Goal: Task Accomplishment & Management: Manage account settings

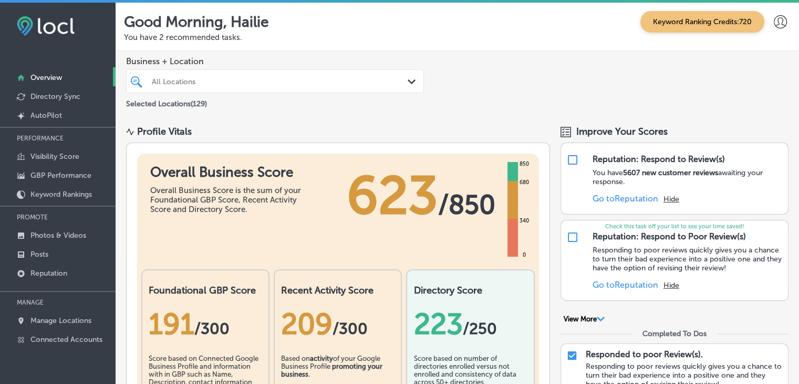
click at [48, 303] on p "MANAGE" at bounding box center [58, 302] width 116 height 16
click at [55, 319] on p "Manage Locations" at bounding box center [60, 320] width 61 height 9
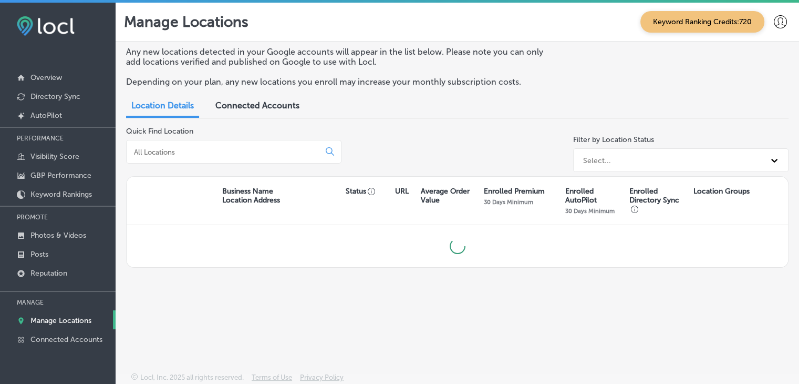
click at [233, 152] on input at bounding box center [225, 151] width 184 height 9
type input "new view"
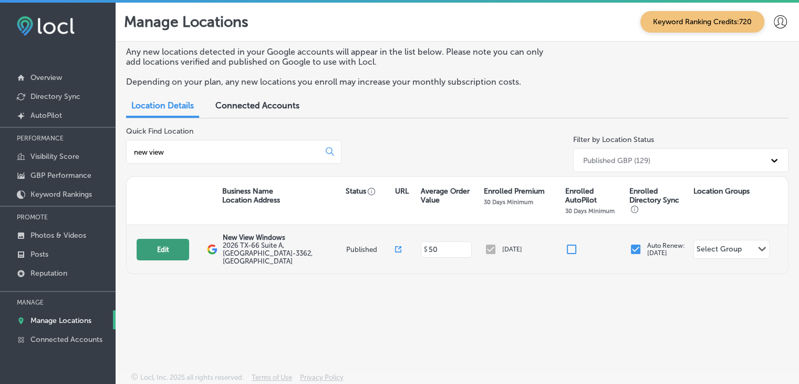
click at [158, 240] on button "Edit" at bounding box center [163, 250] width 53 height 22
select select "US"
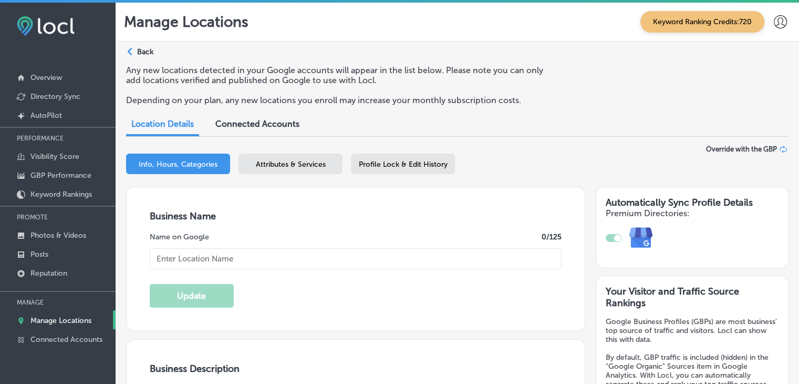
type input "New View Windows"
type input "2026 TX-66 Suite A"
type input "Rockwall"
type input "75087-3362"
type input "US"
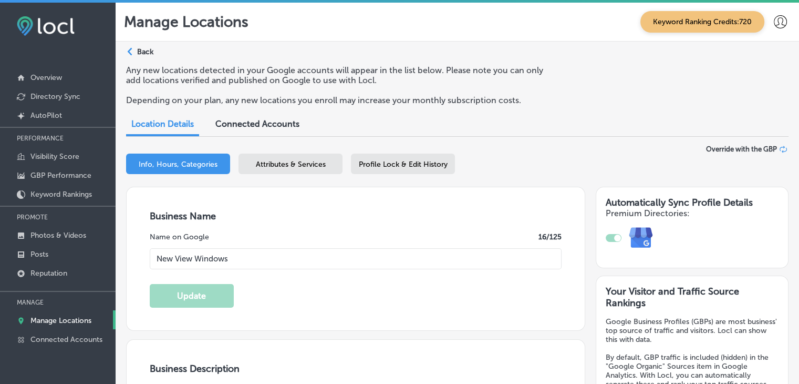
type input "[URL][DOMAIN_NAME]"
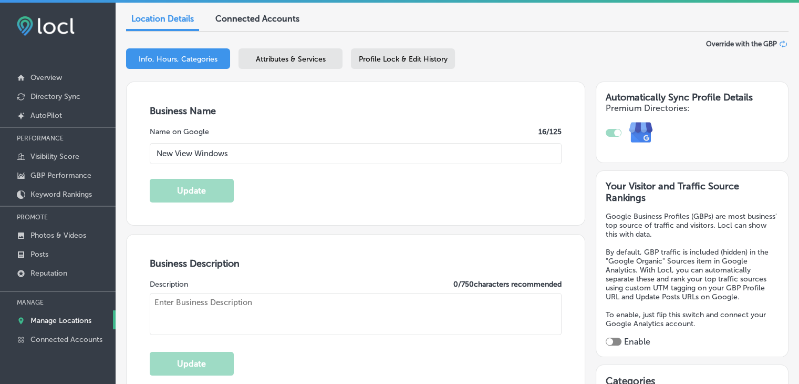
type textarea "New View Windows is a window replacement company serving [GEOGRAPHIC_DATA], [GE…"
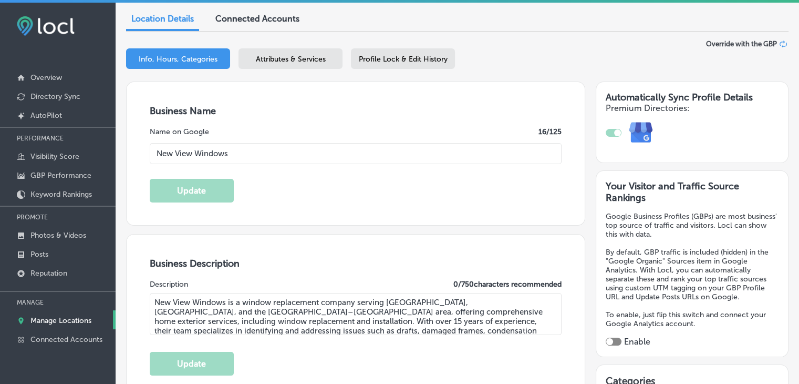
type input "[PHONE_NUMBER]"
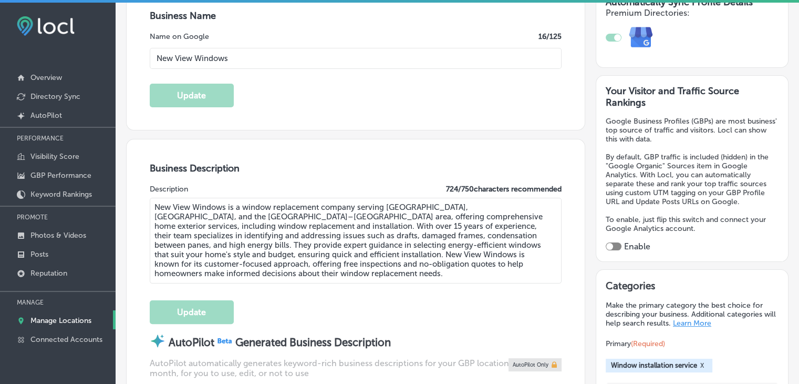
scroll to position [210, 0]
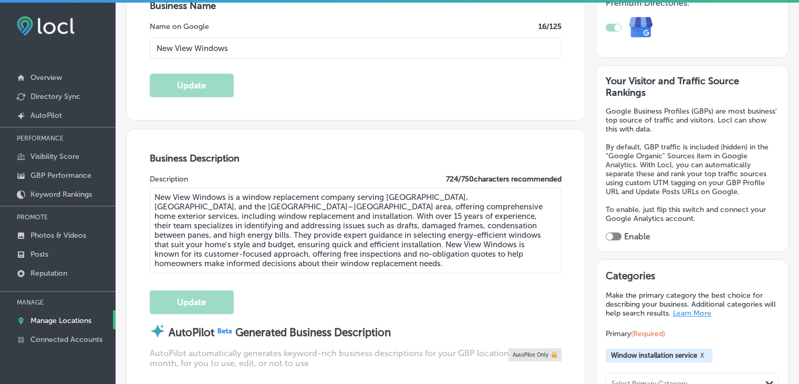
click at [606, 232] on div at bounding box center [614, 236] width 16 height 8
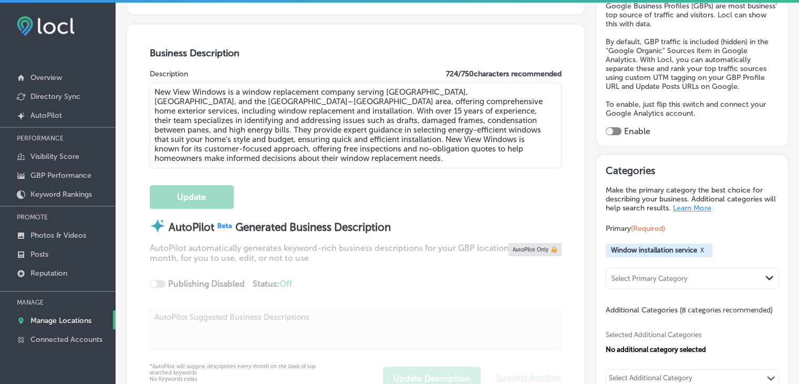
scroll to position [368, 0]
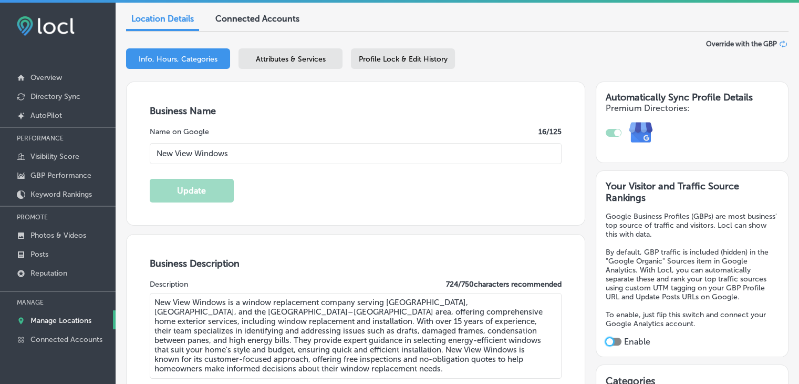
checkbox input "true"
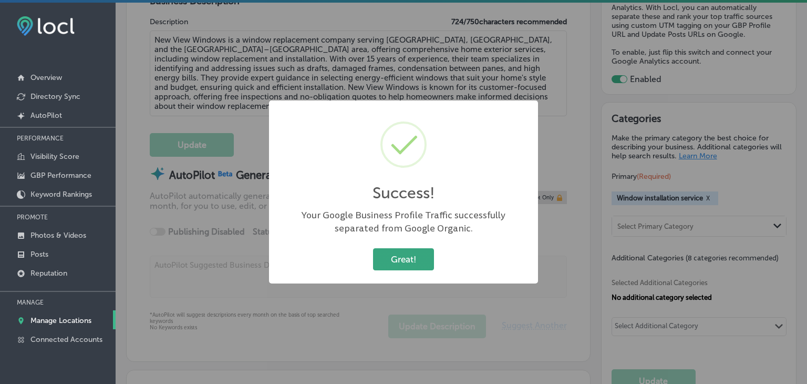
click at [387, 262] on button "Great!" at bounding box center [403, 259] width 61 height 22
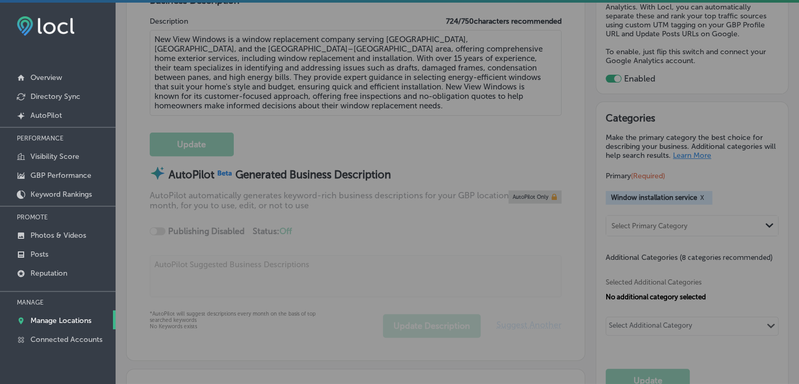
scroll to position [367, 0]
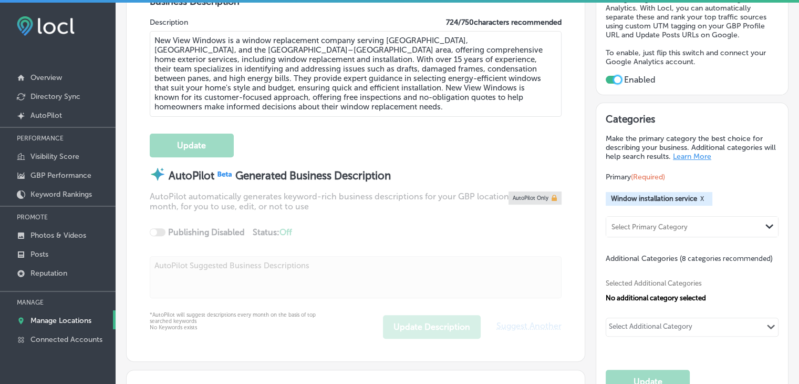
click at [725, 232] on div "Select Primary Category Path Created with Sketch." at bounding box center [692, 226] width 172 height 20
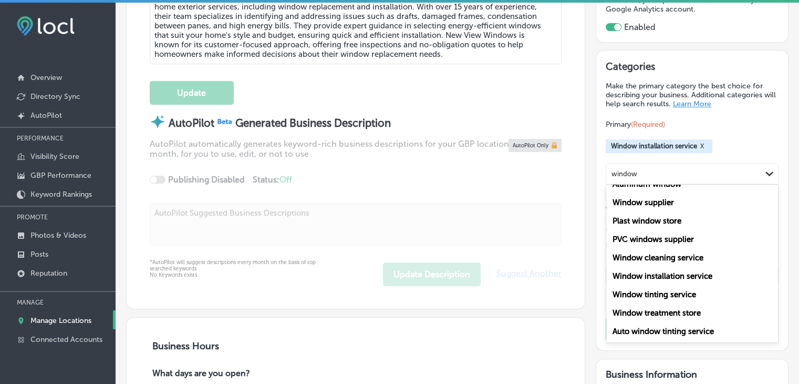
scroll to position [0, 0]
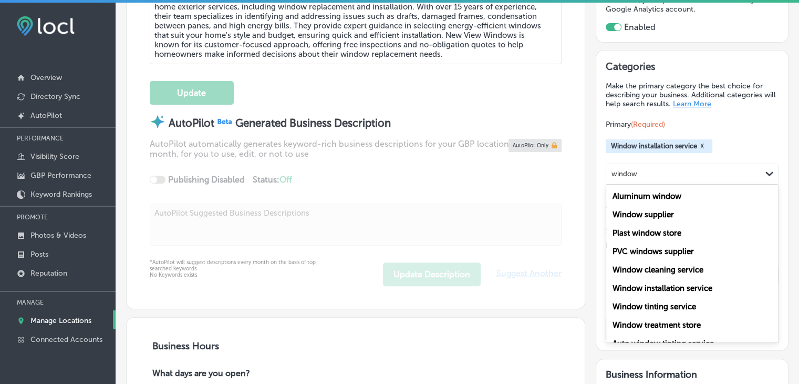
type input "window"
click at [752, 126] on div "Primary (Required) Window installation service X option Aluminum window focused…" at bounding box center [692, 152] width 173 height 66
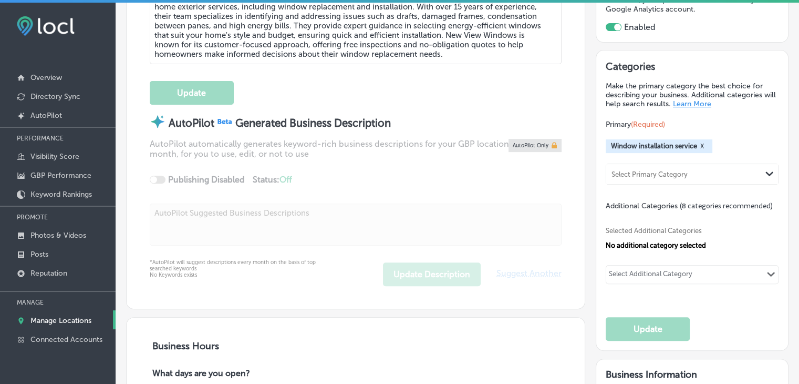
click at [683, 270] on div "Select Additional Category" at bounding box center [651, 276] width 84 height 12
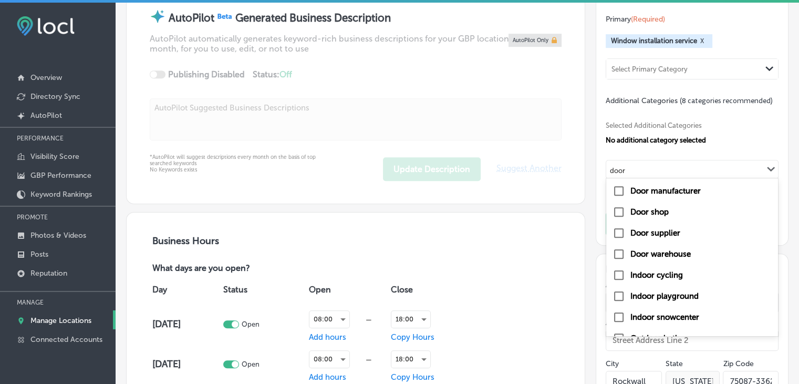
type input "door"
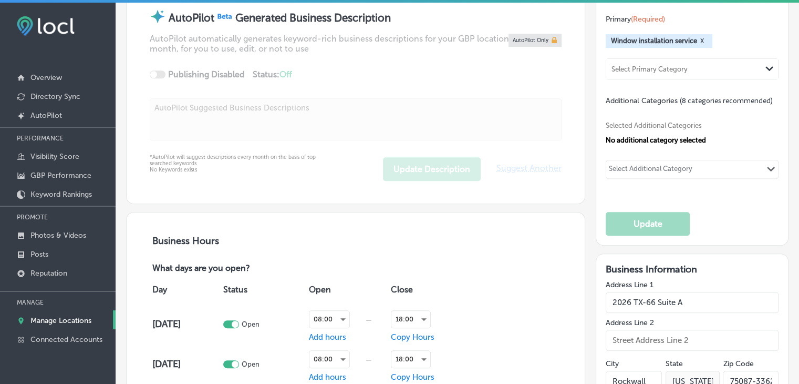
click at [672, 181] on div "Selected Additional Categories No additional category selected 0 results availa…" at bounding box center [692, 149] width 173 height 86
click at [672, 175] on div "0 results available. Use Up and Down to choose options, press Enter to select t…" at bounding box center [692, 169] width 173 height 19
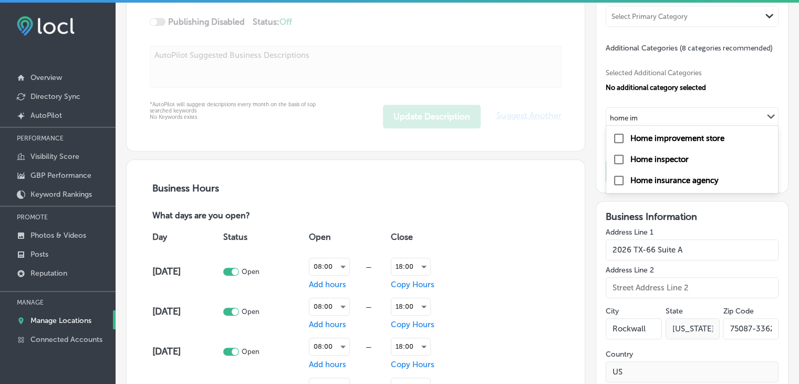
click at [680, 137] on label "Home improvement store" at bounding box center [677, 137] width 94 height 9
type input "home im"
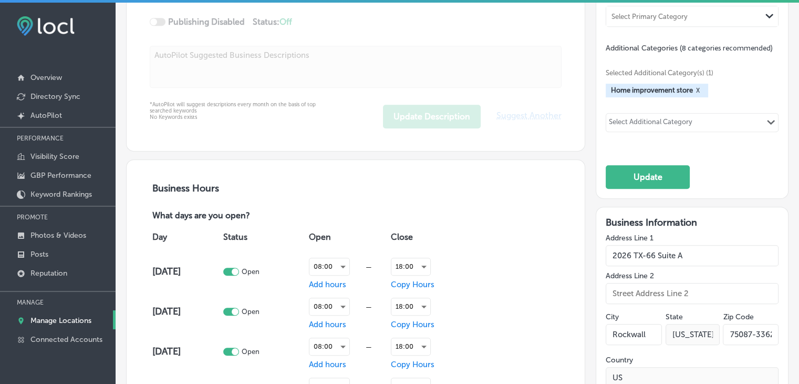
click at [639, 138] on div "Selected Additional Category(s) (1) Home improvement store X Select Additional …" at bounding box center [692, 99] width 173 height 92
click at [641, 129] on div "Select Additional Category Path Created with Sketch." at bounding box center [692, 122] width 173 height 19
click at [646, 125] on div "Select Additional Category" at bounding box center [651, 124] width 84 height 12
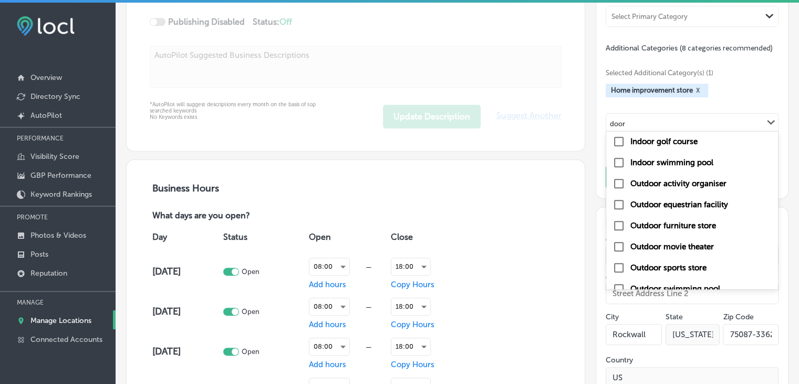
scroll to position [210, 0]
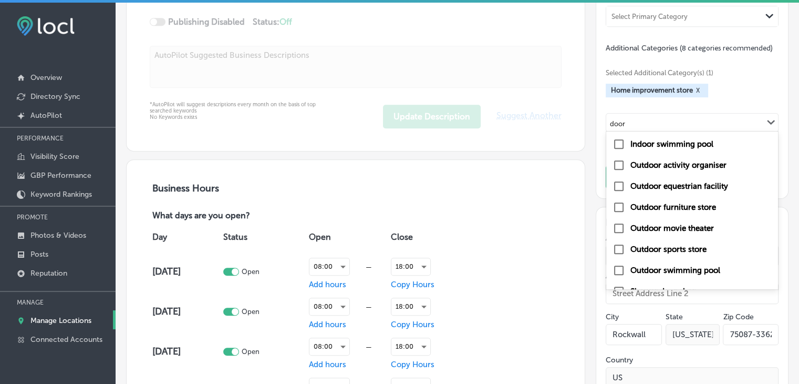
type input "door"
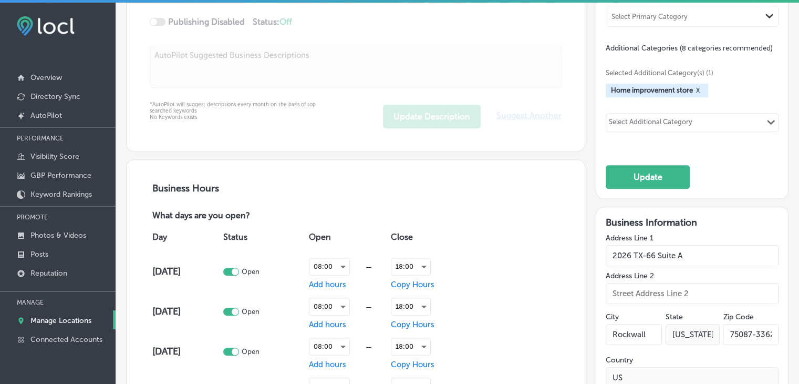
click at [656, 120] on div "Select Additional Category" at bounding box center [651, 124] width 84 height 12
type input "exterior"
click at [657, 177] on button "Update" at bounding box center [648, 177] width 84 height 24
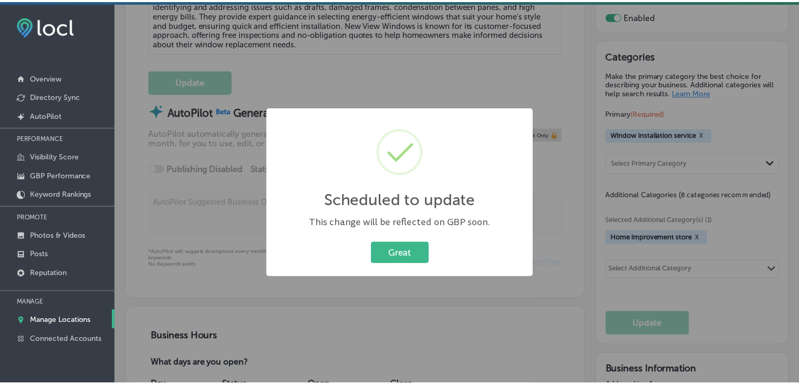
scroll to position [472, 0]
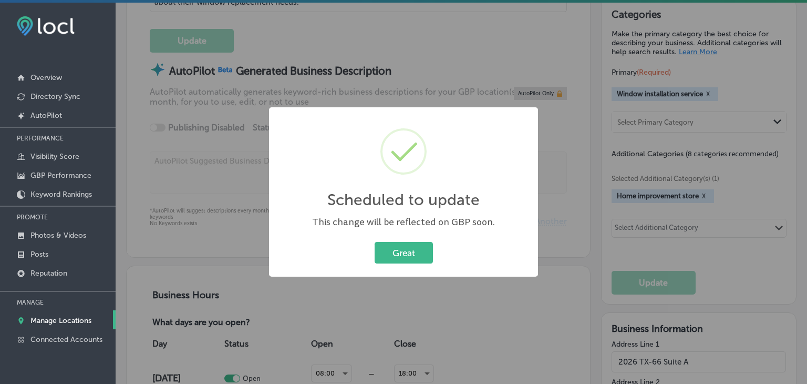
click at [372, 251] on div "Great Cancel" at bounding box center [403, 252] width 248 height 27
click at [417, 247] on button "Great" at bounding box center [404, 253] width 58 height 22
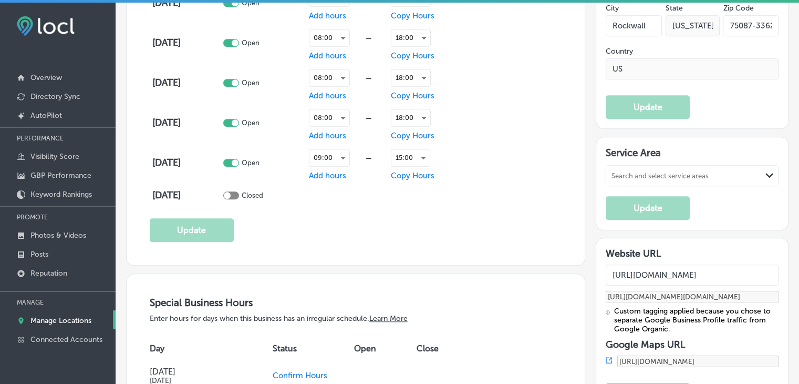
scroll to position [891, 0]
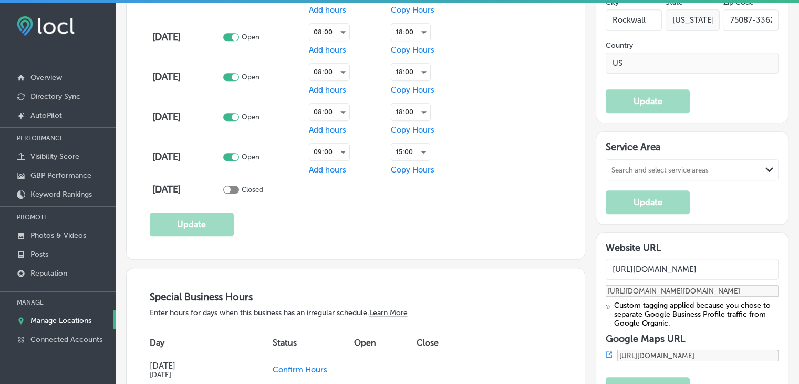
click at [701, 149] on h3 "Service Area" at bounding box center [692, 149] width 173 height 16
click at [703, 164] on div "Search and select service areas" at bounding box center [683, 170] width 155 height 14
paste input "[PERSON_NAME]"
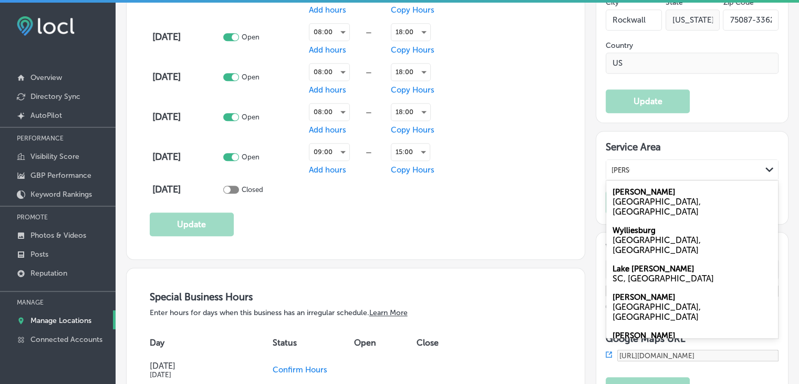
click at [695, 184] on div "Wylie [GEOGRAPHIC_DATA], [GEOGRAPHIC_DATA]" at bounding box center [692, 201] width 172 height 38
type input "[PERSON_NAME]"
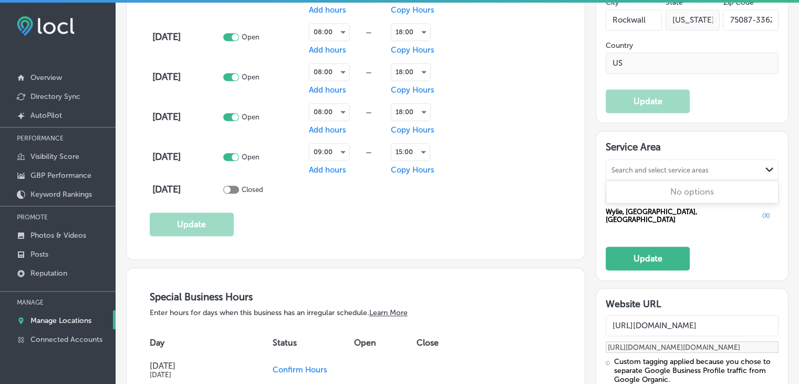
click at [672, 173] on div "Search and select service areas Path Created with Sketch." at bounding box center [692, 170] width 172 height 20
paste input "[PERSON_NAME]"
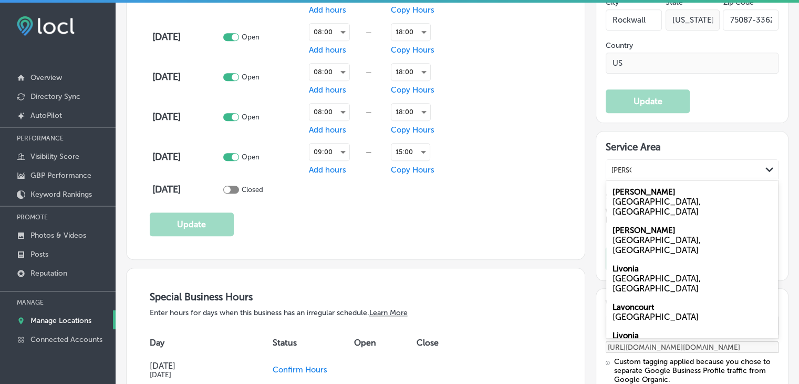
click at [643, 221] on div "[PERSON_NAME][GEOGRAPHIC_DATA], [GEOGRAPHIC_DATA]" at bounding box center [692, 240] width 172 height 38
type input "[PERSON_NAME]"
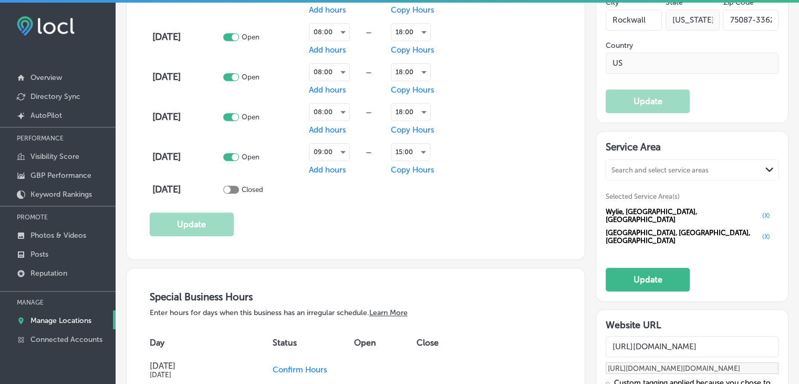
click at [645, 163] on div "Search and select service areas" at bounding box center [683, 170] width 155 height 14
paste input "Caddo [PERSON_NAME]"
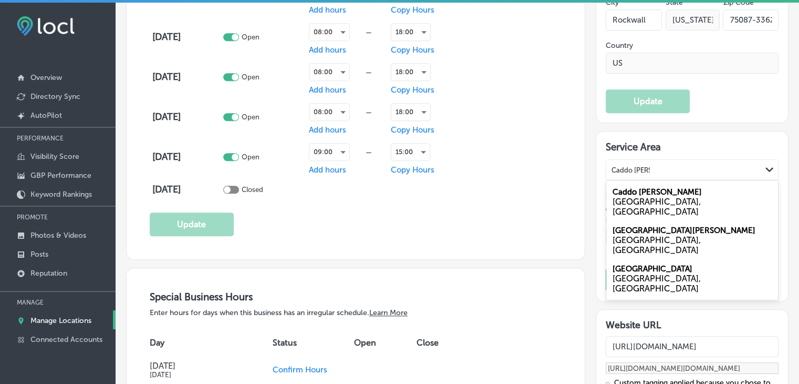
click at [647, 188] on label "Caddo [PERSON_NAME]" at bounding box center [657, 191] width 89 height 9
type input "Caddo [PERSON_NAME]"
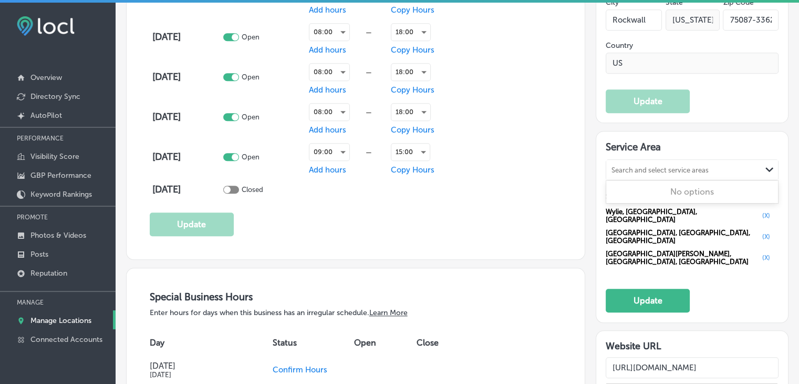
click at [633, 171] on div "Search and select service areas" at bounding box center [683, 170] width 155 height 14
paste input "[PERSON_NAME]"
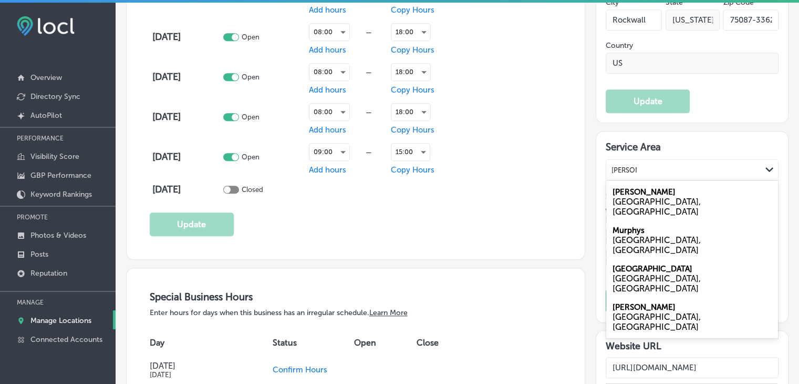
click at [630, 312] on div "[GEOGRAPHIC_DATA], [GEOGRAPHIC_DATA]" at bounding box center [692, 322] width 159 height 20
type input "[PERSON_NAME]"
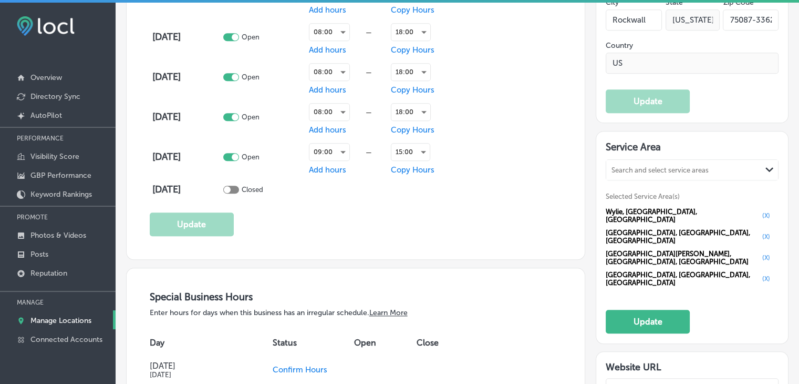
click at [636, 166] on div "Search and select service areas" at bounding box center [660, 170] width 97 height 8
paste input "Sachse"
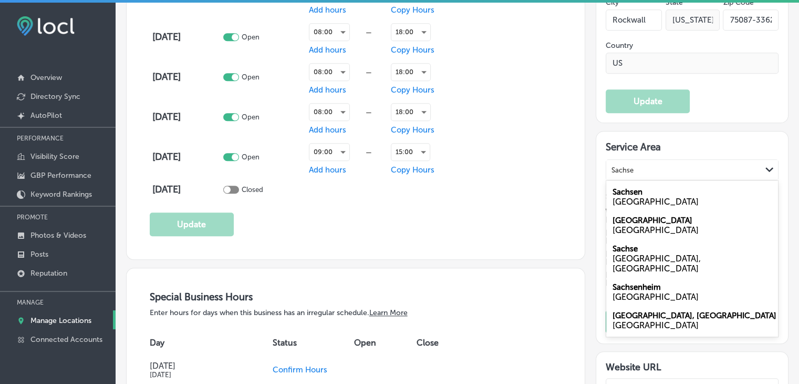
click at [638, 253] on div "[GEOGRAPHIC_DATA], [GEOGRAPHIC_DATA]" at bounding box center [692, 263] width 159 height 20
type input "Sachse"
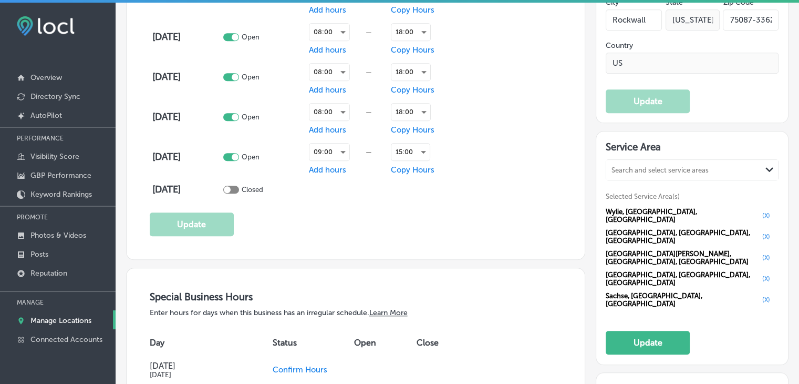
click at [669, 163] on div "Search and select service areas" at bounding box center [683, 170] width 155 height 14
paste input "[GEOGRAPHIC_DATA]"
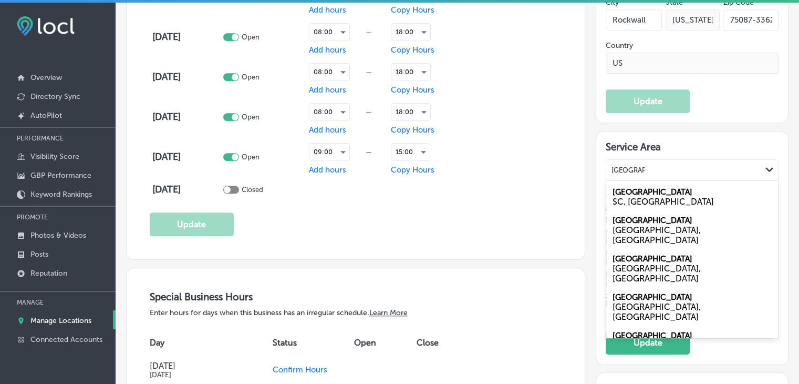
click at [632, 302] on div "[GEOGRAPHIC_DATA], [GEOGRAPHIC_DATA]" at bounding box center [692, 312] width 159 height 20
type input "[GEOGRAPHIC_DATA]"
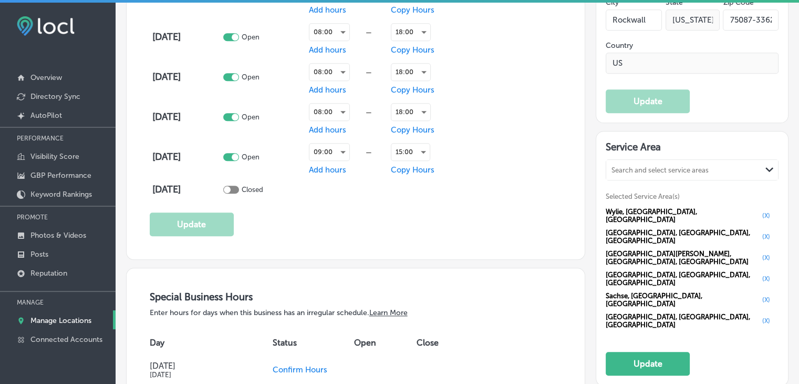
click at [628, 166] on div "Search and select service areas" at bounding box center [660, 170] width 97 height 8
paste input "Rockwall"
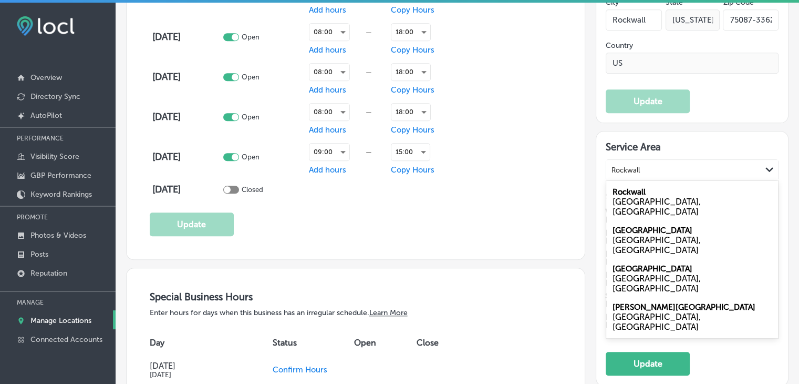
click at [646, 198] on div "[GEOGRAPHIC_DATA], [GEOGRAPHIC_DATA]" at bounding box center [692, 206] width 159 height 20
type input "Rockwall"
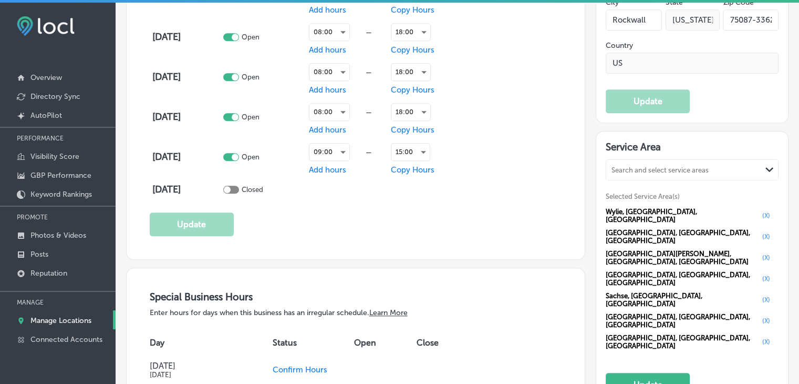
drag, startPoint x: 613, startPoint y: 150, endPoint x: 615, endPoint y: 169, distance: 19.1
click at [613, 154] on div "Service Area Search and select service areas Path Created with Sketch. Selected…" at bounding box center [692, 268] width 173 height 255
click at [615, 169] on div "Search and select service areas" at bounding box center [660, 170] width 97 height 8
paste input "Heath"
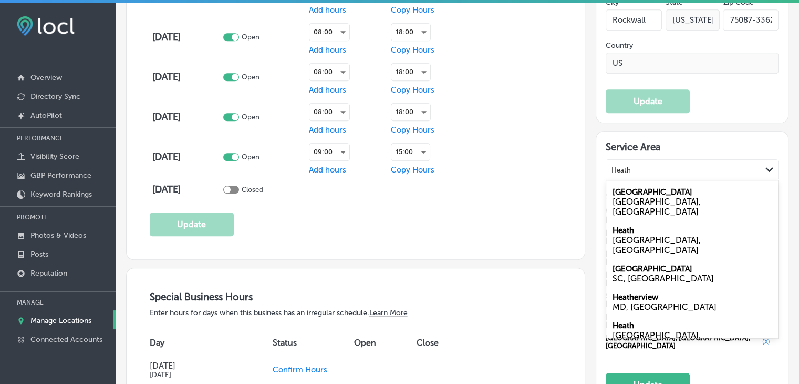
click at [634, 330] on div "[GEOGRAPHIC_DATA], [GEOGRAPHIC_DATA]" at bounding box center [692, 340] width 159 height 20
type input "Heath"
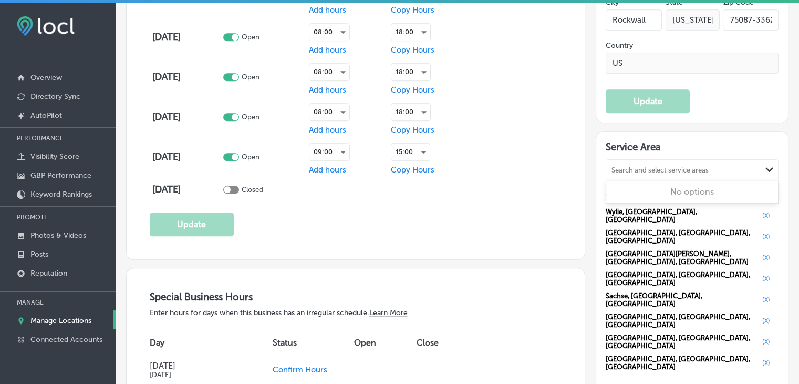
click at [629, 173] on div "Search and select service areas Path Created with Sketch." at bounding box center [692, 170] width 172 height 20
paste input "[PERSON_NAME][GEOGRAPHIC_DATA]"
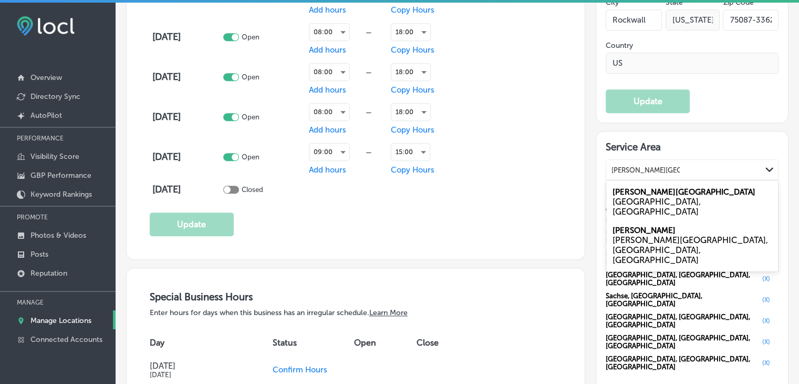
click at [630, 187] on label "[PERSON_NAME][GEOGRAPHIC_DATA]" at bounding box center [684, 191] width 143 height 9
type input "[PERSON_NAME][GEOGRAPHIC_DATA]"
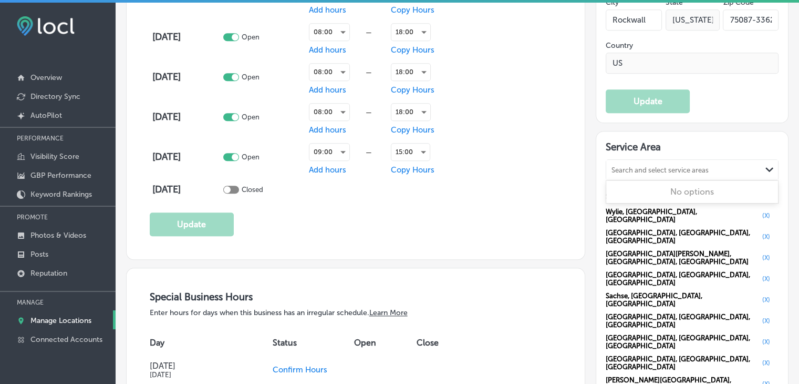
click at [637, 175] on div "Search and select service areas Path Created with Sketch." at bounding box center [692, 170] width 172 height 20
paste input "Fate"
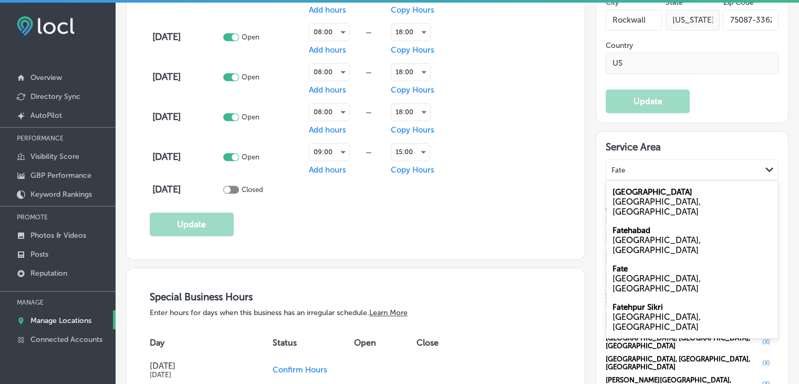
click at [635, 273] on div "[GEOGRAPHIC_DATA], [GEOGRAPHIC_DATA]" at bounding box center [692, 283] width 159 height 20
type input "Fate"
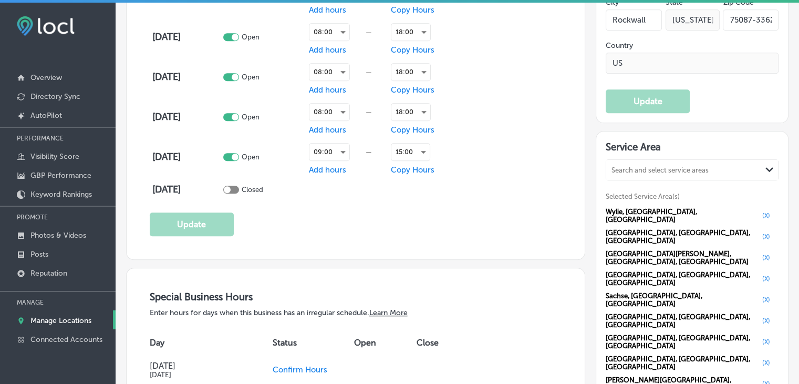
click at [682, 144] on h3 "Service Area" at bounding box center [692, 149] width 173 height 16
click at [682, 166] on div "Search and select service areas" at bounding box center [660, 170] width 97 height 8
paste input "[GEOGRAPHIC_DATA]"
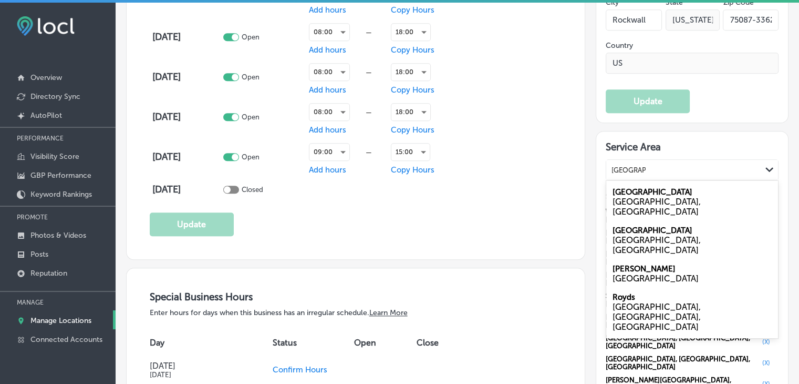
click at [654, 191] on div "[GEOGRAPHIC_DATA] [GEOGRAPHIC_DATA], [GEOGRAPHIC_DATA]" at bounding box center [692, 201] width 172 height 38
type input "[GEOGRAPHIC_DATA]"
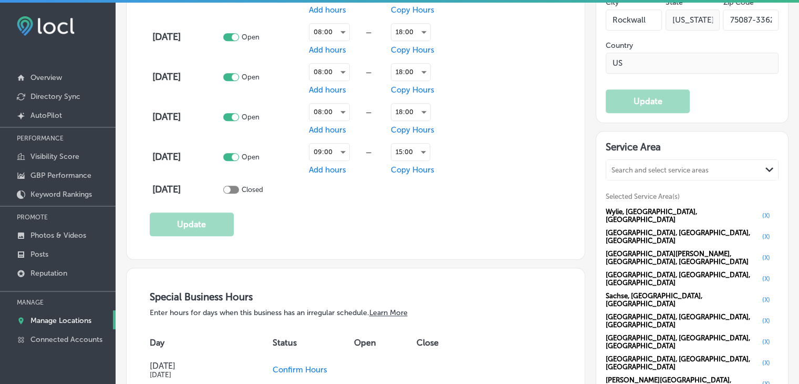
click at [643, 174] on div "Search and select service areas Path Created with Sketch." at bounding box center [692, 170] width 172 height 20
paste input "Garland"
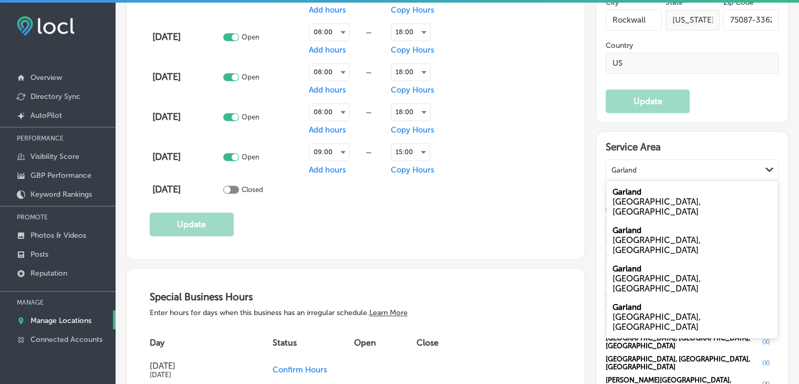
drag, startPoint x: 645, startPoint y: 200, endPoint x: 634, endPoint y: 198, distance: 11.7
click at [634, 201] on div "[GEOGRAPHIC_DATA], [GEOGRAPHIC_DATA]" at bounding box center [692, 206] width 159 height 20
type input "Garland"
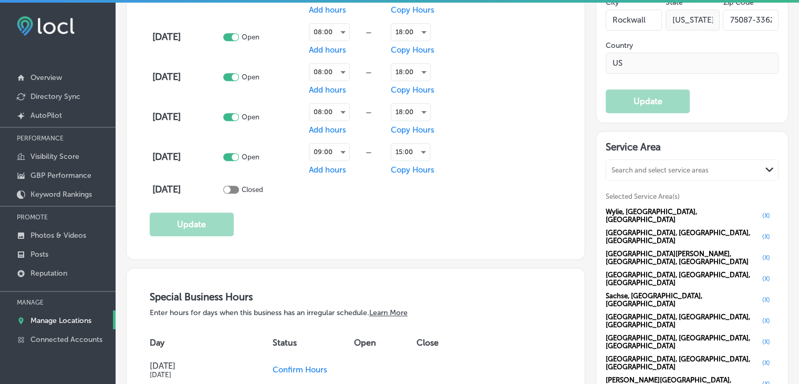
click at [627, 171] on div "Search and select service areas" at bounding box center [683, 170] width 155 height 14
paste input "[PERSON_NAME]"
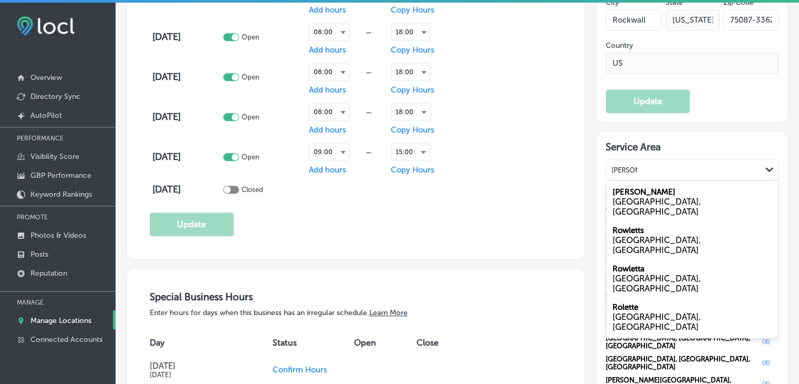
click at [646, 190] on div "Rowlett [GEOGRAPHIC_DATA], [GEOGRAPHIC_DATA]" at bounding box center [692, 201] width 172 height 38
type input "[PERSON_NAME]"
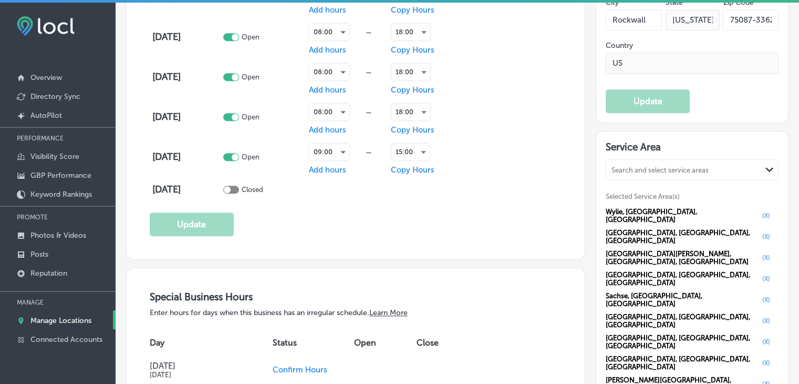
click at [628, 169] on div "Search and select service areas" at bounding box center [660, 170] width 97 height 8
paste input "[PERSON_NAME]"
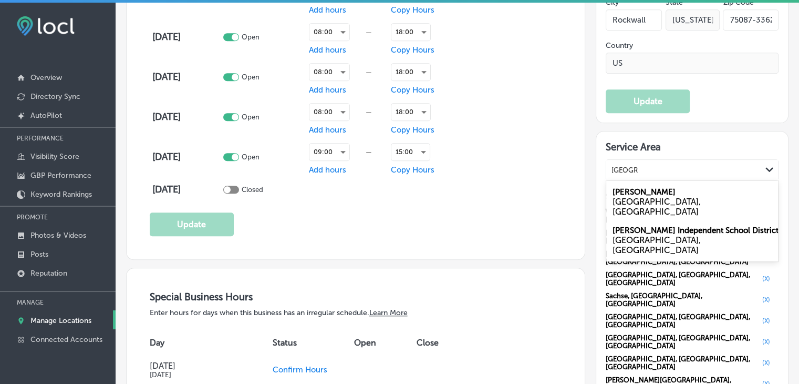
click at [626, 200] on div "[GEOGRAPHIC_DATA], [GEOGRAPHIC_DATA]" at bounding box center [692, 206] width 159 height 20
type input "[GEOGRAPHIC_DATA], [GEOGRAPHIC_DATA]"
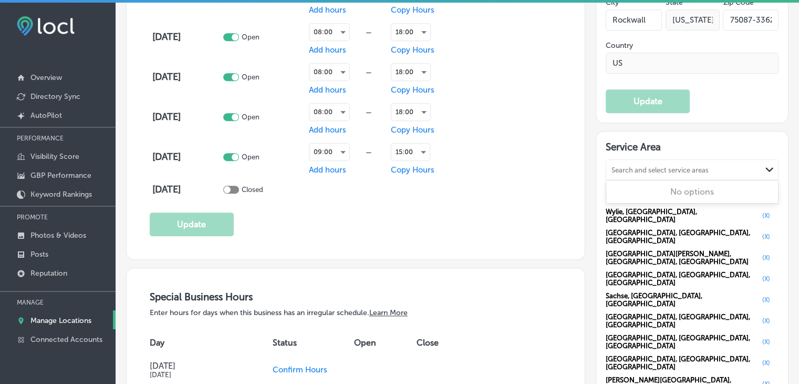
click at [630, 163] on div "Search and select service areas" at bounding box center [683, 170] width 155 height 14
paste input "Plano"
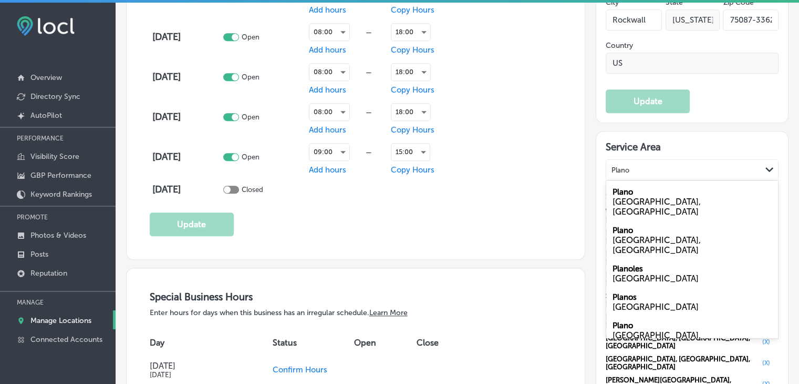
click at [644, 196] on div "[GEOGRAPHIC_DATA], [GEOGRAPHIC_DATA]" at bounding box center [692, 206] width 159 height 20
type input "Plano"
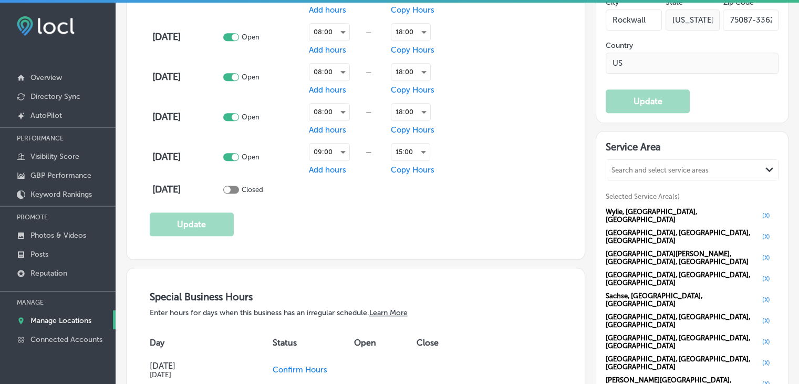
click at [625, 163] on div "Search and select service areas" at bounding box center [683, 170] width 155 height 14
paste input "[PERSON_NAME]"
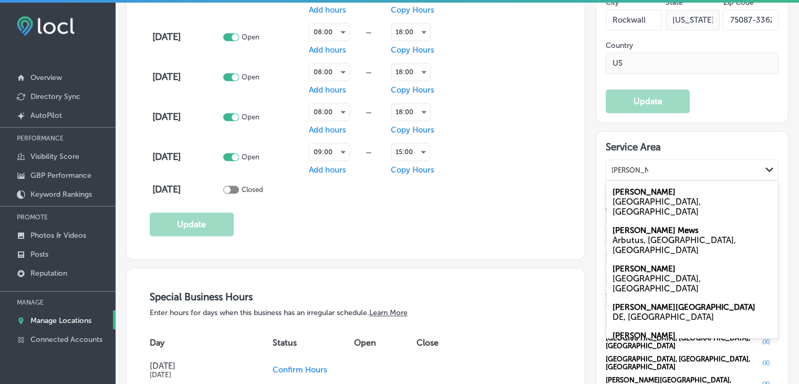
click at [656, 188] on div "[GEOGRAPHIC_DATA] [GEOGRAPHIC_DATA], [GEOGRAPHIC_DATA]" at bounding box center [692, 201] width 172 height 38
type input "[PERSON_NAME]"
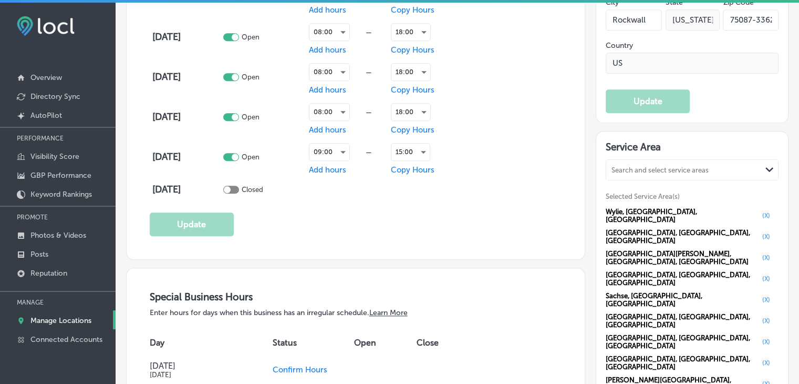
click at [621, 167] on div "Search and select service areas" at bounding box center [660, 170] width 97 height 8
paste input "[GEOGRAPHIC_DATA]"
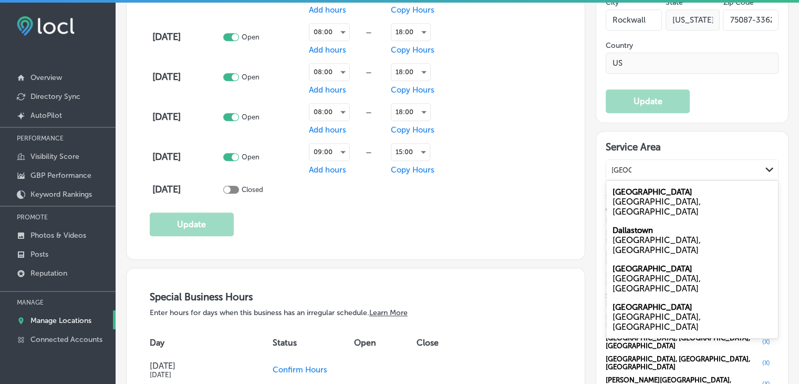
click at [644, 192] on div "[GEOGRAPHIC_DATA] [GEOGRAPHIC_DATA], [GEOGRAPHIC_DATA]" at bounding box center [692, 201] width 172 height 38
type input "[GEOGRAPHIC_DATA]"
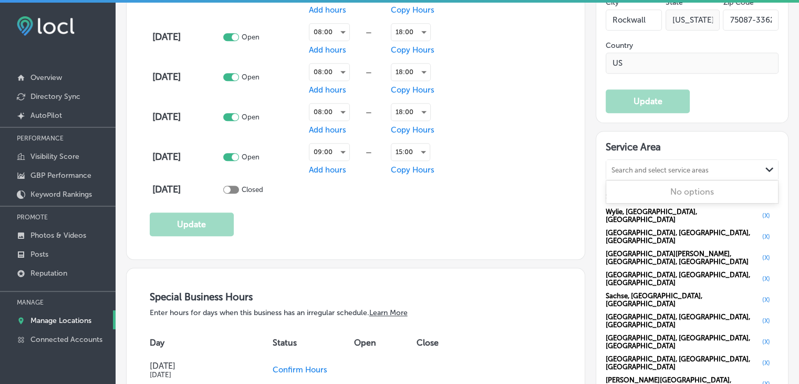
click at [610, 171] on div "Search and select service areas" at bounding box center [683, 170] width 155 height 14
paste input "[PERSON_NAME]"
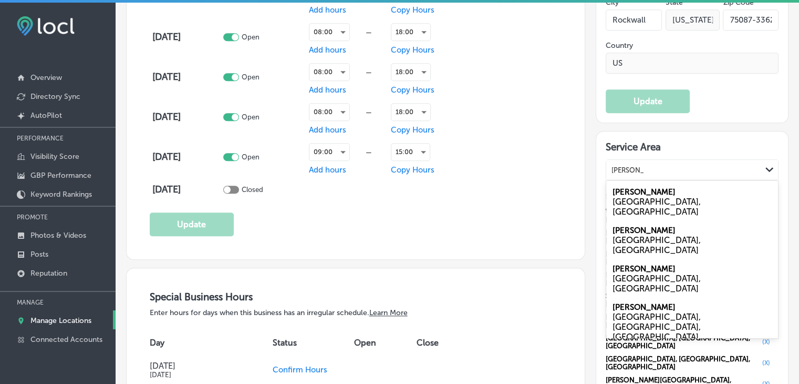
click at [668, 191] on div "[PERSON_NAME] [GEOGRAPHIC_DATA], [GEOGRAPHIC_DATA]" at bounding box center [692, 201] width 172 height 38
type input "[PERSON_NAME]"
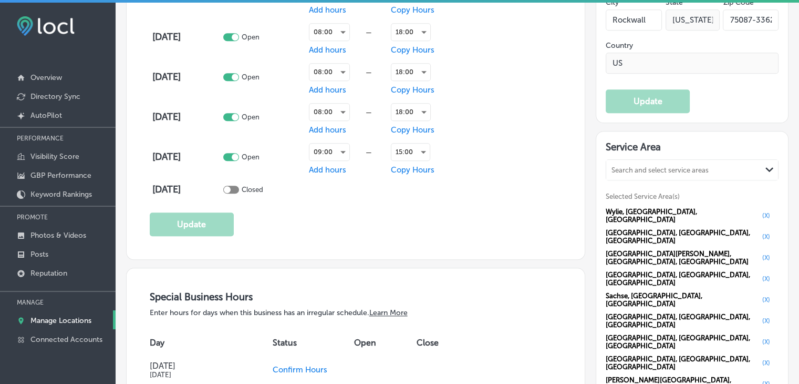
drag, startPoint x: 624, startPoint y: 152, endPoint x: 627, endPoint y: 158, distance: 7.0
click at [627, 156] on div "Service Area Search and select service areas Path Created with Sketch. Selected…" at bounding box center [692, 384] width 173 height 486
click at [629, 163] on div "Search and select service areas" at bounding box center [683, 170] width 155 height 14
paste input "[PERSON_NAME]"
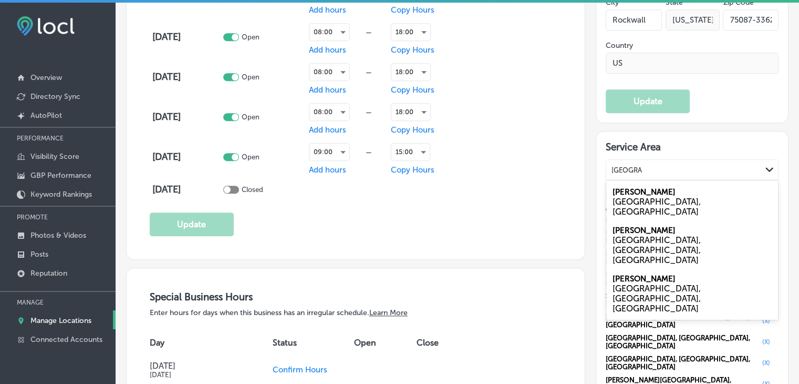
click at [626, 189] on label "[PERSON_NAME]" at bounding box center [644, 191] width 63 height 9
type input "[GEOGRAPHIC_DATA], [GEOGRAPHIC_DATA]"
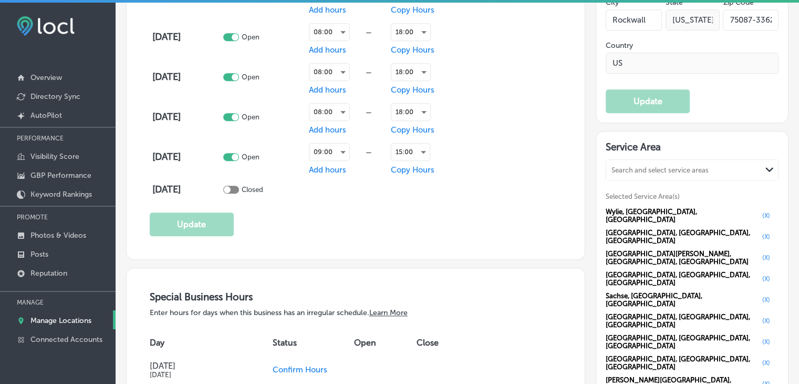
click at [665, 170] on div "Search and select service areas" at bounding box center [683, 170] width 155 height 14
paste input "[GEOGRAPHIC_DATA]"
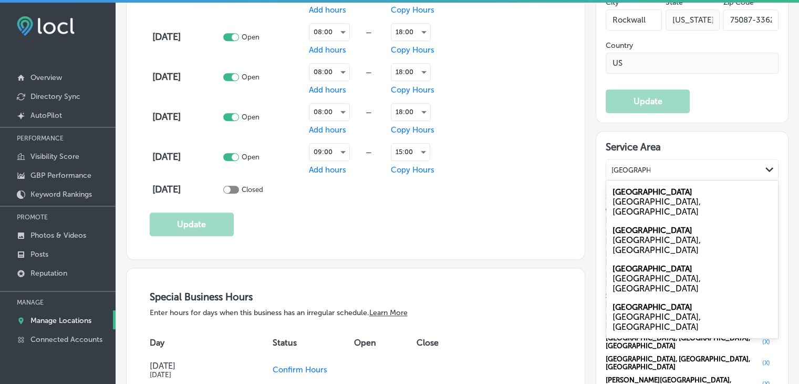
click at [644, 196] on div "[GEOGRAPHIC_DATA], [GEOGRAPHIC_DATA]" at bounding box center [692, 206] width 159 height 20
type input "[GEOGRAPHIC_DATA]"
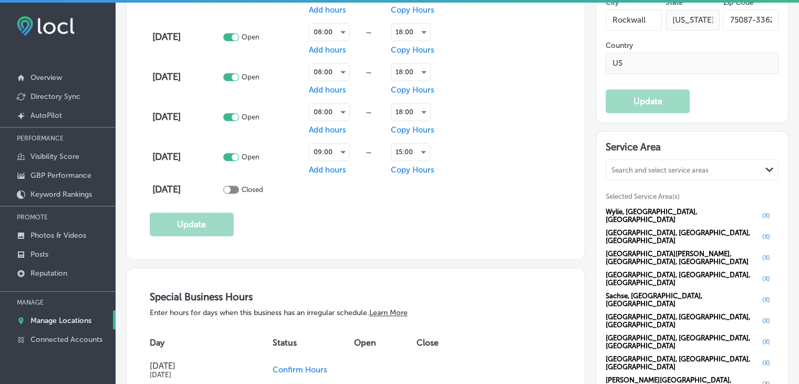
scroll to position [944, 0]
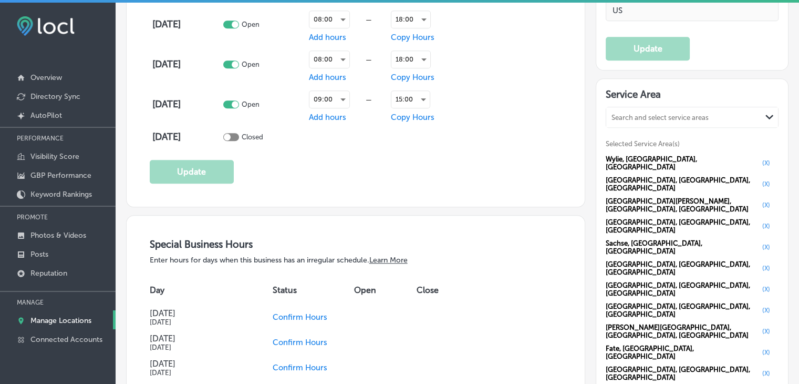
click at [663, 315] on div "Service Area Search and select service areas Path Created with Sketch. Selected…" at bounding box center [692, 352] width 173 height 529
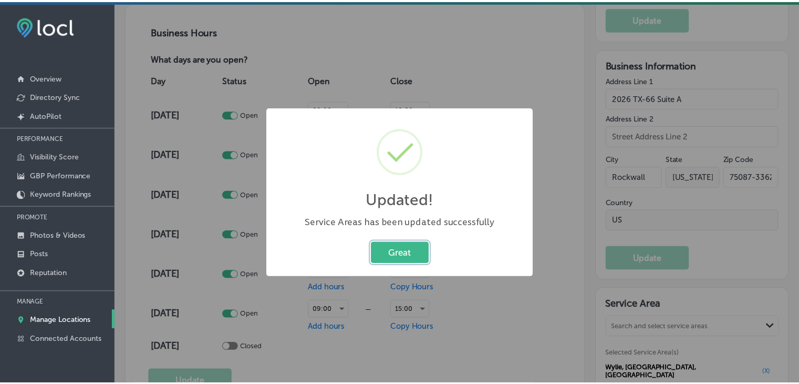
scroll to position [737, 0]
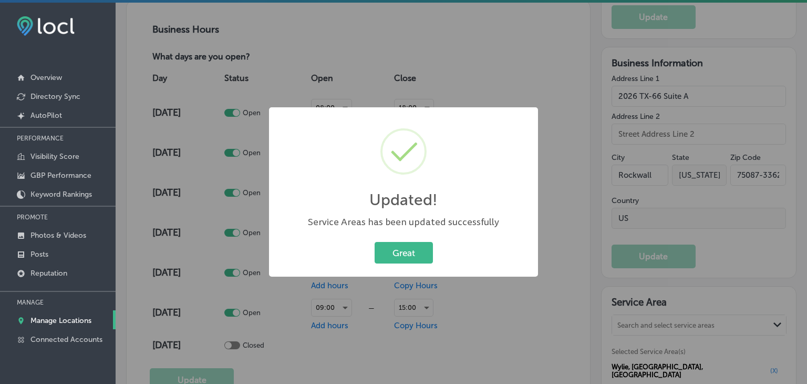
click at [406, 68] on div "Updated! × Service Areas has been updated successfully Great Cancel" at bounding box center [403, 192] width 807 height 384
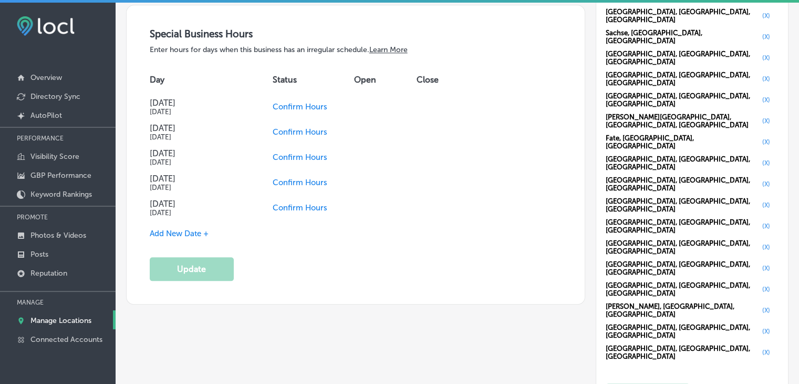
scroll to position [1156, 0]
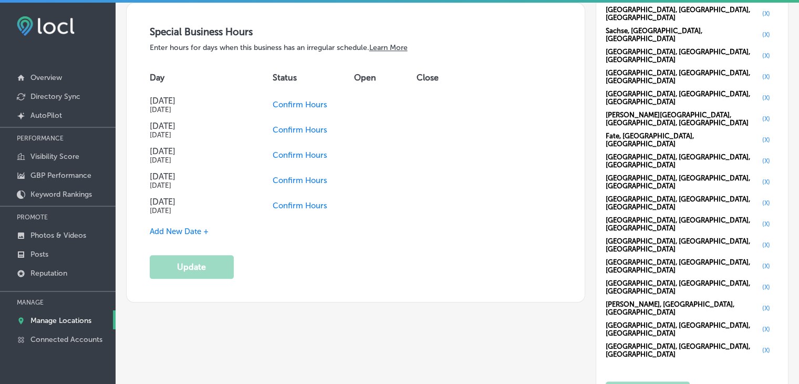
click at [283, 203] on span "Confirm Hours" at bounding box center [300, 205] width 55 height 9
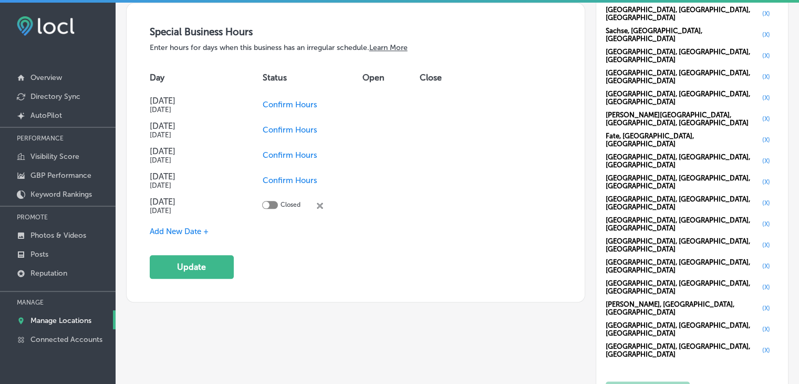
click at [296, 172] on td "Confirm Hours" at bounding box center [312, 180] width 100 height 25
click at [300, 180] on span "Confirm Hours" at bounding box center [289, 179] width 55 height 9
click at [208, 226] on span "Add New Date +" at bounding box center [179, 230] width 59 height 9
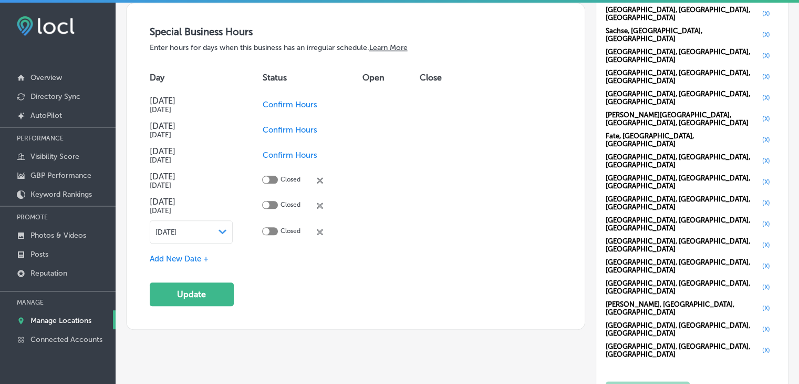
click at [202, 246] on div "Special Business Hours Enter hours for days when this business has an irregular…" at bounding box center [356, 166] width 412 height 280
click at [207, 236] on div "[DATE] Path Created with Sketch." at bounding box center [192, 231] width 84 height 23
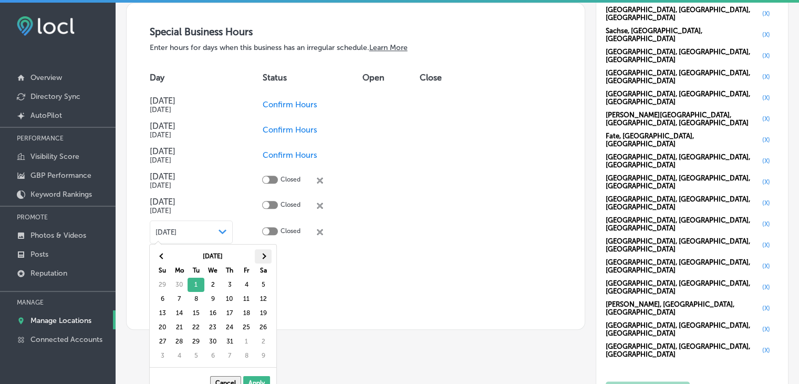
click at [264, 256] on span at bounding box center [264, 256] width 6 height 6
click at [265, 256] on span at bounding box center [264, 256] width 6 height 6
click at [263, 269] on th "Sa" at bounding box center [263, 270] width 17 height 14
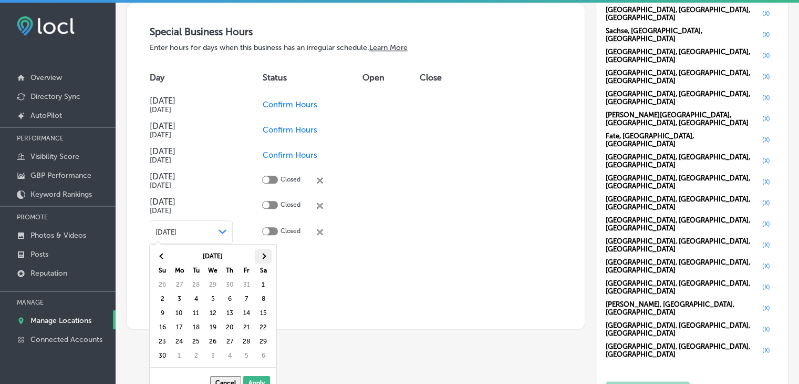
click at [267, 257] on th at bounding box center [263, 256] width 17 height 14
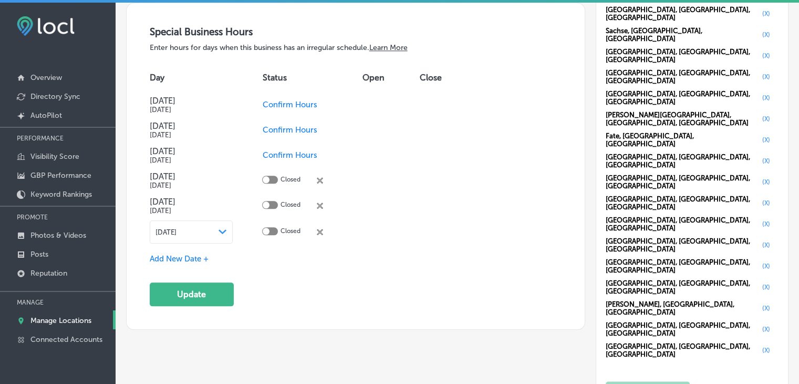
click at [199, 249] on div "Special Business Hours Enter hours for days when this business has an irregular…" at bounding box center [356, 166] width 412 height 280
click at [200, 255] on span "Add New Date +" at bounding box center [179, 258] width 59 height 9
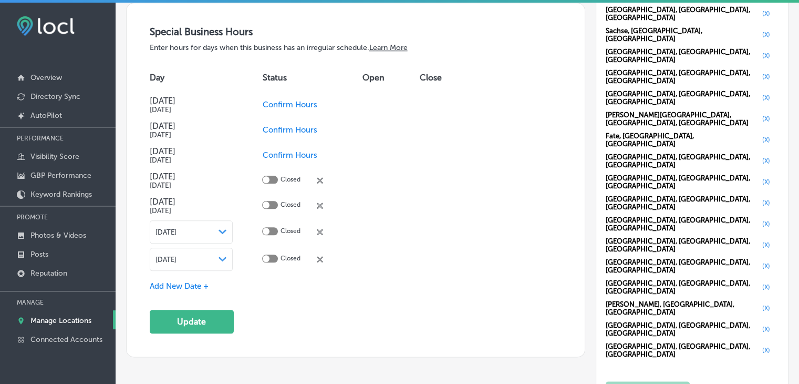
click at [211, 263] on div "[DATE] Path Created with Sketch." at bounding box center [192, 258] width 84 height 23
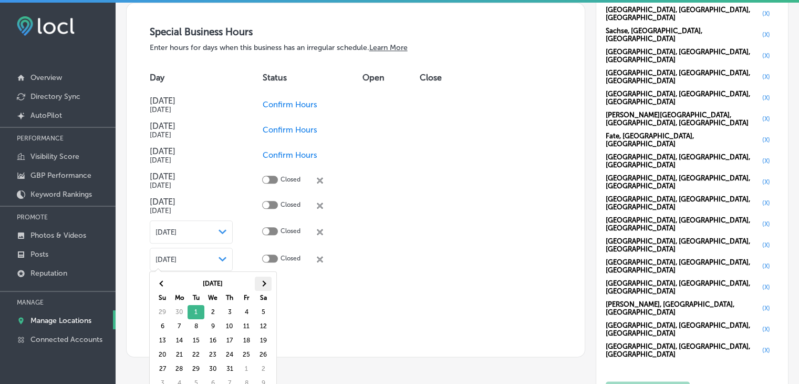
click at [263, 286] on th at bounding box center [263, 283] width 17 height 14
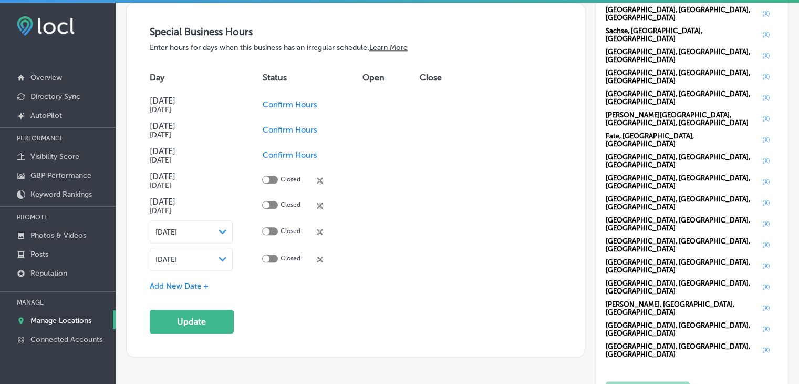
click at [275, 101] on span "Confirm Hours" at bounding box center [289, 104] width 55 height 9
click at [187, 281] on span "Add New Date +" at bounding box center [179, 285] width 59 height 9
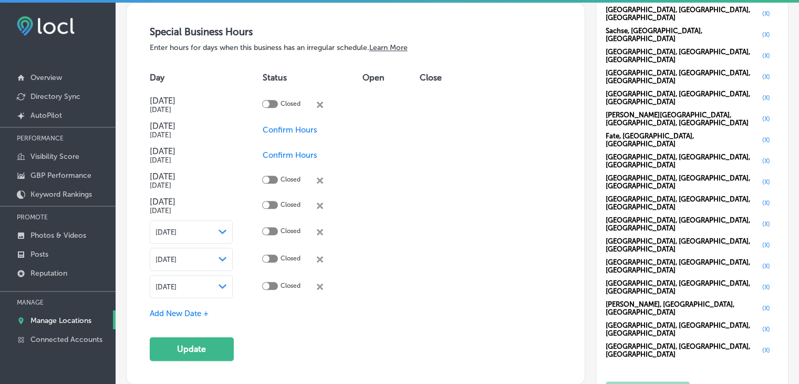
click at [195, 289] on div "[DATE] Path Created with Sketch." at bounding box center [192, 286] width 84 height 23
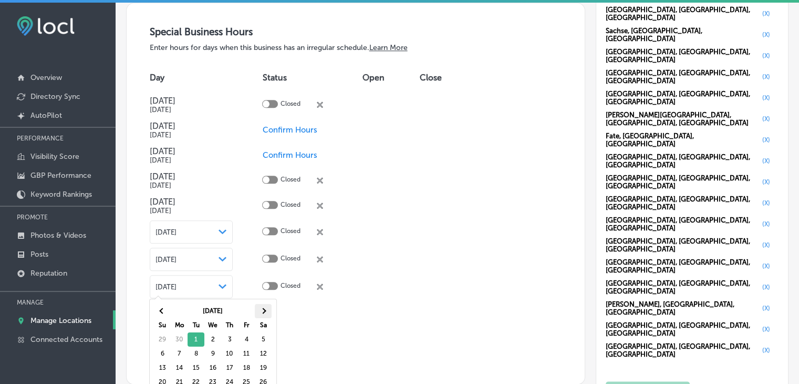
click at [256, 308] on th at bounding box center [263, 311] width 17 height 14
click at [268, 307] on th at bounding box center [263, 311] width 17 height 14
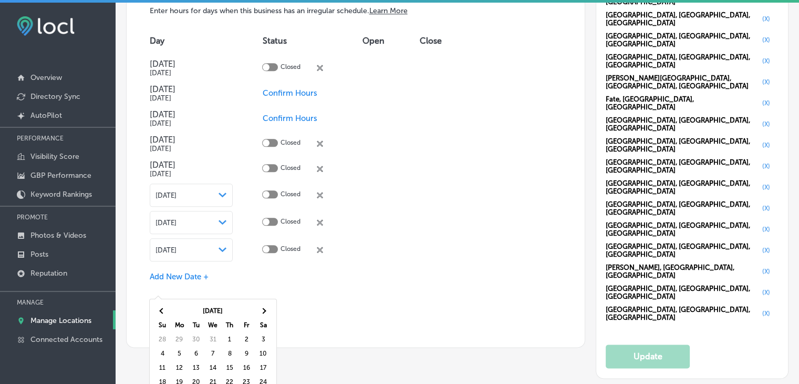
scroll to position [1208, 0]
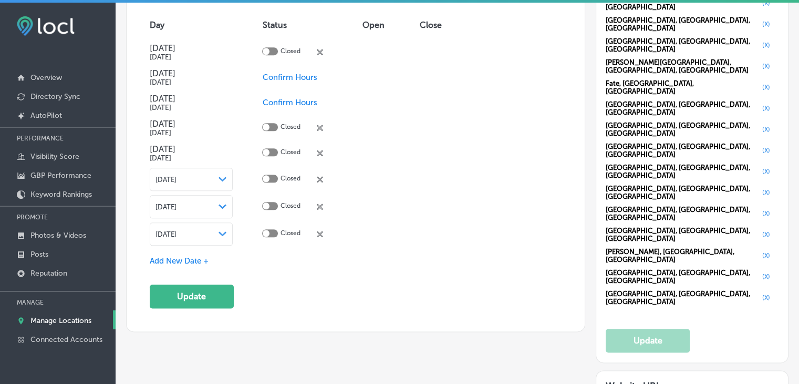
click at [286, 276] on div "Special Business Hours Enter hours for days when this business has an irregular…" at bounding box center [356, 140] width 412 height 335
click at [209, 238] on div "[DATE] Path Created with Sketch." at bounding box center [192, 233] width 84 height 23
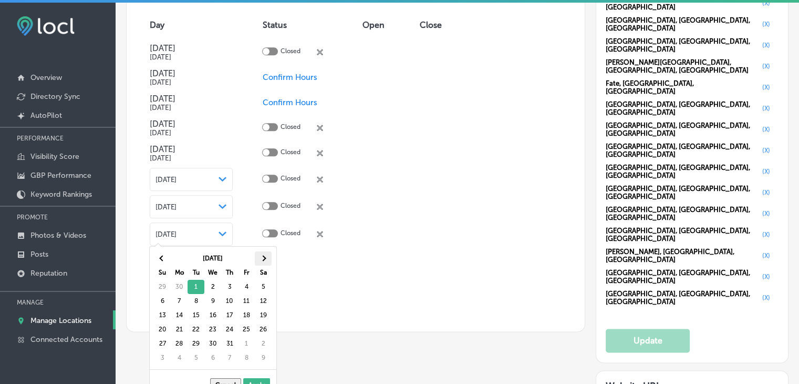
drag, startPoint x: 265, startPoint y: 256, endPoint x: 265, endPoint y: 263, distance: 6.8
click at [265, 263] on th at bounding box center [263, 258] width 17 height 14
click at [265, 264] on th at bounding box center [263, 258] width 17 height 14
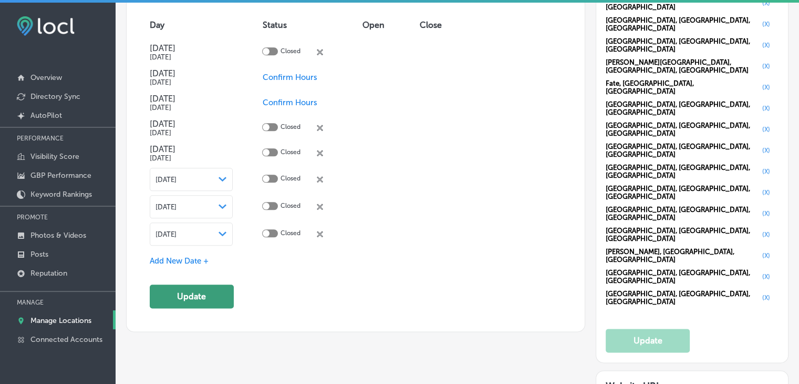
click at [202, 285] on button "Update" at bounding box center [192, 296] width 84 height 24
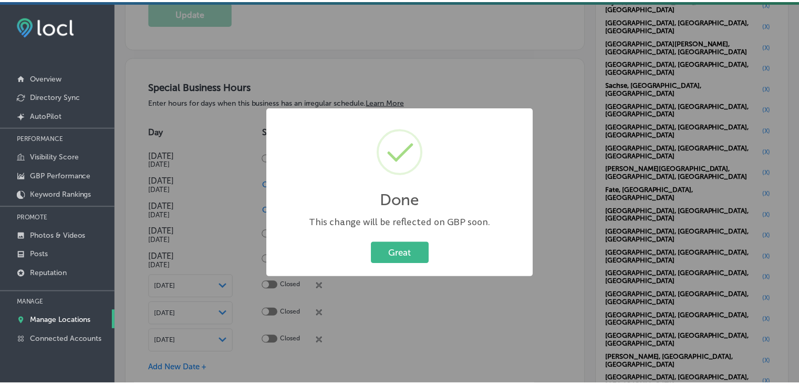
scroll to position [1104, 0]
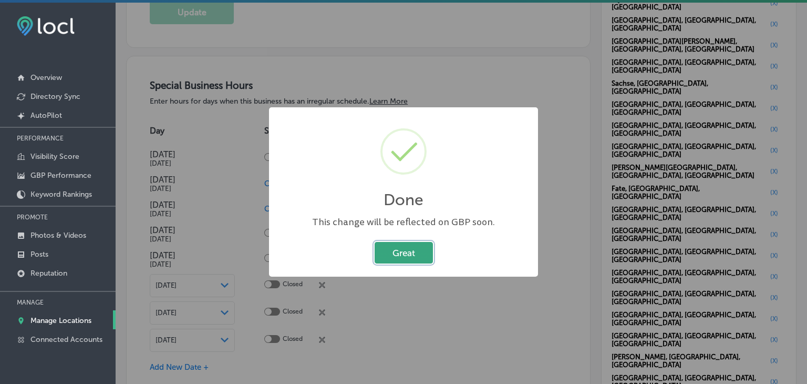
click at [404, 246] on button "Great" at bounding box center [404, 253] width 58 height 22
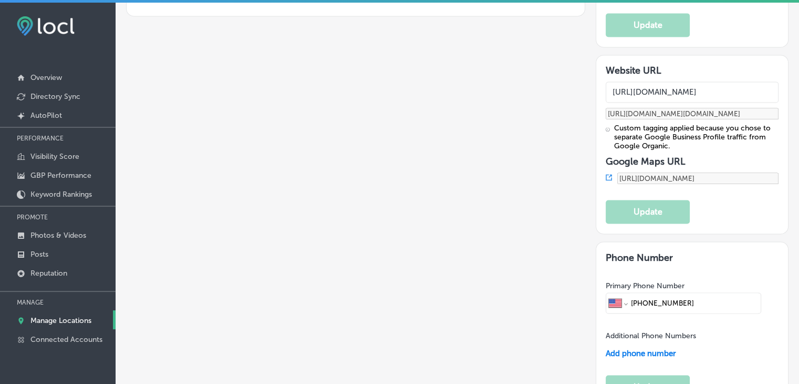
scroll to position [1629, 0]
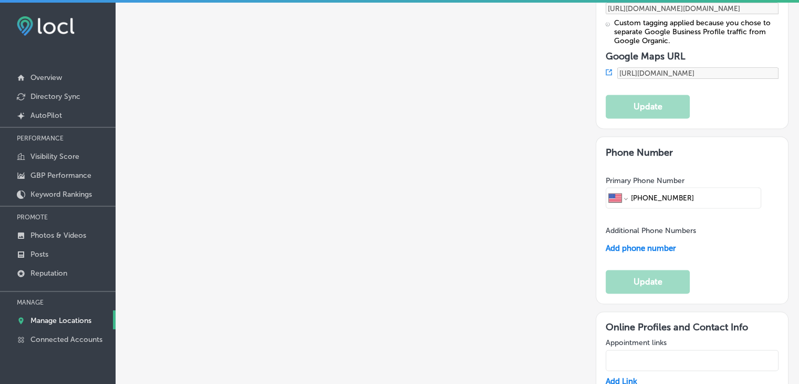
paste input "[URL][DOMAIN_NAME]"
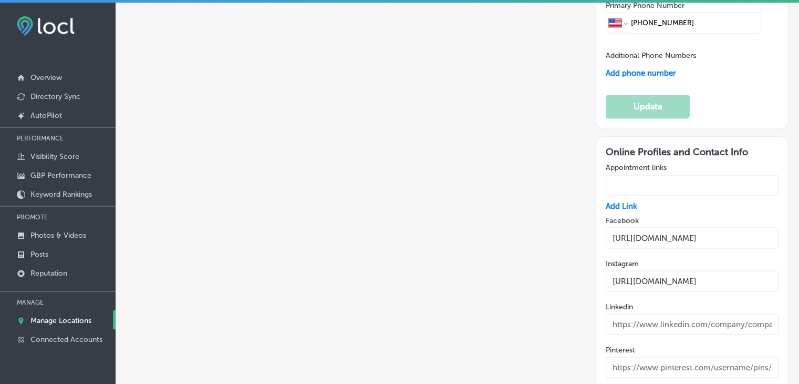
scroll to position [1944, 0]
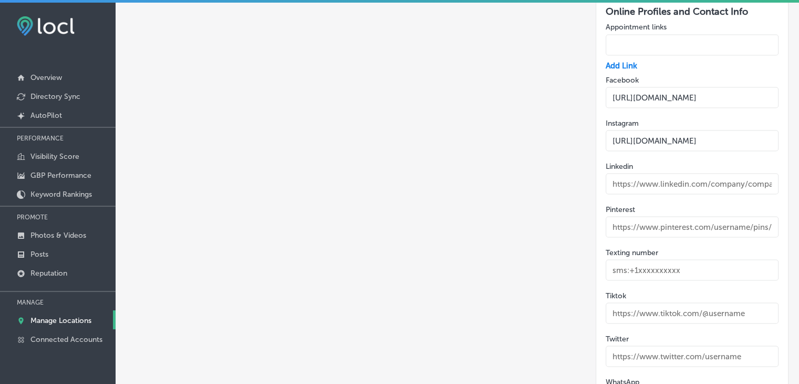
type input "[URL][DOMAIN_NAME]"
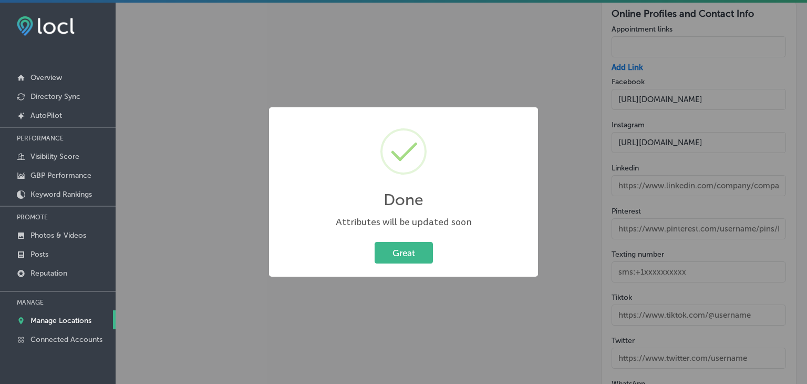
click at [435, 54] on div "Done × Attributes will be updated soon Great Cancel" at bounding box center [403, 192] width 807 height 384
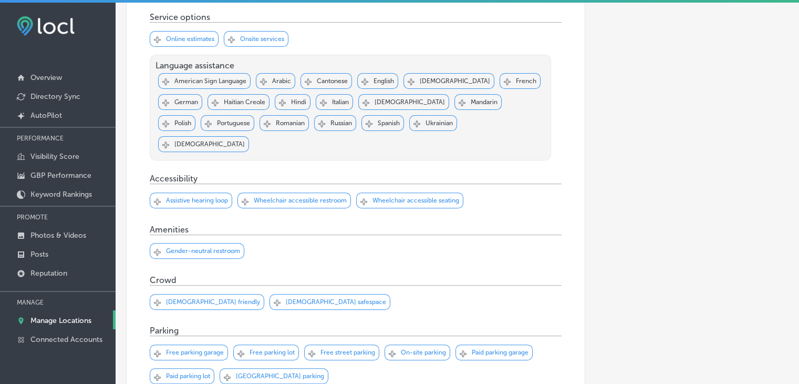
scroll to position [203, 0]
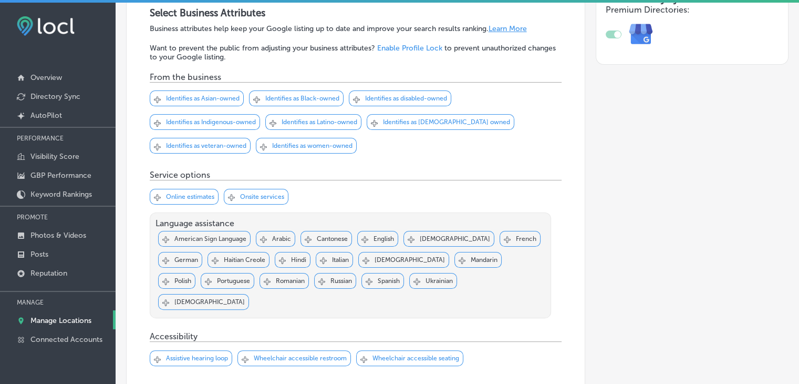
click at [315, 142] on p "Identifies as women-owned" at bounding box center [312, 145] width 80 height 7
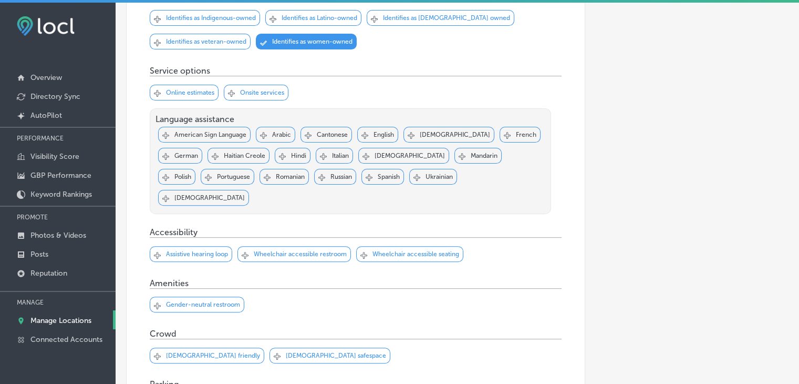
scroll to position [308, 0]
click at [227, 295] on div "Svg Vector Icons : [URL][DOMAIN_NAME] Checked Created with Sketch. close Create…" at bounding box center [197, 303] width 95 height 16
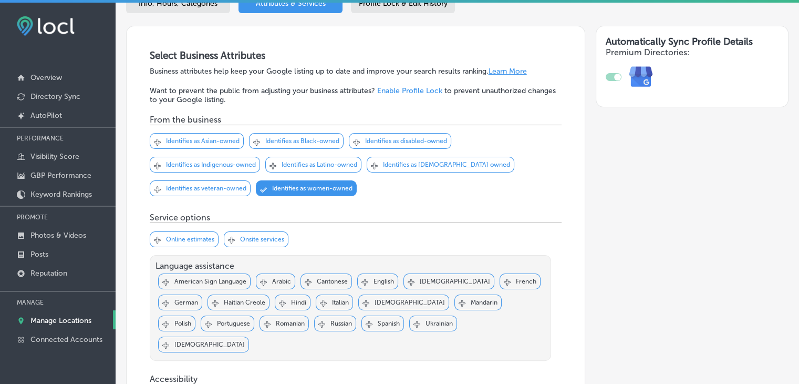
scroll to position [151, 0]
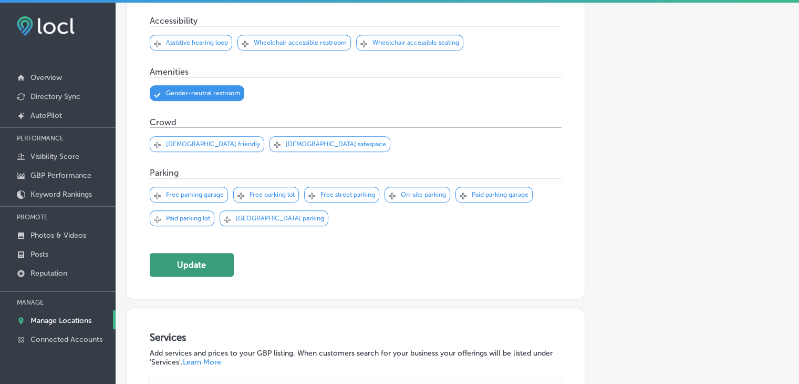
click at [212, 253] on button "Update" at bounding box center [192, 265] width 84 height 24
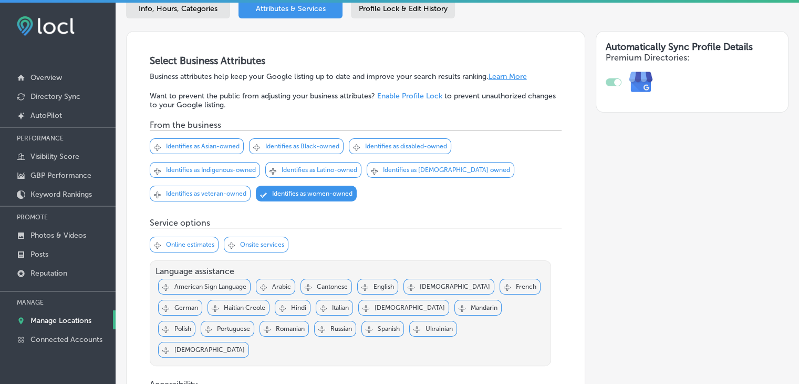
scroll to position [98, 0]
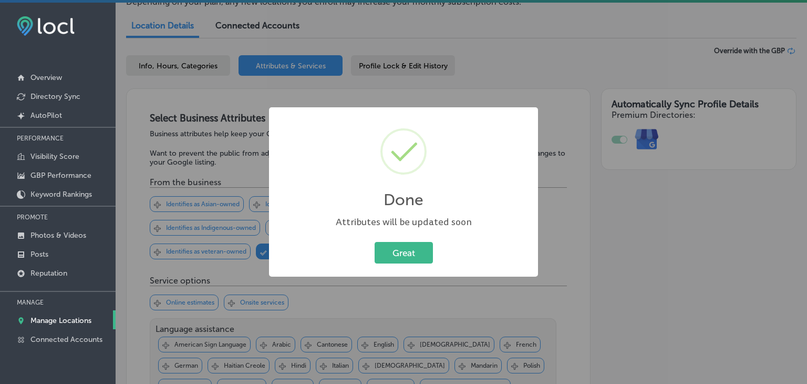
click at [376, 66] on div "Done × Attributes will be updated soon Great Cancel" at bounding box center [403, 192] width 807 height 384
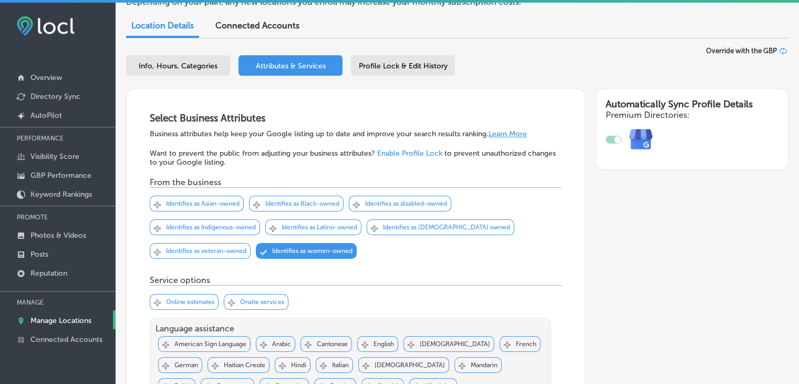
click at [378, 67] on span "Profile Lock & Edit History" at bounding box center [403, 65] width 89 height 9
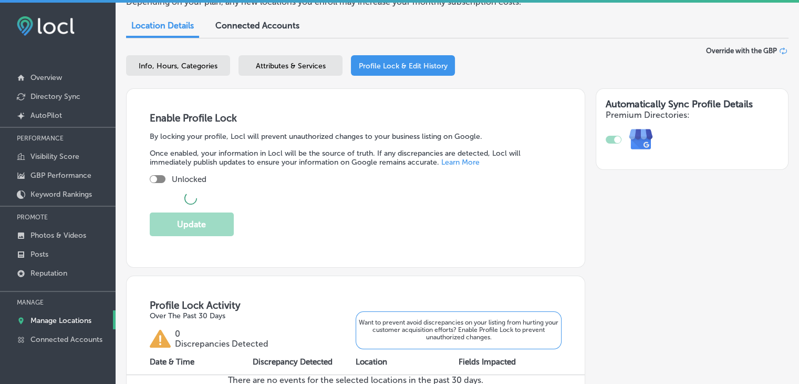
checkbox input "true"
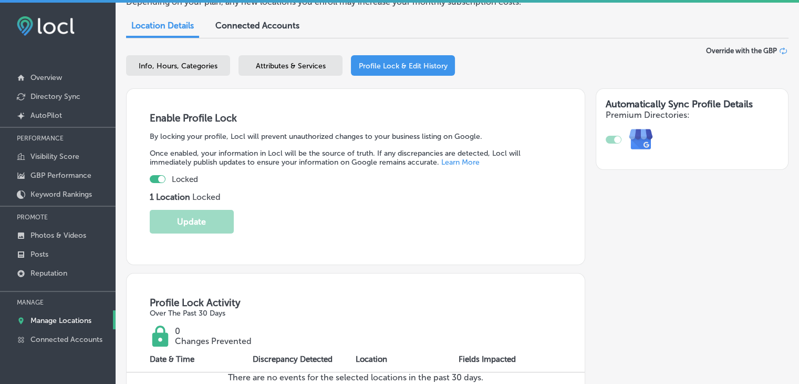
click at [293, 67] on span "Attributes & Services" at bounding box center [291, 65] width 70 height 9
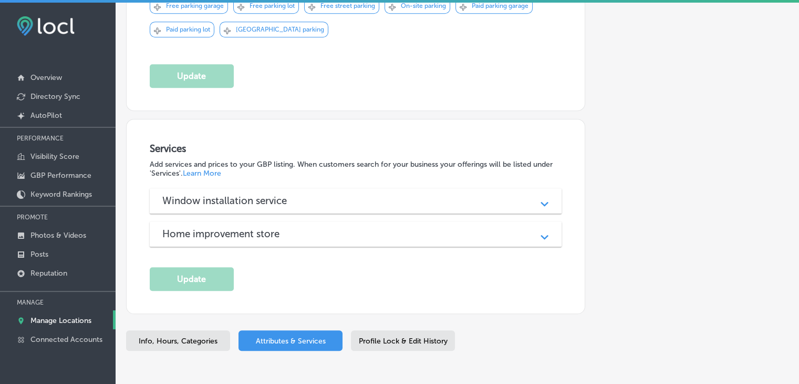
scroll to position [729, 0]
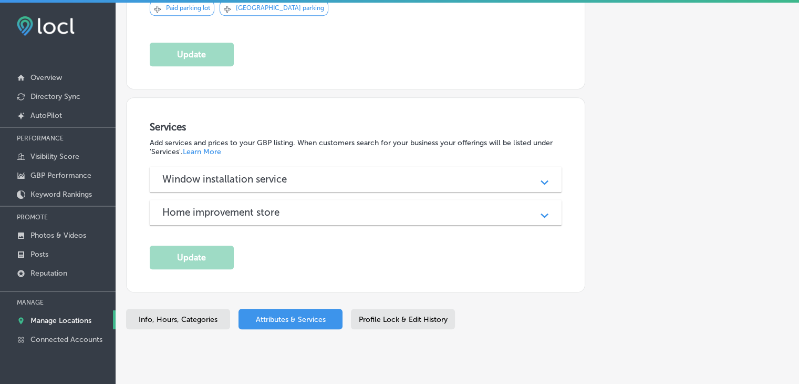
click at [344, 141] on div "Services Add services and prices to your GBP listing. When customers search for…" at bounding box center [356, 195] width 412 height 148
click at [345, 173] on div "Window installation service" at bounding box center [355, 179] width 387 height 12
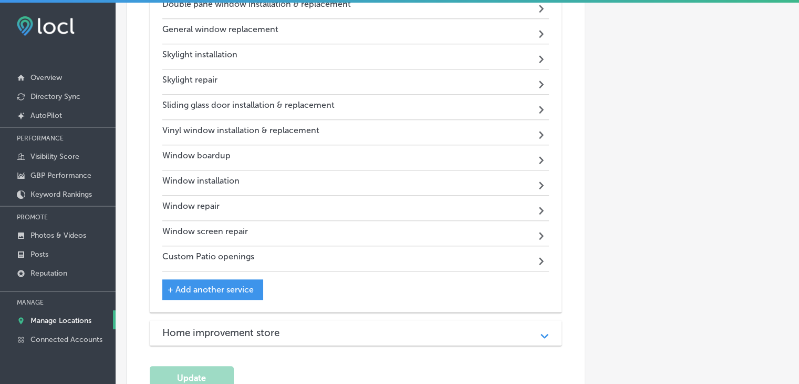
scroll to position [991, 0]
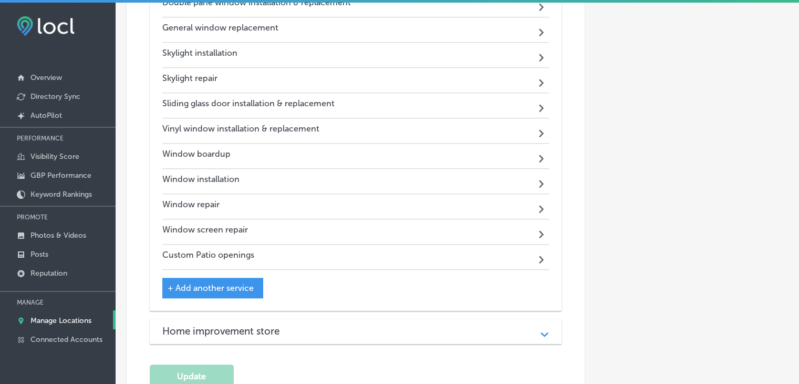
click at [248, 318] on div "Home improvement store Path Created with Sketch." at bounding box center [356, 330] width 412 height 25
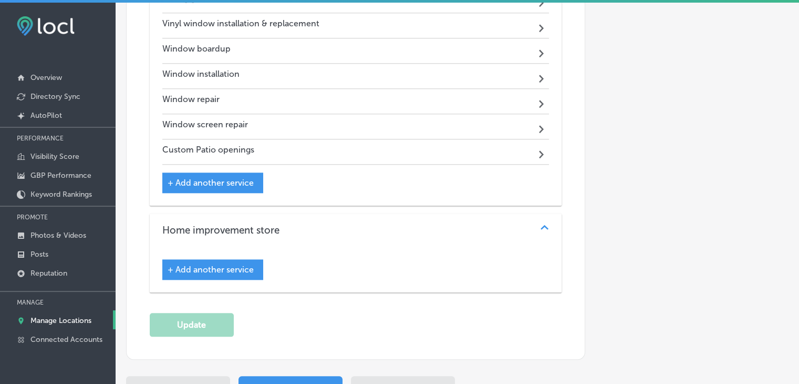
click at [242, 264] on span "+ Add another service" at bounding box center [211, 269] width 86 height 10
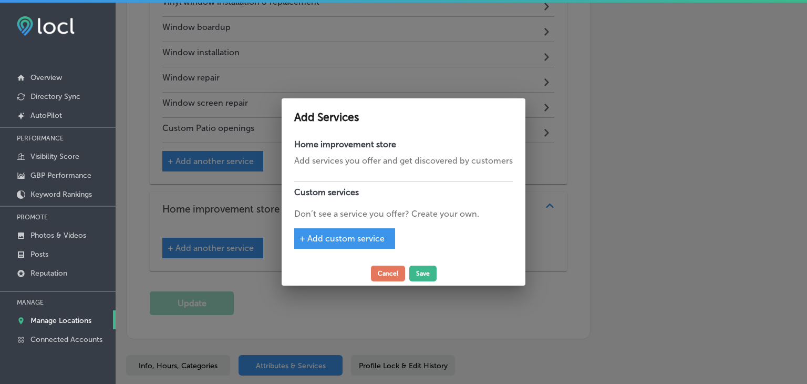
click at [368, 167] on p "Add services you offer and get discovered by customers" at bounding box center [403, 160] width 219 height 13
click at [367, 229] on div "+ Add custom service" at bounding box center [344, 238] width 101 height 20
click at [370, 239] on span "+ Add custom service" at bounding box center [341, 238] width 85 height 10
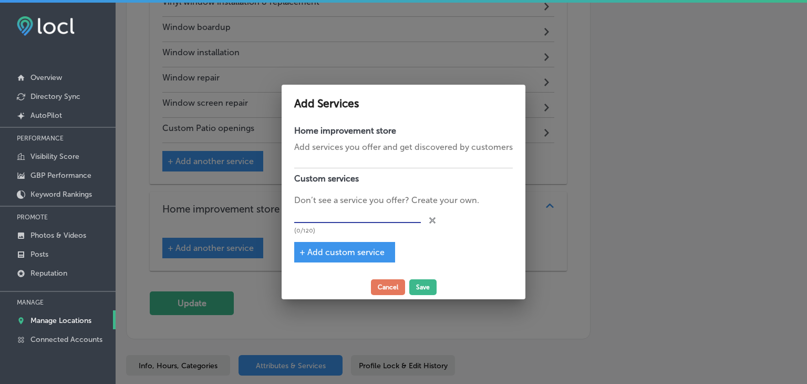
drag, startPoint x: 378, startPoint y: 211, endPoint x: 390, endPoint y: 191, distance: 23.3
click at [378, 211] on input "text" at bounding box center [357, 214] width 127 height 16
paste input "Door Replacement"
type input "Door Replacement"
click at [370, 251] on span "+ Add custom service" at bounding box center [341, 252] width 85 height 10
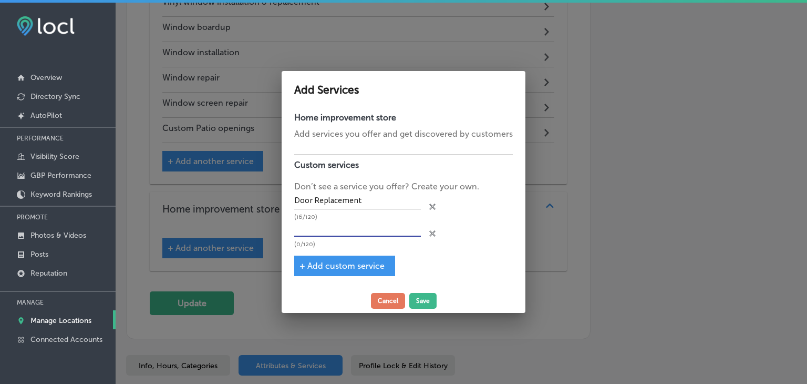
click at [364, 225] on input "text" at bounding box center [357, 228] width 127 height 16
type input "Door Upgrade"
click at [421, 306] on button "Save" at bounding box center [422, 301] width 27 height 16
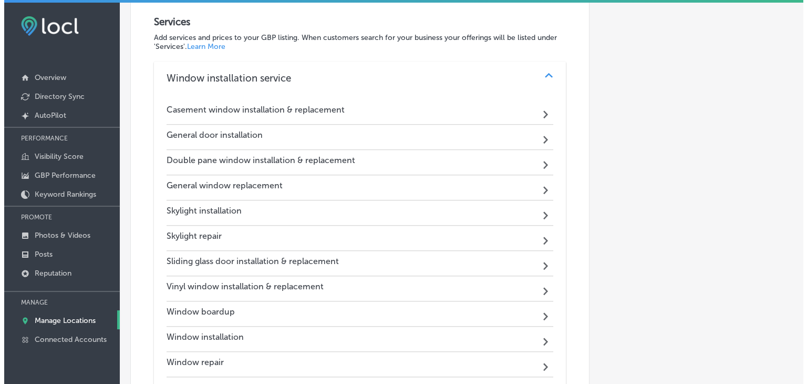
scroll to position [886, 0]
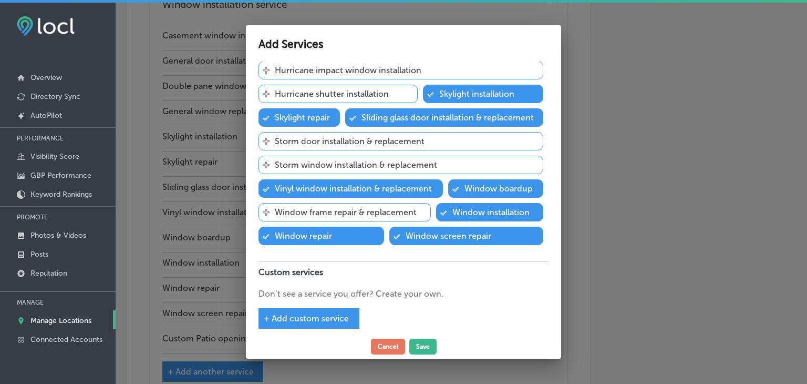
scroll to position [163, 0]
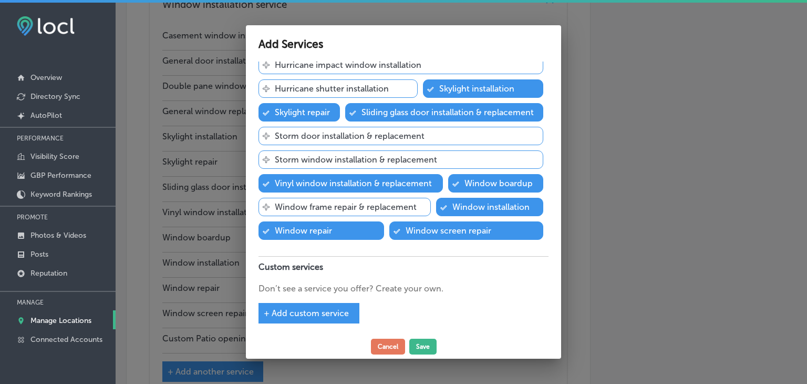
click at [370, 209] on p "Window frame repair & replacement" at bounding box center [346, 207] width 142 height 10
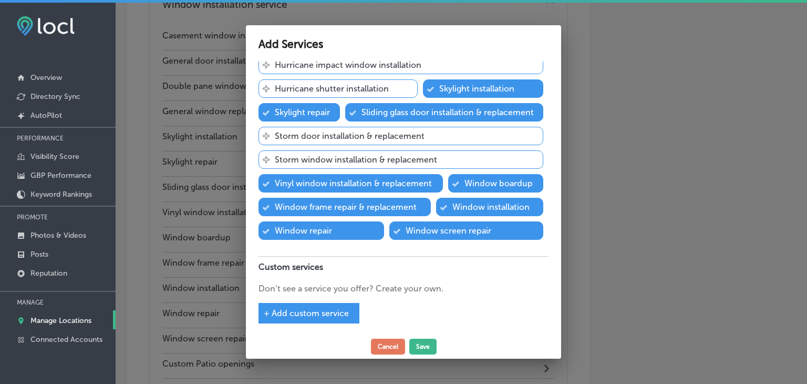
click at [330, 313] on span "+ Add custom service" at bounding box center [306, 313] width 85 height 10
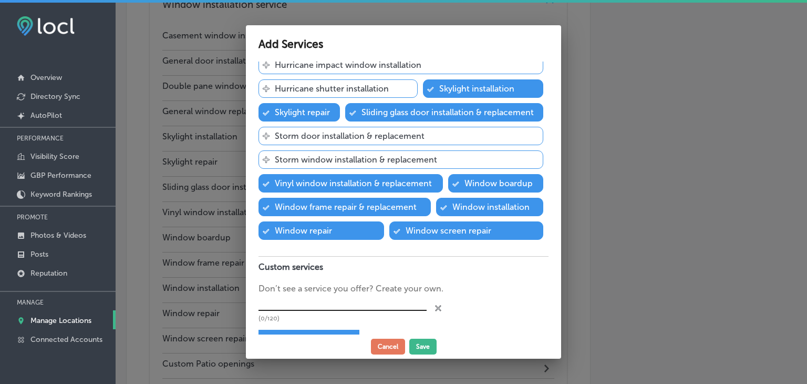
click at [337, 298] on input "text" at bounding box center [342, 303] width 168 height 16
paste input "Residential Window Replacement"
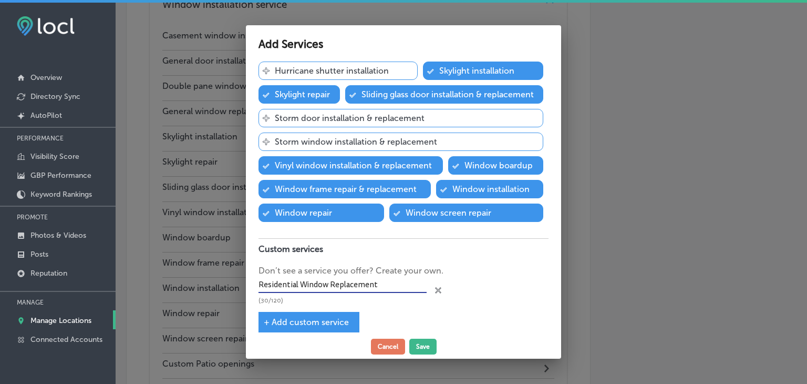
scroll to position [190, 0]
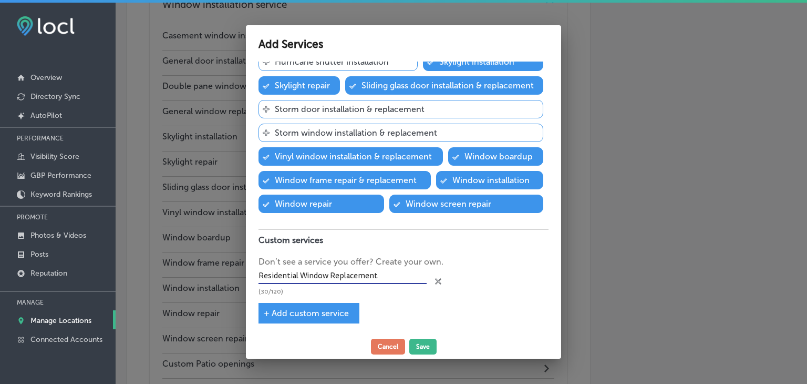
type input "Residential Window Replacement"
click at [306, 308] on span "+ Add custom service" at bounding box center [306, 313] width 85 height 10
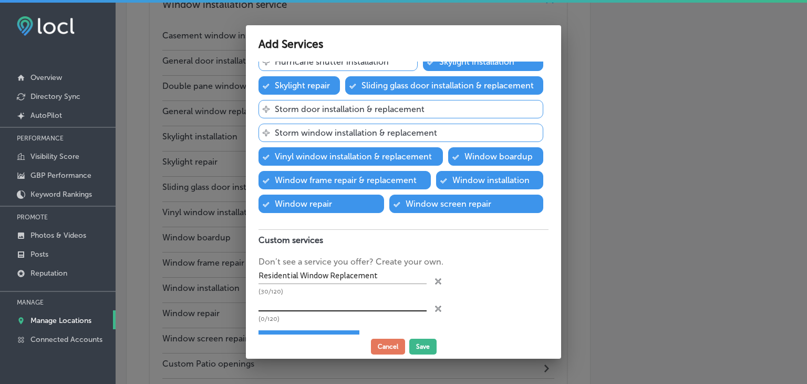
click at [298, 298] on input "text" at bounding box center [342, 303] width 168 height 16
paste input "Energy-Efficient Window Replacement"
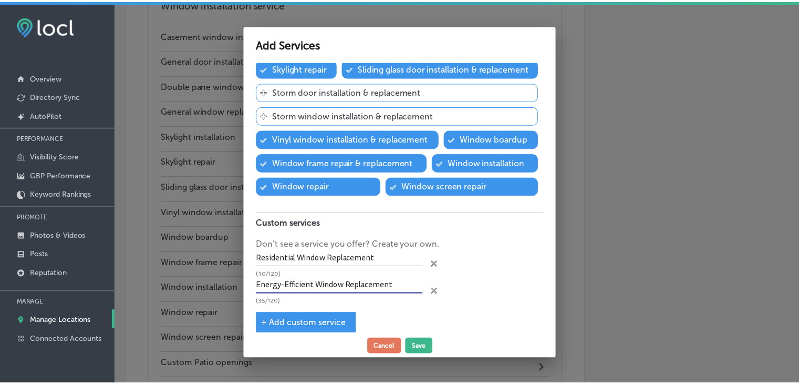
scroll to position [216, 0]
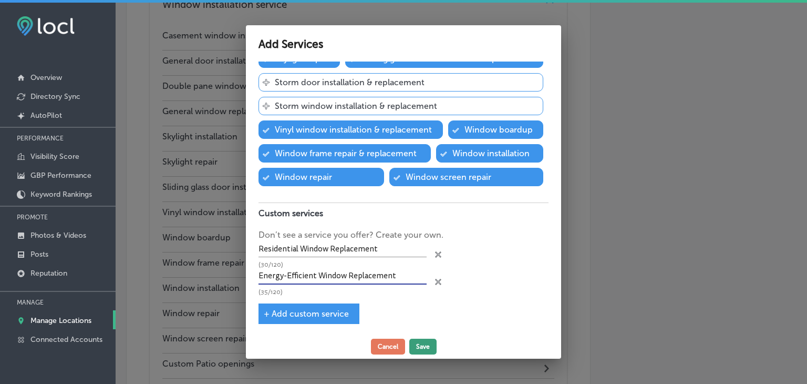
type input "Energy-Efficient Window Replacement"
click at [430, 343] on button "Save" at bounding box center [422, 346] width 27 height 16
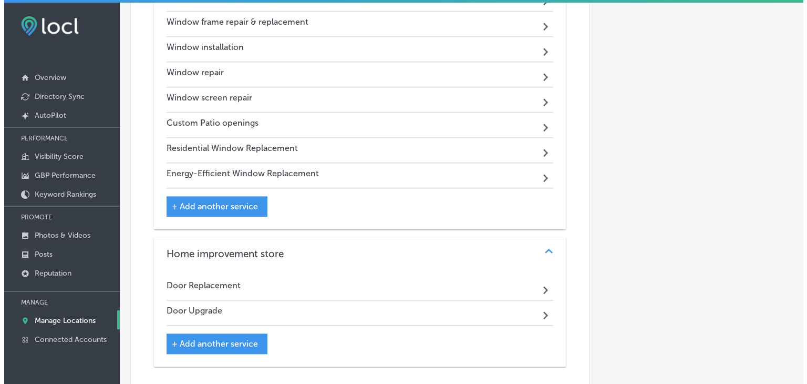
scroll to position [1149, 0]
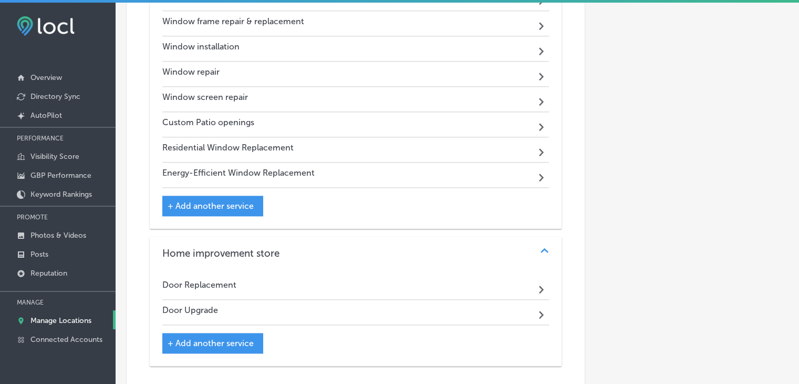
click at [216, 333] on div "+ Add another service" at bounding box center [212, 343] width 101 height 20
click at [234, 333] on div "+ Add another service" at bounding box center [212, 343] width 101 height 20
click at [255, 333] on div "+ Add another service" at bounding box center [212, 343] width 101 height 20
click at [229, 338] on span "+ Add another service" at bounding box center [211, 343] width 86 height 10
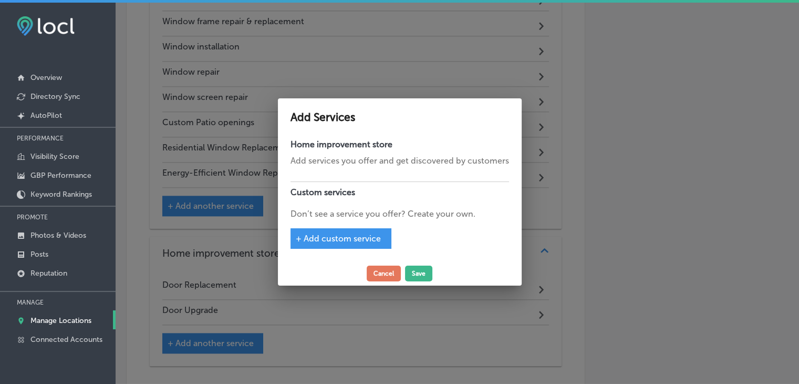
scroll to position [1151, 0]
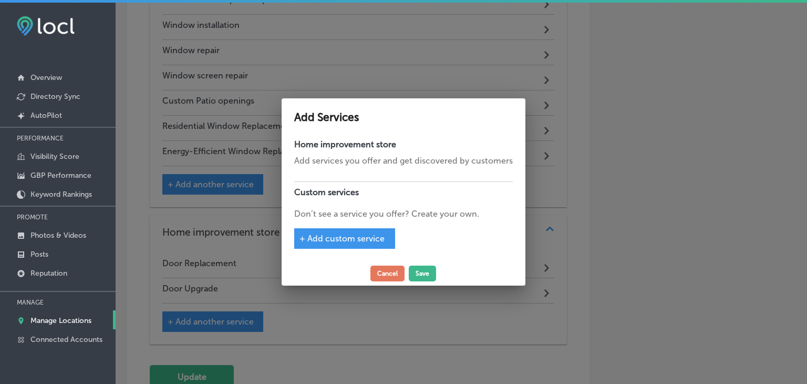
click at [366, 175] on div at bounding box center [403, 171] width 219 height 9
click at [361, 235] on span "+ Add custom service" at bounding box center [341, 238] width 85 height 10
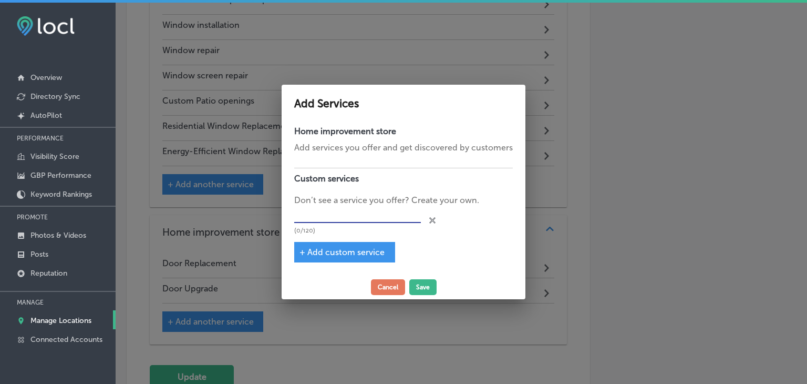
drag, startPoint x: 337, startPoint y: 209, endPoint x: 343, endPoint y: 220, distance: 11.7
click at [337, 209] on input "text" at bounding box center [357, 214] width 127 height 16
paste input "Exterior Home Improvement"
type input "Exterior Home Improvement"
click at [423, 288] on button "Save" at bounding box center [422, 287] width 27 height 16
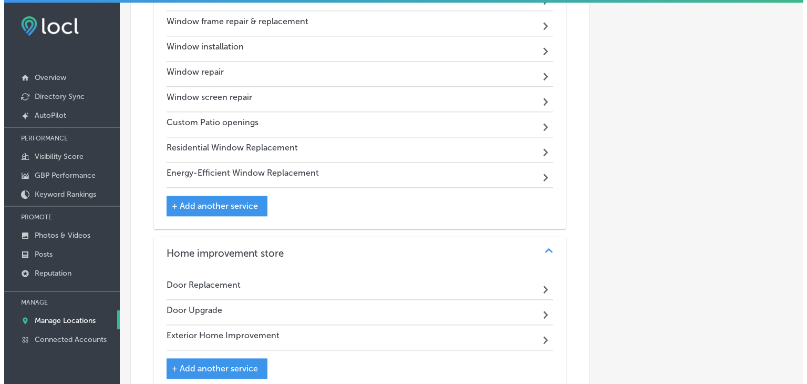
scroll to position [1254, 0]
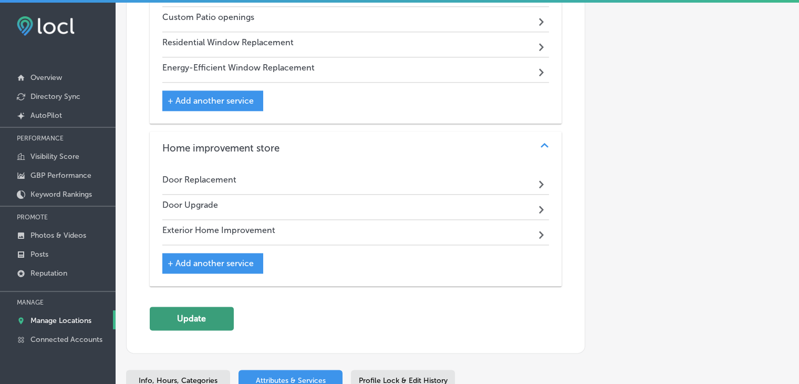
click at [213, 306] on button "Update" at bounding box center [192, 318] width 84 height 24
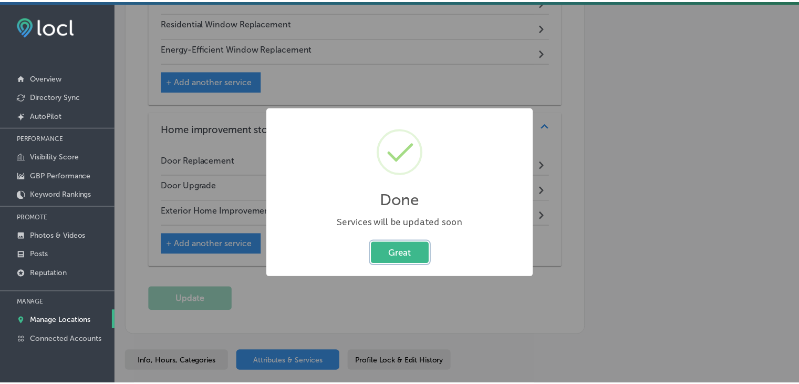
scroll to position [1256, 0]
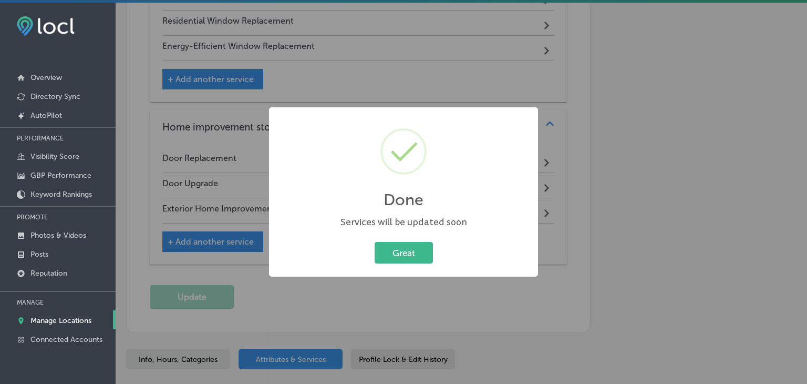
click at [527, 51] on div "Done × Services will be updated soon Great Cancel" at bounding box center [403, 192] width 807 height 384
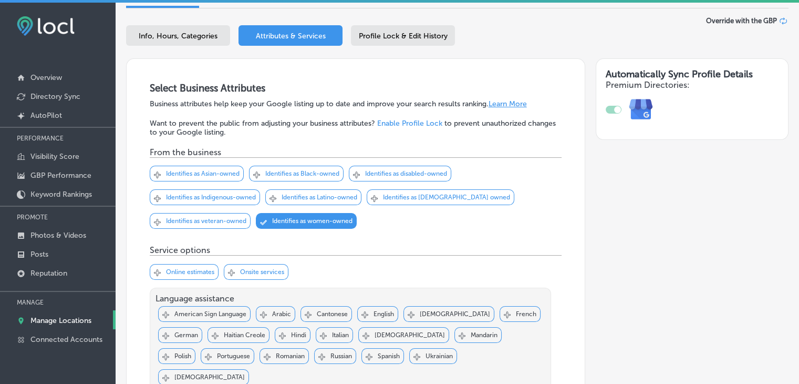
scroll to position [0, 0]
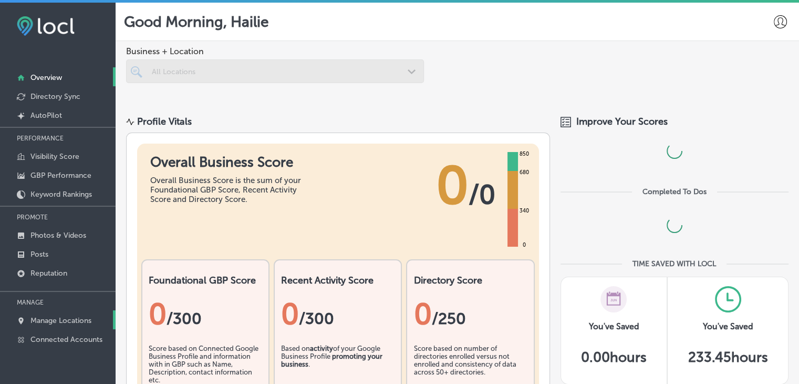
click at [48, 316] on p "Manage Locations" at bounding box center [60, 320] width 61 height 9
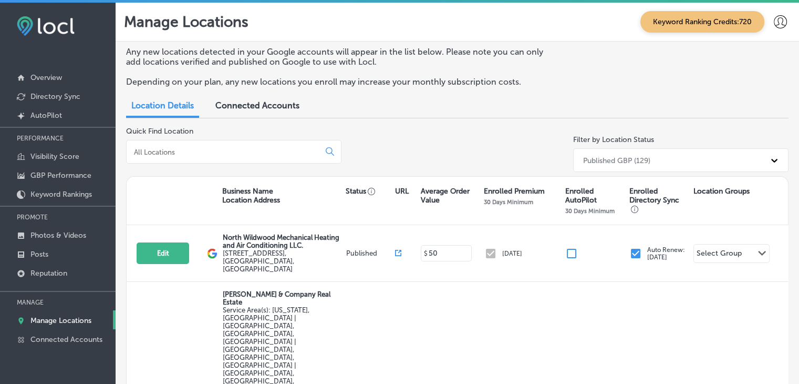
click at [276, 147] on input at bounding box center [225, 151] width 184 height 9
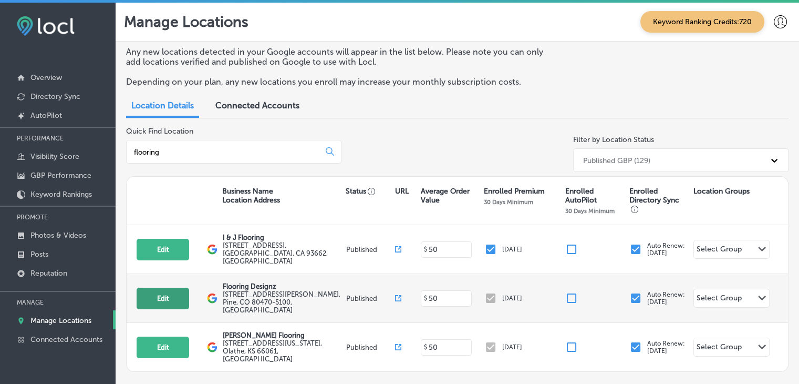
type input "flooring"
click at [165, 287] on button "Edit" at bounding box center [163, 298] width 53 height 22
select select "US"
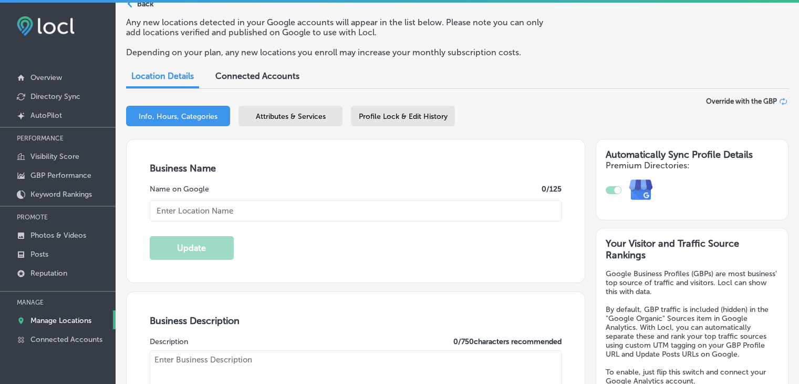
scroll to position [158, 0]
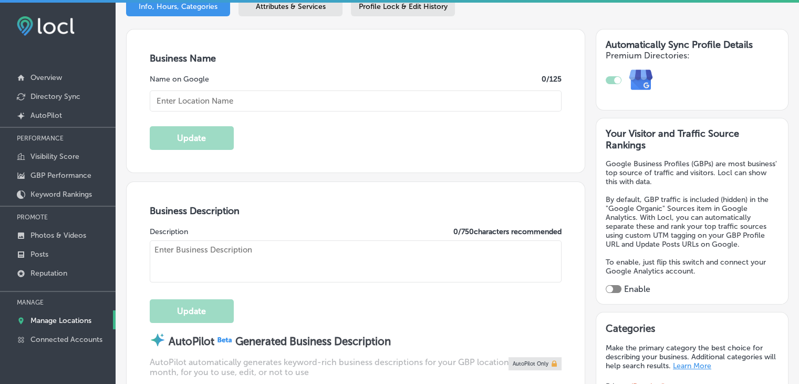
type input "Flooring Designz"
type input "316 Mt Evans Blvd Suite B"
type input "Pine"
type input "80470-5100"
type input "US"
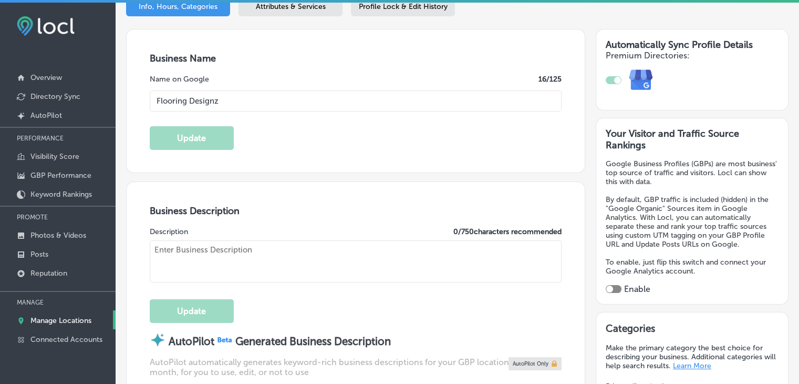
type input "https://www.flooringdesignz.com/"
type textarea "From the smallest to the largest jobs, both residential and commercial, we’ve g…"
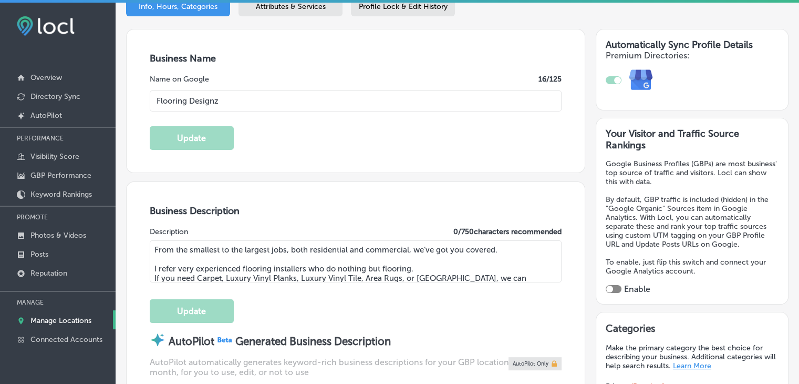
type input "+1 303 949 0256"
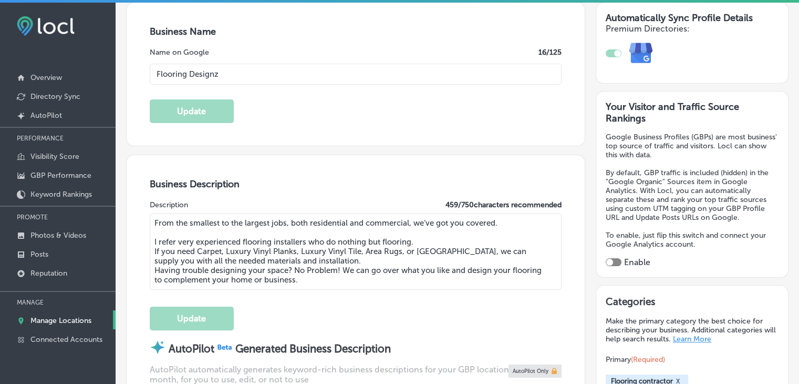
scroll to position [210, 0]
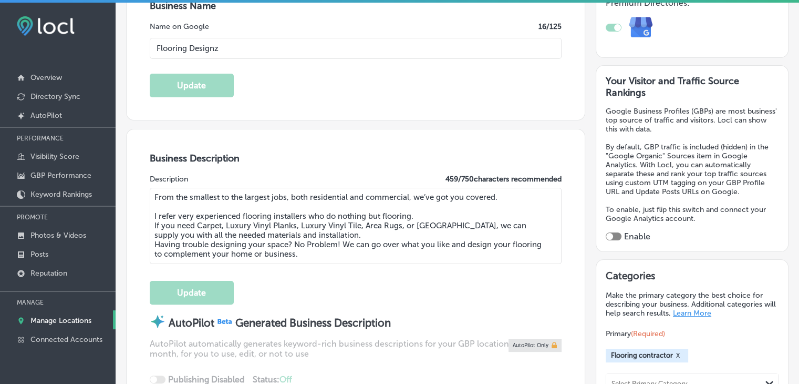
click at [612, 232] on div at bounding box center [614, 236] width 16 height 8
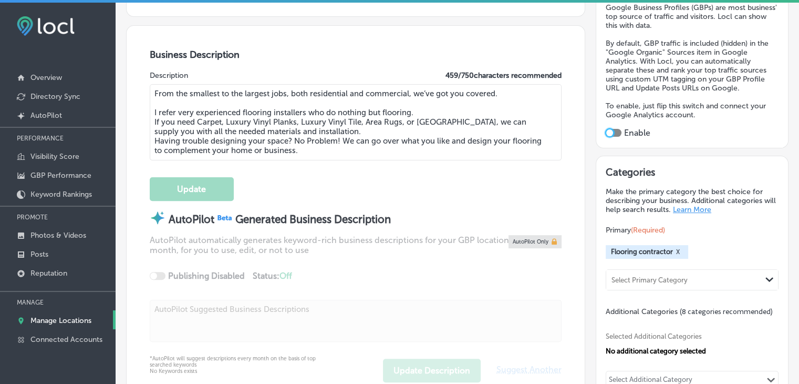
scroll to position [315, 0]
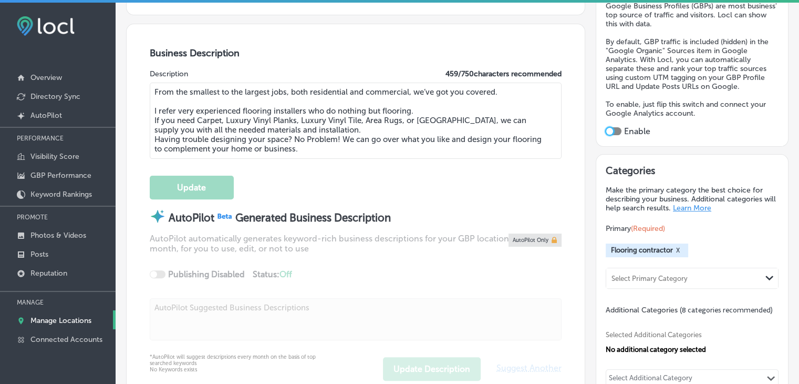
checkbox input "true"
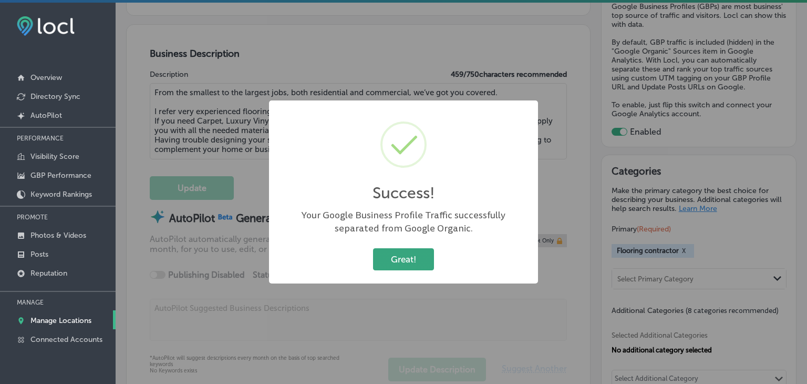
click at [427, 266] on button "Great!" at bounding box center [403, 259] width 61 height 22
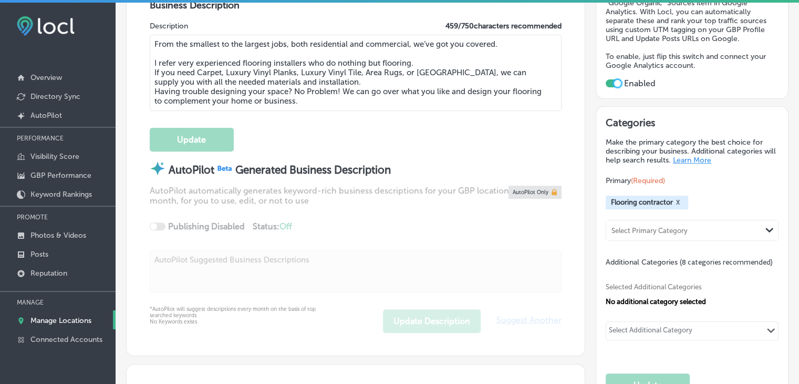
scroll to position [420, 0]
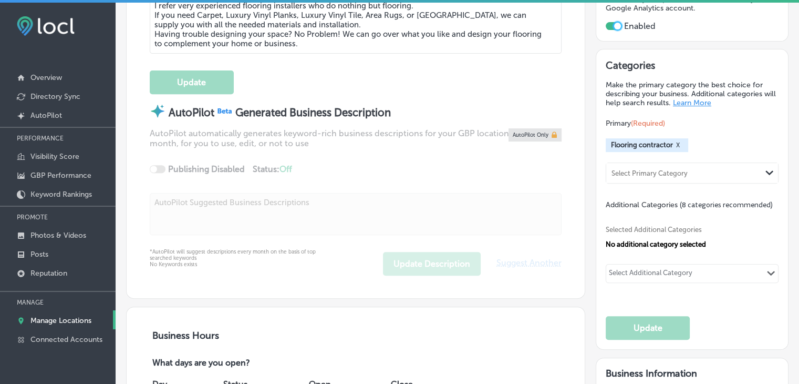
click at [635, 264] on div "Select Additional Category Path Created with Sketch." at bounding box center [692, 273] width 172 height 18
click at [657, 268] on div "Select Additional Category" at bounding box center [651, 274] width 84 height 12
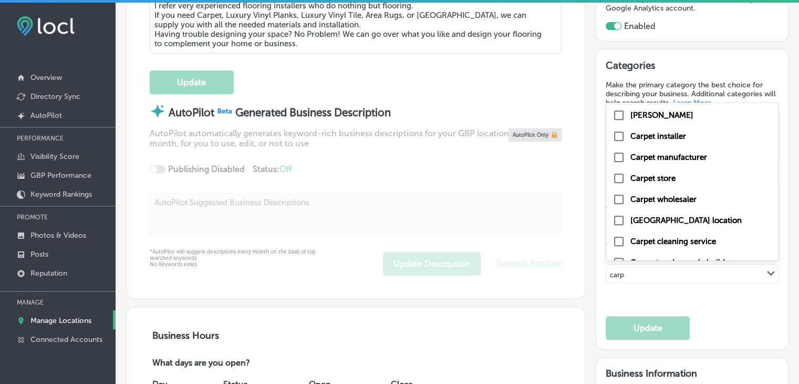
click at [616, 172] on input "checkbox" at bounding box center [619, 178] width 13 height 13
type input "carp"
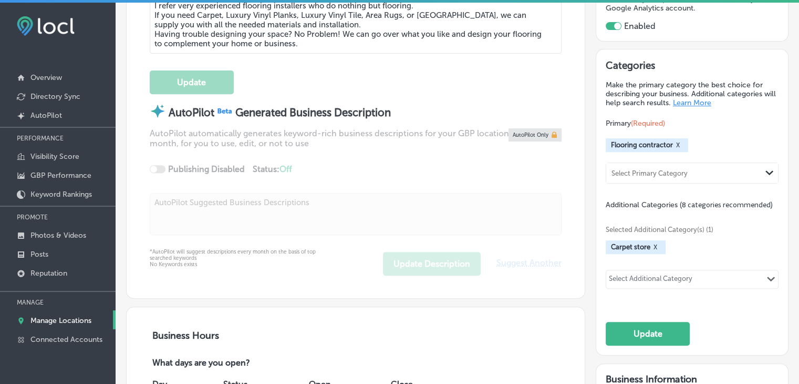
click at [640, 274] on div "Select Additional Category" at bounding box center [651, 280] width 84 height 12
type input "viny"
click at [670, 288] on div "Selected Additional Category(s) (1) Carpet store X option Carpet store, selecte…" at bounding box center [692, 256] width 173 height 92
click at [687, 276] on div "Select Additional Category" at bounding box center [651, 280] width 84 height 12
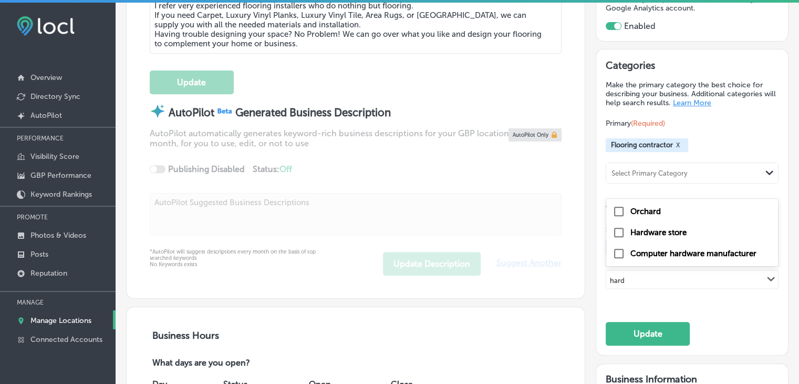
type input "hard"
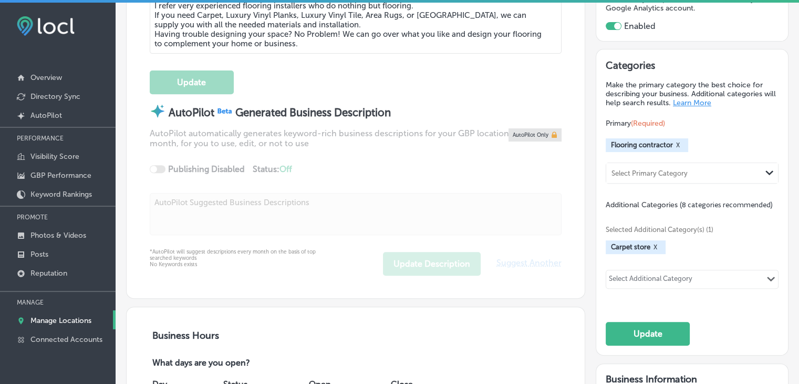
click at [651, 284] on div "Select Additional Category Path Created with Sketch." at bounding box center [692, 279] width 172 height 18
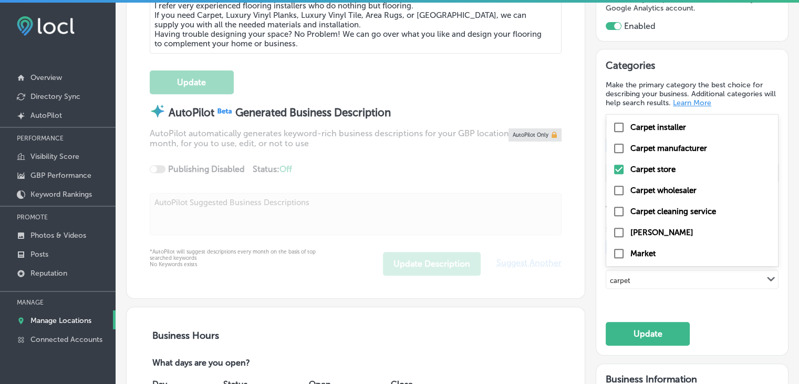
click at [652, 122] on label "Carpet installer" at bounding box center [658, 126] width 56 height 9
type input "carpet"
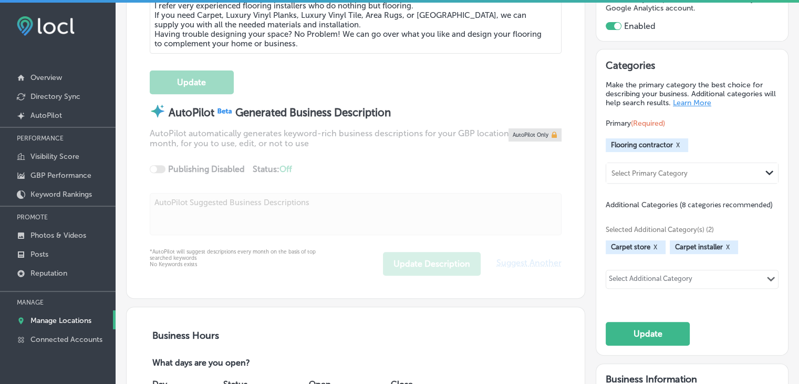
click at [666, 278] on div "Select Additional Category" at bounding box center [651, 280] width 84 height 12
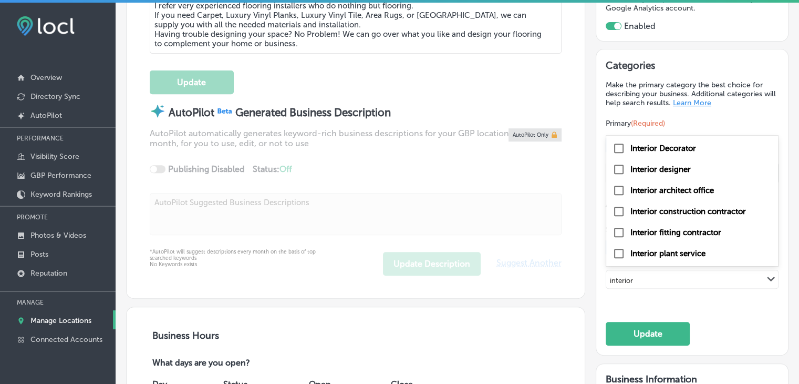
click at [672, 171] on label "Interior designer" at bounding box center [660, 168] width 60 height 9
type input "interior"
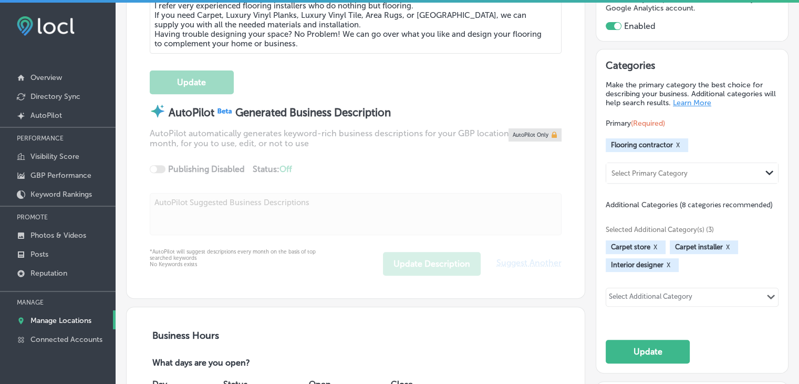
click at [666, 289] on div "Select Additional Category" at bounding box center [650, 296] width 89 height 15
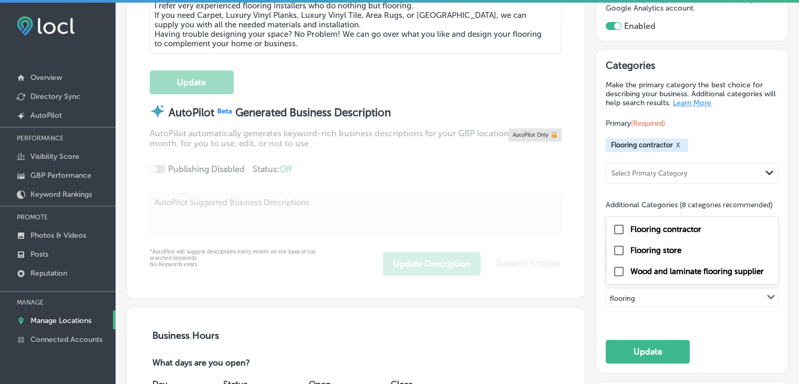
click at [666, 254] on div "Flooring store" at bounding box center [692, 250] width 172 height 21
type input "flooring"
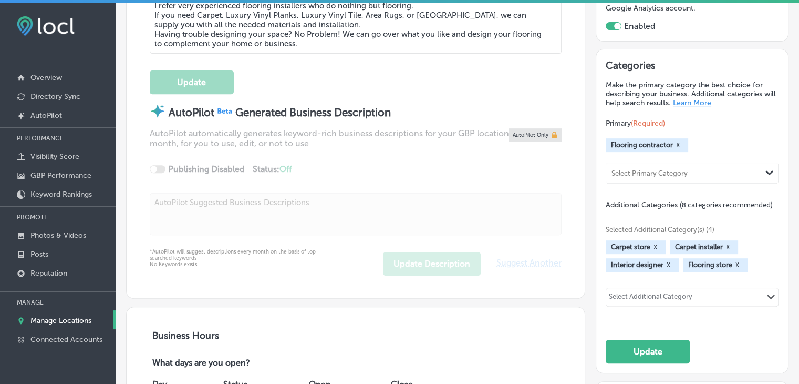
click at [768, 301] on div "Path Created with Sketch." at bounding box center [771, 297] width 14 height 18
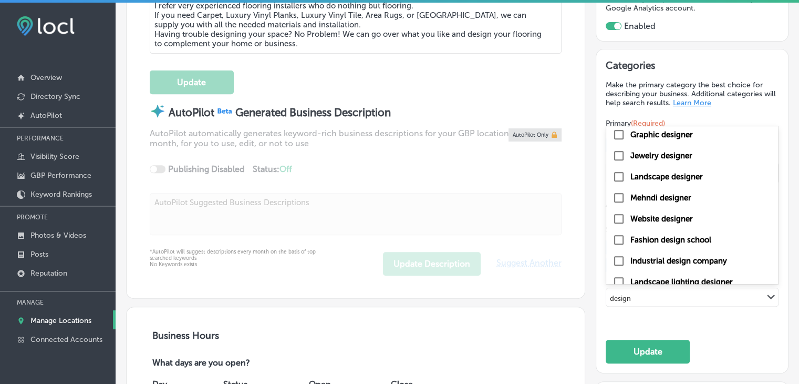
scroll to position [225, 0]
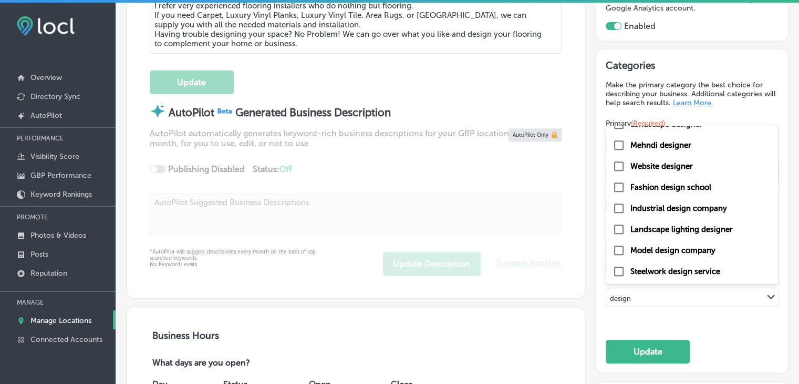
type input "design"
click at [724, 326] on div "Categories Make the primary category the best choice for describing your busine…" at bounding box center [692, 211] width 173 height 304
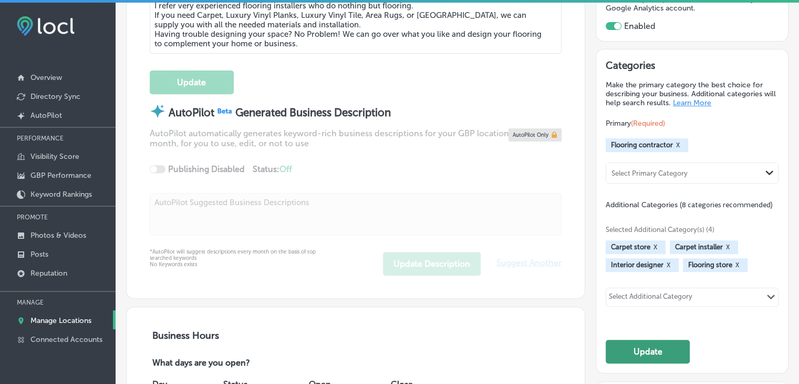
click at [616, 349] on button "Update" at bounding box center [648, 351] width 84 height 24
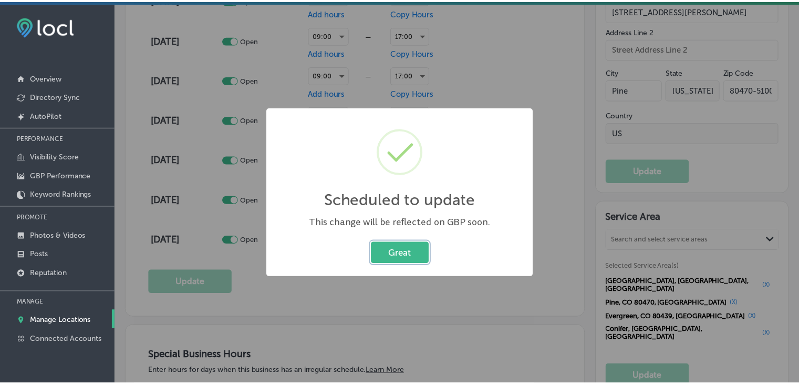
scroll to position [842, 0]
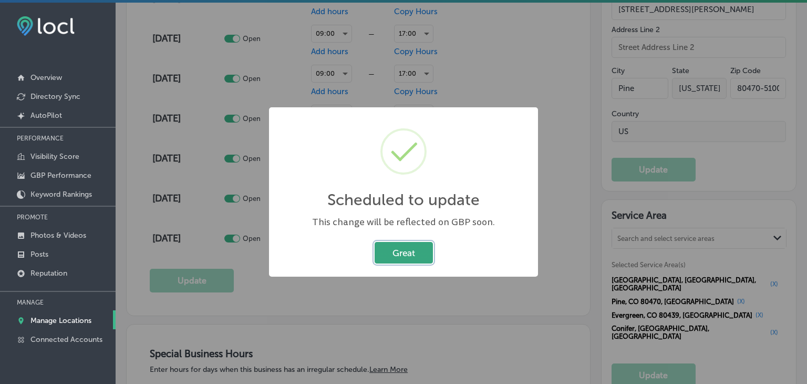
click at [380, 254] on button "Great" at bounding box center [404, 253] width 58 height 22
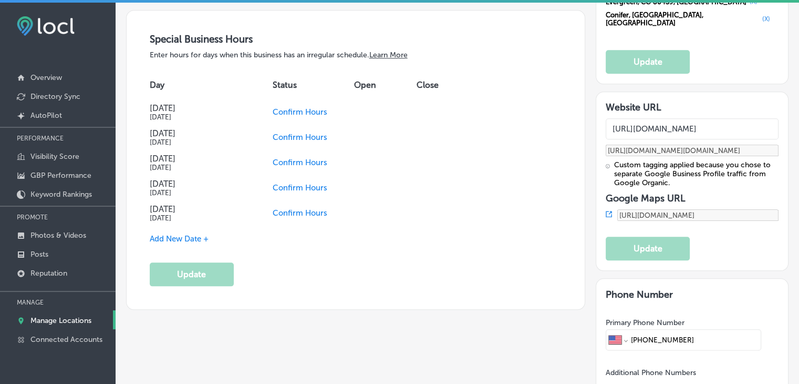
scroll to position [1156, 0]
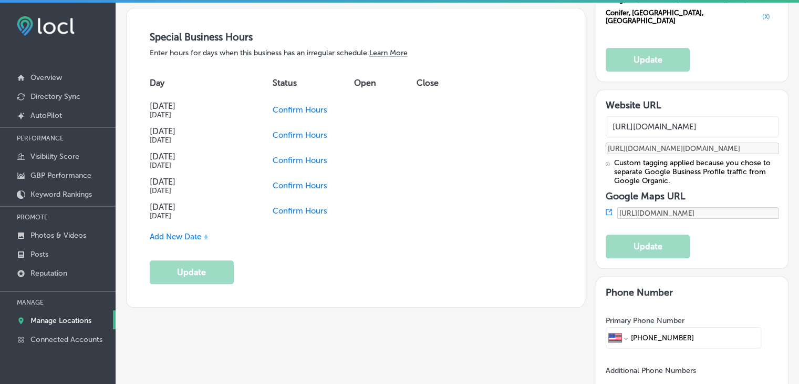
click at [301, 105] on span "Confirm Hours" at bounding box center [300, 109] width 55 height 9
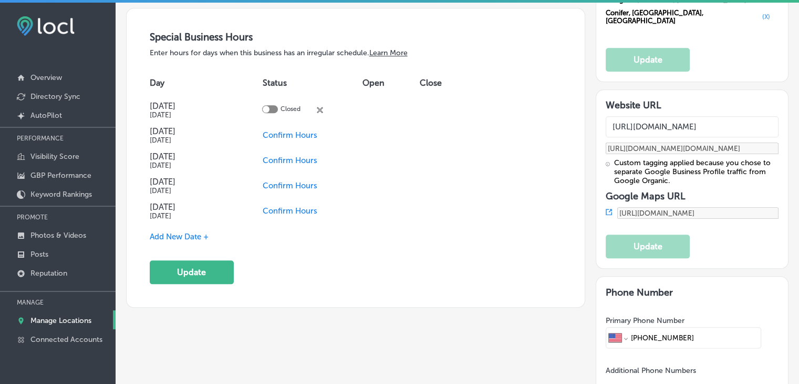
click at [295, 206] on span "Confirm Hours" at bounding box center [289, 210] width 55 height 9
click at [296, 188] on td "Confirm Hours" at bounding box center [312, 185] width 100 height 25
click at [311, 181] on span "Confirm Hours" at bounding box center [289, 185] width 55 height 9
click at [183, 237] on span "Add New Date +" at bounding box center [179, 236] width 59 height 9
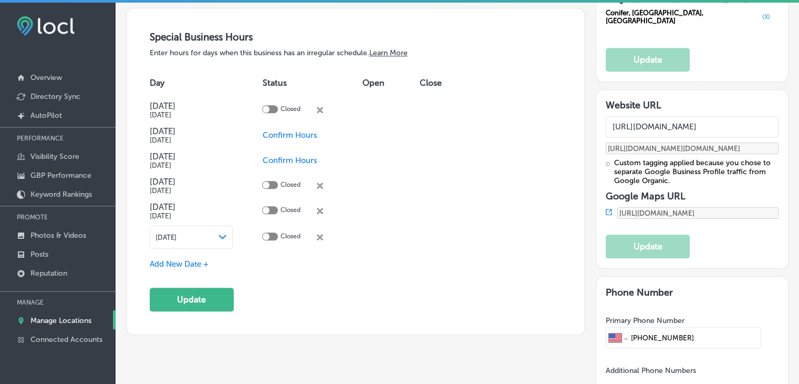
click at [199, 243] on div "[DATE] Path Created with Sketch." at bounding box center [192, 236] width 84 height 23
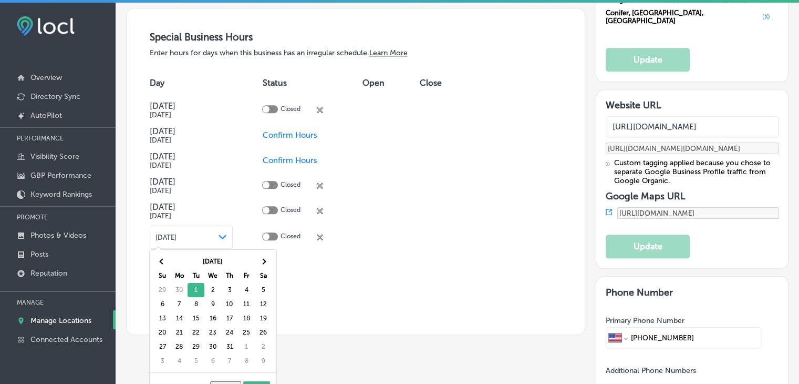
click at [255, 263] on th at bounding box center [263, 261] width 17 height 14
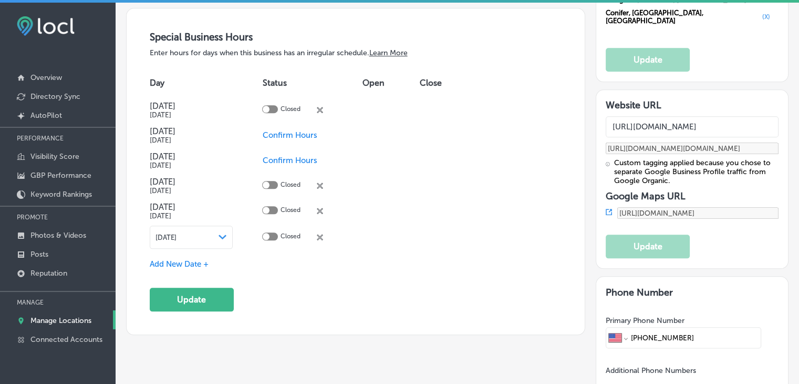
click at [189, 259] on span "Add New Date +" at bounding box center [179, 263] width 59 height 9
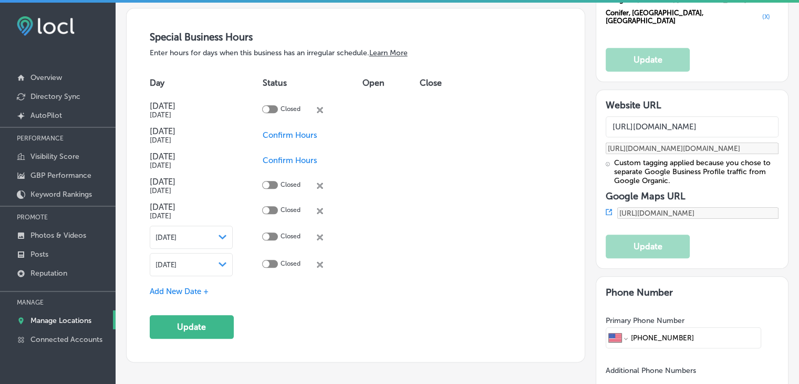
click at [200, 260] on div "[DATE] Path Created with Sketch." at bounding box center [192, 264] width 72 height 8
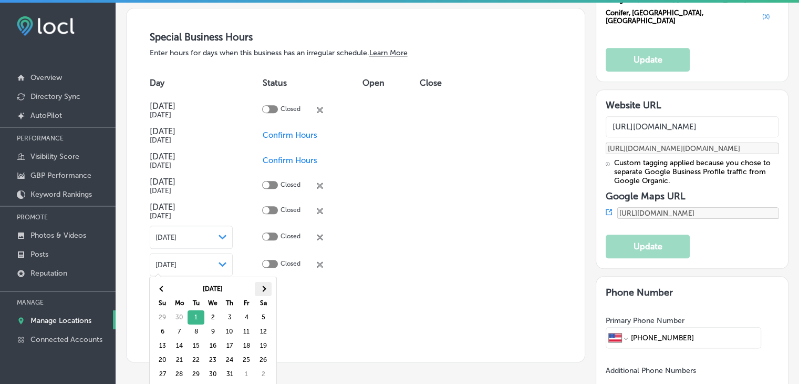
click at [254, 289] on tr "[DATE]" at bounding box center [213, 289] width 118 height 14
click at [255, 289] on th at bounding box center [263, 289] width 17 height 14
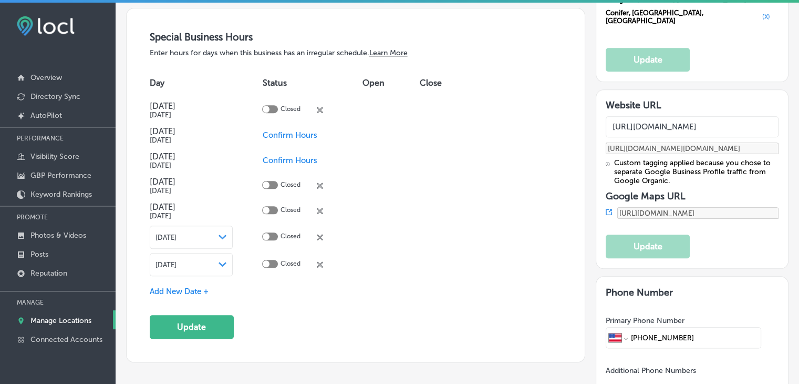
click at [214, 286] on div "Add New Date +" at bounding box center [356, 291] width 412 height 11
click at [209, 286] on div "Add New Date +" at bounding box center [356, 291] width 412 height 11
click at [189, 286] on span "Add New Date +" at bounding box center [179, 290] width 59 height 9
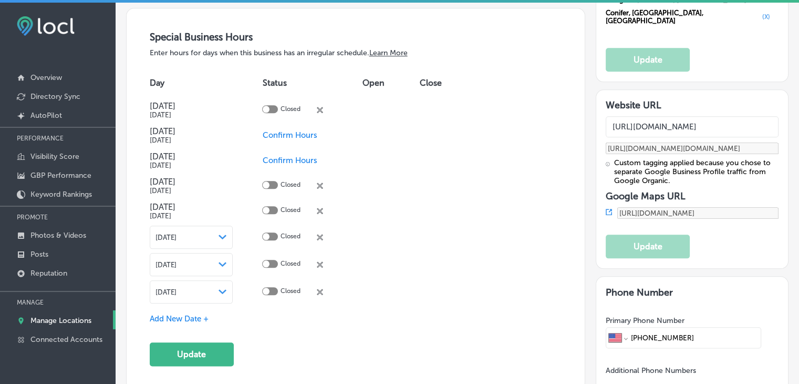
click at [197, 291] on div "[DATE] Path Created with Sketch." at bounding box center [192, 291] width 72 height 8
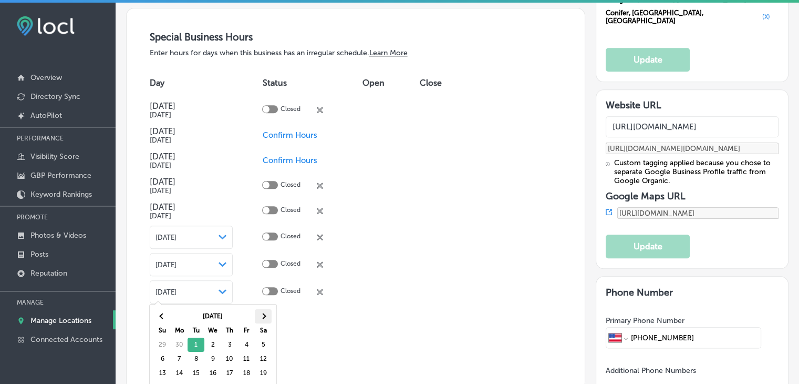
click at [270, 317] on th at bounding box center [263, 316] width 17 height 14
click at [270, 316] on th at bounding box center [263, 316] width 17 height 14
click at [254, 318] on th "[DATE]" at bounding box center [213, 316] width 84 height 14
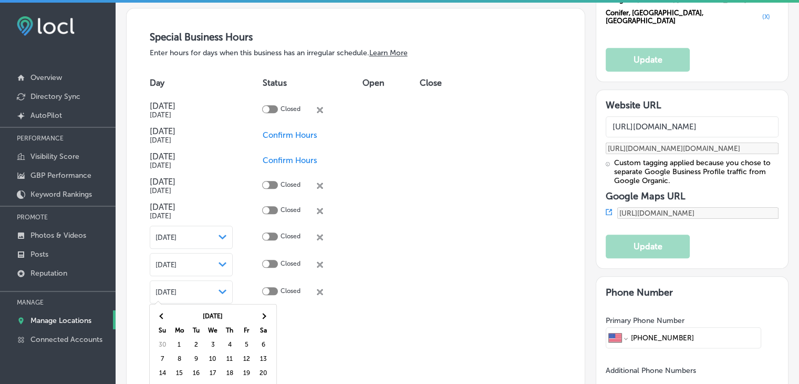
click at [255, 318] on th at bounding box center [263, 316] width 17 height 14
click at [256, 318] on th at bounding box center [263, 316] width 17 height 14
click at [168, 314] on th at bounding box center [162, 316] width 17 height 14
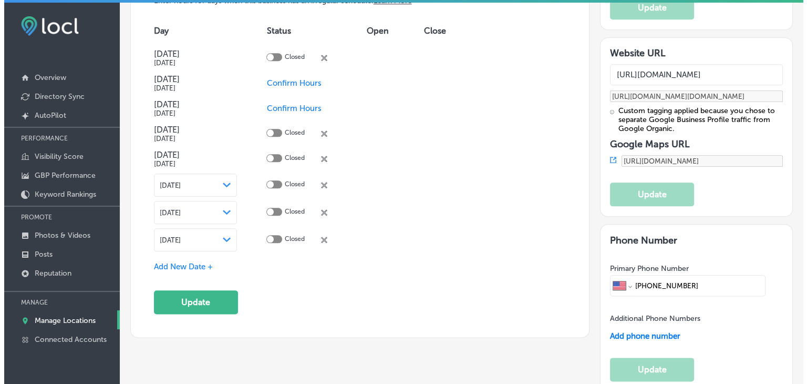
scroll to position [1208, 0]
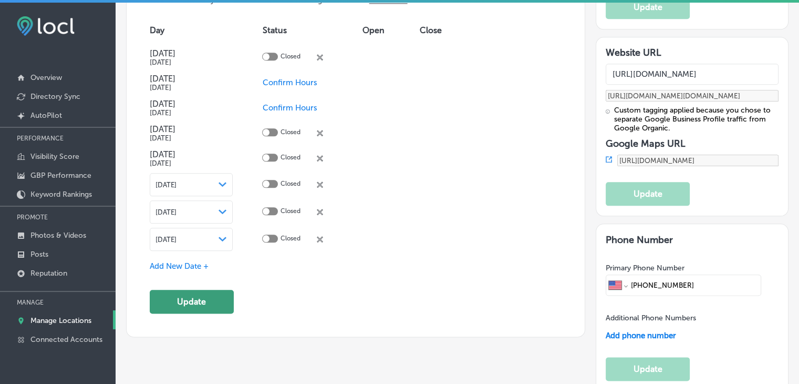
click at [221, 296] on button "Update" at bounding box center [192, 301] width 84 height 24
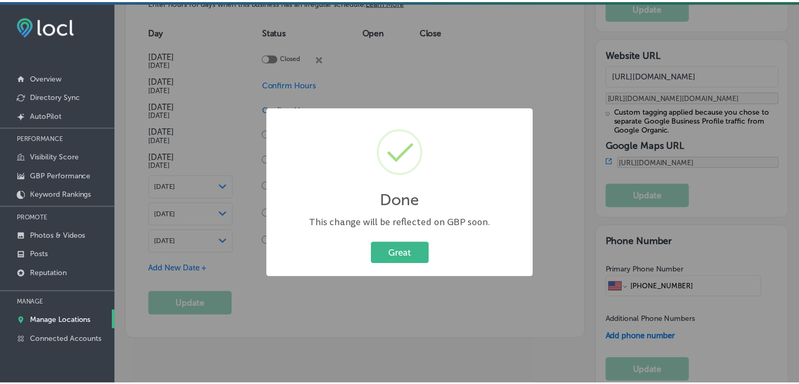
scroll to position [1210, 0]
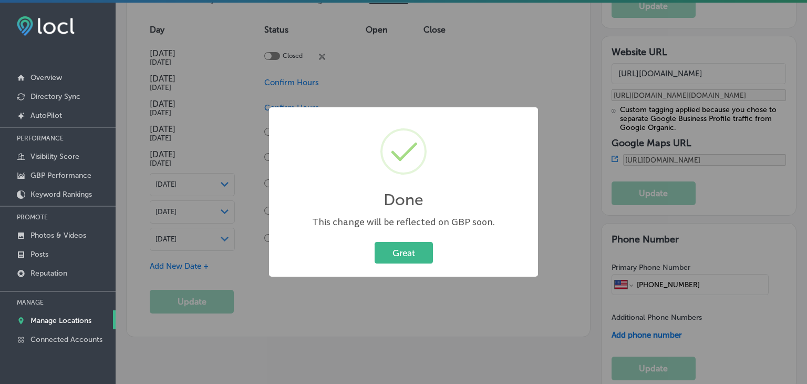
click at [433, 72] on div "Done × This change will be reflected on GBP soon. Great Cancel" at bounding box center [403, 192] width 807 height 384
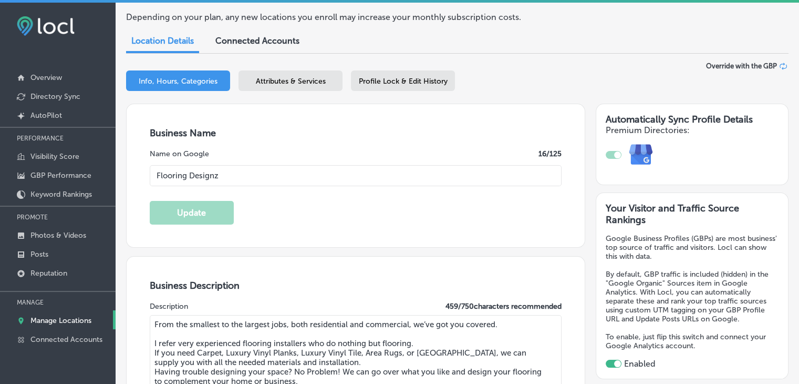
scroll to position [0, 0]
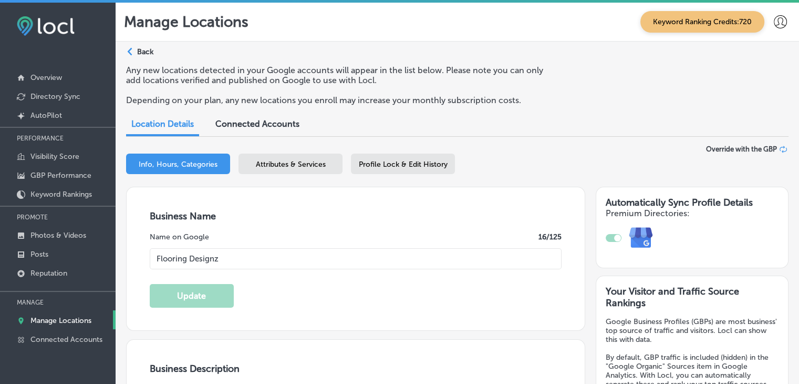
click at [311, 171] on div "Attributes & Services" at bounding box center [291, 163] width 104 height 20
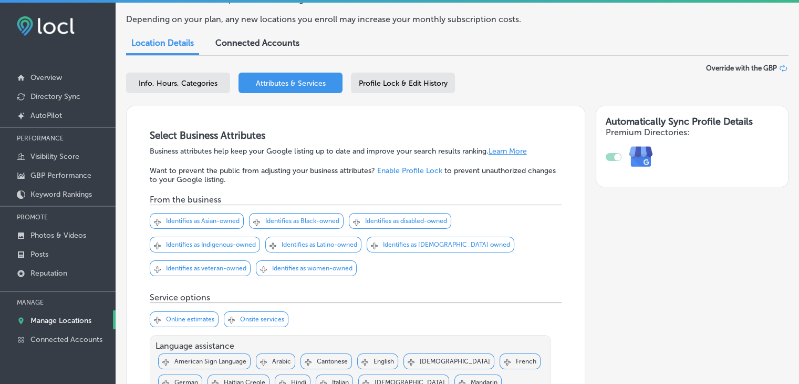
scroll to position [158, 0]
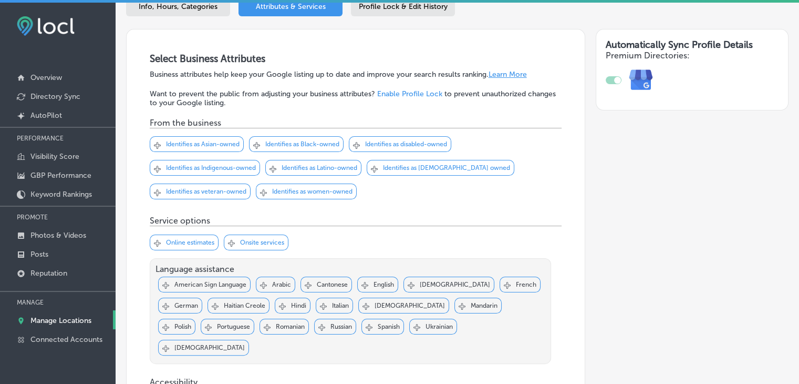
click at [325, 193] on p "Identifies as women-owned" at bounding box center [312, 191] width 80 height 7
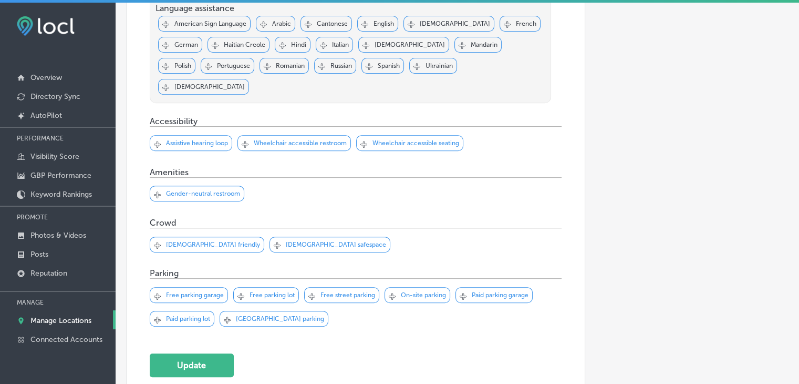
scroll to position [420, 0]
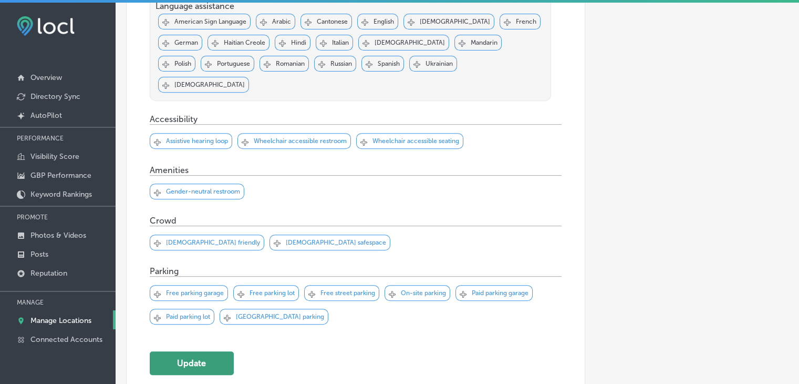
click at [231, 351] on button "Update" at bounding box center [192, 363] width 84 height 24
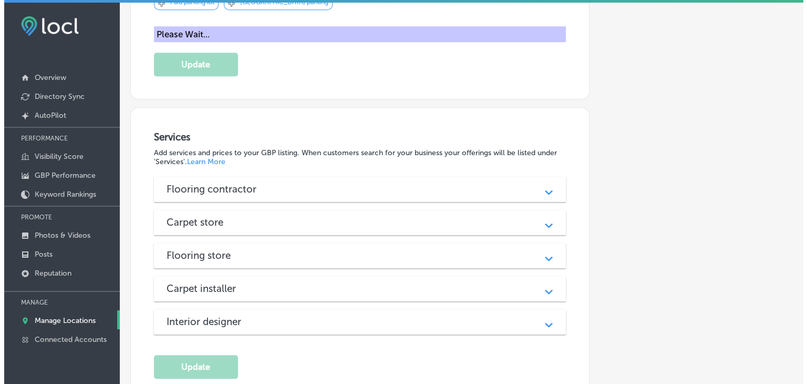
scroll to position [735, 0]
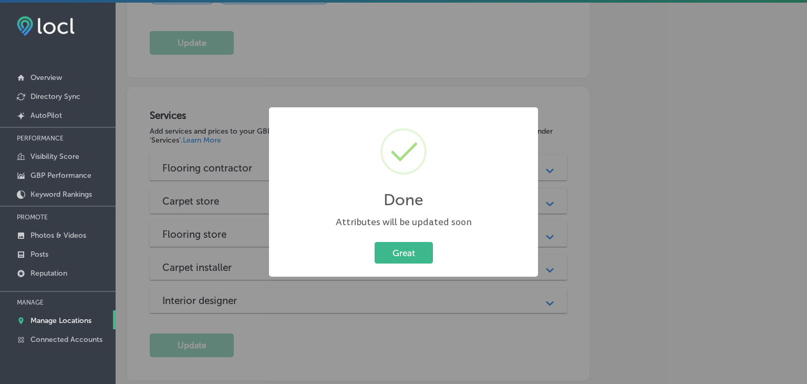
click at [248, 127] on div "Done × Attributes will be updated soon Great Cancel" at bounding box center [403, 192] width 807 height 384
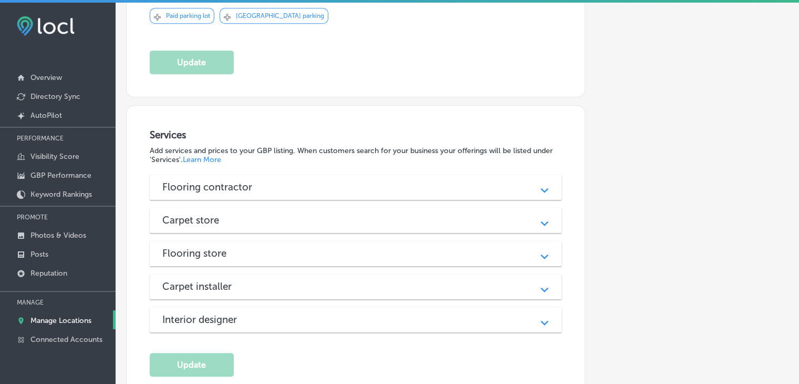
scroll to position [719, 0]
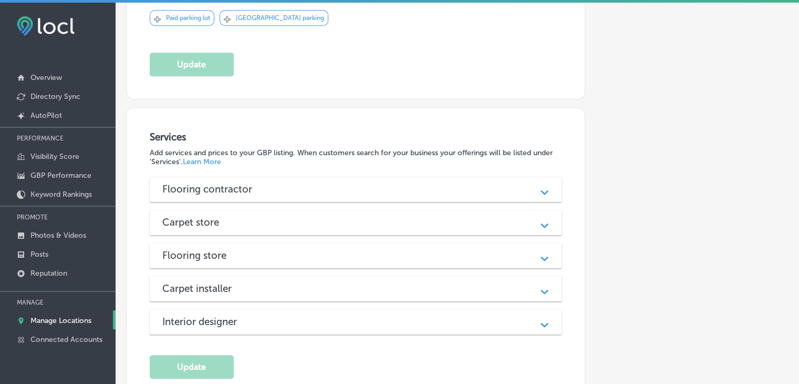
click at [208, 183] on h3 "Flooring contractor" at bounding box center [215, 189] width 107 height 12
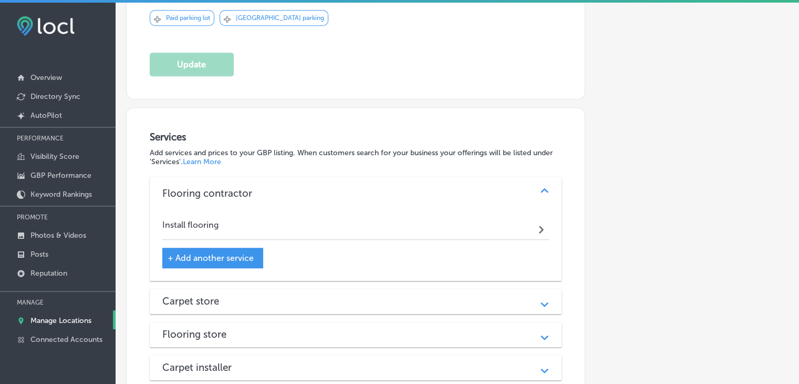
click at [204, 355] on div "Carpet installer Path Created with Sketch." at bounding box center [356, 367] width 412 height 25
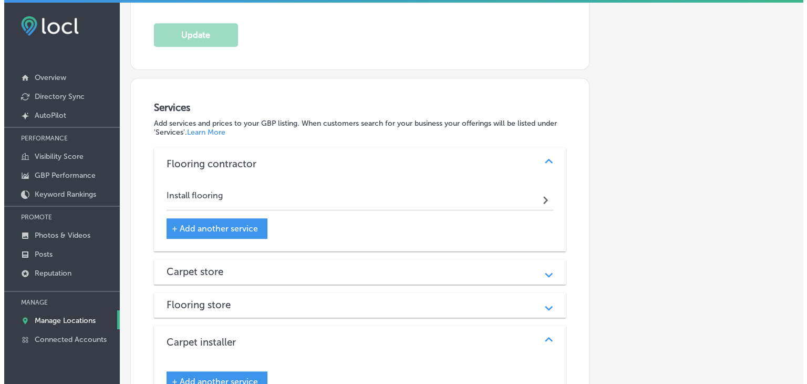
scroll to position [771, 0]
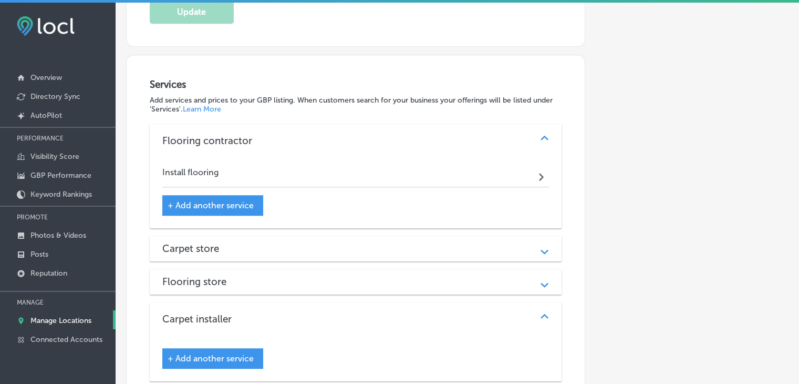
click at [205, 200] on span "+ Add another service" at bounding box center [211, 205] width 86 height 10
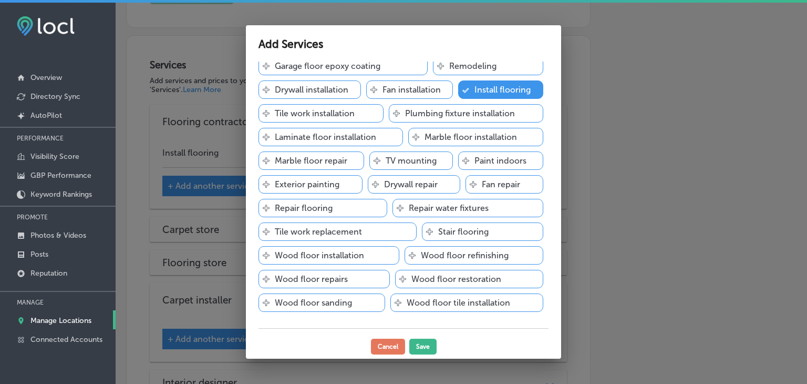
scroll to position [210, 0]
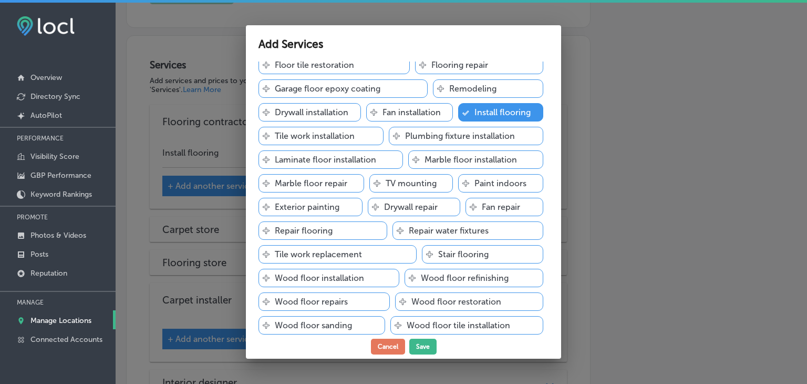
click at [356, 273] on p "Wood floor installation" at bounding box center [319, 278] width 89 height 10
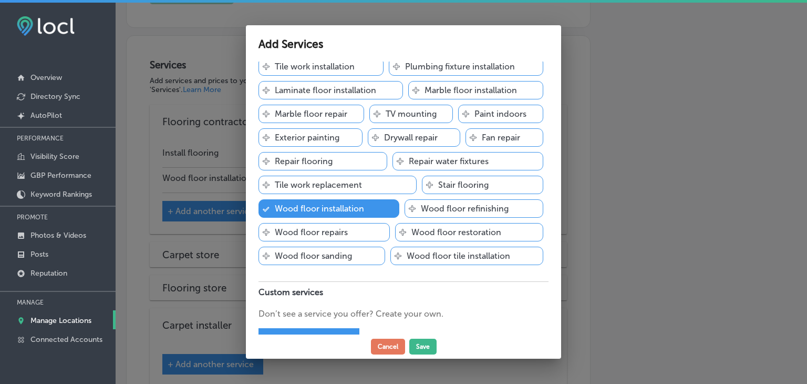
scroll to position [304, 0]
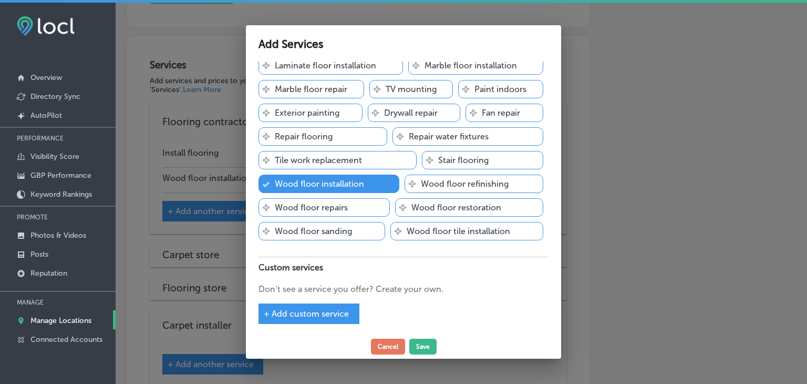
click at [305, 326] on div "Flooring contractor Add services you offer and get discovered by customers Svg …" at bounding box center [403, 197] width 315 height 273
click at [317, 311] on span "+ Add custom service" at bounding box center [306, 313] width 85 height 10
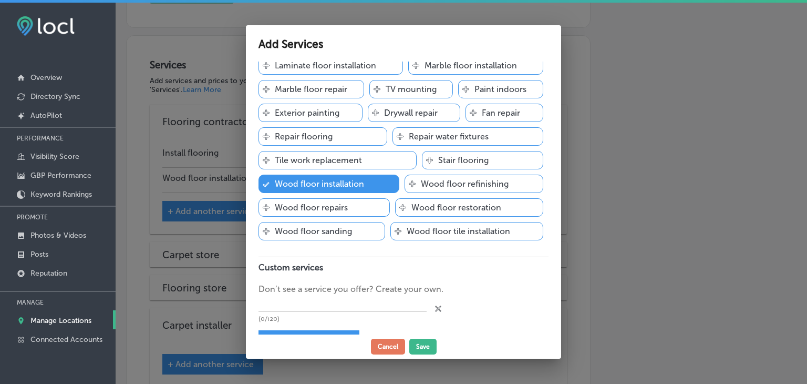
click at [336, 309] on div "(0/120)" at bounding box center [342, 308] width 168 height 27
click at [347, 300] on input "text" at bounding box center [342, 303] width 168 height 16
paste input "Flooring Sales"
type input "Flooring Sales"
click at [278, 330] on div "+ Add custom service" at bounding box center [308, 340] width 101 height 20
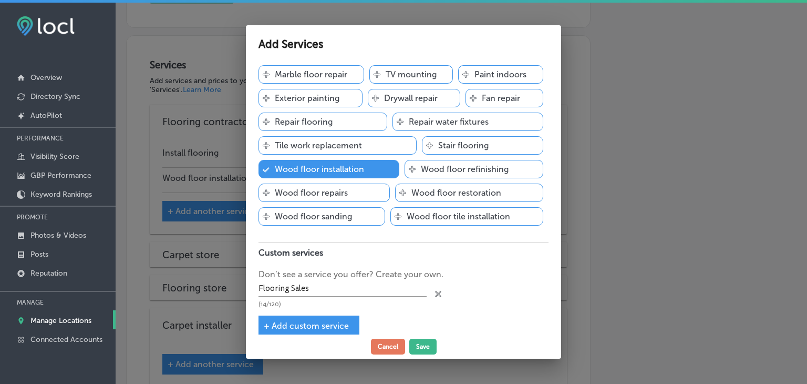
scroll to position [331, 0]
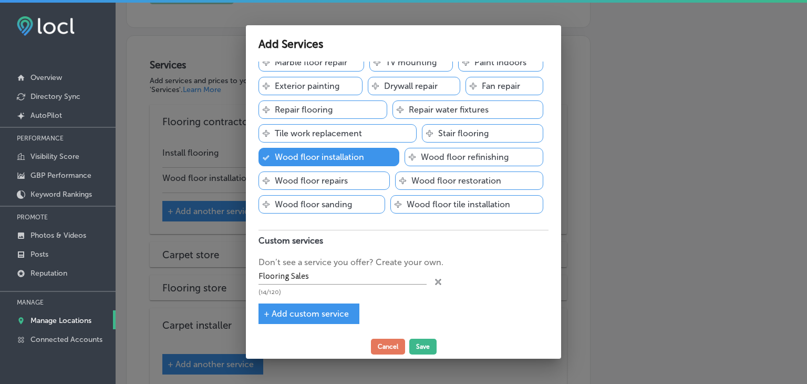
click at [343, 304] on div "+ Add custom service" at bounding box center [308, 313] width 101 height 20
click at [325, 312] on span "+ Add custom service" at bounding box center [306, 313] width 85 height 10
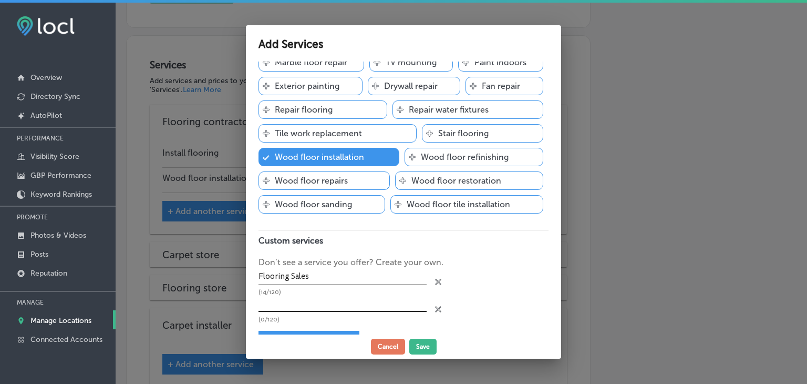
click at [319, 299] on input "text" at bounding box center [342, 303] width 168 height 16
paste input "Referral Flooring Installation"
type input "Referral Flooring Installation"
click at [298, 334] on div "Add Services Flooring contractor Add services you offer and get discovered by c…" at bounding box center [403, 191] width 315 height 333
click at [297, 334] on div "Add Services Flooring contractor Add services you offer and get discovered by c…" at bounding box center [403, 191] width 315 height 333
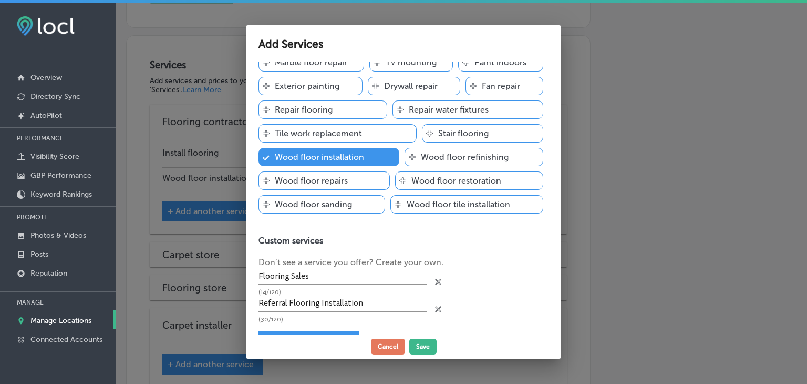
click at [298, 330] on div "+ Add custom service" at bounding box center [308, 340] width 101 height 20
click at [307, 324] on div "Flooring contractor Add services you offer and get discovered by customers Svg …" at bounding box center [403, 197] width 315 height 273
click at [307, 326] on div "Flooring contractor Add services you offer and get discovered by customers Svg …" at bounding box center [403, 197] width 315 height 273
click at [307, 330] on div "+ Add custom service" at bounding box center [308, 340] width 101 height 20
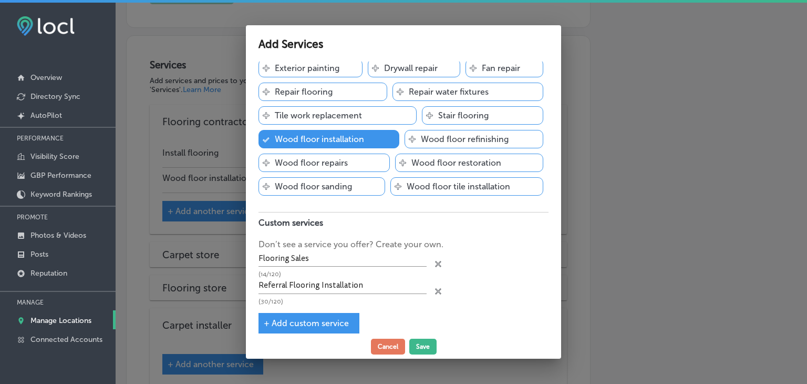
scroll to position [357, 0]
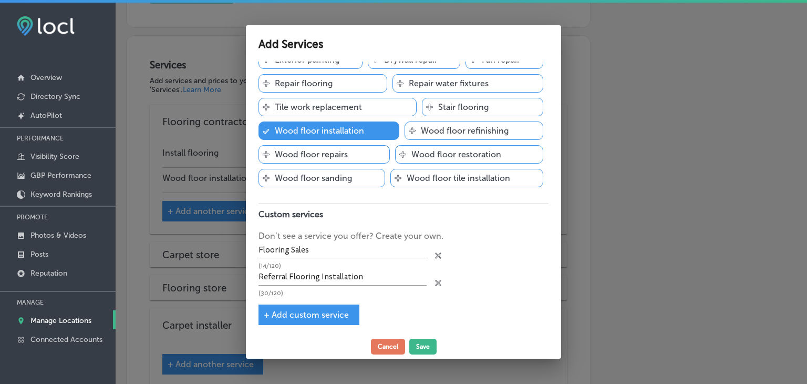
click at [353, 296] on div "Flooring contractor Add services you offer and get discovered by customers Svg …" at bounding box center [403, 197] width 315 height 273
drag, startPoint x: 353, startPoint y: 299, endPoint x: 351, endPoint y: 316, distance: 16.9
click at [353, 299] on div "Flooring contractor Add services you offer and get discovered by customers Svg …" at bounding box center [403, 197] width 315 height 273
click at [351, 316] on div "+ Add custom service" at bounding box center [308, 314] width 101 height 20
click at [331, 311] on span "+ Add custom service" at bounding box center [306, 314] width 85 height 10
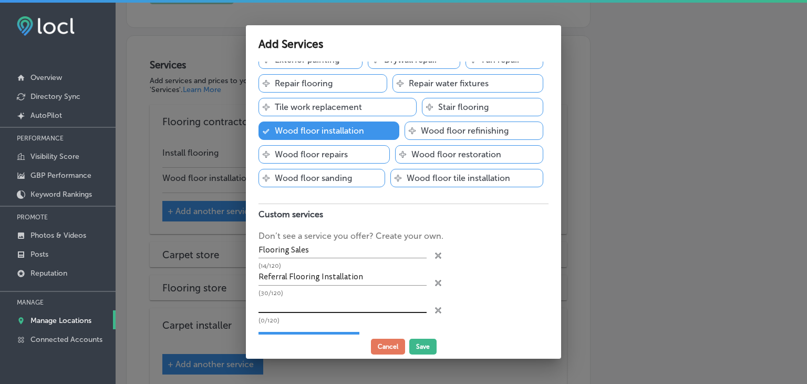
click at [325, 299] on input "text" at bounding box center [342, 304] width 168 height 16
paste input "Complimentary Estimates"
type input "Complimentary Estimates"
click at [305, 326] on div "Flooring contractor Add services you offer and get discovered by customers Svg …" at bounding box center [403, 197] width 315 height 273
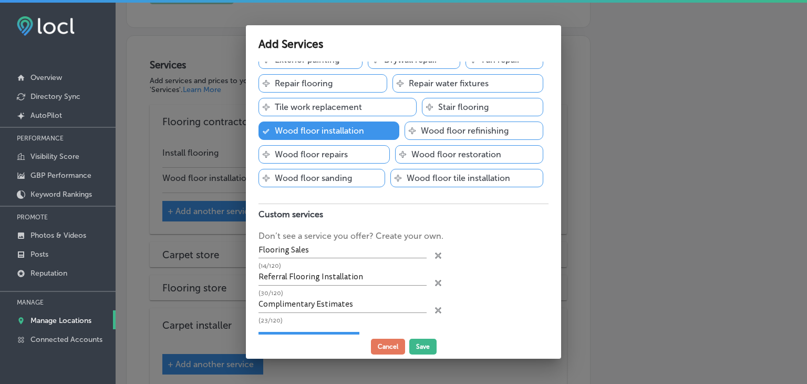
click at [312, 331] on div "+ Add custom service" at bounding box center [308, 341] width 101 height 20
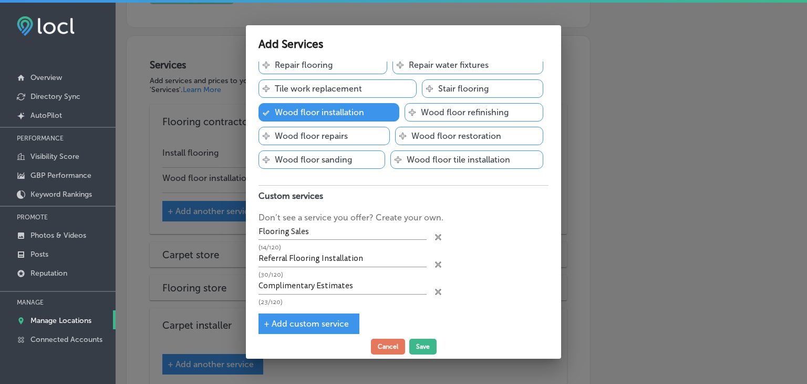
scroll to position [385, 0]
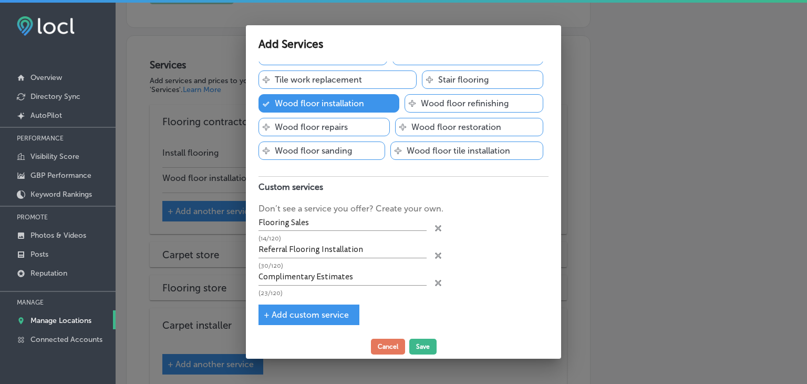
click at [327, 309] on span "+ Add custom service" at bounding box center [306, 314] width 85 height 10
click at [332, 284] on div "Complimentary Estimates (23/120)" at bounding box center [342, 282] width 168 height 27
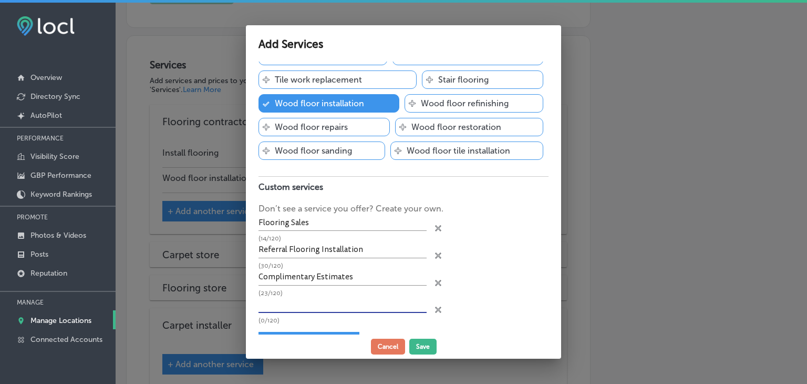
drag, startPoint x: 334, startPoint y: 300, endPoint x: 338, endPoint y: 294, distance: 7.6
click at [334, 300] on input "text" at bounding box center [342, 304] width 168 height 16
paste input "Residential Flooring"
type input "Residential Flooring"
click at [307, 337] on span "+ Add custom service" at bounding box center [306, 342] width 85 height 10
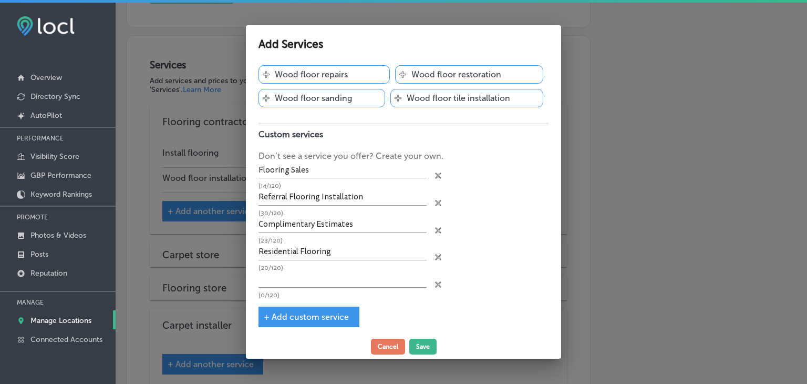
scroll to position [438, 0]
click at [344, 273] on input "text" at bounding box center [342, 279] width 168 height 16
paste input "Commercial Flooring"
type input "Commercial Flooring"
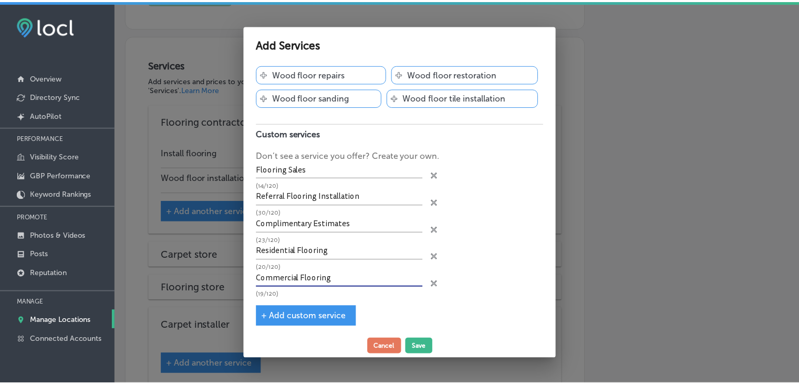
scroll to position [0, 0]
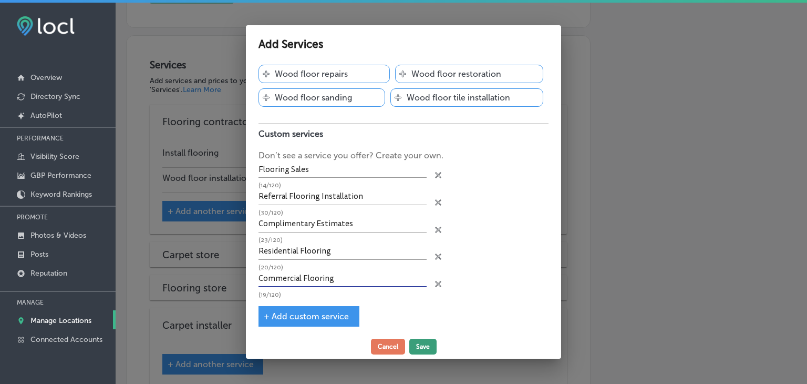
click at [417, 349] on button "Save" at bounding box center [422, 346] width 27 height 16
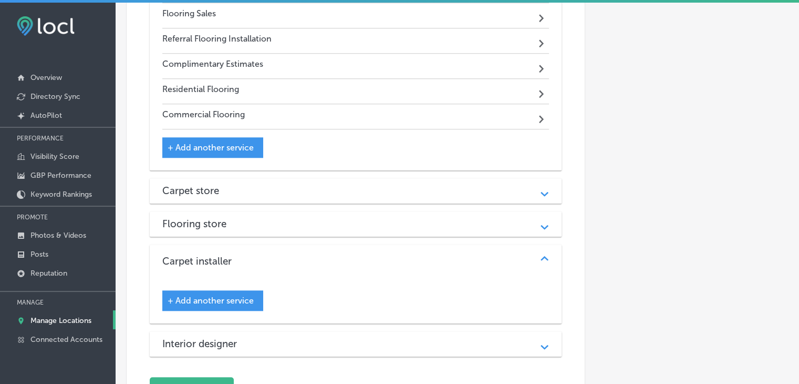
scroll to position [981, 0]
click at [244, 336] on h3 "Interior designer" at bounding box center [207, 342] width 91 height 12
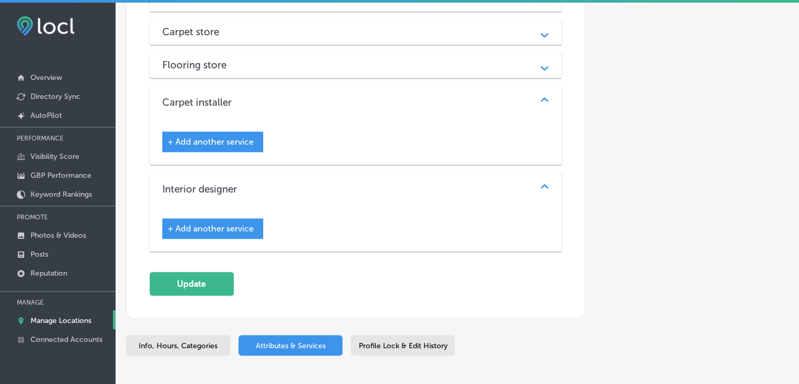
click at [231, 223] on span "+ Add another service" at bounding box center [211, 228] width 86 height 10
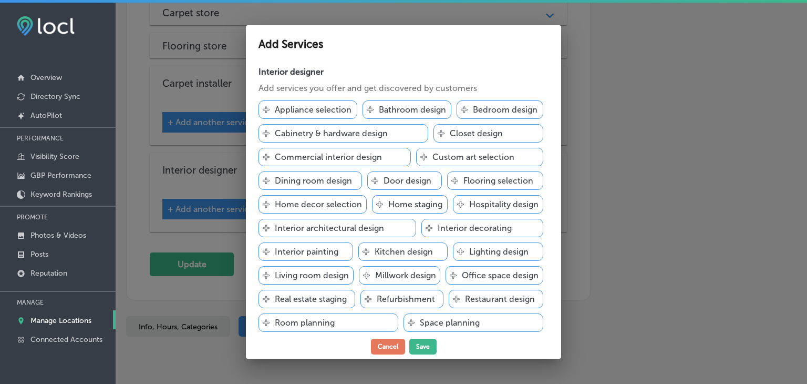
scroll to position [1141, 0]
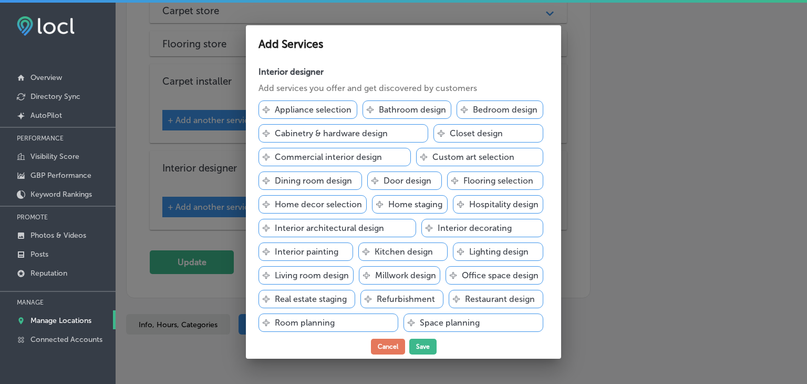
click at [463, 185] on p "Flooring selection" at bounding box center [498, 180] width 70 height 10
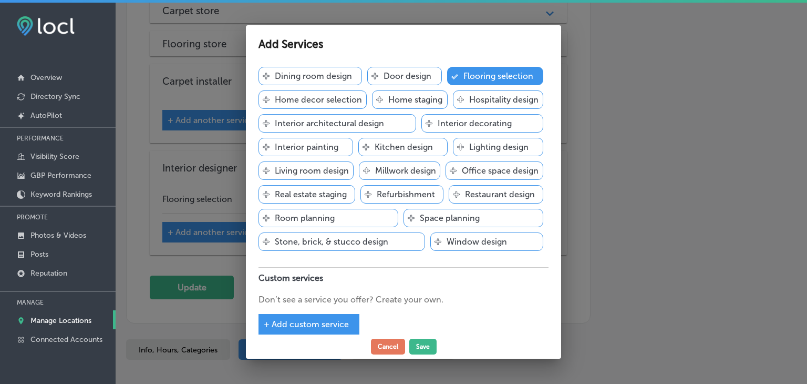
scroll to position [105, 0]
click at [325, 175] on p "Living room design" at bounding box center [312, 170] width 74 height 10
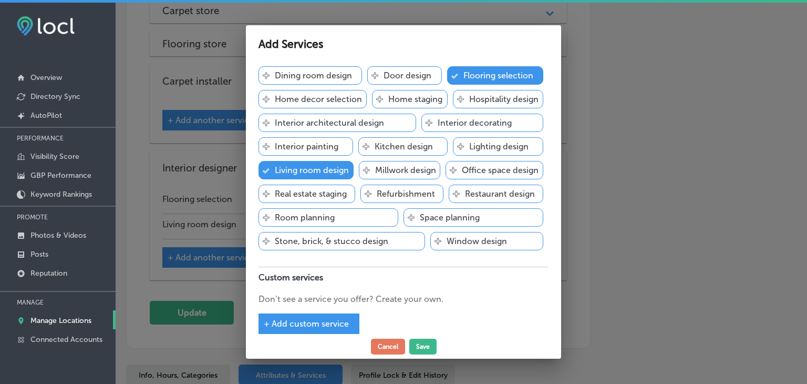
click at [462, 175] on p "Office space design" at bounding box center [500, 170] width 77 height 10
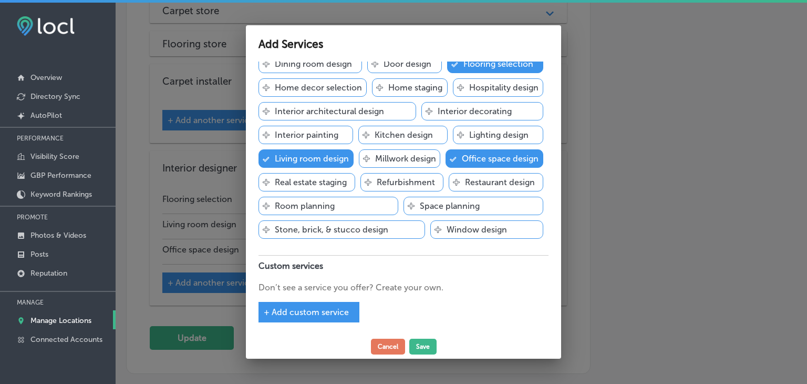
scroll to position [163, 0]
click at [340, 317] on div "+ Add custom service" at bounding box center [308, 312] width 101 height 20
click at [340, 314] on span "+ Add custom service" at bounding box center [306, 312] width 85 height 10
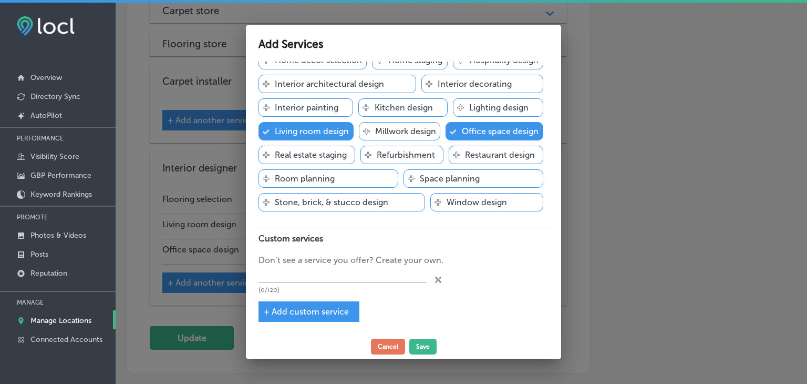
click at [339, 294] on div "(0/120)" at bounding box center [342, 279] width 168 height 27
click at [338, 283] on input "text" at bounding box center [342, 274] width 168 height 16
paste input "Design Services"
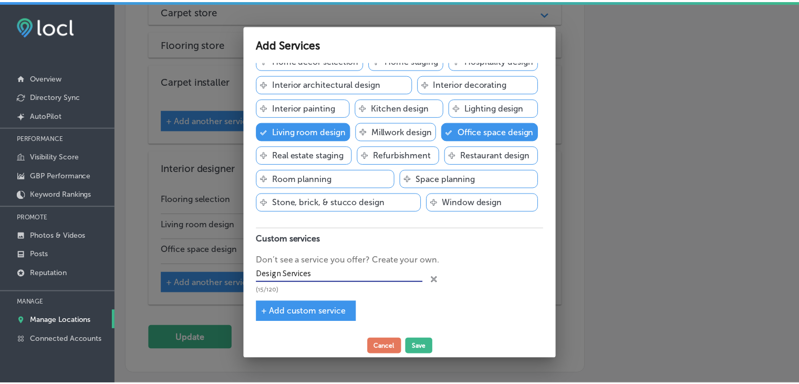
scroll to position [190, 0]
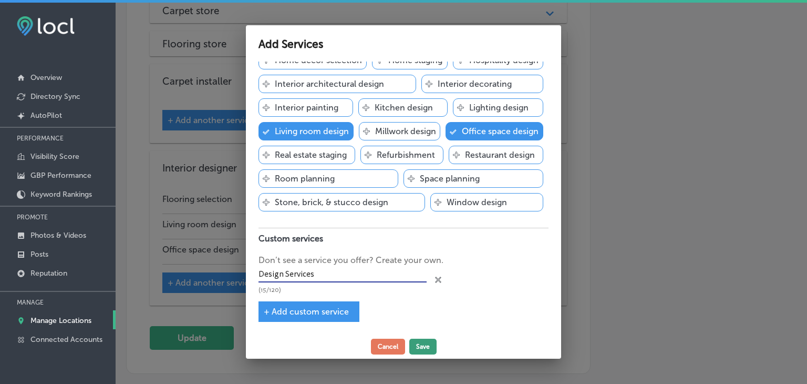
type input "Design Services"
click at [423, 341] on button "Save" at bounding box center [422, 346] width 27 height 16
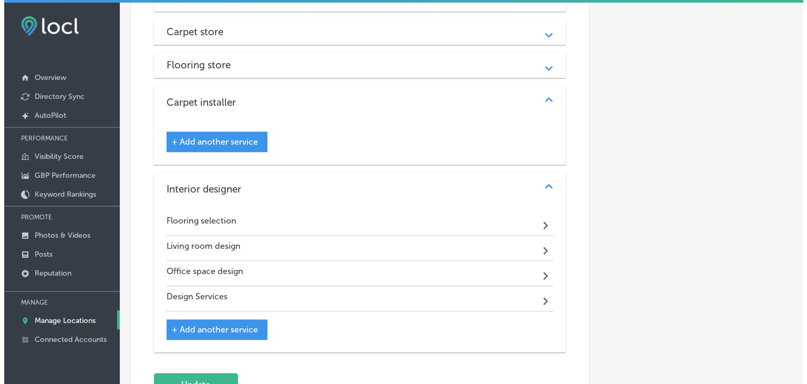
scroll to position [1034, 0]
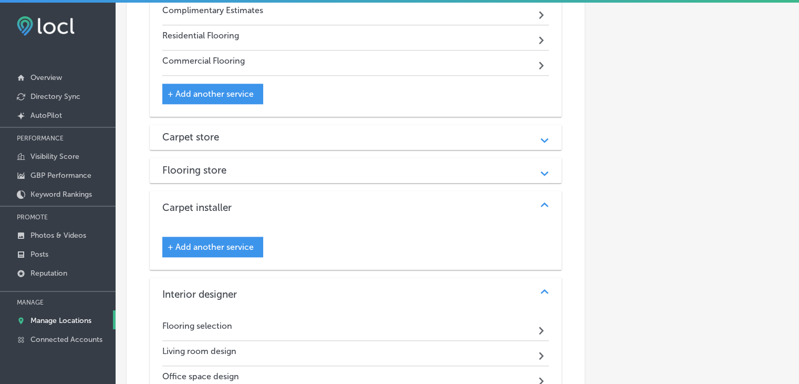
click at [190, 164] on h3 "Flooring store" at bounding box center [202, 170] width 81 height 12
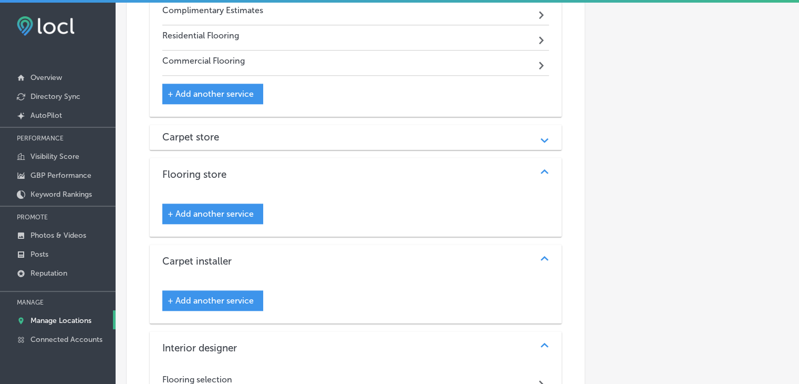
click at [224, 209] on span "+ Add another service" at bounding box center [211, 214] width 86 height 10
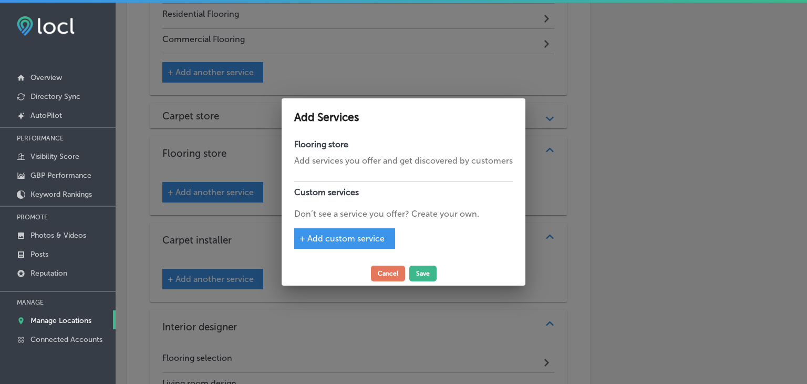
click at [234, 240] on div at bounding box center [403, 192] width 807 height 384
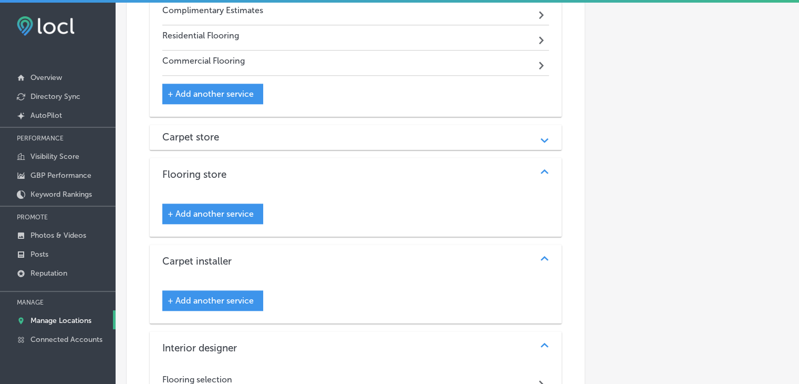
click at [223, 295] on span "+ Add another service" at bounding box center [211, 300] width 86 height 10
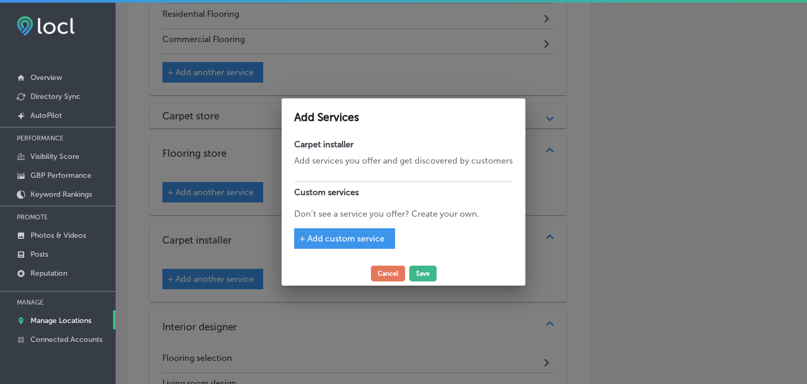
click at [269, 185] on div at bounding box center [403, 192] width 807 height 384
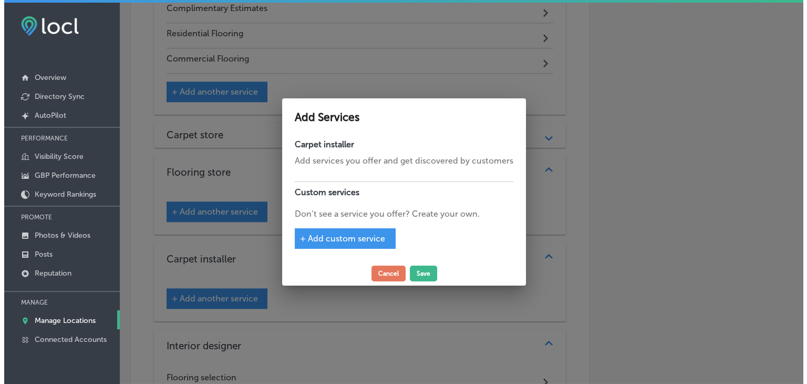
scroll to position [1034, 0]
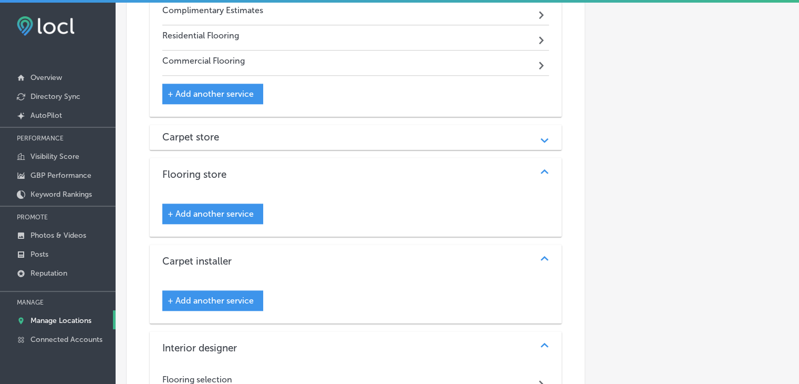
click at [265, 85] on div "Install flooring Path Created with Sketch. Wood floor installation Path Created…" at bounding box center [356, 6] width 412 height 222
click at [269, 131] on div "Carpet store" at bounding box center [355, 137] width 387 height 12
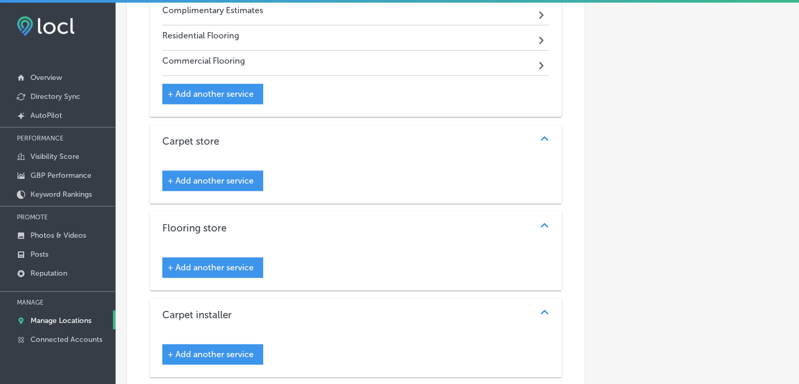
click at [239, 175] on span "+ Add another service" at bounding box center [211, 180] width 86 height 10
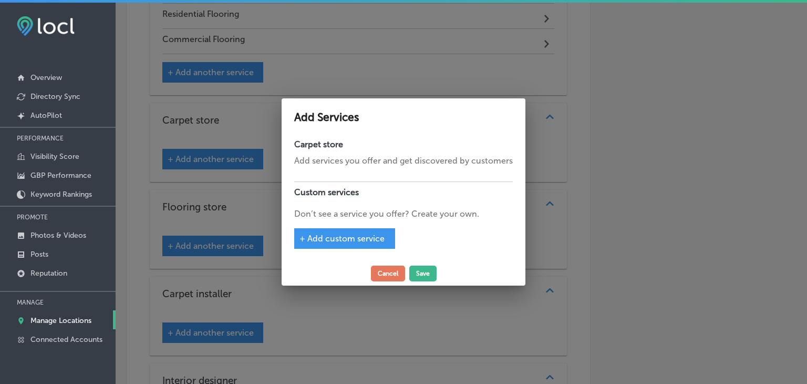
click at [222, 144] on div at bounding box center [403, 192] width 807 height 384
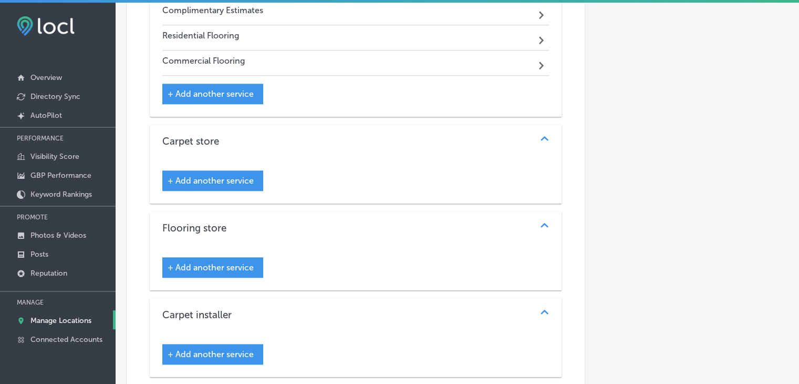
click at [251, 257] on div "+ Add another service" at bounding box center [212, 267] width 101 height 20
click at [236, 257] on div "+ Add another service" at bounding box center [212, 267] width 101 height 20
click at [233, 257] on div "+ Add another service" at bounding box center [212, 267] width 101 height 20
click at [231, 262] on span "+ Add another service" at bounding box center [211, 267] width 86 height 10
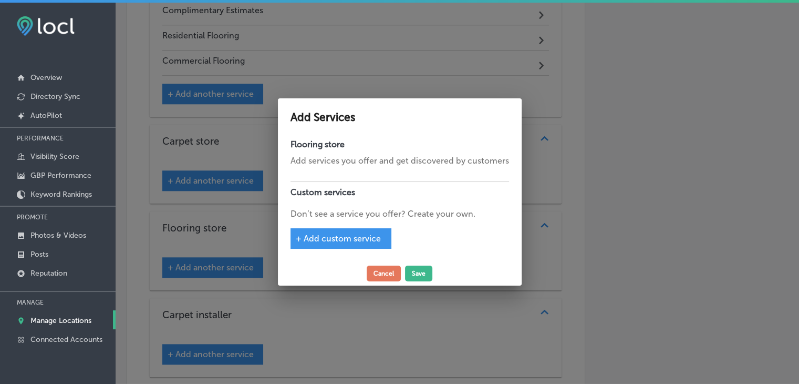
scroll to position [1036, 0]
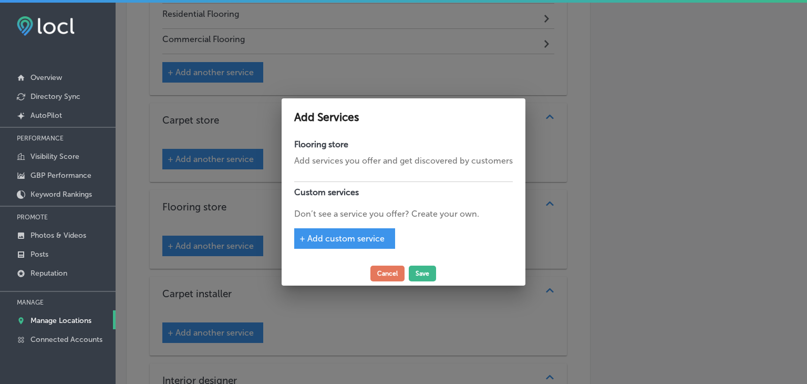
click at [364, 230] on div "+ Add custom service" at bounding box center [344, 238] width 101 height 20
click at [363, 237] on span "+ Add custom service" at bounding box center [341, 238] width 85 height 10
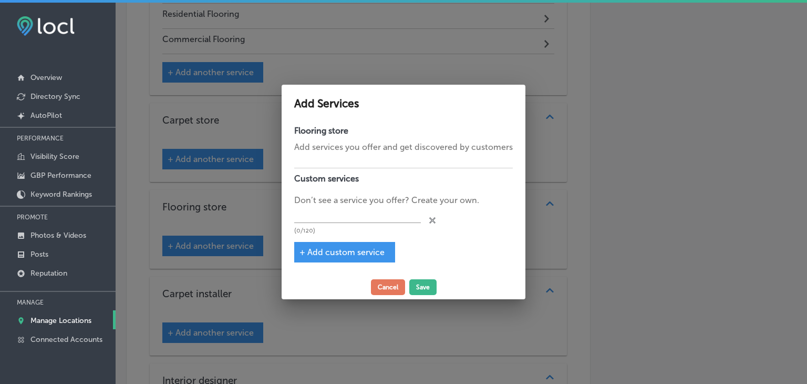
click at [361, 223] on div "(0/120)" at bounding box center [357, 219] width 127 height 27
click at [362, 220] on input "text" at bounding box center [357, 214] width 127 height 16
paste input "Carpet"
type input "Carpet"
click at [335, 253] on span "+ Add custom service" at bounding box center [341, 252] width 85 height 10
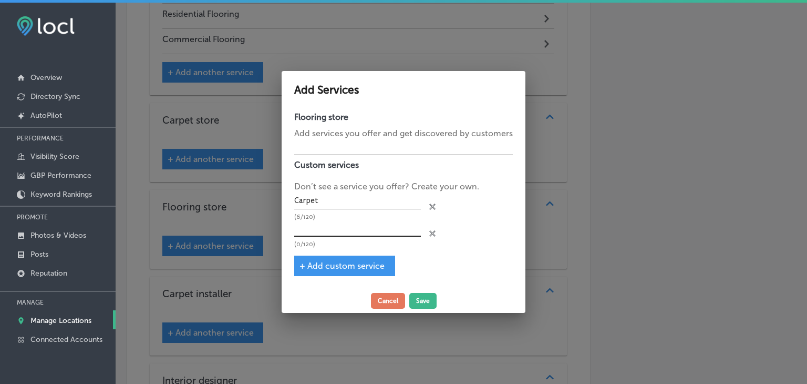
click at [334, 233] on input "text" at bounding box center [357, 228] width 127 height 16
paste input "Vinyl Planks"
type input "Vinyl Planks"
click at [328, 263] on span "+ Add custom service" at bounding box center [341, 266] width 85 height 10
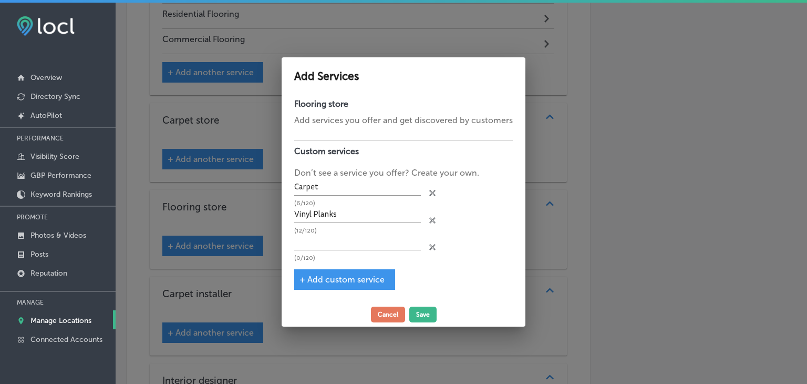
click at [324, 250] on div "(0/120)" at bounding box center [357, 247] width 127 height 27
click at [324, 236] on input "text" at bounding box center [357, 242] width 127 height 16
paste input "Vinyl Tile"
type input "Vinyl Tile"
click at [328, 284] on div "+ Add custom service" at bounding box center [344, 279] width 101 height 20
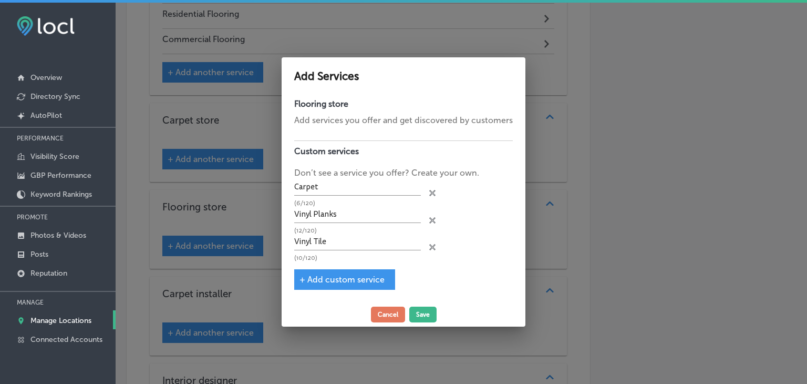
click at [326, 276] on span "+ Add custom service" at bounding box center [341, 279] width 85 height 10
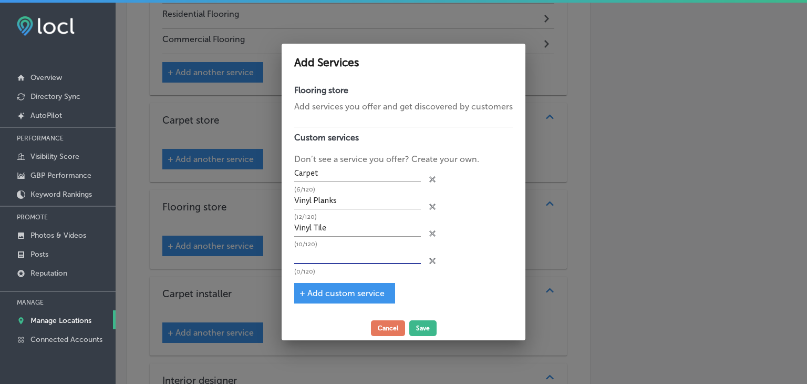
click at [324, 260] on input "text" at bounding box center [357, 255] width 127 height 16
paste input "Area Rugs"
type input "Area Rugs"
click at [364, 292] on span "+ Add custom service" at bounding box center [341, 293] width 85 height 10
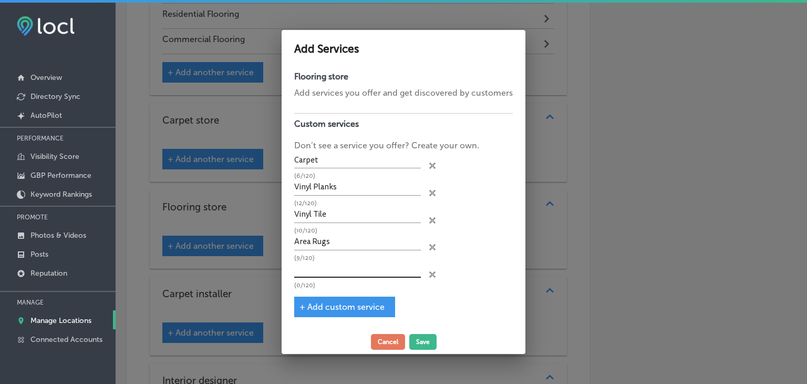
click at [353, 270] on input "text" at bounding box center [357, 269] width 127 height 16
paste input "Hardwood"
type input "Hardwood"
click at [419, 337] on button "Save" at bounding box center [422, 342] width 27 height 16
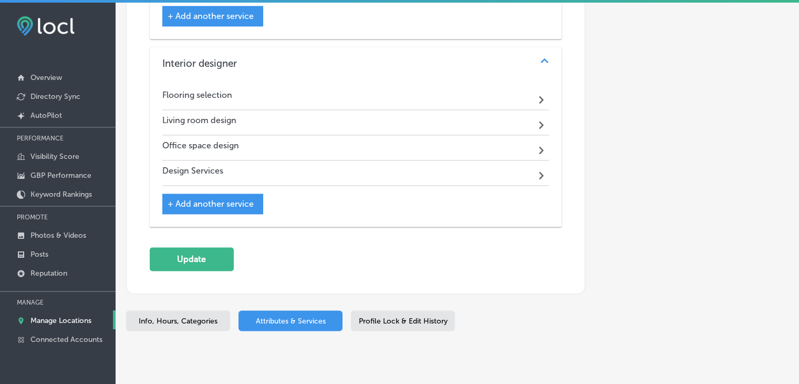
scroll to position [1500, 0]
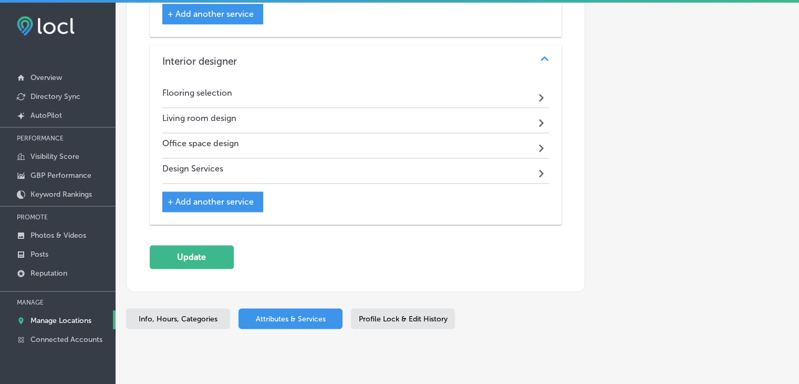
click at [217, 245] on button "Update" at bounding box center [192, 257] width 84 height 24
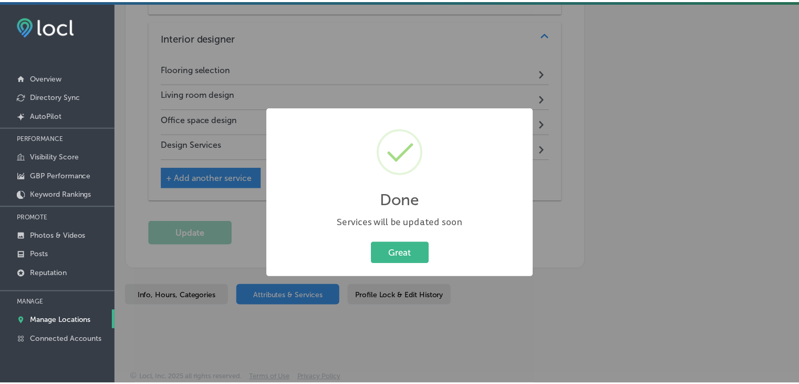
scroll to position [1502, 0]
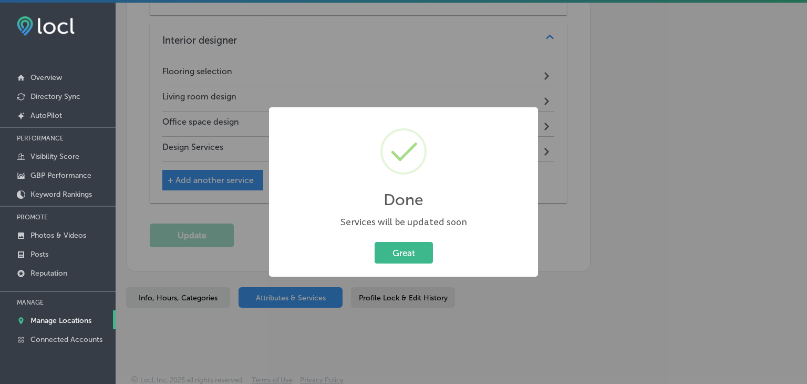
click at [433, 251] on div "Great Cancel" at bounding box center [403, 252] width 248 height 27
click at [429, 250] on button "Great" at bounding box center [404, 253] width 58 height 22
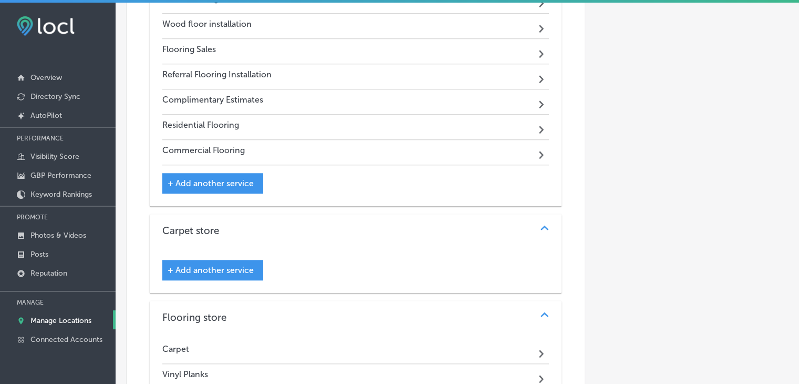
scroll to position [764, 0]
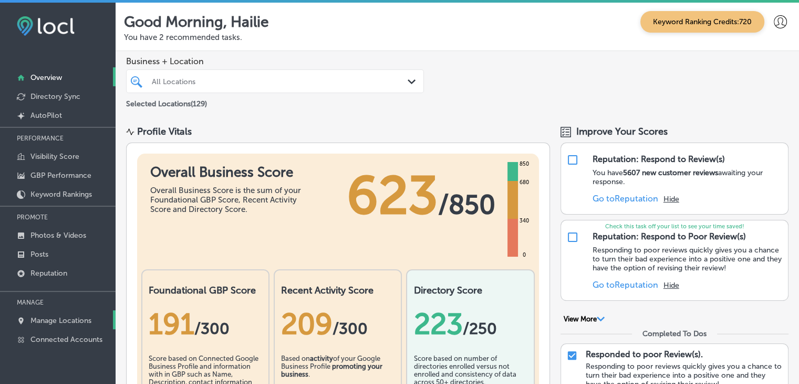
click at [46, 313] on link "Manage Locations" at bounding box center [58, 319] width 116 height 19
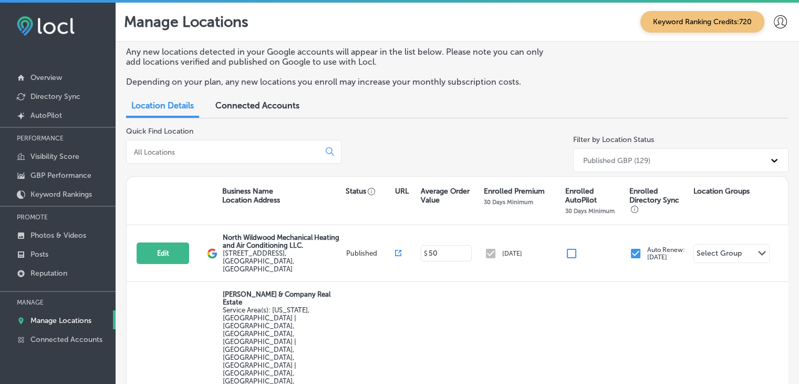
click at [181, 148] on input at bounding box center [225, 151] width 184 height 9
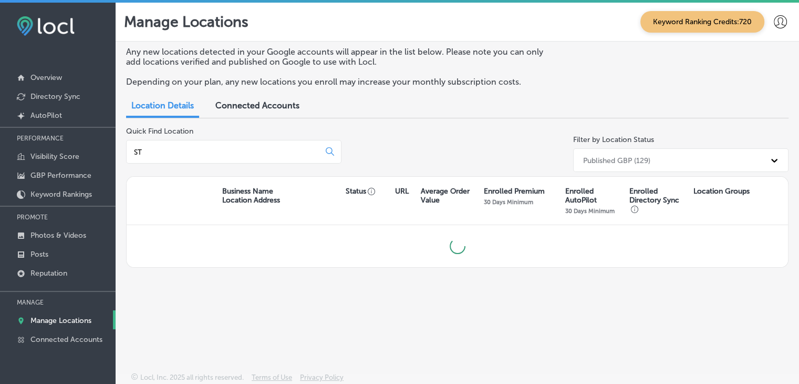
type input "S"
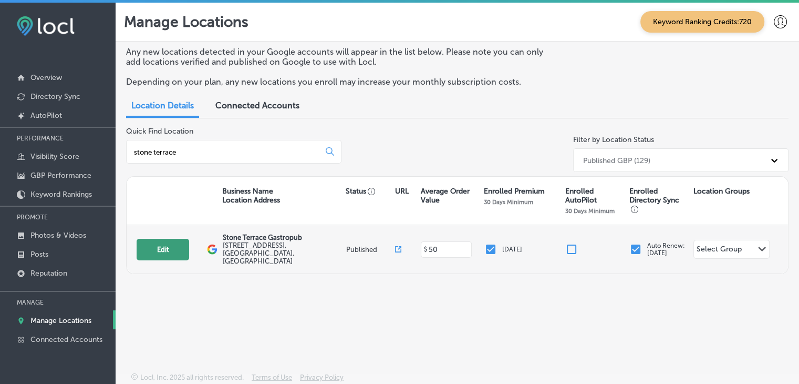
type input "stone terrace"
click at [179, 239] on button "Edit" at bounding box center [163, 250] width 53 height 22
select select "US"
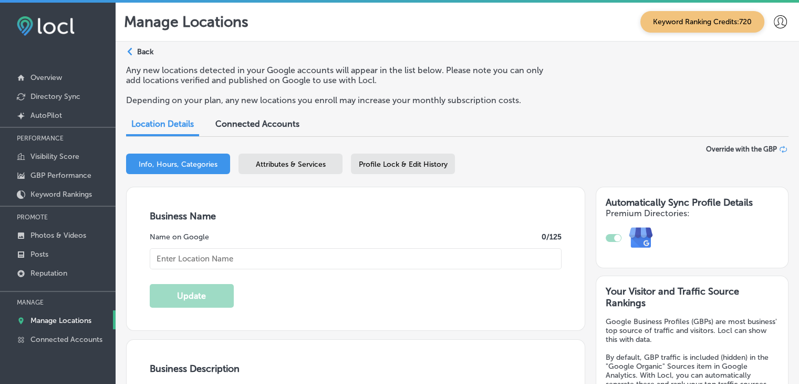
checkbox input "true"
type textarea "Elevate your dining experience at Stone Terrace, San Antonio's premier gastropu…"
type input "20626 Stone Oak Pkwy, Unit 103"
type input "San Antonio"
type input "78258"
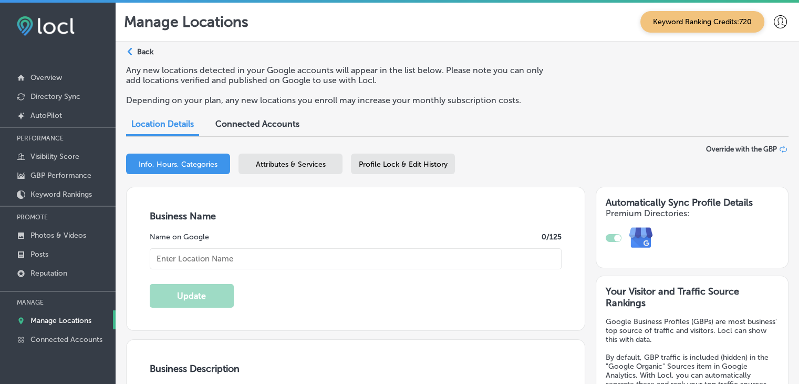
type input "US"
type input "https://stoneterracegastropub.com/"
type input "Stone Terrace Gastropub"
type input "+1 210 233 1981"
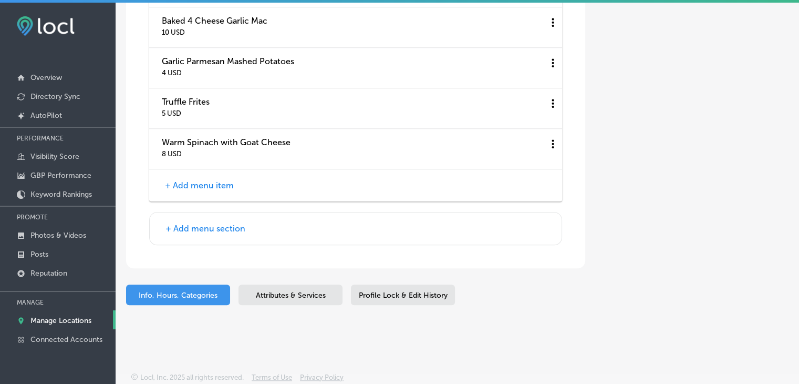
click at [328, 298] on div "Attributes & Services" at bounding box center [291, 294] width 104 height 20
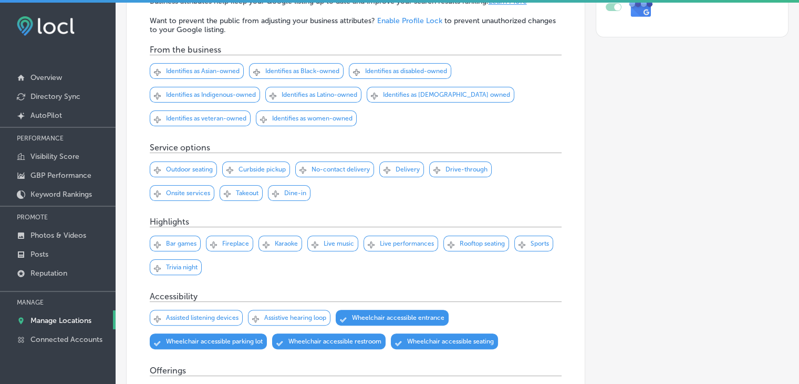
scroll to position [1307, 0]
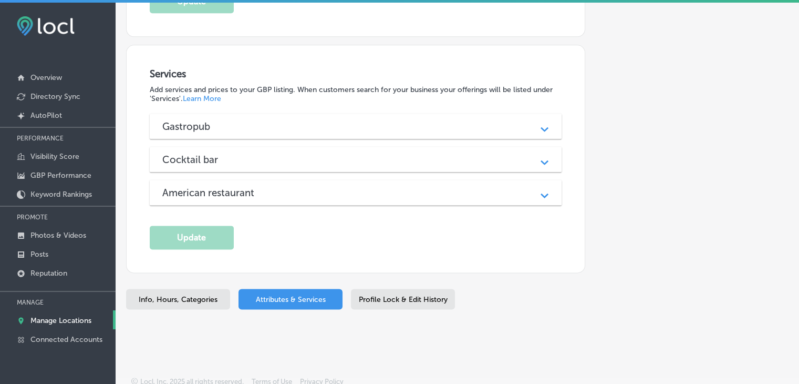
click at [349, 107] on div "Services Add services and prices to your GBP listing. When customers search for…" at bounding box center [356, 158] width 412 height 181
click at [349, 113] on div "Gastropub Path Created with Sketch." at bounding box center [356, 125] width 412 height 25
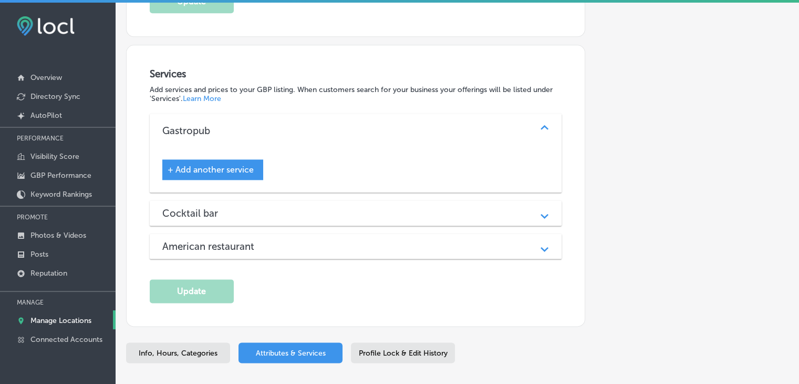
click at [348, 125] on div "Gastropub" at bounding box center [355, 131] width 387 height 12
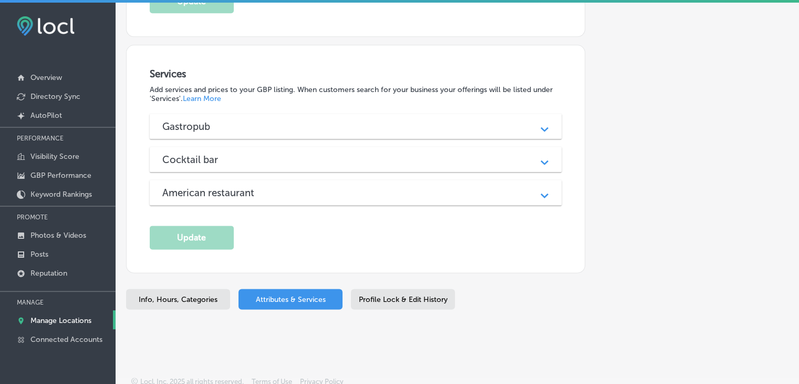
click at [242, 166] on div "Cocktail bar Path Created with Sketch." at bounding box center [356, 159] width 412 height 25
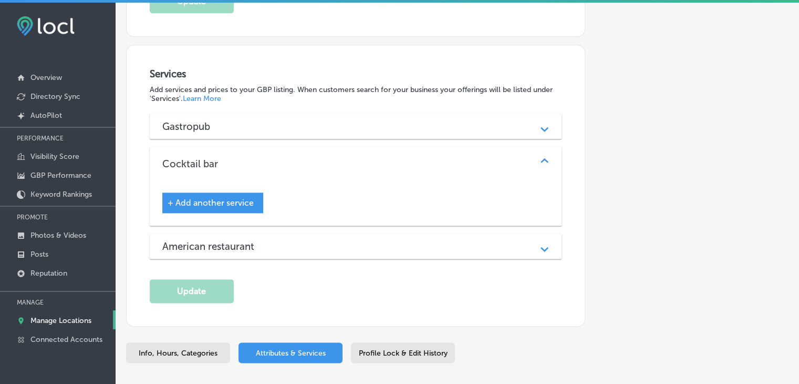
click at [244, 162] on div "Cocktail bar" at bounding box center [355, 164] width 387 height 12
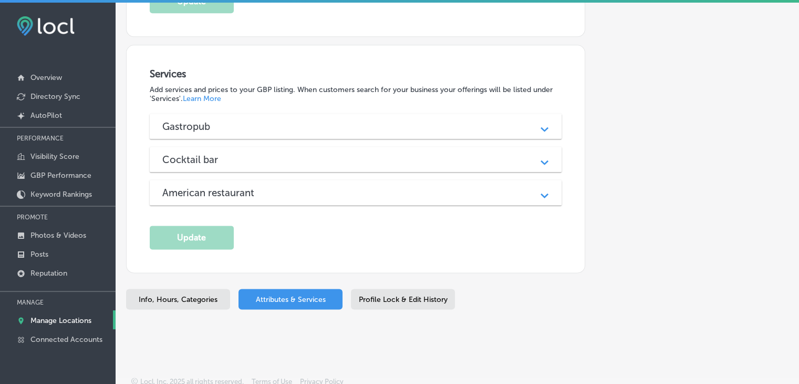
click at [277, 191] on div "American restaurant" at bounding box center [355, 192] width 387 height 12
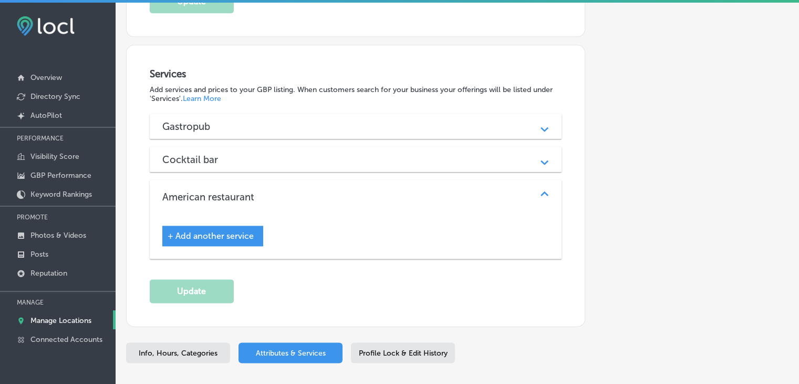
click at [277, 191] on div "American restaurant" at bounding box center [355, 197] width 387 height 12
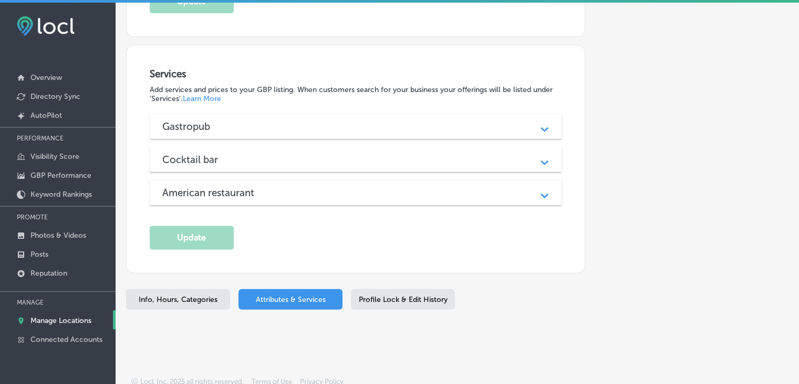
click at [46, 314] on link "Manage Locations" at bounding box center [58, 319] width 116 height 19
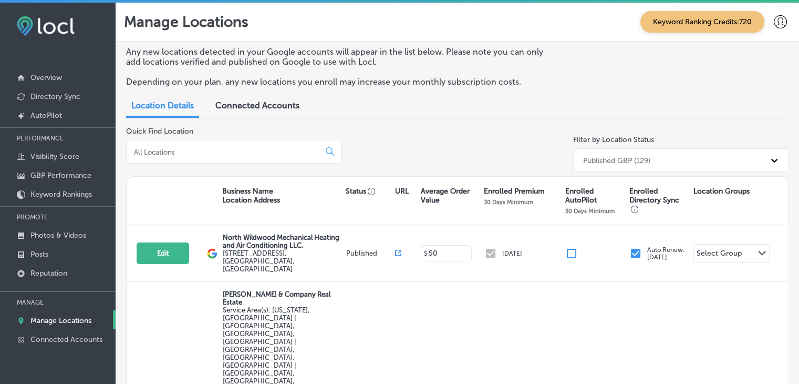
click at [216, 148] on input at bounding box center [225, 151] width 184 height 9
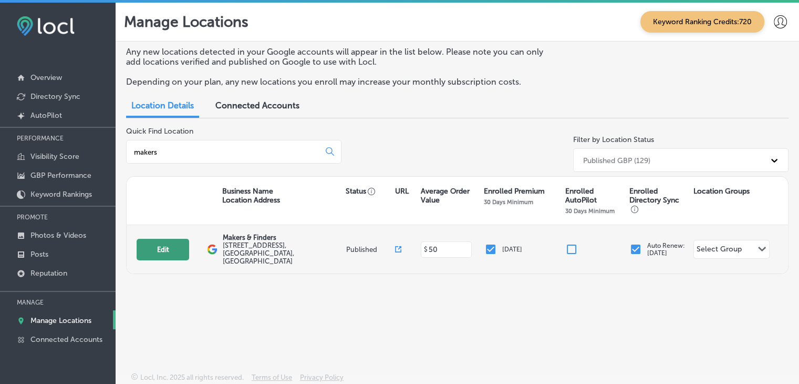
type input "makers"
click at [185, 245] on button "Edit" at bounding box center [163, 250] width 53 height 22
select select "US"
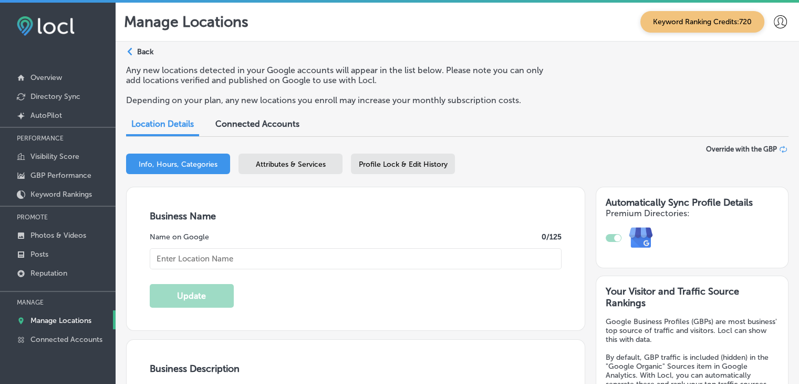
checkbox input "true"
type input "Makers & Finders"
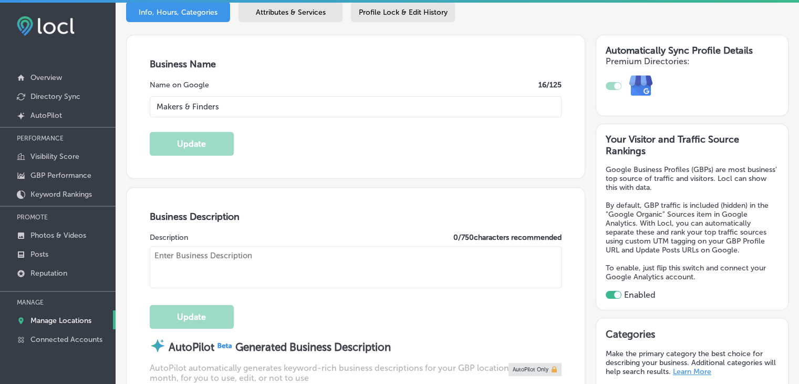
type input "1120 S Main St. Suite 110"
type input "Las Vegas"
type input "89104"
type input "US"
type input "http://www.makerslv.com/"
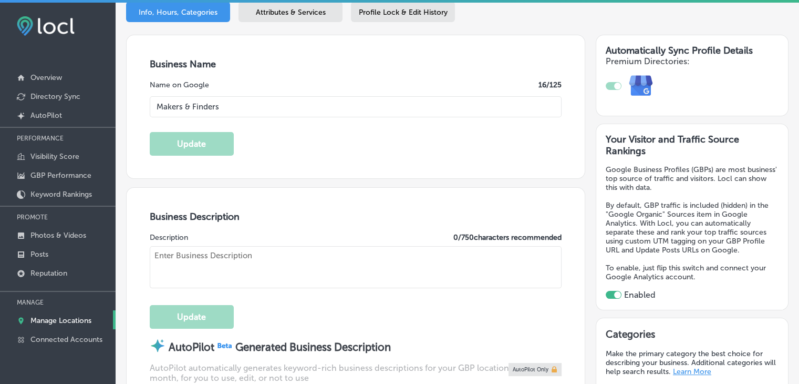
type textarea "At Makers & Finders in Las Vegas, we’re redefining your coffee and brunch exper…"
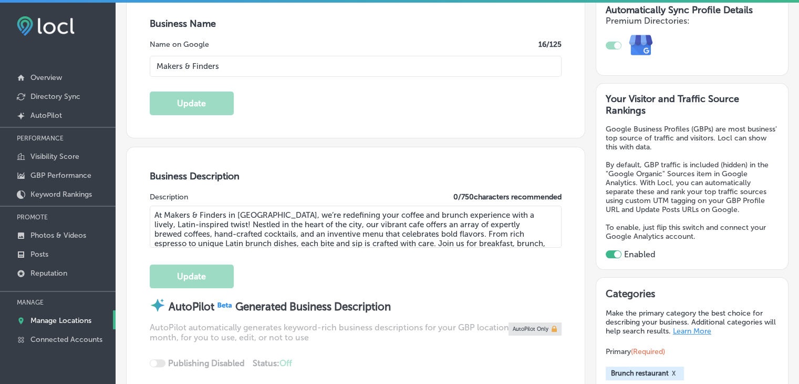
type input "+1 702 586 8255"
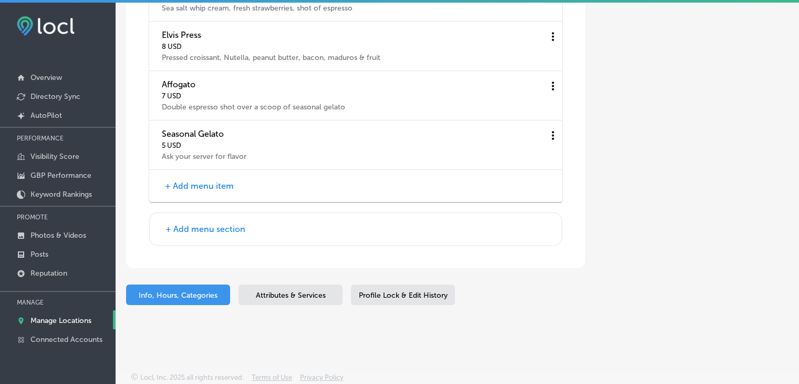
scroll to position [2, 0]
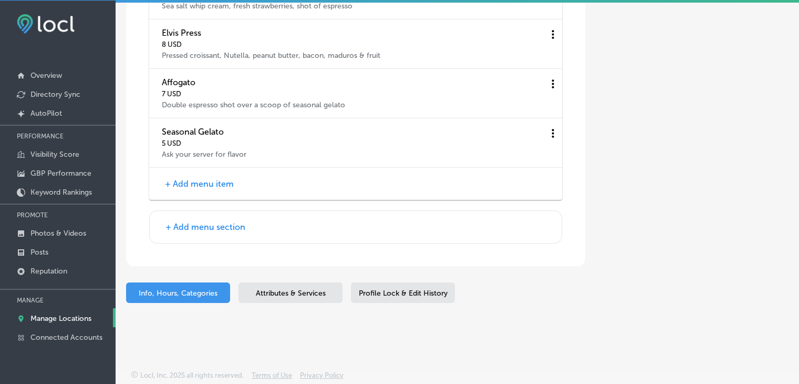
click at [296, 293] on span "Attributes & Services" at bounding box center [291, 292] width 70 height 9
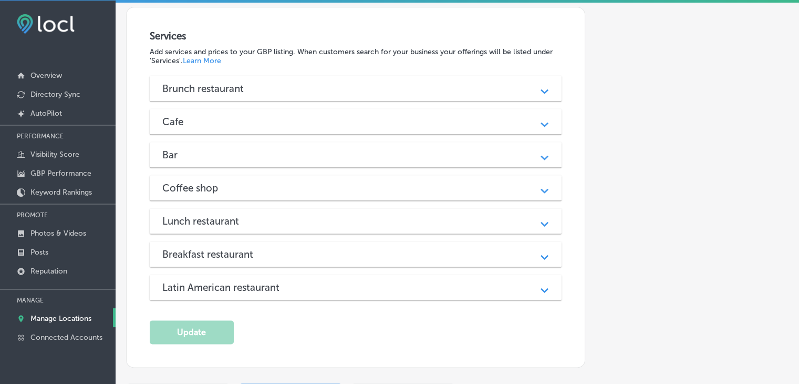
scroll to position [1235, 0]
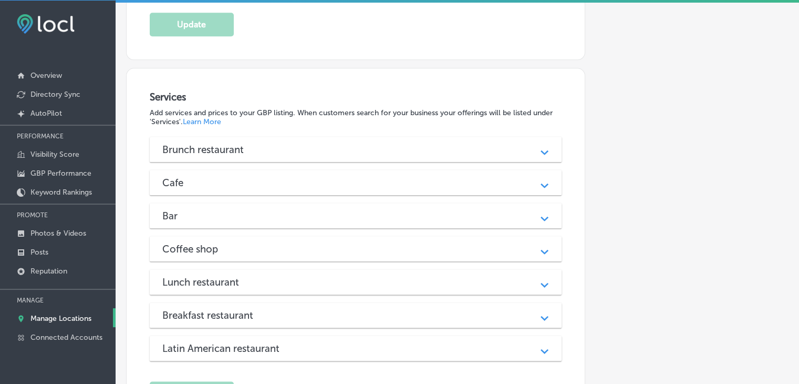
click at [225, 146] on h3 "Brunch restaurant" at bounding box center [211, 149] width 98 height 12
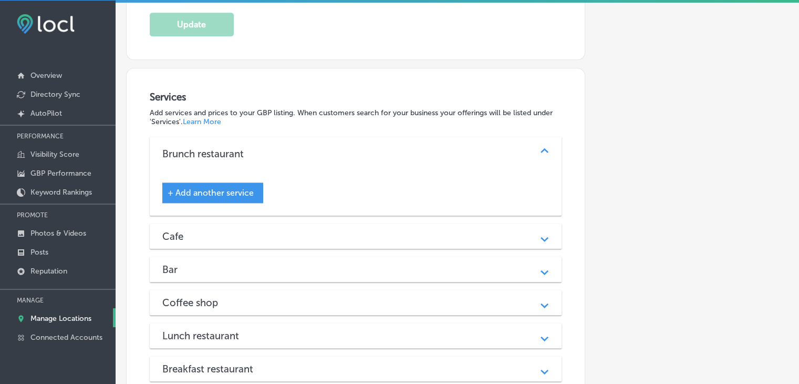
click at [230, 148] on h3 "Brunch restaurant" at bounding box center [211, 154] width 98 height 12
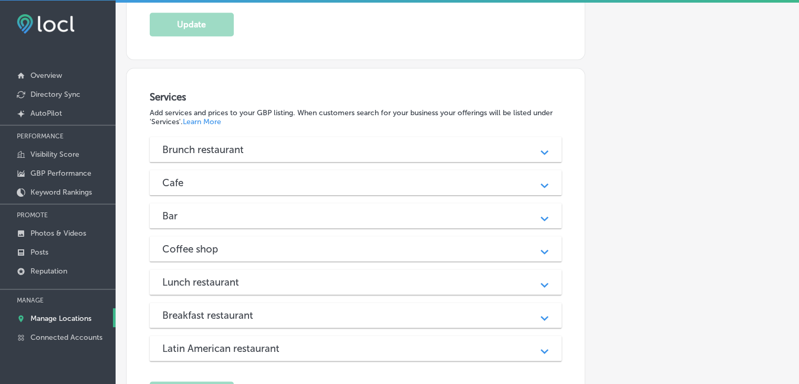
click at [220, 342] on h3 "Latin American restaurant" at bounding box center [229, 348] width 134 height 12
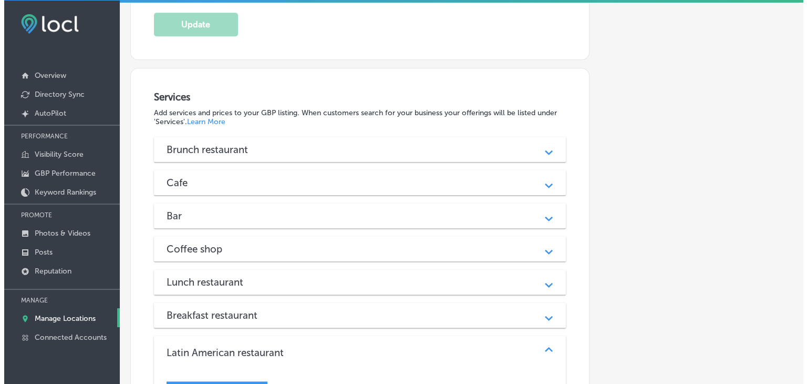
scroll to position [1340, 0]
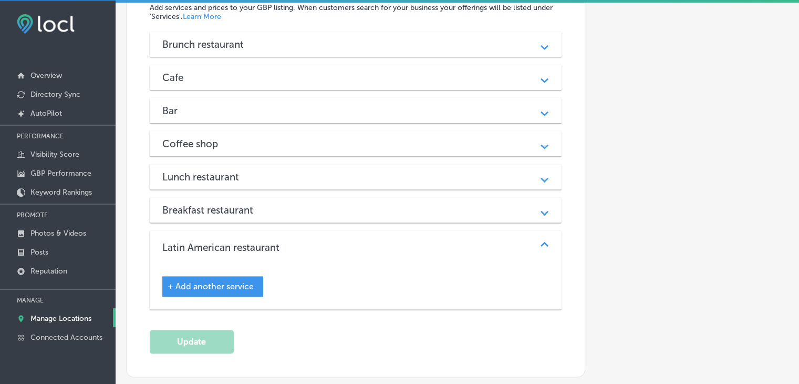
click at [250, 276] on div "+ Add another service" at bounding box center [212, 286] width 101 height 20
click at [248, 276] on div "+ Add another service" at bounding box center [212, 286] width 101 height 20
click at [238, 282] on span "+ Add another service" at bounding box center [211, 286] width 86 height 10
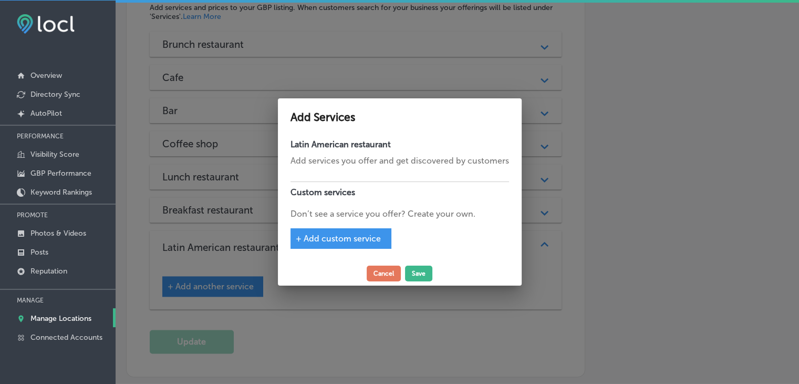
scroll to position [1343, 0]
click at [593, 235] on div at bounding box center [403, 192] width 807 height 384
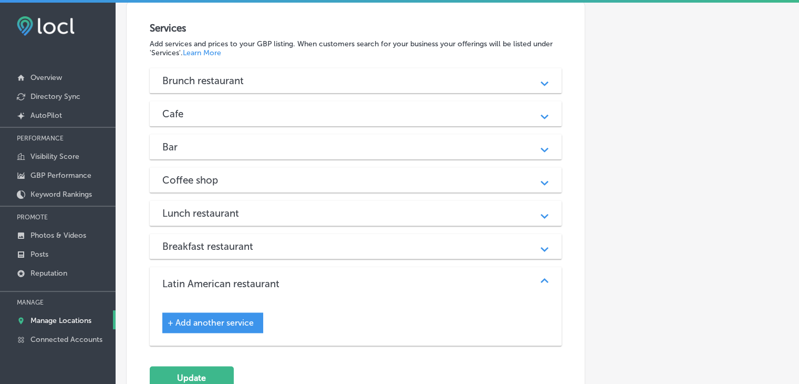
scroll to position [1287, 0]
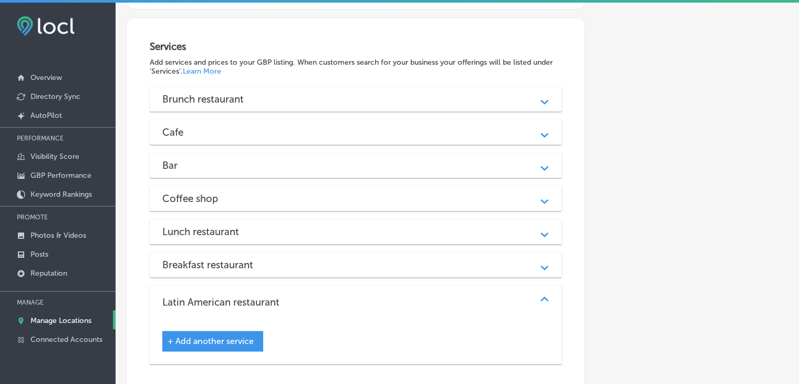
click at [273, 101] on div "Brunch restaurant Path Created with Sketch." at bounding box center [356, 98] width 412 height 25
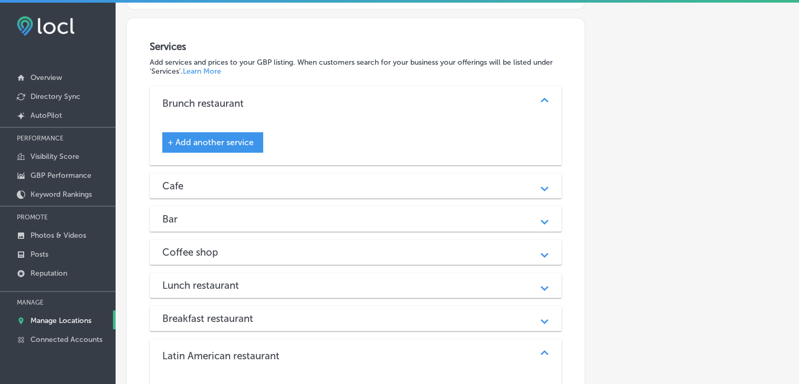
click at [273, 101] on div "Brunch restaurant" at bounding box center [355, 103] width 387 height 12
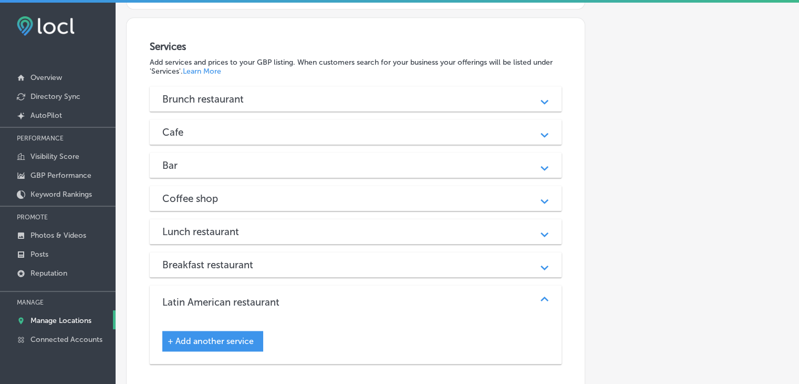
click at [186, 336] on span "+ Add another service" at bounding box center [211, 341] width 86 height 10
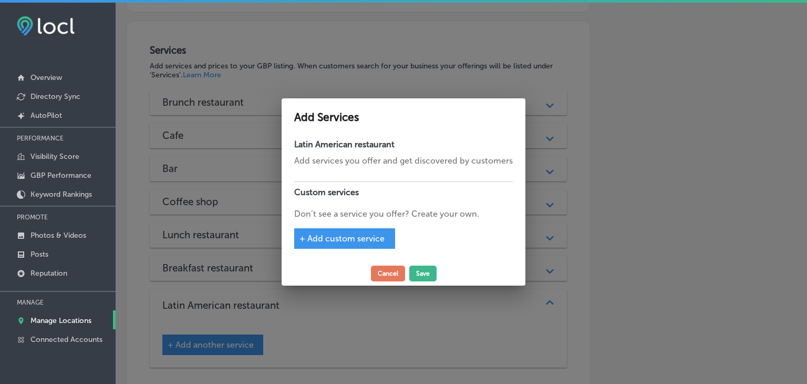
click at [346, 254] on div "Latin American restaurant Add services you offer and get discovered by customer…" at bounding box center [404, 197] width 244 height 127
click at [346, 239] on span "+ Add custom service" at bounding box center [341, 238] width 85 height 10
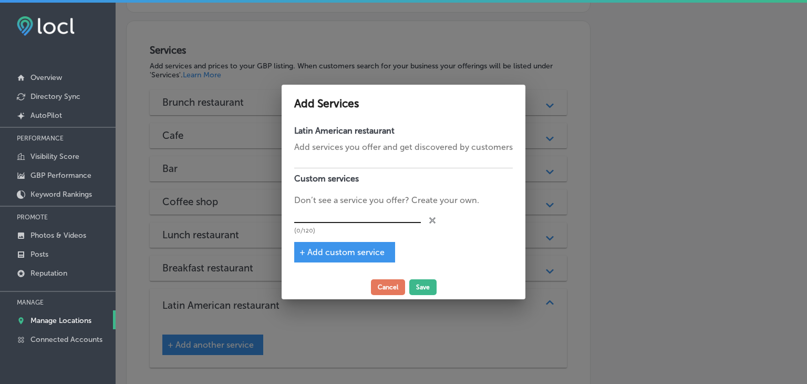
click at [356, 215] on input "text" at bounding box center [357, 214] width 127 height 16
type input "Catering"
click at [431, 279] on button "Save" at bounding box center [422, 287] width 27 height 16
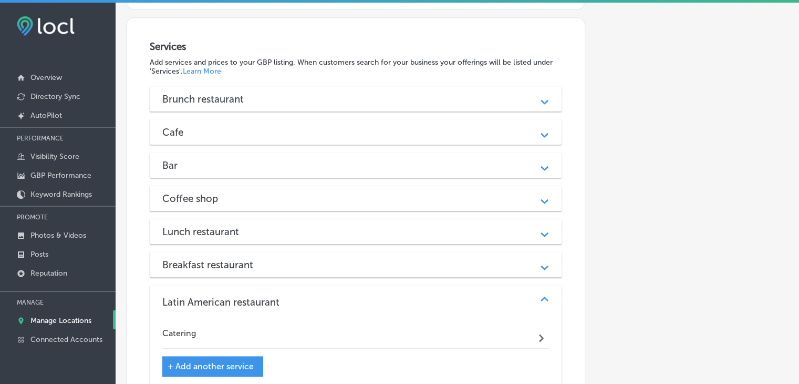
click at [207, 134] on div "Cafe Path Created with Sketch." at bounding box center [356, 131] width 412 height 25
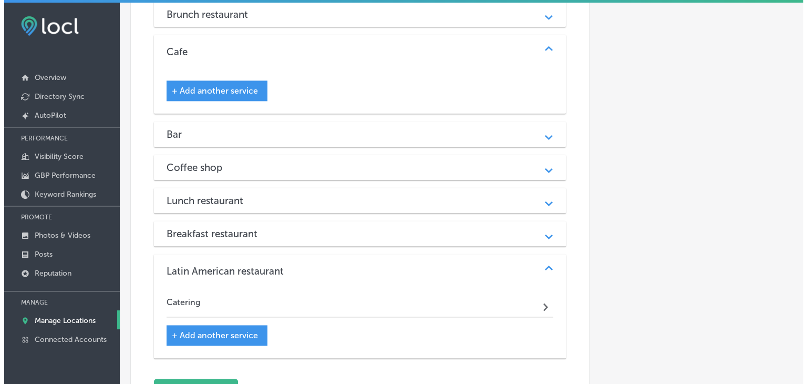
scroll to position [1497, 0]
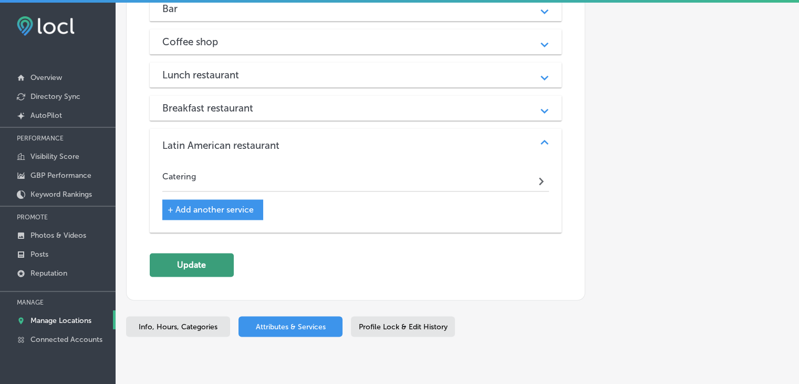
click at [194, 265] on button "Update" at bounding box center [192, 265] width 84 height 24
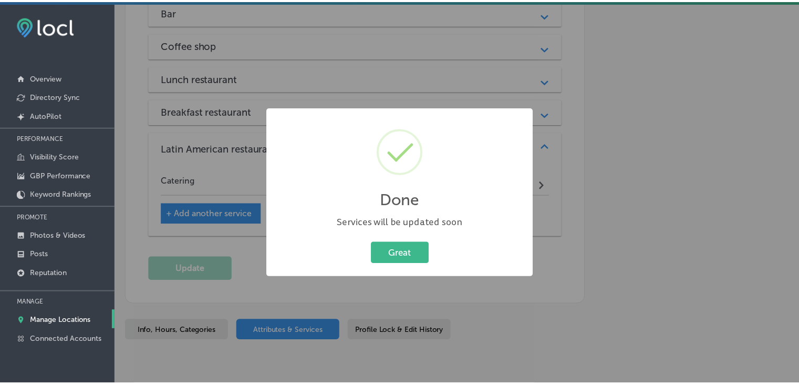
scroll to position [1500, 0]
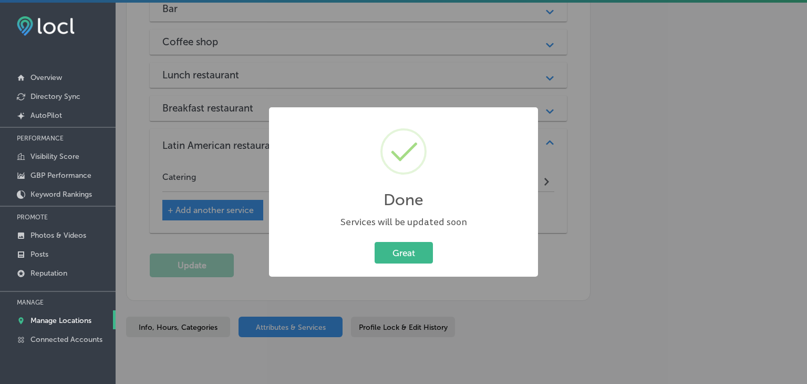
click at [158, 198] on div "Done × Services will be updated soon Great Cancel" at bounding box center [403, 192] width 807 height 384
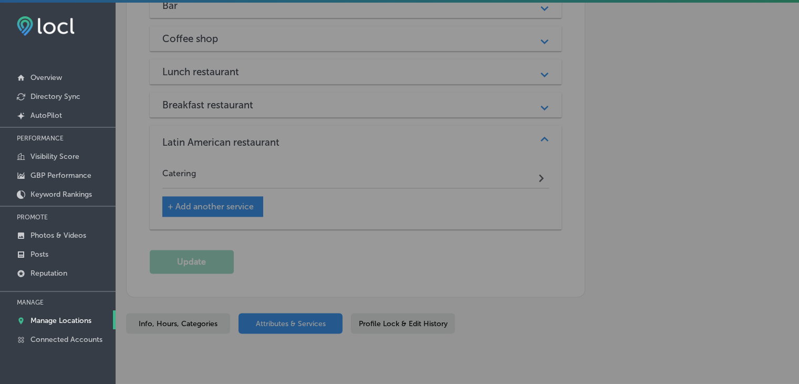
scroll to position [1497, 0]
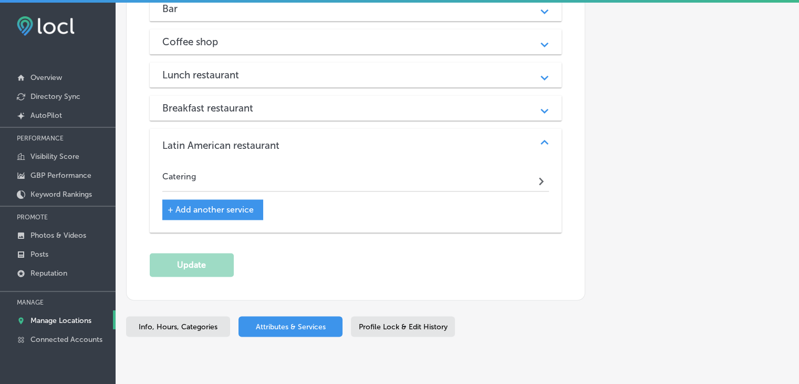
click at [58, 324] on link "Manage Locations" at bounding box center [58, 319] width 116 height 19
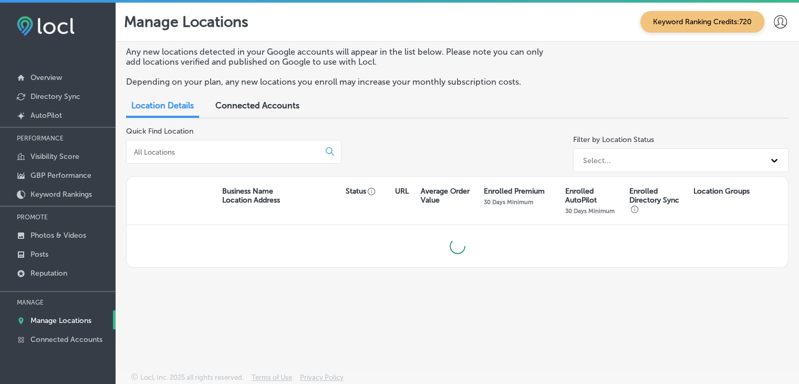
click at [239, 130] on div "Quick Find Location" at bounding box center [233, 151] width 215 height 49
click at [233, 170] on div "Quick Find Location" at bounding box center [233, 151] width 215 height 49
click at [237, 158] on div at bounding box center [233, 152] width 215 height 24
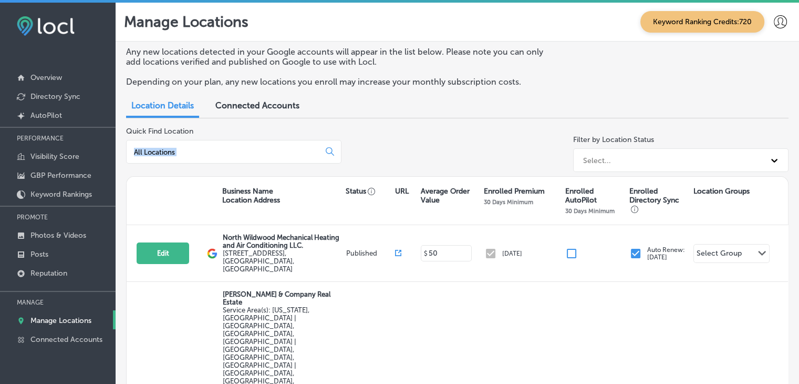
click at [238, 158] on div at bounding box center [233, 152] width 215 height 24
click at [238, 156] on div at bounding box center [233, 152] width 215 height 24
click at [238, 156] on input at bounding box center [225, 151] width 184 height 9
click at [239, 153] on input at bounding box center [225, 151] width 184 height 9
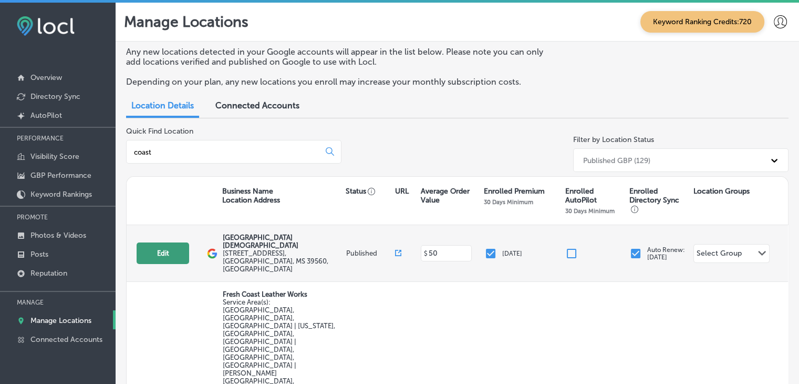
type input "coast"
click at [155, 242] on button "Edit" at bounding box center [163, 253] width 53 height 22
select select "US"
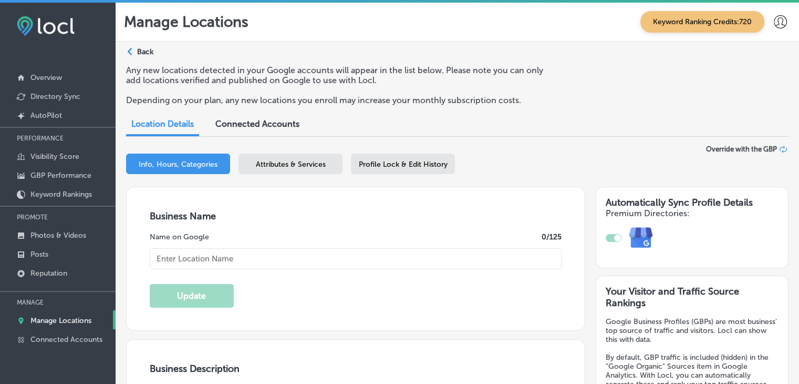
checkbox input "true"
type input "Coast Episcopal School"
type input "5065 Espy Avenue"
type input "Long Beach"
type input "39560"
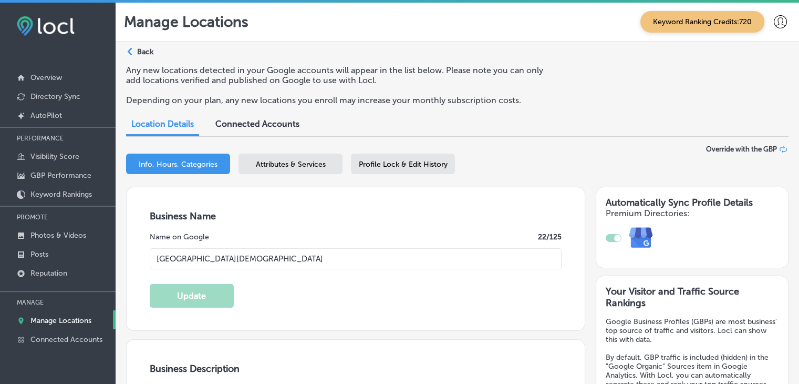
type input "US"
type input "http://coastepiscopalschool.org/"
type textarea "Coast Episcopal School in Long Beach, Mississippi, is a premier independent sch…"
type input "+1 228 452 9442"
select select "US"
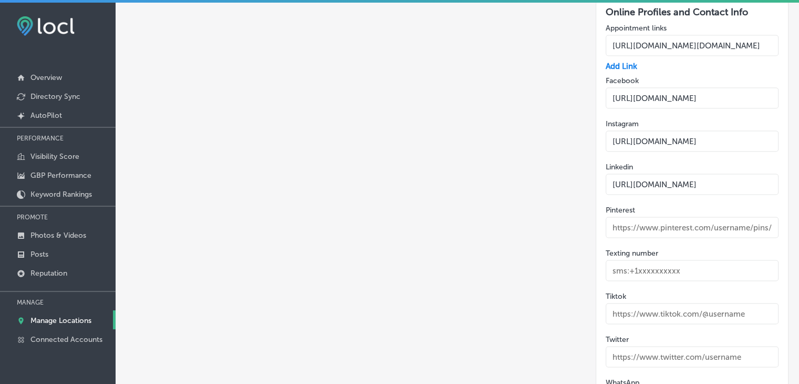
scroll to position [2126, 0]
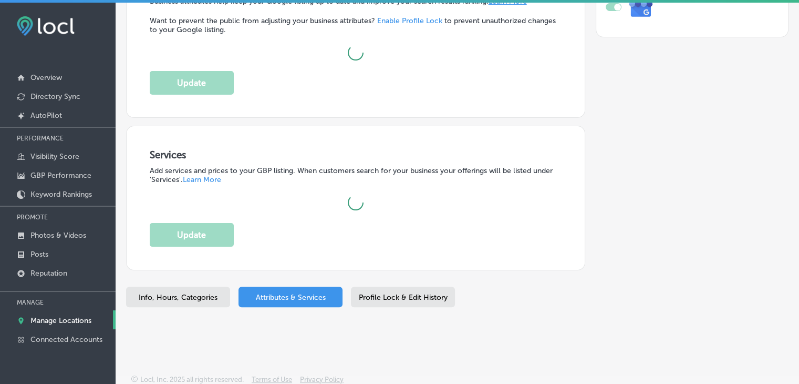
scroll to position [729, 0]
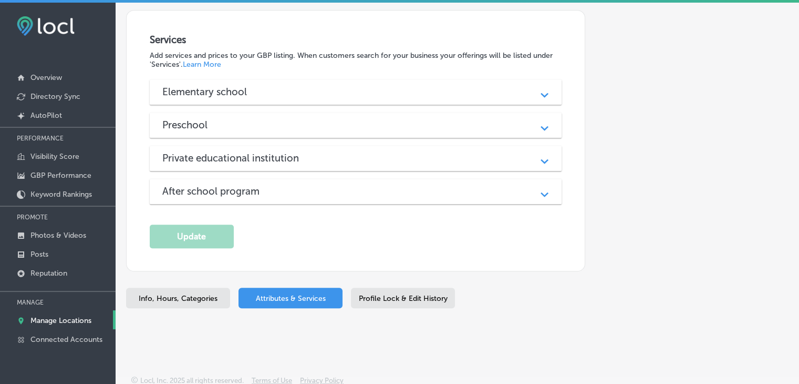
drag, startPoint x: 344, startPoint y: 60, endPoint x: 343, endPoint y: 80, distance: 20.0
click at [344, 61] on p "Add services and prices to your GBP listing. When customers search for your bus…" at bounding box center [356, 60] width 412 height 18
click at [343, 86] on div "Elementary school" at bounding box center [355, 92] width 387 height 12
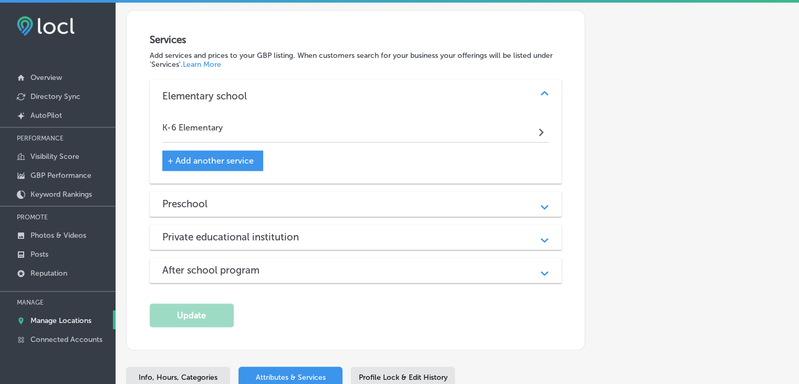
scroll to position [676, 0]
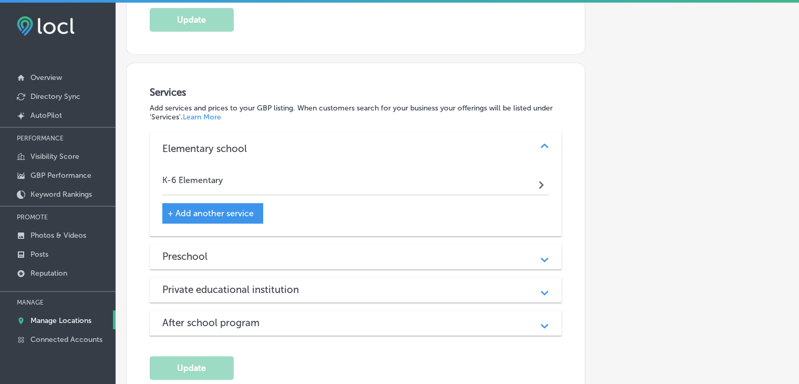
click at [312, 256] on div "Preschool" at bounding box center [355, 256] width 387 height 12
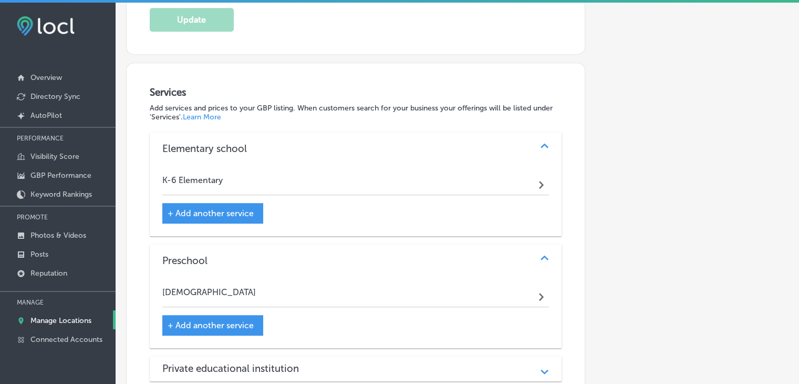
scroll to position [781, 0]
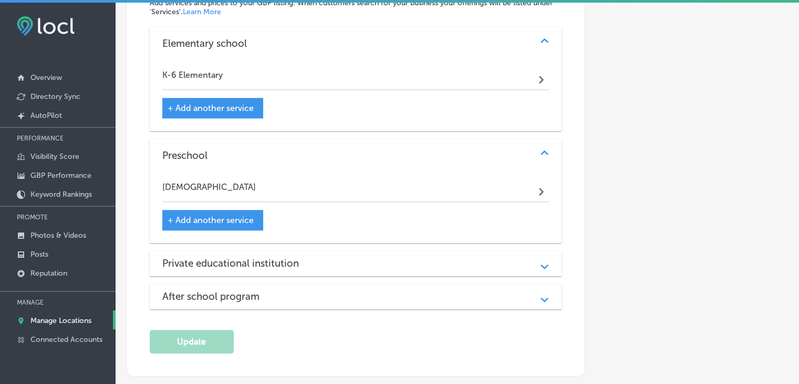
click at [231, 257] on h3 "Private educational institution" at bounding box center [238, 263] width 153 height 12
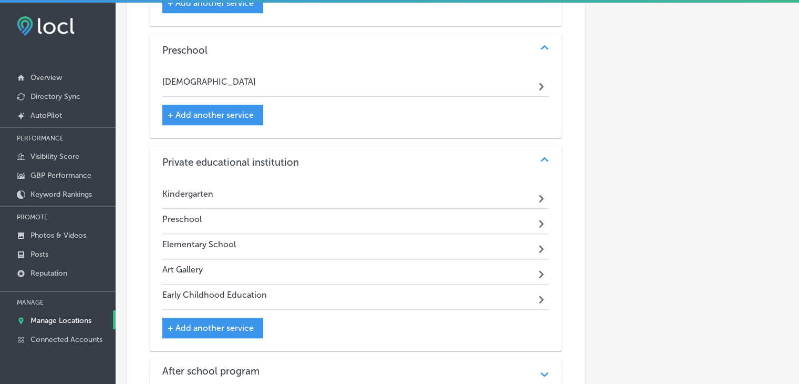
scroll to position [991, 0]
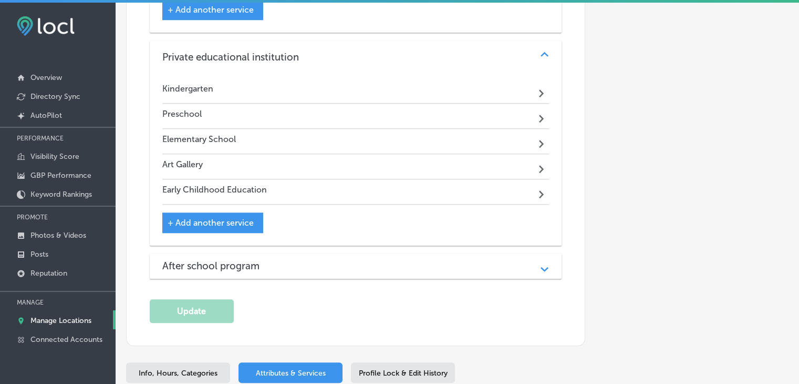
click at [339, 238] on div "Kindergarten Path Created with Sketch. Preschool Path Created with Sketch. Elem…" at bounding box center [356, 159] width 412 height 171
click at [340, 253] on div "After school program Path Created with Sketch." at bounding box center [356, 265] width 412 height 25
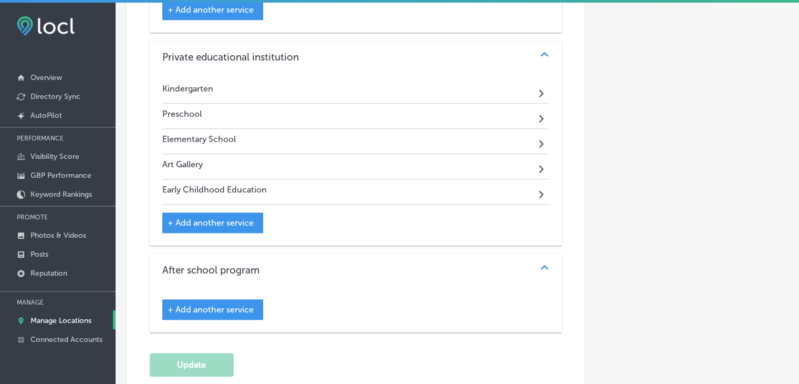
click at [65, 316] on p "Manage Locations" at bounding box center [60, 320] width 61 height 9
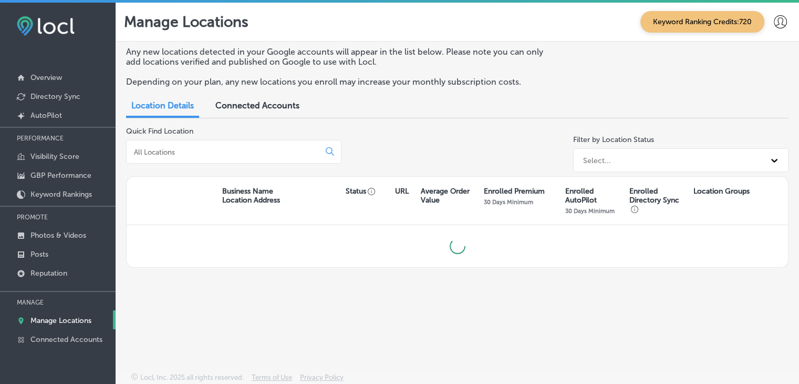
click at [228, 158] on div at bounding box center [233, 152] width 215 height 24
click at [236, 158] on div at bounding box center [233, 152] width 215 height 24
click at [241, 154] on input at bounding box center [225, 151] width 184 height 9
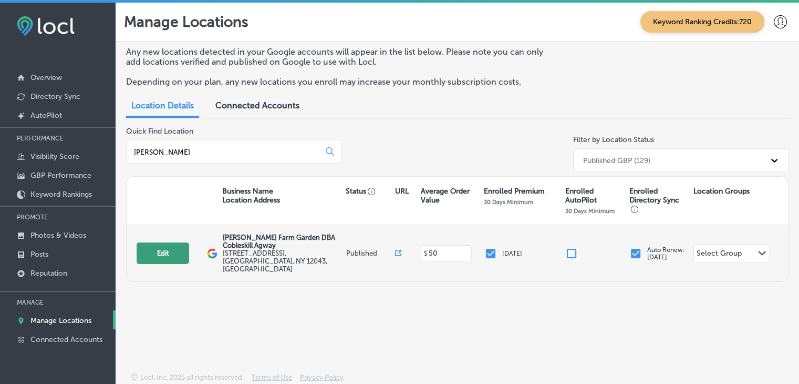
type input "kelley"
click at [150, 251] on button "Edit" at bounding box center [163, 253] width 53 height 22
select select "US"
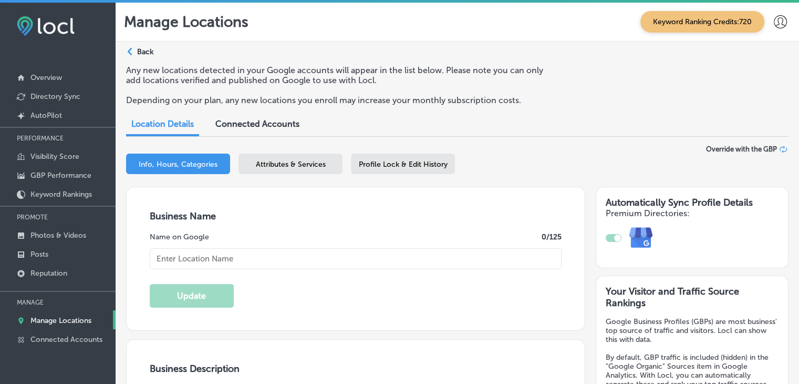
click at [306, 161] on span "Attributes & Services" at bounding box center [291, 164] width 70 height 9
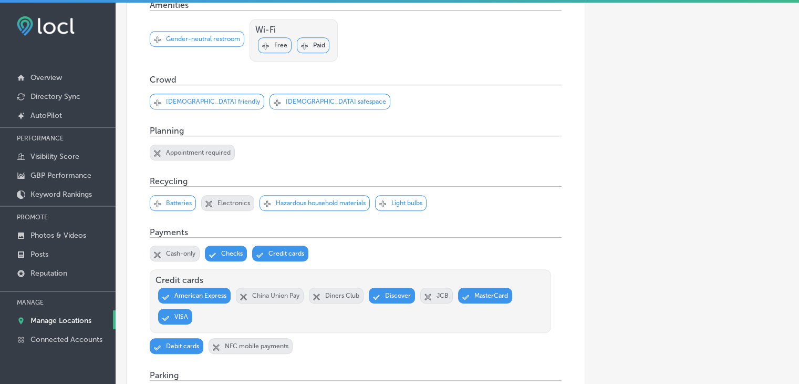
scroll to position [1051, 0]
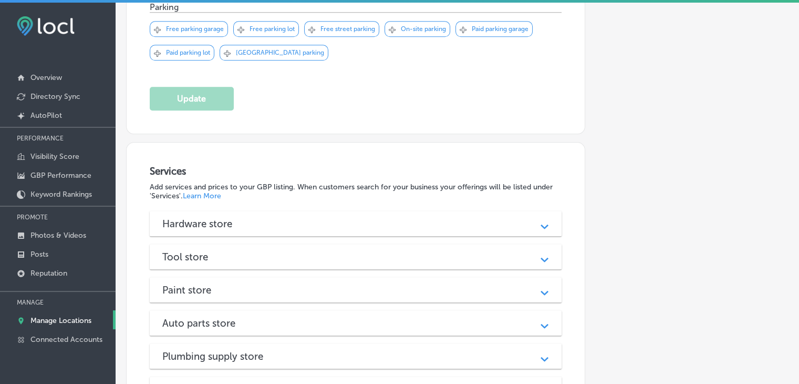
click at [447, 185] on div "Services Add services and prices to your GBP listing. When customers search for…" at bounding box center [356, 355] width 412 height 380
click at [447, 217] on div "Hardware store" at bounding box center [355, 223] width 387 height 12
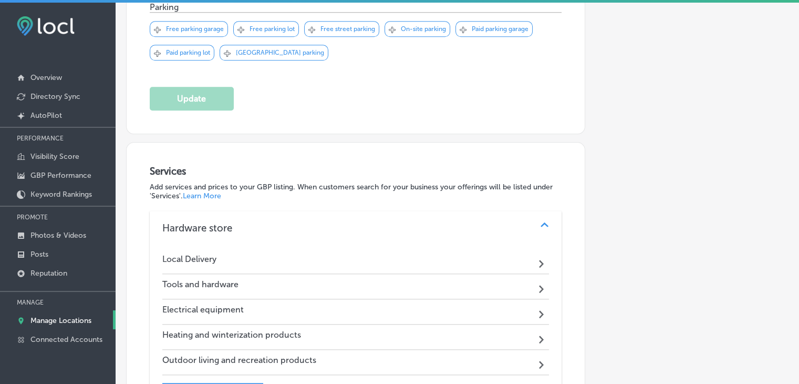
click at [447, 211] on div "Hardware store Path Created with Sketch." at bounding box center [356, 228] width 412 height 34
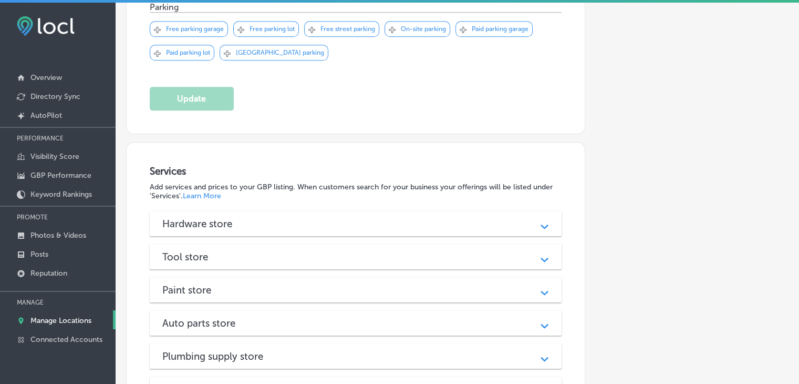
click at [353, 244] on div "Tool store Path Created with Sketch." at bounding box center [356, 256] width 412 height 25
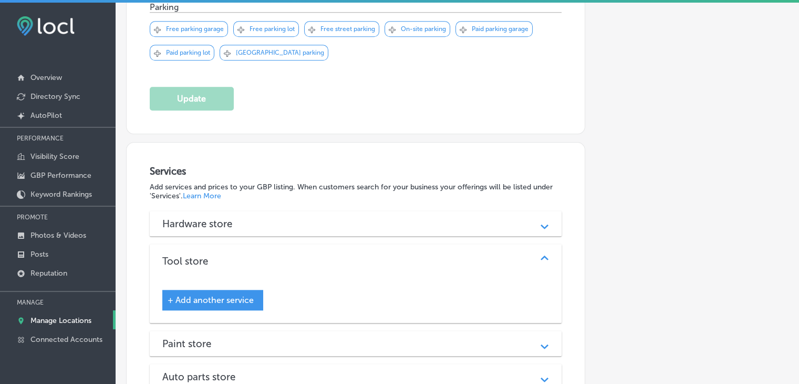
click at [355, 255] on div "Tool store" at bounding box center [355, 261] width 387 height 12
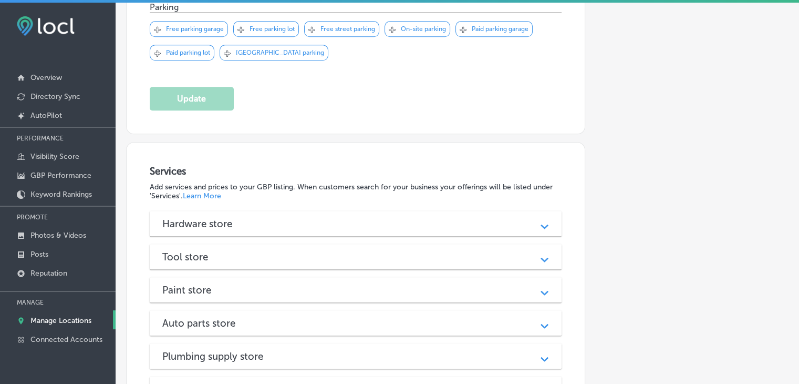
click at [324, 277] on div "Paint store Path Created with Sketch." at bounding box center [356, 289] width 412 height 25
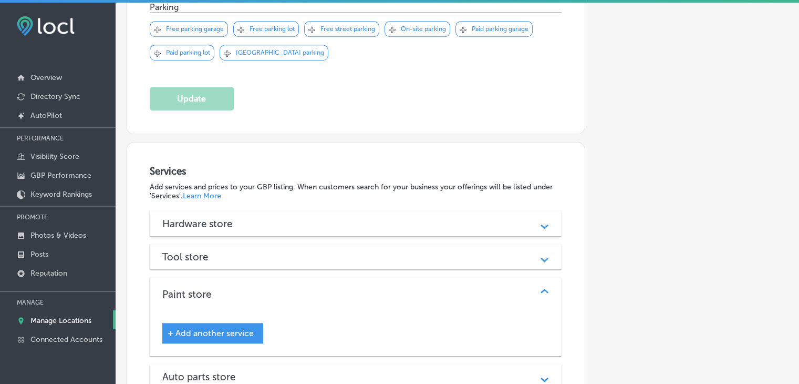
click at [324, 288] on div "Paint store" at bounding box center [355, 294] width 387 height 12
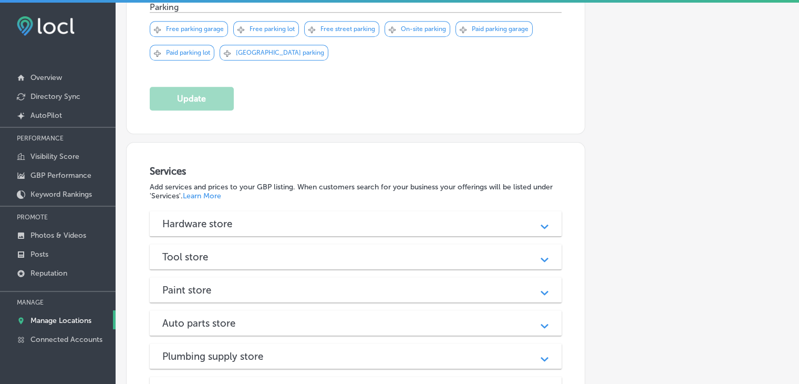
click at [309, 317] on div "Auto parts store" at bounding box center [355, 323] width 387 height 12
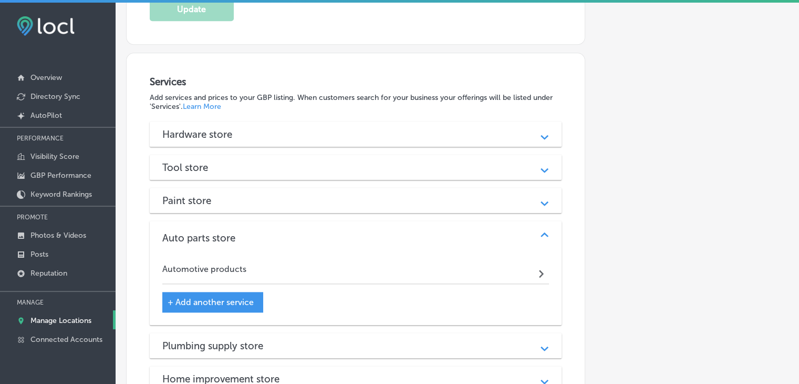
scroll to position [1208, 0]
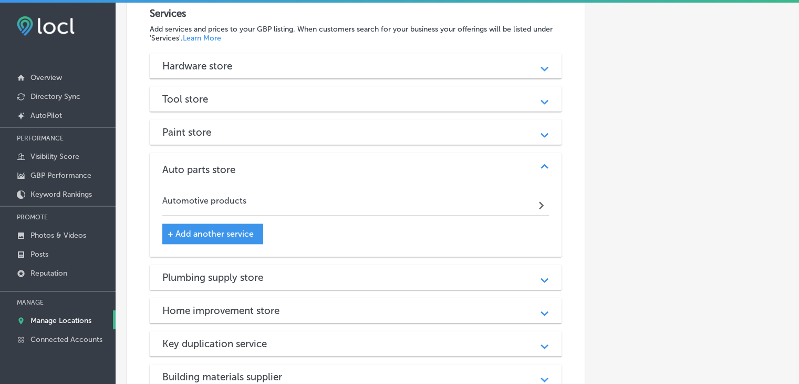
click at [325, 265] on div "Hardware store Path Created with Sketch. Local Delivery Path Created with Sketc…" at bounding box center [356, 237] width 412 height 369
click at [324, 271] on div "Plumbing supply store" at bounding box center [355, 277] width 387 height 12
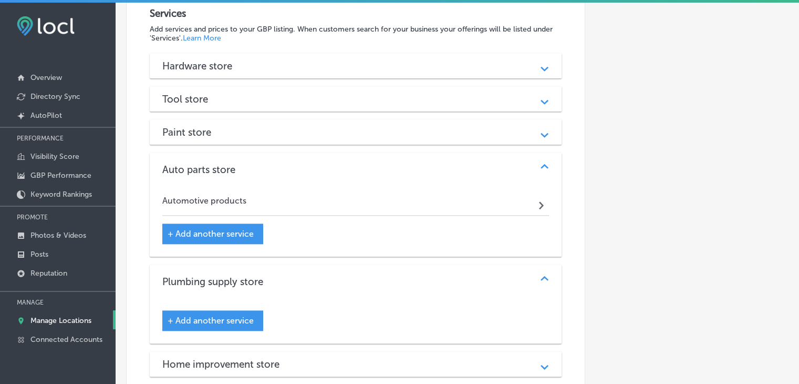
click at [309, 264] on div "Plumbing supply store Path Created with Sketch." at bounding box center [356, 281] width 412 height 34
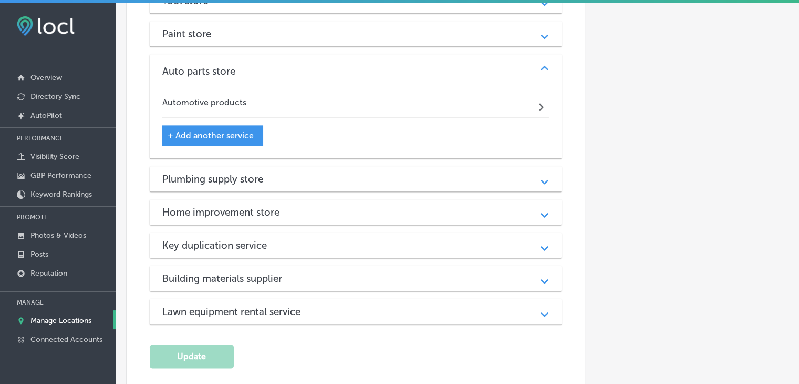
scroll to position [1313, 0]
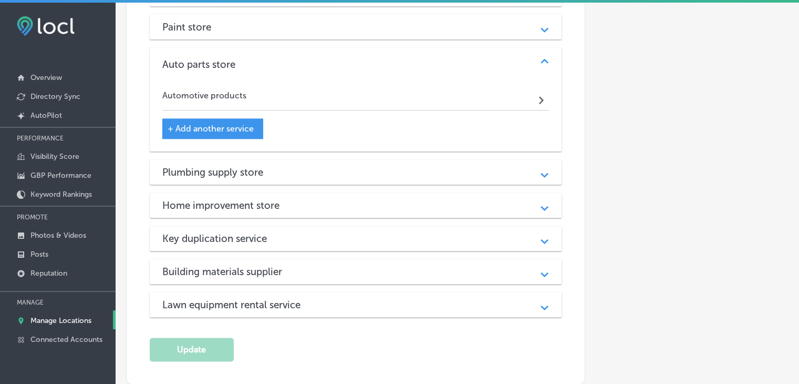
click at [255, 292] on div "Lawn equipment rental service Path Created with Sketch." at bounding box center [356, 304] width 412 height 25
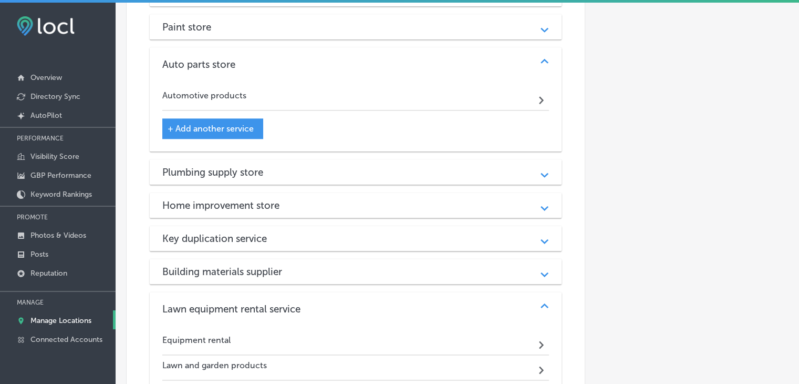
click at [255, 303] on h3 "Lawn equipment rental service" at bounding box center [239, 309] width 155 height 12
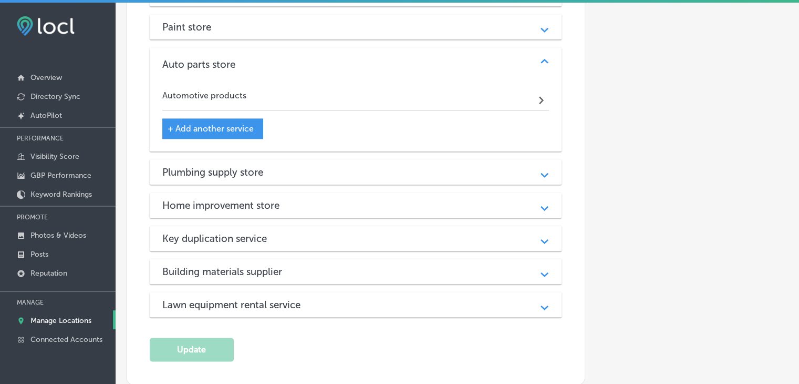
click at [266, 265] on h3 "Building materials supplier" at bounding box center [230, 271] width 137 height 12
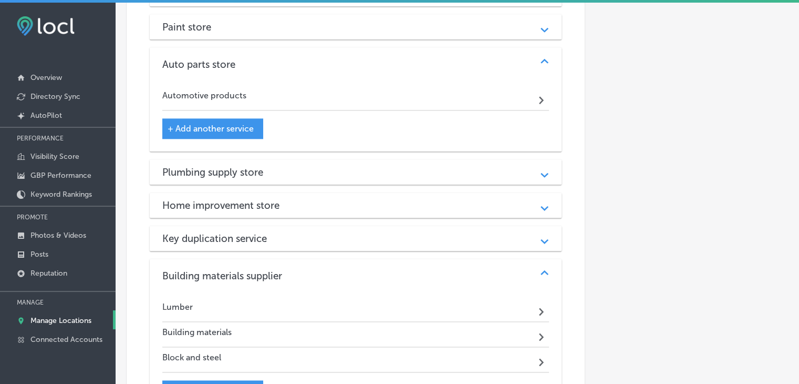
click at [275, 270] on h3 "Building materials supplier" at bounding box center [230, 276] width 137 height 12
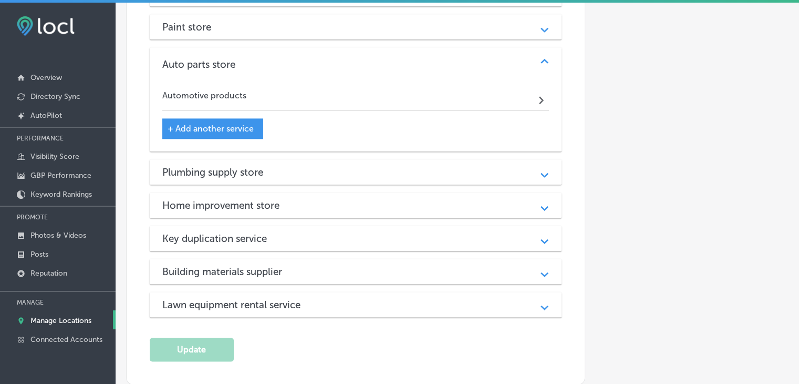
click at [61, 314] on link "Manage Locations" at bounding box center [58, 319] width 116 height 19
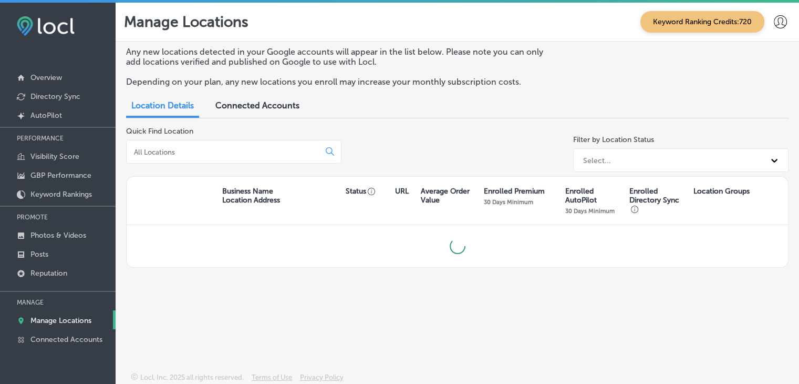
click at [254, 148] on input at bounding box center [225, 151] width 184 height 9
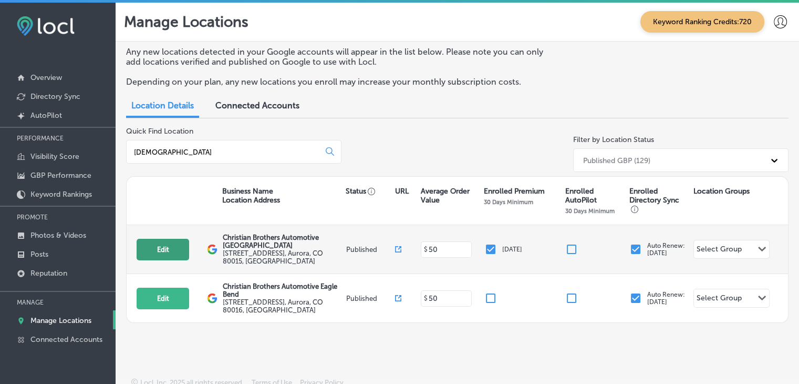
type input "christian"
click at [159, 254] on button "Edit" at bounding box center [163, 250] width 53 height 22
select select "US"
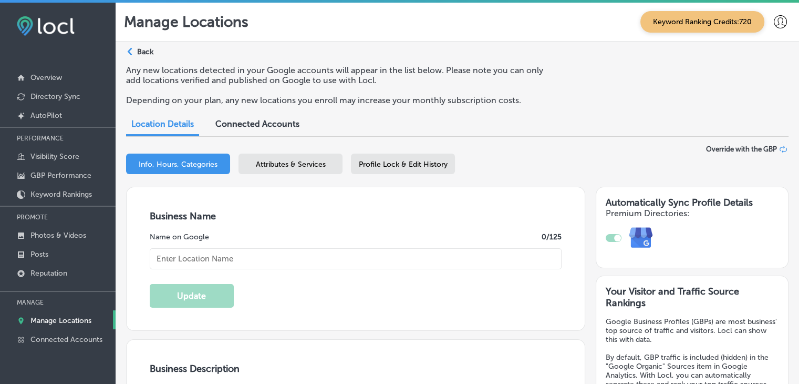
checkbox input "true"
type input "Christian Brothers Automotive South Aurora"
type input "21550 E Quincy Ave."
type input "Aurora"
type input "80015"
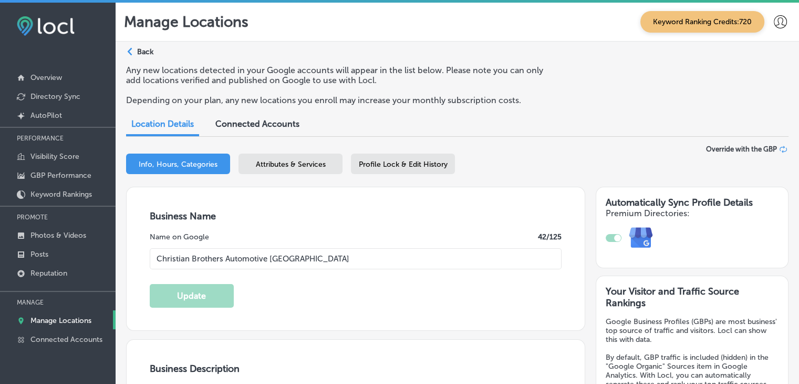
type input "US"
type input "https://www.cbac.com/south-aurora/"
type textarea "Christian Brothers Automotive South Aurora is your trusted auto repair shop in …"
type input "+1 720 571 4980"
click at [314, 161] on span "Attributes & Services" at bounding box center [291, 164] width 70 height 9
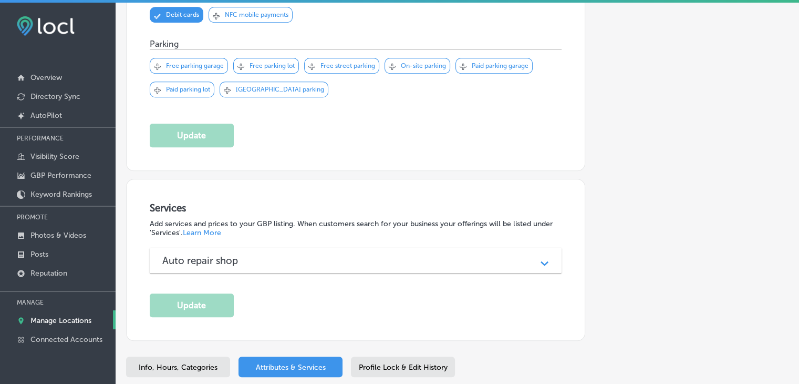
scroll to position [1013, 0]
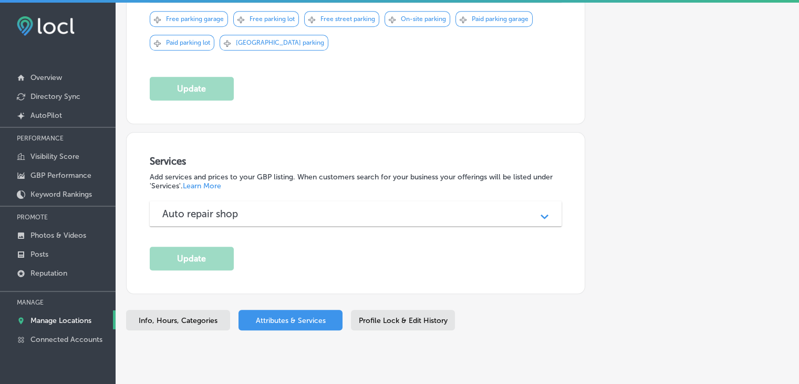
click at [400, 208] on div "Auto repair shop" at bounding box center [355, 214] width 387 height 12
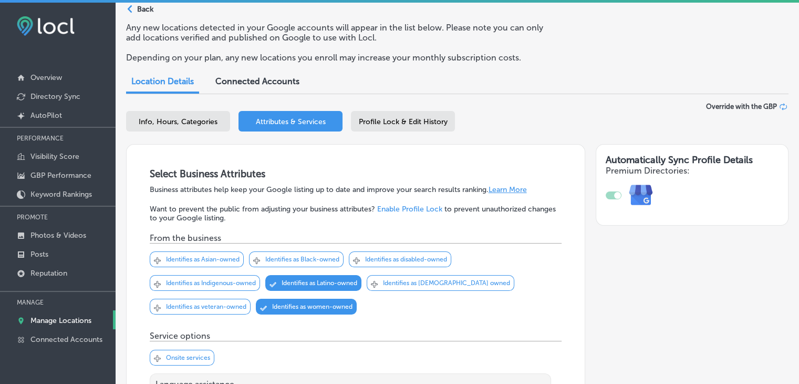
scroll to position [0, 0]
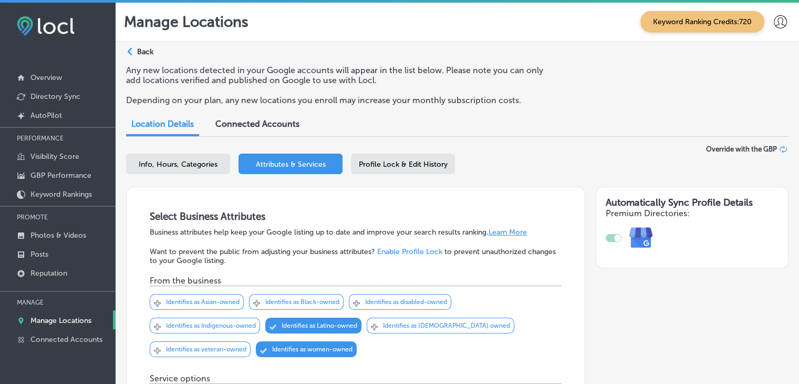
click at [128, 39] on div "Manage Locations Keyword Ranking Credits: 720" at bounding box center [457, 22] width 683 height 39
click at [132, 51] on div "Path Created with Sketch." at bounding box center [131, 52] width 8 height 8
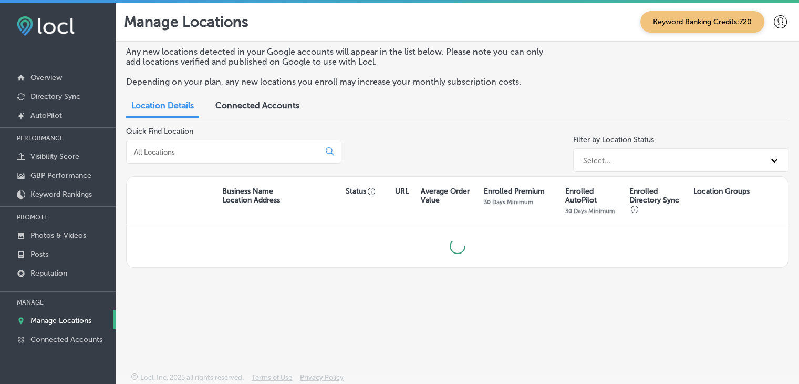
click at [193, 160] on div at bounding box center [233, 152] width 215 height 24
click at [193, 158] on div at bounding box center [233, 152] width 215 height 24
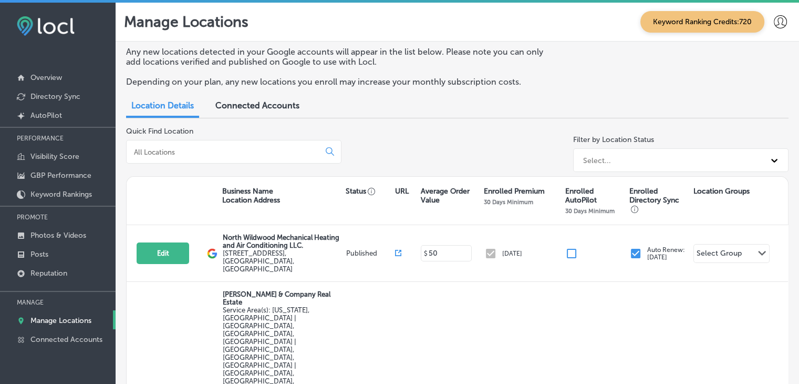
click at [192, 154] on input at bounding box center [225, 151] width 184 height 9
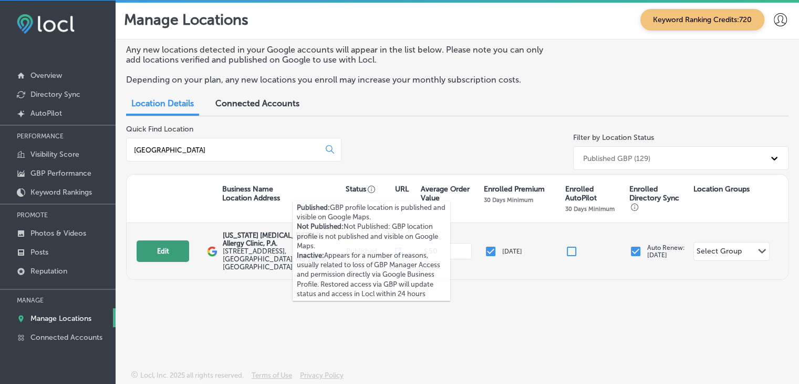
scroll to position [2, 0]
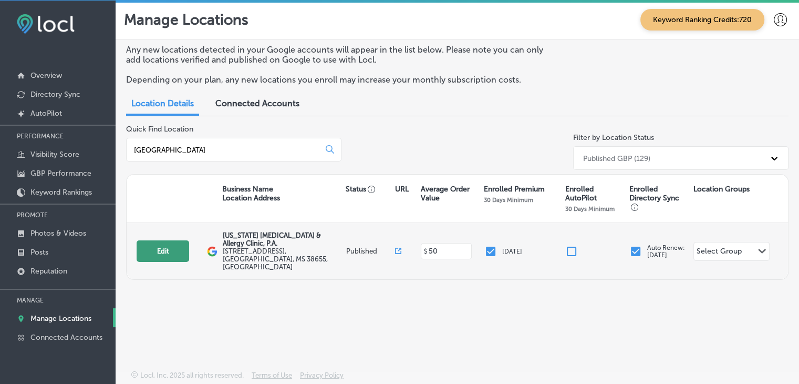
type input "oxford"
click at [156, 250] on button "Edit" at bounding box center [163, 251] width 53 height 22
select select "US"
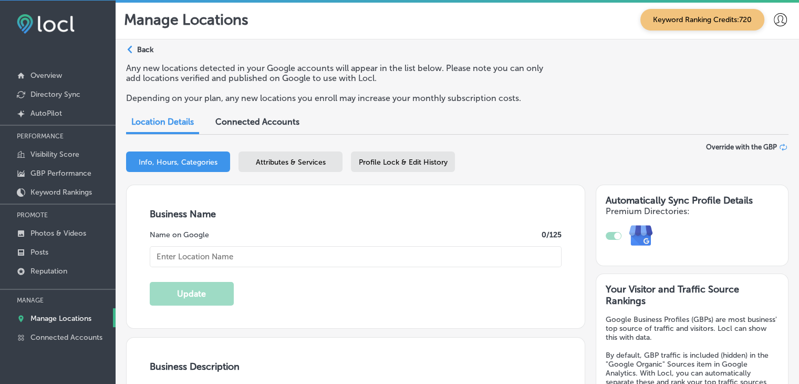
click at [326, 165] on div "Attributes & Services" at bounding box center [291, 161] width 104 height 20
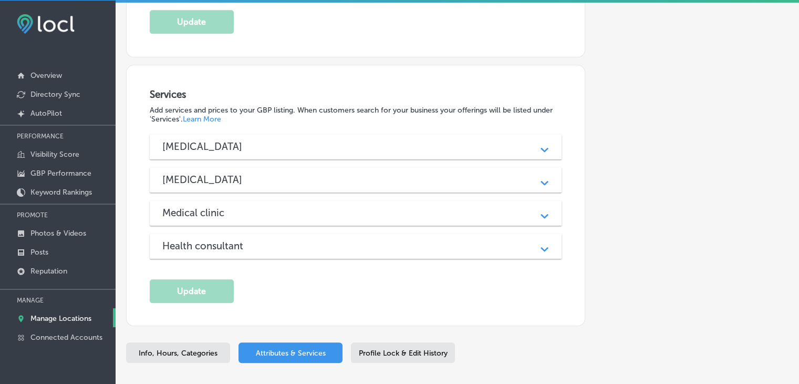
scroll to position [957, 0]
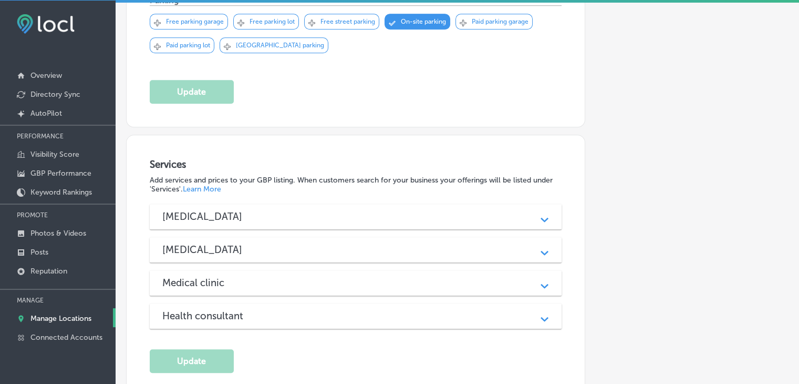
click at [320, 204] on div "Allergist Path Created with Sketch." at bounding box center [356, 216] width 412 height 25
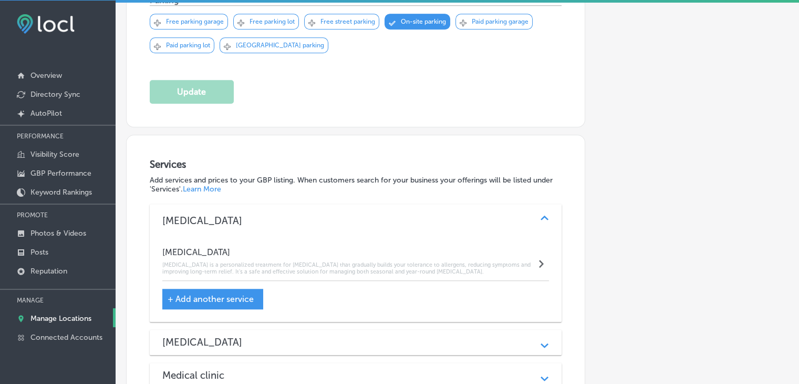
click at [320, 214] on div "Allergist" at bounding box center [355, 220] width 387 height 12
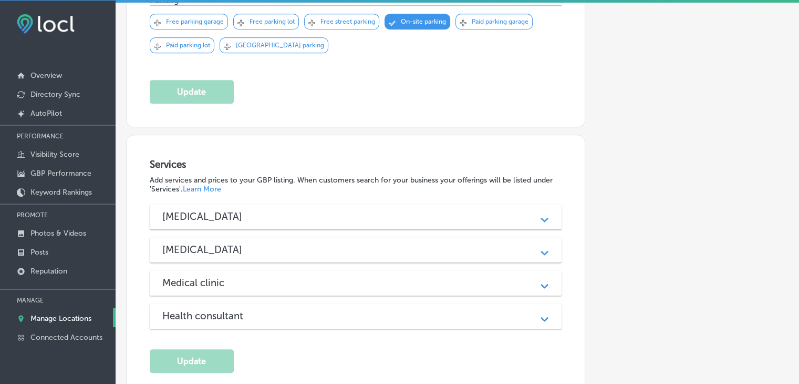
click at [307, 270] on div "Medical clinic Path Created with Sketch." at bounding box center [356, 282] width 412 height 25
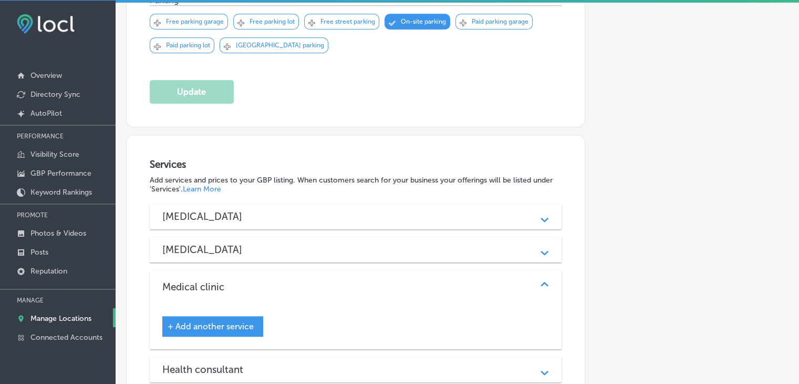
click at [309, 237] on div "Immunologist Path Created with Sketch." at bounding box center [356, 249] width 412 height 25
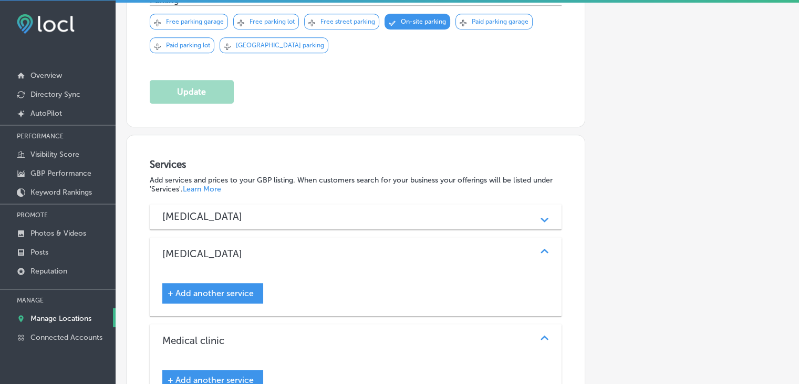
click at [309, 247] on div "Immunologist" at bounding box center [355, 253] width 387 height 12
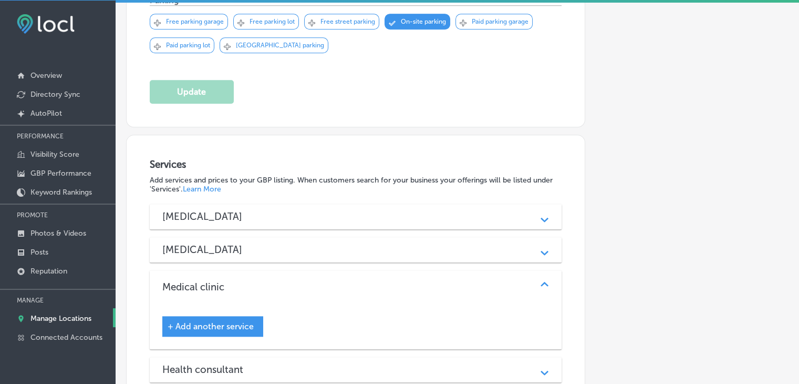
click at [300, 357] on div "Health consultant Path Created with Sketch." at bounding box center [356, 369] width 412 height 25
click at [300, 357] on div "Health consultant Path Created with Sketch." at bounding box center [356, 374] width 412 height 34
click at [254, 177] on div "Services Add services and prices to your GBP listing. When customers search for…" at bounding box center [356, 292] width 412 height 268
click at [252, 210] on div "Allergist" at bounding box center [355, 216] width 387 height 12
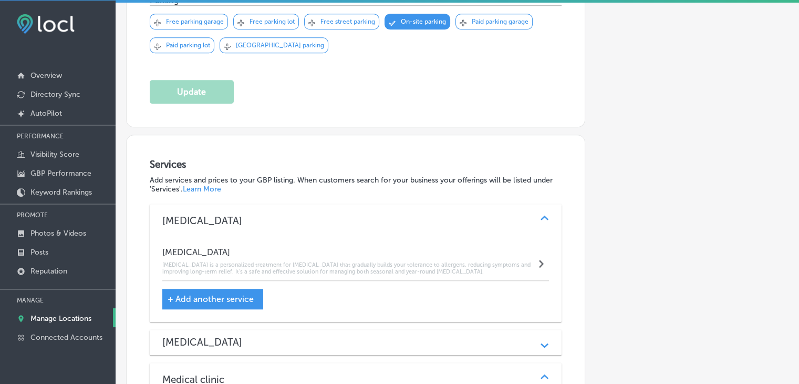
click at [214, 336] on h3 "Immunologist" at bounding box center [210, 342] width 97 height 12
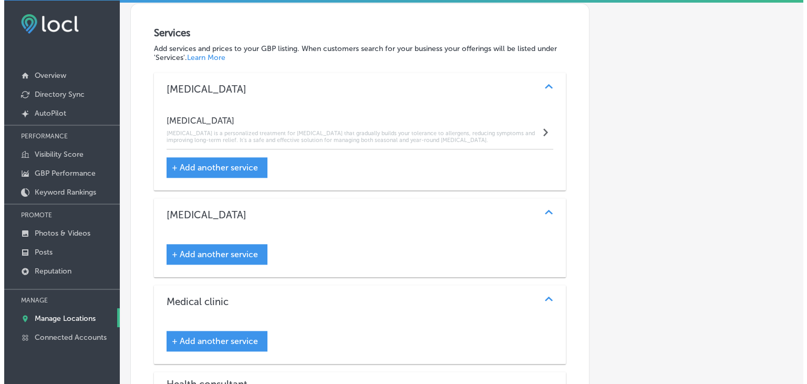
scroll to position [1115, 0]
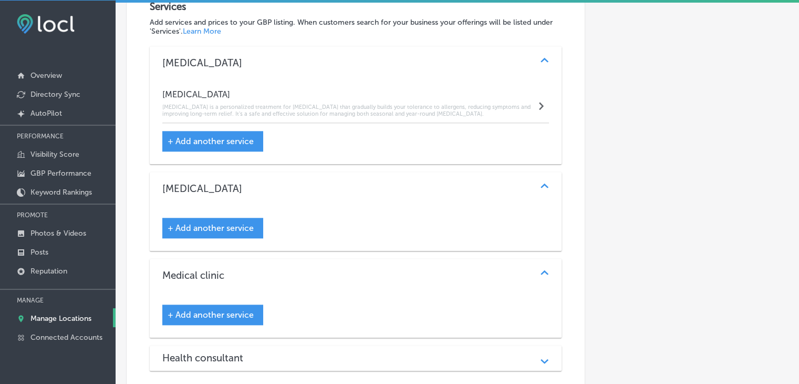
click at [291, 258] on div "Medical clinic Path Created with Sketch." at bounding box center [356, 275] width 412 height 34
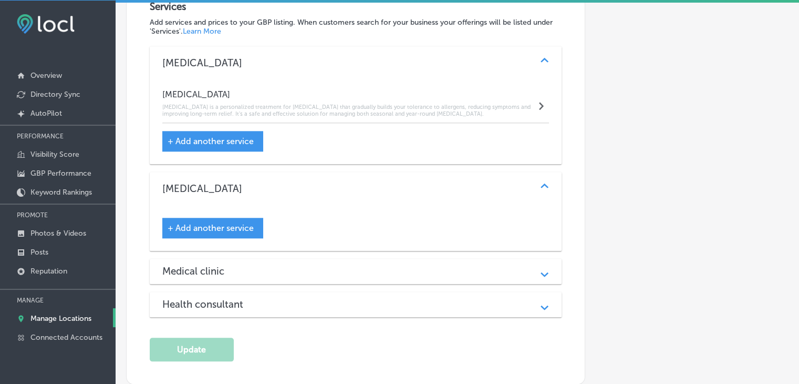
click at [256, 292] on div "Health consultant Path Created with Sketch." at bounding box center [356, 304] width 412 height 25
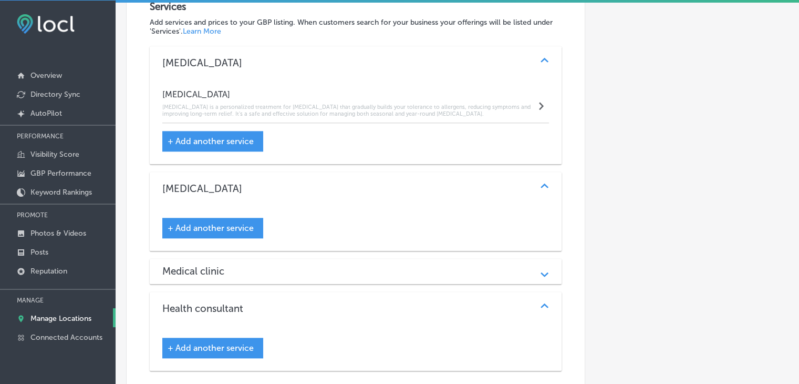
click at [267, 260] on div "Allergist Path Created with Sketch. Immunotherapy Immunotherapy is a personaliz…" at bounding box center [356, 208] width 412 height 324
click at [220, 131] on div "+ Add another service" at bounding box center [212, 141] width 101 height 20
click at [224, 136] on span "+ Add another service" at bounding box center [211, 141] width 86 height 10
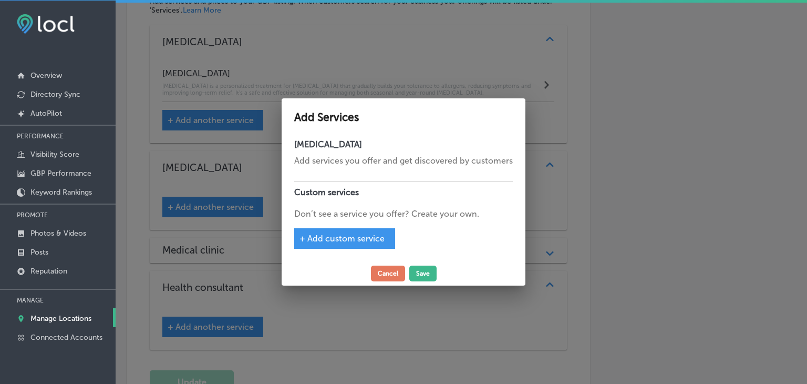
click at [325, 234] on span "+ Add custom service" at bounding box center [341, 238] width 85 height 10
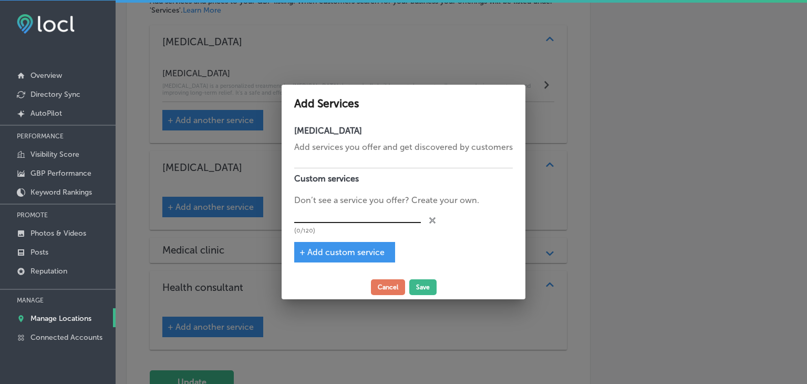
click at [340, 210] on input "text" at bounding box center [357, 214] width 127 height 16
type input "Oral Challenge"
click at [334, 249] on span "+ Add custom service" at bounding box center [341, 252] width 85 height 10
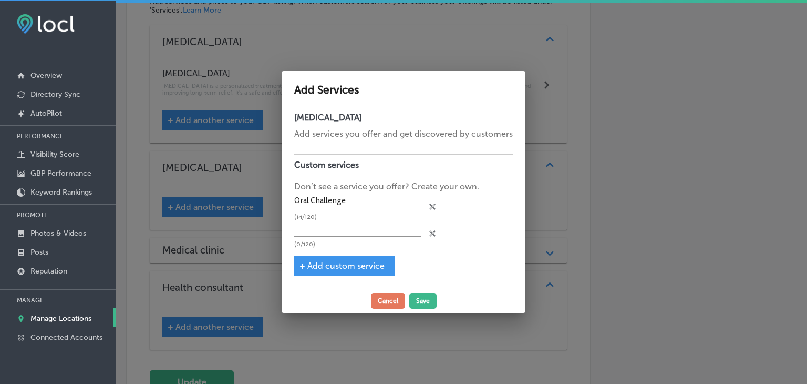
click at [356, 242] on p "(0/120)" at bounding box center [357, 244] width 127 height 7
click at [368, 232] on input "text" at bounding box center [357, 228] width 127 height 16
type input "Skin Testing"
click at [427, 294] on button "Save" at bounding box center [422, 301] width 27 height 16
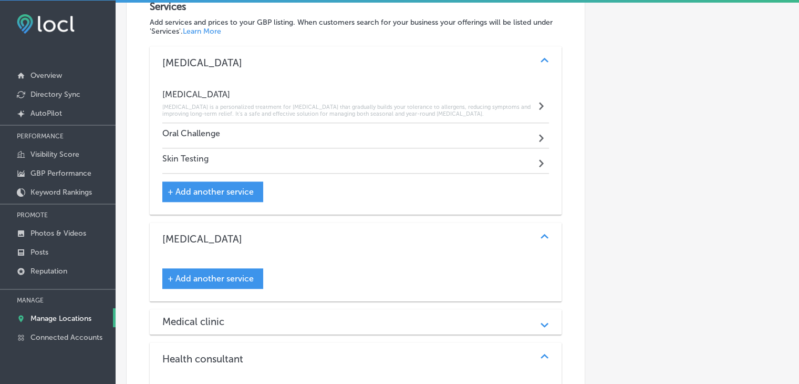
click at [185, 273] on span "+ Add another service" at bounding box center [211, 278] width 86 height 10
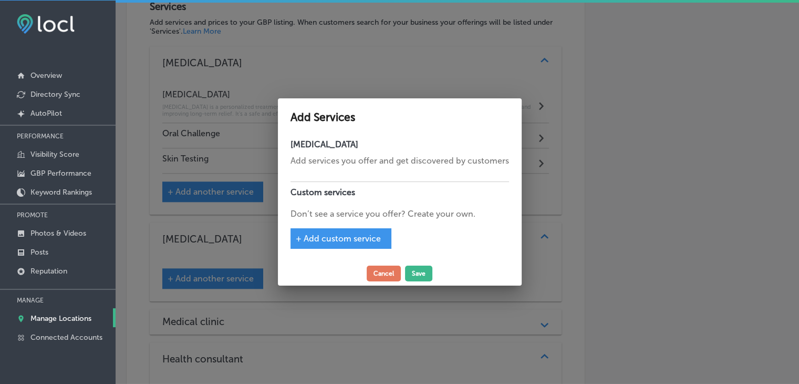
scroll to position [1117, 0]
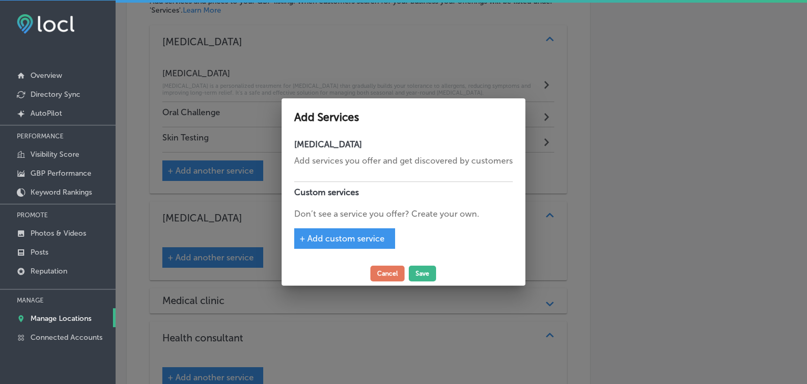
click at [370, 236] on span "+ Add custom service" at bounding box center [341, 238] width 85 height 10
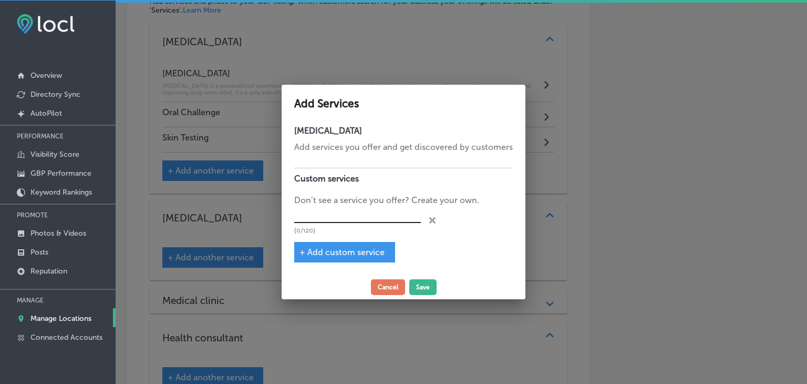
click at [379, 208] on input "text" at bounding box center [357, 214] width 127 height 16
paste input "Subcutaneous Immunotherapy"
type input "Subcutaneous Immunotherapy"
drag, startPoint x: 337, startPoint y: 245, endPoint x: 336, endPoint y: 253, distance: 7.4
click at [337, 247] on div "+ Add custom service" at bounding box center [344, 252] width 101 height 20
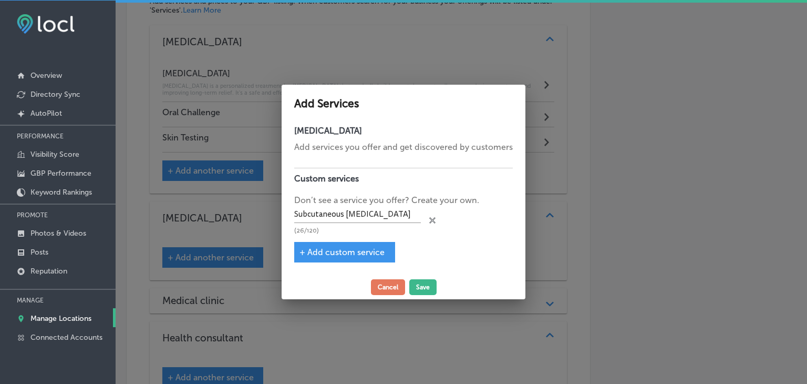
click at [336, 253] on span "+ Add custom service" at bounding box center [341, 252] width 85 height 10
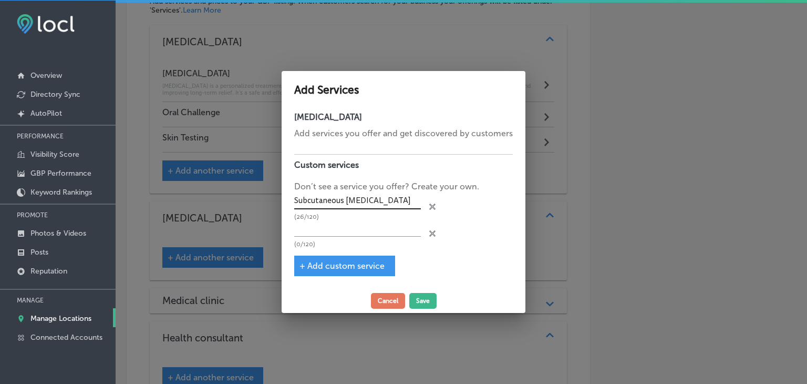
drag, startPoint x: 341, startPoint y: 235, endPoint x: 356, endPoint y: 204, distance: 34.5
click at [341, 235] on input "text" at bounding box center [357, 228] width 127 height 16
paste input "Subcutaneous Immunotherapy"
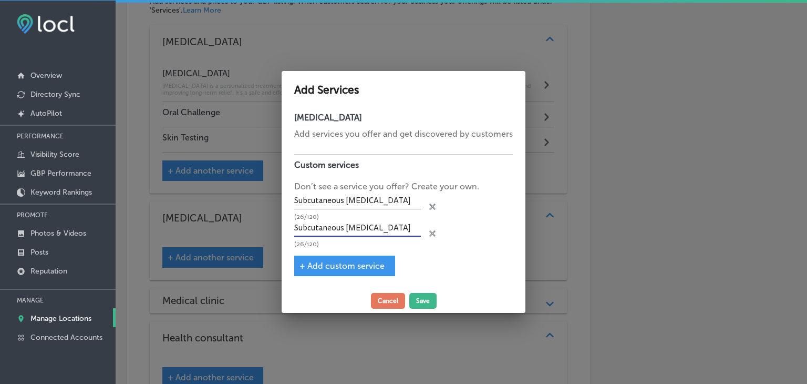
paste input "lingual"
type input "Sublingual Immunotherapy"
click at [343, 258] on div "+ Add custom service" at bounding box center [344, 265] width 101 height 20
click at [344, 265] on span "+ Add custom service" at bounding box center [341, 266] width 85 height 10
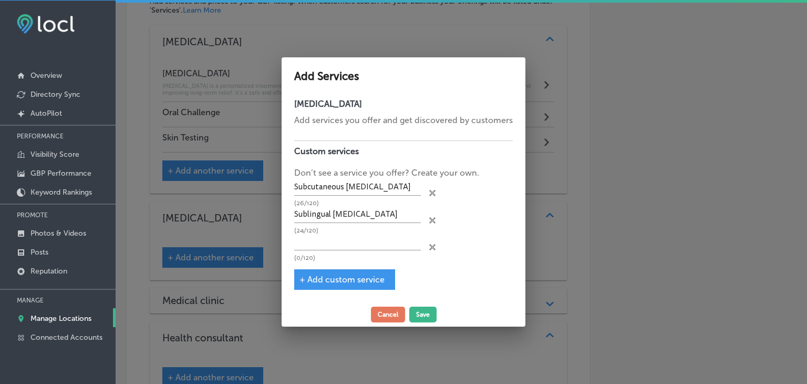
click at [345, 259] on p "(0/120)" at bounding box center [357, 257] width 127 height 7
click at [352, 235] on input "text" at bounding box center [357, 242] width 127 height 16
paste input "Sublingual Immunotherapy"
type input "Sublingual Immunotherapy"
paste input "Oral Immunotherapy for Foods"
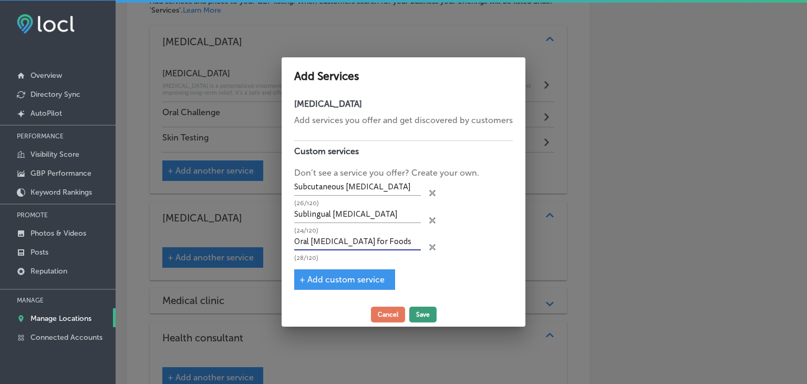
type input "Oral Immunotherapy for Foods"
click at [422, 319] on button "Save" at bounding box center [422, 314] width 27 height 16
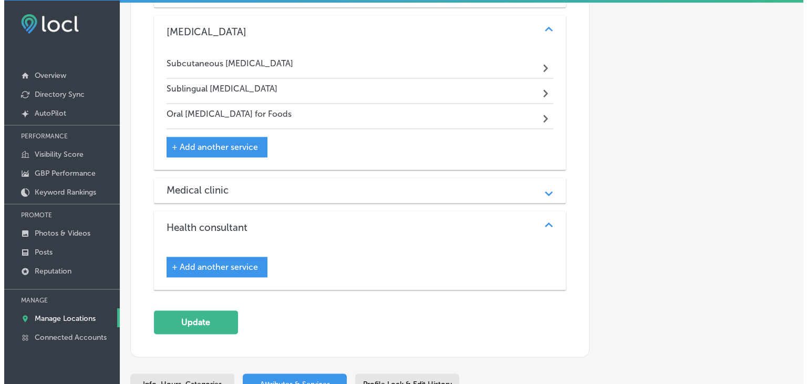
scroll to position [1325, 0]
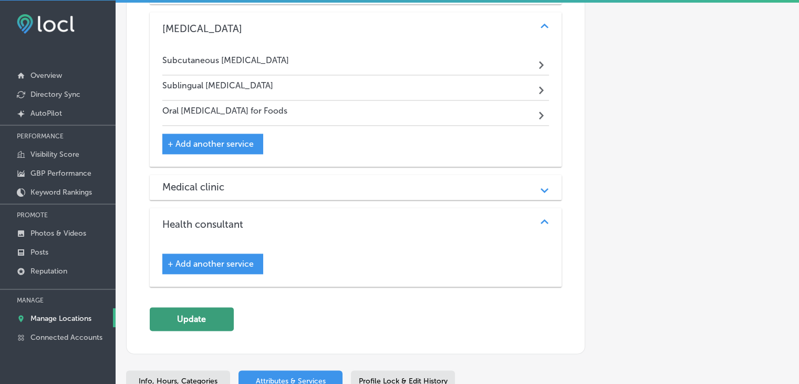
click at [216, 307] on button "Update" at bounding box center [192, 319] width 84 height 24
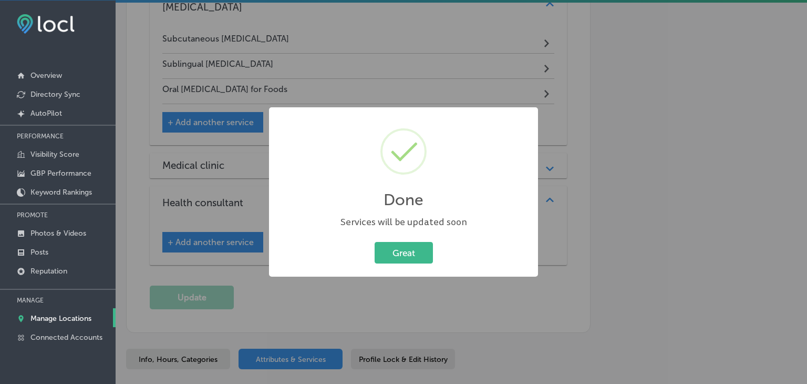
click at [357, 25] on div "Done × Services will be updated soon Great Cancel" at bounding box center [403, 192] width 807 height 384
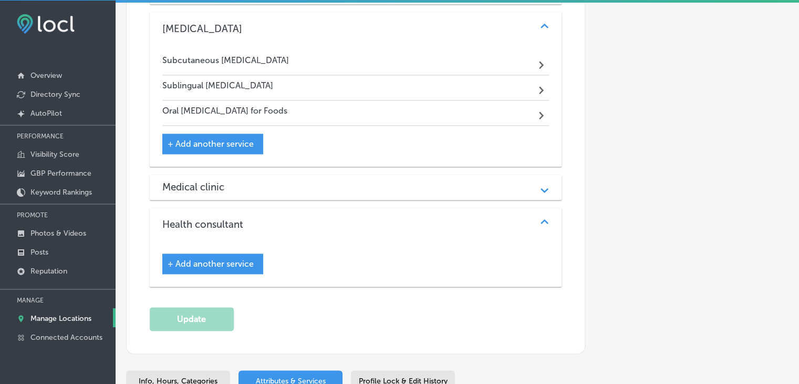
click at [33, 318] on p "Manage Locations" at bounding box center [60, 318] width 61 height 9
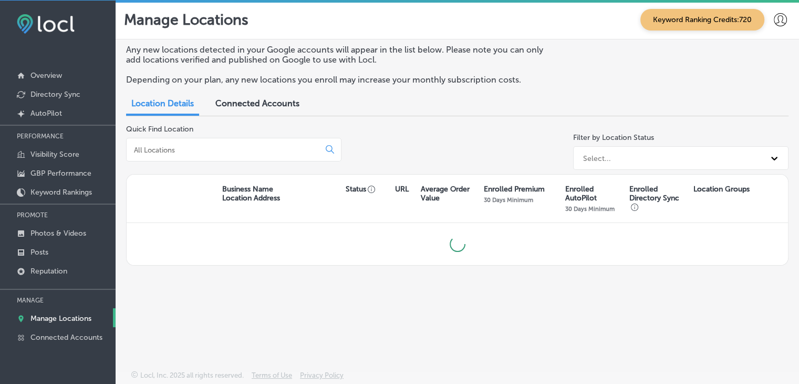
drag, startPoint x: 243, startPoint y: 131, endPoint x: 243, endPoint y: 141, distance: 10.5
click at [243, 132] on div "Quick Find Location" at bounding box center [233, 149] width 215 height 49
click at [242, 145] on input at bounding box center [225, 149] width 184 height 9
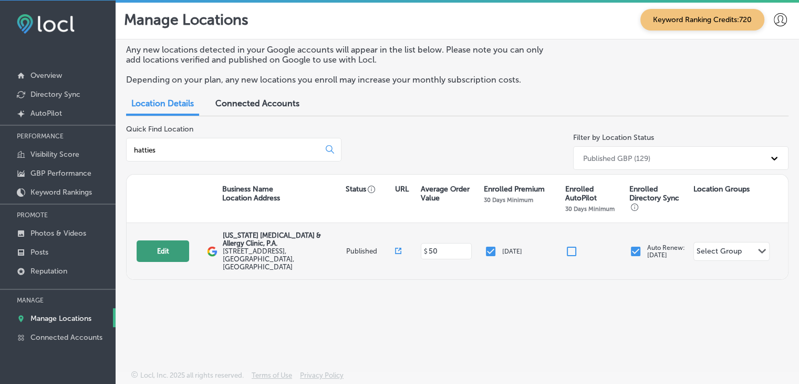
type input "hatties"
click at [143, 240] on button "Edit" at bounding box center [163, 251] width 53 height 22
select select "US"
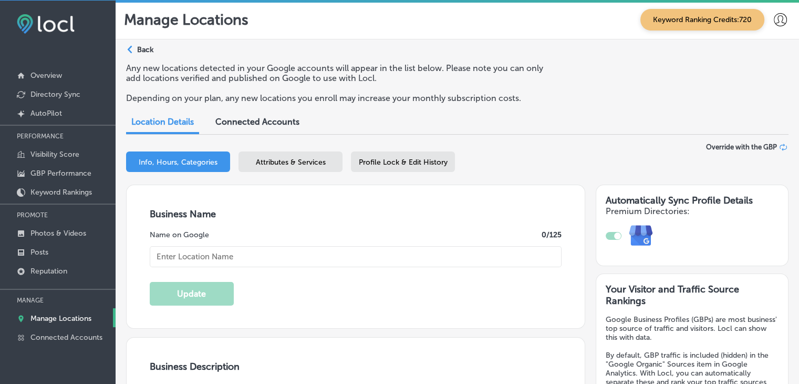
click at [389, 158] on span "Profile Lock & Edit History" at bounding box center [403, 162] width 89 height 9
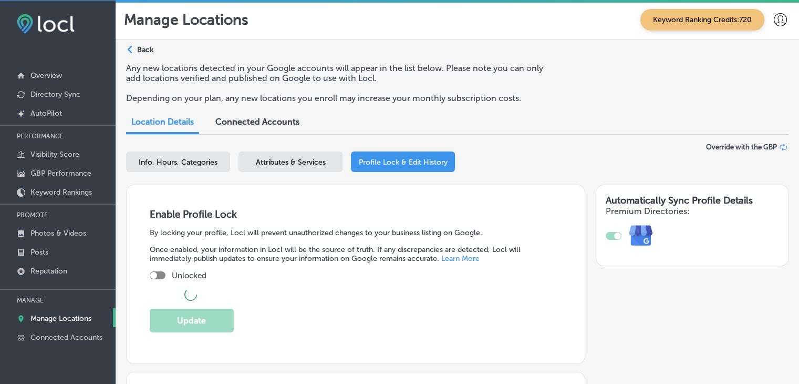
click at [313, 154] on div "Attributes & Services" at bounding box center [291, 161] width 104 height 20
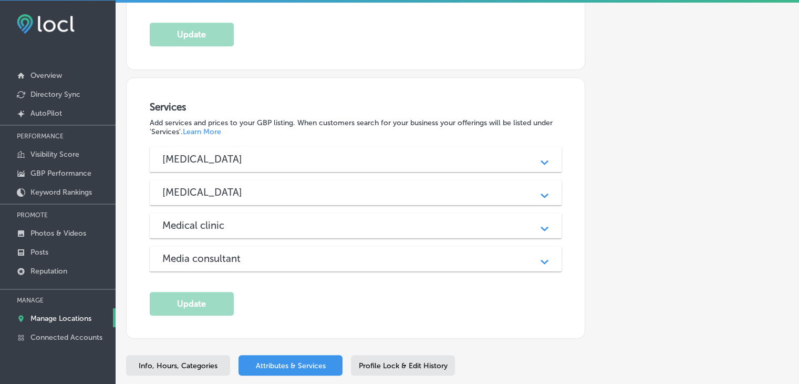
scroll to position [1019, 0]
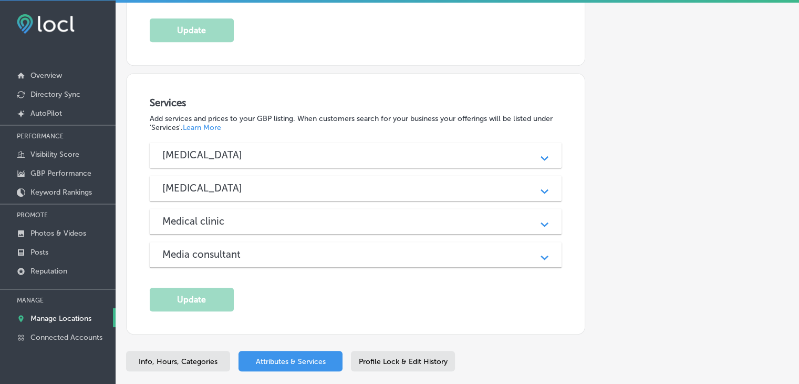
click at [311, 149] on div "Allergist" at bounding box center [355, 155] width 387 height 12
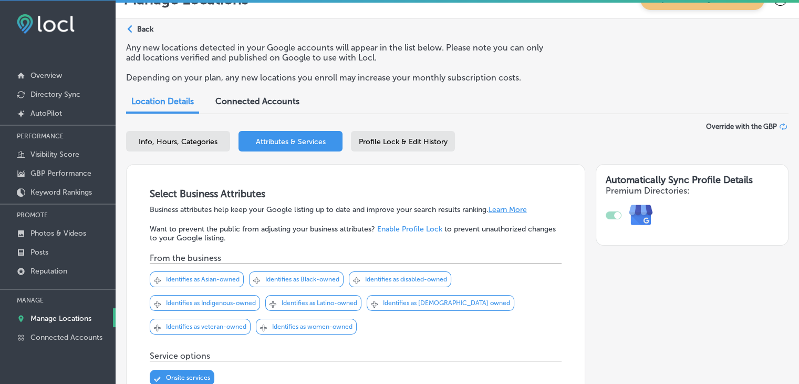
scroll to position [0, 0]
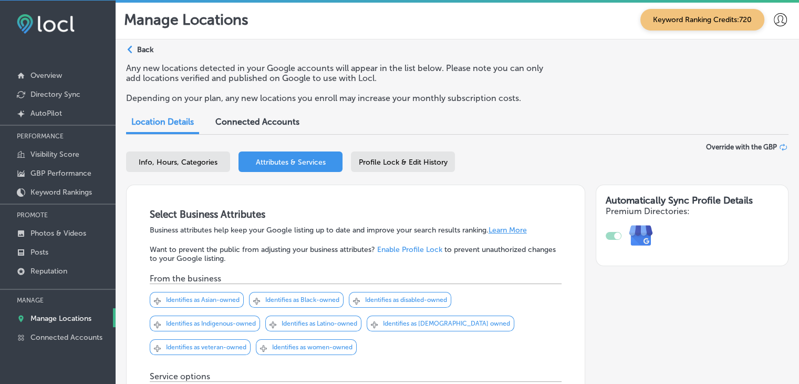
click at [208, 163] on span "Info, Hours, Categories" at bounding box center [178, 162] width 79 height 9
select select "US"
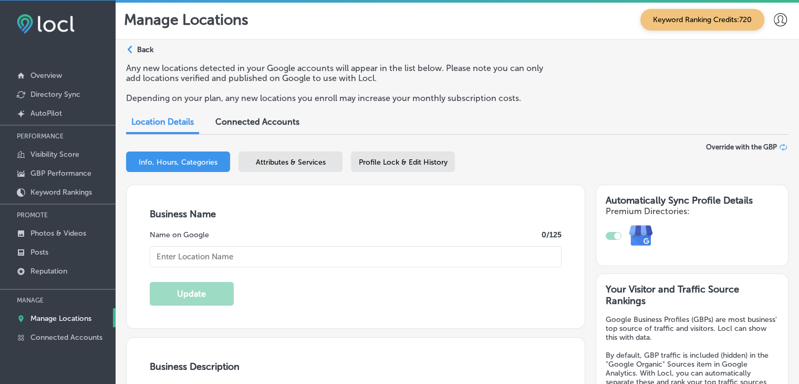
type input "Mississippi Asthma & Allergy Clinic, P.A."
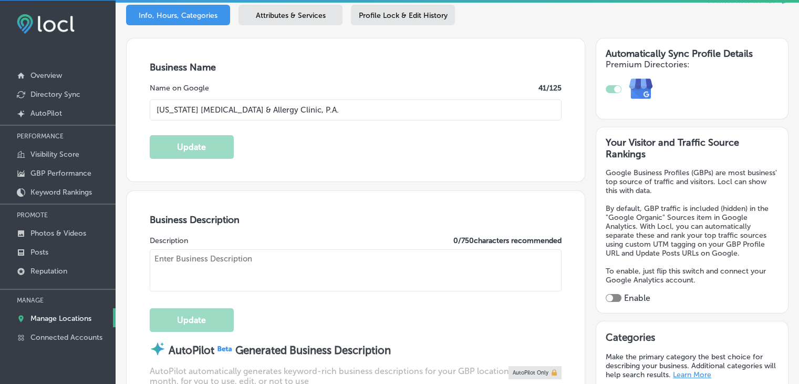
scroll to position [210, 0]
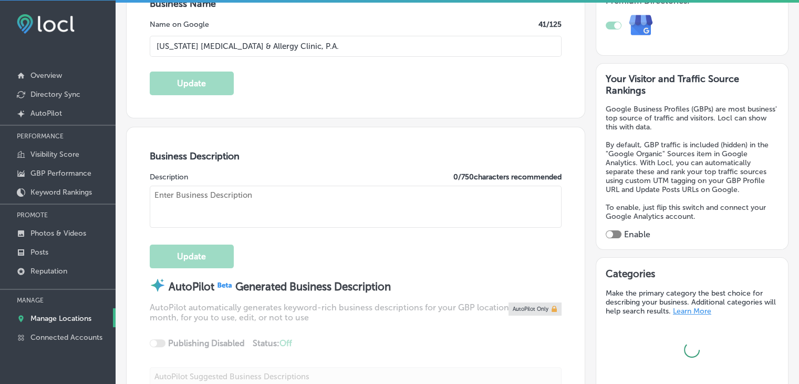
type input "3720 Hardy St, Suite 20"
type input "Hattiesburg"
type input "39402"
type input "US"
type input "http://msaac.com/"
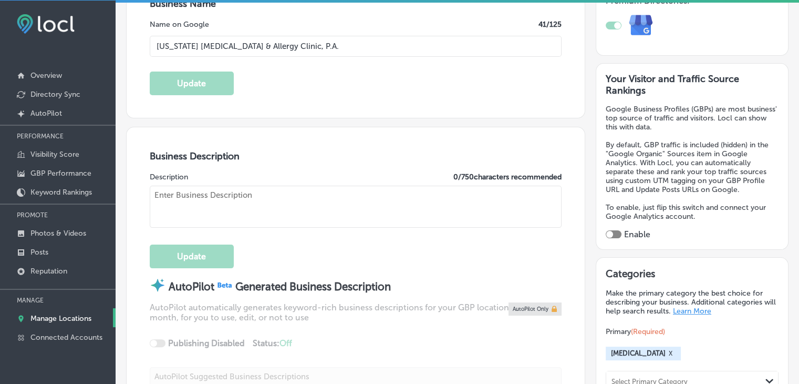
checkbox input "true"
type textarea "Mississippi Asthma & Allergy Clinic, P. A. in Hattiesburg provides comprehensiv…"
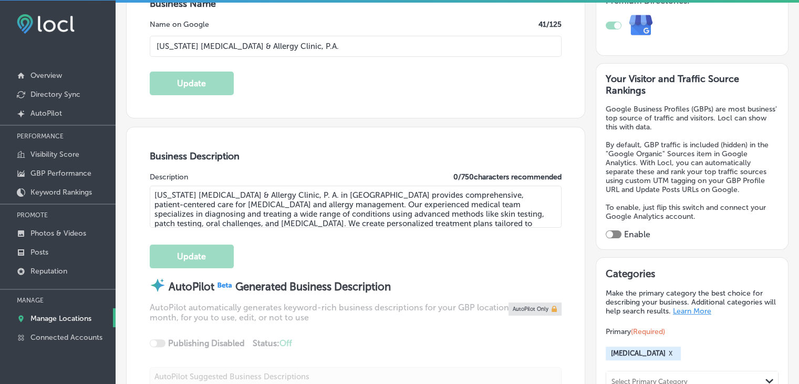
type input "+1 601 268 5051"
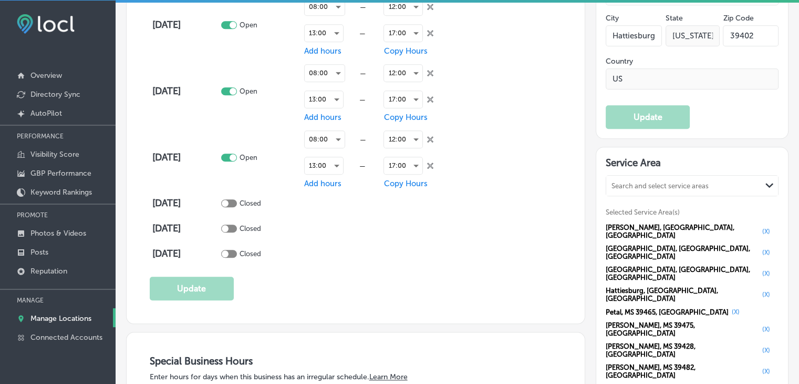
scroll to position [893, 0]
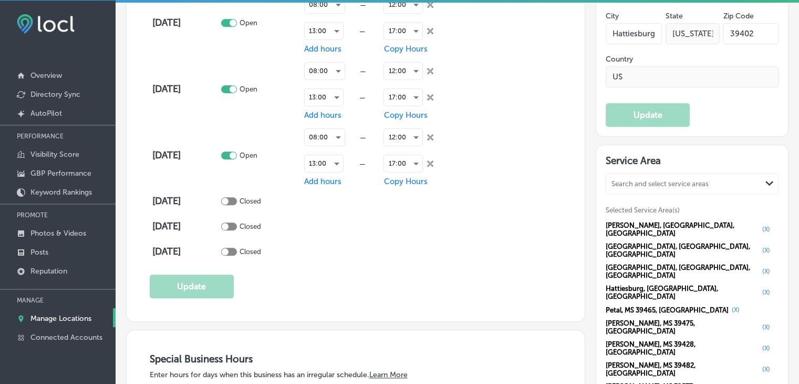
click at [81, 319] on p "Manage Locations" at bounding box center [60, 318] width 61 height 9
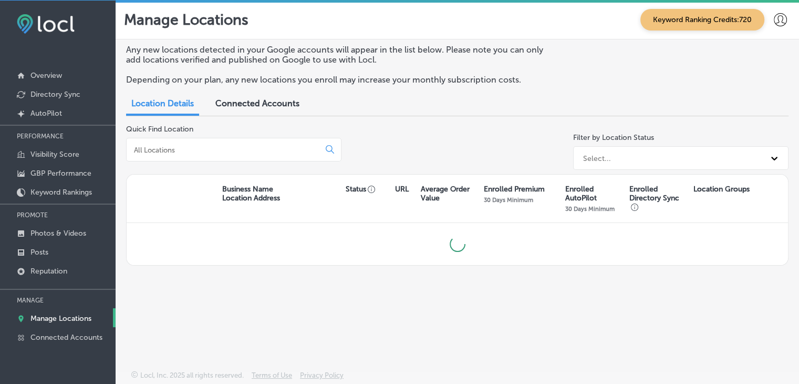
click at [207, 133] on div "Quick Find Location" at bounding box center [233, 149] width 215 height 49
click at [210, 147] on input at bounding box center [225, 149] width 184 height 9
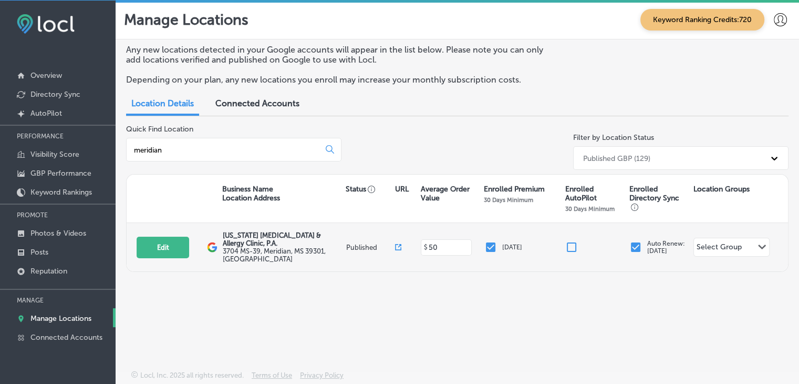
type input "meridian"
click at [158, 256] on div "Edit This location is not published yet. Mississippi Asthma & Allergy Clinic, P…" at bounding box center [457, 247] width 661 height 48
click at [171, 236] on button "Edit" at bounding box center [163, 247] width 53 height 22
select select "US"
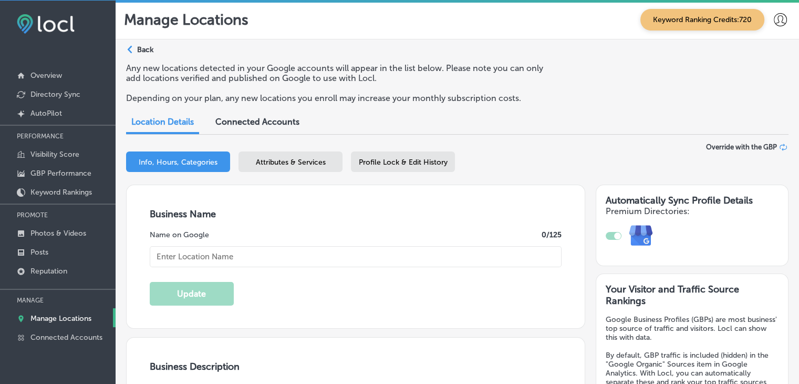
checkbox input "true"
type input "Mississippi Asthma & Allergy Clinic, P.A."
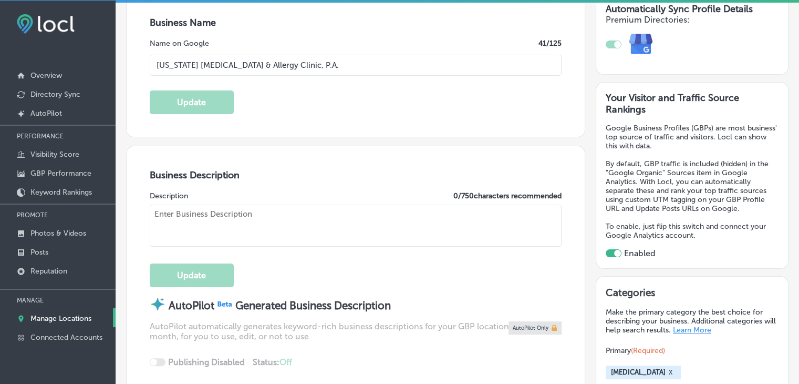
scroll to position [420, 0]
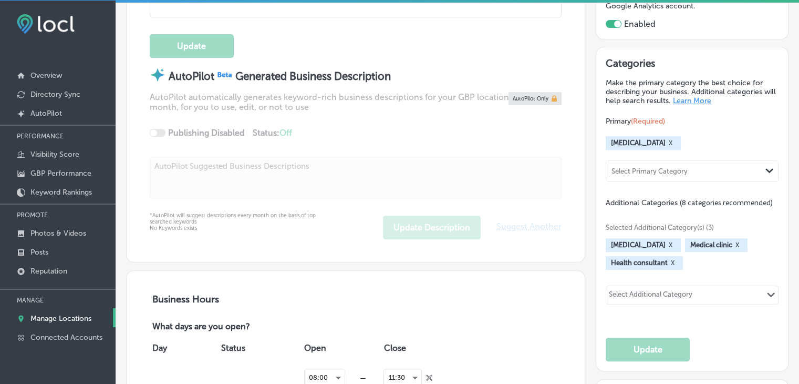
type input "3704 MS-39"
type input "Meridian"
type input "39301"
type input "US"
type input "http://www.msaac.com/"
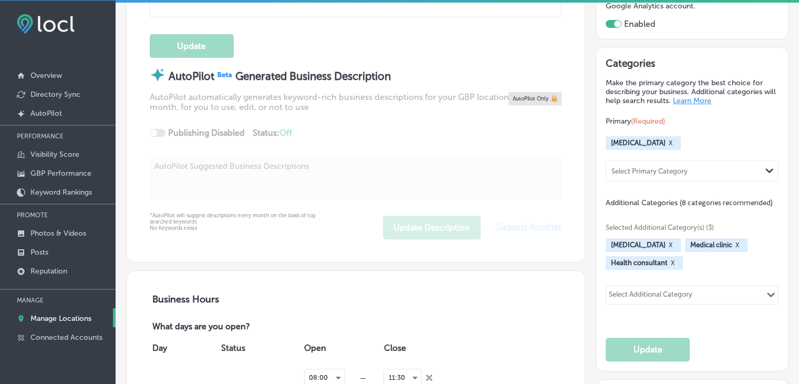
type textarea "Mississippi Asthma & Allergy Clinic, P. A. provides trusted care for asthma, al…"
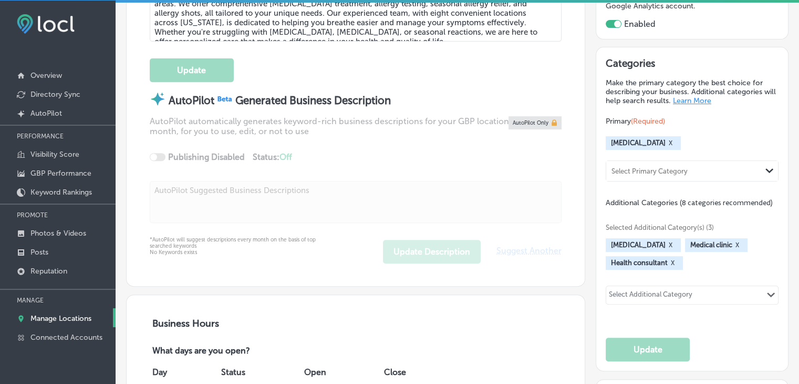
type input "+1 601 693 0216"
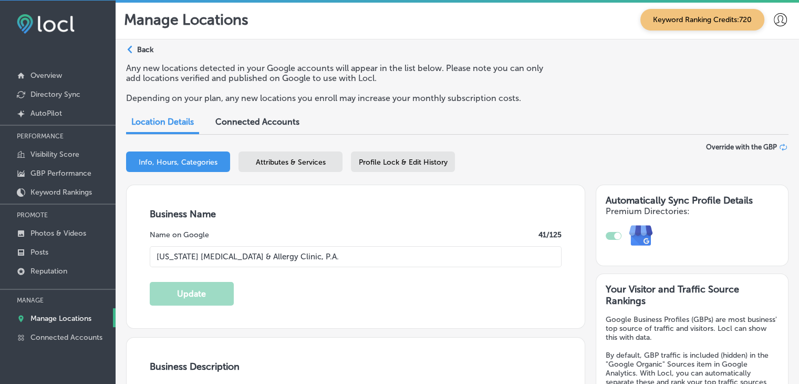
click at [312, 163] on span "Attributes & Services" at bounding box center [291, 162] width 70 height 9
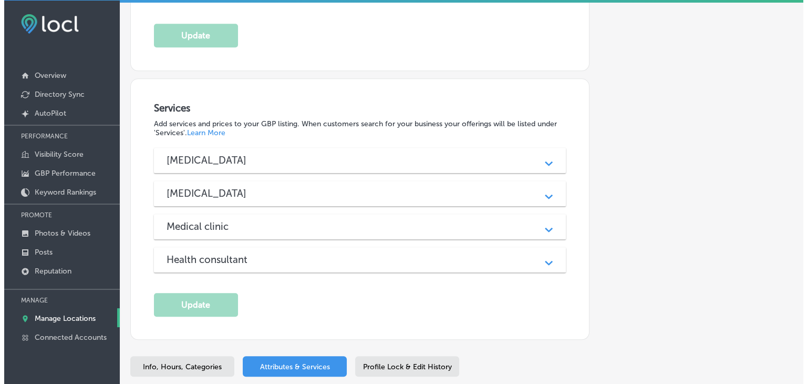
scroll to position [1019, 0]
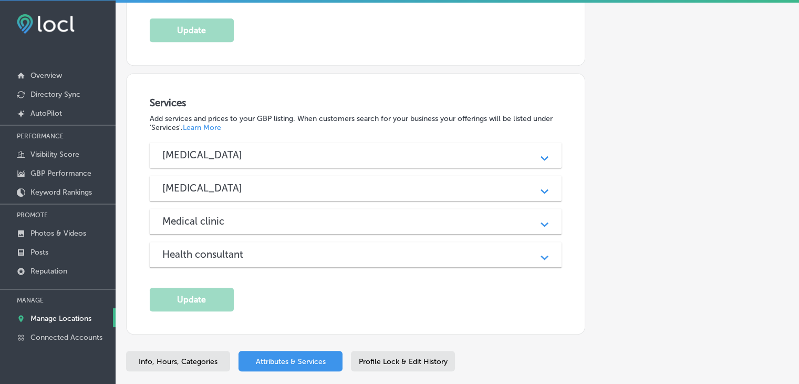
click at [299, 149] on div "Allergist" at bounding box center [355, 155] width 387 height 12
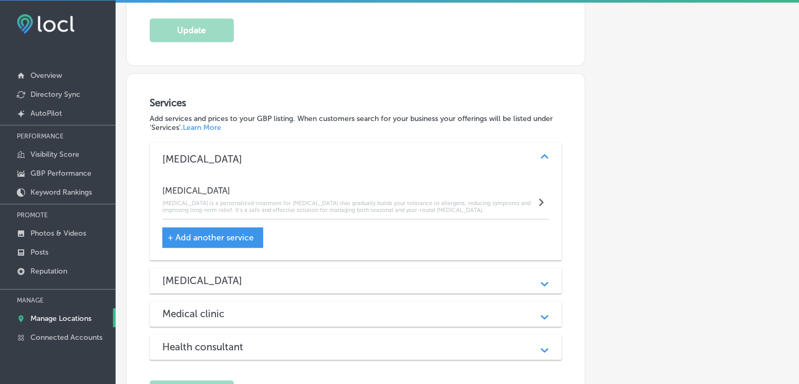
click at [299, 153] on div "Allergist" at bounding box center [355, 159] width 387 height 12
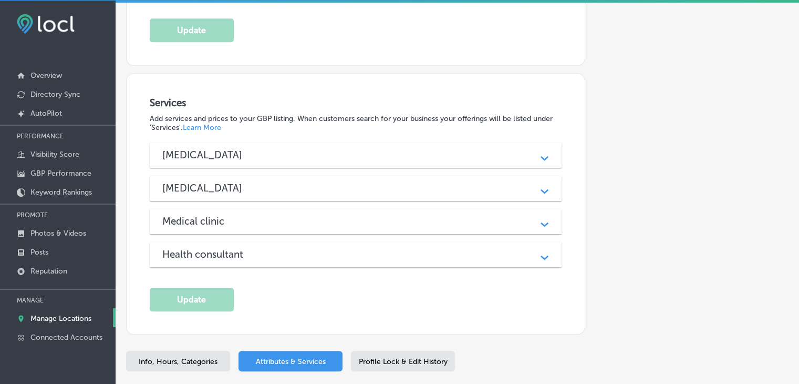
click at [268, 177] on div "Allergist Path Created with Sketch. Immunotherapy Immunotherapy is a personaliz…" at bounding box center [356, 204] width 412 height 125
click at [273, 182] on div "Immunologist" at bounding box center [355, 188] width 387 height 12
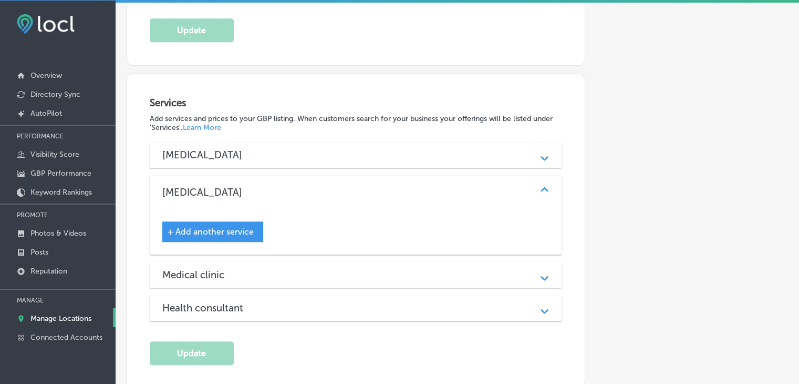
click at [273, 186] on div "Immunologist" at bounding box center [355, 192] width 387 height 12
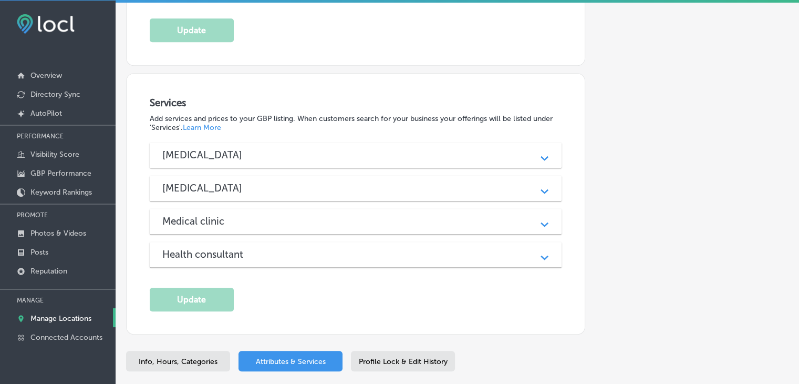
click at [273, 149] on div "Allergist" at bounding box center [355, 155] width 387 height 12
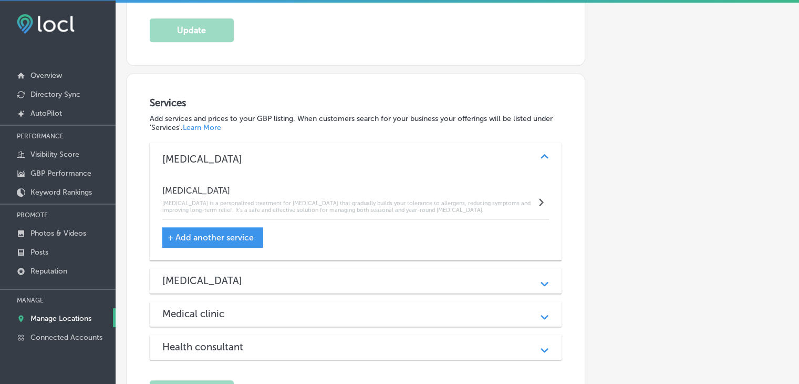
click at [223, 232] on span "+ Add another service" at bounding box center [211, 237] width 86 height 10
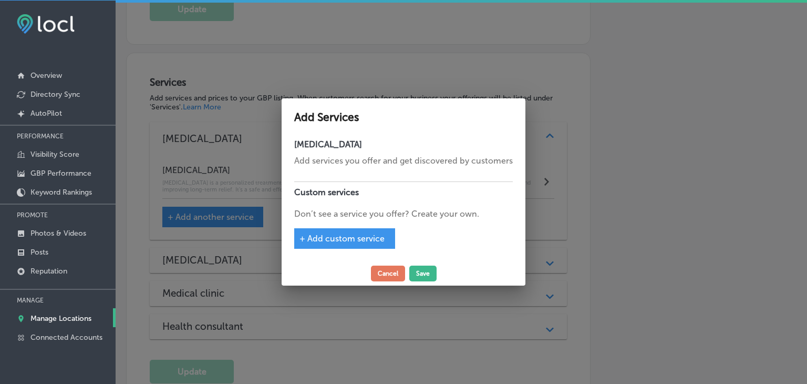
click at [232, 181] on div at bounding box center [403, 192] width 807 height 384
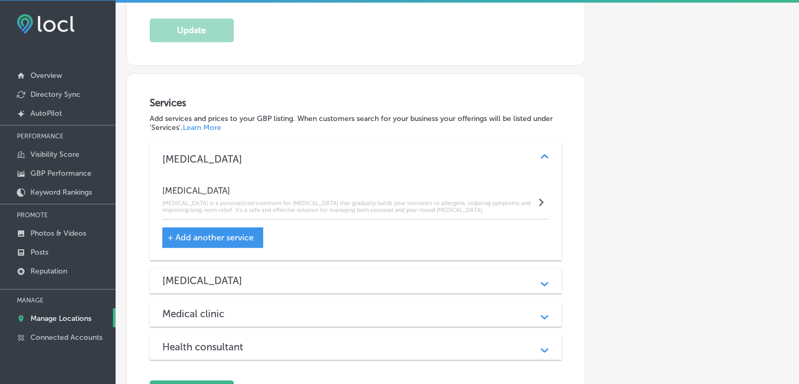
click at [204, 232] on span "+ Add another service" at bounding box center [211, 237] width 86 height 10
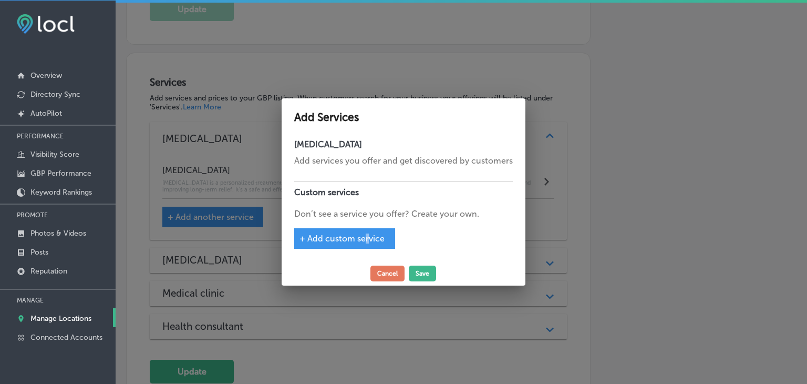
click at [367, 251] on div "Allergist Add services you offer and get discovered by customers Custom service…" at bounding box center [404, 197] width 244 height 127
click at [367, 234] on span "+ Add custom service" at bounding box center [341, 238] width 85 height 10
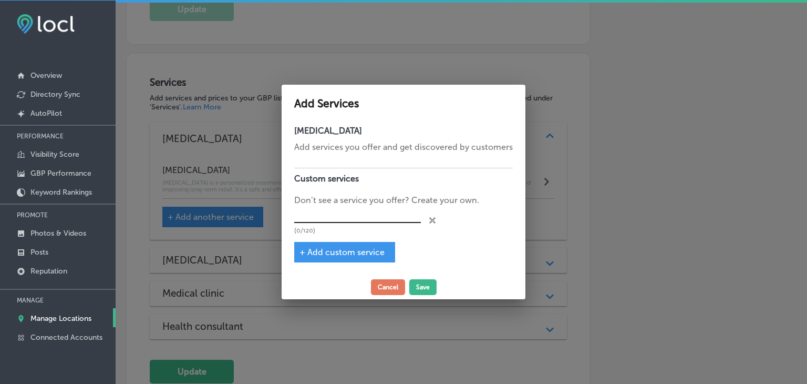
click at [367, 214] on input "text" at bounding box center [357, 214] width 127 height 16
click at [393, 145] on p "Add services you offer and get discovered by customers" at bounding box center [403, 147] width 219 height 13
click at [357, 216] on input "text" at bounding box center [357, 214] width 127 height 16
type input "Oral Challenge"
click at [332, 251] on span "+ Add custom service" at bounding box center [341, 252] width 85 height 10
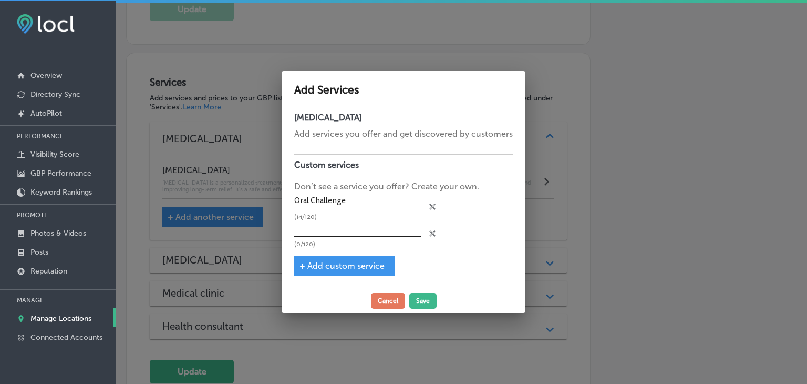
click at [329, 230] on input "text" at bounding box center [357, 228] width 127 height 16
type input "Skin Testing"
click at [426, 293] on button "Save" at bounding box center [422, 301] width 27 height 16
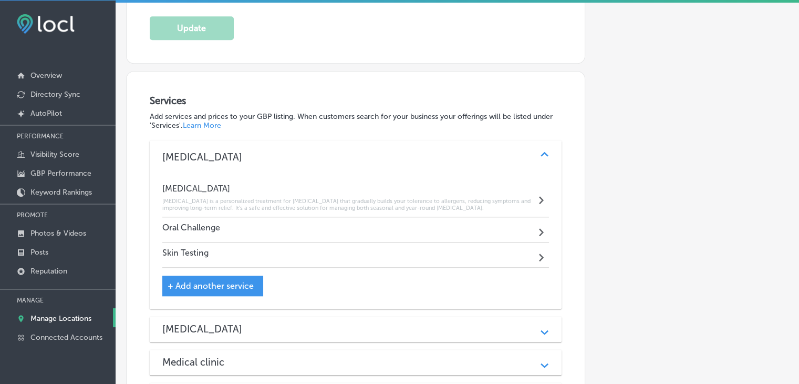
scroll to position [1019, 0]
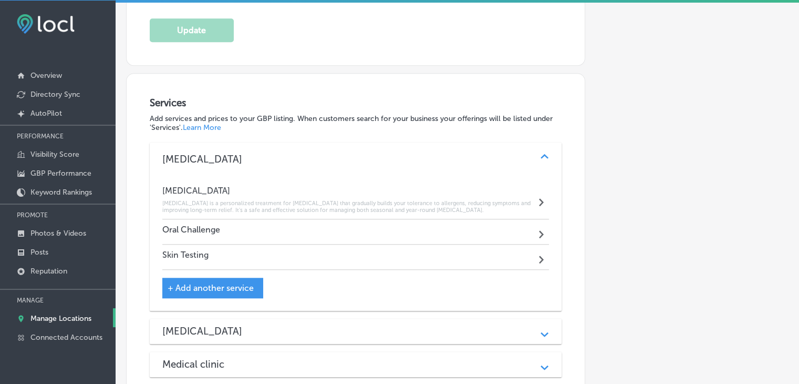
click at [268, 325] on div "Immunologist" at bounding box center [355, 331] width 387 height 12
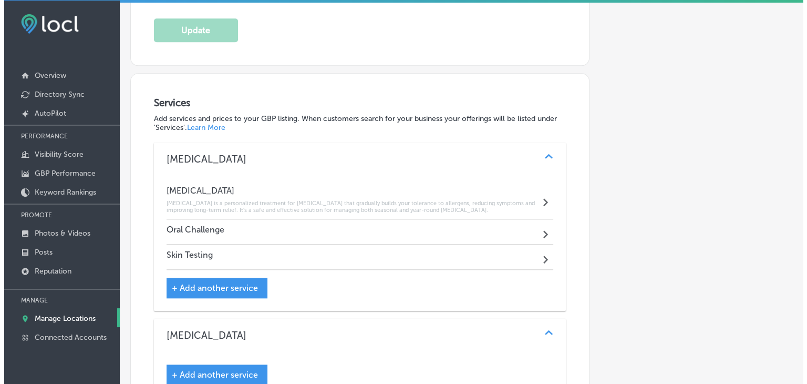
scroll to position [1124, 0]
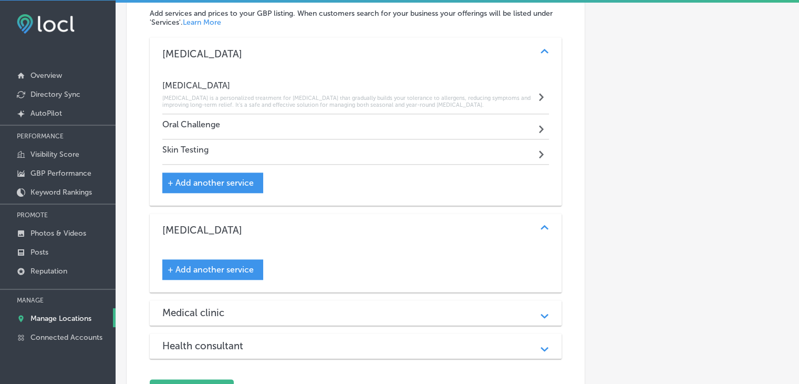
click at [244, 259] on div "+ Add another service" at bounding box center [212, 269] width 101 height 20
click at [244, 264] on span "+ Add another service" at bounding box center [211, 269] width 86 height 10
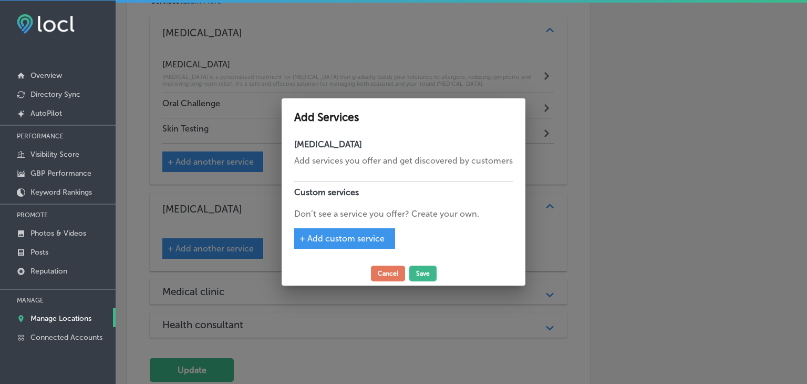
click at [339, 184] on h4 "Custom services" at bounding box center [403, 191] width 219 height 21
click at [344, 240] on span "+ Add custom service" at bounding box center [341, 238] width 85 height 10
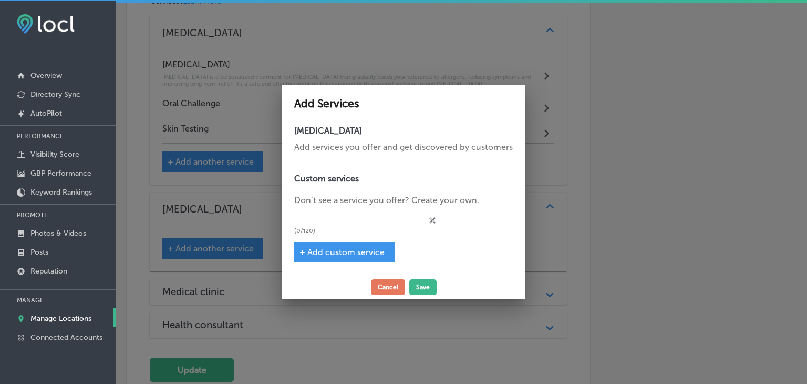
click at [345, 225] on div "(0/120)" at bounding box center [357, 219] width 127 height 27
click at [348, 221] on input "text" at bounding box center [357, 214] width 127 height 16
paste input "Subcutaneous Immunotherapy"
type input "Subcutaneous Immunotherapy"
click at [328, 246] on div "+ Add custom service" at bounding box center [344, 252] width 101 height 20
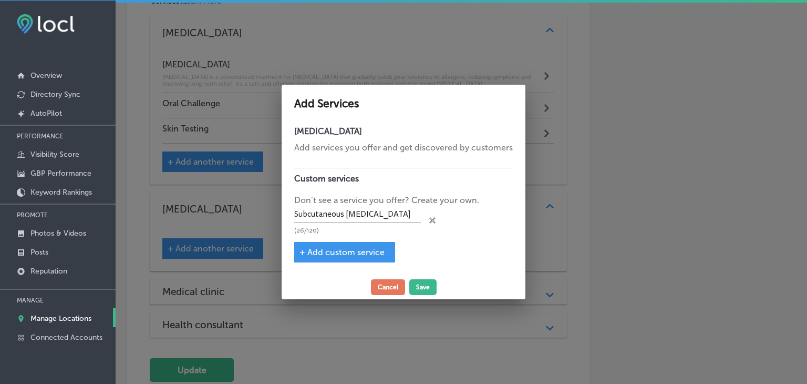
click at [326, 254] on span "+ Add custom service" at bounding box center [341, 252] width 85 height 10
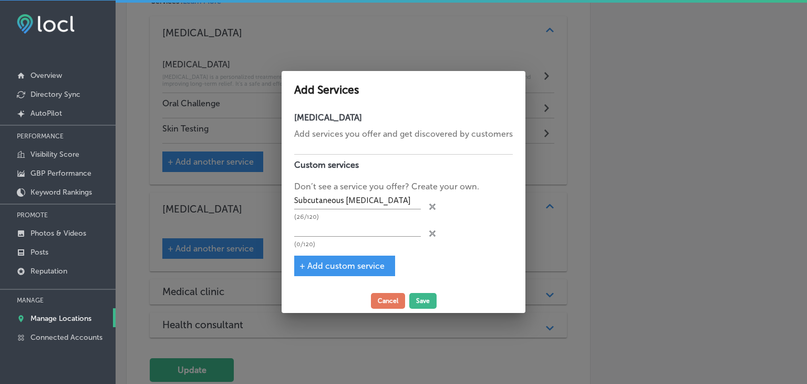
click at [331, 241] on p "(0/120)" at bounding box center [357, 244] width 127 height 7
click at [339, 230] on input "text" at bounding box center [357, 228] width 127 height 16
paste input "Sublingual Immunotherapy"
type input "Sublingual Immunotherapy"
click at [351, 256] on div "+ Add custom service" at bounding box center [344, 265] width 101 height 20
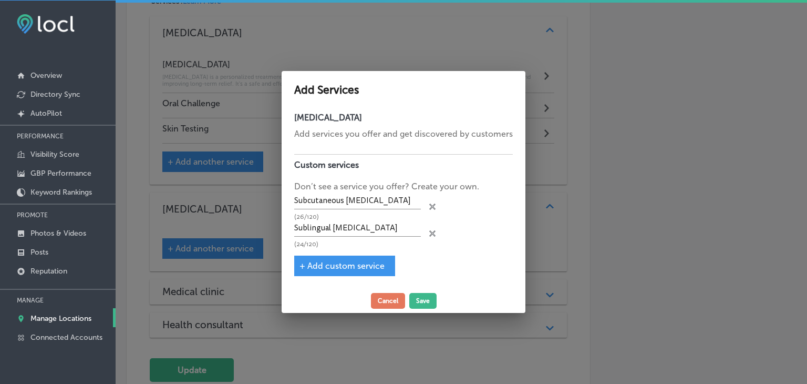
click at [347, 271] on div "+ Add custom service" at bounding box center [344, 265] width 101 height 20
click at [345, 258] on div "+ Add custom service" at bounding box center [344, 265] width 101 height 20
click at [338, 272] on div "+ Add custom service" at bounding box center [344, 265] width 101 height 20
click at [338, 267] on span "+ Add custom service" at bounding box center [341, 266] width 85 height 10
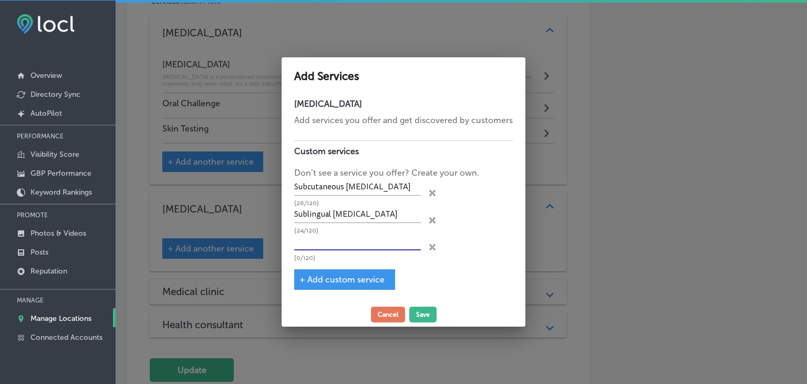
click at [338, 239] on input "text" at bounding box center [357, 242] width 127 height 16
paste input "Oral Immunotherapy for Foods"
type input "Oral Immunotherapy for Foods"
click at [424, 322] on div "Add Services Immunologist Add services you offer and get discovered by customer…" at bounding box center [404, 191] width 244 height 269
click at [425, 316] on button "Save" at bounding box center [422, 314] width 27 height 16
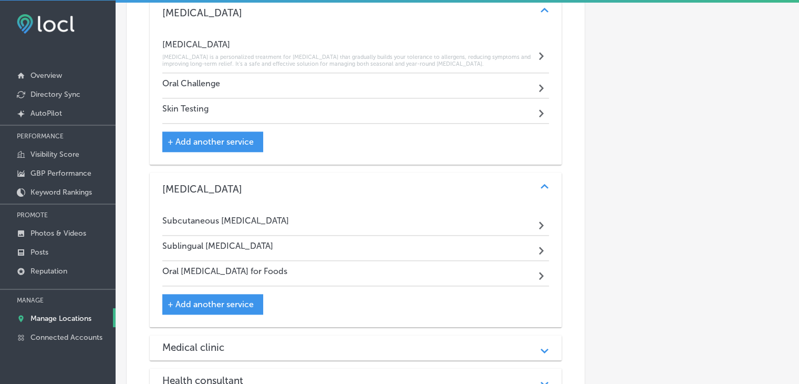
scroll to position [1281, 0]
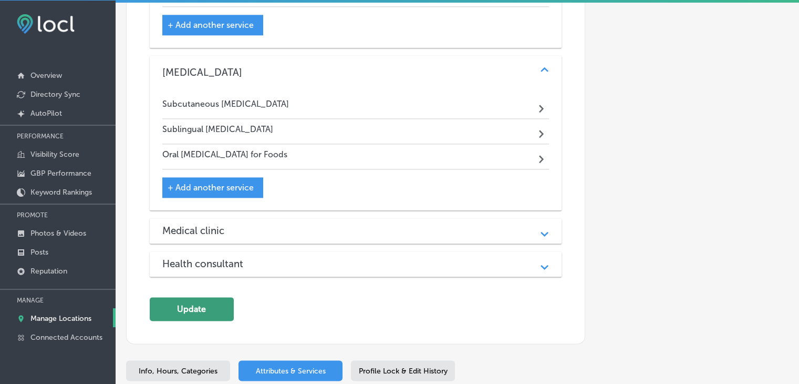
click at [208, 297] on button "Update" at bounding box center [192, 309] width 84 height 24
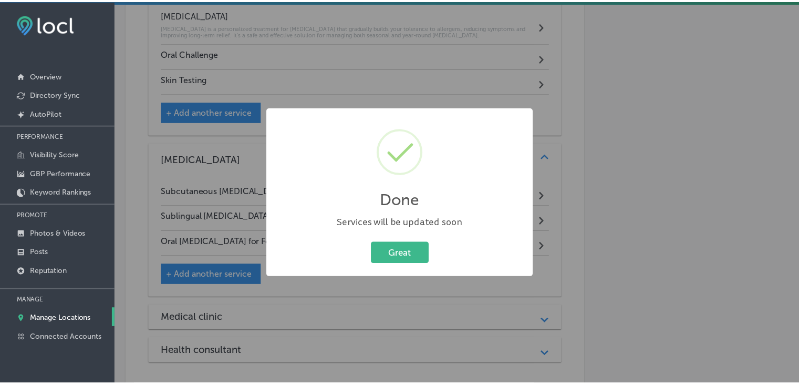
scroll to position [1179, 0]
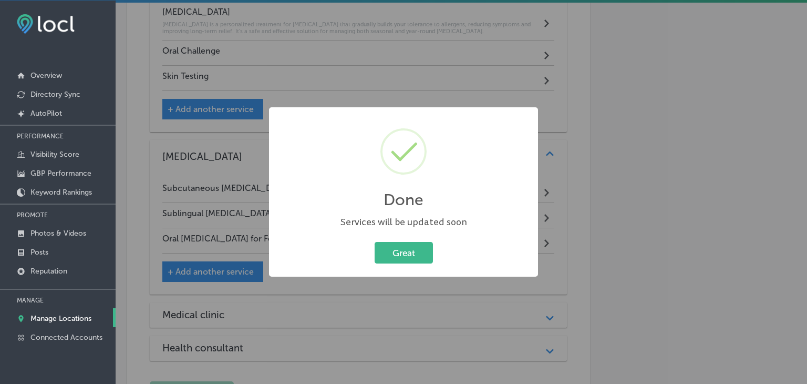
drag, startPoint x: 431, startPoint y: 63, endPoint x: 398, endPoint y: 102, distance: 51.1
click at [431, 64] on div "Done × Services will be updated soon Great Cancel" at bounding box center [403, 192] width 807 height 384
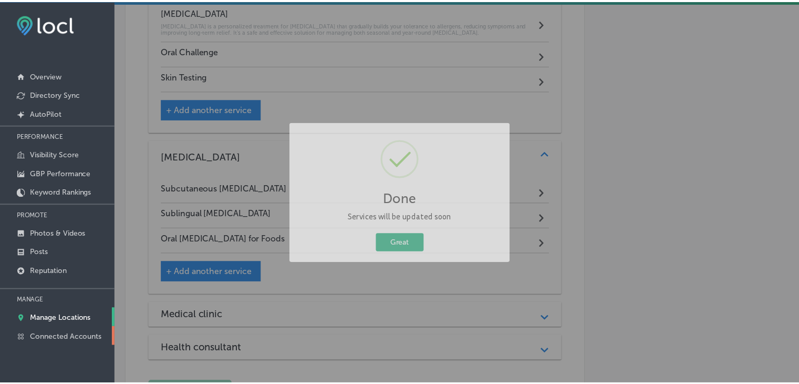
scroll to position [1176, 0]
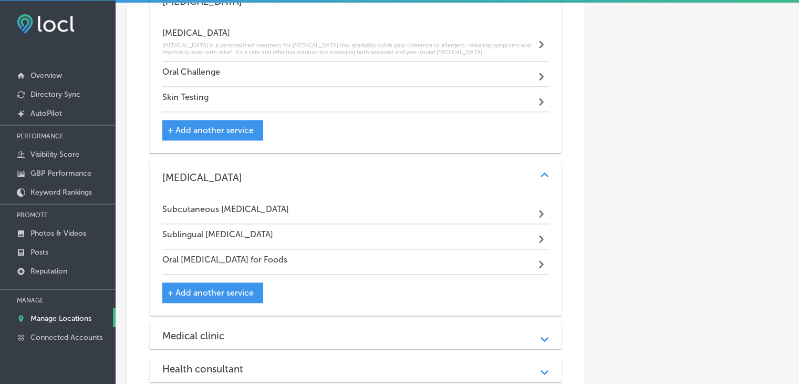
click at [85, 310] on link "Manage Locations" at bounding box center [58, 317] width 116 height 19
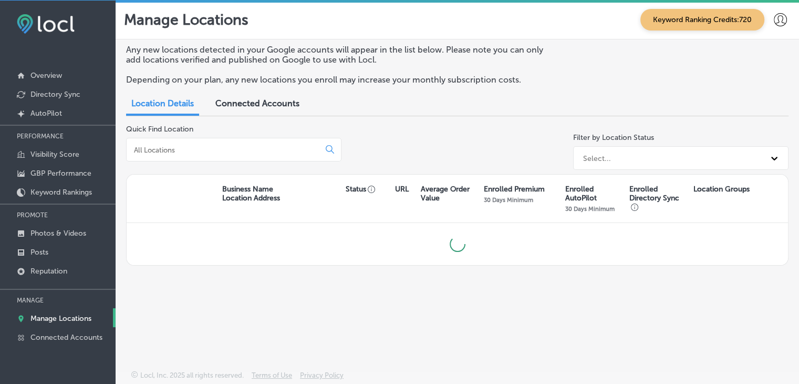
click at [210, 158] on div at bounding box center [233, 150] width 215 height 24
click at [219, 143] on div at bounding box center [233, 150] width 215 height 24
click at [208, 150] on input at bounding box center [225, 149] width 184 height 9
type input "i"
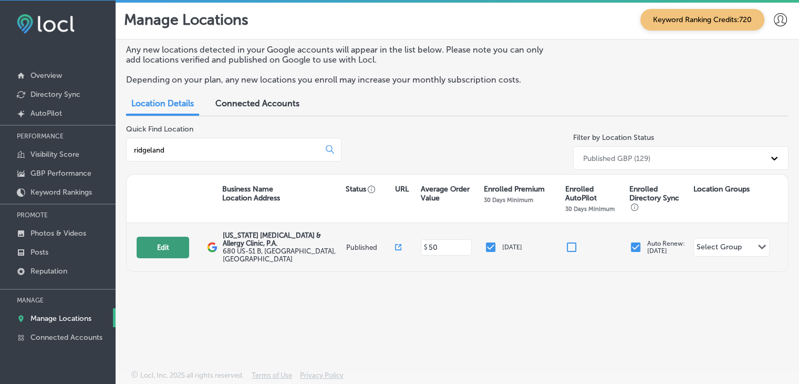
type input "ridgeland"
click at [156, 242] on button "Edit" at bounding box center [163, 247] width 53 height 22
select select "US"
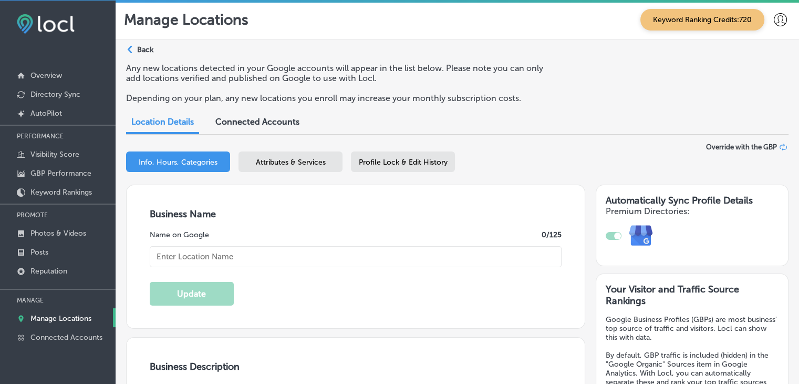
click at [305, 158] on span "Attributes & Services" at bounding box center [291, 162] width 70 height 9
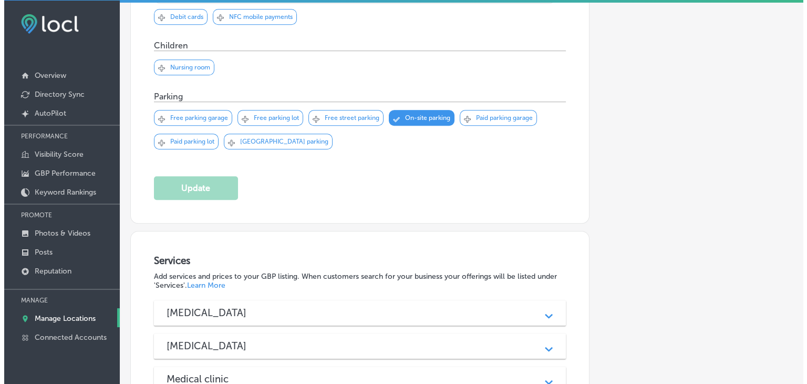
scroll to position [1062, 0]
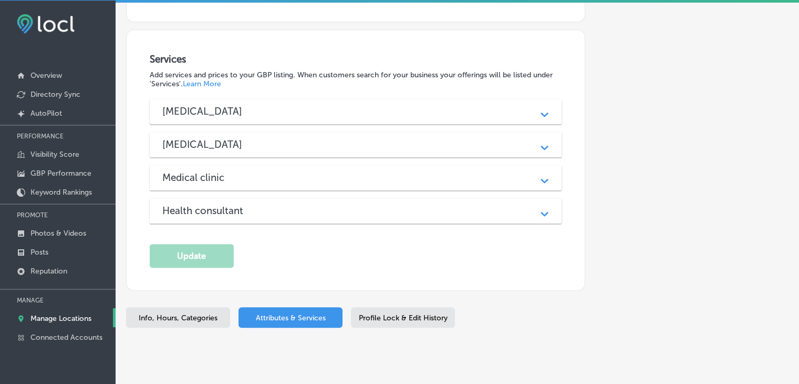
click at [308, 99] on div "Allergist Path Created with Sketch." at bounding box center [356, 111] width 412 height 25
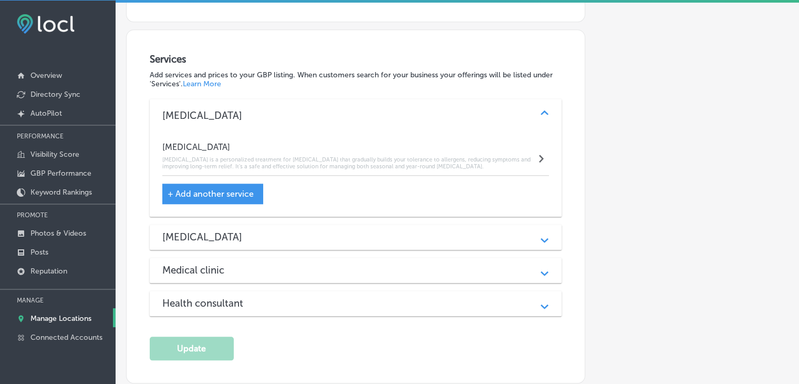
click at [276, 231] on div "Immunologist" at bounding box center [355, 237] width 387 height 12
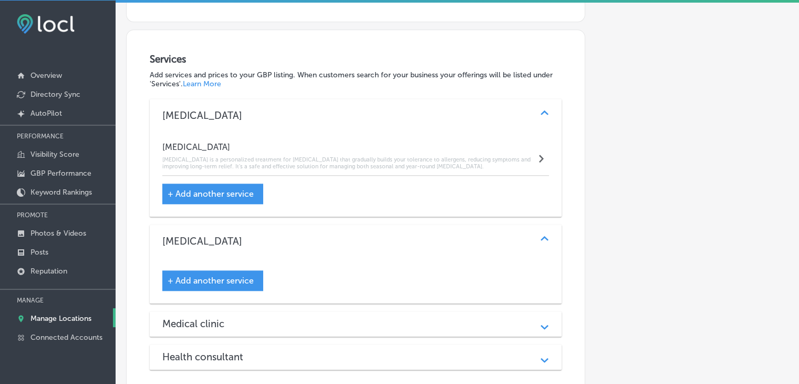
click at [216, 183] on div "+ Add another service" at bounding box center [212, 193] width 101 height 20
click at [217, 189] on span "+ Add another service" at bounding box center [211, 194] width 86 height 10
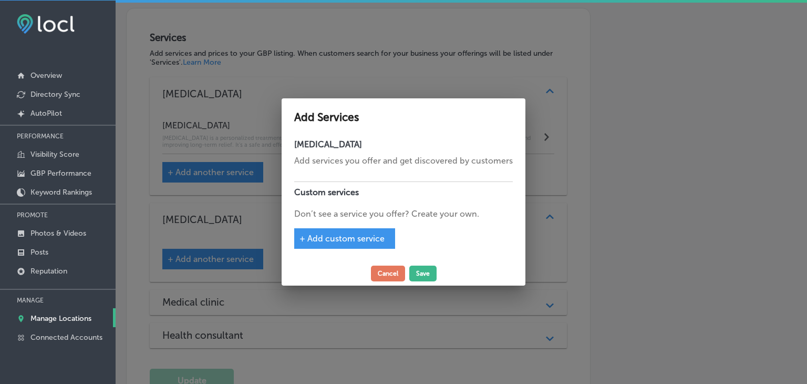
click at [342, 240] on span "+ Add custom service" at bounding box center [341, 238] width 85 height 10
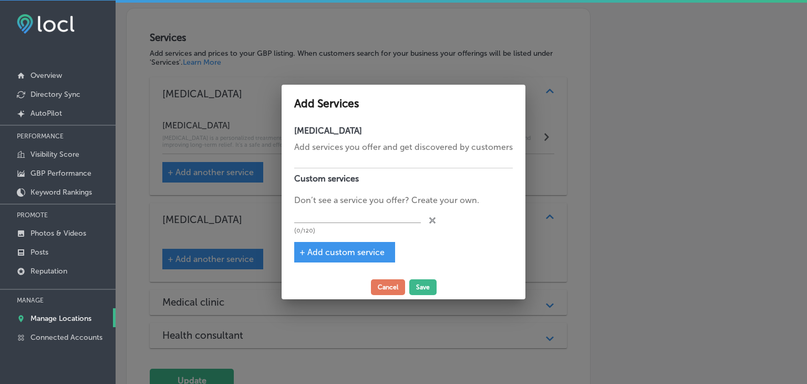
click at [344, 224] on div "(0/120)" at bounding box center [357, 219] width 127 height 27
click at [345, 221] on input "text" at bounding box center [357, 214] width 127 height 16
type input "Oral Challenge"
click at [346, 254] on span "+ Add custom service" at bounding box center [341, 252] width 85 height 10
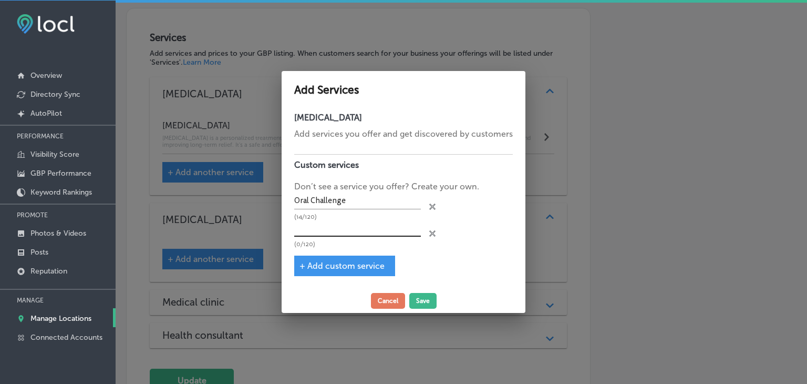
click at [345, 234] on input "text" at bounding box center [357, 228] width 127 height 16
type input "Skin Testing"
click at [417, 289] on div "Add Services Allergist Add services you offer and get discovered by customers C…" at bounding box center [404, 192] width 244 height 242
click at [414, 294] on button "Save" at bounding box center [422, 301] width 27 height 16
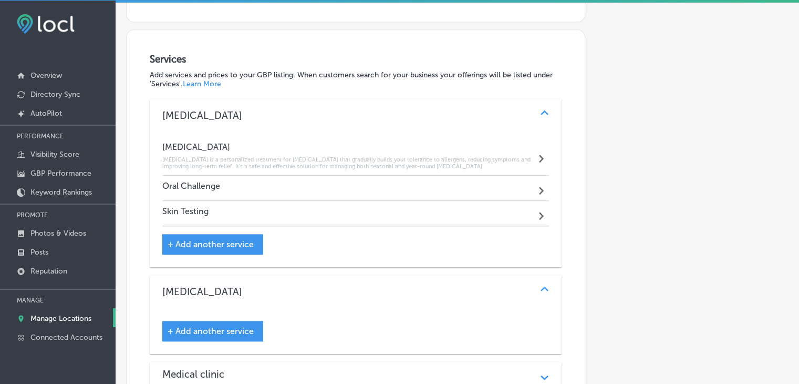
click at [195, 317] on div "+ Add another service" at bounding box center [356, 330] width 412 height 45
click at [208, 326] on span "+ Add another service" at bounding box center [211, 331] width 86 height 10
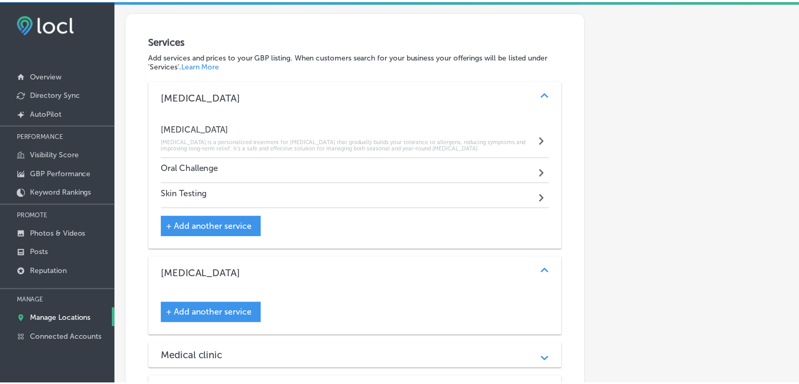
scroll to position [1065, 0]
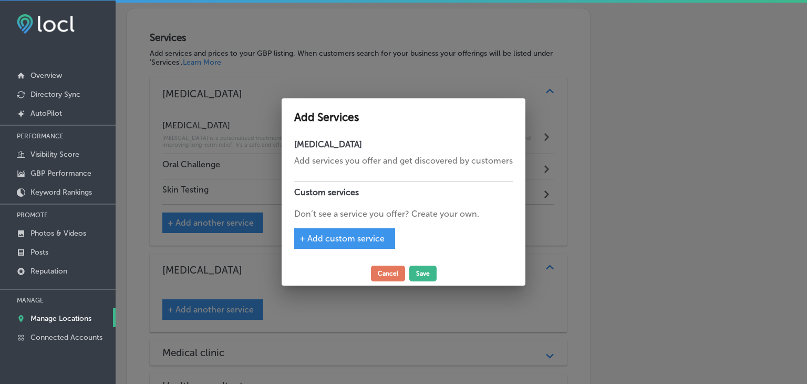
click at [326, 236] on span "+ Add custom service" at bounding box center [341, 238] width 85 height 10
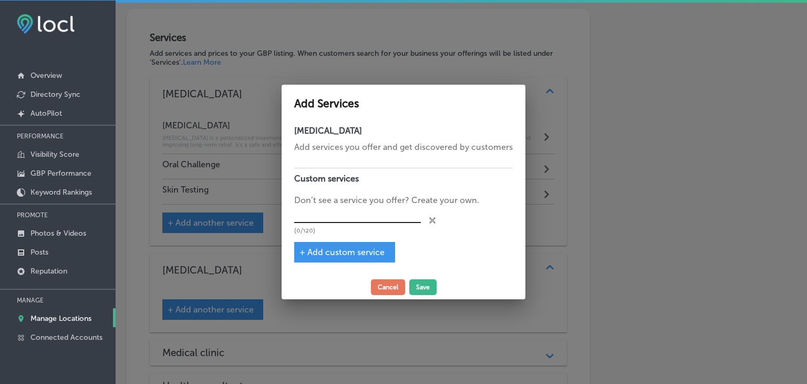
click at [347, 221] on input "text" at bounding box center [357, 214] width 127 height 16
click at [346, 215] on input "text" at bounding box center [357, 214] width 127 height 16
paste input "Subcutaneous Immunotherapy"
type input "Subcutaneous Immunotherapy"
click at [325, 255] on span "+ Add custom service" at bounding box center [341, 252] width 85 height 10
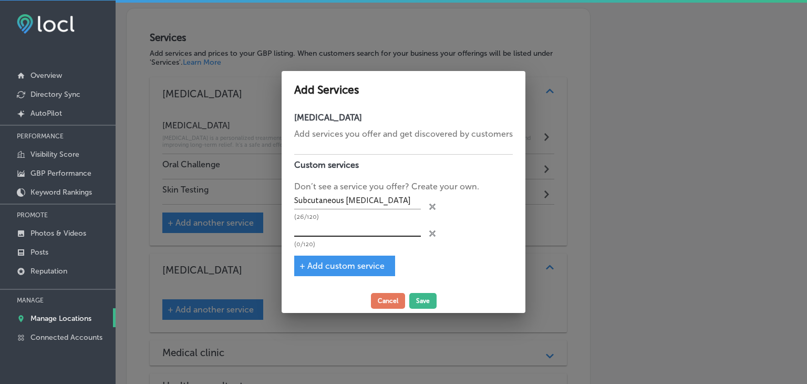
click at [333, 234] on input "text" at bounding box center [357, 228] width 127 height 16
paste input "Sublingual Immunotherapy"
type input "Sublingual Immunotherapy"
click at [322, 277] on div "Immunologist Add services you offer and get discovered by customers Custom serv…" at bounding box center [404, 197] width 244 height 181
click at [328, 268] on span "+ Add custom service" at bounding box center [341, 266] width 85 height 10
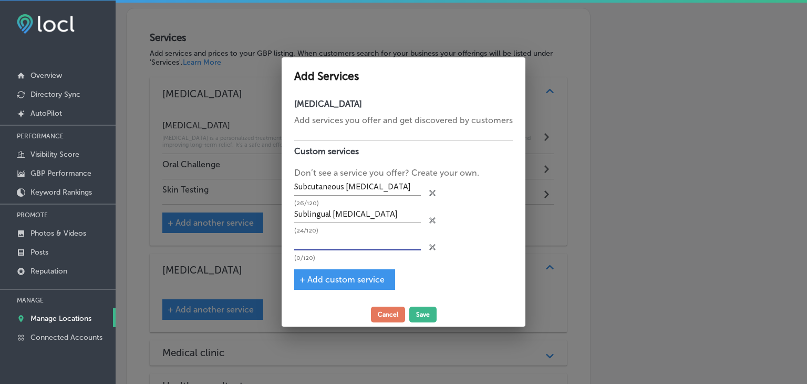
click at [341, 243] on input "text" at bounding box center [357, 242] width 127 height 16
paste input "Oral Immunotherapy for Foods"
type input "Oral Immunotherapy for Foods"
click at [375, 118] on p "Add services you offer and get discovered by customers" at bounding box center [403, 120] width 219 height 13
click at [410, 318] on button "Save" at bounding box center [422, 314] width 27 height 16
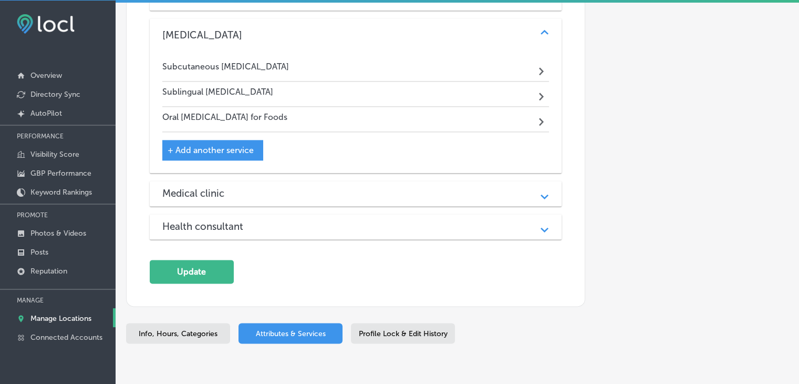
scroll to position [1334, 0]
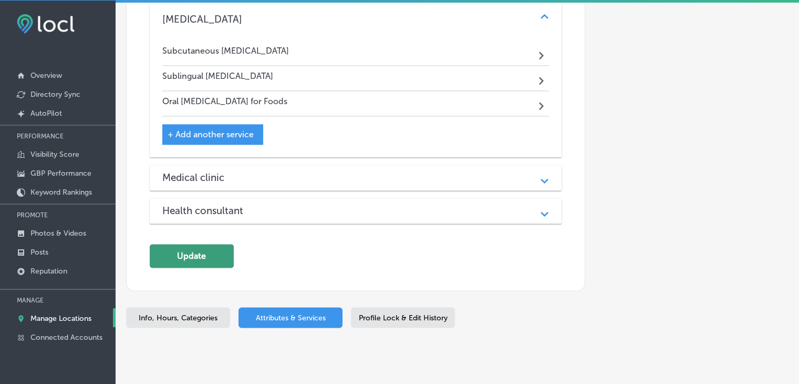
click at [188, 244] on button "Update" at bounding box center [192, 256] width 84 height 24
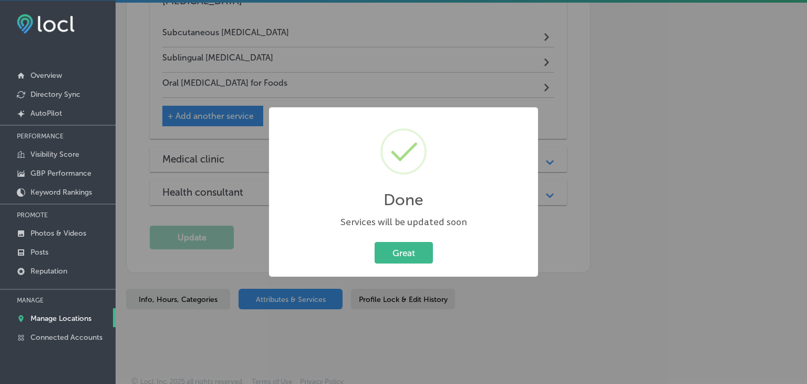
click at [425, 17] on div "Done × Services will be updated soon Great Cancel" at bounding box center [403, 192] width 807 height 384
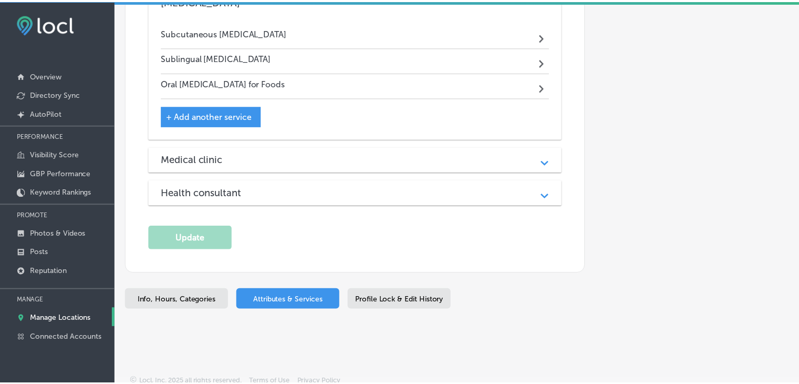
scroll to position [1331, 0]
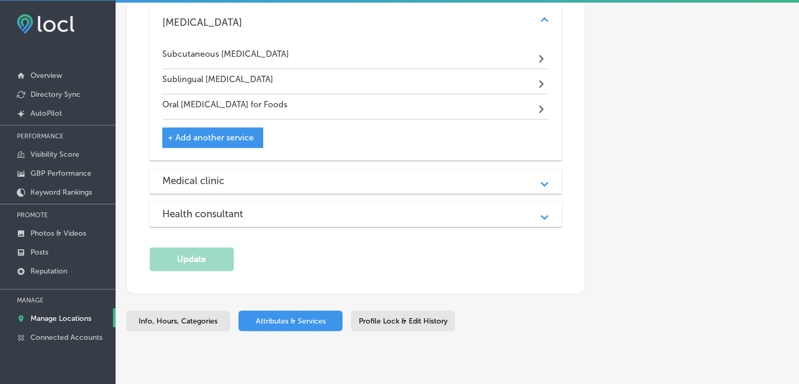
click at [61, 317] on p "Manage Locations" at bounding box center [60, 318] width 61 height 9
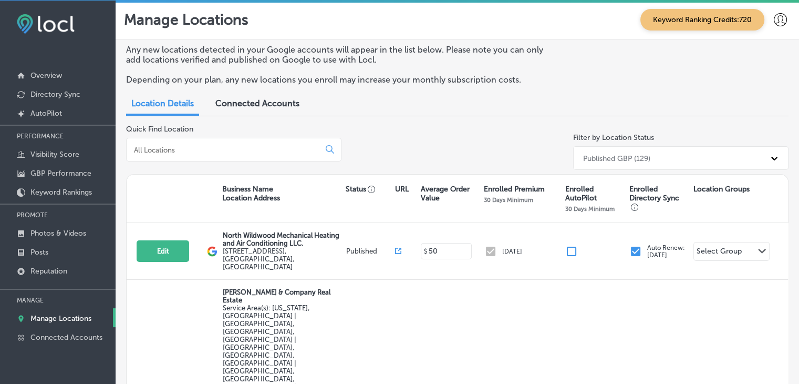
click at [158, 134] on div "Quick Find Location" at bounding box center [233, 149] width 215 height 49
click at [158, 142] on div at bounding box center [233, 150] width 215 height 24
click at [158, 146] on input at bounding box center [225, 149] width 184 height 9
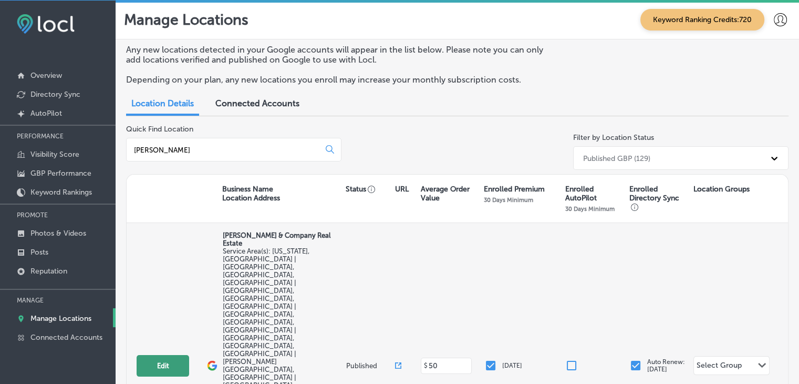
type input "floyd"
click at [171, 355] on button "Edit" at bounding box center [163, 366] width 53 height 22
select select "US"
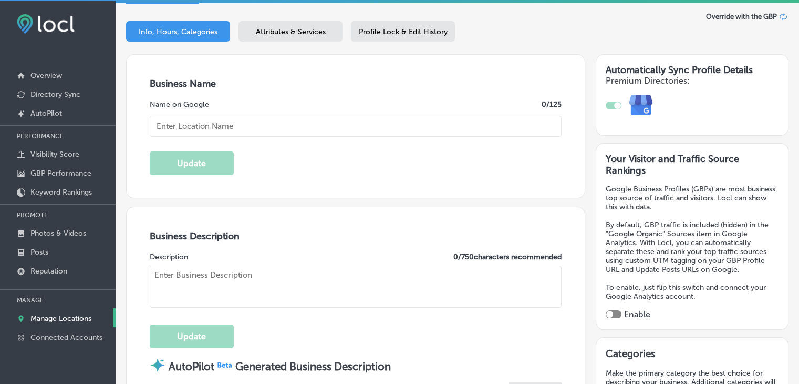
scroll to position [158, 0]
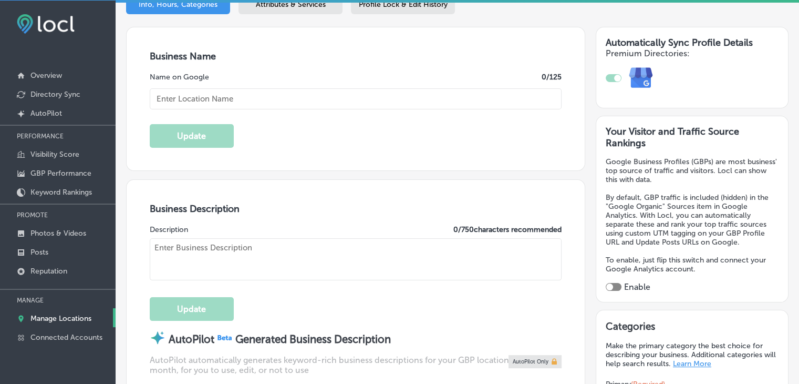
checkbox input "true"
type input "[PERSON_NAME] & Company Real Estate"
type input "100 Jordan White Loop"
type input "Blakey"
type input "39823"
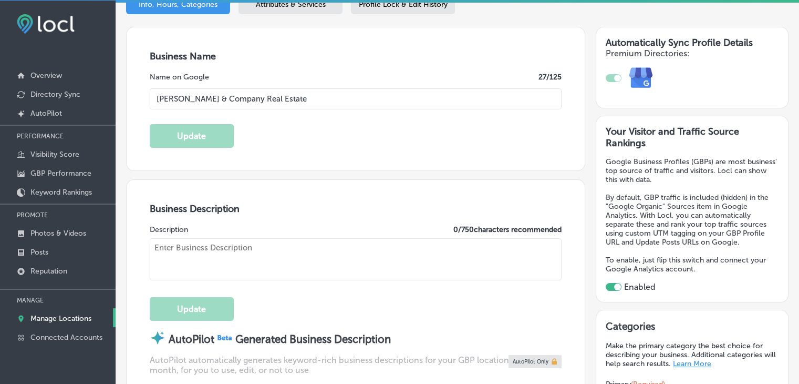
type input "US"
type input "https://floydandcompanyrealestate.com/"
type textarea "Floyd & Company Real Estate in Blakey, GA, specializes in high-value plantation…"
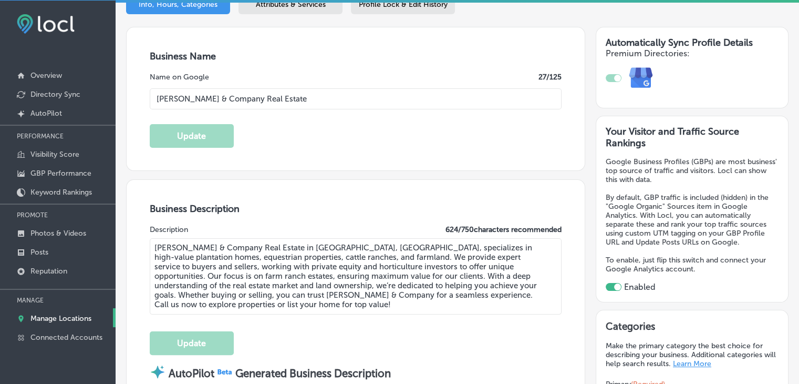
type input "+1 229 309 4714"
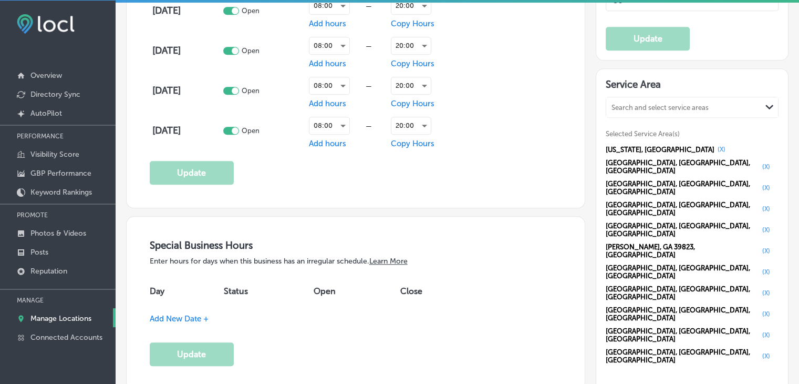
scroll to position [1156, 0]
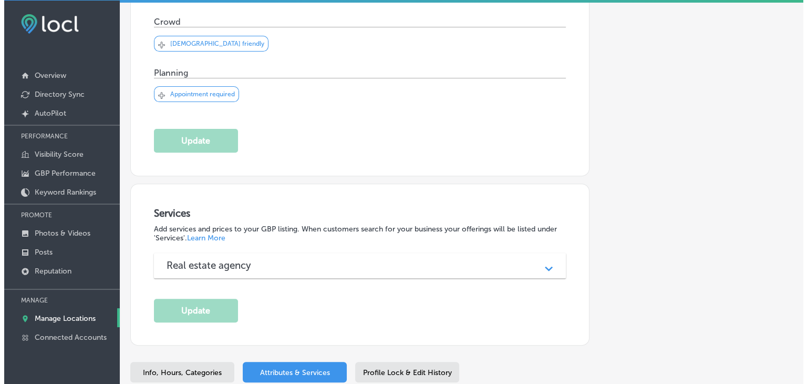
scroll to position [434, 0]
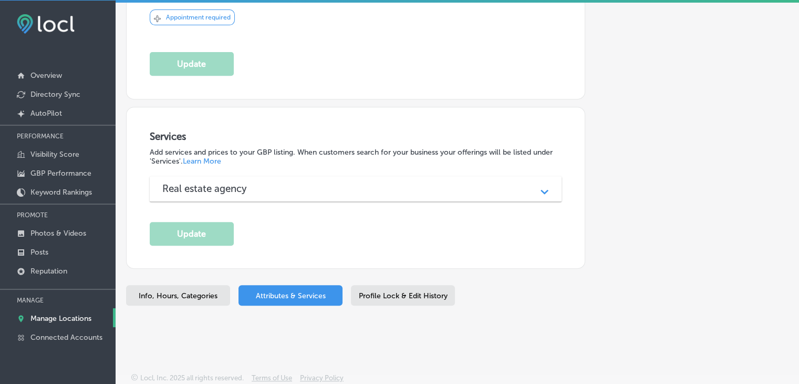
click at [245, 194] on div "Real estate agency Path Created with Sketch." at bounding box center [356, 188] width 412 height 25
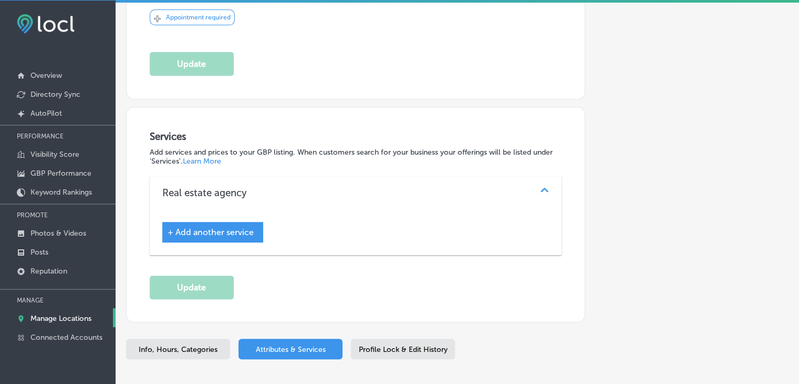
click at [224, 219] on div "+ Add another service" at bounding box center [355, 228] width 387 height 28
click at [224, 222] on div "+ Add another service" at bounding box center [212, 232] width 101 height 20
click at [228, 227] on span "+ Add another service" at bounding box center [211, 232] width 86 height 10
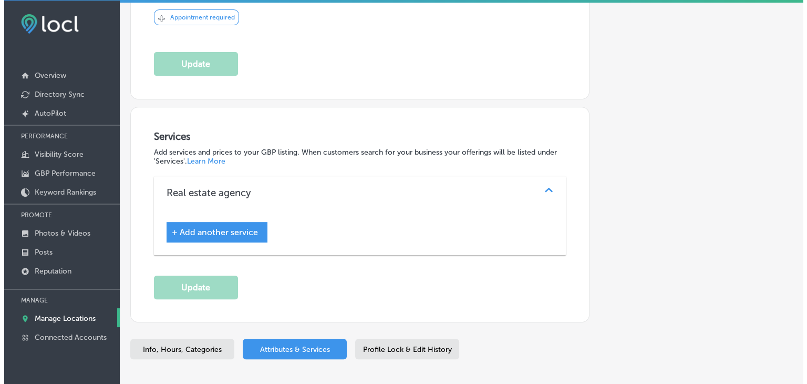
scroll to position [435, 0]
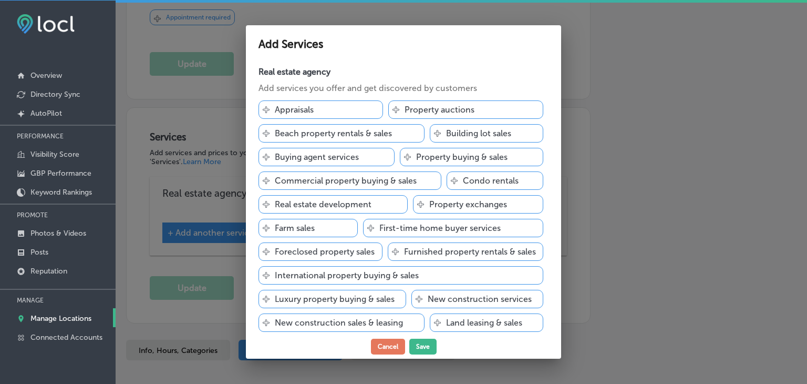
click at [339, 230] on div "Svg Vector Icons : http://www.onlinewebfonts.com/icon Farm sales" at bounding box center [307, 228] width 99 height 18
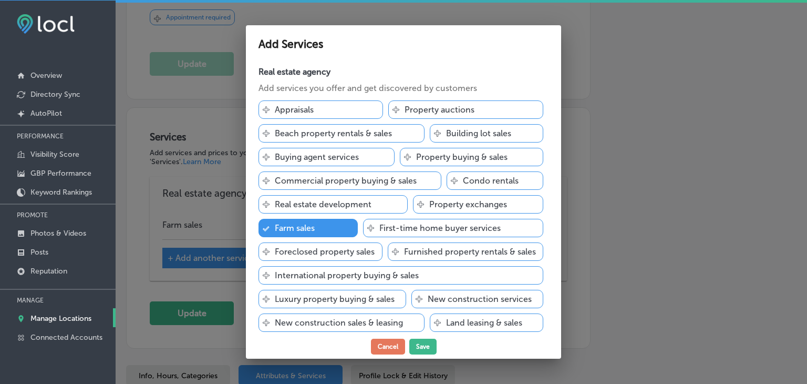
click at [500, 223] on div "Svg Vector Icons : http://www.onlinewebfonts.com/icon First-time home buyer ser…" at bounding box center [453, 228] width 181 height 18
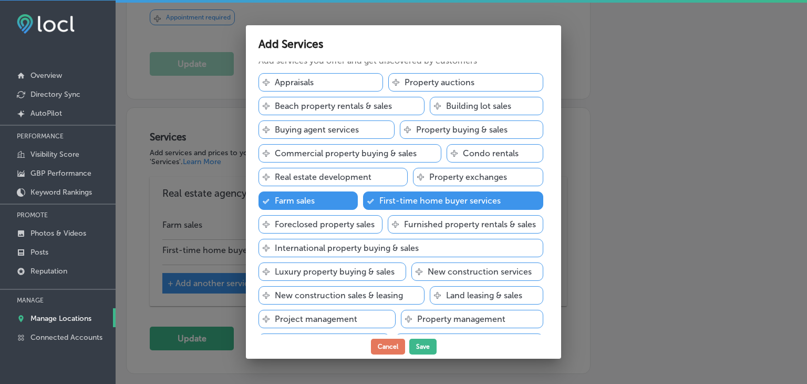
scroll to position [53, 0]
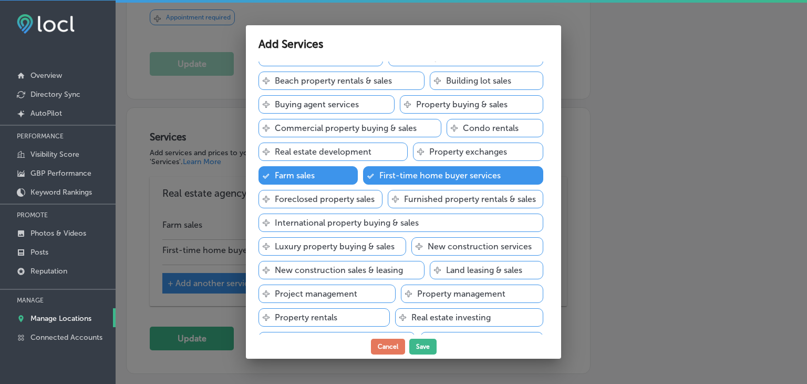
click at [371, 251] on p "Luxury property buying & sales" at bounding box center [335, 246] width 120 height 10
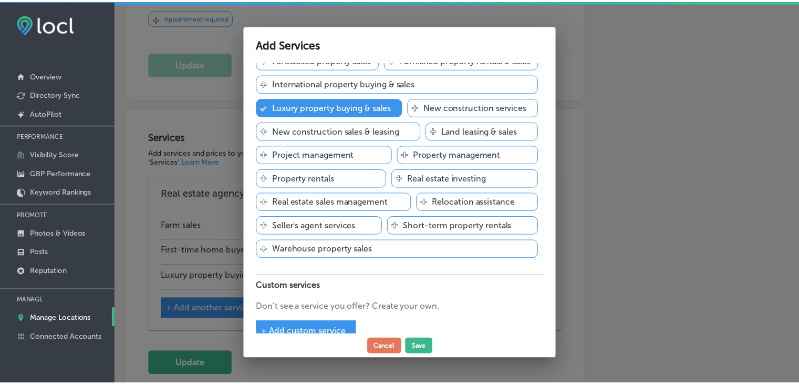
scroll to position [128, 0]
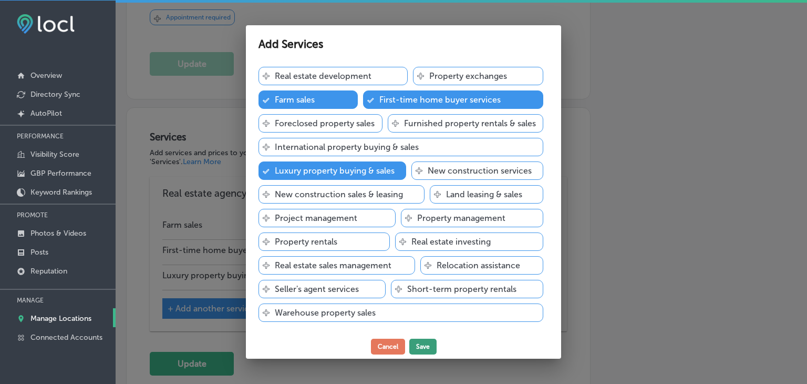
click at [414, 351] on button "Save" at bounding box center [422, 346] width 27 height 16
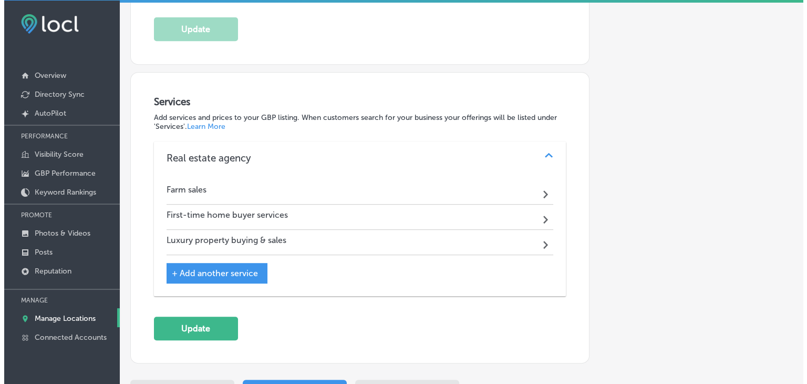
scroll to position [486, 0]
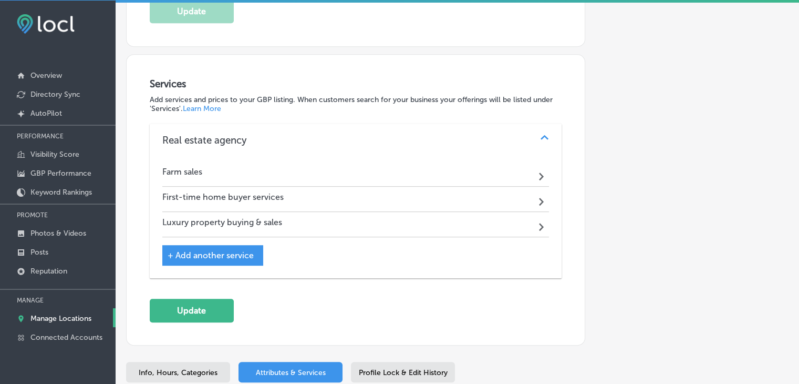
click at [229, 250] on span "+ Add another service" at bounding box center [211, 255] width 86 height 10
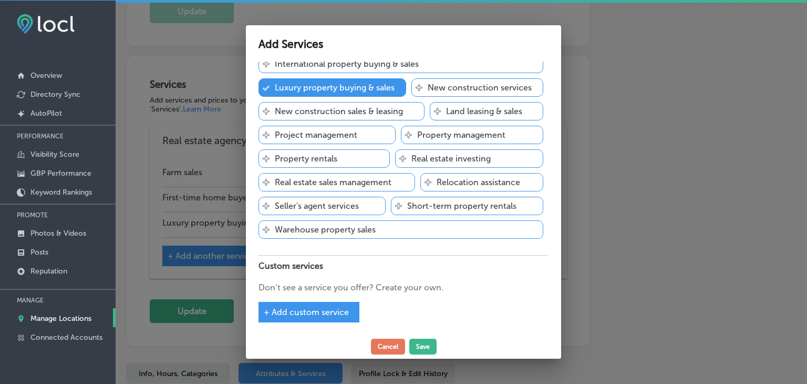
scroll to position [233, 0]
click at [338, 307] on span "+ Add custom service" at bounding box center [306, 312] width 85 height 10
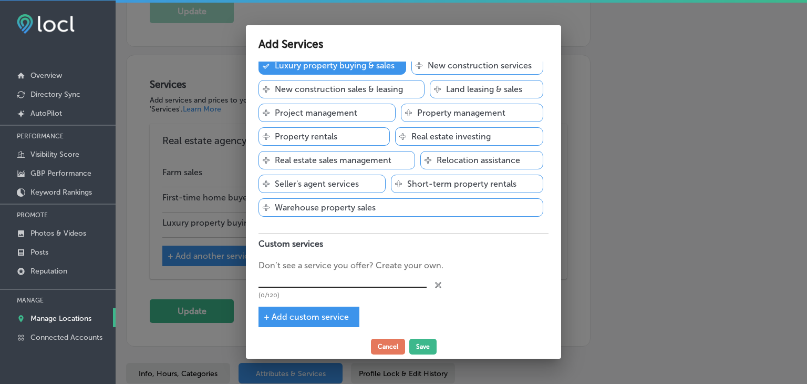
click at [336, 288] on input "text" at bounding box center [342, 280] width 168 height 16
paste input "plantation style,"
type input "Plantation Style"
click at [294, 327] on div "+ Add custom service" at bounding box center [308, 316] width 101 height 20
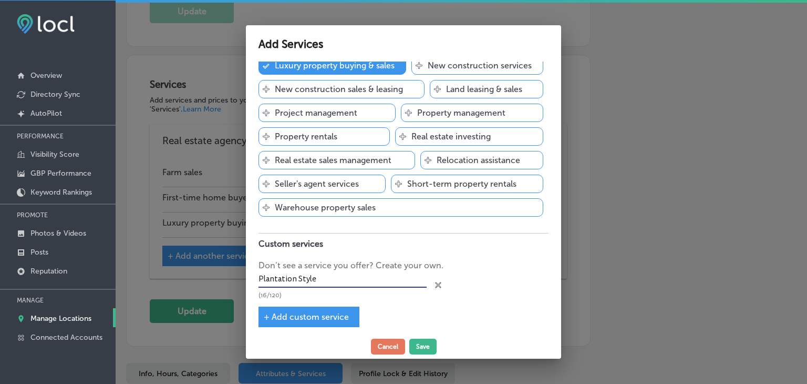
scroll to position [0, 0]
click at [296, 327] on div "+ Add custom service" at bounding box center [308, 316] width 101 height 20
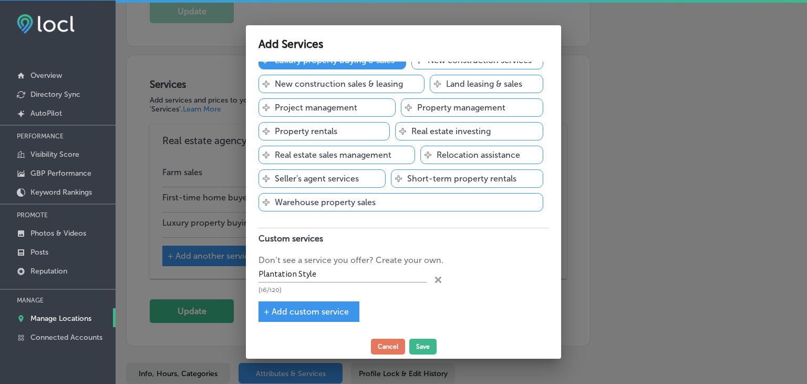
scroll to position [261, 0]
click at [310, 308] on span "+ Add custom service" at bounding box center [306, 311] width 85 height 10
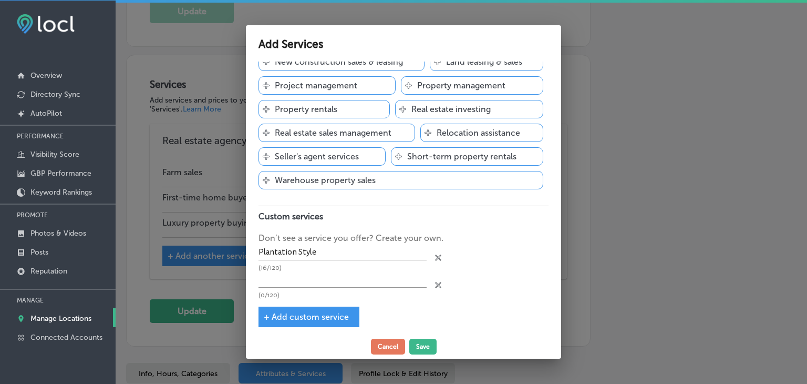
click at [313, 271] on p "(16/120)" at bounding box center [342, 267] width 168 height 7
click at [313, 287] on input "text" at bounding box center [342, 279] width 168 height 16
paste input "equestrian properties,"
click at [260, 287] on input "equestrian properties," at bounding box center [342, 279] width 168 height 16
click at [261, 287] on input "equestrian properties," at bounding box center [342, 279] width 168 height 16
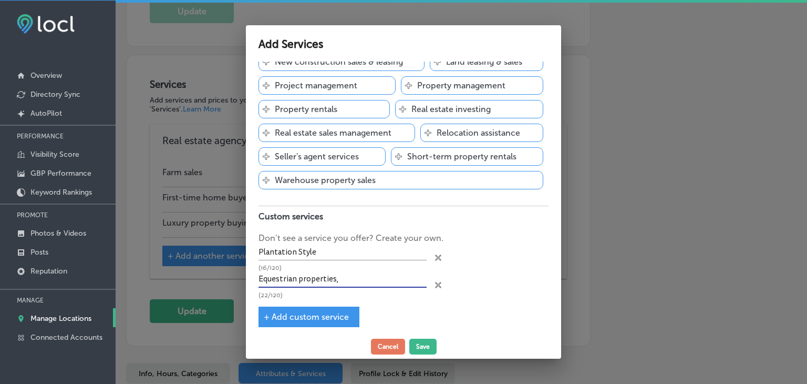
click at [300, 287] on input "Equestrian properties," at bounding box center [342, 279] width 168 height 16
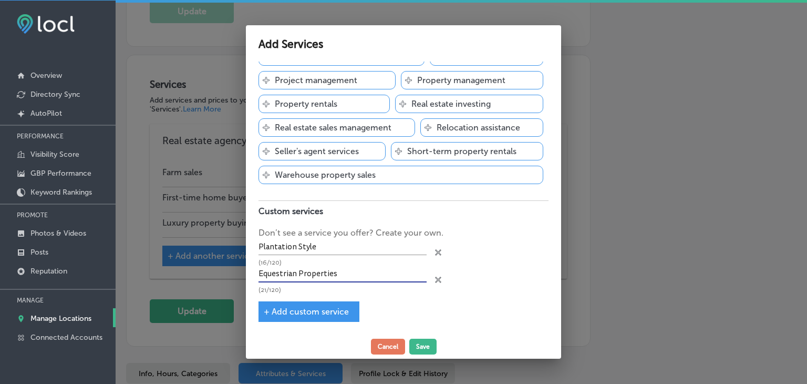
type input "Equestrian Properties"
click at [343, 299] on div "Real estate agency Add services you offer and get discovered by customers Svg V…" at bounding box center [403, 197] width 315 height 273
click at [341, 305] on div "+ Add custom service" at bounding box center [308, 311] width 101 height 20
click at [317, 322] on div "Real estate agency Add services you offer and get discovered by customers Svg V…" at bounding box center [403, 197] width 315 height 273
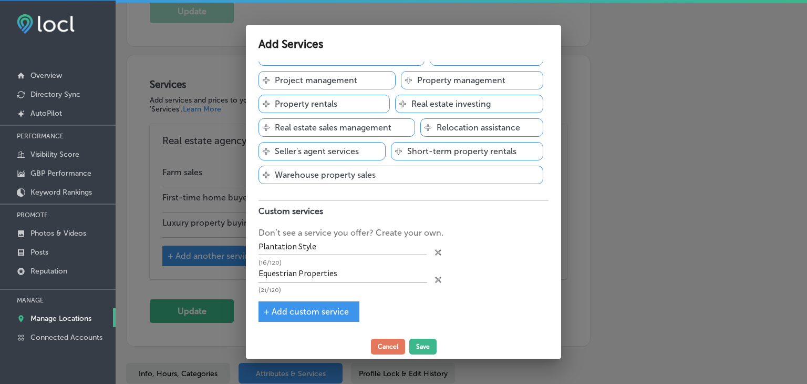
click at [317, 307] on span "+ Add custom service" at bounding box center [306, 311] width 85 height 10
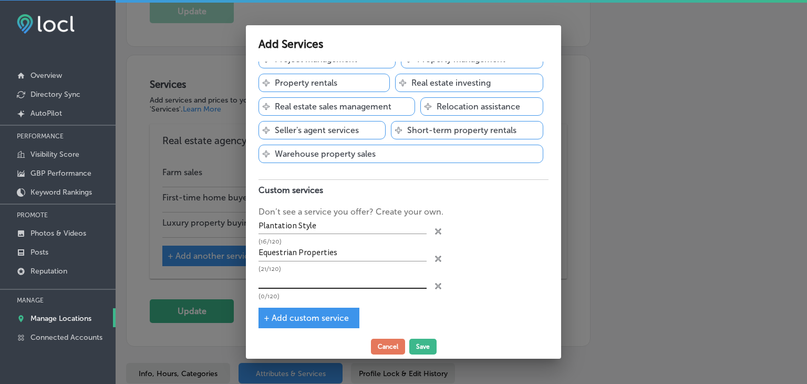
click at [320, 288] on input "text" at bounding box center [342, 280] width 168 height 16
paste input "cattle properties,"
click at [263, 288] on input "cattle properties," at bounding box center [342, 280] width 168 height 16
click at [283, 288] on input "Cattle properties" at bounding box center [342, 280] width 168 height 16
type input "Cattle Properties"
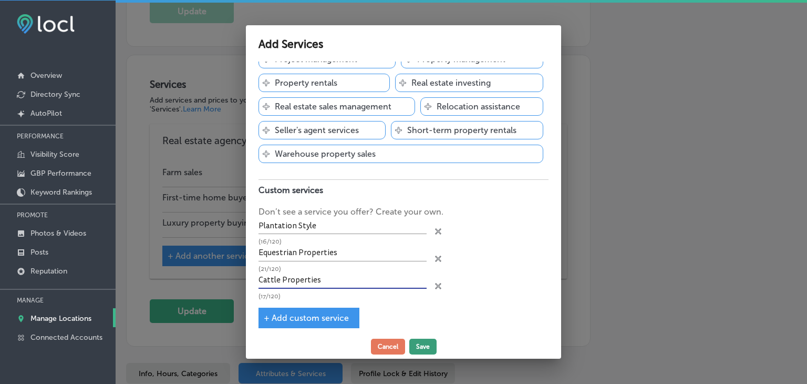
click at [427, 346] on button "Save" at bounding box center [422, 346] width 27 height 16
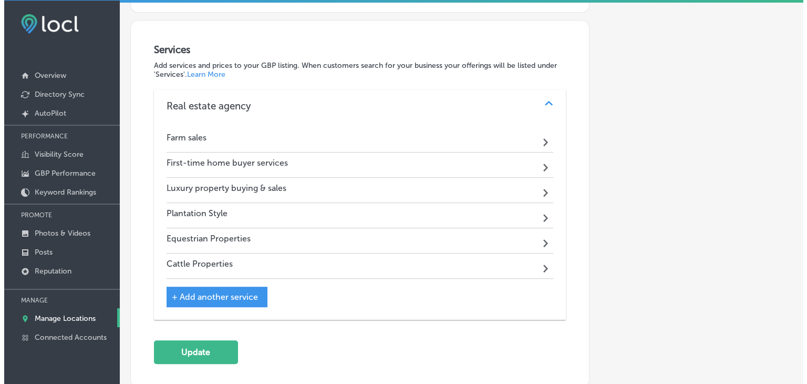
scroll to position [539, 0]
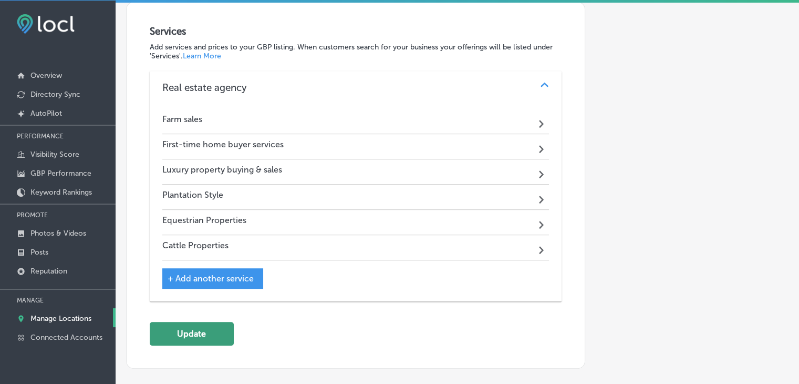
click at [208, 330] on button "Update" at bounding box center [192, 334] width 84 height 24
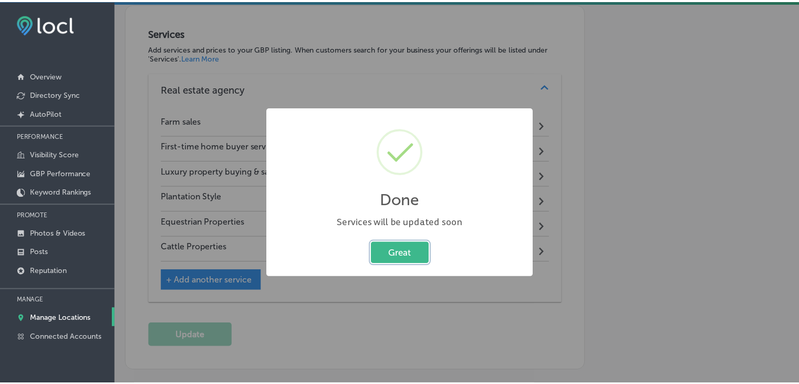
scroll to position [541, 0]
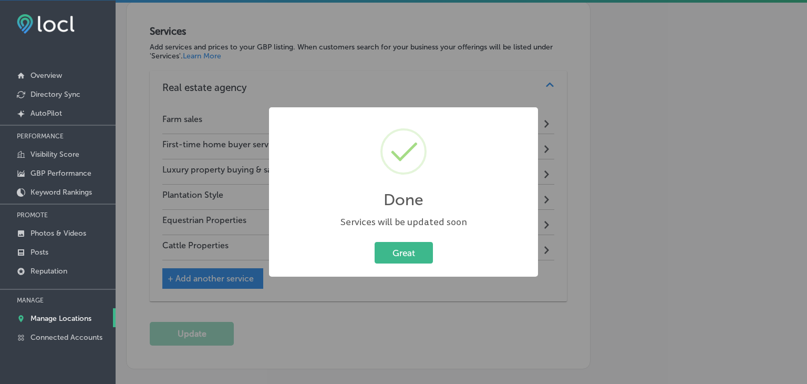
click at [162, 181] on div "Done × Services will be updated soon Great Cancel" at bounding box center [403, 192] width 807 height 384
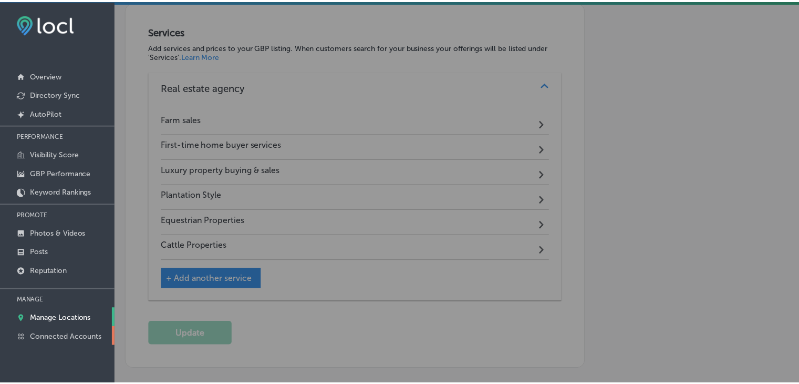
scroll to position [539, 0]
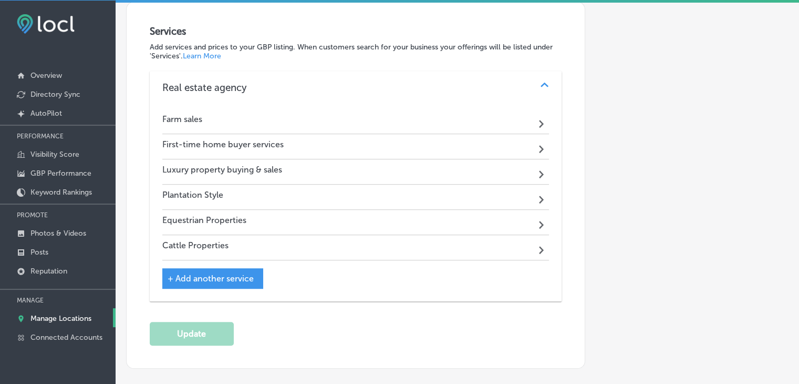
click at [57, 324] on link "Manage Locations" at bounding box center [58, 317] width 116 height 19
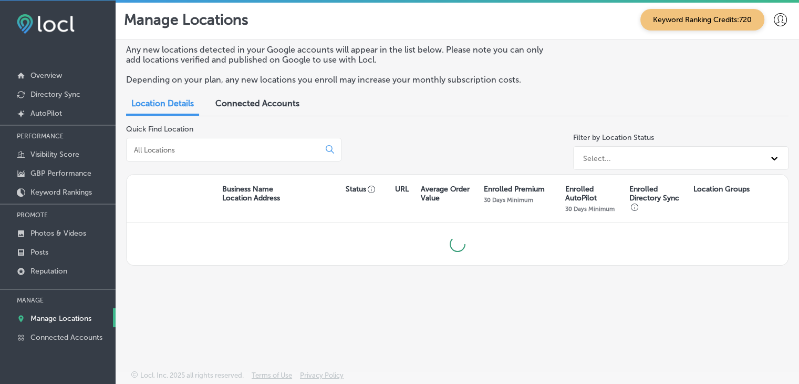
click at [156, 152] on input at bounding box center [225, 149] width 184 height 9
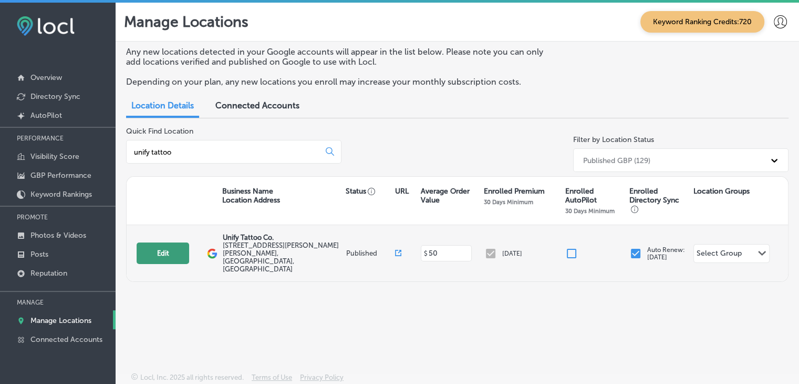
type input "unify tattoo"
click at [177, 244] on button "Edit" at bounding box center [163, 253] width 53 height 22
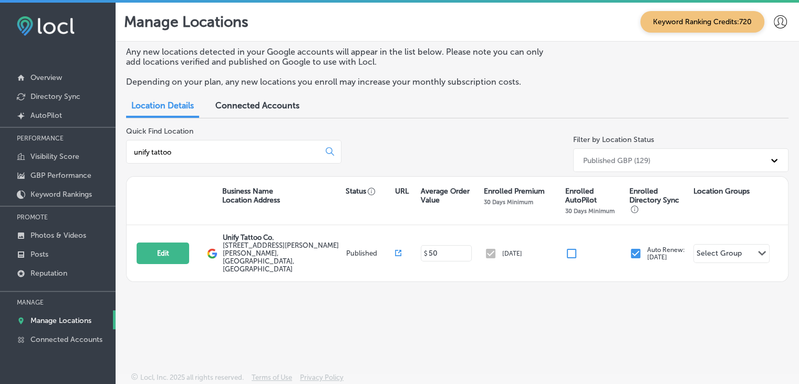
select select "US"
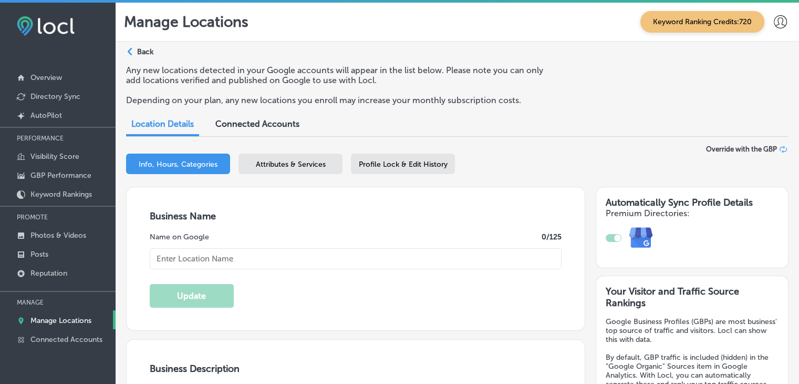
checkbox input "true"
type textarea "Unify Tattoo Co. , located in St. Augustine, FL, was founded by Bart Andrews an…"
type input "314 S Ponce De Leon Blvd"
type input "Unit C"
type input "St. Augustine"
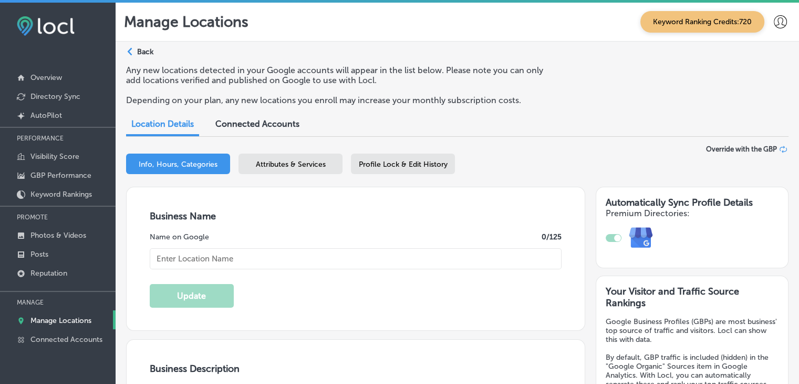
type input "32084"
type input "US"
type input "http://www.unifytattoofl.com/"
type input "Unify Tattoo Co."
type input "+1 904 770 7779"
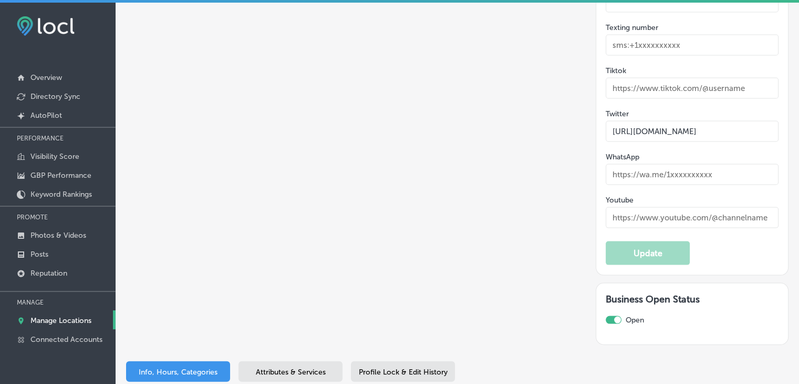
click at [268, 361] on div "Attributes & Services" at bounding box center [291, 371] width 104 height 20
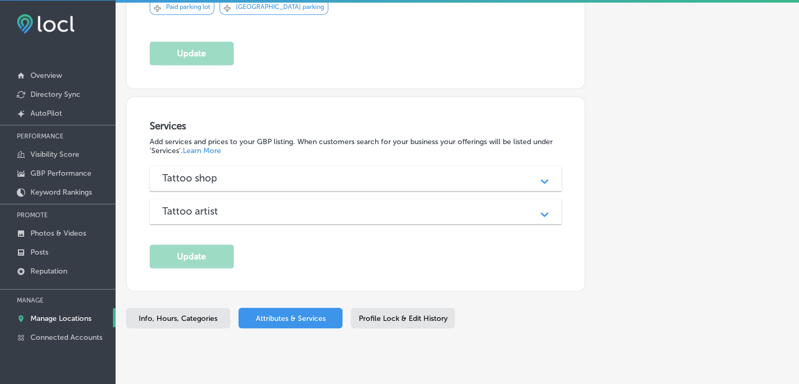
scroll to position [2, 0]
click at [310, 205] on div "Tattoo artist" at bounding box center [355, 211] width 387 height 12
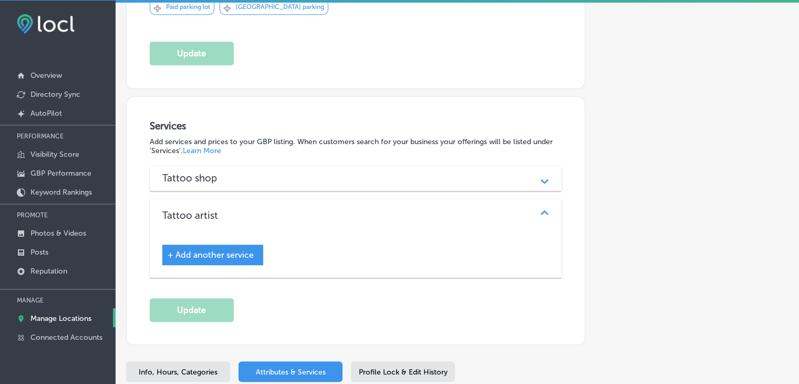
click at [310, 172] on div "Tattoo shop" at bounding box center [355, 178] width 387 height 12
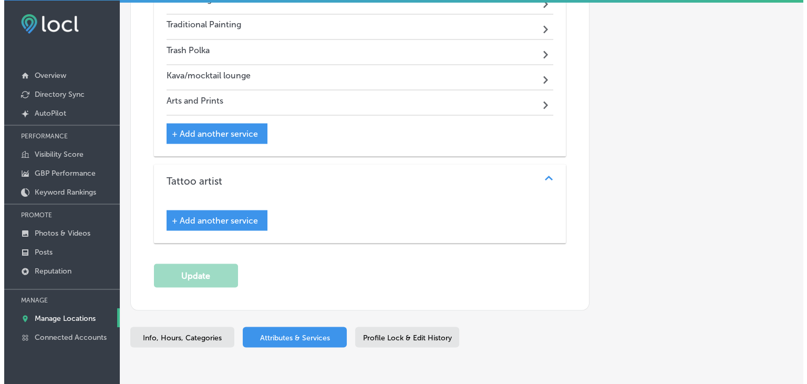
scroll to position [1985, 0]
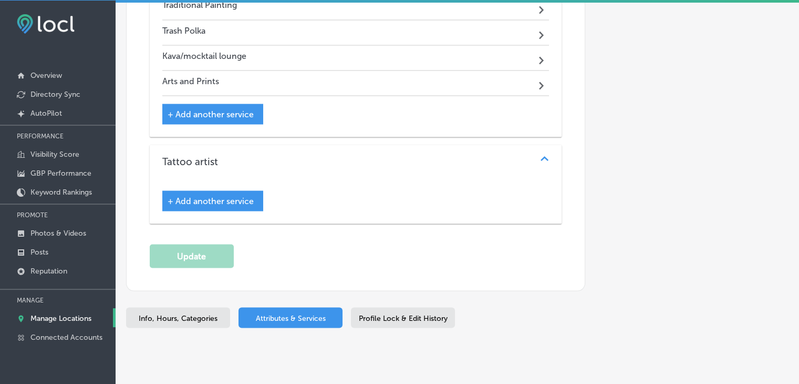
click at [226, 190] on div "+ Add another service" at bounding box center [212, 200] width 101 height 20
click at [240, 182] on div "+ Add another service" at bounding box center [355, 196] width 387 height 28
click at [241, 195] on span "+ Add another service" at bounding box center [211, 200] width 86 height 10
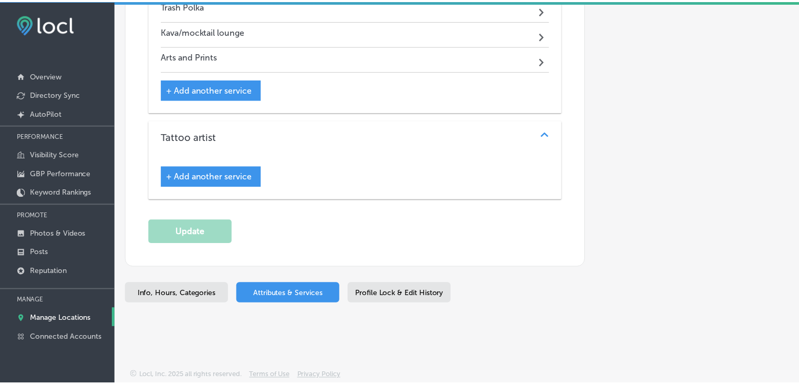
scroll to position [1987, 0]
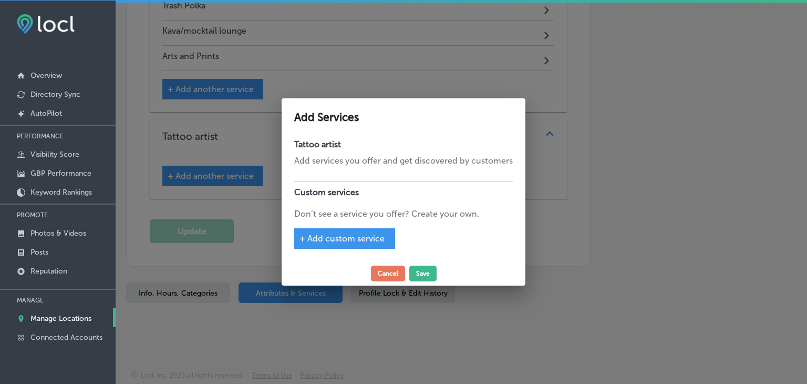
click at [358, 229] on div "+ Add custom service" at bounding box center [344, 238] width 101 height 20
click at [356, 239] on span "+ Add custom service" at bounding box center [341, 238] width 85 height 10
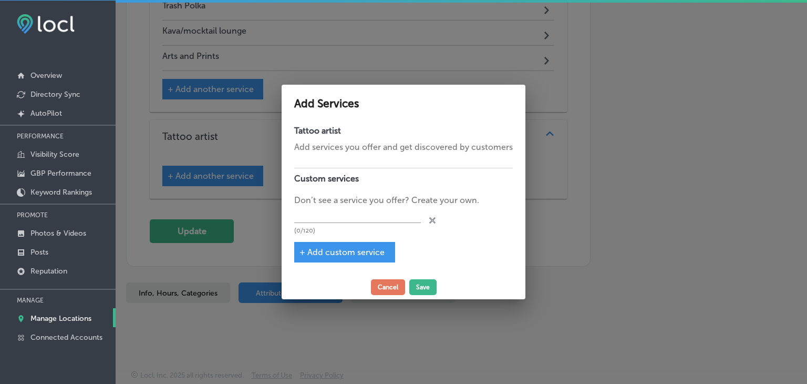
click at [437, 217] on div "(0/120) close Created with Sketch." at bounding box center [403, 219] width 219 height 27
click at [434, 219] on icon "close Created with Sketch." at bounding box center [432, 220] width 6 height 6
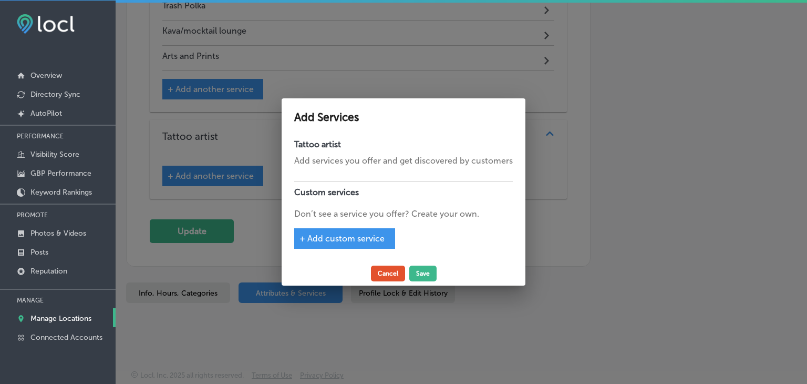
click at [401, 274] on button "Cancel" at bounding box center [388, 273] width 34 height 16
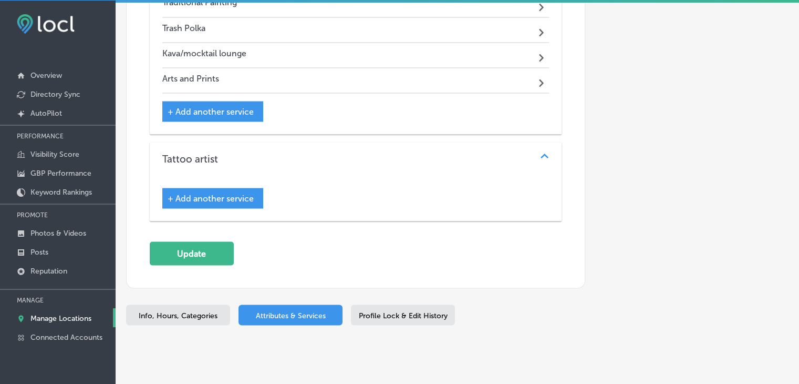
scroll to position [1985, 0]
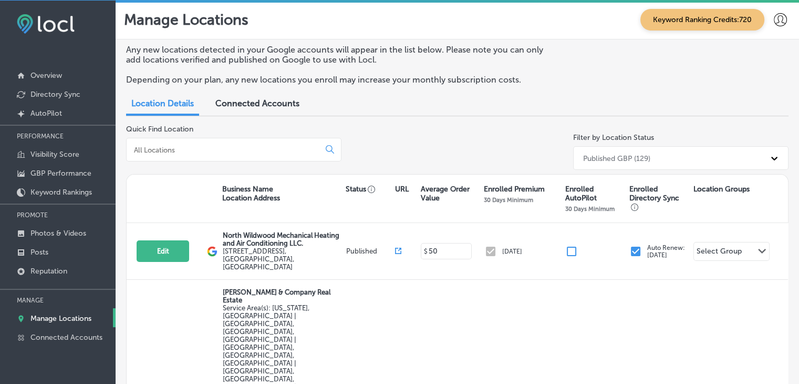
click at [231, 177] on div "Business Name Location Address Status URL Average Order Value Enrolled Premium …" at bounding box center [457, 198] width 661 height 48
click at [231, 157] on div at bounding box center [233, 150] width 215 height 24
click at [229, 146] on input at bounding box center [225, 149] width 184 height 9
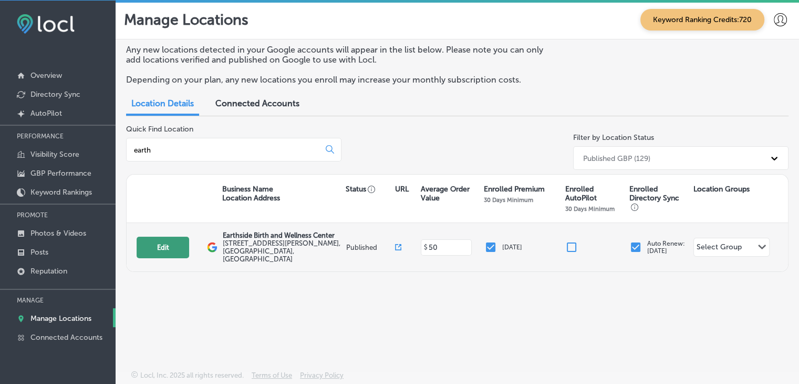
type input "earth"
click at [169, 236] on button "Edit" at bounding box center [163, 247] width 53 height 22
select select "US"
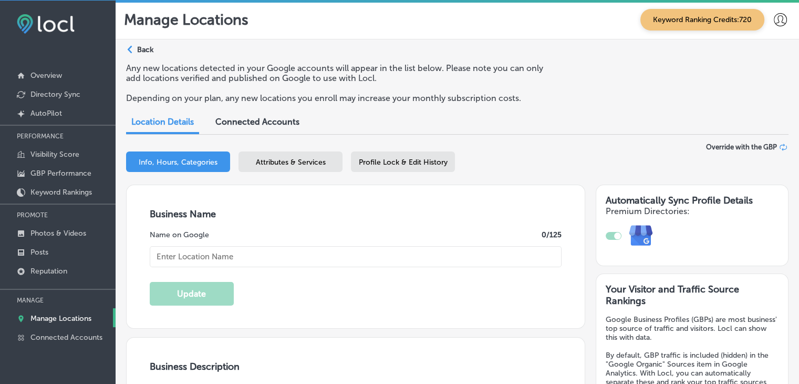
checkbox input "true"
type input "Earthside Birth and Wellness Center"
type input "1122 Logan Ave"
type input "Cheyenne"
type input "82001"
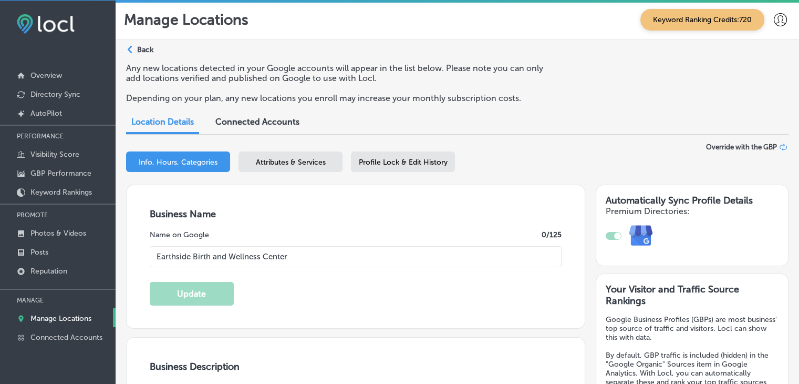
type input "US"
type input "http://earthsidebirthwy.com/"
type textarea "Earthside Birth and Wellness Center, Wyoming’s first freestanding birth center,…"
type input "+1 307 222 9446"
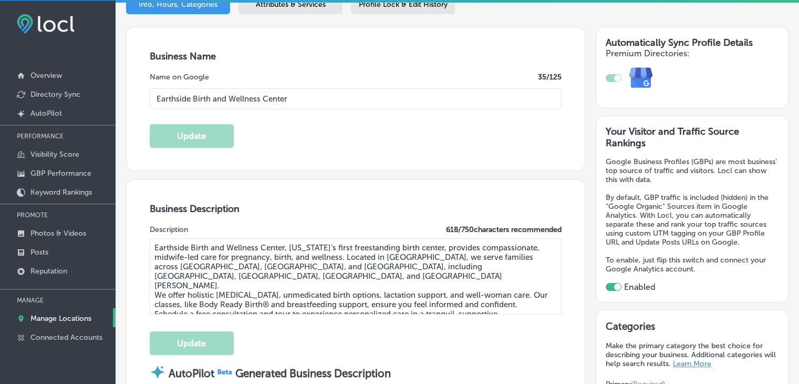
click at [257, 13] on div "Attributes & Services" at bounding box center [291, 4] width 104 height 20
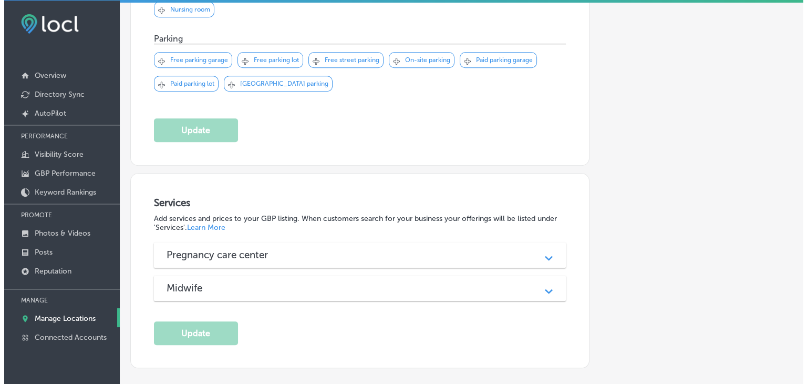
scroll to position [914, 0]
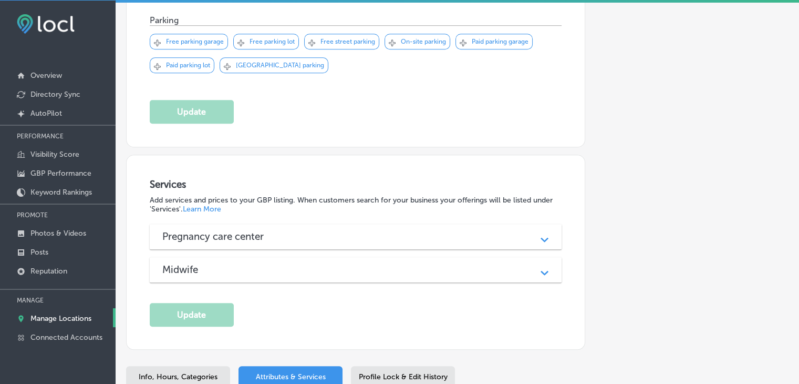
click at [142, 225] on div "Services Add services and prices to your GBP listing. When customers search for…" at bounding box center [356, 252] width 458 height 194
click at [205, 224] on div "Pregnancy care center Path Created with Sketch." at bounding box center [356, 236] width 412 height 25
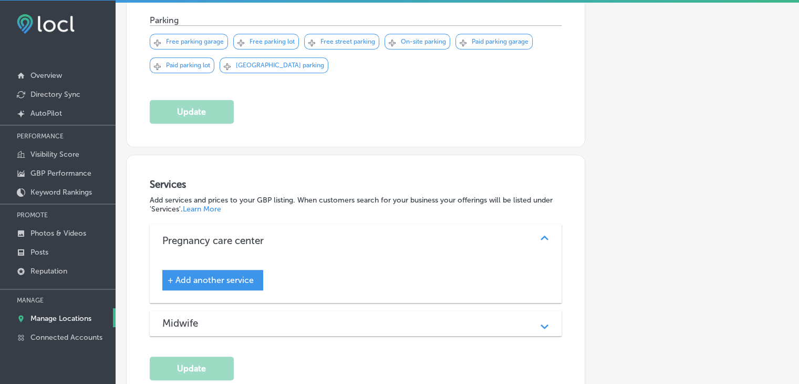
click at [207, 224] on div "Pregnancy care center Path Created with Sketch." at bounding box center [356, 241] width 412 height 34
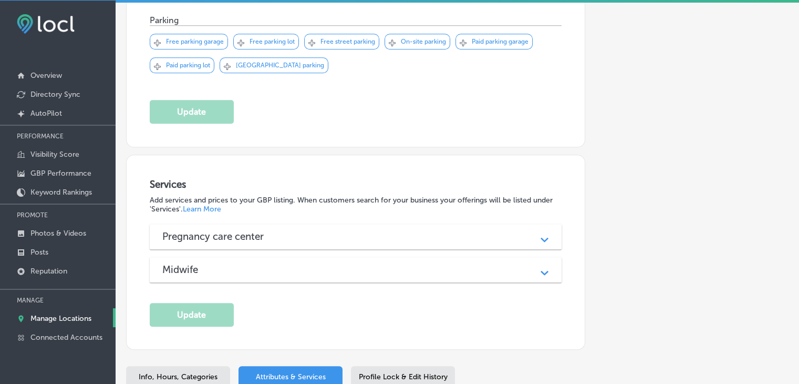
click at [215, 263] on div "Midwife" at bounding box center [355, 269] width 387 height 12
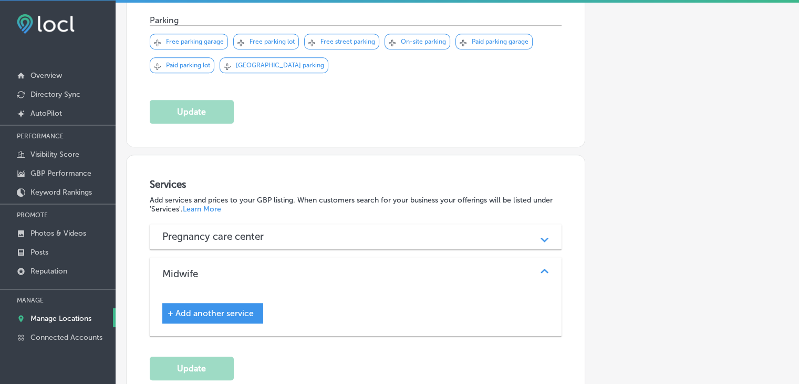
drag, startPoint x: 225, startPoint y: 247, endPoint x: 234, endPoint y: 245, distance: 8.6
click at [226, 267] on div "Midwife" at bounding box center [355, 273] width 387 height 12
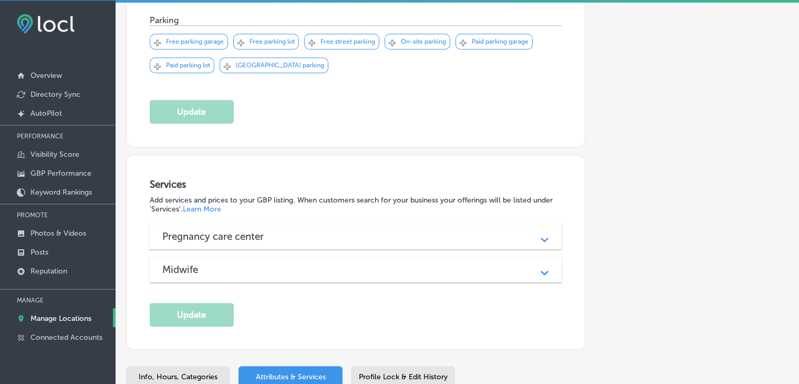
click at [284, 230] on div "Pregnancy care center" at bounding box center [355, 236] width 387 height 12
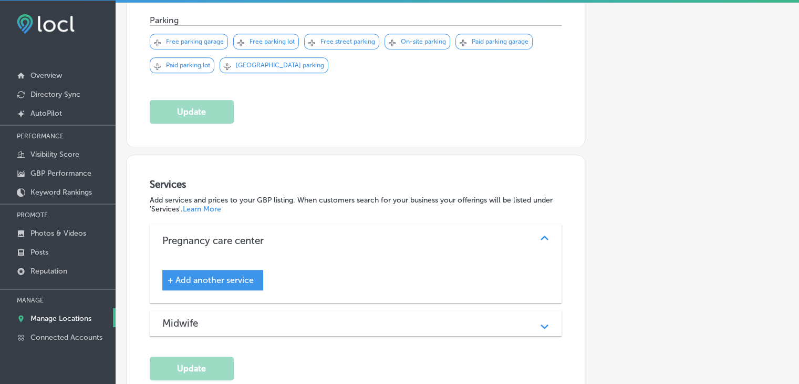
click at [210, 275] on span "+ Add another service" at bounding box center [211, 280] width 86 height 10
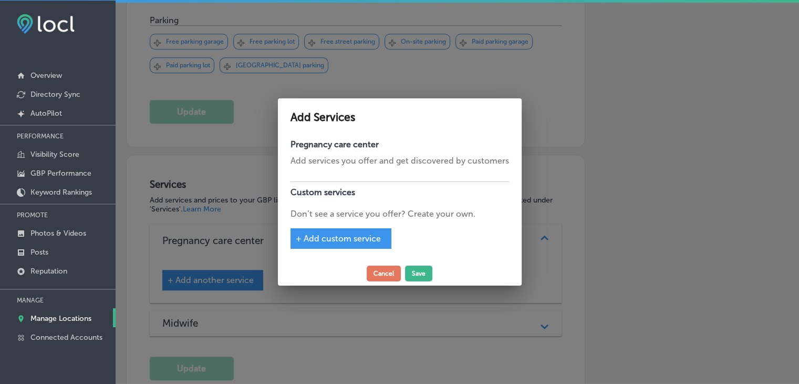
scroll to position [915, 0]
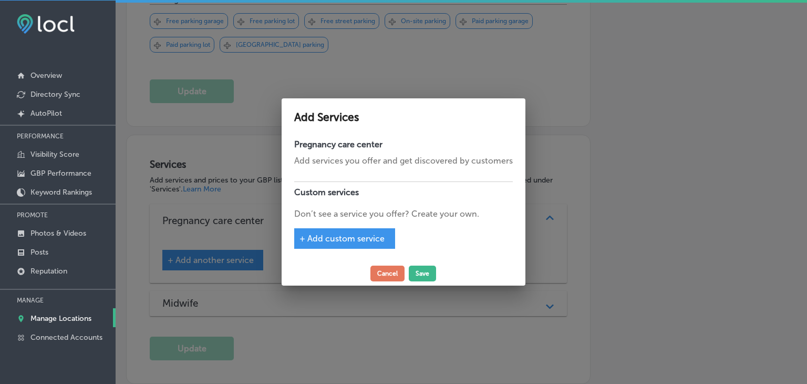
click at [351, 241] on span "+ Add custom service" at bounding box center [341, 238] width 85 height 10
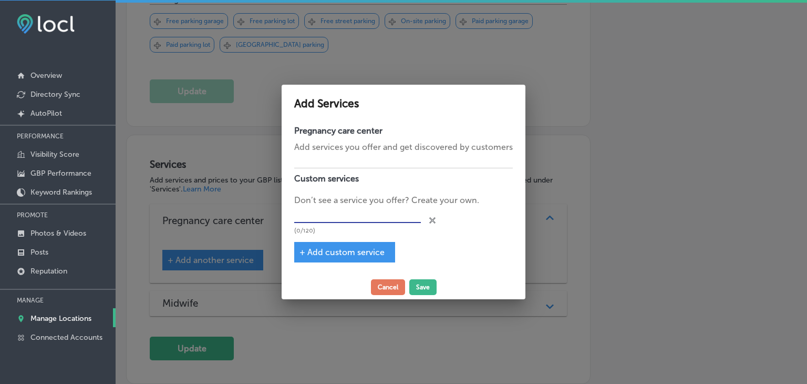
click at [351, 213] on input "text" at bounding box center [357, 214] width 127 height 16
paste input "PRENATAL & BIRTH SERVICES"
click at [335, 252] on span "+ Add custom service" at bounding box center [341, 252] width 85 height 10
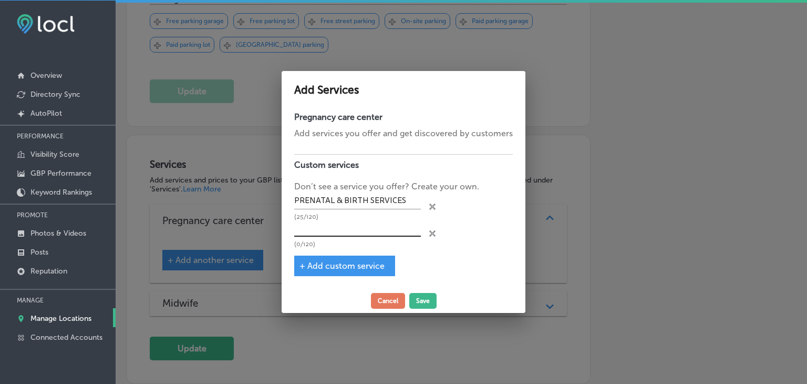
click at [341, 230] on input "text" at bounding box center [357, 228] width 127 height 16
click at [388, 193] on input "PRENATAL & BIRTH SERVICES" at bounding box center [357, 201] width 127 height 16
paste input "renatal and Birth Services"
type input "Prenatal and Birth Services"
click at [355, 241] on p "(0/120)" at bounding box center [357, 244] width 127 height 7
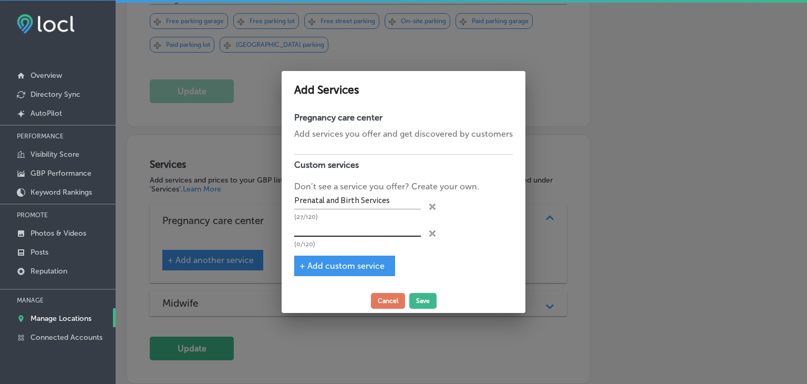
drag, startPoint x: 354, startPoint y: 233, endPoint x: 354, endPoint y: 228, distance: 5.3
click at [354, 233] on input "text" at bounding box center [357, 228] width 127 height 16
paste input "Lactation Support"
type input "Lactation Support"
click at [351, 281] on div "Pregnancy care center Add services you offer and get discovered by customers Cu…" at bounding box center [404, 197] width 244 height 181
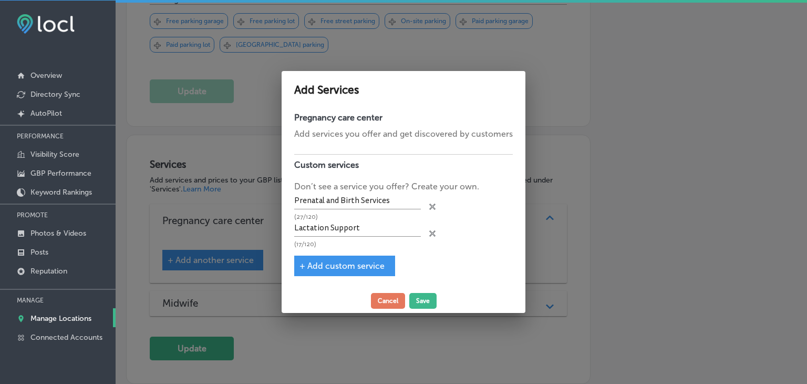
click at [352, 265] on span "+ Add custom service" at bounding box center [341, 266] width 85 height 10
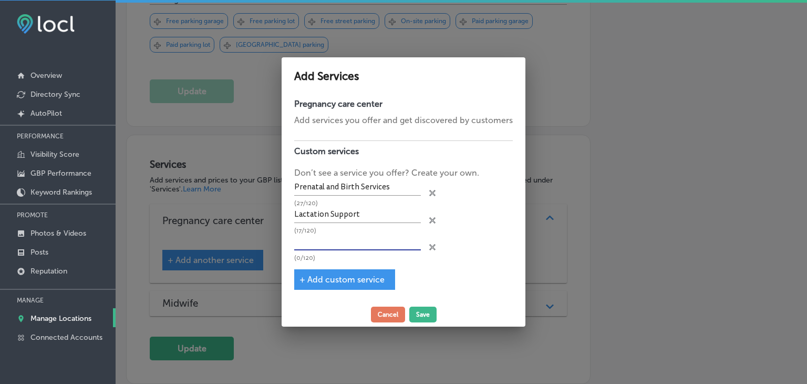
click at [352, 246] on input "text" at bounding box center [357, 242] width 127 height 16
paste input "Classes and Education"
type input "Classes and Education"
click at [418, 313] on button "Save" at bounding box center [422, 314] width 27 height 16
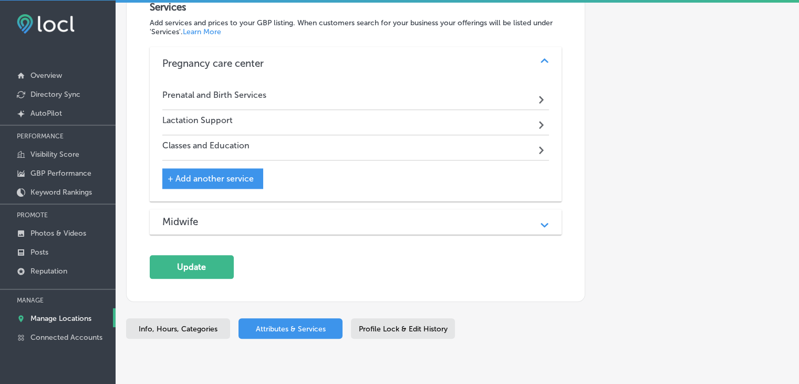
scroll to position [1102, 0]
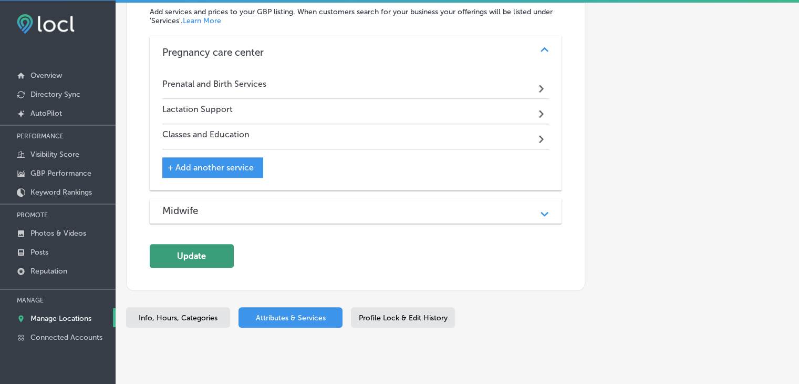
click at [210, 244] on button "Update" at bounding box center [192, 256] width 84 height 24
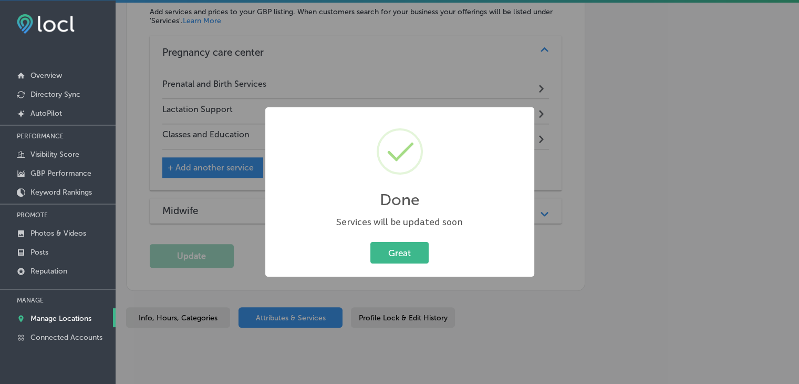
scroll to position [1104, 0]
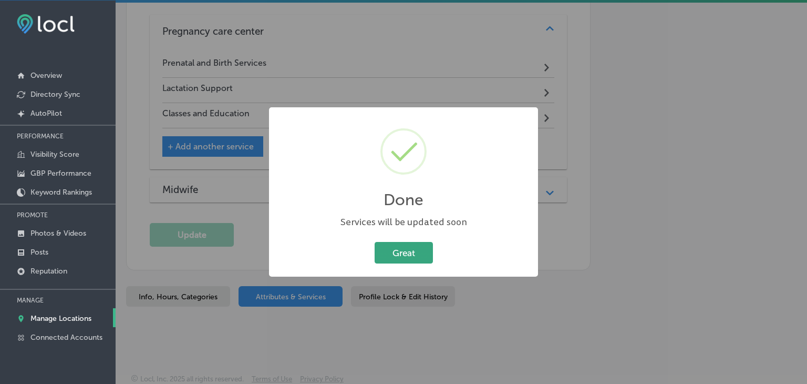
drag, startPoint x: 359, startPoint y: 266, endPoint x: 377, endPoint y: 250, distance: 23.8
click at [361, 265] on div "Done × Services will be updated soon Great Cancel" at bounding box center [403, 192] width 269 height 170
click at [377, 250] on button "Great" at bounding box center [404, 253] width 58 height 22
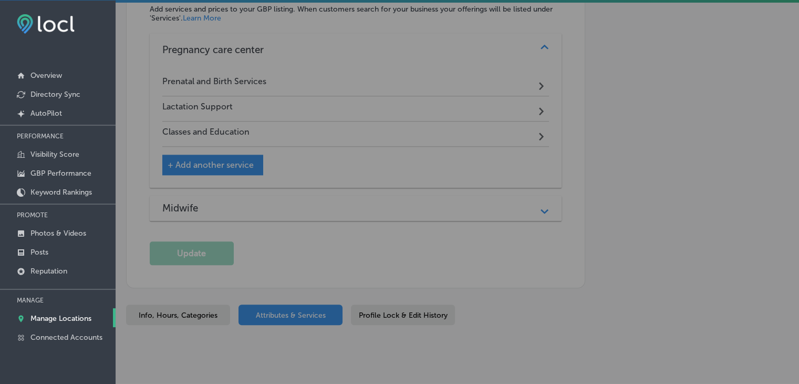
scroll to position [1102, 0]
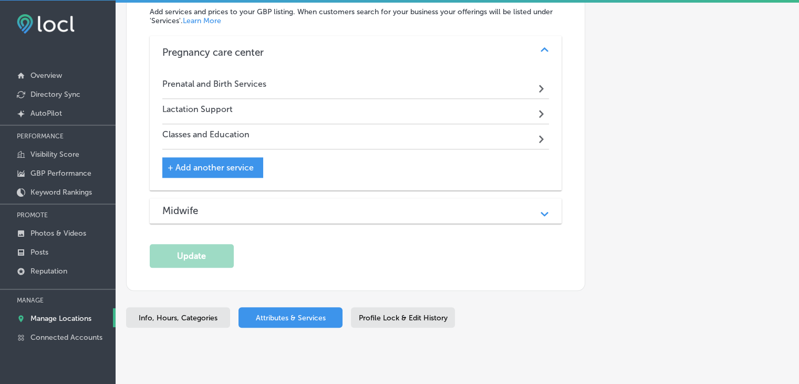
click at [75, 314] on p "Manage Locations" at bounding box center [60, 318] width 61 height 9
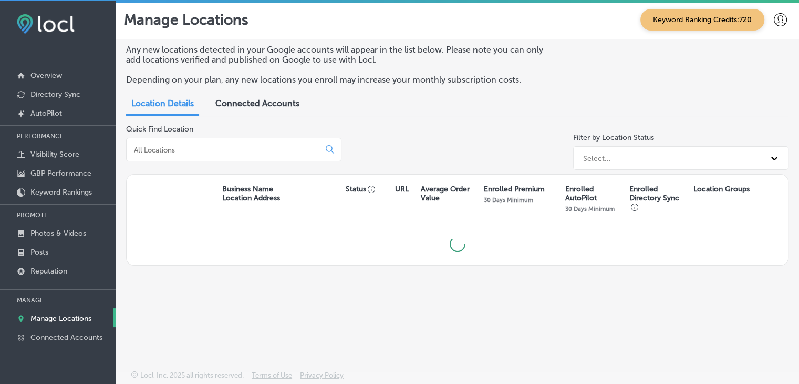
click at [240, 146] on input at bounding box center [225, 149] width 184 height 9
type input "israel"
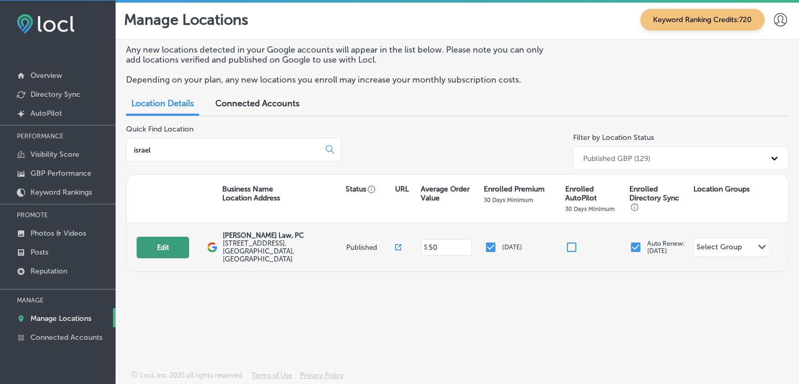
click at [181, 241] on button "Edit" at bounding box center [163, 247] width 53 height 22
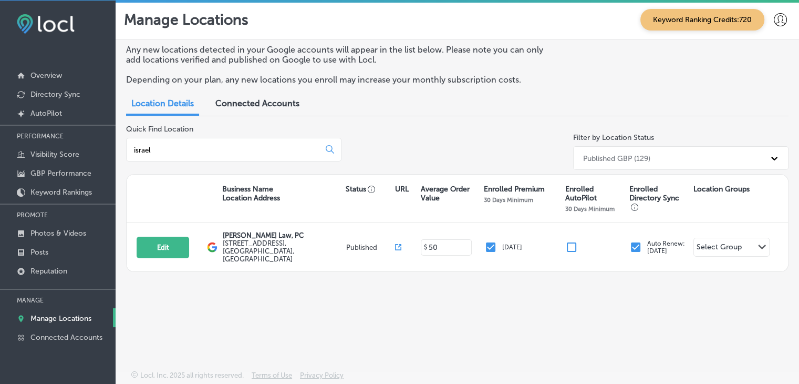
select select "US"
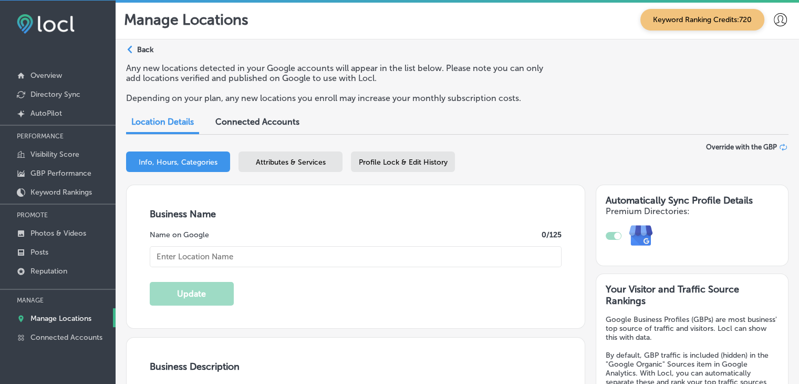
checkbox input "true"
type input "Israel Perez Law, PC"
type input "http://israelperezlaw.com/"
type input "722, East Interstate 30"
type input "Rockwall"
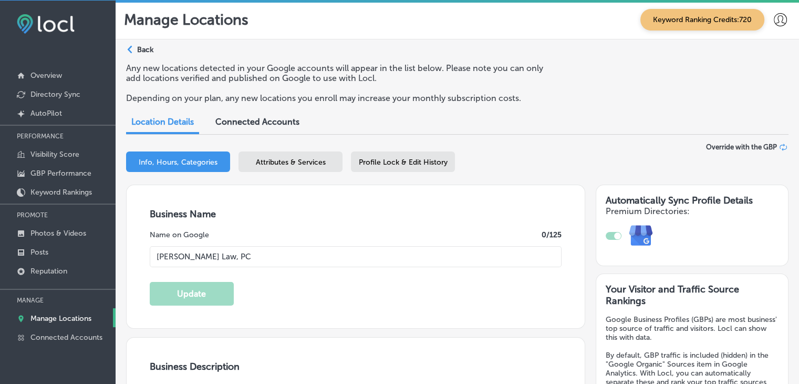
type input "75087"
type input "US"
type textarea "Have you been injured in a car accident in the Rockwall area? Don't try to batt…"
type input "+1 469 897 4000"
click at [299, 159] on span "Attributes & Services" at bounding box center [291, 162] width 70 height 9
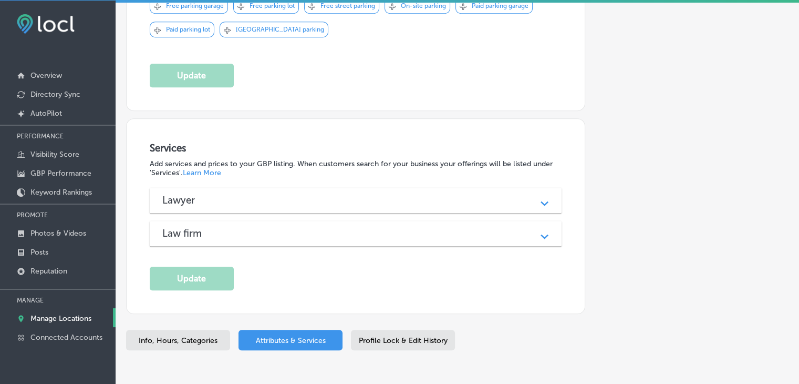
scroll to position [779, 0]
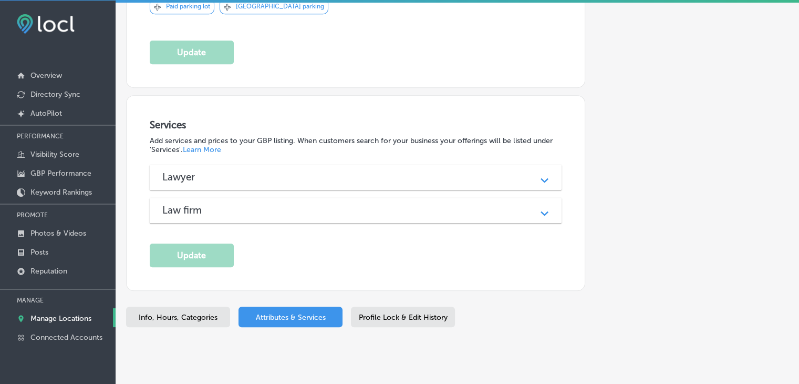
click at [345, 171] on div "Lawyer" at bounding box center [355, 177] width 387 height 12
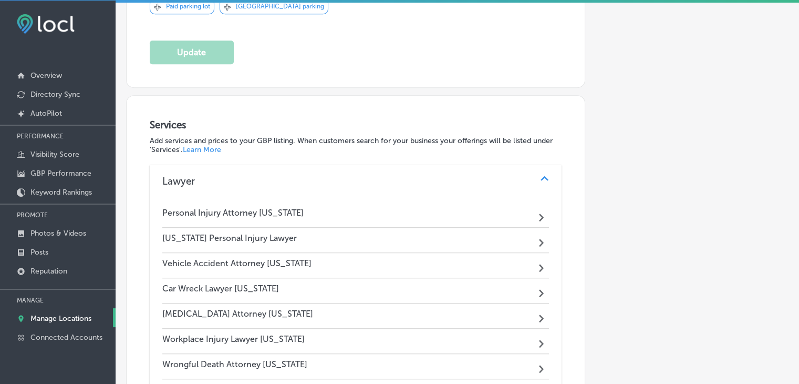
click at [345, 175] on div "Lawyer" at bounding box center [355, 181] width 387 height 12
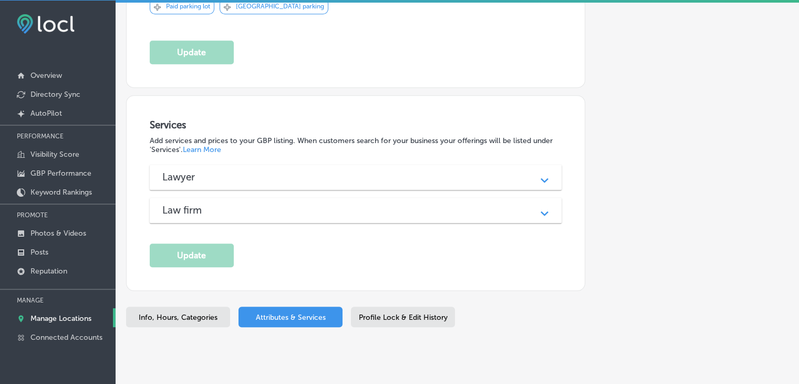
click at [58, 320] on p "Manage Locations" at bounding box center [60, 318] width 61 height 9
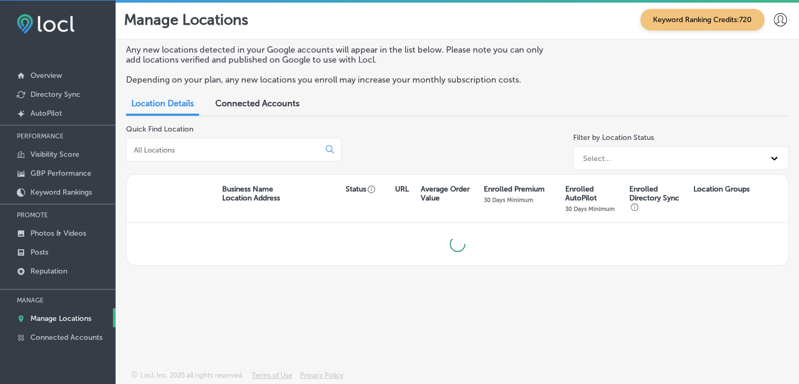
click at [256, 145] on input at bounding box center [225, 149] width 184 height 9
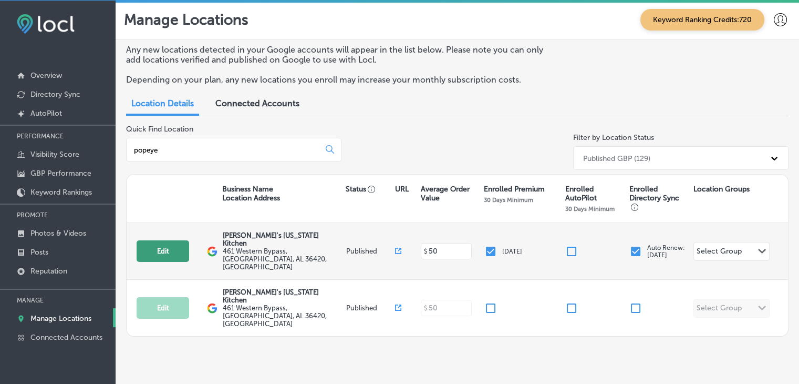
type input "popeye"
click at [185, 243] on button "Edit" at bounding box center [163, 251] width 53 height 22
select select "US"
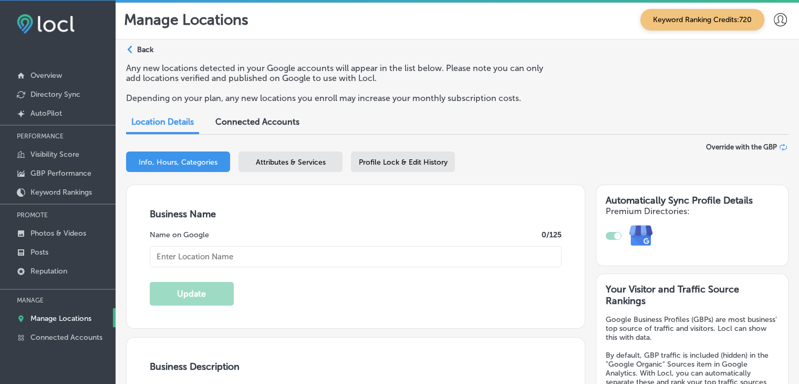
click at [343, 168] on div "Info, Hours, Categories Attributes & Services Profile Lock & Edit History" at bounding box center [457, 163] width 662 height 25
checkbox input "true"
type input "Popeye's Louisiana Kitchen"
click at [342, 165] on div "Info, Hours, Categories Attributes & Services Profile Lock & Edit History" at bounding box center [457, 163] width 662 height 25
type input "461 Western Bypass"
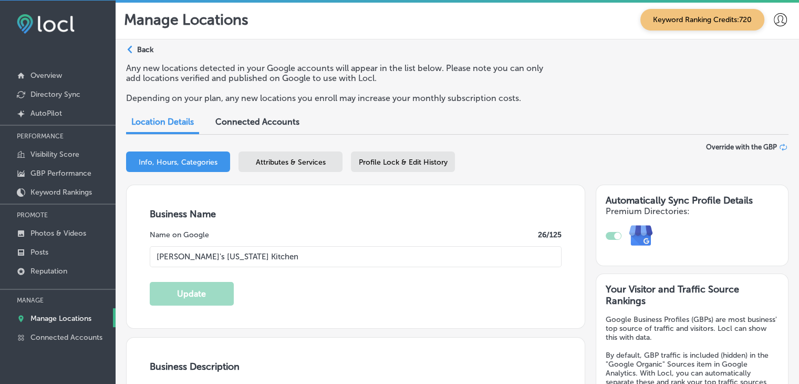
type input "Andalusia"
type input "36420"
type input "US"
type input "https://www.popeyes.com/store-locator/store/restaurant_237660"
type textarea "Popeyes Louisiana Kitchen in Andalusia, AL, brings the bold, authentic flavors …"
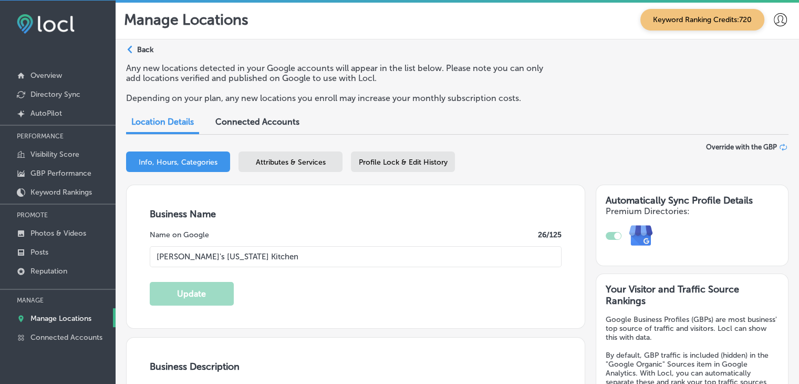
type input "+1 334 923 1716"
click at [292, 167] on div "Attributes & Services" at bounding box center [291, 161] width 104 height 20
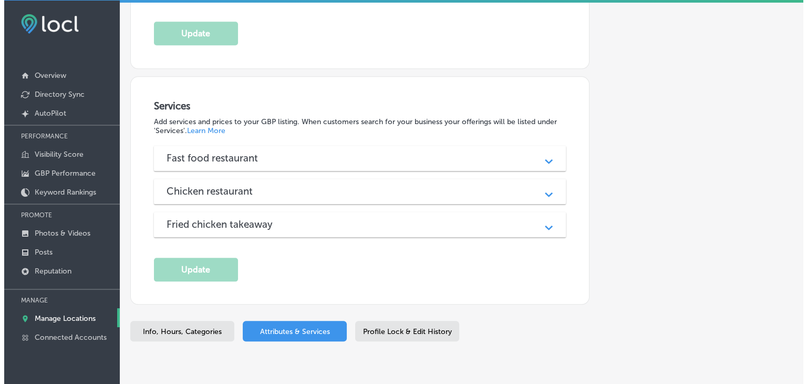
scroll to position [1133, 0]
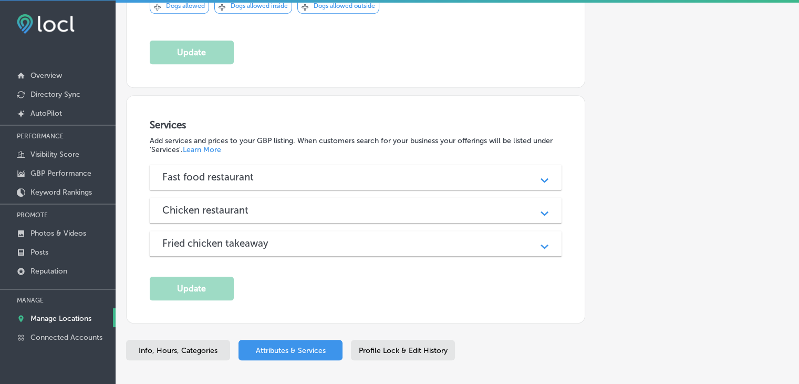
click at [317, 171] on div "Fast food restaurant" at bounding box center [355, 177] width 387 height 12
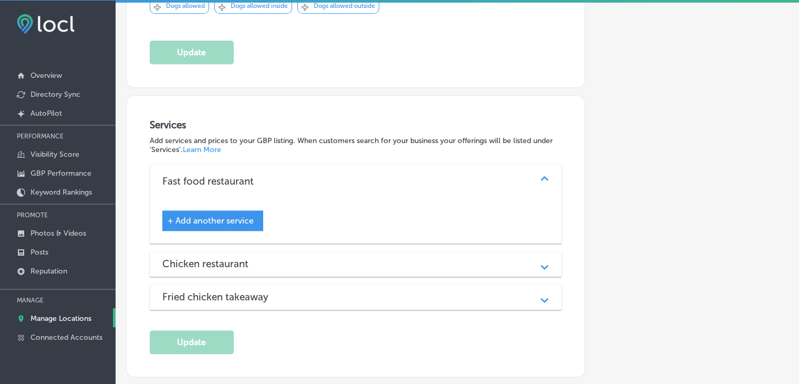
click at [317, 175] on div "Fast food restaurant" at bounding box center [355, 181] width 387 height 12
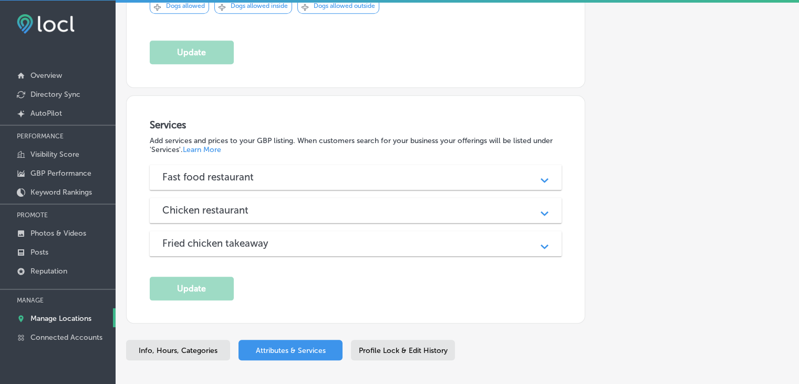
click at [260, 204] on h3 "Chicken restaurant" at bounding box center [213, 210] width 103 height 12
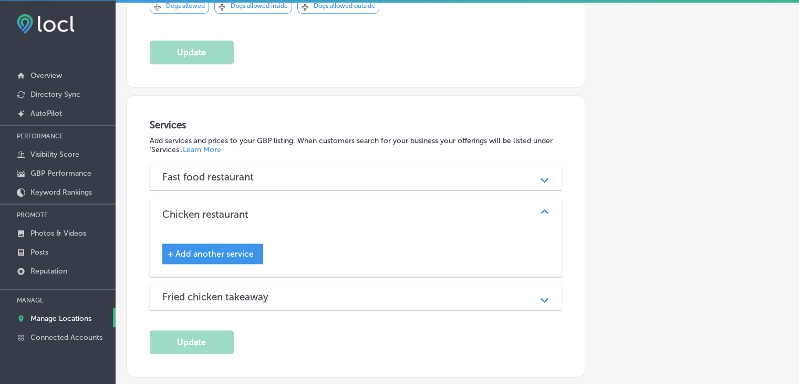
click at [260, 201] on div "Chicken restaurant Path Created with Sketch." at bounding box center [356, 215] width 412 height 34
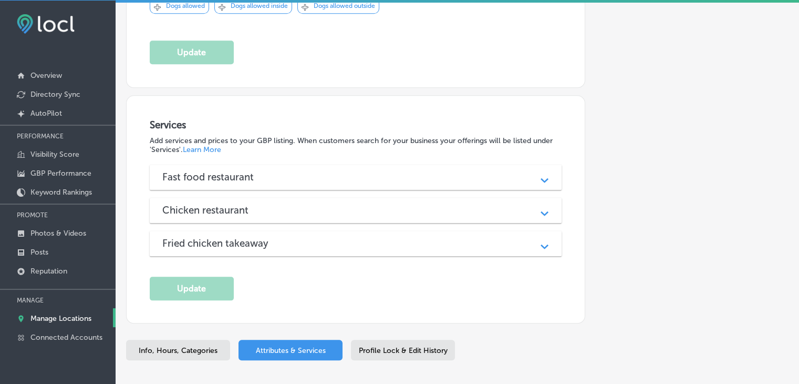
click at [245, 164] on div "Fast food restaurant Path Created with Sketch." at bounding box center [356, 176] width 412 height 25
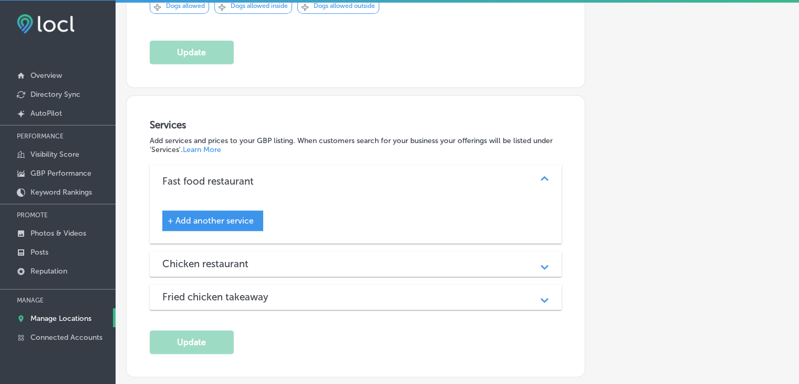
click at [242, 210] on div "+ Add another service" at bounding box center [212, 220] width 101 height 20
click at [241, 215] on span "+ Add another service" at bounding box center [211, 220] width 86 height 10
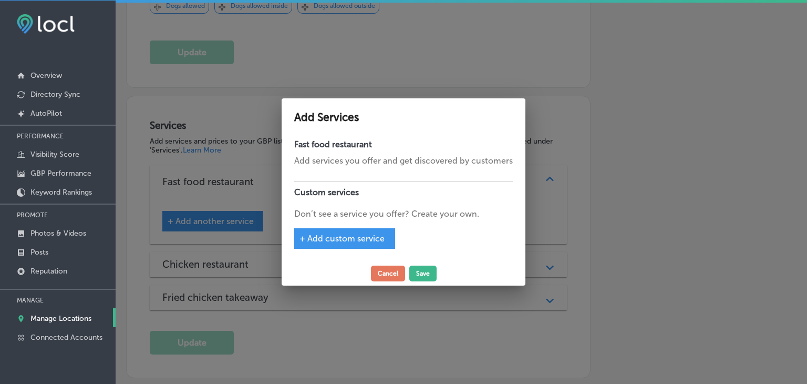
click at [172, 259] on div at bounding box center [403, 192] width 807 height 384
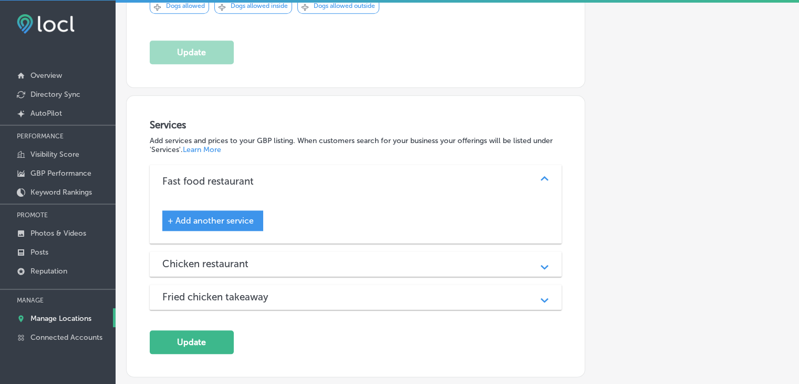
click at [193, 264] on div "Chicken restaurant Path Created with Sketch." at bounding box center [356, 263] width 412 height 25
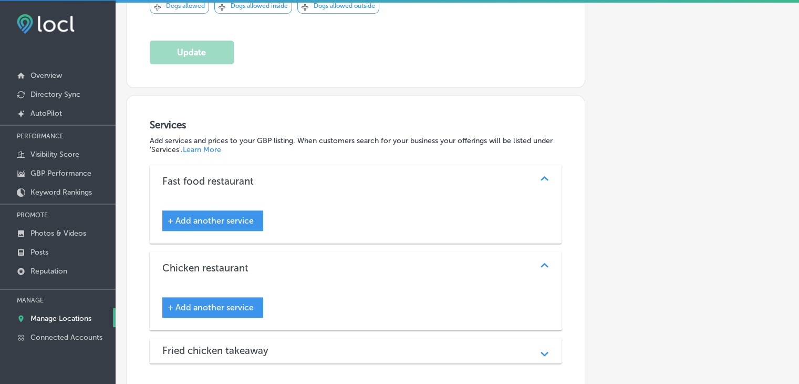
click at [205, 310] on div "+ Add another service" at bounding box center [212, 307] width 101 height 20
click at [208, 302] on span "+ Add another service" at bounding box center [211, 307] width 86 height 10
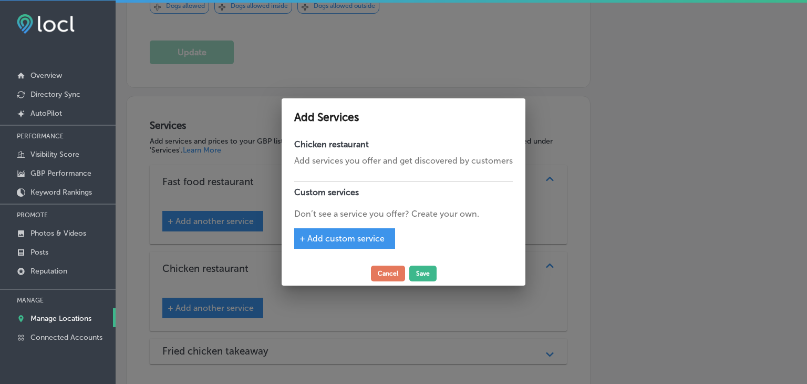
click at [266, 236] on div at bounding box center [403, 192] width 807 height 384
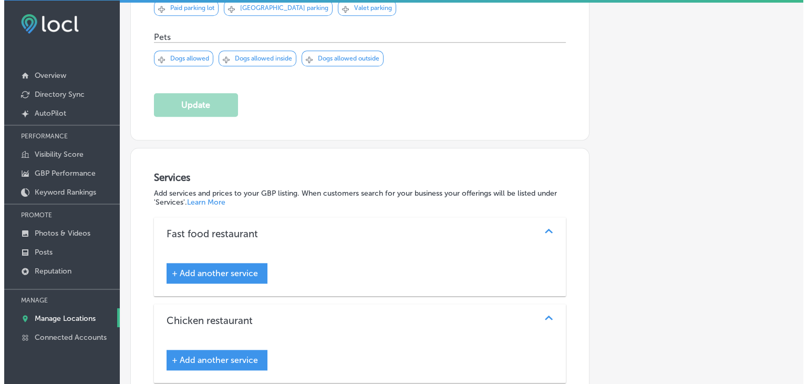
scroll to position [1185, 0]
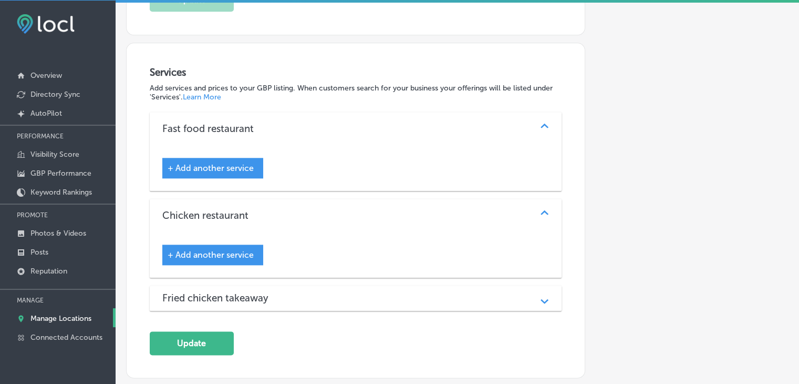
click at [283, 224] on div "Chicken restaurant Path Created with Sketch." at bounding box center [356, 216] width 412 height 34
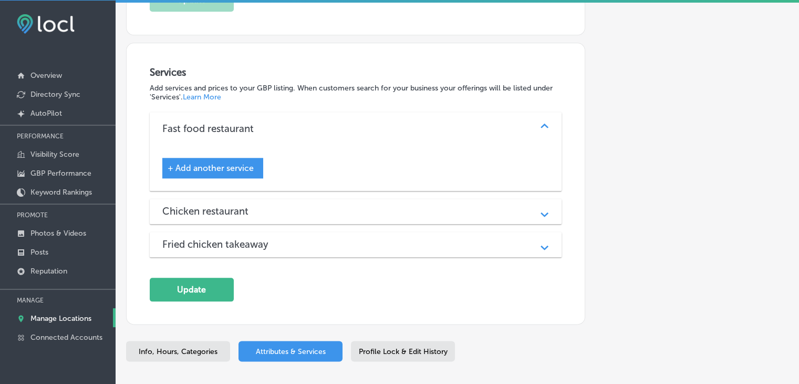
click at [324, 122] on div "Fast food restaurant" at bounding box center [355, 128] width 387 height 12
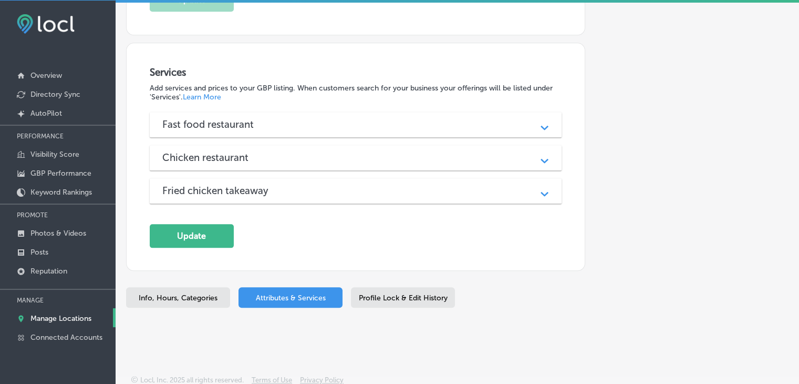
click at [262, 156] on h3 "Chicken restaurant" at bounding box center [213, 157] width 103 height 12
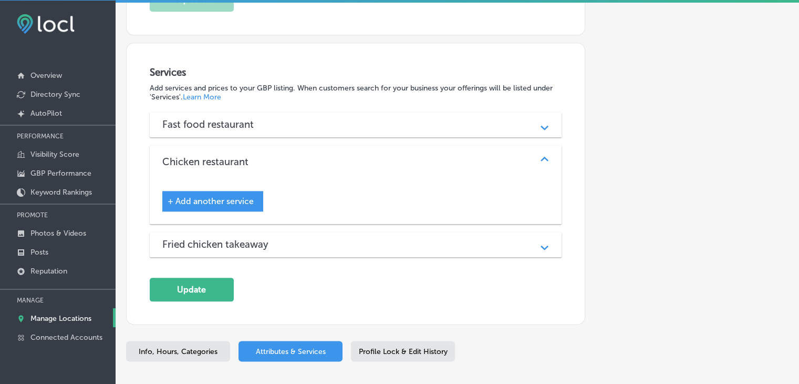
click at [262, 156] on h3 "Chicken restaurant" at bounding box center [213, 162] width 103 height 12
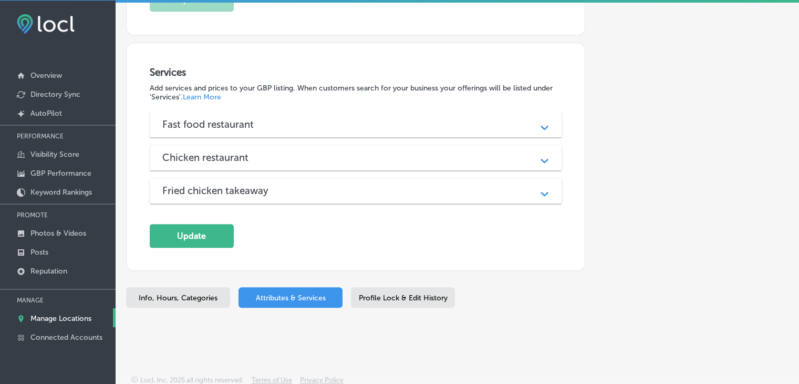
click at [262, 178] on div "Fried chicken takeaway Path Created with Sketch." at bounding box center [356, 190] width 412 height 25
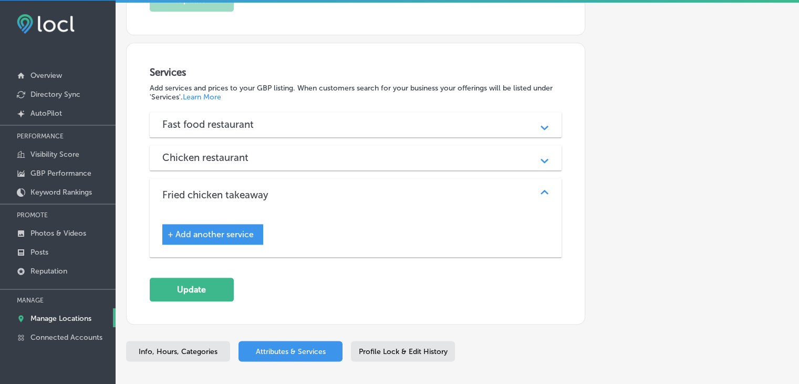
click at [263, 181] on div "Fried chicken takeaway Path Created with Sketch." at bounding box center [356, 195] width 412 height 34
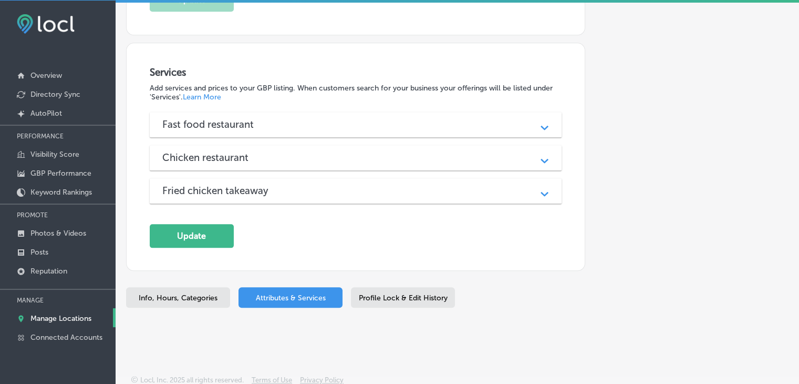
click at [255, 102] on div "Services Add services and prices to your GBP listing. When customers search for…" at bounding box center [356, 156] width 412 height 181
click at [253, 118] on h3 "Fast food restaurant" at bounding box center [216, 124] width 108 height 12
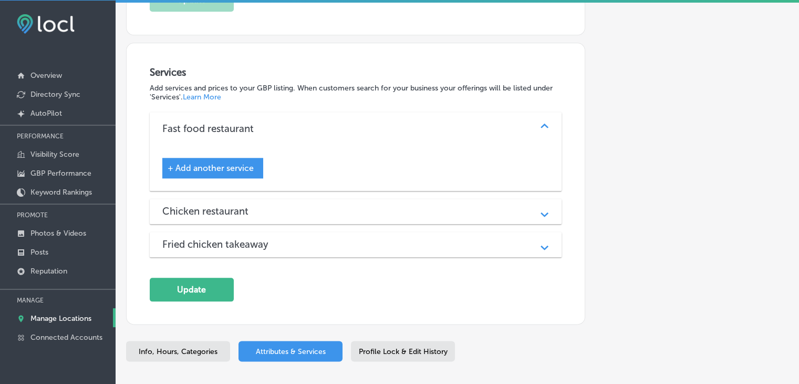
click at [209, 169] on div "+ Add another service" at bounding box center [212, 168] width 101 height 20
click at [220, 163] on span "+ Add another service" at bounding box center [211, 168] width 86 height 10
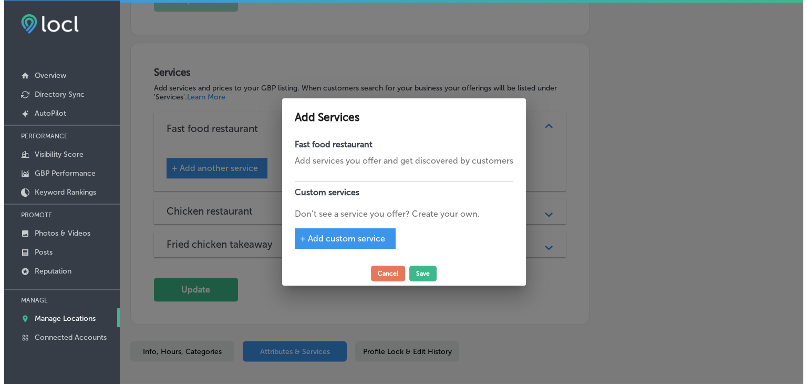
scroll to position [1188, 0]
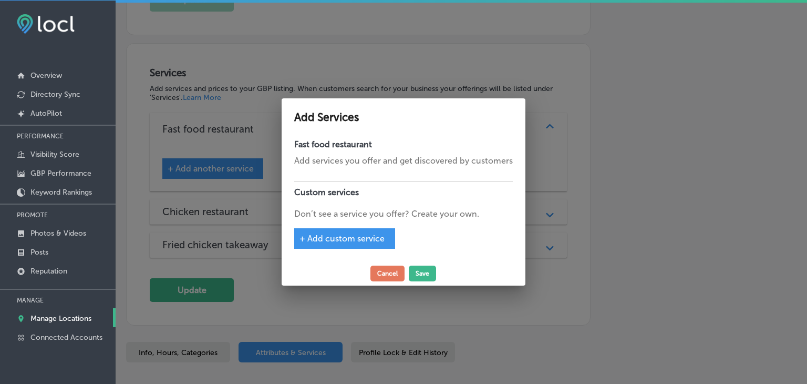
click at [367, 227] on div "Fast food restaurant Add services you offer and get discovered by customers Cus…" at bounding box center [404, 197] width 244 height 127
click at [365, 236] on span "+ Add custom service" at bounding box center [341, 238] width 85 height 10
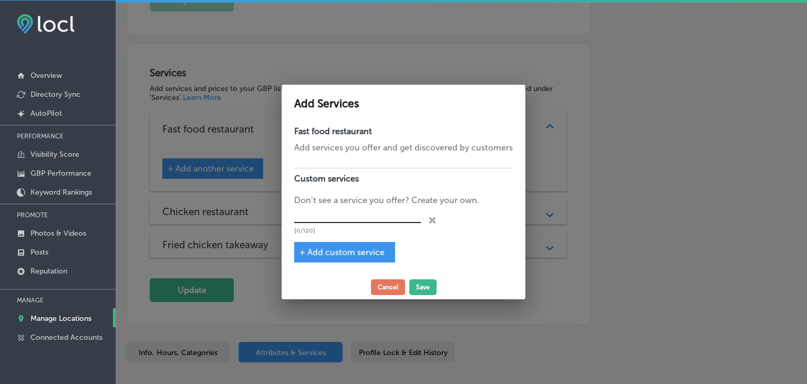
click at [329, 216] on input "text" at bounding box center [357, 214] width 127 height 16
paste input "Classic, spicy bone-in, mix ‘N Match wings"
type input "Classic, spicy bone-in, mix ‘N Match wings"
click at [321, 248] on span "+ Add custom service" at bounding box center [341, 252] width 85 height 10
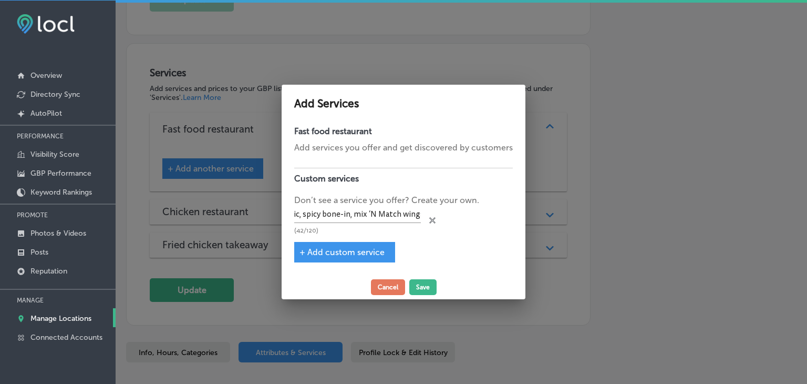
scroll to position [0, 0]
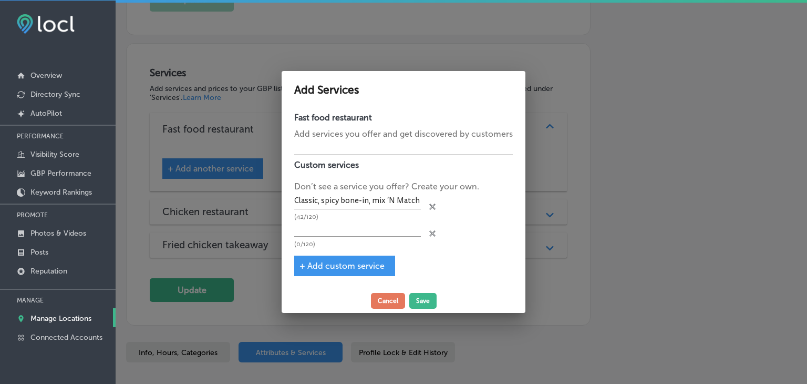
click at [323, 240] on div "(0/120)" at bounding box center [357, 233] width 127 height 27
drag, startPoint x: 326, startPoint y: 228, endPoint x: 330, endPoint y: 209, distance: 19.9
click at [326, 228] on input "text" at bounding box center [357, 228] width 127 height 16
paste input "Signature chicken"
type input "Signature chicken"
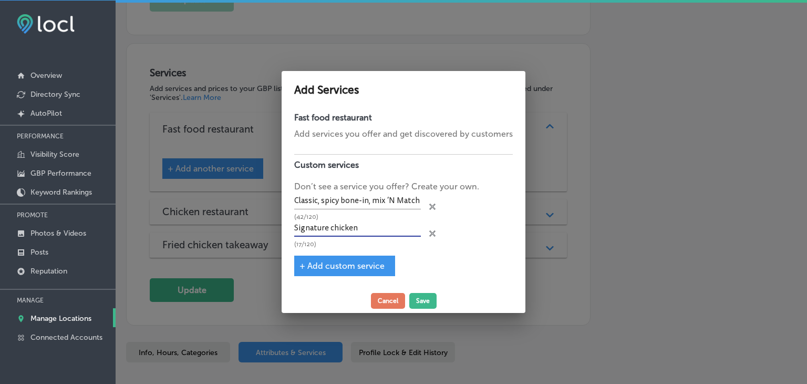
click at [334, 255] on div "+ Add custom service" at bounding box center [344, 265] width 101 height 20
click at [331, 263] on span "+ Add custom service" at bounding box center [341, 266] width 85 height 10
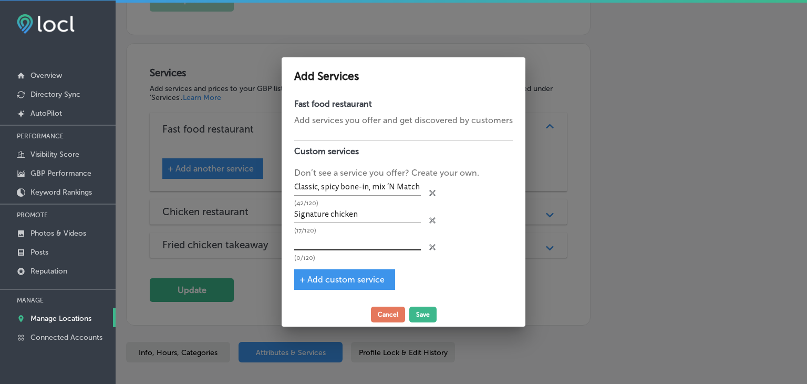
click at [330, 239] on input "text" at bounding box center [357, 242] width 127 height 16
paste input "Combo meals and family size meals"
type input "Combo meals and family size meals"
click at [293, 274] on div "Fast food restaurant Add services you offer and get discovered by customers Cus…" at bounding box center [404, 198] width 244 height 209
click at [298, 274] on div "+ Add custom service" at bounding box center [344, 279] width 101 height 20
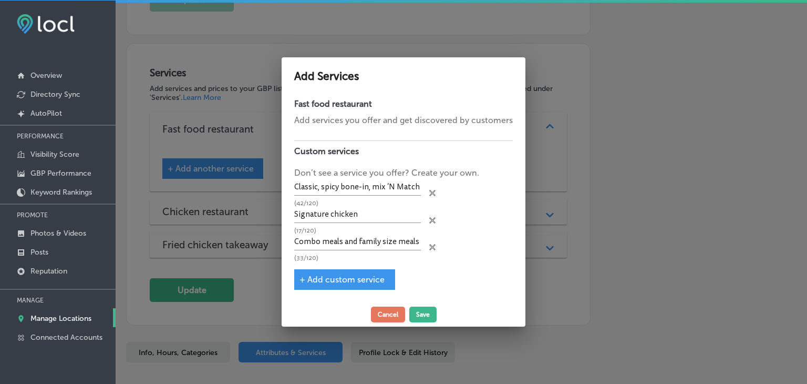
click at [331, 295] on div "Fast food restaurant Add services you offer and get discovered by customers Cus…" at bounding box center [404, 198] width 244 height 209
click at [339, 283] on span "+ Add custom service" at bounding box center [341, 279] width 85 height 10
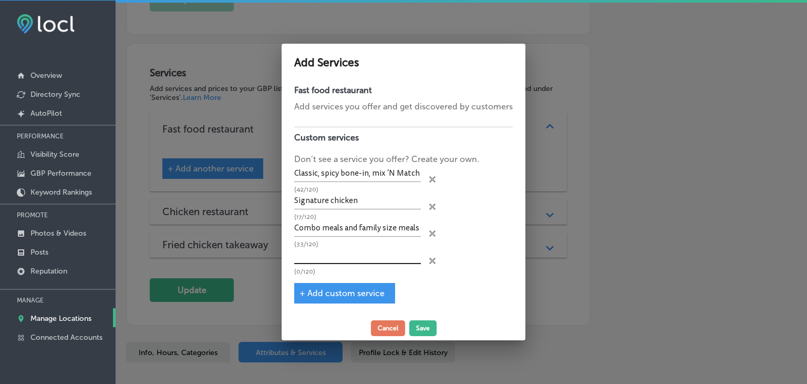
click at [344, 260] on input "text" at bounding box center [357, 255] width 127 height 16
paste input "Surf and turf"
type input "Surf and turf"
click at [353, 280] on div "Fast food restaurant Add services you offer and get discovered by customers Cus…" at bounding box center [404, 198] width 244 height 236
click at [351, 286] on div "+ Add custom service" at bounding box center [344, 293] width 101 height 20
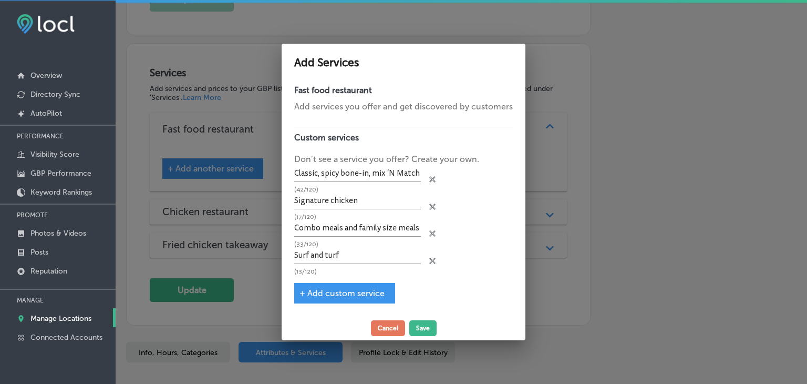
click at [349, 290] on span "+ Add custom service" at bounding box center [341, 293] width 85 height 10
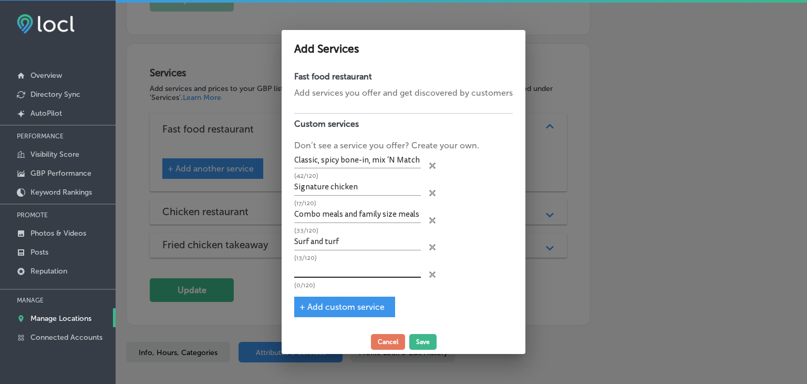
click at [351, 271] on input "text" at bounding box center [357, 269] width 127 height 16
paste input "Popcorn shrimp"
type input "Popcorn shrimp"
click at [309, 308] on span "+ Add custom service" at bounding box center [341, 307] width 85 height 10
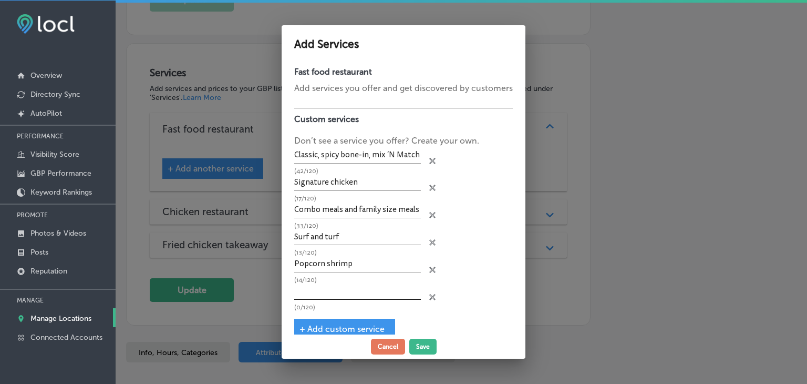
click at [315, 283] on input "text" at bounding box center [357, 291] width 127 height 16
paste input "Cinnamon apple pie"
type input "Cinnamon apple pie"
click at [353, 318] on div "+ Add custom service" at bounding box center [344, 328] width 101 height 20
click at [352, 320] on div "+ Add custom service" at bounding box center [344, 328] width 101 height 20
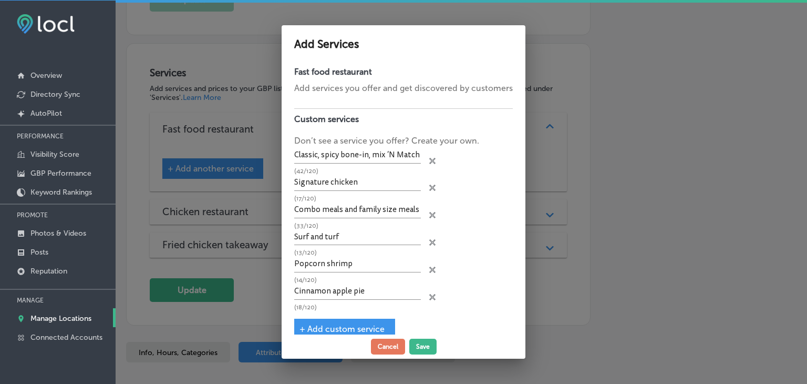
click at [350, 319] on div "+ Add custom service" at bounding box center [344, 328] width 101 height 20
click at [349, 324] on span "+ Add custom service" at bounding box center [341, 329] width 85 height 10
click at [351, 312] on input "text" at bounding box center [357, 318] width 127 height 16
paste input "Kids meals"
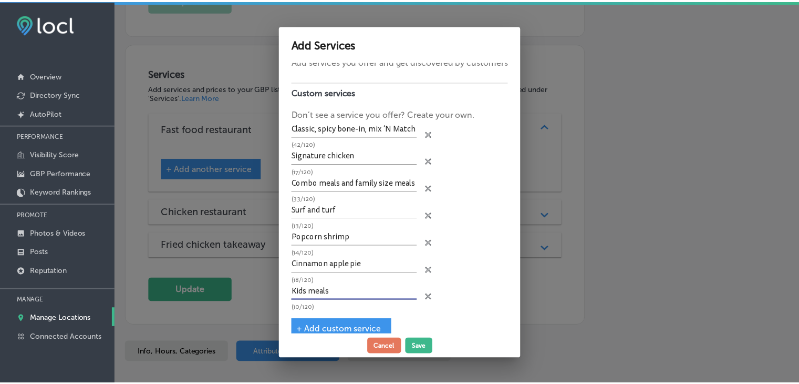
scroll to position [42, 0]
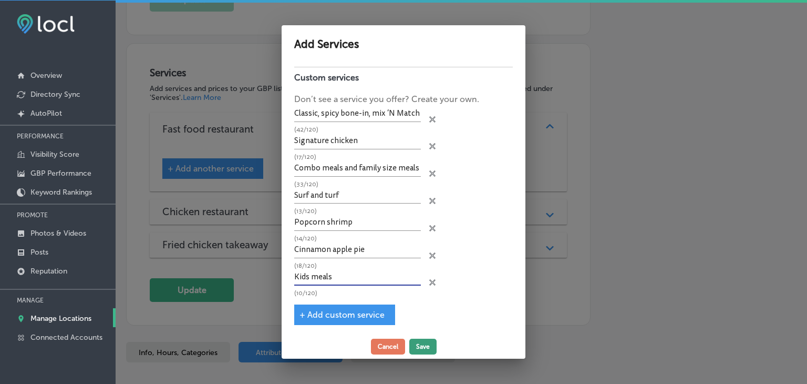
type input "Kids meals"
click at [410, 343] on button "Save" at bounding box center [422, 346] width 27 height 16
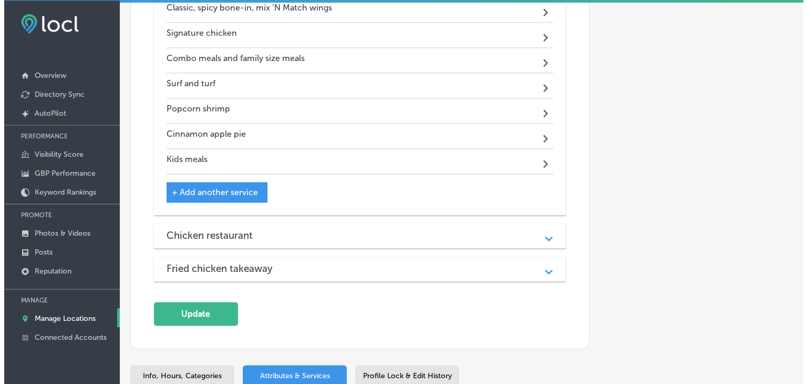
scroll to position [1416, 0]
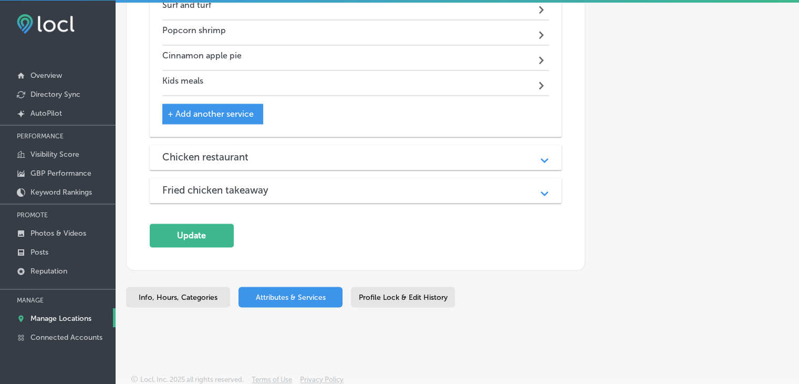
click at [198, 204] on div "Services Add services and prices to your GBP listing. When customers search for…" at bounding box center [356, 41] width 412 height 411
click at [204, 226] on button "Update" at bounding box center [192, 235] width 84 height 24
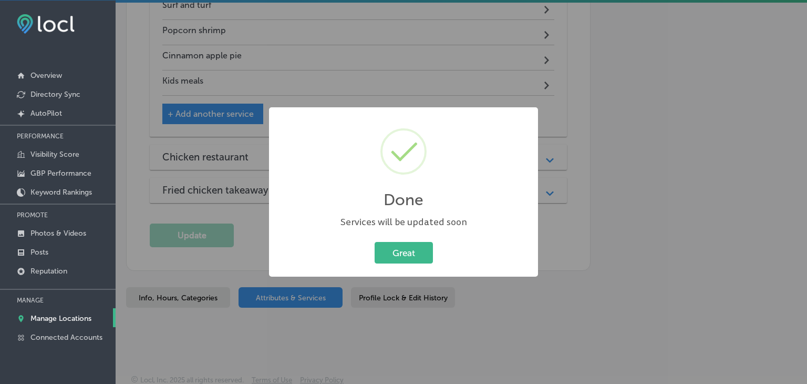
click at [422, 61] on div "Done × Services will be updated soon Great Cancel" at bounding box center [403, 192] width 807 height 384
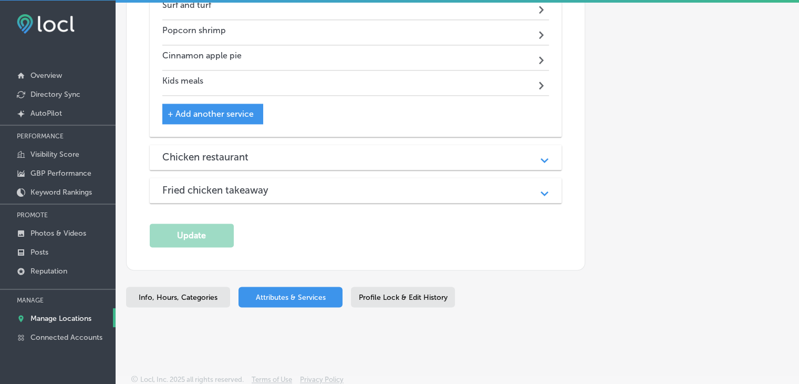
click at [226, 292] on div "Info, Hours, Categories" at bounding box center [178, 296] width 104 height 20
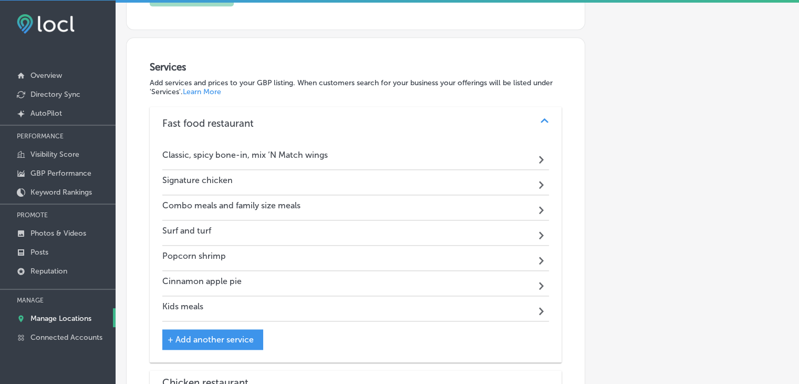
select select "US"
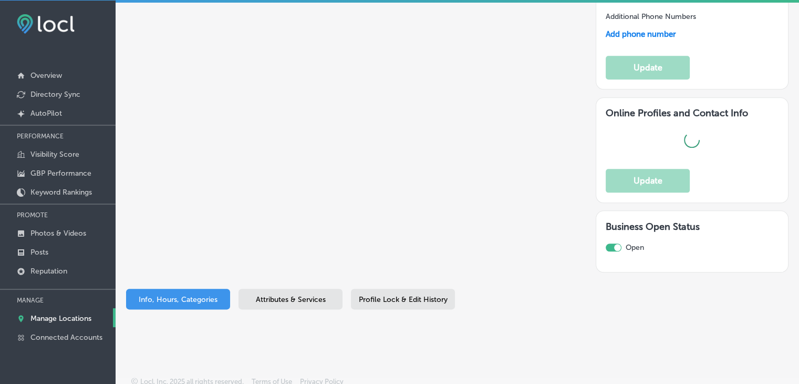
type input "Popeye's Louisiana Kitchen"
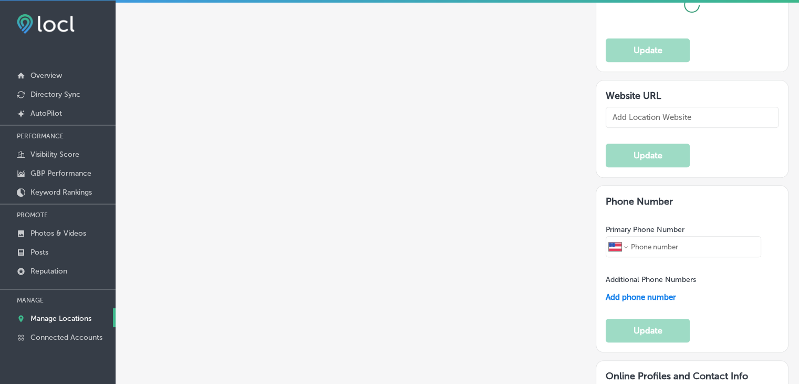
type input "461 Western Bypass"
type input "Andalusia"
type input "36420"
type input "US"
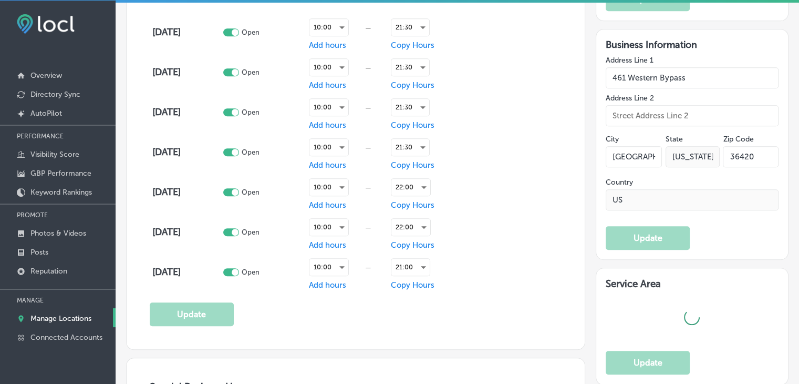
type input "https://www.popeyes.com/store-locator/store/restaurant_237660"
checkbox input "true"
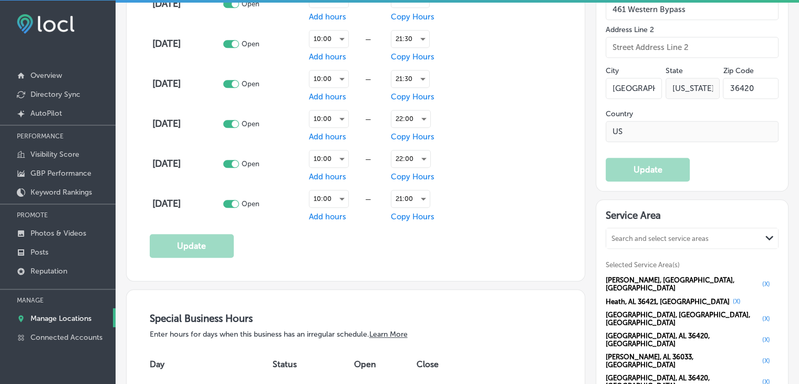
type textarea "Popeyes Louisiana Kitchen in Andalusia, AL, brings the bold, authentic flavors …"
type input "[PHONE_NUMBER]"
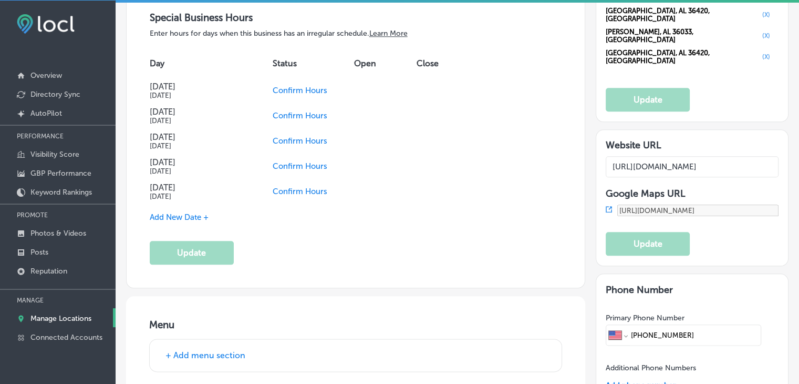
scroll to position [1162, 0]
click at [291, 193] on span "Confirm Hours" at bounding box center [300, 192] width 55 height 9
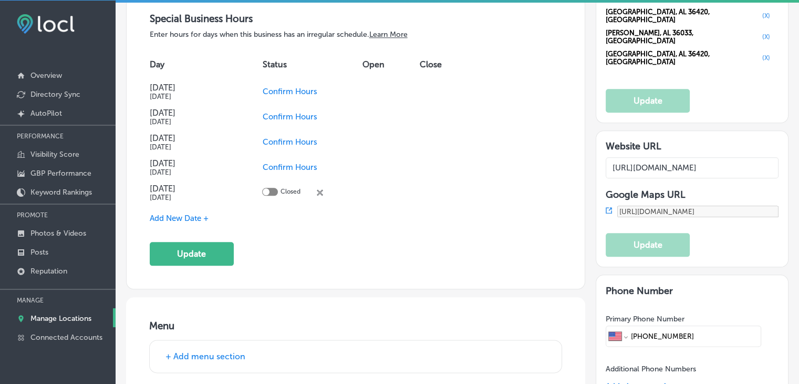
click at [275, 155] on td "Confirm Hours" at bounding box center [312, 166] width 100 height 25
click at [275, 162] on span "Confirm Hours" at bounding box center [289, 166] width 55 height 9
click at [221, 252] on button "Update" at bounding box center [192, 254] width 84 height 24
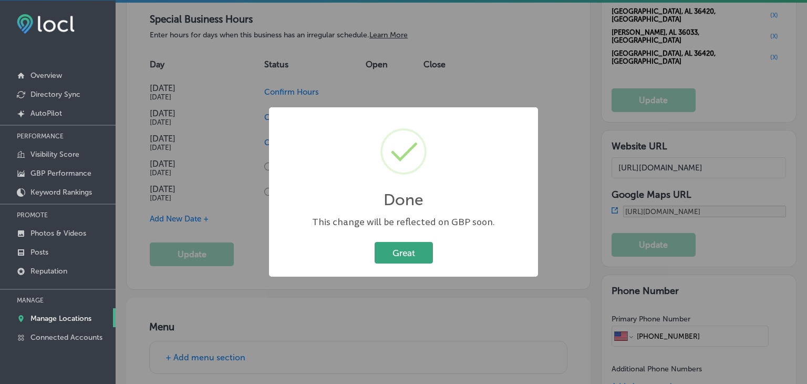
click at [415, 245] on button "Great" at bounding box center [404, 253] width 58 height 22
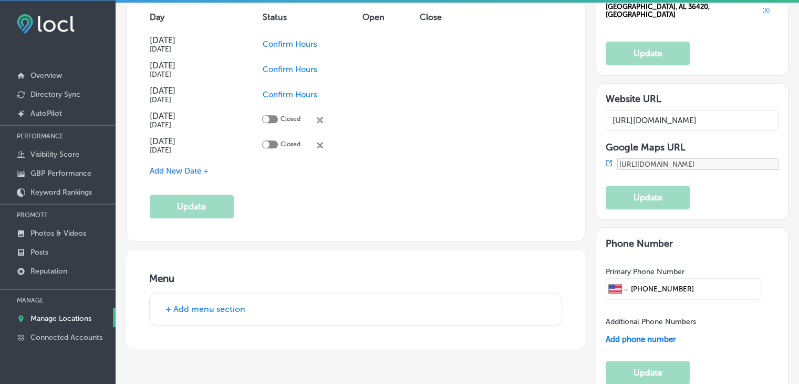
scroll to position [1267, 0]
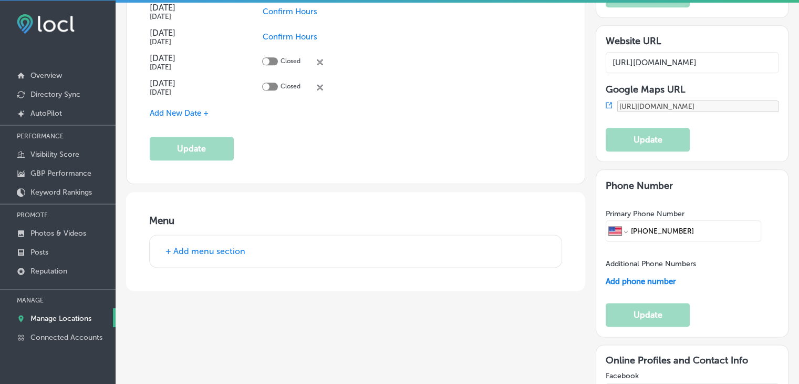
click at [226, 246] on button "+ Add menu section" at bounding box center [205, 250] width 86 height 11
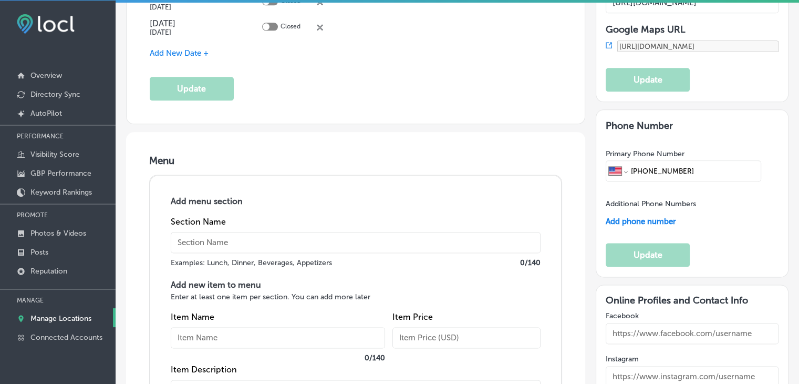
scroll to position [1425, 0]
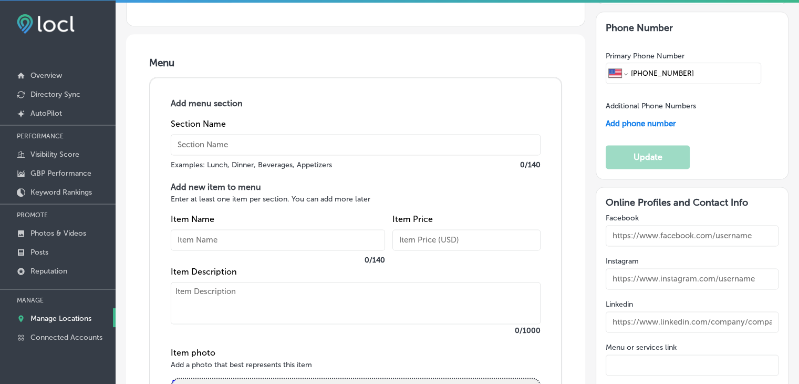
click at [224, 126] on div "Section Name Examples: Lunch, Dinner, Beverages, Appetizers 0 / 140" at bounding box center [356, 145] width 370 height 53
click at [224, 144] on input "text" at bounding box center [356, 144] width 370 height 21
paste input "Sides"
type input "Sides"
click at [216, 229] on input "text" at bounding box center [278, 239] width 214 height 21
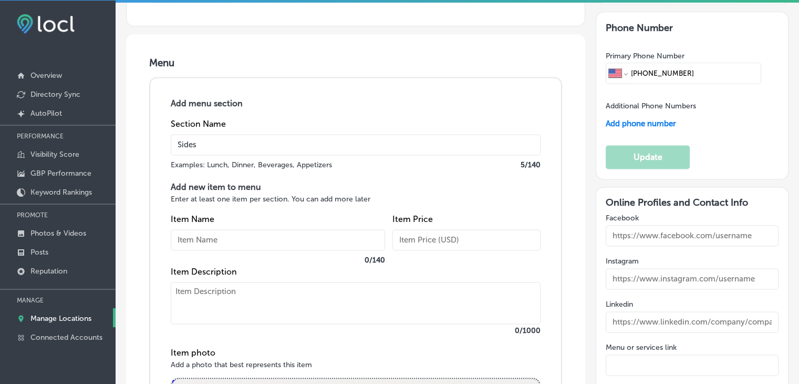
paste input "Cajun rice"
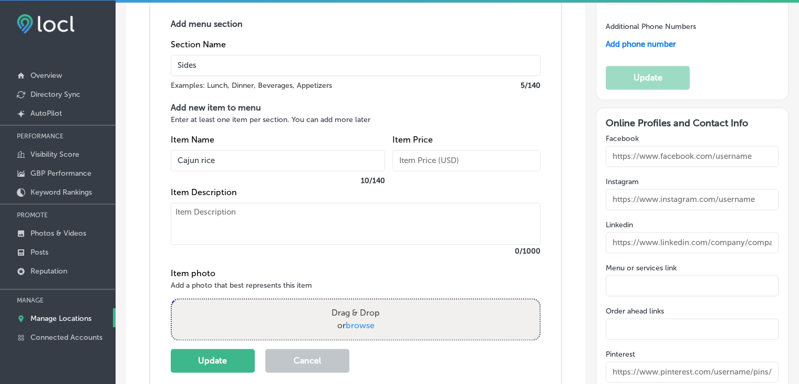
scroll to position [1582, 0]
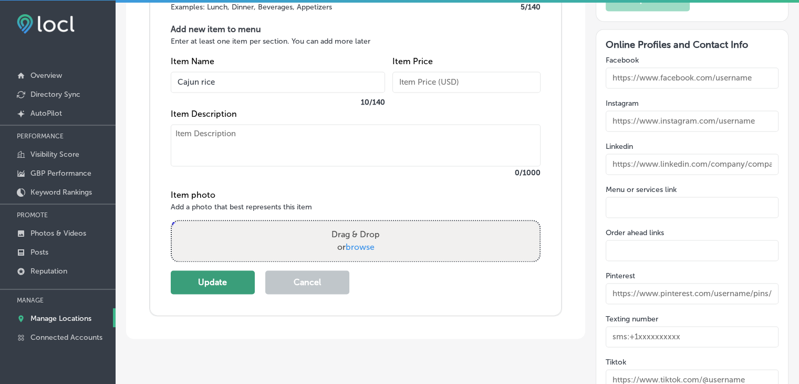
type input "Cajun rice"
click at [227, 284] on button "Update" at bounding box center [213, 282] width 84 height 24
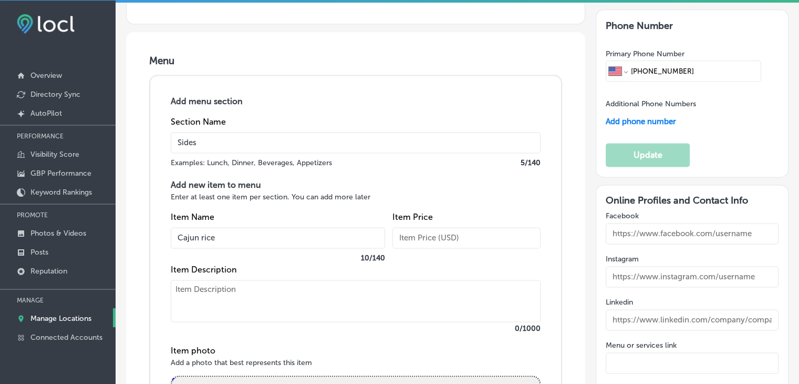
scroll to position [1425, 0]
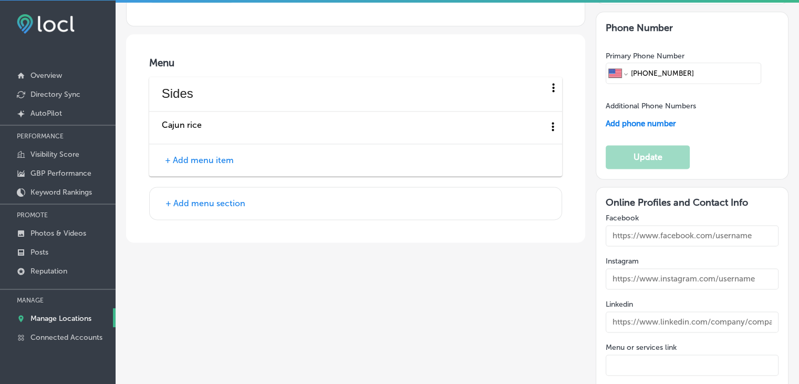
click at [214, 160] on button "+ Add menu item" at bounding box center [199, 159] width 75 height 11
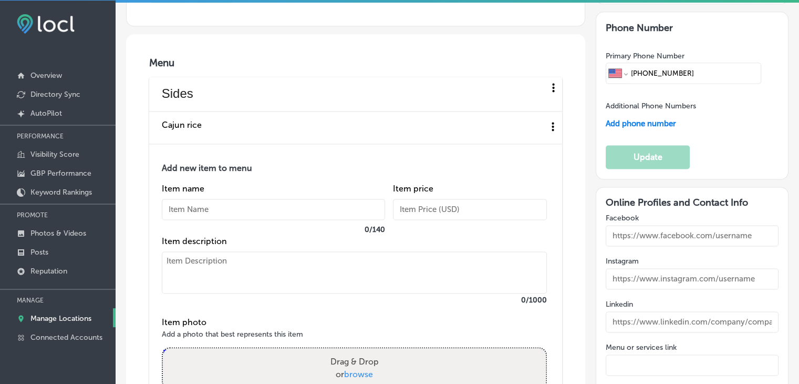
click at [222, 187] on div "Item name 0 / 140" at bounding box center [273, 209] width 223 height 53
click at [222, 199] on input "text" at bounding box center [273, 209] width 223 height 21
paste input "Homestyle mac n cheese"
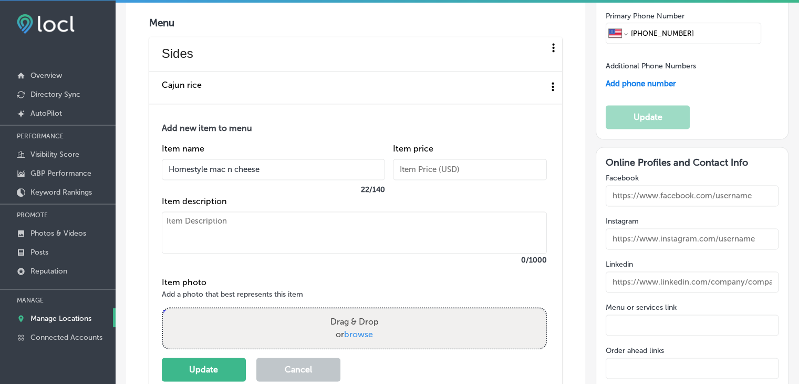
scroll to position [1582, 0]
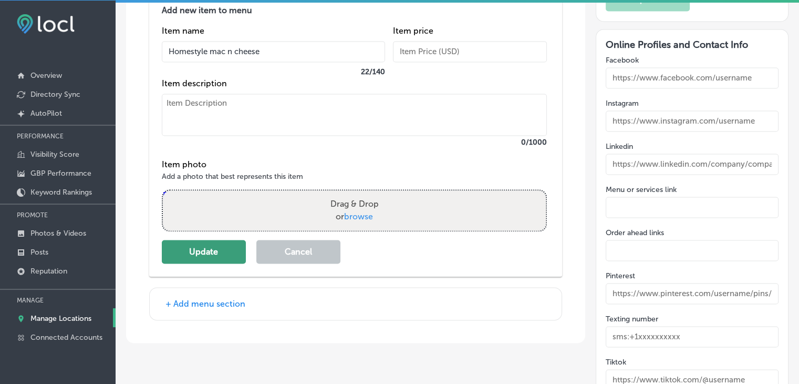
type input "Homestyle mac n cheese"
click at [227, 247] on button "Update" at bounding box center [204, 252] width 84 height 24
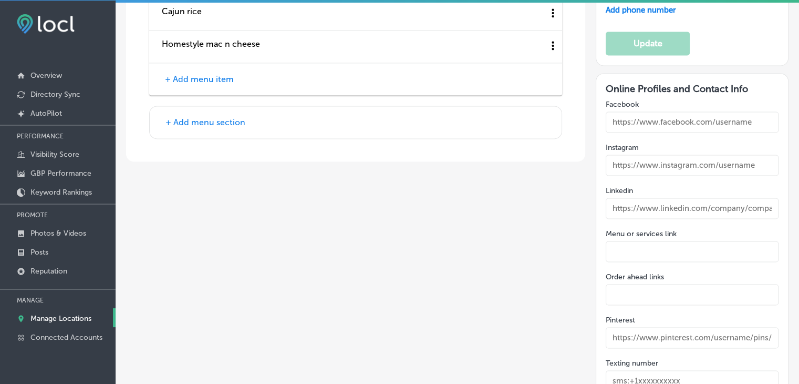
scroll to position [1425, 0]
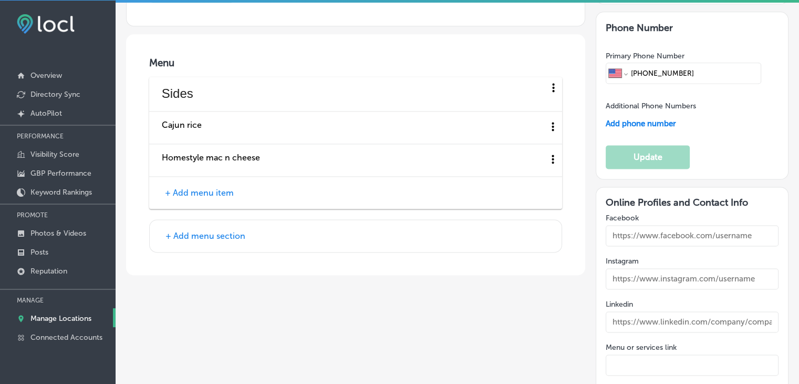
click at [214, 187] on button "+ Add menu item" at bounding box center [199, 192] width 75 height 11
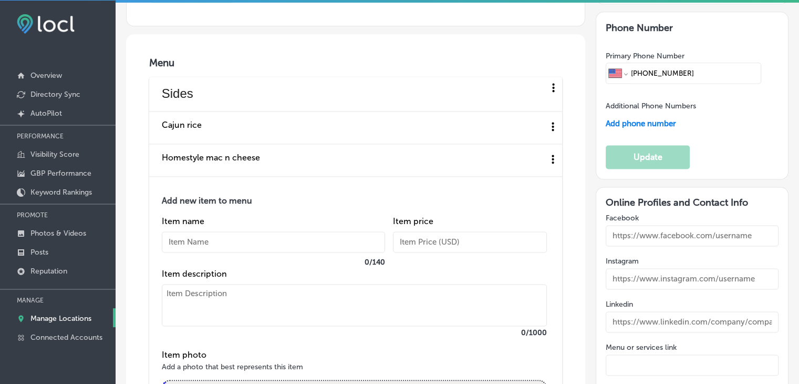
click at [212, 237] on input "text" at bounding box center [273, 241] width 223 height 21
paste input "Cajun fries"
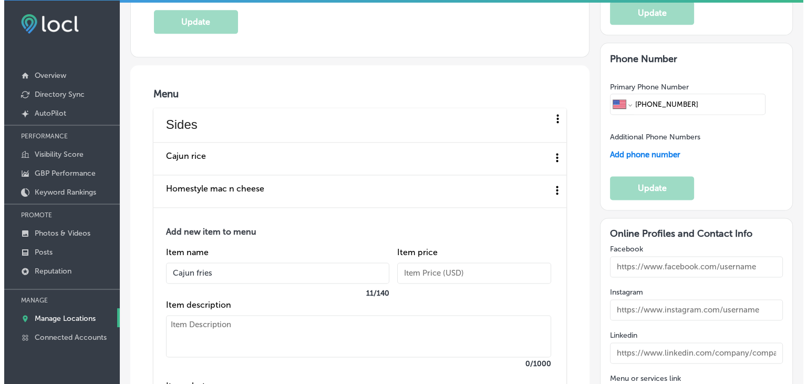
scroll to position [1372, 0]
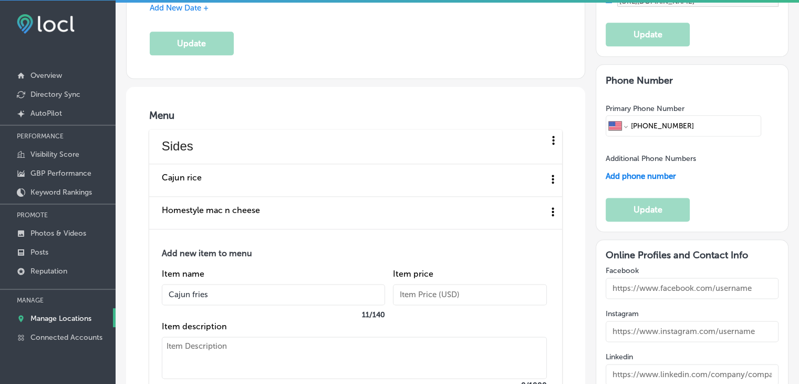
type input "Cajun fries"
click at [547, 143] on div at bounding box center [553, 140] width 13 height 15
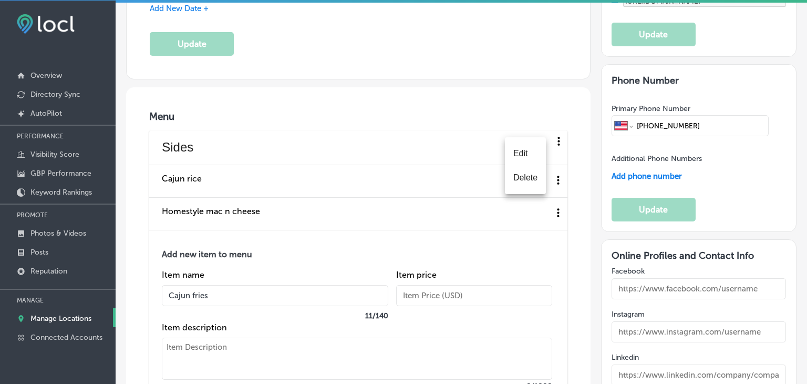
click at [559, 119] on div at bounding box center [403, 192] width 807 height 384
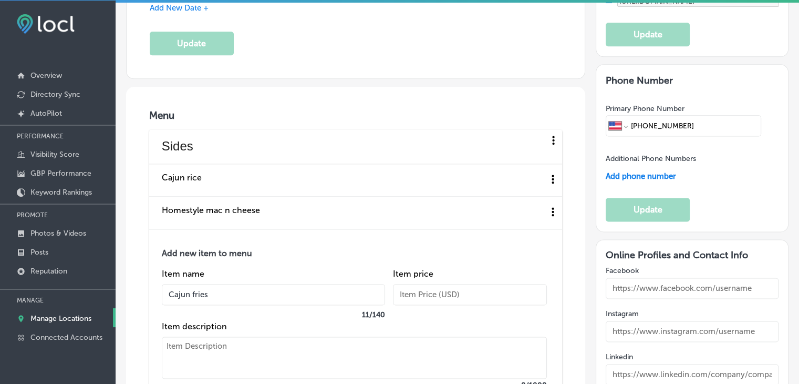
click at [548, 185] on icon at bounding box center [552, 178] width 13 height 13
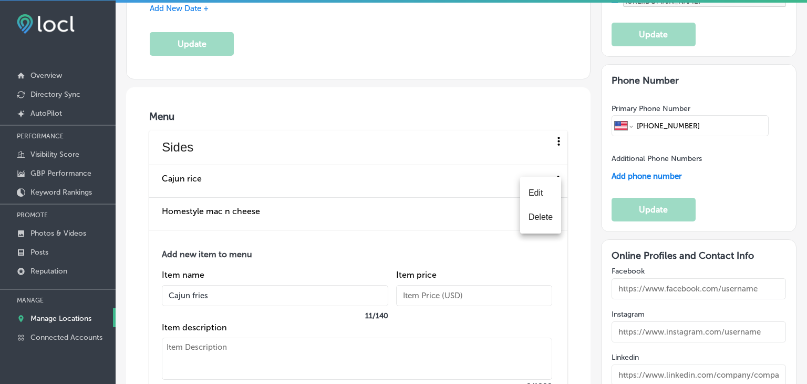
click at [562, 84] on div at bounding box center [403, 192] width 807 height 384
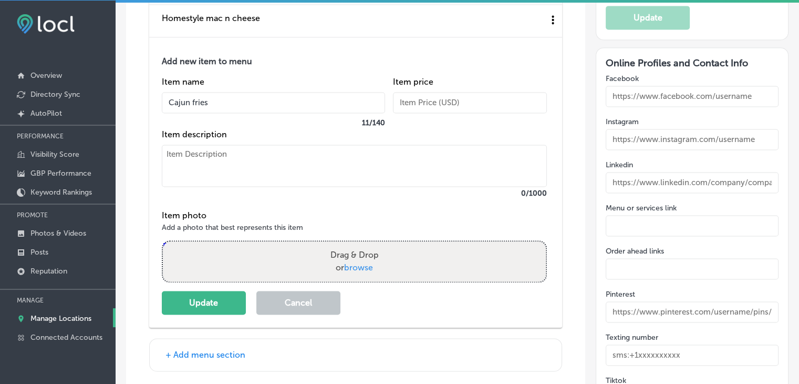
scroll to position [1582, 0]
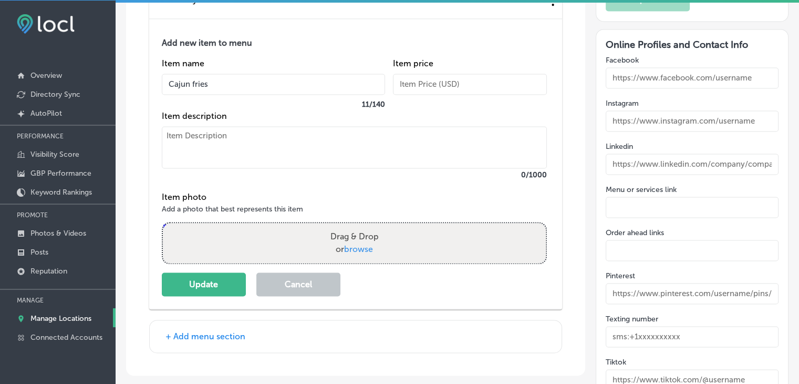
click at [191, 281] on button "Update" at bounding box center [204, 284] width 84 height 24
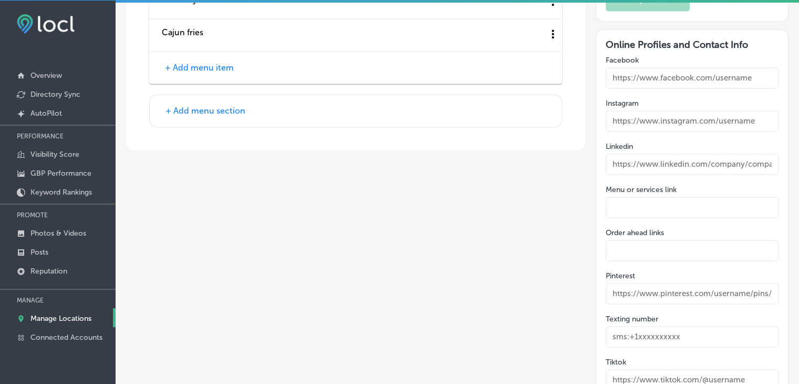
scroll to position [1477, 0]
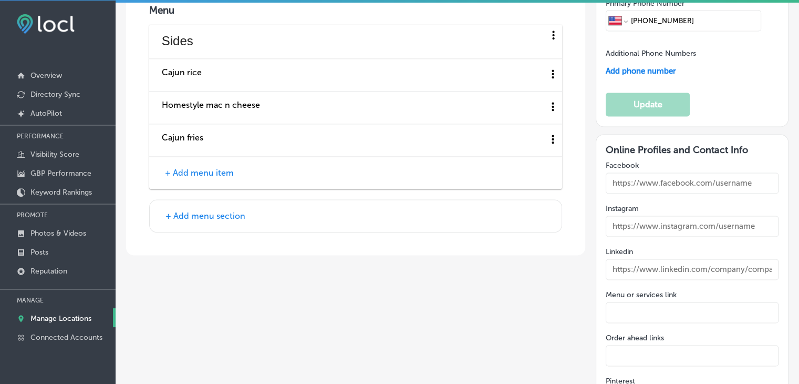
click at [221, 168] on button "+ Add menu item" at bounding box center [199, 172] width 75 height 11
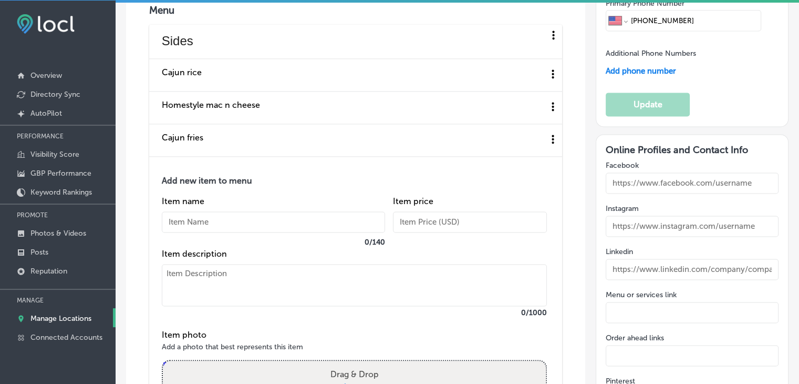
click at [223, 211] on input "text" at bounding box center [273, 221] width 223 height 21
paste input "Mashed potatoes with cajun gravy"
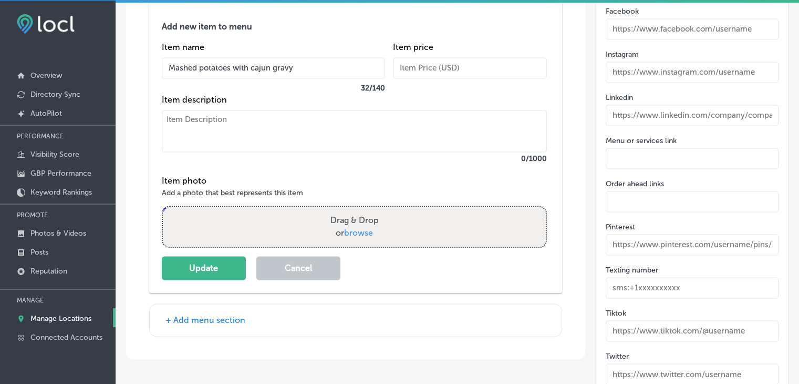
scroll to position [1635, 0]
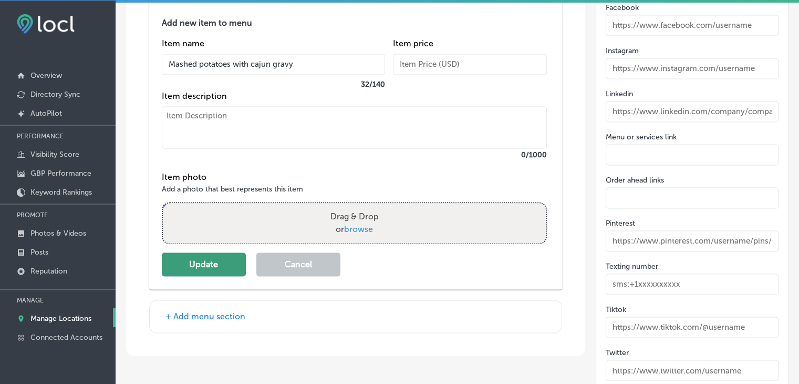
type input "Mashed potatoes with cajun gravy"
click at [235, 265] on button "Update" at bounding box center [204, 264] width 84 height 24
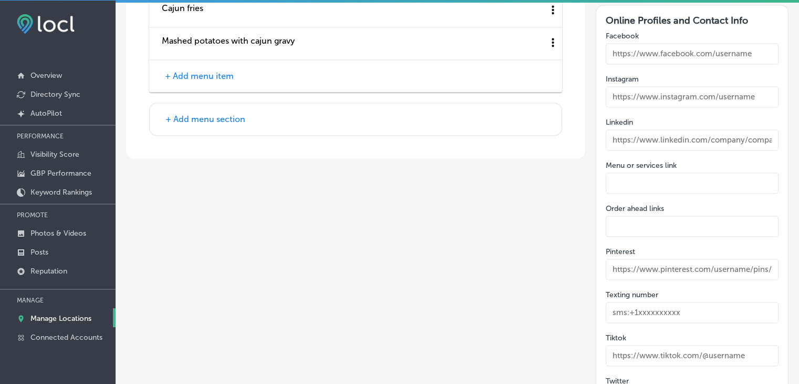
scroll to position [1582, 0]
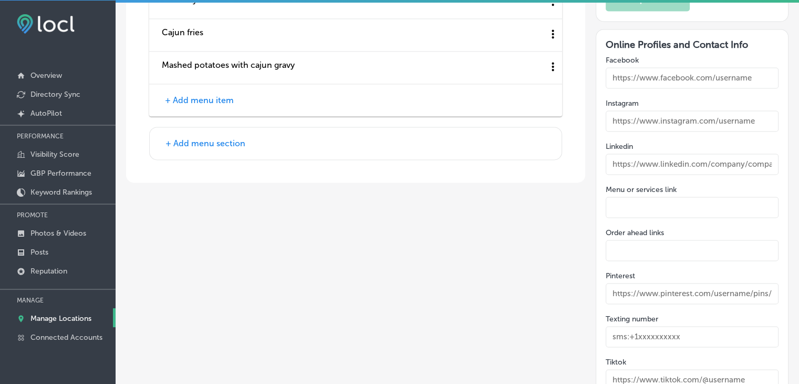
click at [217, 99] on button "+ Add menu item" at bounding box center [199, 100] width 75 height 11
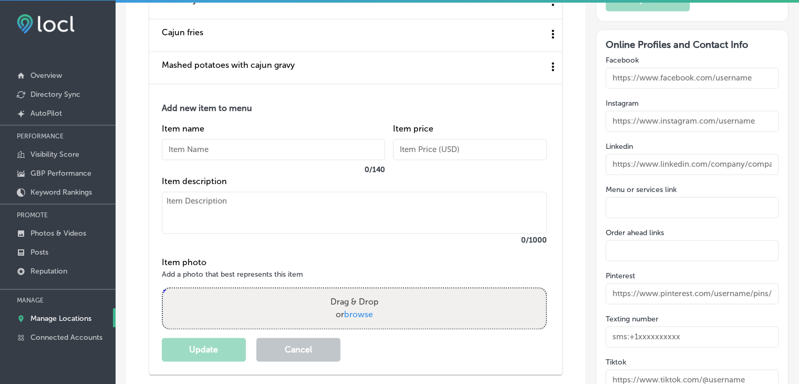
click at [240, 131] on div "Item name 0 / 140" at bounding box center [273, 149] width 223 height 53
click at [248, 147] on input "text" at bounding box center [273, 149] width 223 height 21
paste input "Red beans and rice"
type input "Red beans and rice"
click at [218, 338] on button "Update" at bounding box center [204, 349] width 84 height 24
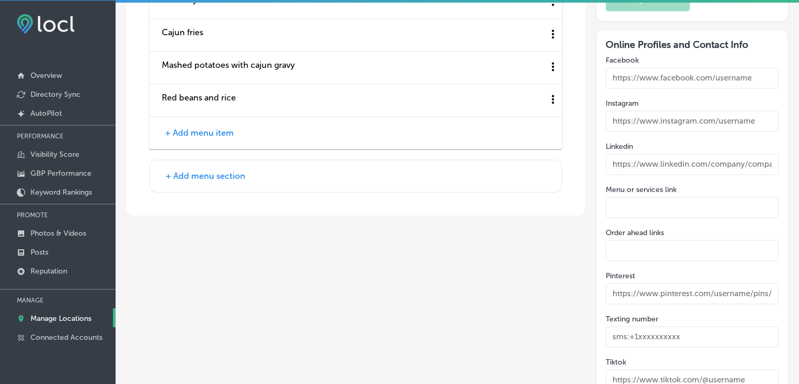
click at [181, 127] on button "+ Add menu item" at bounding box center [199, 132] width 75 height 11
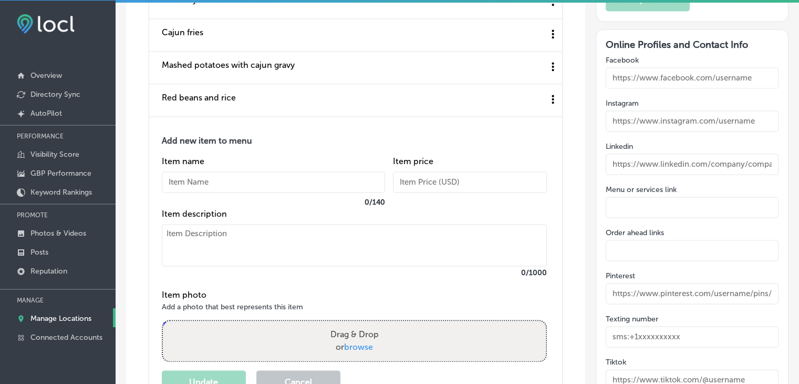
click at [194, 171] on input "text" at bounding box center [273, 181] width 223 height 21
paste input "Coleslaw"
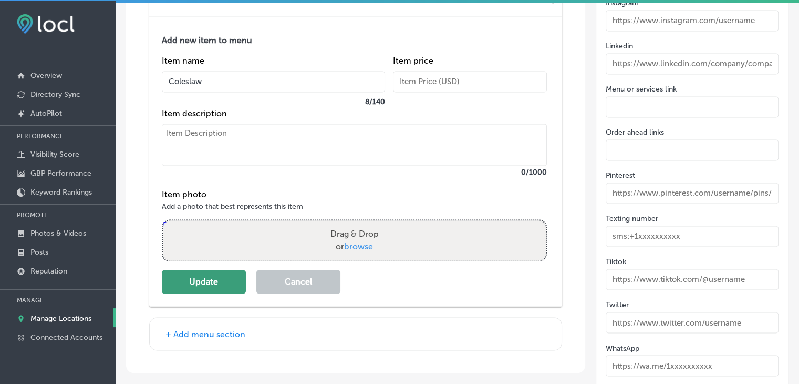
scroll to position [1687, 0]
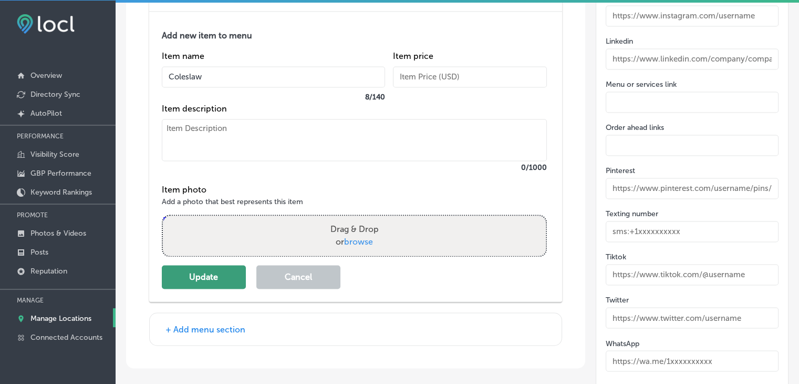
type input "Coleslaw"
click at [195, 275] on button "Update" at bounding box center [204, 277] width 84 height 24
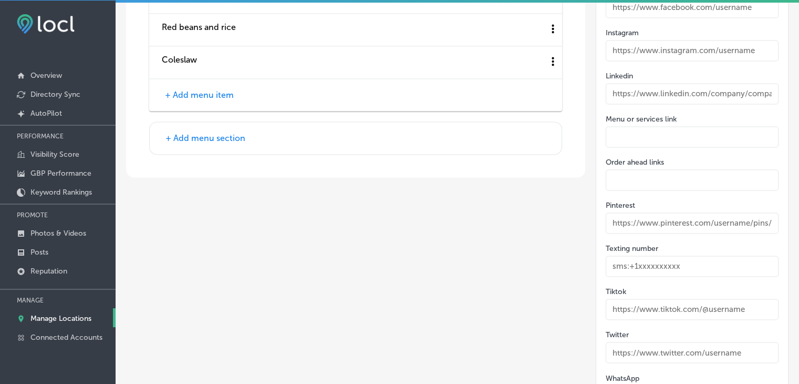
scroll to position [1582, 0]
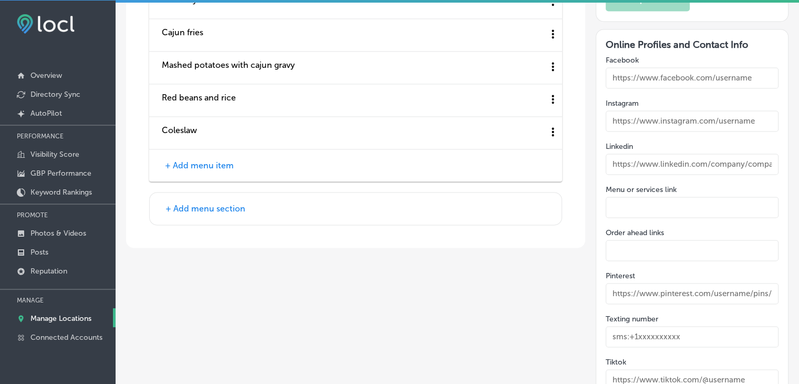
click at [207, 149] on div "+ Add menu item" at bounding box center [355, 165] width 413 height 32
click at [207, 160] on button "+ Add menu item" at bounding box center [199, 165] width 75 height 11
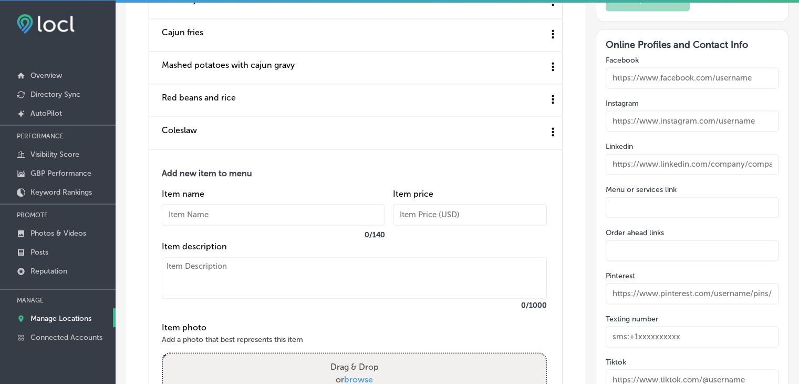
click at [205, 204] on input "text" at bounding box center [273, 214] width 223 height 21
paste input "Biscuits"
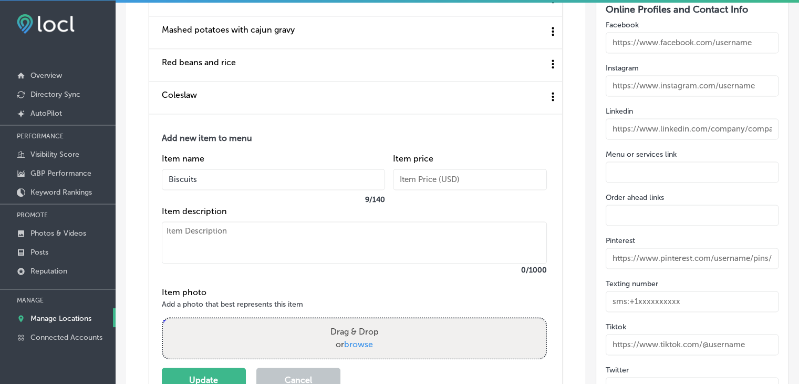
scroll to position [1687, 0]
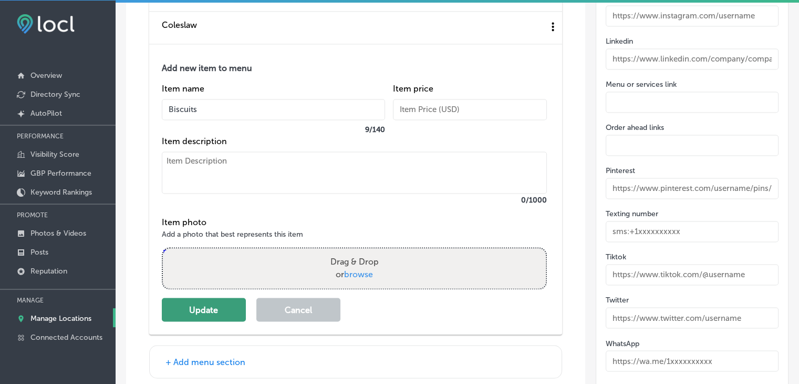
type input "Biscuits"
click at [221, 310] on button "Update" at bounding box center [204, 309] width 84 height 24
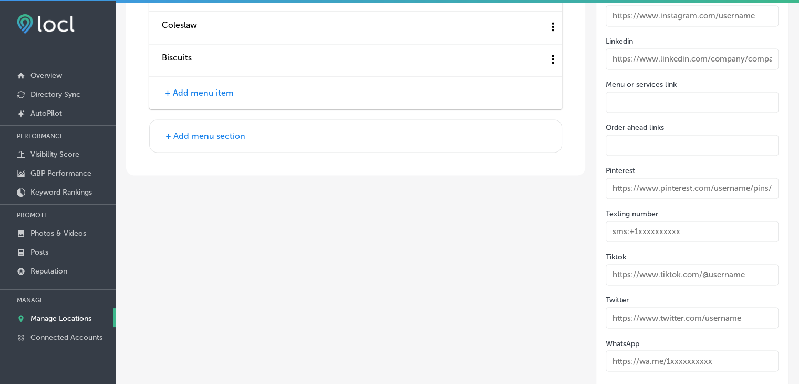
click at [188, 130] on button "+ Add menu section" at bounding box center [205, 135] width 86 height 11
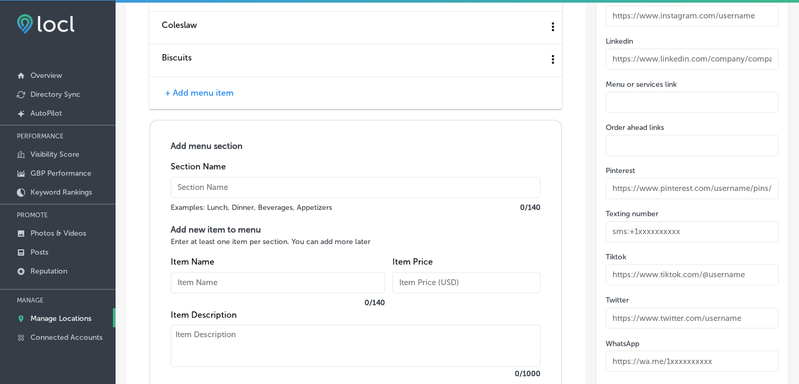
click at [196, 177] on input "text" at bounding box center [356, 187] width 370 height 21
paste input "[DATE] Scaries"
type input "[DATE] Scaries"
click at [222, 272] on input "text" at bounding box center [278, 282] width 214 height 21
paste input "Classic chicken sandwich"
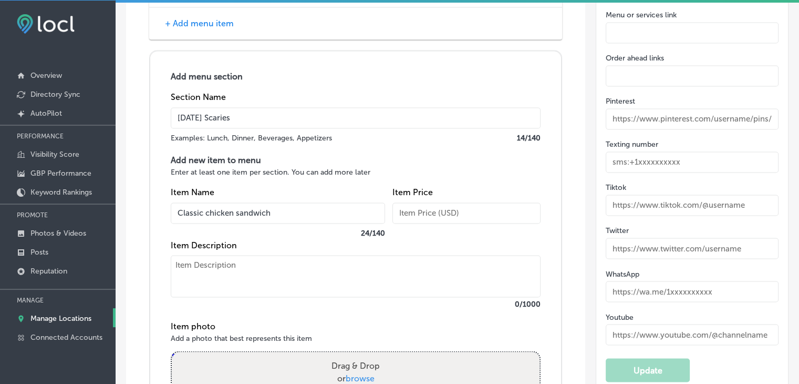
scroll to position [1845, 0]
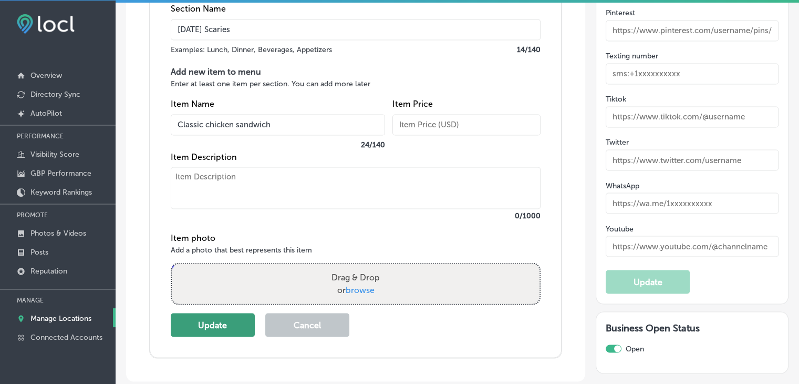
type input "Classic chicken sandwich"
click at [221, 313] on button "Update" at bounding box center [213, 325] width 84 height 24
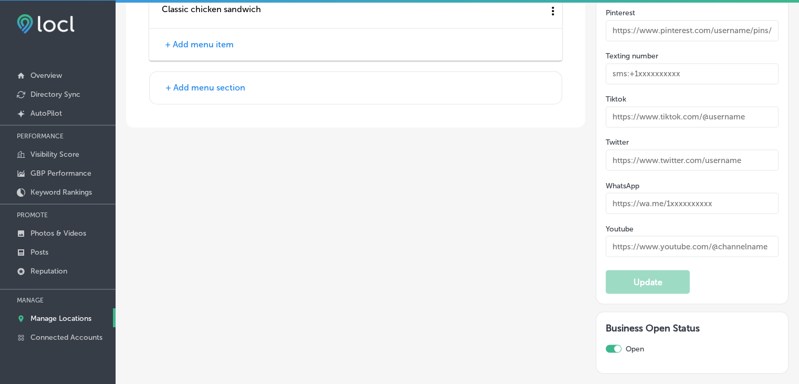
click at [207, 90] on div "+ Add menu section" at bounding box center [356, 87] width 412 height 32
click at [221, 40] on button "+ Add menu item" at bounding box center [199, 44] width 75 height 11
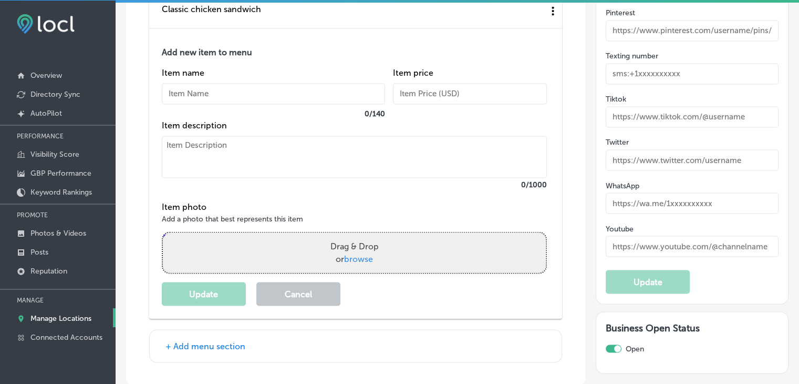
click at [231, 72] on div "Item name 0 / 140" at bounding box center [273, 94] width 223 height 53
click at [231, 83] on input "text" at bounding box center [273, 93] width 223 height 21
paste input "Classic Bacon and cheese chicken sandwich"
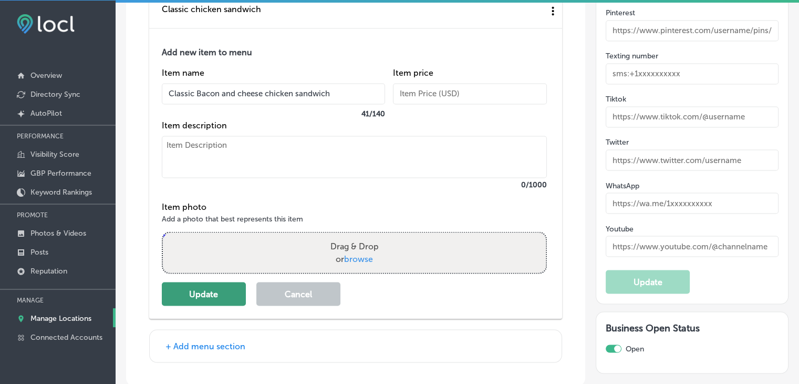
type input "Classic Bacon and cheese chicken sandwich"
click at [209, 293] on button "Update" at bounding box center [204, 294] width 84 height 24
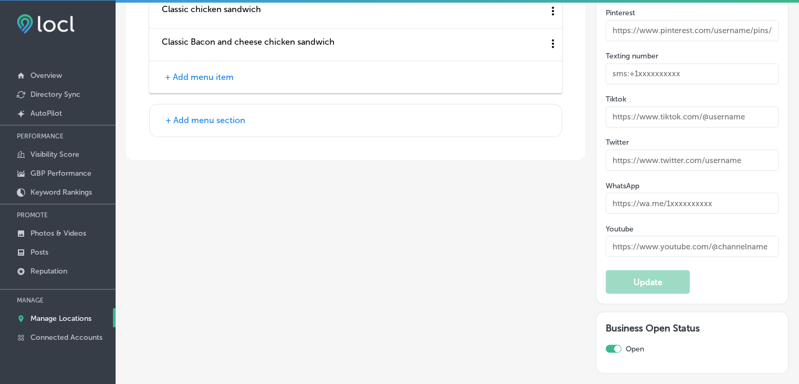
click at [219, 71] on button "+ Add menu item" at bounding box center [199, 76] width 75 height 11
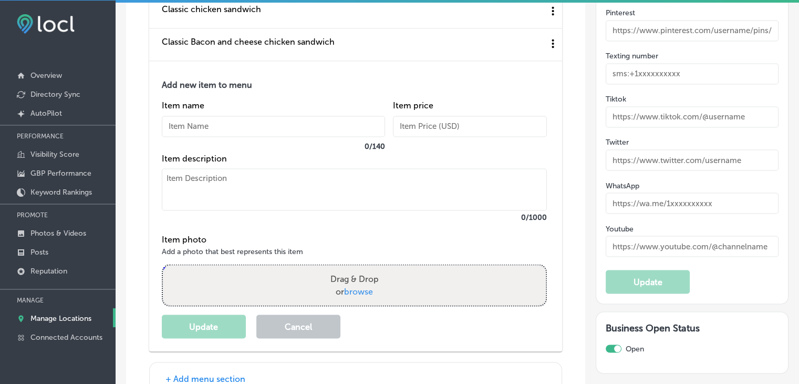
click at [208, 119] on input "text" at bounding box center [273, 126] width 223 height 21
paste input "3 or 5 pc tenders"
type input "3 or 5 pc tenders"
click at [206, 325] on button "Update" at bounding box center [204, 326] width 84 height 24
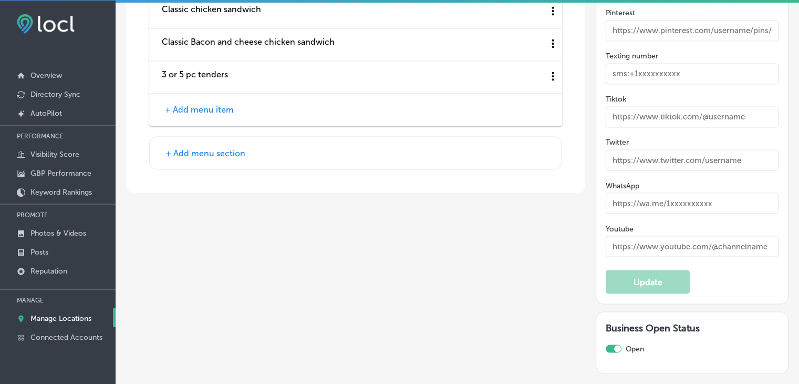
click at [212, 104] on button "+ Add menu item" at bounding box center [199, 109] width 75 height 11
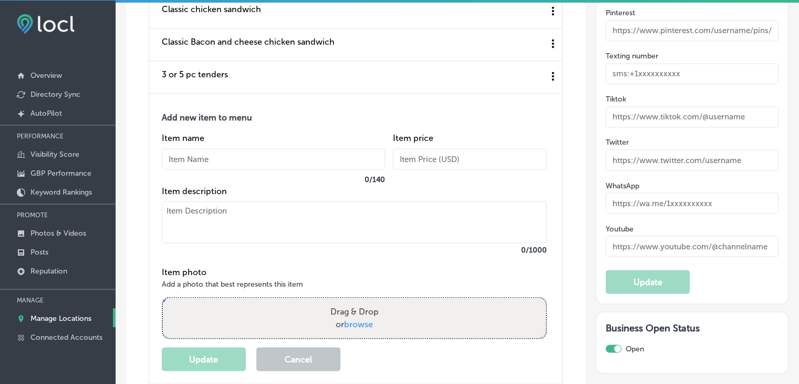
click at [204, 148] on input "text" at bounding box center [273, 158] width 223 height 21
paste input "Cajun fries"
type input "Cajun fries"
click at [233, 353] on button "Update" at bounding box center [204, 359] width 84 height 24
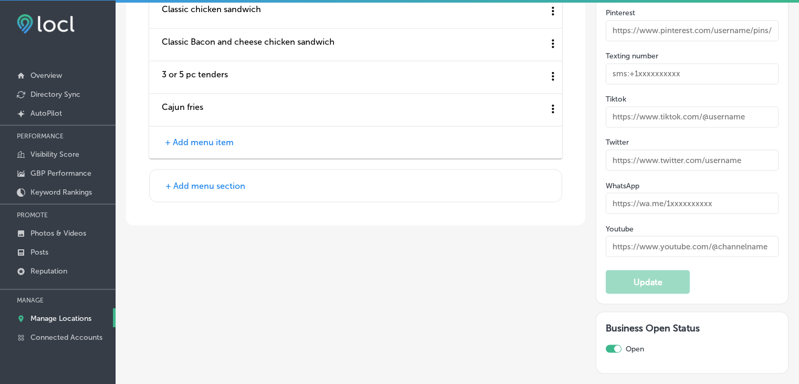
click at [233, 137] on button "+ Add menu item" at bounding box center [199, 142] width 75 height 11
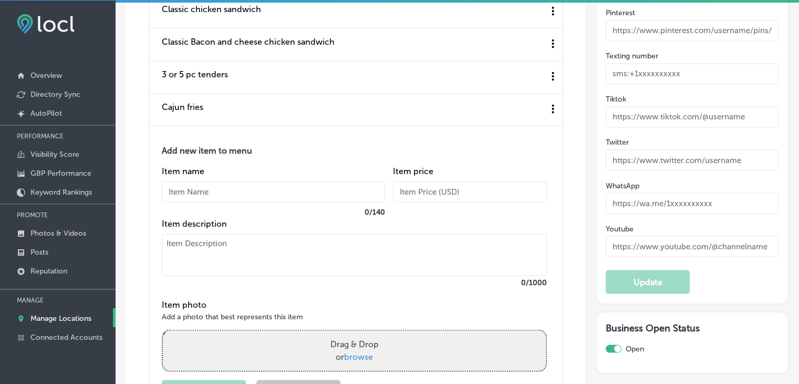
click at [216, 196] on div "Item name 0 / 140" at bounding box center [273, 191] width 223 height 53
click at [216, 193] on input "text" at bounding box center [273, 191] width 223 height 21
paste input "Homestyle mac n cheese"
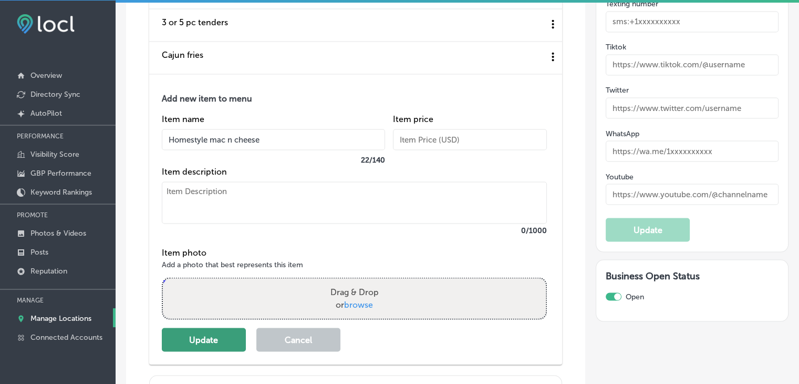
scroll to position [1898, 0]
type input "Homestyle mac n cheese"
click at [176, 341] on button "Update" at bounding box center [204, 339] width 84 height 24
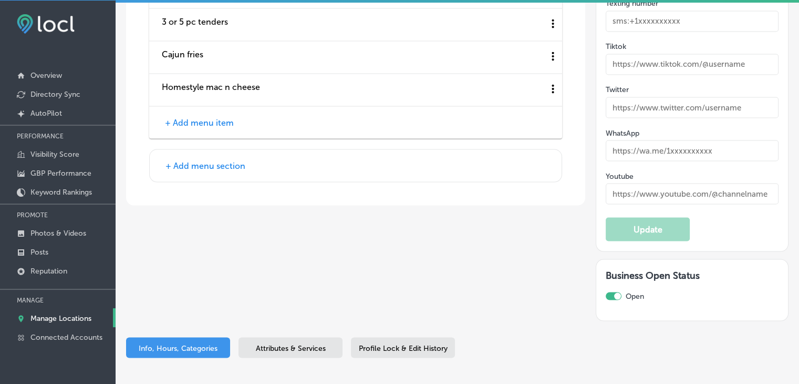
scroll to position [1895, 0]
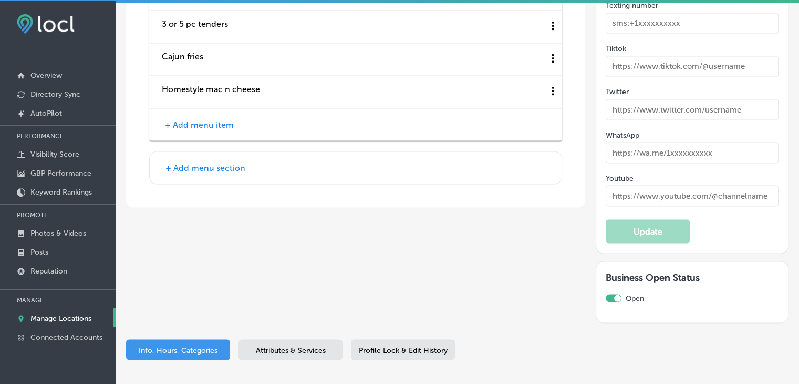
click at [222, 125] on div "+ Add menu item" at bounding box center [355, 124] width 413 height 32
click at [227, 110] on div "+ Add menu item" at bounding box center [355, 124] width 413 height 32
click at [225, 119] on button "+ Add menu item" at bounding box center [199, 124] width 75 height 11
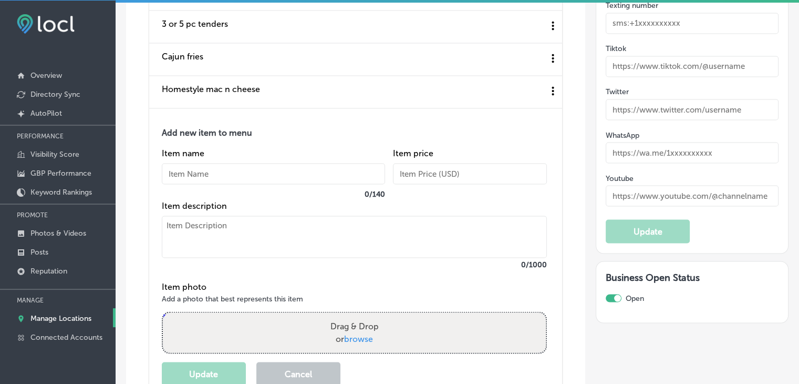
click at [224, 175] on input "text" at bounding box center [273, 173] width 223 height 21
paste input "Caramel apple cheesecake cup"
type input "Caramel apple cheesecake cup"
click at [212, 361] on button "Update" at bounding box center [204, 373] width 84 height 24
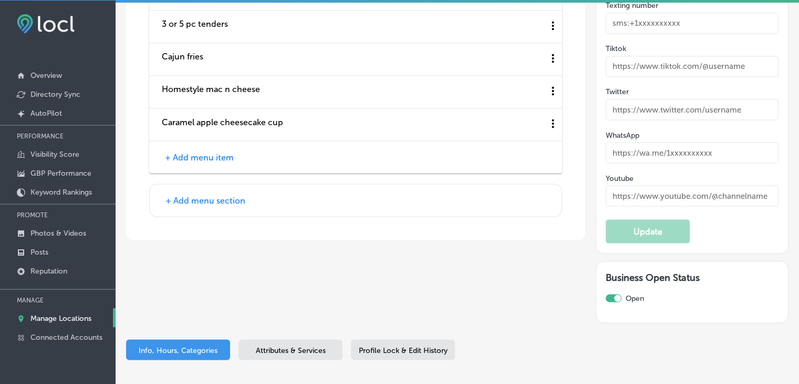
click at [199, 156] on button "+ Add menu item" at bounding box center [199, 156] width 75 height 11
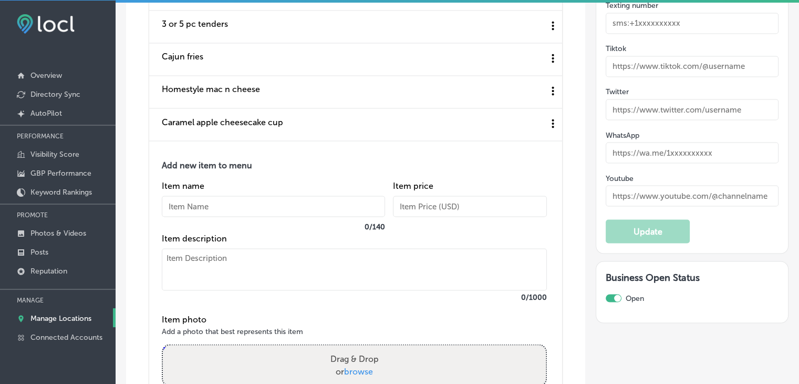
click at [201, 211] on div "Item name 0 / 140" at bounding box center [273, 206] width 223 height 53
click at [205, 204] on input "text" at bounding box center [273, 205] width 223 height 21
paste input "Chocolate chip biscuits"
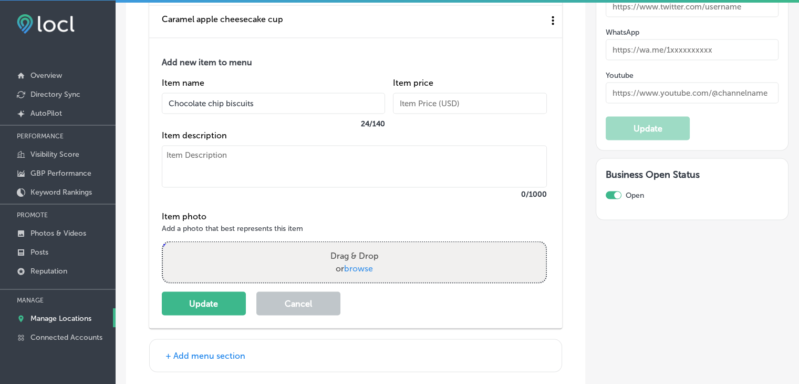
scroll to position [2001, 0]
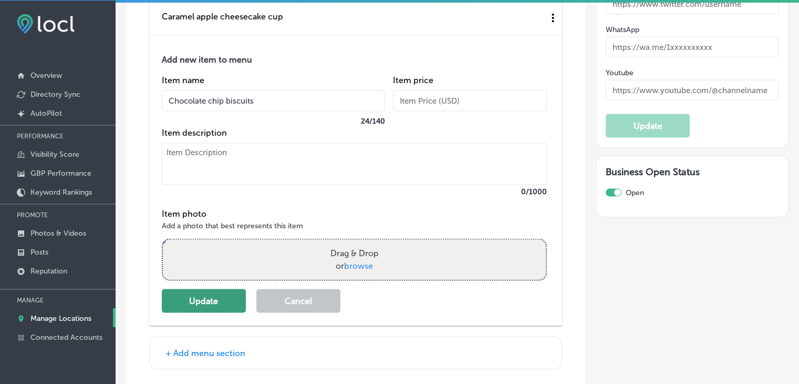
type input "Chocolate chip biscuits"
click at [229, 291] on button "Update" at bounding box center [204, 301] width 84 height 24
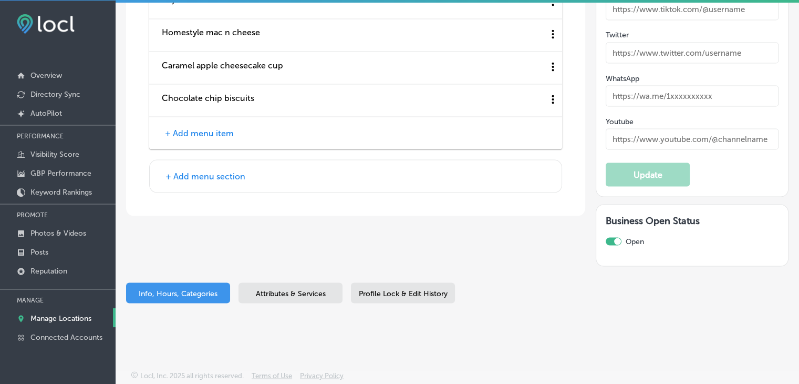
scroll to position [1895, 0]
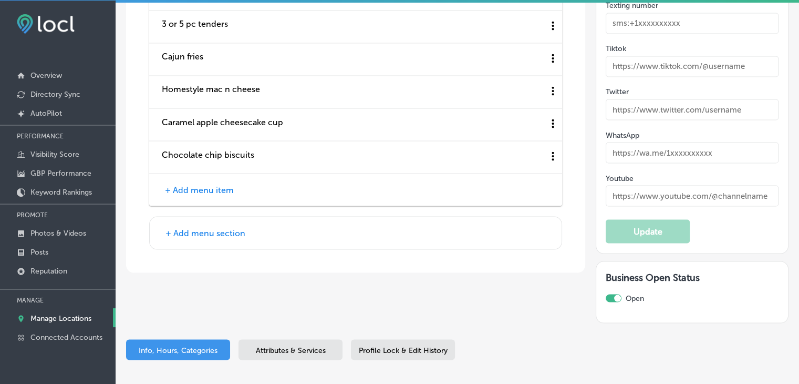
click at [193, 228] on button "+ Add menu section" at bounding box center [205, 232] width 86 height 11
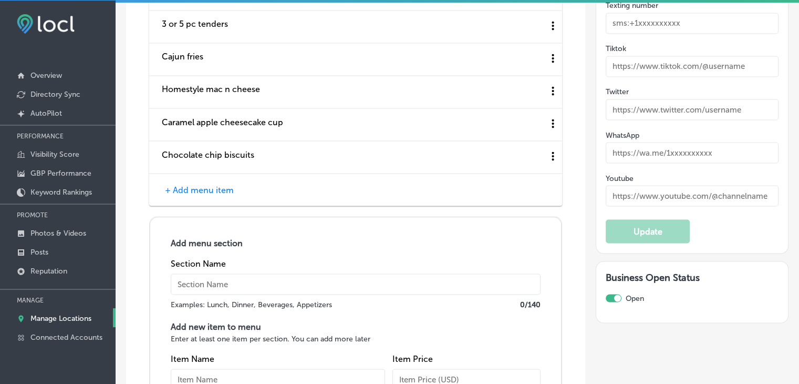
click at [201, 275] on input "text" at bounding box center [356, 283] width 370 height 21
paste input "Wings Flavors"
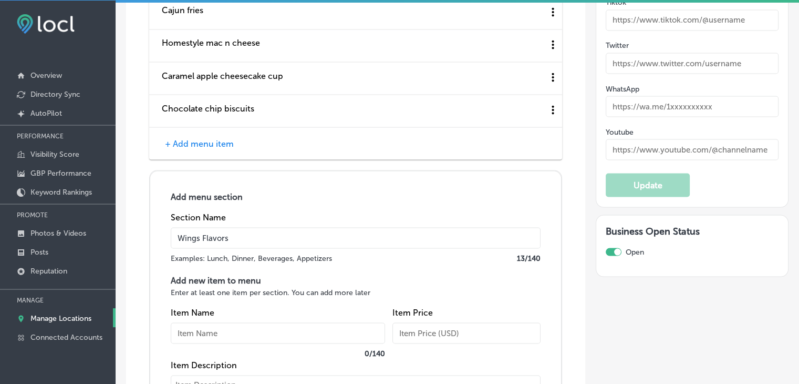
scroll to position [2001, 0]
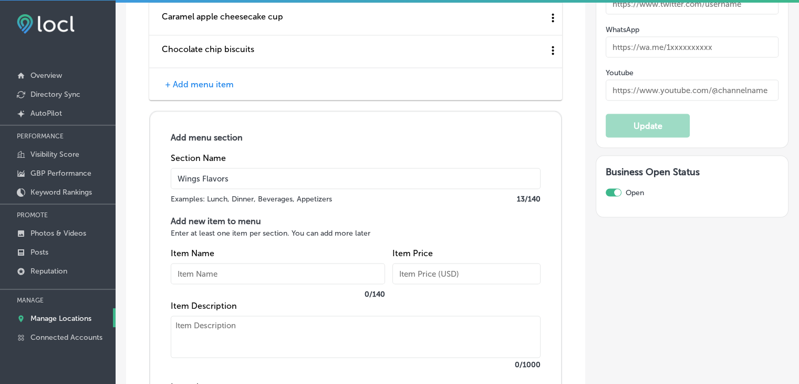
type input "Wings Flavors"
click at [258, 272] on input "text" at bounding box center [278, 273] width 214 height 21
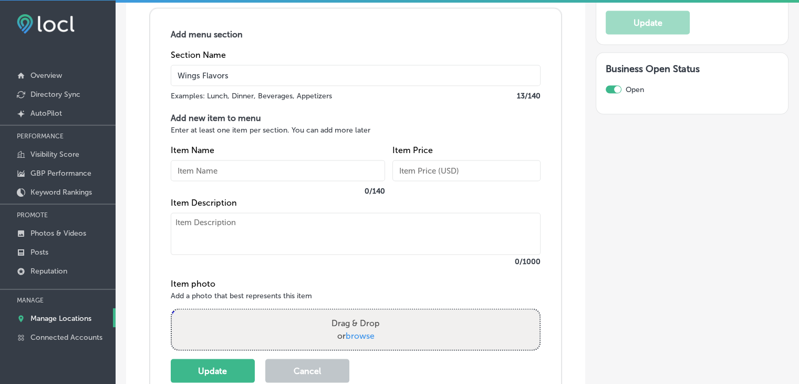
scroll to position [2106, 0]
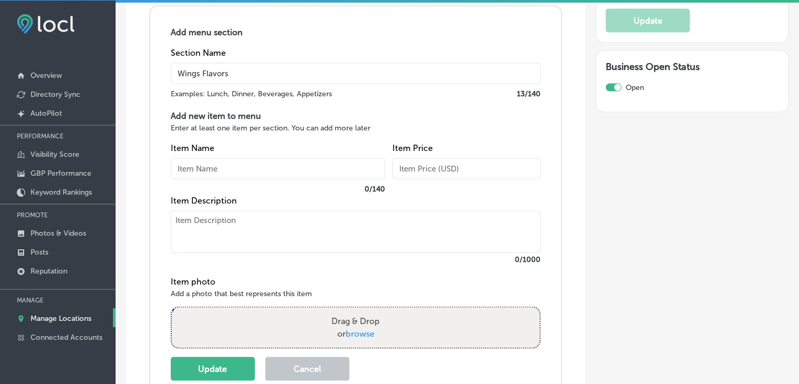
paste input "Roasted Garlic Parmesan"
type input "Roasted Garlic Parmesan"
click at [265, 213] on textarea at bounding box center [356, 232] width 370 height 42
paste textarea "The perfect blend of roasted garlic and Parmesan cheese."
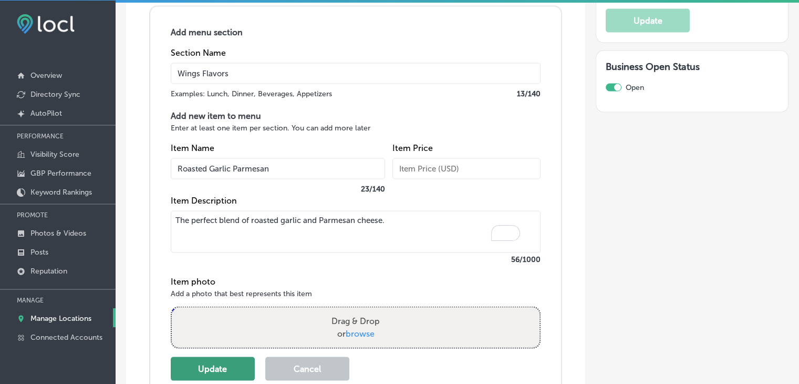
type textarea "The perfect blend of roasted garlic and Parmesan cheese."
click at [223, 369] on button "Update" at bounding box center [213, 369] width 84 height 24
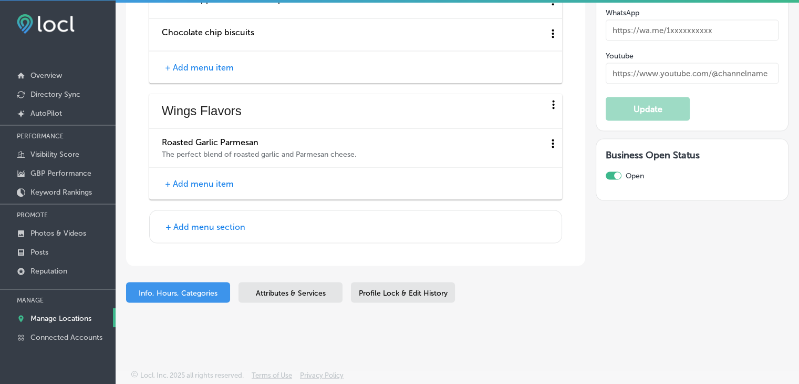
scroll to position [2012, 0]
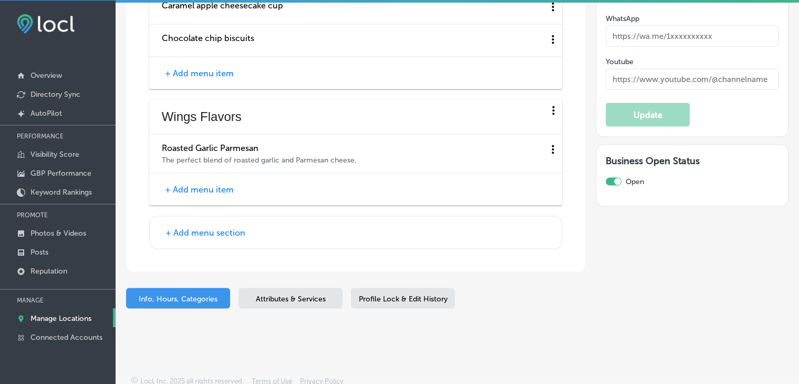
click at [214, 184] on button "+ Add menu item" at bounding box center [199, 189] width 75 height 11
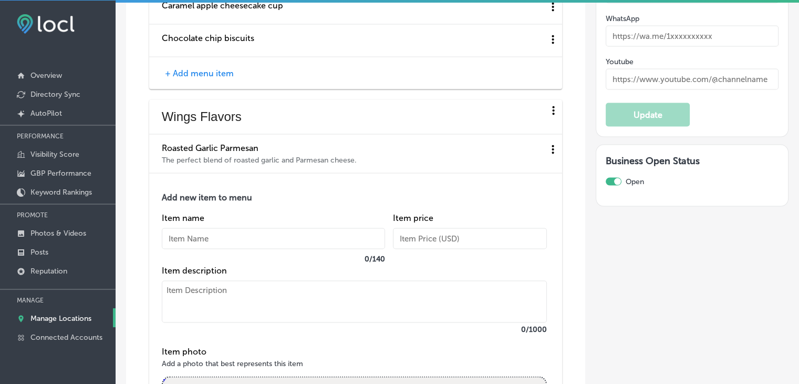
click at [208, 293] on textarea at bounding box center [354, 302] width 385 height 42
paste textarea "Signature Hot Nice and spicy with just a dash of southern sweetness."
drag, startPoint x: 227, startPoint y: 289, endPoint x: 149, endPoint y: 280, distance: 78.3
click at [149, 280] on div "Add new item to menu Item name 0 / 140 Item price Item description Signature Ho…" at bounding box center [355, 318] width 413 height 290
click at [186, 294] on textarea "Signature Hot Nice and spicy with just a dash of southern sweetness." at bounding box center [354, 302] width 385 height 42
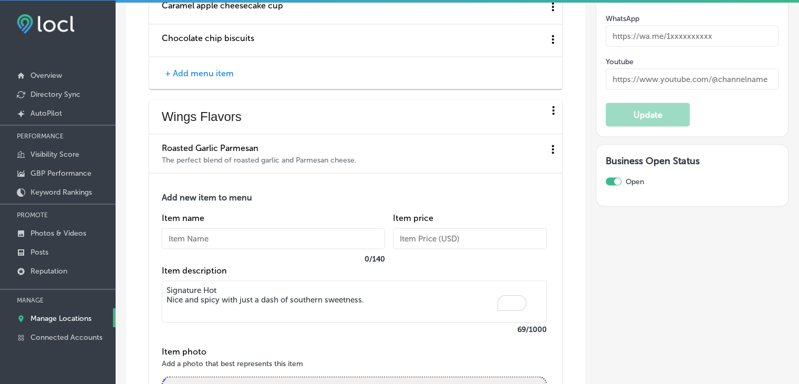
click at [235, 283] on textarea "Signature Hot Nice and spicy with just a dash of southern sweetness." at bounding box center [354, 302] width 385 height 42
drag, startPoint x: 238, startPoint y: 277, endPoint x: 160, endPoint y: 275, distance: 77.8
click at [160, 275] on div "Add new item to menu Item name 0 / 140 Item price Item description Signature Ho…" at bounding box center [355, 318] width 413 height 290
type textarea "Nice and spicy with just a dash of southern sweetness."
click at [214, 231] on input "text" at bounding box center [273, 238] width 223 height 21
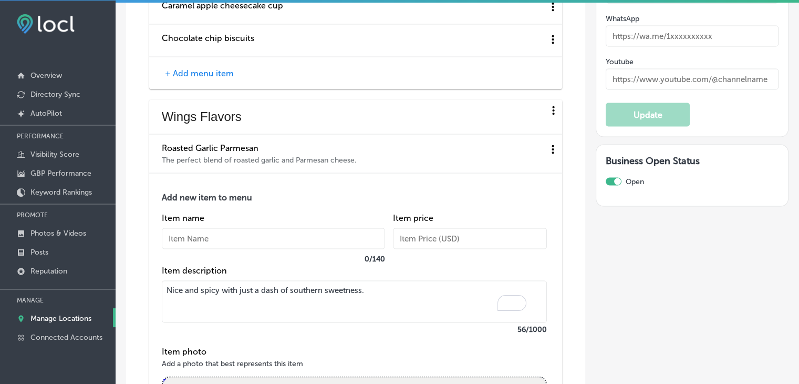
paste input "Signature Hot"
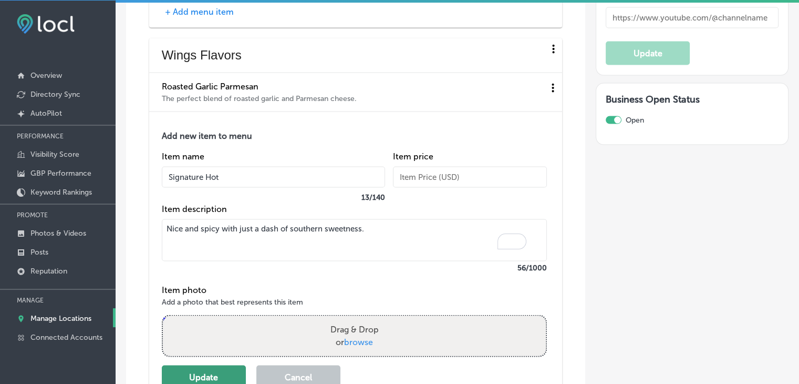
scroll to position [2169, 0]
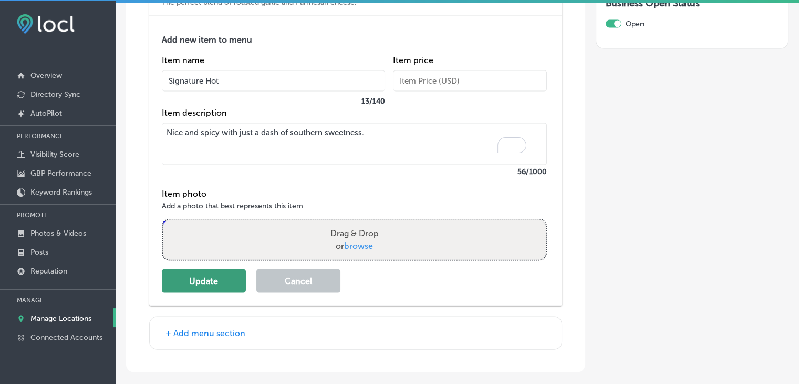
type input "Signature Hot"
click at [225, 271] on button "Update" at bounding box center [204, 281] width 84 height 24
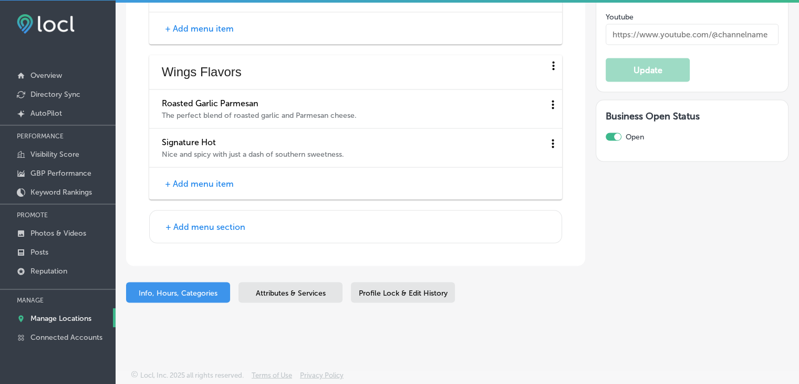
scroll to position [2050, 0]
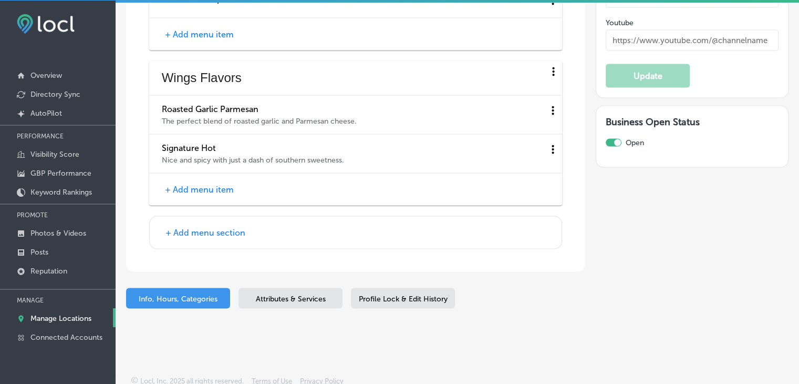
click at [181, 184] on button "+ Add menu item" at bounding box center [199, 189] width 75 height 11
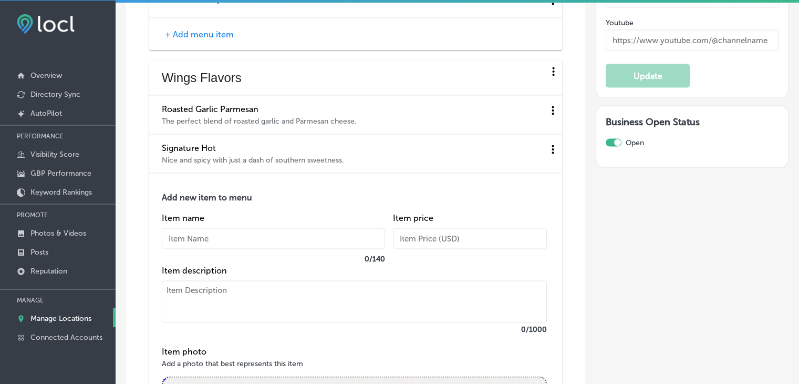
click at [223, 298] on textarea at bounding box center [354, 302] width 385 height 42
paste textarea "Honey Lemon Pepper Sweet and tangy, with a peppery kick."
drag, startPoint x: 242, startPoint y: 286, endPoint x: 171, endPoint y: 284, distance: 71.0
click at [171, 284] on textarea "Honey Lemon Pepper Sweet and tangy, with a peppery kick." at bounding box center [354, 302] width 385 height 42
click at [261, 291] on textarea "Honey Lemon Pepper Sweet and tangy, with a peppery kick." at bounding box center [354, 302] width 385 height 42
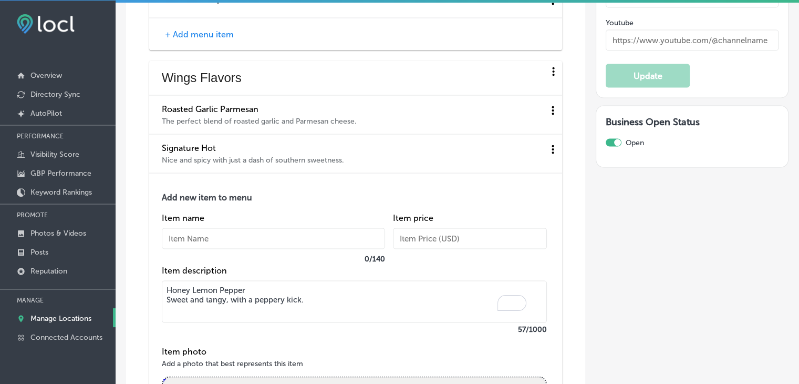
drag, startPoint x: 264, startPoint y: 284, endPoint x: 170, endPoint y: 286, distance: 93.5
click at [170, 286] on textarea "Honey Lemon Pepper Sweet and tangy, with a peppery kick." at bounding box center [354, 302] width 385 height 42
type textarea "Sweet and tangy, with a peppery kick."
click at [194, 221] on div "Item name 0 / 140" at bounding box center [273, 239] width 223 height 53
click at [195, 228] on input "text" at bounding box center [273, 238] width 223 height 21
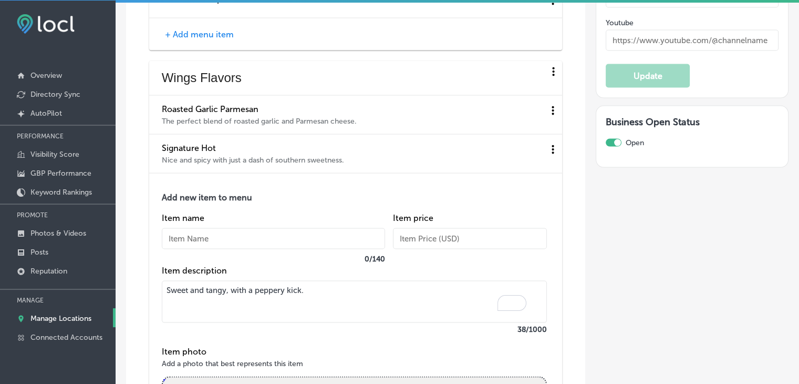
click at [195, 230] on input "text" at bounding box center [273, 238] width 223 height 21
paste input "Honey Lemon Pepper"
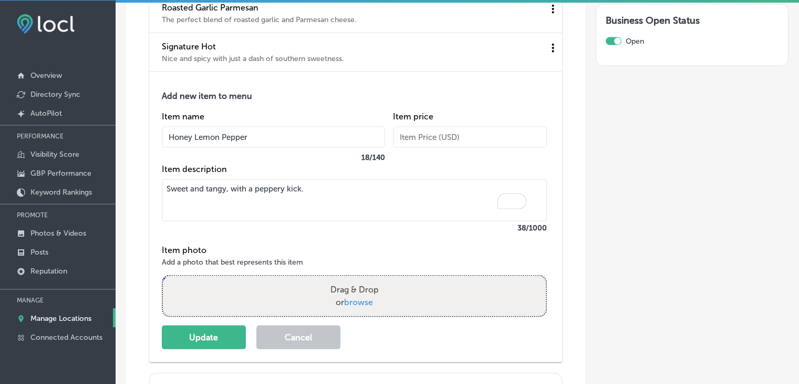
scroll to position [2156, 0]
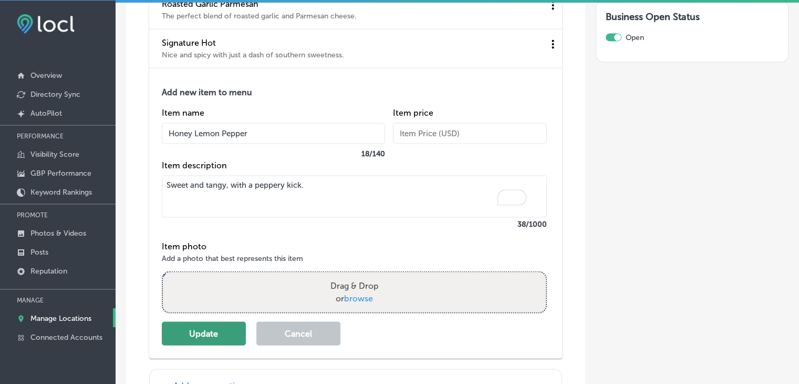
type input "Honey Lemon Pepper"
click at [167, 322] on button "Update" at bounding box center [204, 334] width 84 height 24
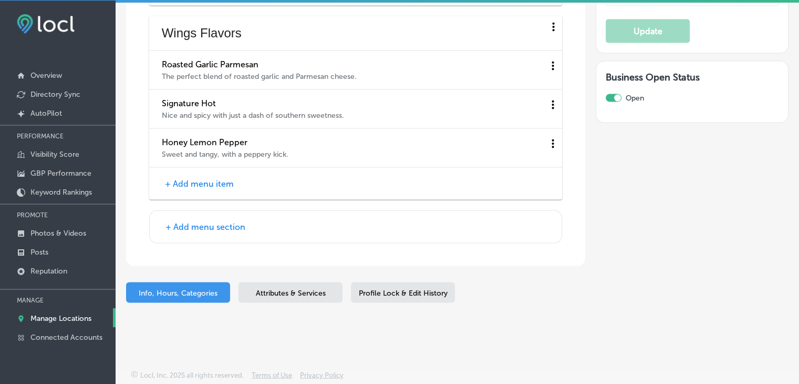
scroll to position [2089, 0]
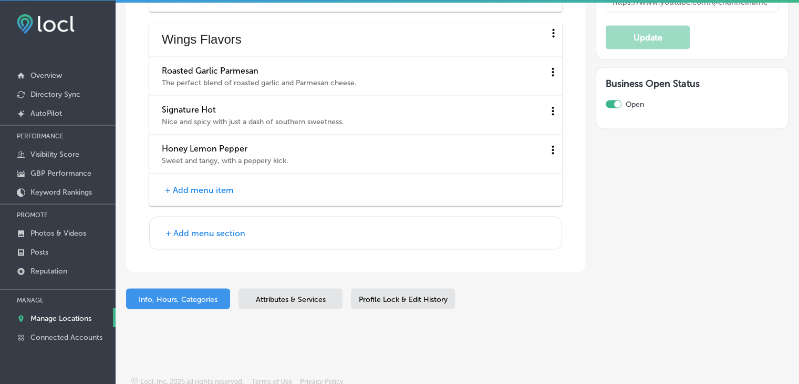
click at [192, 190] on div "+ Add menu item" at bounding box center [355, 190] width 413 height 32
click at [193, 184] on button "+ Add menu item" at bounding box center [199, 189] width 75 height 11
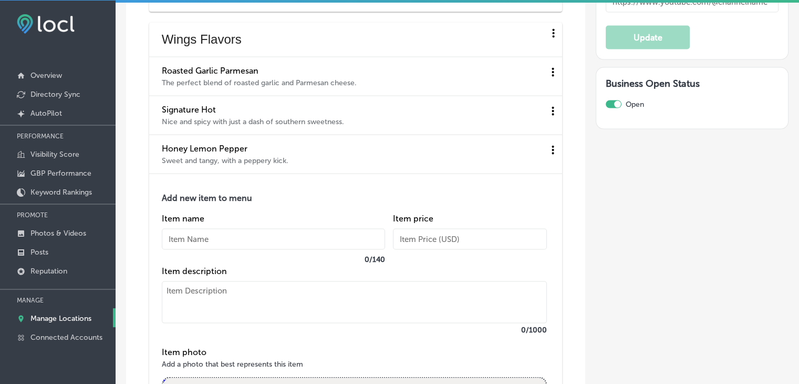
click at [187, 236] on input "text" at bounding box center [273, 239] width 223 height 21
click at [194, 281] on textarea at bounding box center [354, 302] width 385 height 42
paste textarea "Ghost Pepper Marinated in a dry spice blend for a fiery flavor."
drag, startPoint x: 214, startPoint y: 282, endPoint x: 169, endPoint y: 279, distance: 45.8
click at [169, 281] on textarea "Ghost Pepper Marinated in a dry spice blend for a fiery flavor." at bounding box center [354, 302] width 385 height 42
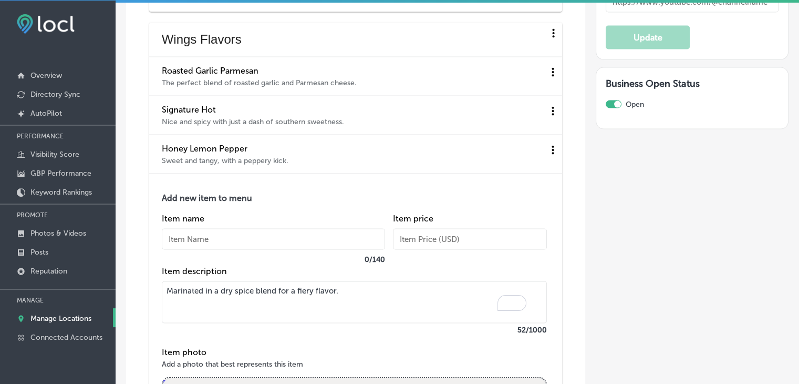
type textarea "Marinated in a dry spice blend for a fiery flavor."
click at [188, 255] on label "0 / 140" at bounding box center [273, 259] width 223 height 9
click at [201, 236] on input "text" at bounding box center [273, 239] width 223 height 21
paste input "Ghost Pepper"
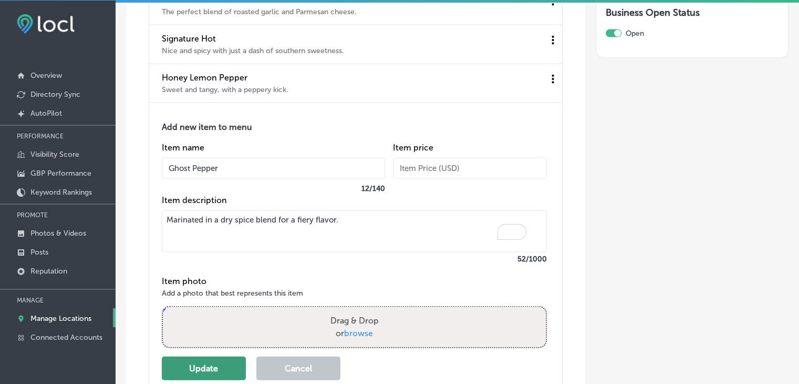
scroll to position [2246, 0]
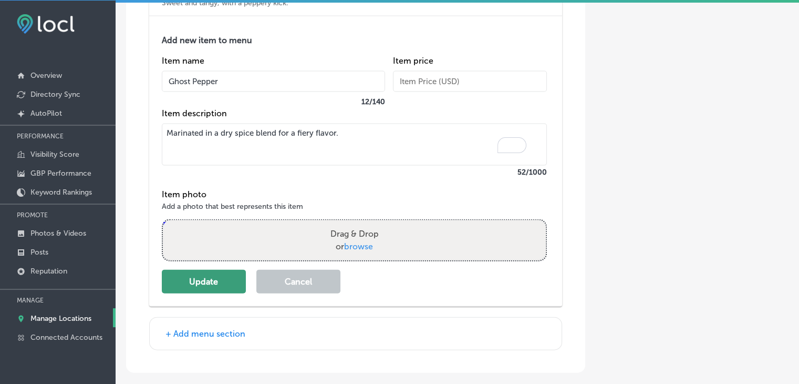
type input "Ghost Pepper"
click at [232, 270] on button "Update" at bounding box center [204, 282] width 84 height 24
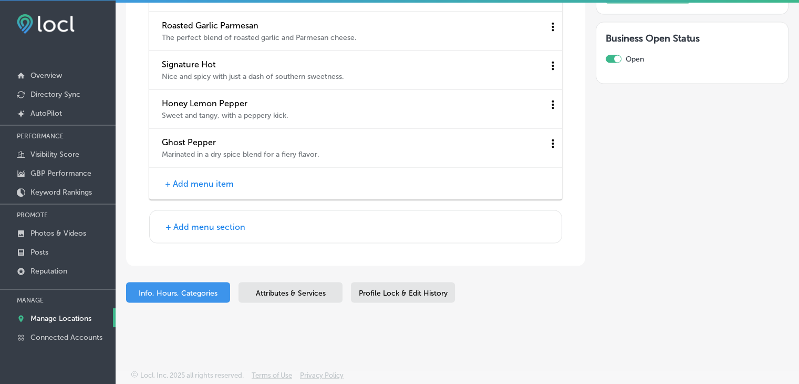
scroll to position [2128, 0]
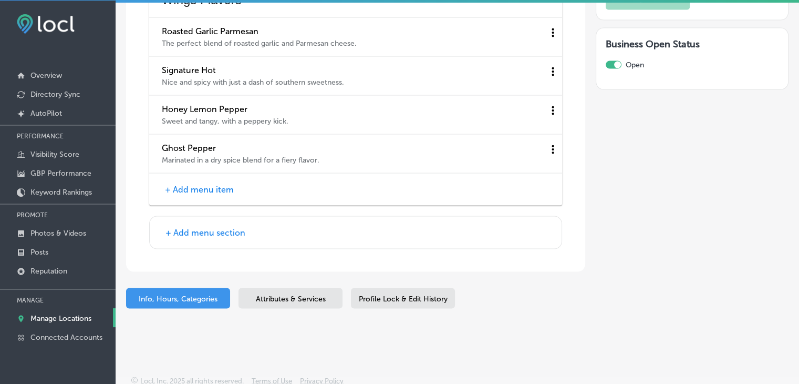
click at [216, 173] on div "+ Add menu item" at bounding box center [355, 189] width 413 height 32
click at [211, 190] on div "+ Add menu item" at bounding box center [355, 189] width 413 height 32
click at [212, 184] on button "+ Add menu item" at bounding box center [199, 189] width 75 height 11
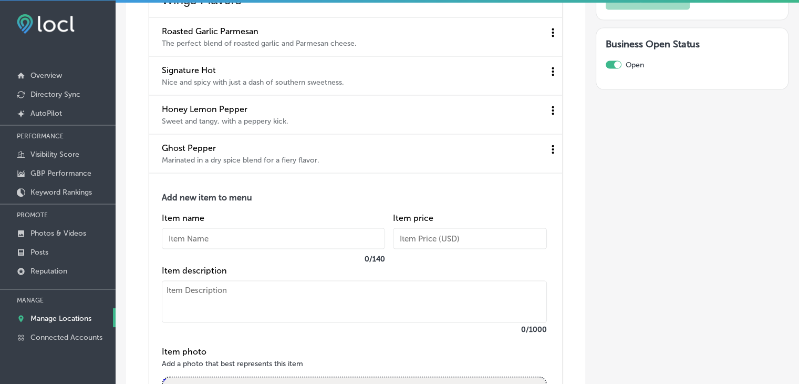
click at [206, 265] on label "Item description" at bounding box center [354, 270] width 385 height 10
click at [215, 297] on textarea "To enrich screen reader interactions, please activate Accessibility in Grammarl…" at bounding box center [354, 302] width 385 height 42
paste textarea "Louisiana Garlic A garlic-infused buttery sauce inspired by the Cajun flavors o…"
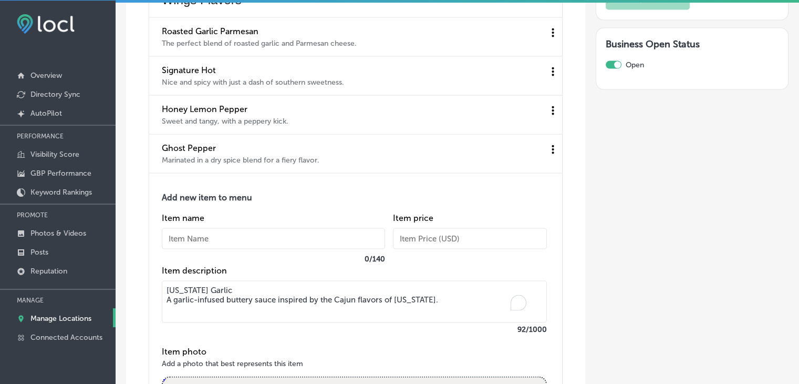
drag, startPoint x: 227, startPoint y: 289, endPoint x: 163, endPoint y: 285, distance: 64.2
click at [163, 285] on textarea "Louisiana Garlic A garlic-infused buttery sauce inspired by the Cajun flavors o…" at bounding box center [354, 302] width 385 height 42
click at [240, 290] on textarea "Louisiana Garlic A garlic-infused buttery sauce inspired by the Cajun flavors o…" at bounding box center [354, 302] width 385 height 42
drag, startPoint x: 233, startPoint y: 288, endPoint x: 229, endPoint y: 277, distance: 11.8
click at [232, 285] on textarea "Louisiana Garlic A garlic-infused buttery sauce inspired by the Cajun flavors o…" at bounding box center [354, 302] width 385 height 42
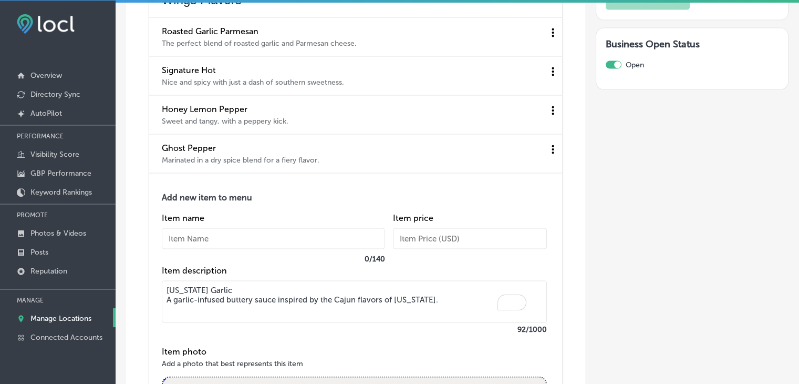
click at [229, 281] on textarea "Louisiana Garlic A garlic-infused buttery sauce inspired by the Cajun flavors o…" at bounding box center [354, 302] width 385 height 42
drag, startPoint x: 228, startPoint y: 278, endPoint x: 177, endPoint y: 259, distance: 54.8
click at [171, 281] on textarea "Louisiana Garlic A garlic-infused buttery sauce inspired by the Cajun flavors o…" at bounding box center [354, 302] width 385 height 42
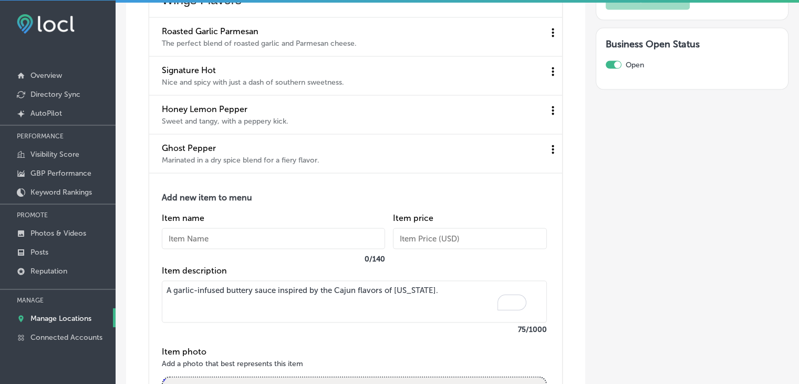
type textarea "A garlic-infused buttery sauce inspired by the Cajun flavors of [US_STATE]."
click at [185, 239] on input "text" at bounding box center [273, 238] width 223 height 21
paste input "[US_STATE] Garlic"
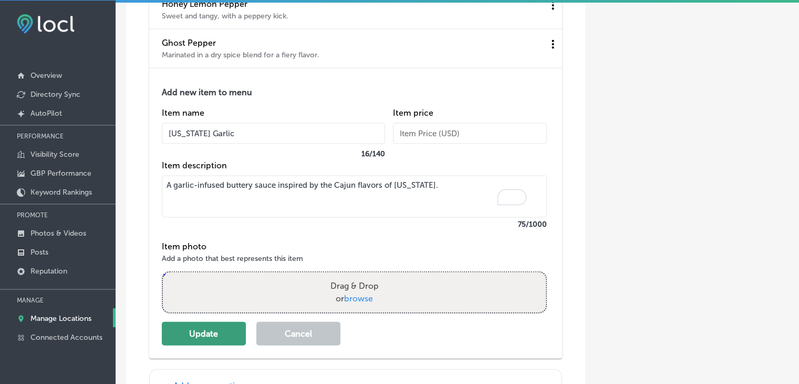
type input "[US_STATE] Garlic"
click at [186, 330] on button "Update" at bounding box center [204, 334] width 84 height 24
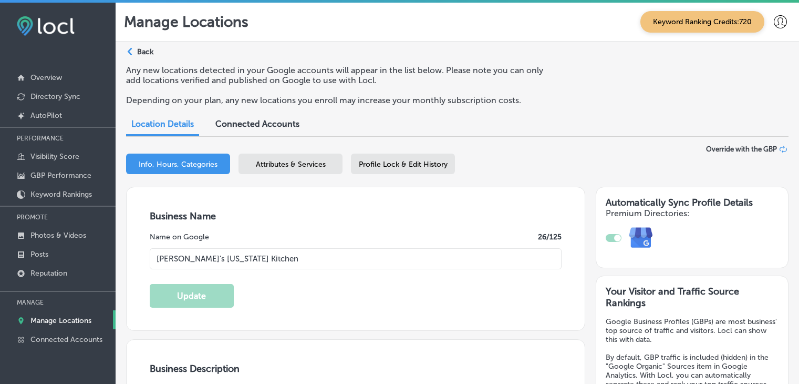
select select "US"
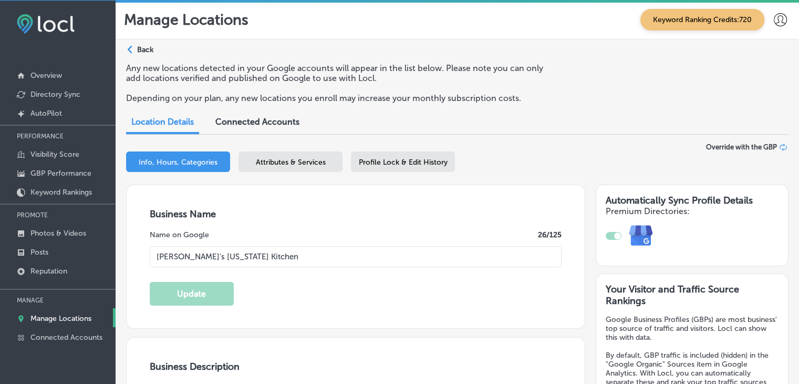
scroll to position [2272, 0]
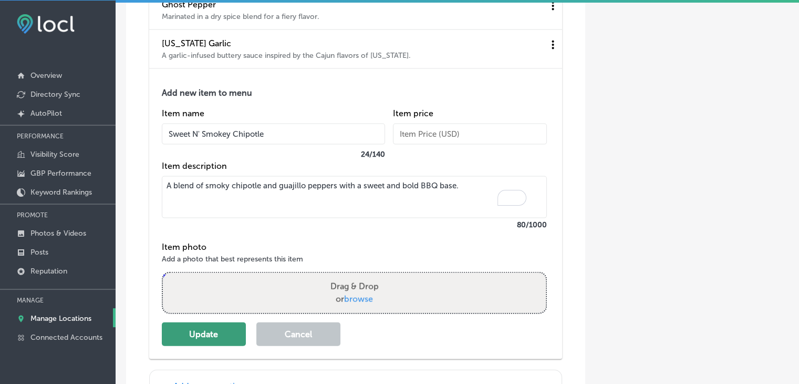
type input "Sweet N' Smokey Chipotle"
drag, startPoint x: 211, startPoint y: 322, endPoint x: 215, endPoint y: 307, distance: 15.3
click at [211, 322] on button "Update" at bounding box center [204, 334] width 84 height 24
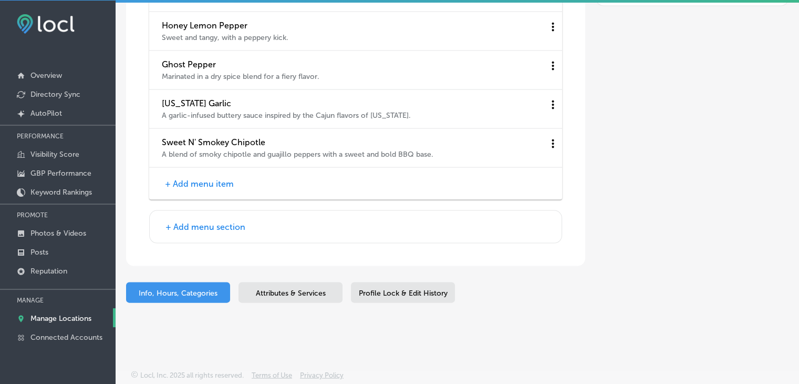
scroll to position [2205, 0]
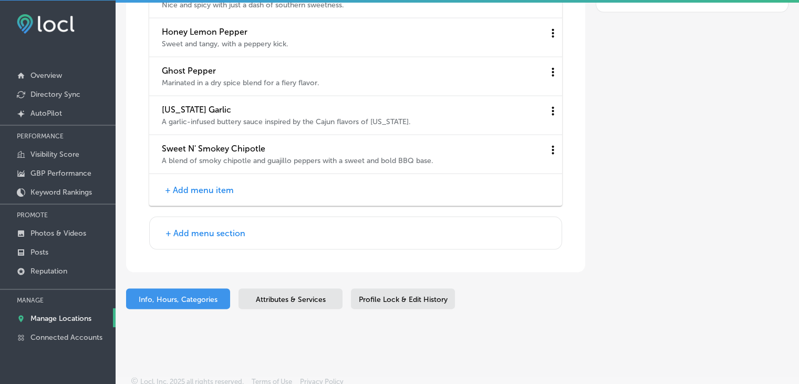
click at [220, 184] on button "+ Add menu item" at bounding box center [199, 189] width 75 height 11
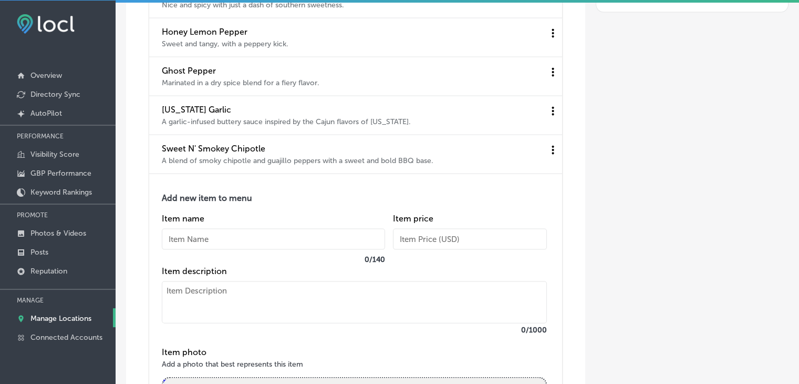
click at [199, 294] on textarea at bounding box center [354, 302] width 385 height 42
paste textarea "Honey BBQ Tamarind, sweet honey, and smoky molasses flavors with mild heat."
drag, startPoint x: 241, startPoint y: 282, endPoint x: 200, endPoint y: 236, distance: 61.4
click at [160, 276] on div "Add new item to menu Item name 0 / 140 Item price Item description Honey BBQ Ta…" at bounding box center [355, 319] width 413 height 290
type textarea "Tamarind, sweet honey, and smoky molasses flavors with mild heat."
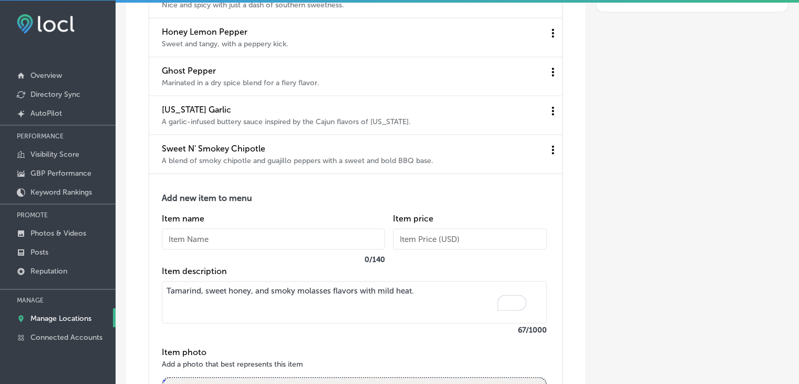
click at [200, 236] on input "text" at bounding box center [273, 239] width 223 height 21
paste input "Honey BBQ"
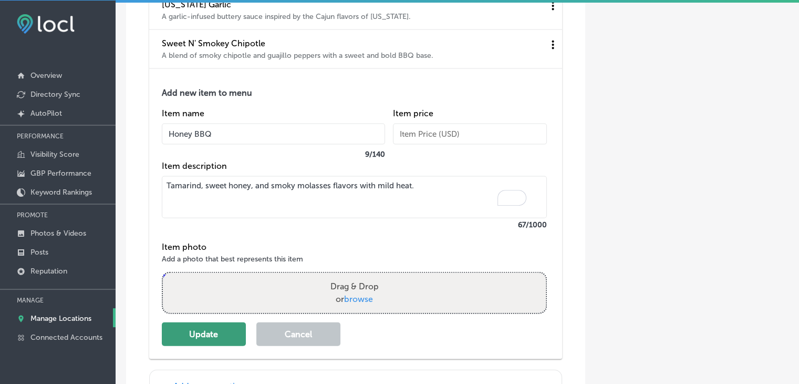
type input "Honey BBQ"
click at [216, 327] on button "Update" at bounding box center [204, 334] width 84 height 24
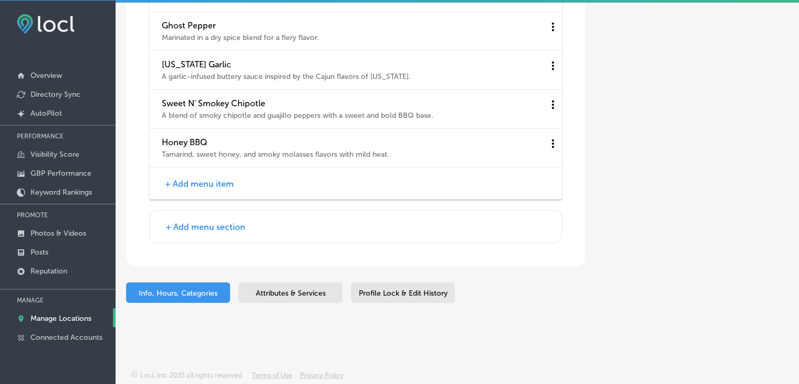
scroll to position [2244, 0]
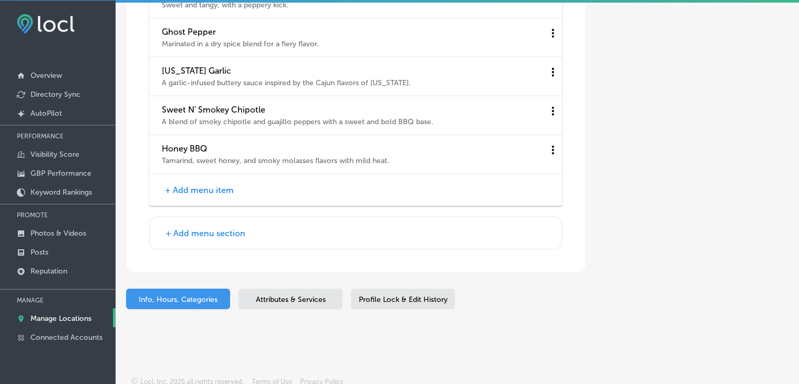
click at [221, 188] on button "+ Add menu item" at bounding box center [199, 189] width 75 height 11
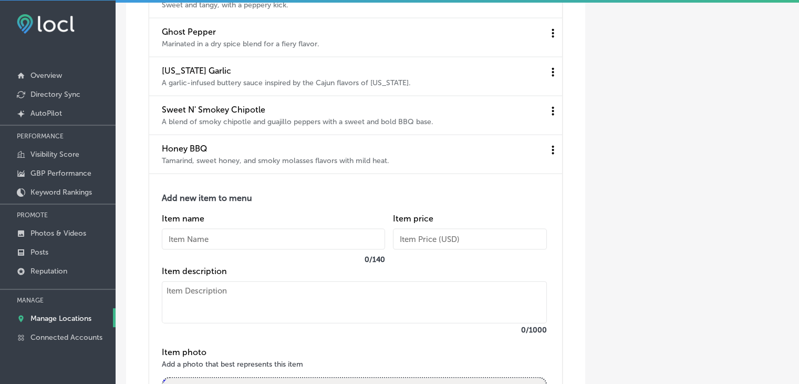
click at [232, 281] on textarea at bounding box center [354, 302] width 385 height 42
paste textarea "Sweet 'N Spicy A sweet and spicy blend of chili, garlic, and ginger."
drag, startPoint x: 260, startPoint y: 282, endPoint x: 149, endPoint y: 286, distance: 110.4
click at [149, 286] on div "Add new item to menu Item name 0 / 140 Item price Item description Sweet 'N Spi…" at bounding box center [355, 319] width 413 height 290
type textarea "A sweet and spicy blend of chili, garlic, and ginger."
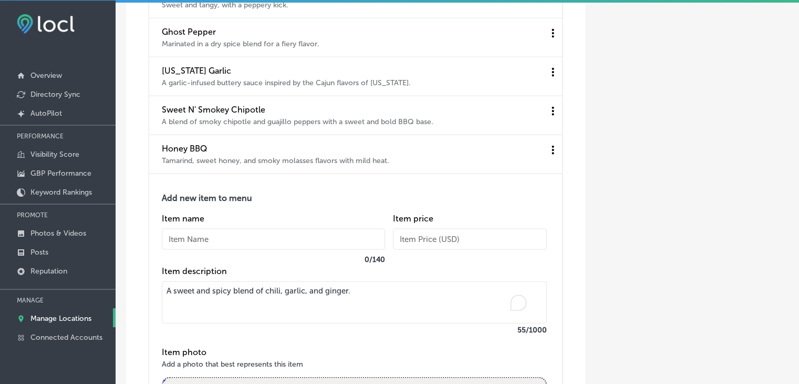
click at [205, 236] on input "text" at bounding box center [273, 239] width 223 height 21
paste input "Sweet 'N Spicy"
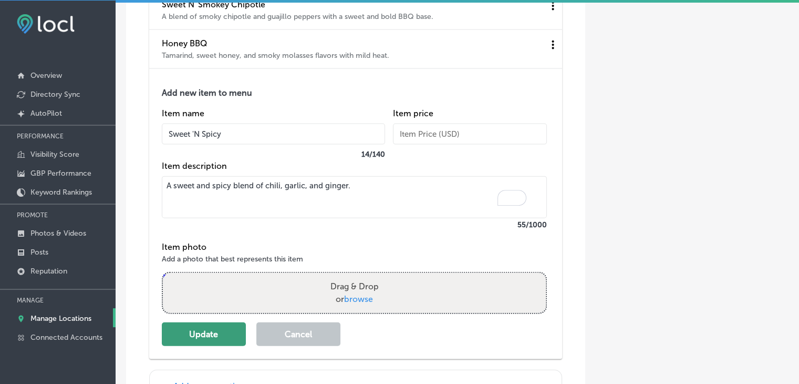
type input "Sweet 'N Spicy"
click at [219, 335] on button "Update" at bounding box center [204, 334] width 84 height 24
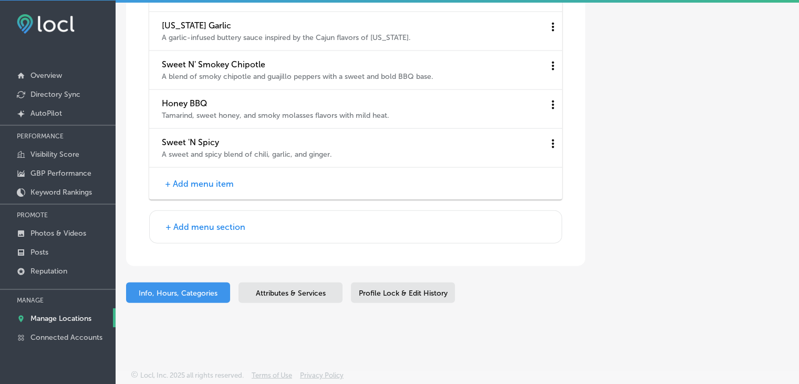
scroll to position [2283, 0]
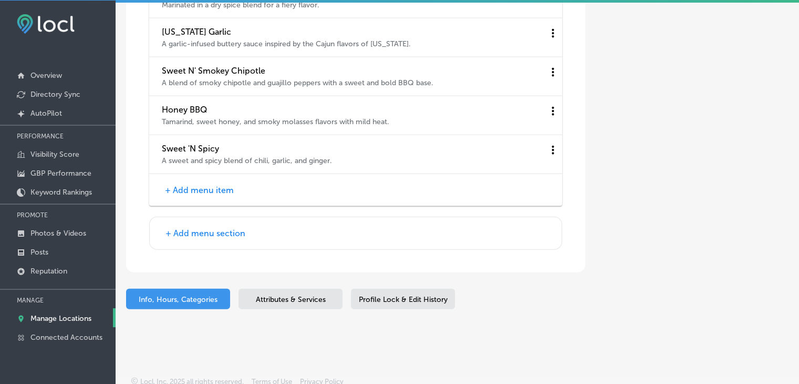
click at [183, 227] on button "+ Add menu section" at bounding box center [205, 232] width 86 height 11
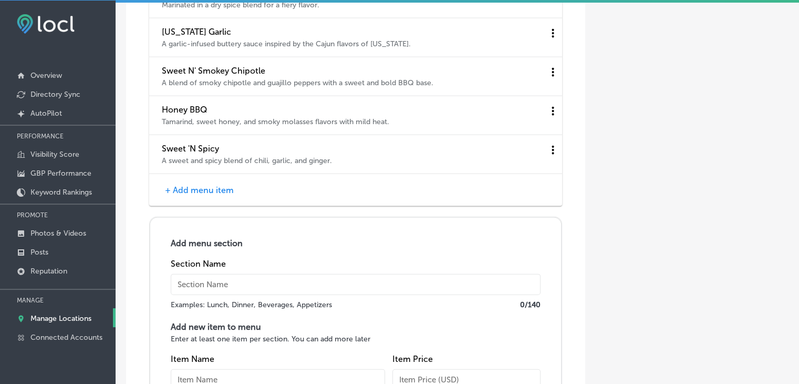
click at [224, 274] on input "text" at bounding box center [356, 284] width 370 height 21
paste input "Boneless Wings Flavors"
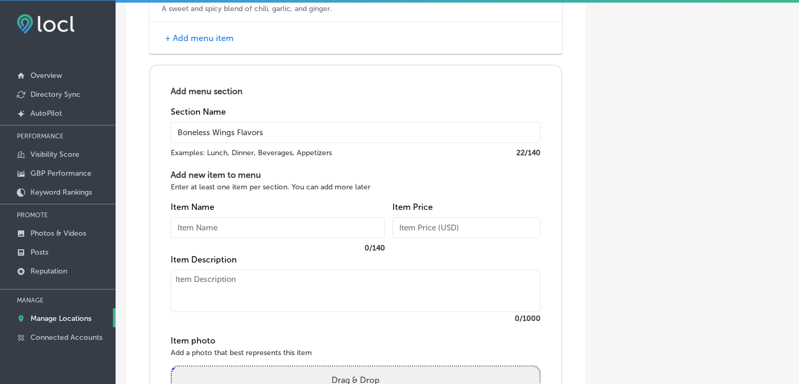
scroll to position [2441, 0]
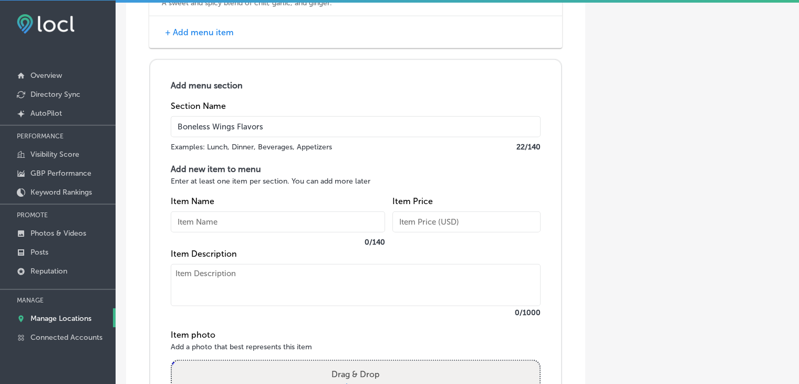
type input "Boneless Wings Flavors"
click at [276, 202] on div "Item Name 0 / 140" at bounding box center [278, 222] width 214 height 53
click at [269, 221] on input "text" at bounding box center [278, 221] width 214 height 21
click at [244, 265] on textarea "To enrich screen reader interactions, please activate Accessibility in Grammarl…" at bounding box center [356, 285] width 370 height 42
paste textarea "Honey Lemon Pepper Zesty lemon and peppery heat with a hint of honey sweetness."
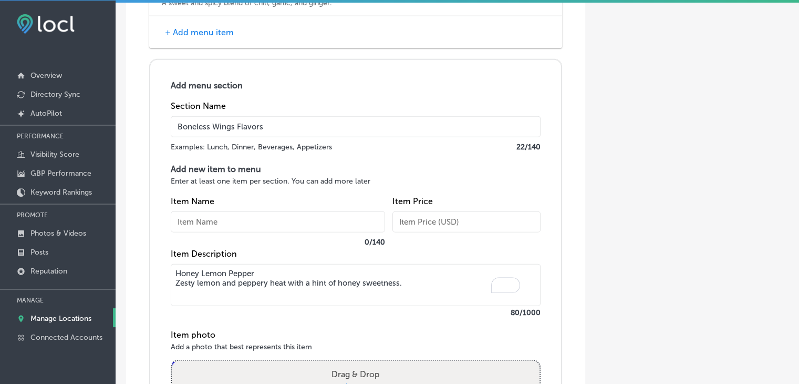
drag, startPoint x: 274, startPoint y: 267, endPoint x: 172, endPoint y: 257, distance: 102.4
click at [172, 264] on textarea "Honey Lemon Pepper Zesty lemon and peppery heat with a hint of honey sweetness." at bounding box center [356, 285] width 370 height 42
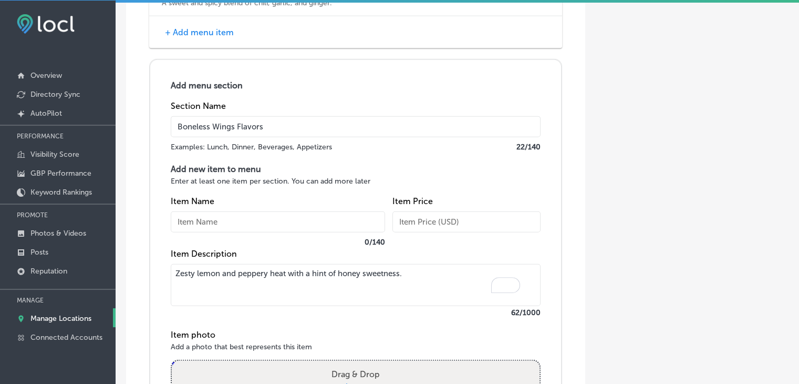
type textarea "Zesty lemon and peppery heat with a hint of honey sweetness."
click at [208, 237] on label "0 / 140" at bounding box center [278, 241] width 214 height 9
click at [218, 221] on input "text" at bounding box center [278, 221] width 214 height 21
paste input "Honey Lemon Pepper"
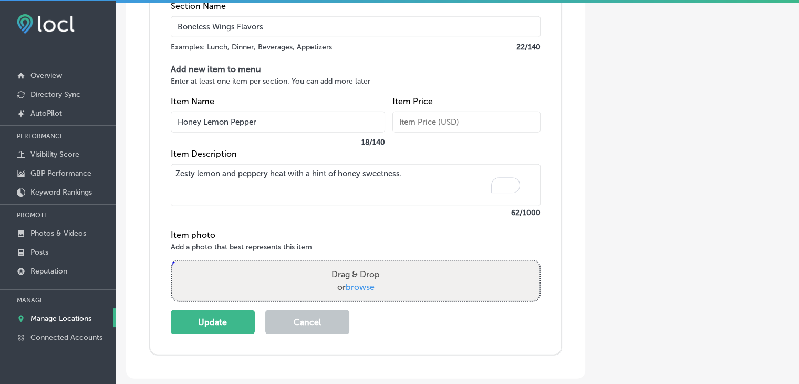
scroll to position [2598, 0]
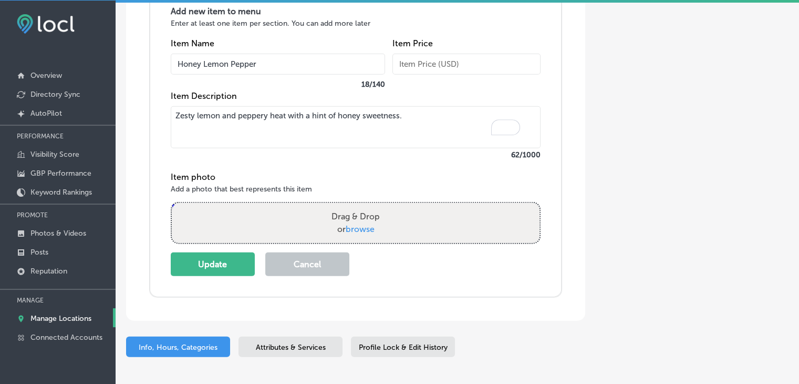
type input "Honey Lemon Pepper"
click at [257, 267] on div "Update Cancel" at bounding box center [356, 264] width 370 height 24
click at [248, 261] on button "Update" at bounding box center [213, 264] width 84 height 24
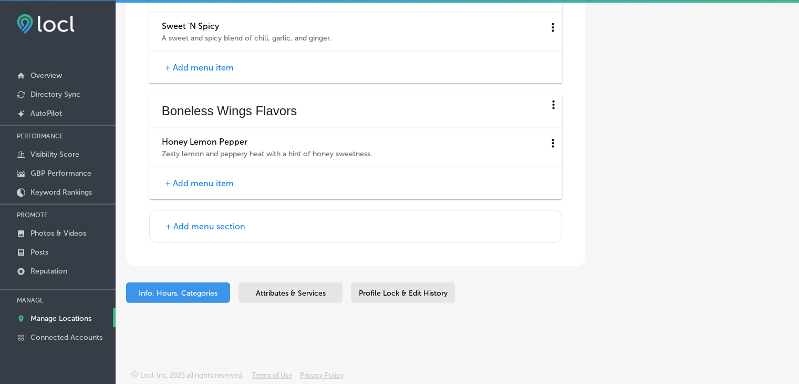
scroll to position [2399, 0]
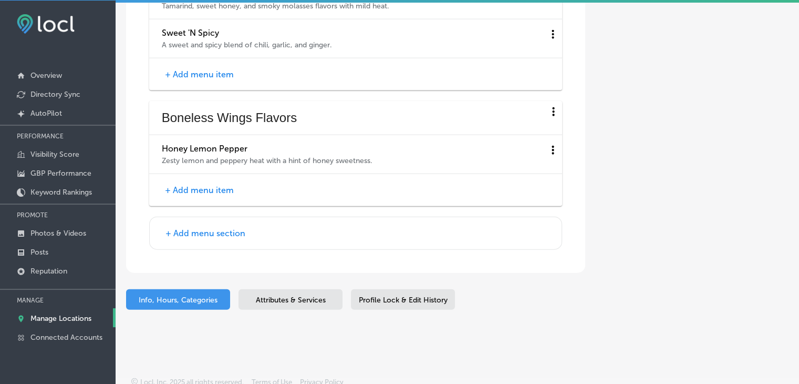
click at [211, 174] on div "+ Add menu item" at bounding box center [355, 190] width 413 height 32
click at [211, 184] on button "+ Add menu item" at bounding box center [199, 189] width 75 height 11
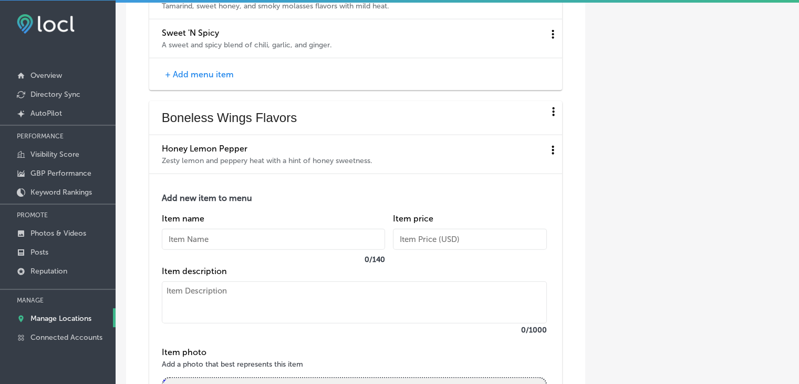
click at [206, 281] on textarea at bounding box center [354, 302] width 385 height 42
paste textarea "Roasted Garlic Parmesan The perfect blend of roasted garlic and Parmesan cheese"
drag, startPoint x: 280, startPoint y: 284, endPoint x: 164, endPoint y: 269, distance: 116.6
click at [163, 272] on div "Add new item to menu Item name 0 / 140 Item price Item description Roasted Garl…" at bounding box center [354, 264] width 385 height 143
type textarea "The perfect blend of roasted garlic and Parmesan cheese"
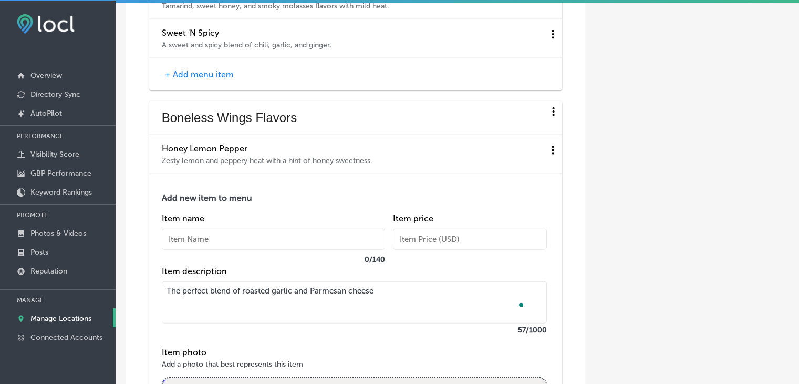
click at [184, 229] on input "text" at bounding box center [273, 239] width 223 height 21
paste input "Roasted Garlic Parmesan"
type input "Roasted Garlic Parmesan"
click at [195, 299] on textarea "The perfect blend of roasted garlic and Parmesan cheese" at bounding box center [354, 302] width 385 height 42
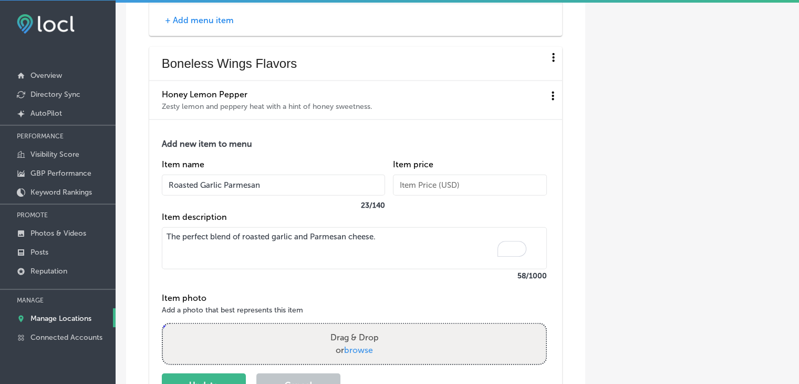
scroll to position [2556, 0]
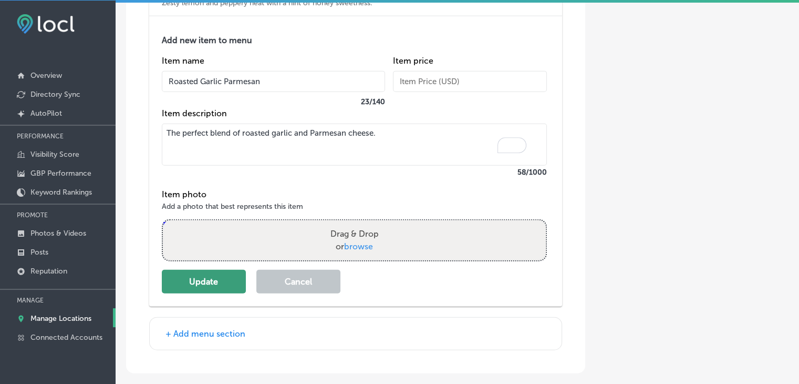
type textarea "The perfect blend of roasted garlic and Parmesan cheese."
click at [183, 274] on button "Update" at bounding box center [204, 282] width 84 height 24
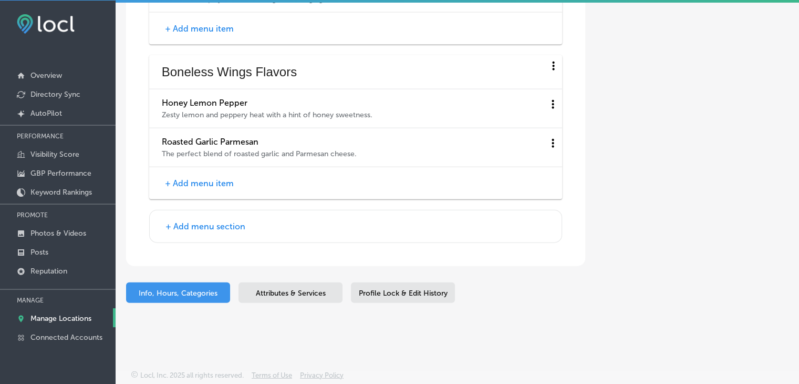
scroll to position [2438, 0]
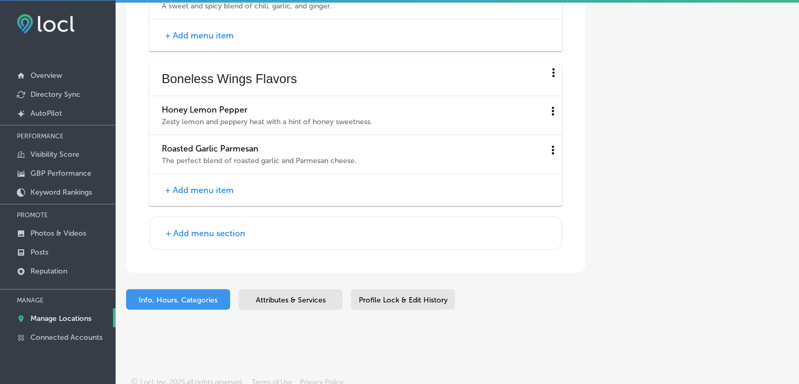
click at [225, 185] on button "+ Add menu item" at bounding box center [199, 189] width 75 height 11
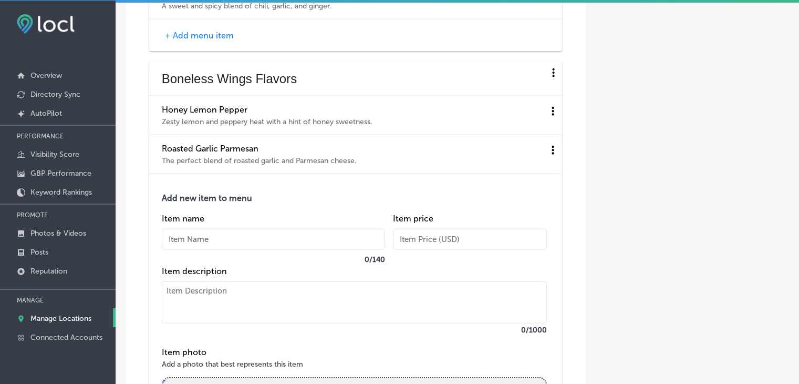
click at [195, 299] on textarea at bounding box center [354, 302] width 385 height 42
paste textarea "Signature Hot Bold, Southern flavors with a kick of heat thanks to our Signatur…"
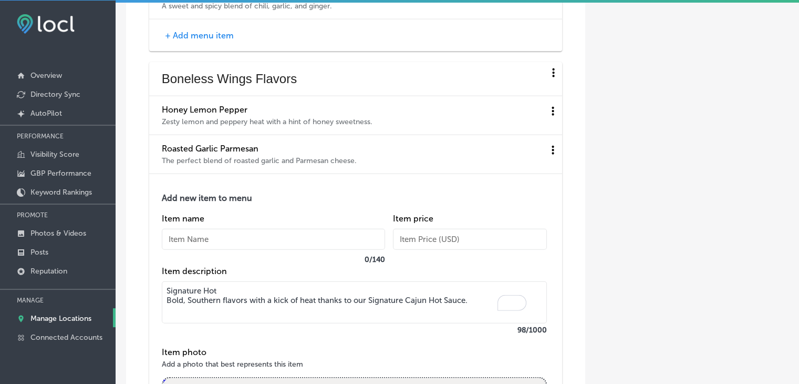
drag, startPoint x: 218, startPoint y: 286, endPoint x: 153, endPoint y: 284, distance: 64.6
click at [153, 284] on div "Add new item to menu Item name 0 / 140 Item price Item description Signature Ho…" at bounding box center [355, 319] width 413 height 290
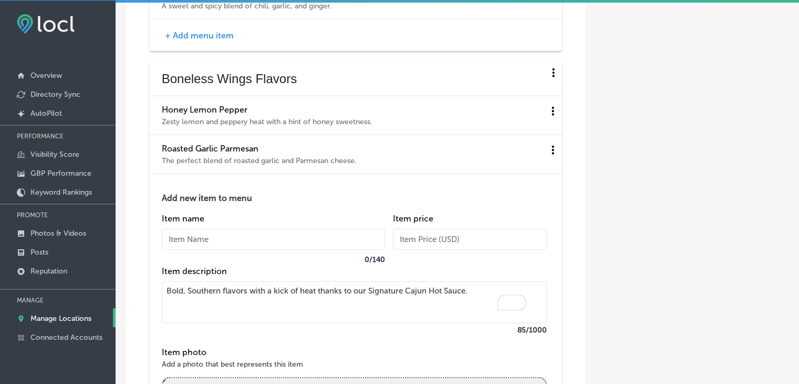
type textarea "Bold, Southern flavors with a kick of heat thanks to our Signature Cajun Hot Sa…"
click at [215, 229] on input "text" at bounding box center [273, 239] width 223 height 21
paste input "Signature Hot"
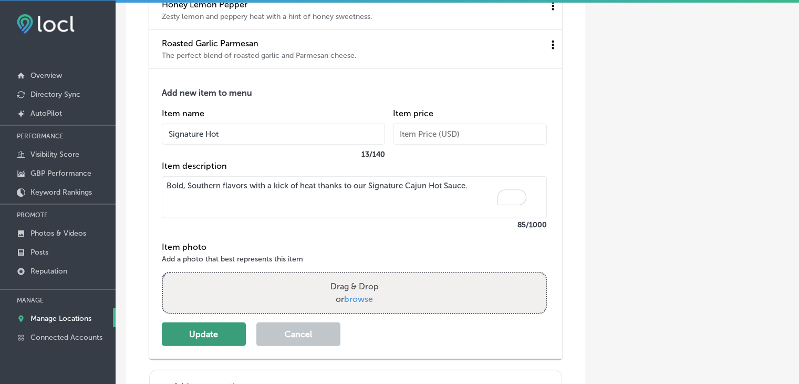
type input "Signature Hot"
click at [205, 322] on button "Update" at bounding box center [204, 334] width 84 height 24
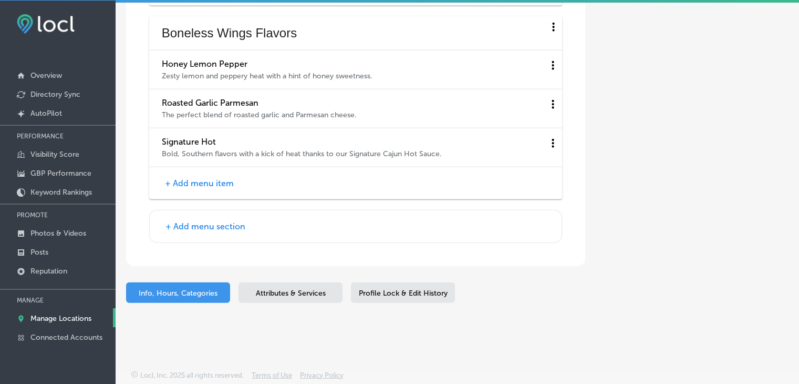
scroll to position [2476, 0]
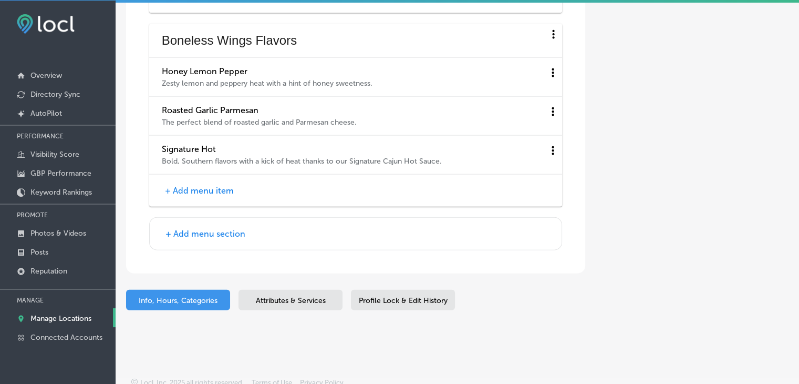
click at [218, 174] on div "+ Add menu item" at bounding box center [355, 190] width 413 height 32
click at [217, 185] on button "+ Add menu item" at bounding box center [199, 190] width 75 height 11
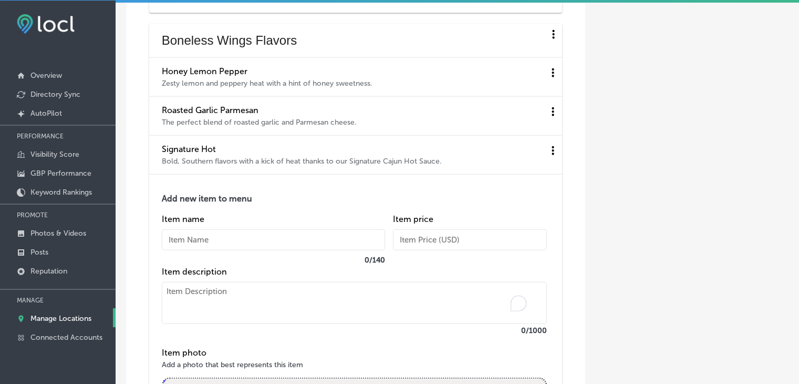
click at [208, 282] on textarea "To enrich screen reader interactions, please activate Accessibility in Grammarl…" at bounding box center [354, 303] width 385 height 42
paste textarea "Classic Boneless A classic Louisiana taste using Popeyes signature marinades."
drag, startPoint x: 245, startPoint y: 286, endPoint x: 189, endPoint y: 257, distance: 63.2
click at [158, 286] on div "Add new item to menu Item name 0 / 140 Item price Item description Classic Bone…" at bounding box center [355, 319] width 413 height 290
type textarea "A classic Louisiana taste using Popeyes signature marinades."
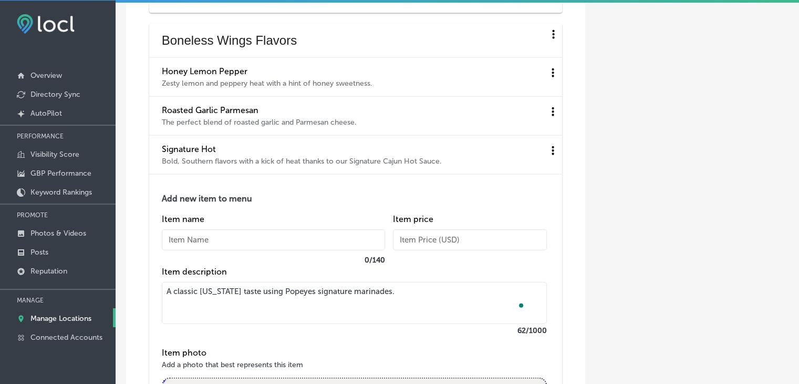
click at [200, 255] on label "0 / 140" at bounding box center [273, 259] width 223 height 9
drag, startPoint x: 210, startPoint y: 241, endPoint x: 217, endPoint y: 236, distance: 8.6
click at [211, 241] on input "text" at bounding box center [273, 239] width 223 height 21
paste input "Classic Boneless"
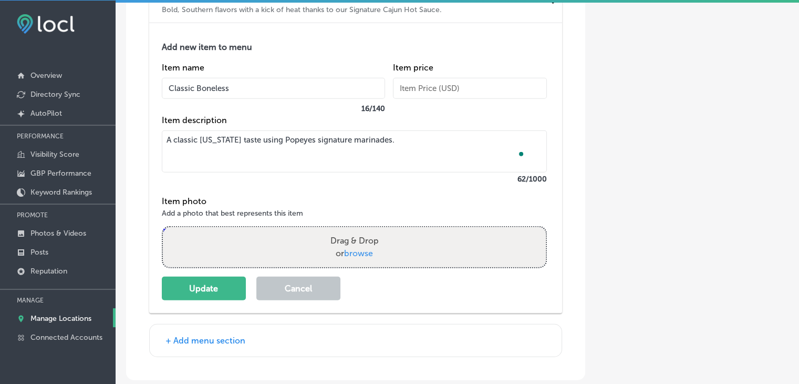
scroll to position [2634, 0]
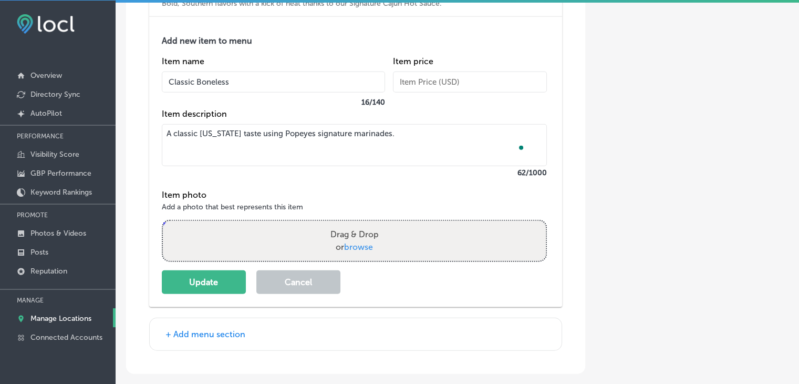
type input "Classic Boneless"
click at [204, 286] on div "Add new item to menu Item name Classic Boneless 16 / 140 Item price Item descri…" at bounding box center [355, 162] width 413 height 290
drag, startPoint x: 209, startPoint y: 274, endPoint x: 234, endPoint y: 211, distance: 68.1
click at [209, 274] on button "Update" at bounding box center [204, 282] width 84 height 24
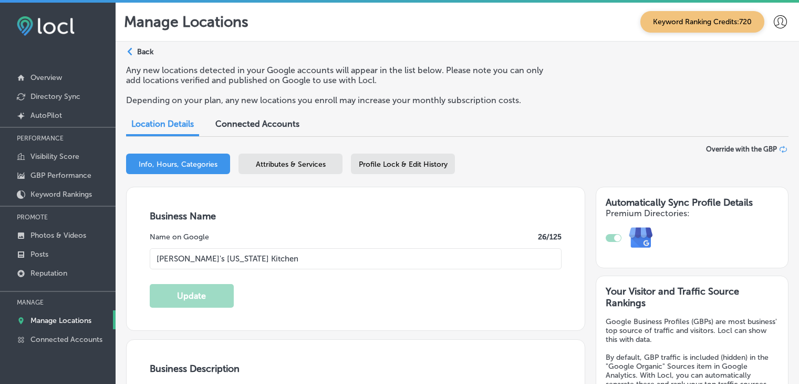
select select "US"
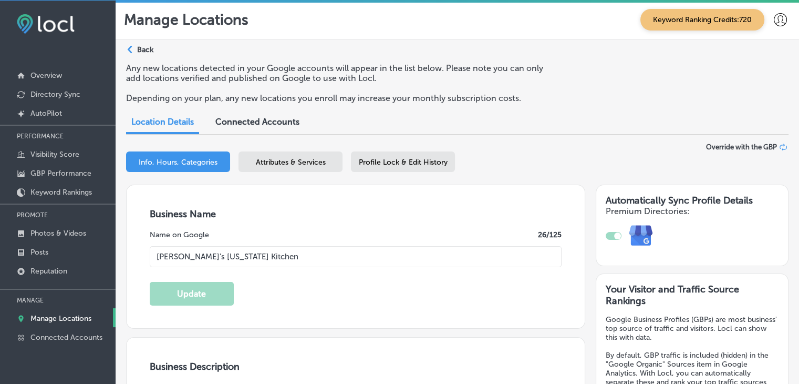
scroll to position [2515, 0]
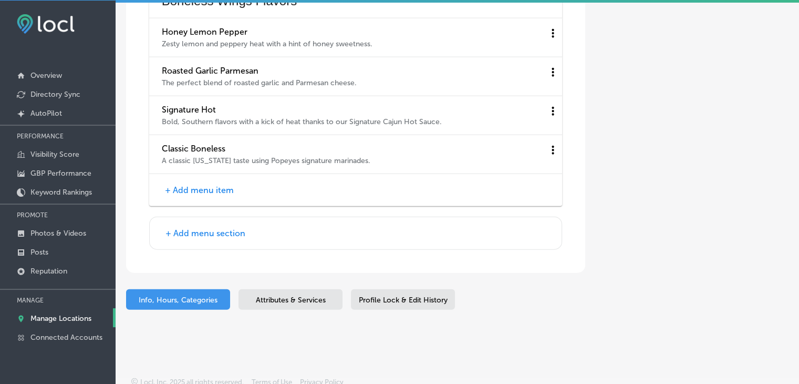
click at [231, 186] on button "+ Add menu item" at bounding box center [199, 189] width 75 height 11
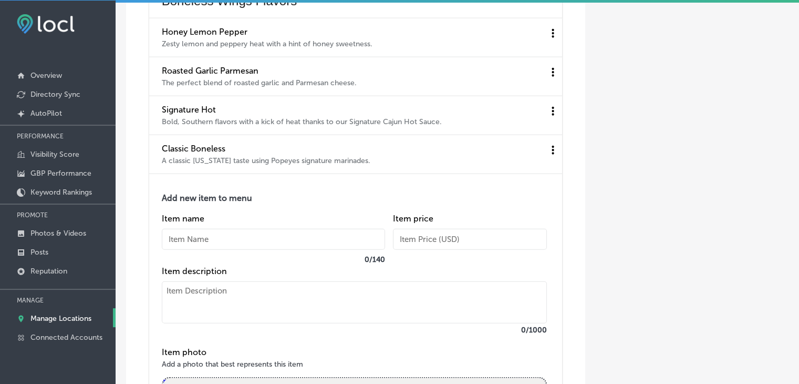
click at [237, 294] on textarea at bounding box center [354, 302] width 385 height 42
paste textarea "[US_STATE] Garlic Boneless A garlic-infused buttery sauce inspired by the Cajun…"
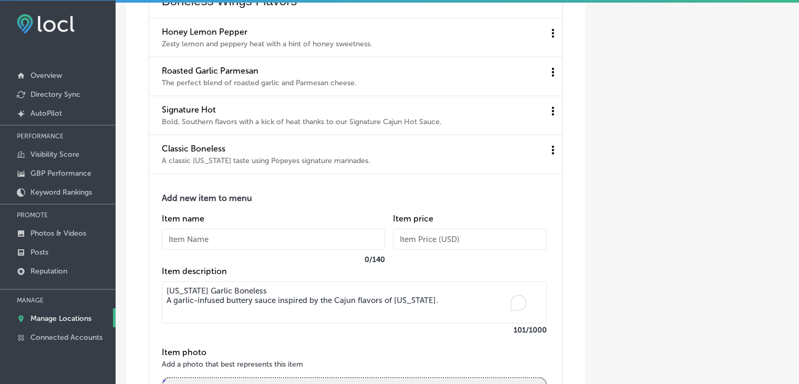
drag, startPoint x: 273, startPoint y: 281, endPoint x: 201, endPoint y: 251, distance: 77.3
click at [166, 281] on textarea "[US_STATE] Garlic Boneless A garlic-infused buttery sauce inspired by the Cajun…" at bounding box center [354, 302] width 385 height 42
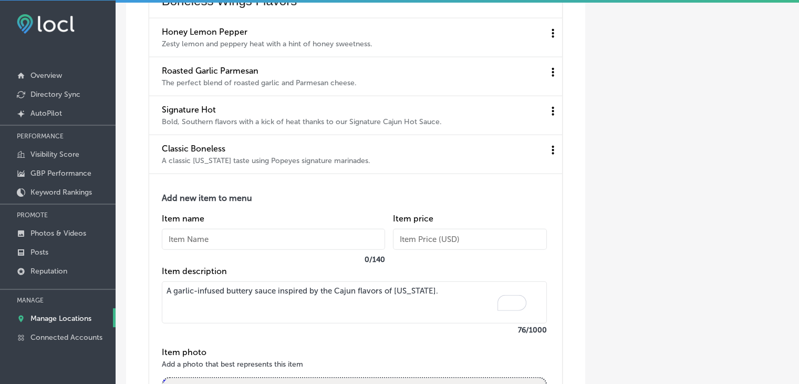
type textarea "A garlic-infused buttery sauce inspired by the Cajun flavors of [US_STATE]."
click at [212, 235] on input "text" at bounding box center [273, 239] width 223 height 21
paste input "[US_STATE] Garlic Boneless"
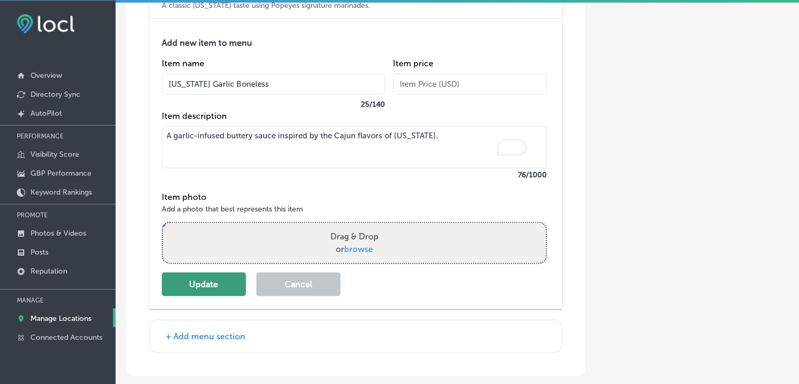
scroll to position [2673, 0]
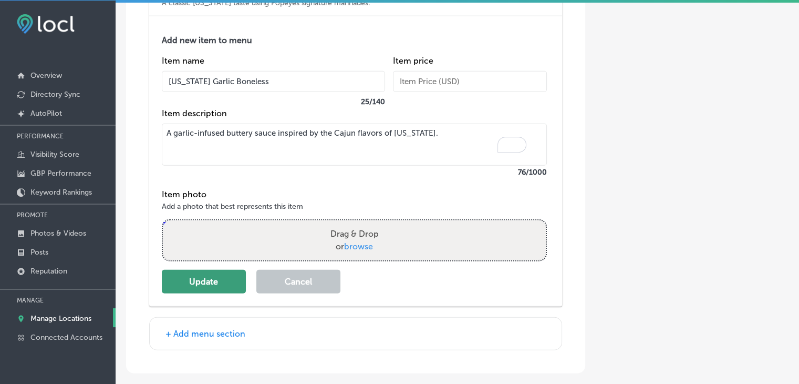
type input "[US_STATE] Garlic Boneless"
click at [217, 275] on button "Update" at bounding box center [204, 282] width 84 height 24
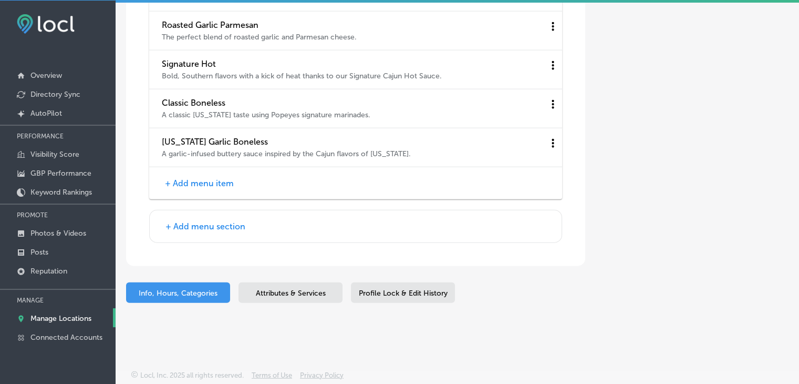
scroll to position [2554, 0]
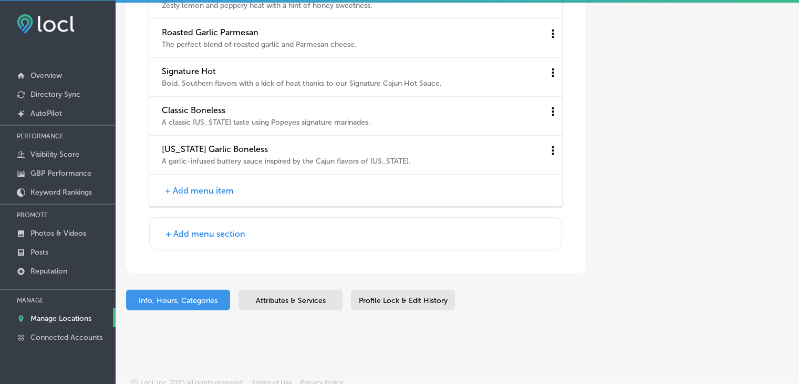
click at [200, 185] on button "+ Add menu item" at bounding box center [199, 190] width 75 height 11
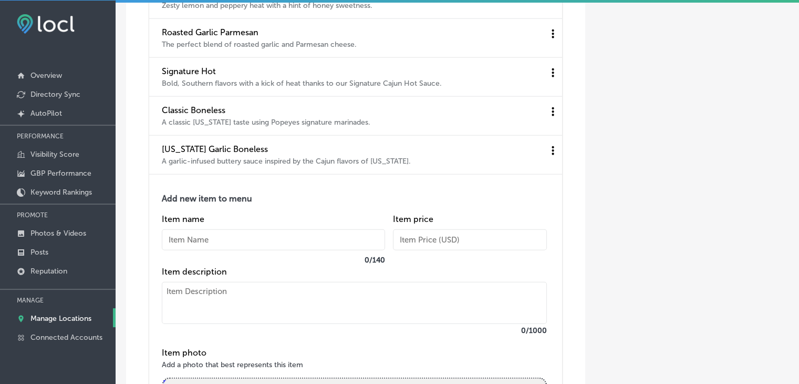
click at [213, 282] on textarea at bounding box center [354, 303] width 385 height 42
paste textarea "Sweet N' Smokey Chipotle Boneless A blend of smoky chipotle and guajillo pepper…"
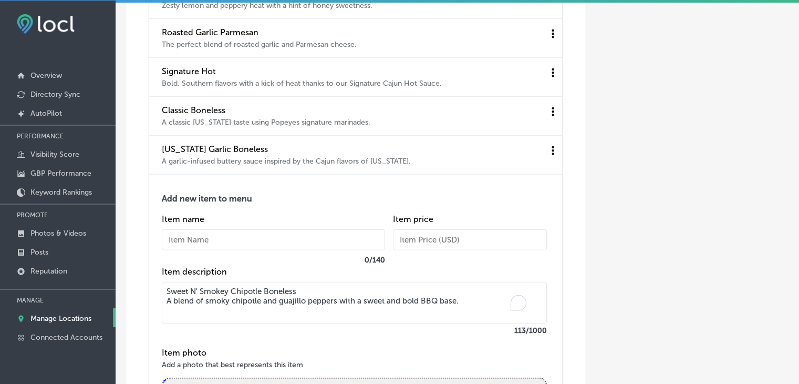
drag, startPoint x: 294, startPoint y: 278, endPoint x: 307, endPoint y: 277, distance: 12.7
click at [240, 284] on textarea "Sweet N' Smokey Chipotle Boneless A blend of smoky chipotle and guajillo pepper…" at bounding box center [354, 303] width 385 height 42
click at [319, 282] on textarea "Sweet N' Smokey Chipotle Boneless A blend of smoky chipotle and guajillo pepper…" at bounding box center [354, 303] width 385 height 42
drag, startPoint x: 326, startPoint y: 280, endPoint x: 132, endPoint y: 282, distance: 193.3
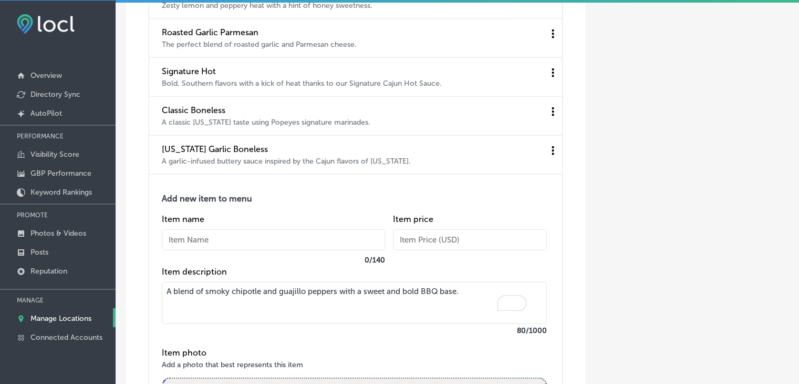
type textarea "A blend of smoky chipotle and guajillo peppers with a sweet and bold BBQ base."
click at [197, 237] on input "text" at bounding box center [273, 239] width 223 height 21
paste input "Sweet N' Smokey Chipotle Boneless"
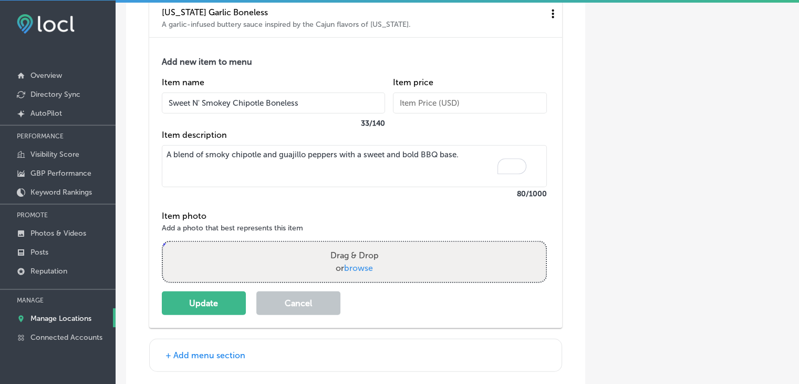
scroll to position [2711, 0]
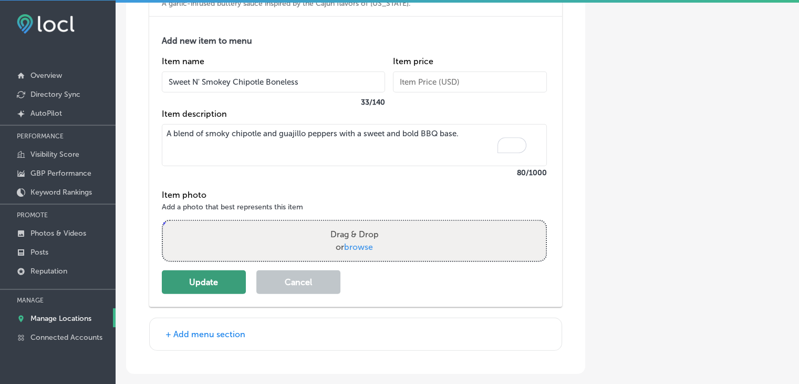
type input "Sweet N' Smokey Chipotle Boneless"
click at [203, 284] on button "Update" at bounding box center [204, 282] width 84 height 24
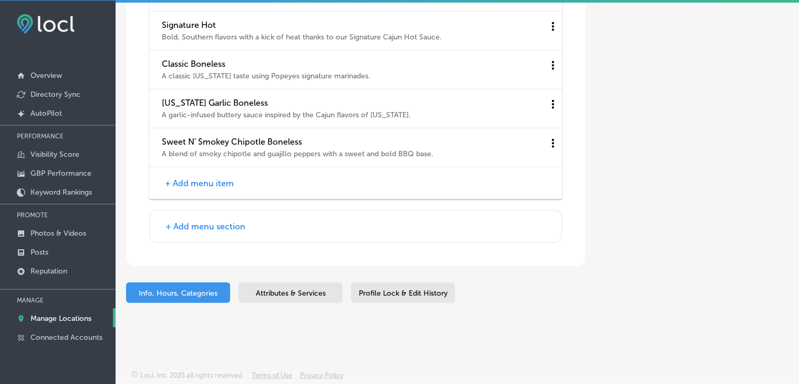
scroll to position [2593, 0]
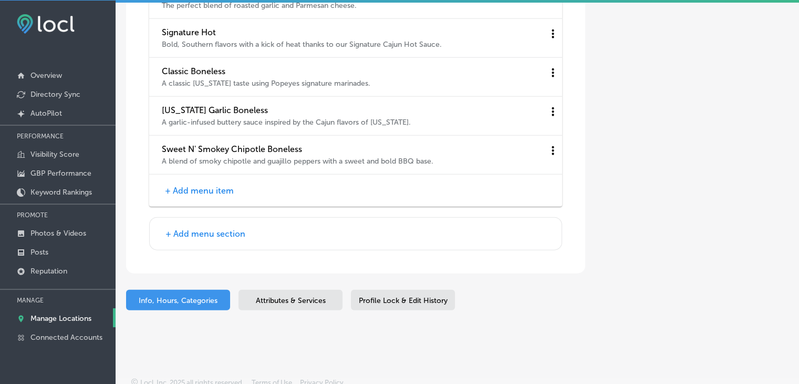
click at [207, 185] on button "+ Add menu item" at bounding box center [199, 190] width 75 height 11
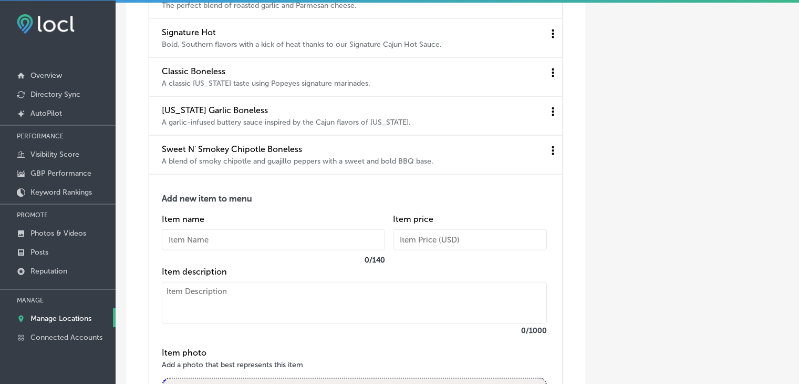
click at [217, 286] on textarea at bounding box center [354, 303] width 385 height 42
paste textarea "Honey BBQ Tamarind, sweet honey, and smoky molasses flavors with mild heat."
drag, startPoint x: 267, startPoint y: 278, endPoint x: 127, endPoint y: 285, distance: 139.9
type textarea "Tamarind, sweet honey, and smoky molasses flavors with mild heat."
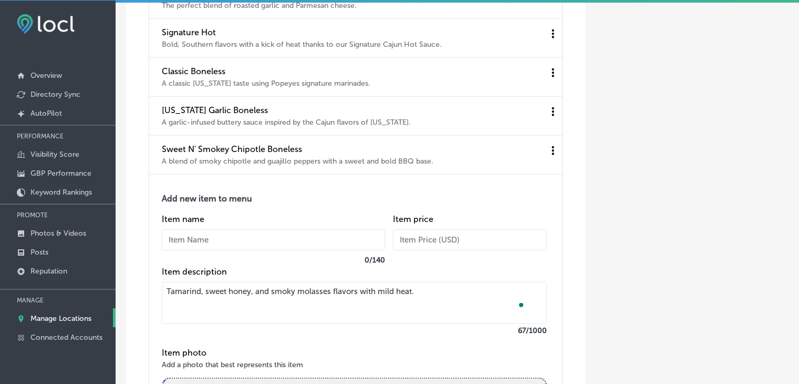
click at [200, 229] on input "text" at bounding box center [273, 239] width 223 height 21
paste input "Honey BBQ"
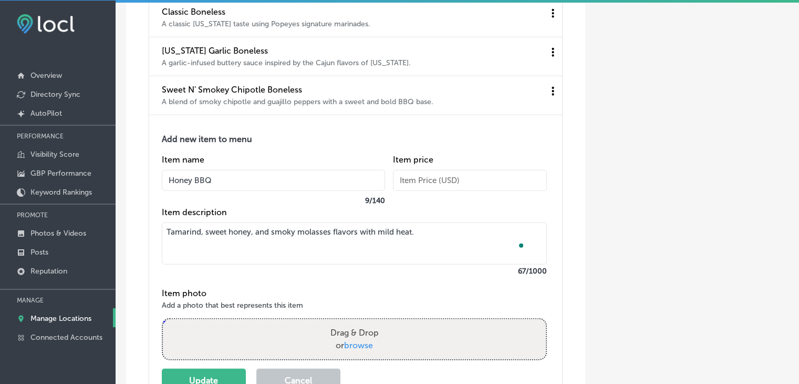
scroll to position [2698, 0]
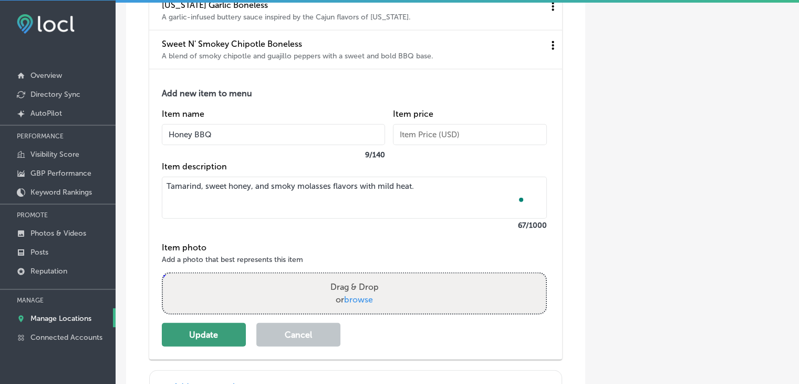
type input "Honey BBQ"
click at [203, 323] on button "Update" at bounding box center [204, 335] width 84 height 24
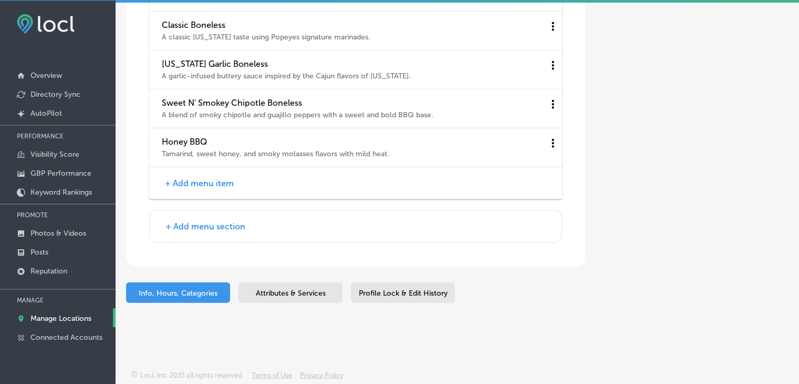
scroll to position [2631, 0]
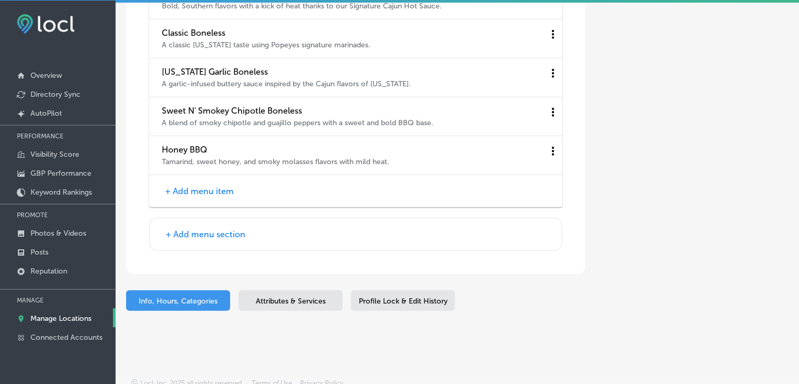
click at [191, 185] on button "+ Add menu item" at bounding box center [199, 190] width 75 height 11
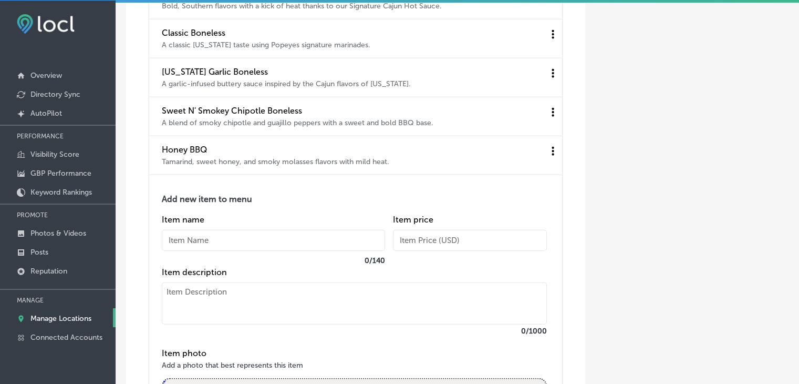
click at [247, 283] on textarea at bounding box center [354, 303] width 385 height 42
paste textarea "Sweet 'N Spicy A sweet and spicy blend of chili, garlic, and ginger."
drag, startPoint x: 258, startPoint y: 282, endPoint x: 192, endPoint y: 257, distance: 71.3
click at [162, 285] on textarea "Sweet 'N Spicy A sweet and spicy blend of chili, garlic, and ginger." at bounding box center [354, 303] width 385 height 42
type textarea "A sweet and spicy blend of chili, garlic, and ginger."
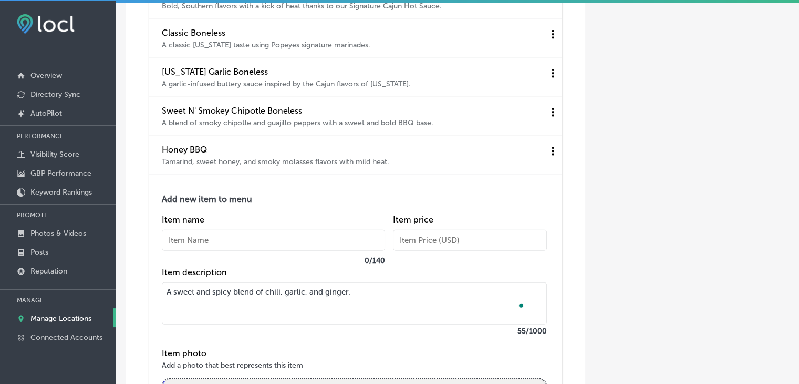
click at [210, 240] on input "text" at bounding box center [273, 240] width 223 height 21
paste input "Sweet 'N Spicy"
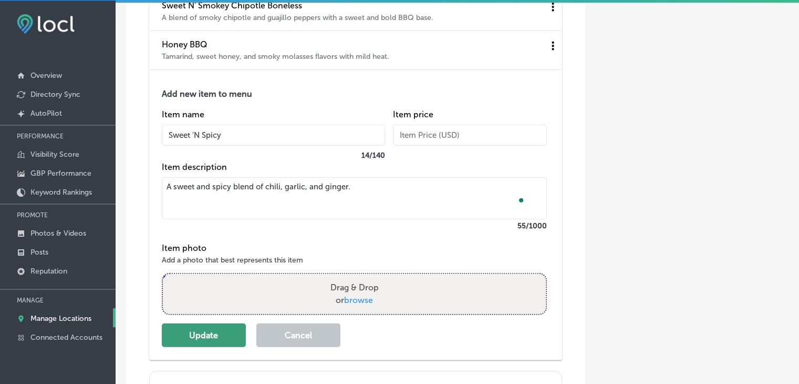
type input "Sweet 'N Spicy"
click at [205, 335] on button "Update" at bounding box center [204, 335] width 84 height 24
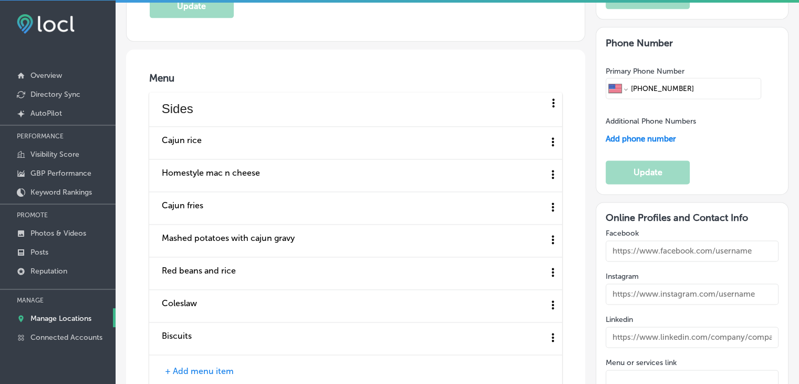
scroll to position [1304, 0]
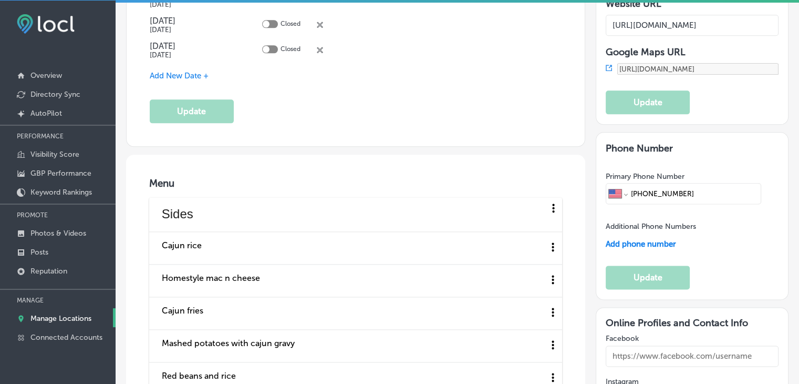
click at [51, 318] on p "Manage Locations" at bounding box center [60, 318] width 61 height 9
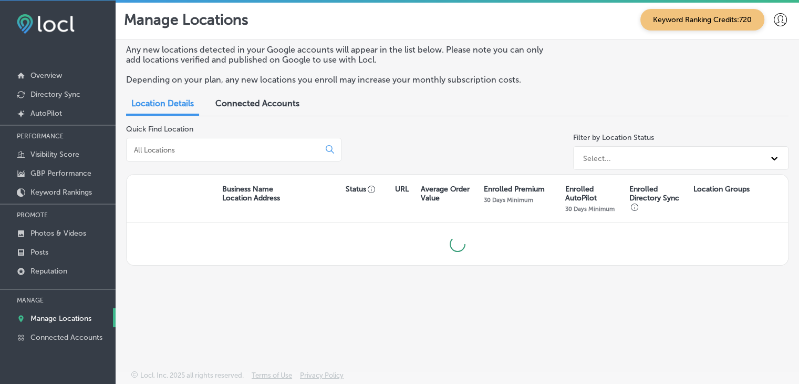
click at [289, 143] on div at bounding box center [233, 150] width 215 height 24
click at [285, 151] on input at bounding box center [225, 149] width 184 height 9
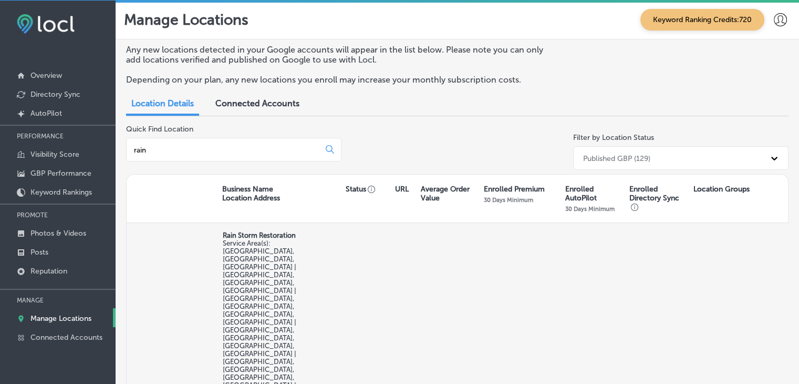
type input "rain"
select select "US"
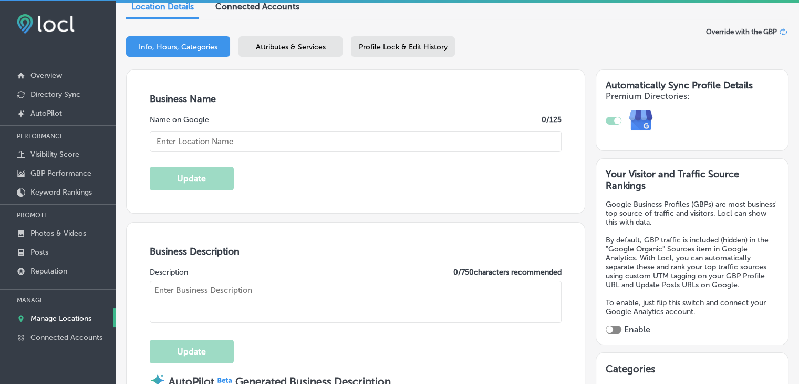
checkbox input "true"
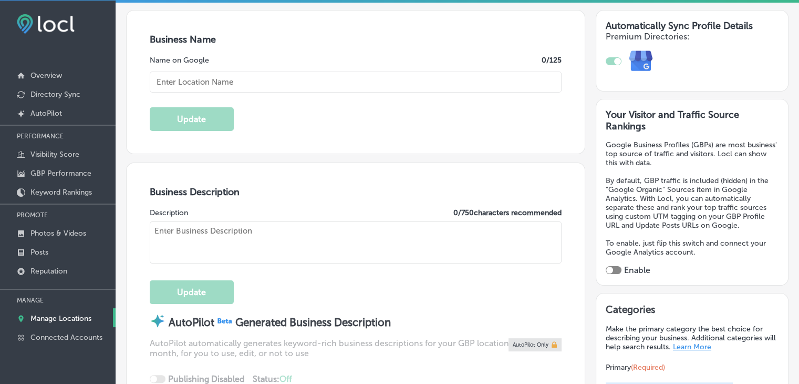
type input "Rain Storm Restoration"
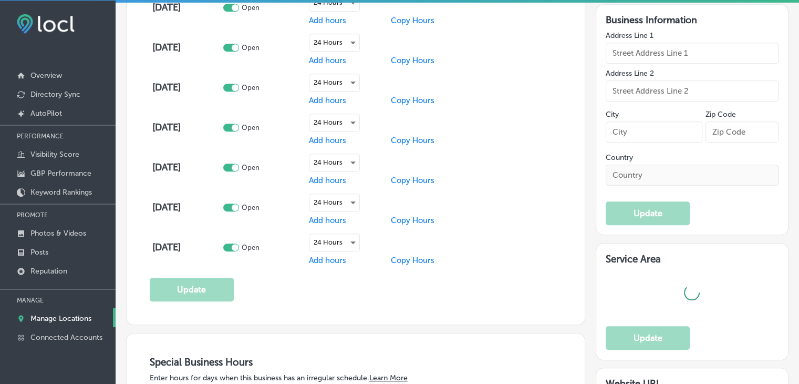
type input "[STREET_ADDRESS]"
type input "[GEOGRAPHIC_DATA]"
type input "11230"
type input "US"
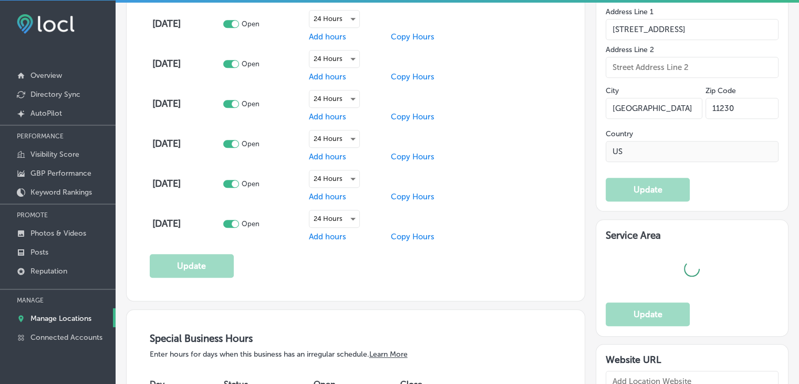
type input "[URL][DOMAIN_NAME]"
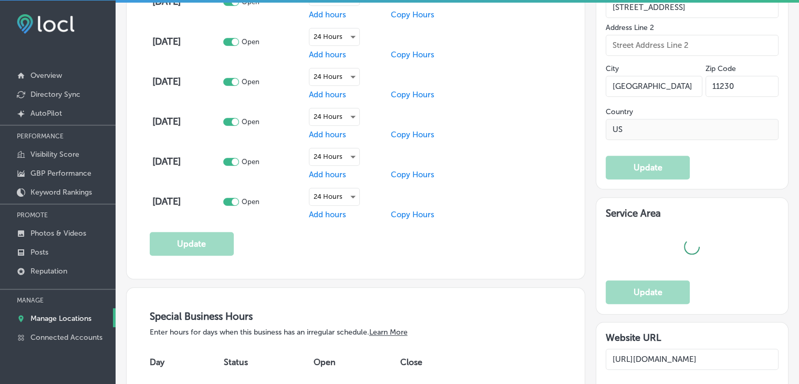
type textarea "Rain Storm Restoration is a trusted, family-owned water damage restoration comp…"
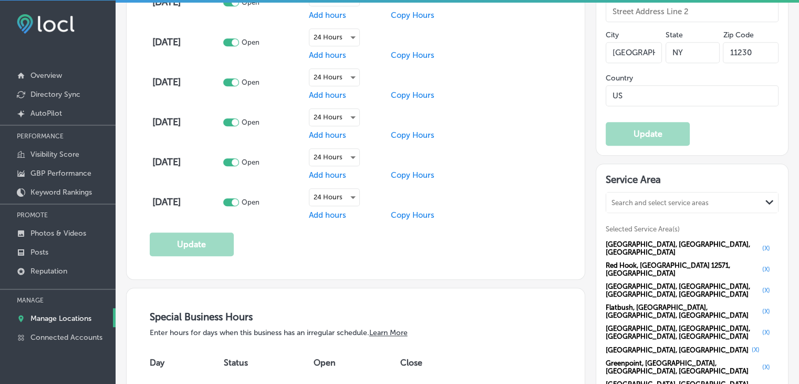
type input "[PHONE_NUMBER]"
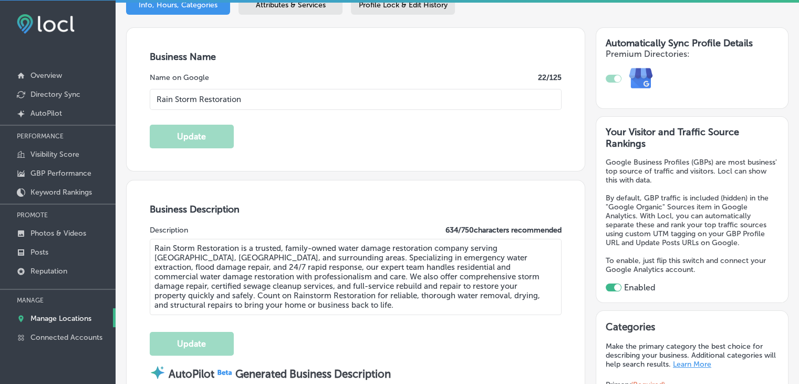
scroll to position [139, 0]
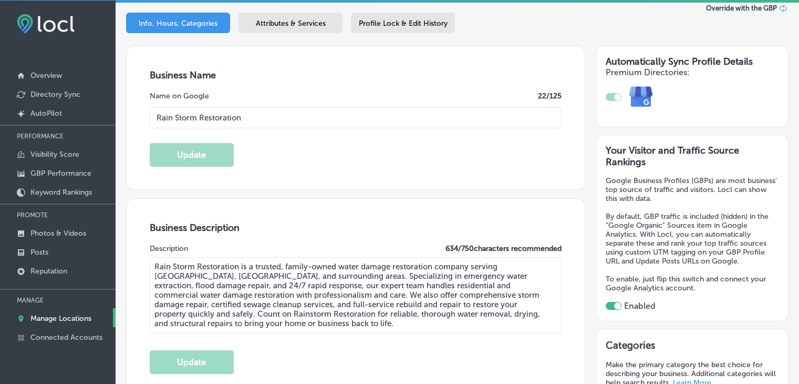
click at [298, 28] on div "Attributes & Services" at bounding box center [291, 23] width 104 height 20
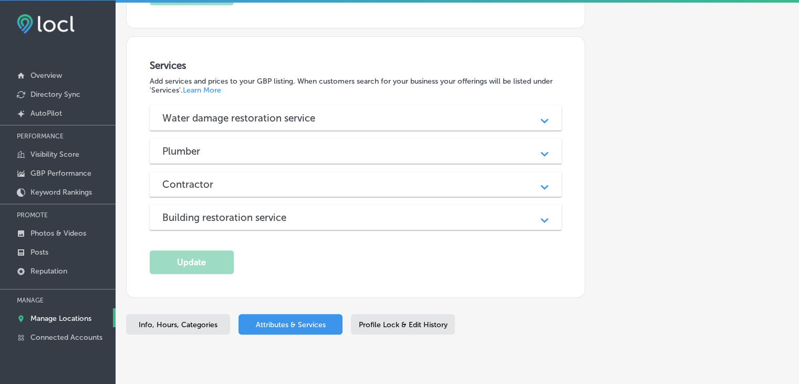
scroll to position [483, 0]
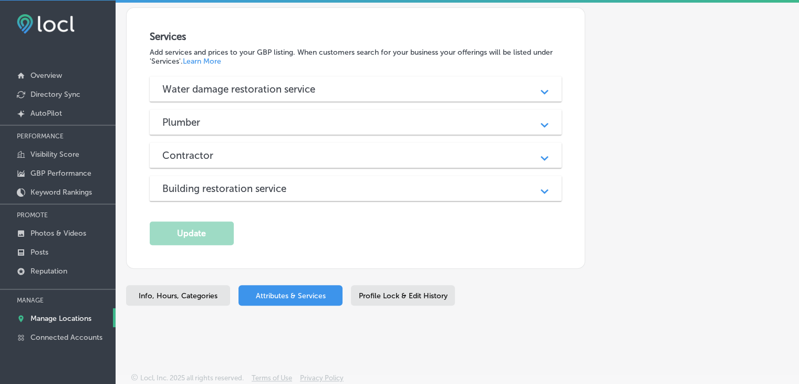
drag, startPoint x: 333, startPoint y: 139, endPoint x: 329, endPoint y: 112, distance: 27.1
click at [333, 137] on div "Water damage restoration service Path Created with Sketch. Flood cleanup Path C…" at bounding box center [356, 138] width 412 height 125
click at [328, 96] on div "Water damage restoration service Path Created with Sketch." at bounding box center [356, 88] width 412 height 25
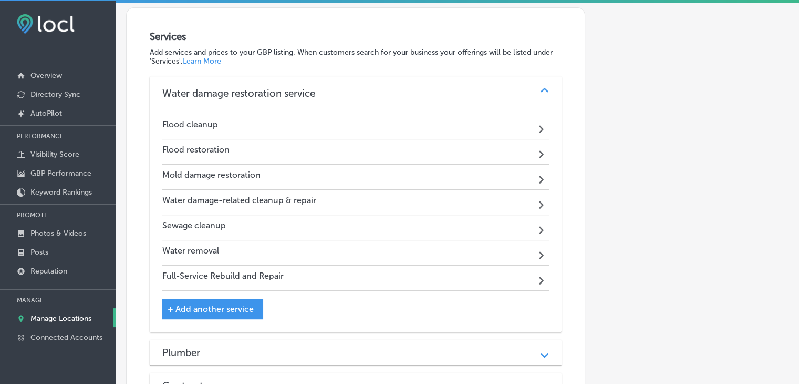
click at [328, 92] on h3 "Water damage restoration service" at bounding box center [247, 93] width 170 height 12
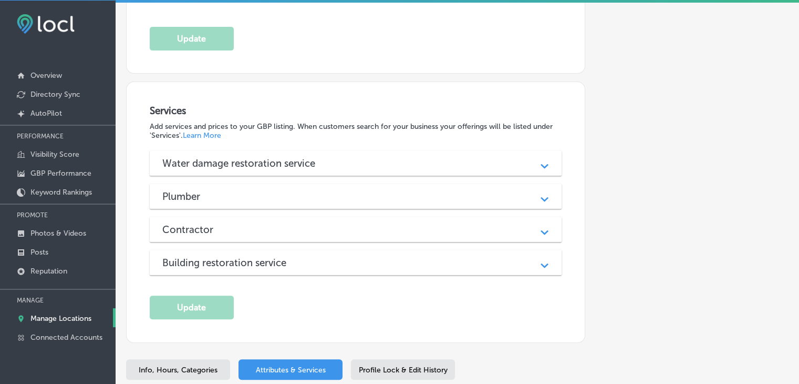
scroll to position [325, 0]
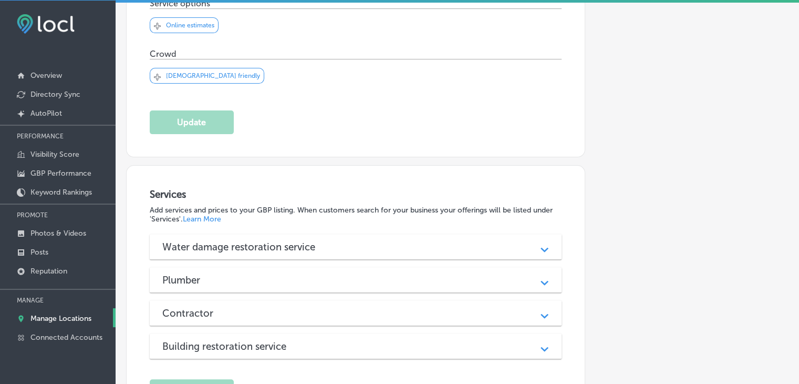
click at [103, 319] on link "Manage Locations" at bounding box center [58, 317] width 116 height 19
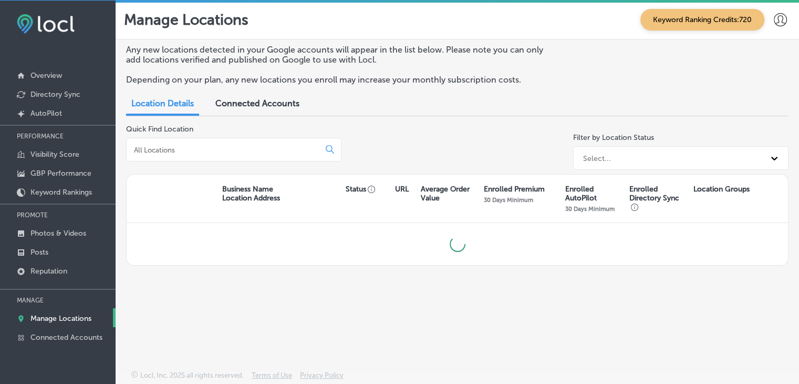
click at [243, 129] on div "Quick Find Location" at bounding box center [233, 149] width 215 height 49
click at [243, 139] on div at bounding box center [233, 150] width 215 height 24
click at [244, 146] on input at bounding box center [225, 149] width 184 height 9
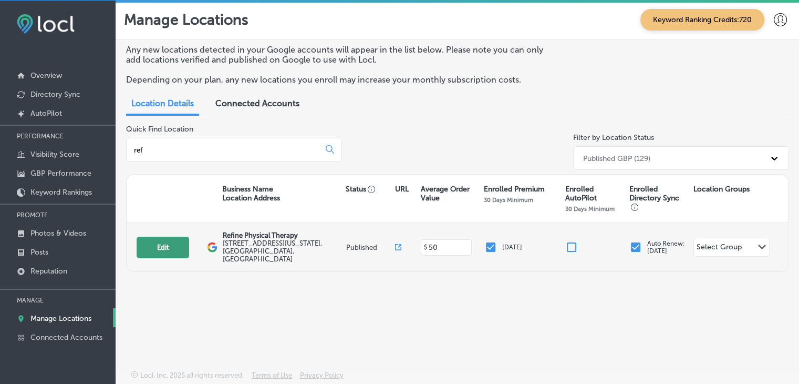
type input "ref"
click at [182, 240] on button "Edit" at bounding box center [163, 247] width 53 height 22
select select "US"
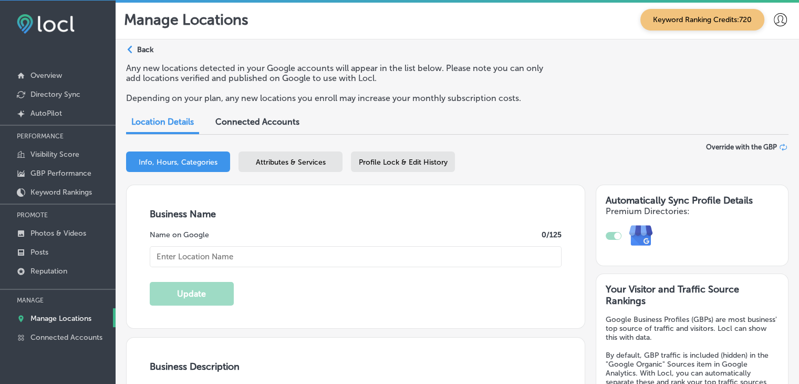
click at [315, 158] on span "Attributes & Services" at bounding box center [291, 162] width 70 height 9
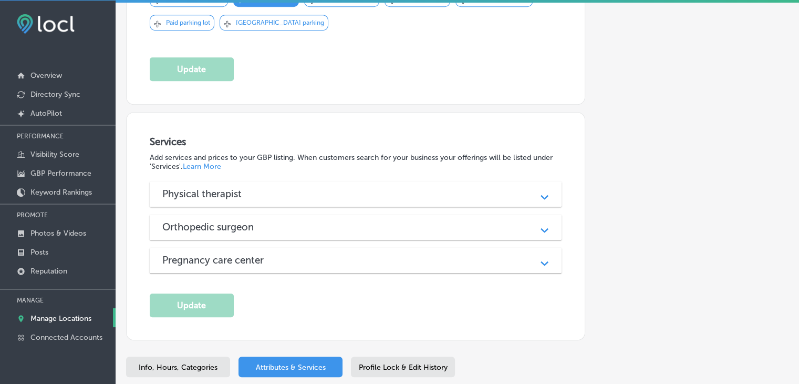
scroll to position [1029, 0]
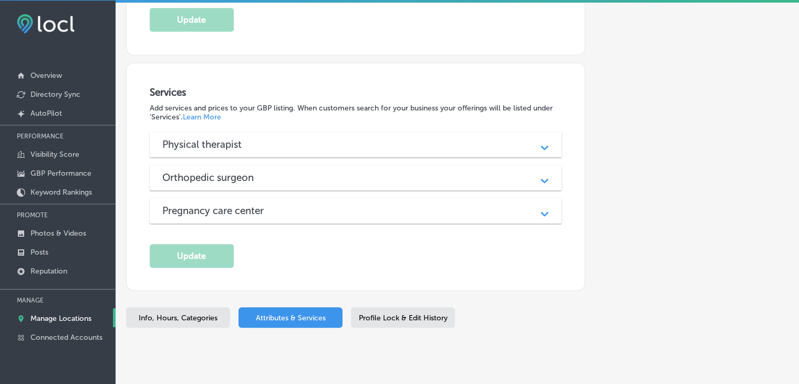
click at [296, 171] on div "Orthopedic surgeon" at bounding box center [355, 177] width 387 height 12
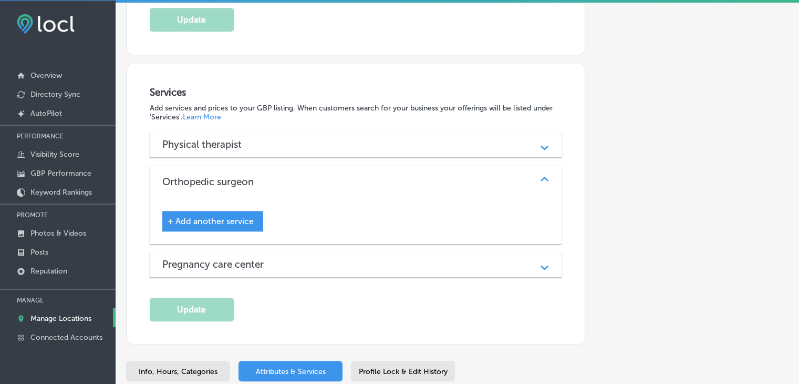
click at [295, 138] on div "Physical therapist" at bounding box center [355, 144] width 387 height 12
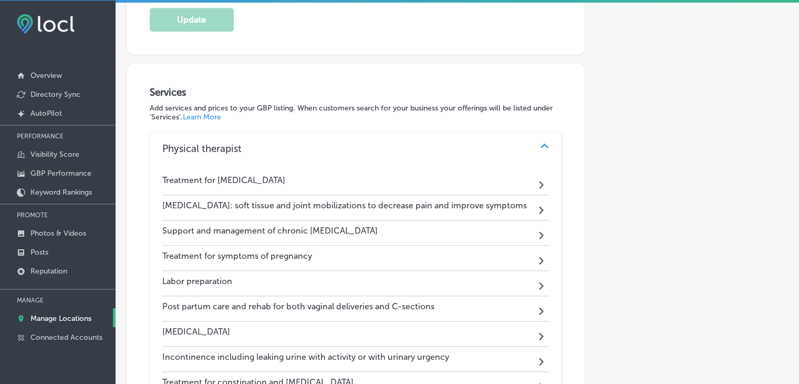
click at [293, 132] on div "Physical therapist Path Created with Sketch." at bounding box center [356, 149] width 412 height 34
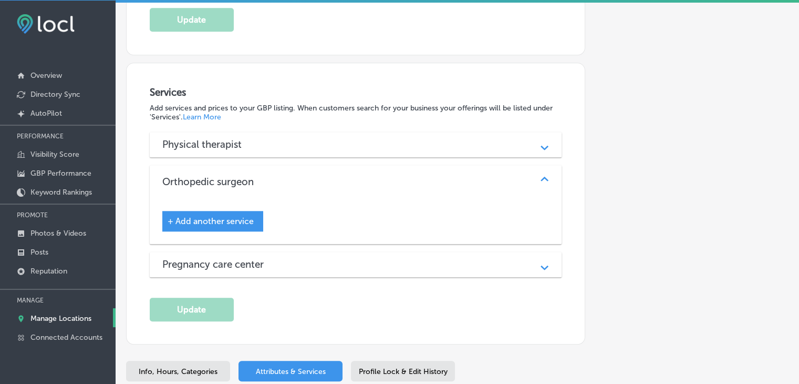
click at [293, 225] on div "Physical therapist Path Created with Sketch. Treatment for [MEDICAL_DATA] Path …" at bounding box center [356, 204] width 412 height 145
click at [294, 252] on div "Pregnancy care center Path Created with Sketch." at bounding box center [356, 264] width 412 height 25
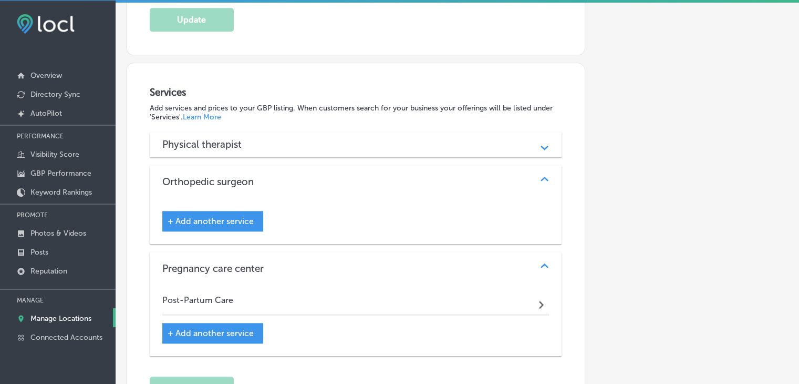
click at [294, 262] on div "Pregnancy care center" at bounding box center [355, 268] width 387 height 12
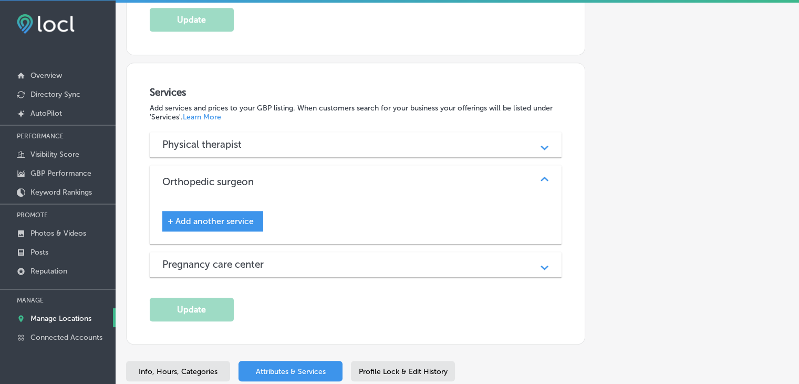
drag, startPoint x: 279, startPoint y: 116, endPoint x: 279, endPoint y: 130, distance: 14.2
click at [279, 138] on div "Physical therapist" at bounding box center [355, 144] width 387 height 12
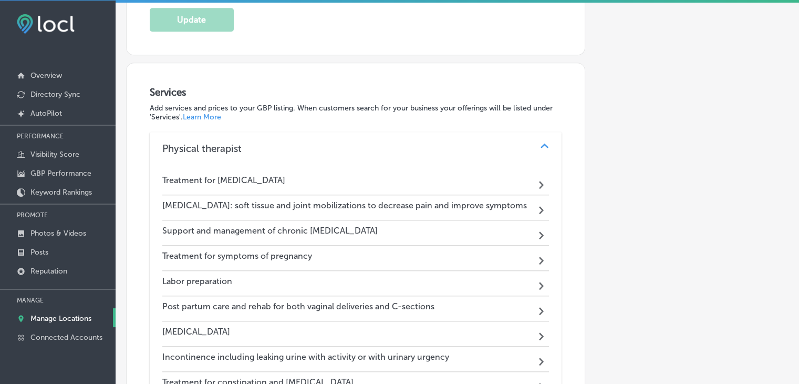
click at [280, 132] on div "Physical therapist Path Created with Sketch." at bounding box center [356, 149] width 412 height 34
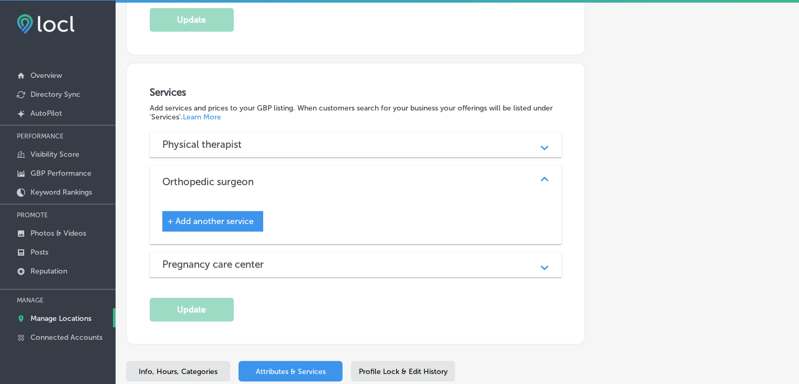
click at [54, 314] on p "Manage Locations" at bounding box center [60, 318] width 61 height 9
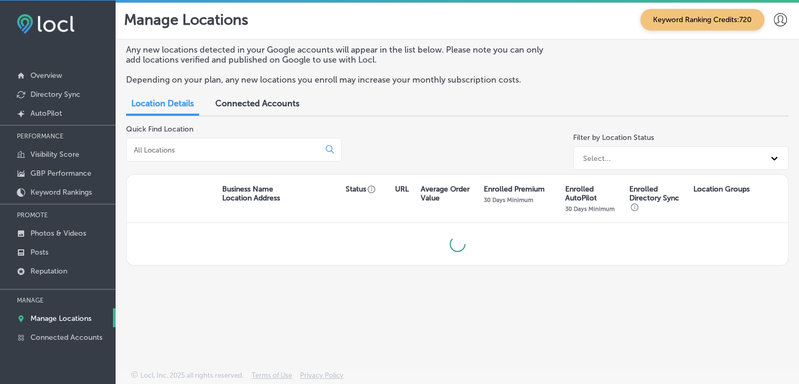
drag, startPoint x: 243, startPoint y: 135, endPoint x: 243, endPoint y: 156, distance: 21.0
click at [243, 139] on div "Quick Find Location" at bounding box center [233, 149] width 215 height 49
click at [243, 156] on div at bounding box center [233, 150] width 215 height 24
click at [243, 151] on input at bounding box center [225, 149] width 184 height 9
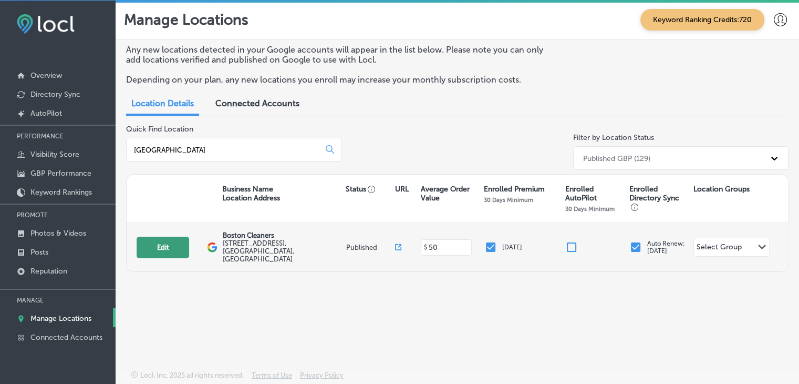
type input "[GEOGRAPHIC_DATA]"
click at [175, 236] on button "Edit" at bounding box center [163, 247] width 53 height 22
select select "US"
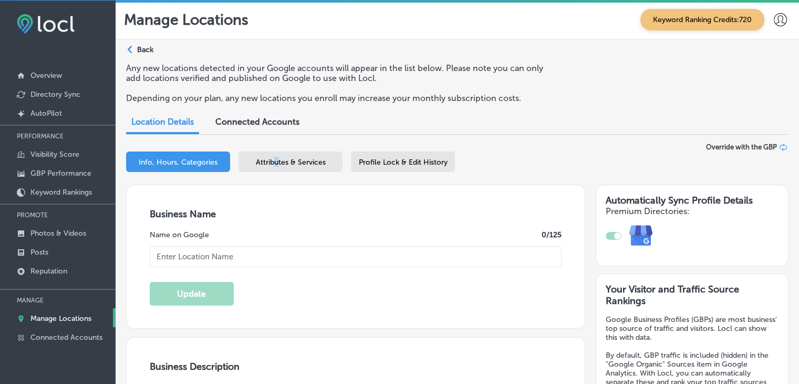
drag, startPoint x: 276, startPoint y: 169, endPoint x: 289, endPoint y: 155, distance: 18.6
click at [287, 156] on div "Attributes & Services" at bounding box center [291, 161] width 104 height 20
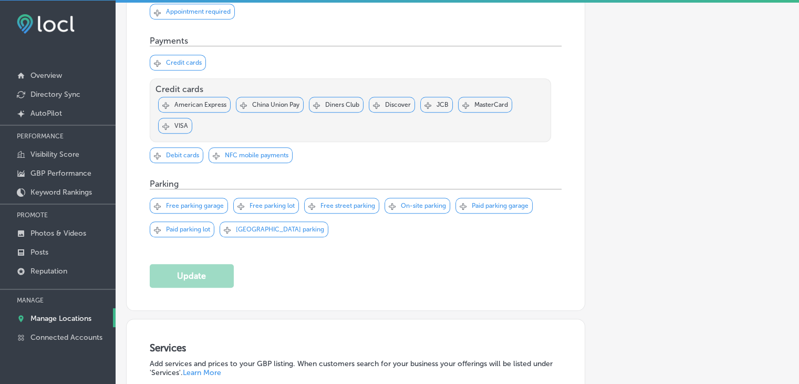
scroll to position [861, 0]
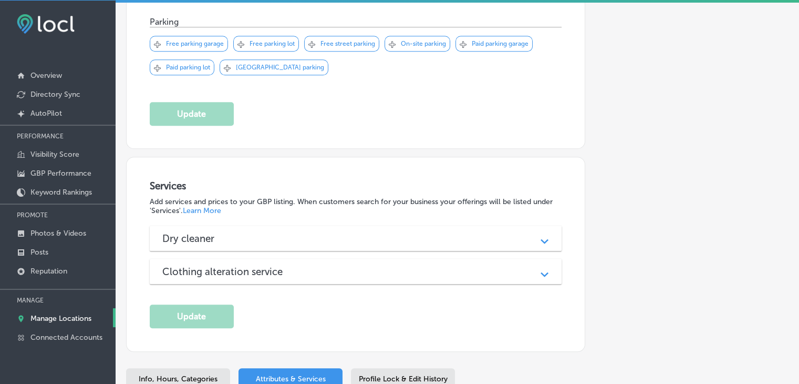
click at [358, 232] on div "Dry cleaner" at bounding box center [355, 238] width 387 height 12
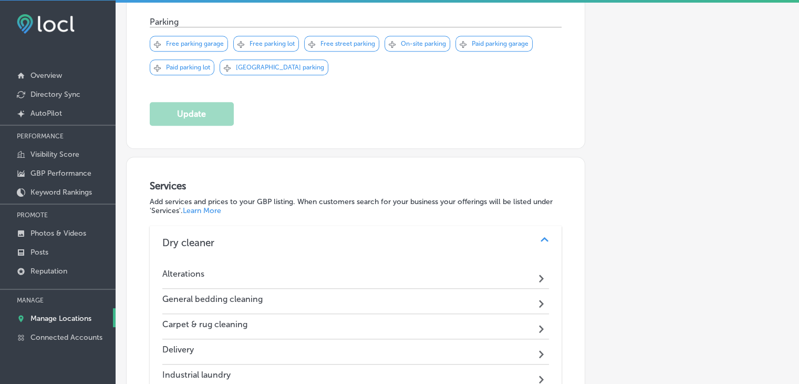
click at [358, 236] on div "Dry cleaner" at bounding box center [355, 242] width 387 height 12
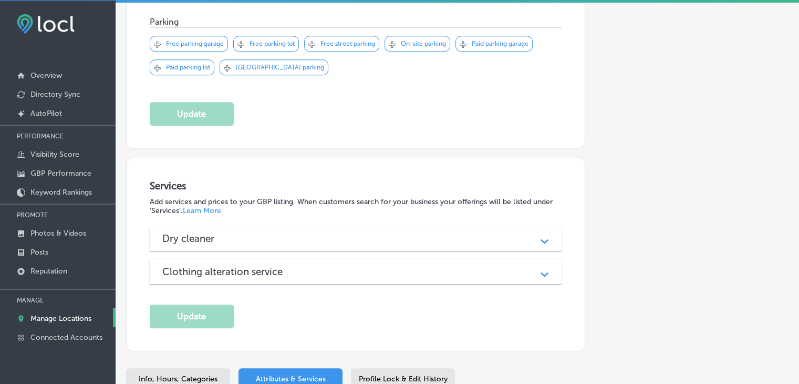
click at [341, 265] on div "Clothing alteration service" at bounding box center [355, 271] width 387 height 12
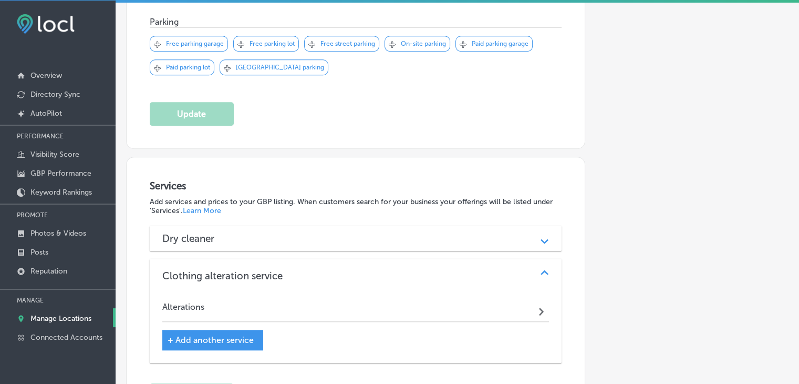
click at [343, 270] on div "Clothing alteration service" at bounding box center [355, 276] width 387 height 12
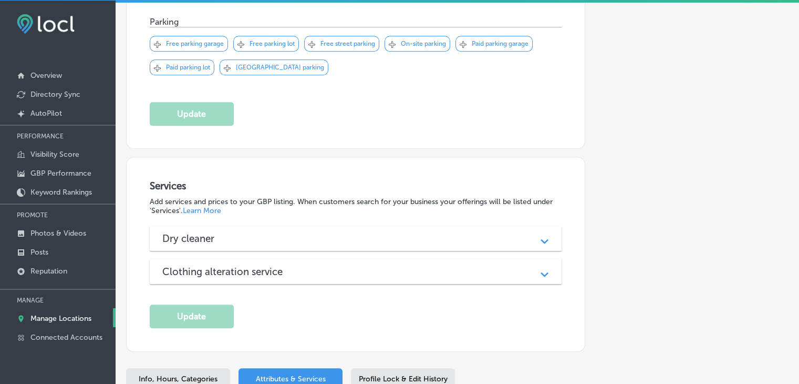
click at [46, 315] on p "Manage Locations" at bounding box center [60, 318] width 61 height 9
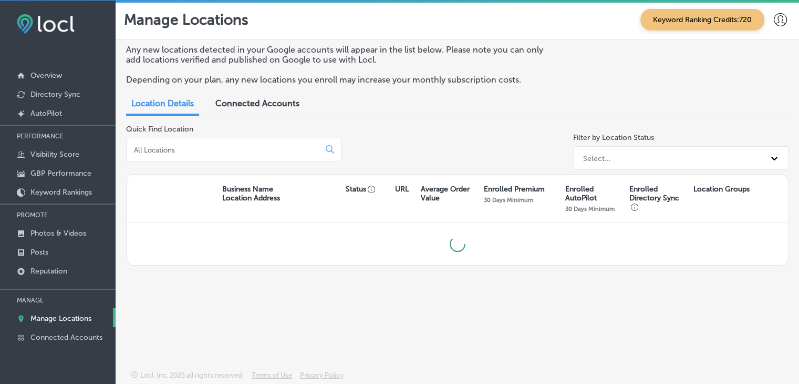
click at [208, 140] on div at bounding box center [233, 150] width 215 height 24
click at [210, 147] on input at bounding box center [225, 149] width 184 height 9
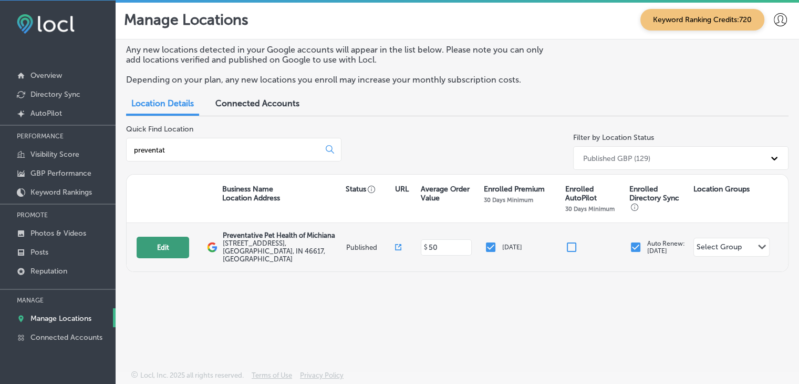
type input "preventat"
click at [174, 248] on button "Edit" at bounding box center [163, 247] width 53 height 22
select select "US"
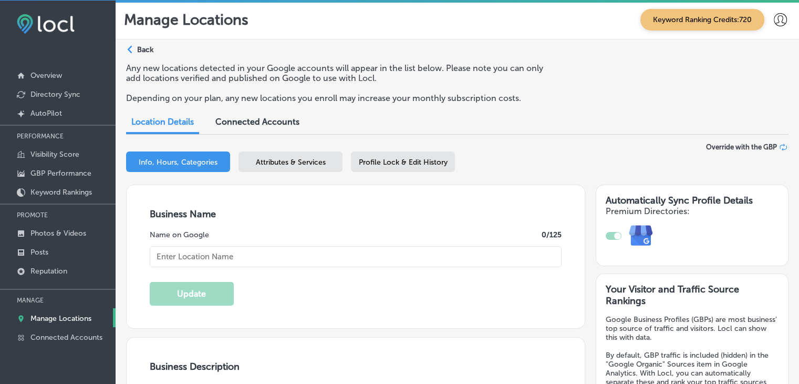
click at [284, 160] on span "Attributes & Services" at bounding box center [291, 162] width 70 height 9
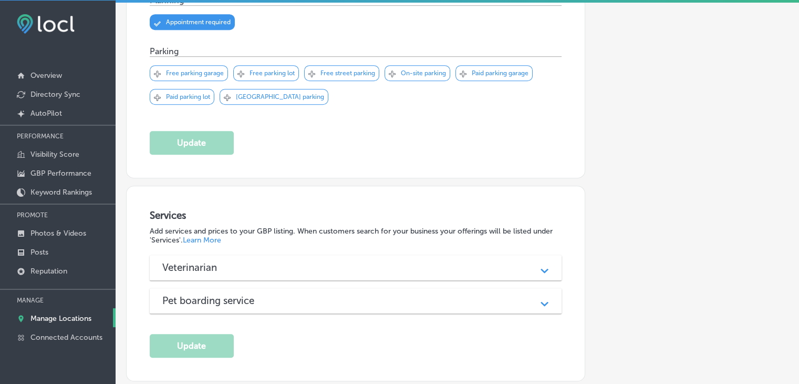
scroll to position [689, 0]
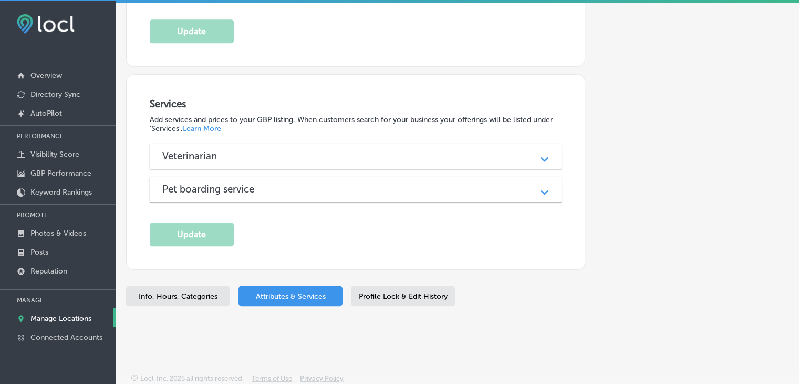
click at [368, 151] on div "Veterinarian" at bounding box center [355, 156] width 387 height 12
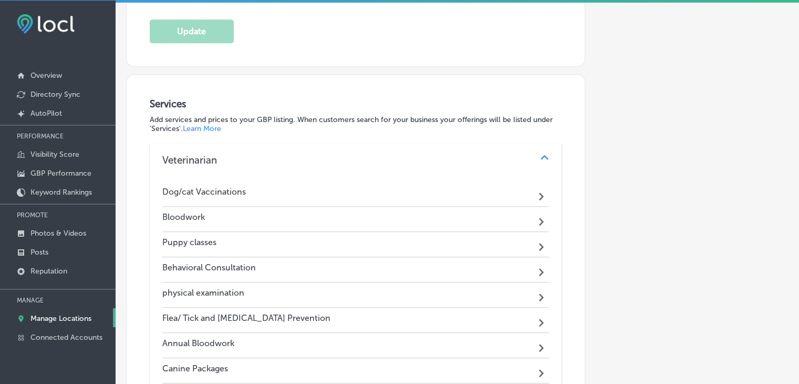
click at [368, 154] on div "Veterinarian" at bounding box center [355, 160] width 387 height 12
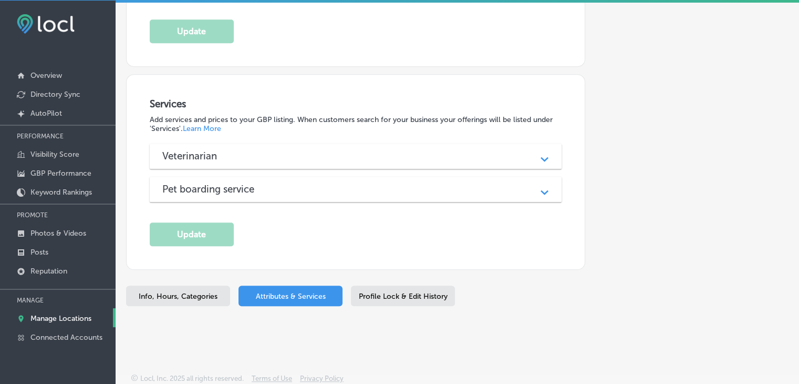
click at [53, 319] on p "Manage Locations" at bounding box center [60, 318] width 61 height 9
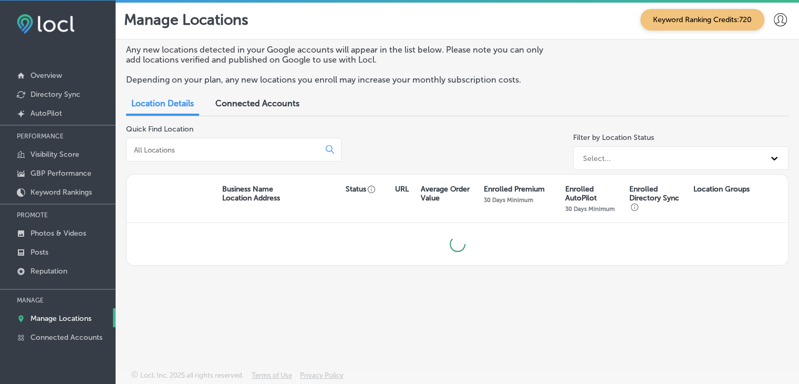
click at [170, 146] on input at bounding box center [225, 149] width 184 height 9
type input "centerfield"
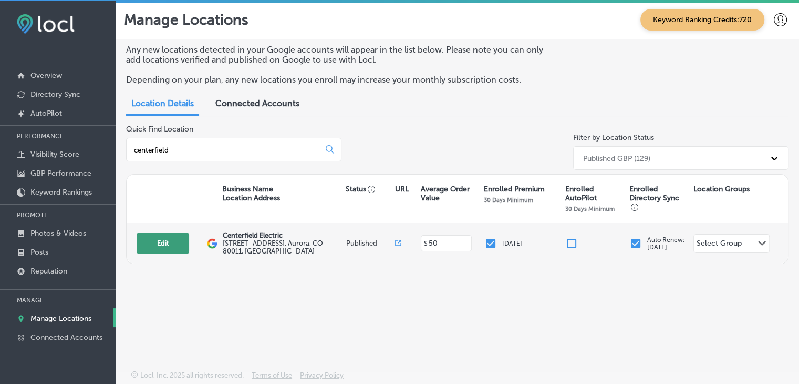
click at [163, 240] on button "Edit" at bounding box center [163, 243] width 53 height 22
select select "US"
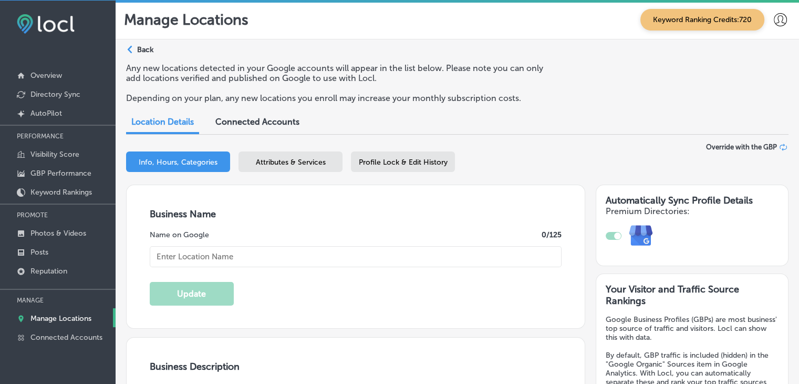
drag, startPoint x: 298, startPoint y: 138, endPoint x: 298, endPoint y: 150, distance: 12.1
click at [298, 150] on div "Business + Location Centerfield Electric Path Created with Sketch. Selected Loc…" at bounding box center [457, 164] width 662 height 42
checkbox input "true"
click at [300, 151] on div "Attributes & Services" at bounding box center [291, 161] width 104 height 20
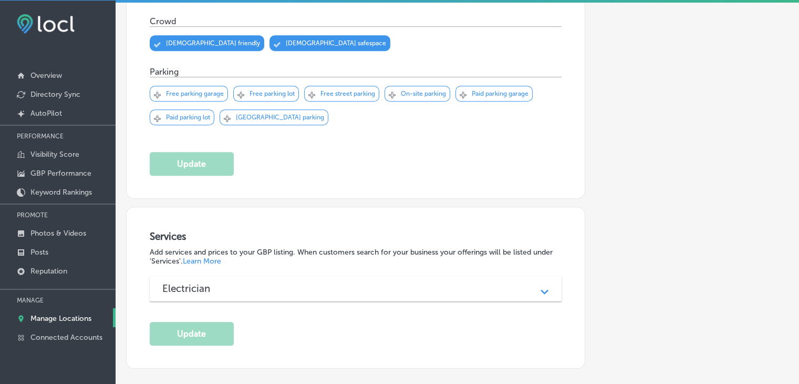
scroll to position [696, 0]
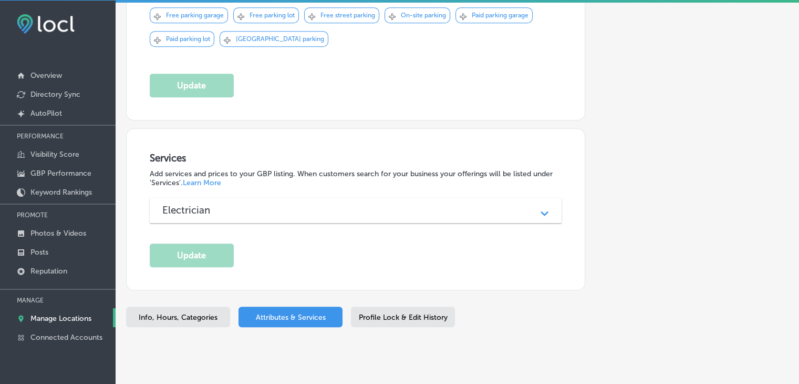
click at [366, 198] on div "Electrician Path Created with Sketch." at bounding box center [356, 210] width 412 height 25
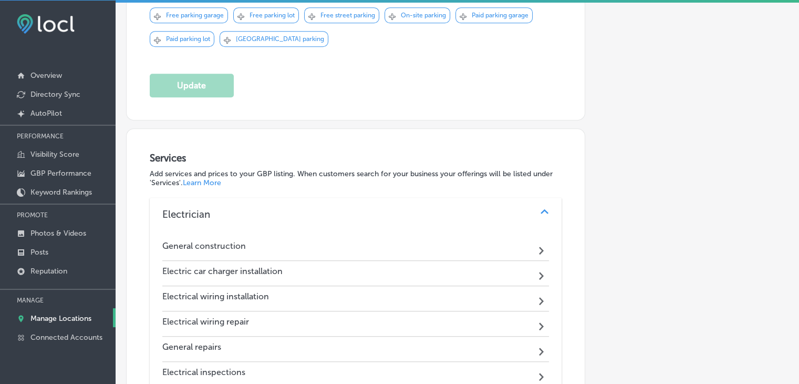
click at [366, 198] on div "Electrician Path Created with Sketch." at bounding box center [356, 215] width 412 height 34
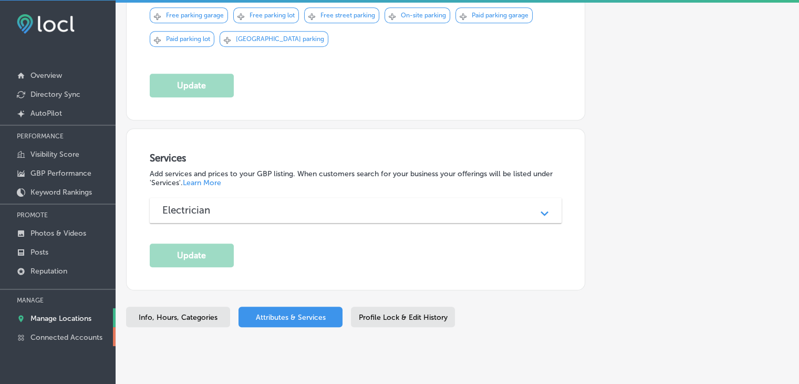
click at [84, 327] on link "Connected Accounts" at bounding box center [58, 336] width 116 height 19
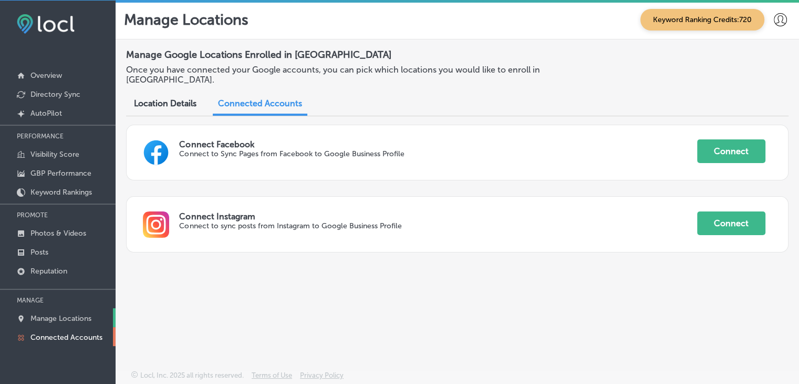
click at [85, 316] on p "Manage Locations" at bounding box center [60, 318] width 61 height 9
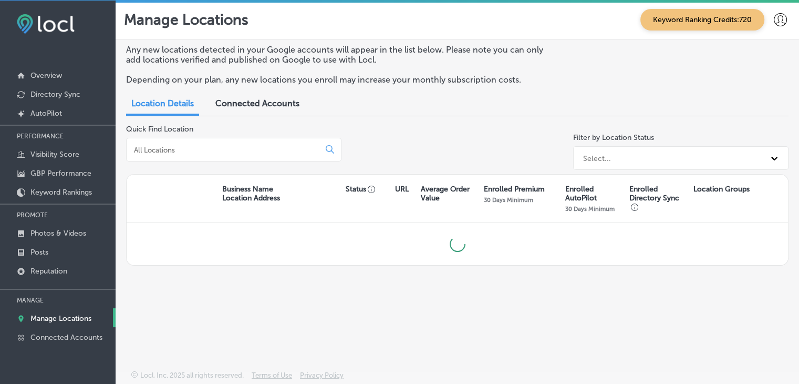
click at [182, 146] on input at bounding box center [225, 149] width 184 height 9
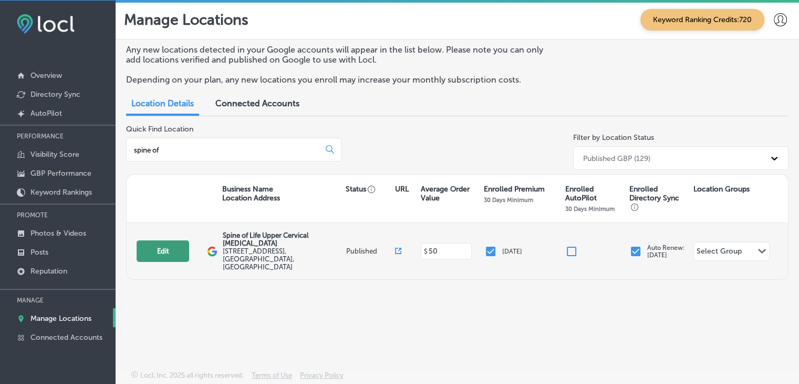
type input "spine of"
click at [171, 240] on button "Edit" at bounding box center [163, 251] width 53 height 22
select select "US"
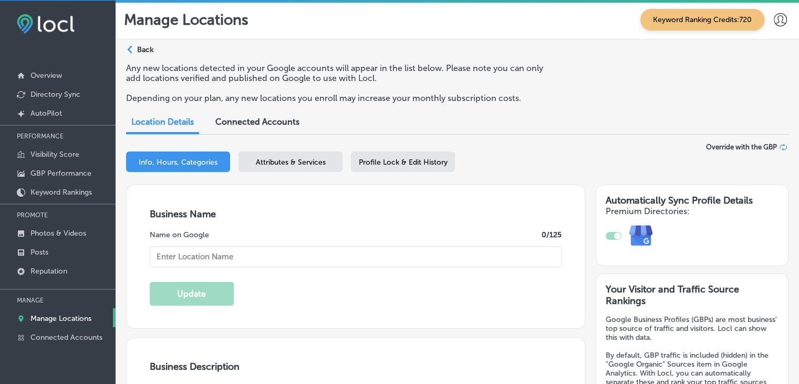
checkbox input "true"
type input "Spine of Life Upper Cervical Chiropractic"
type input "2225 A1A S, Suite A1"
type input "St. Augustine"
type input "32080"
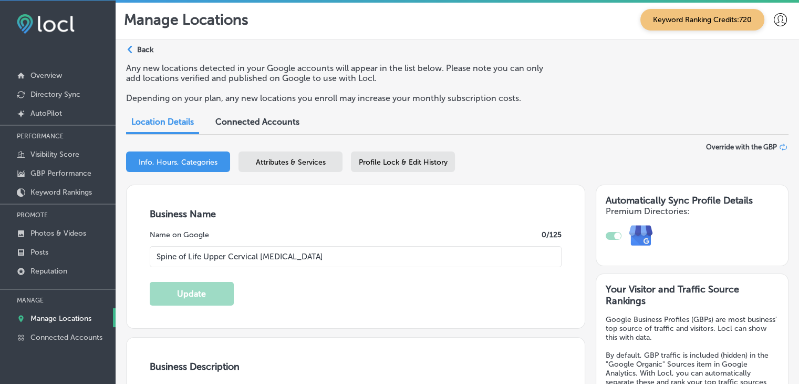
type input "US"
type input "https://spineoflifechiro.com/"
type textarea "At Spine of Life Upper Cervical Chiropractic in St. Augustine, FL, we specializ…"
type input "+1 904 481 8953"
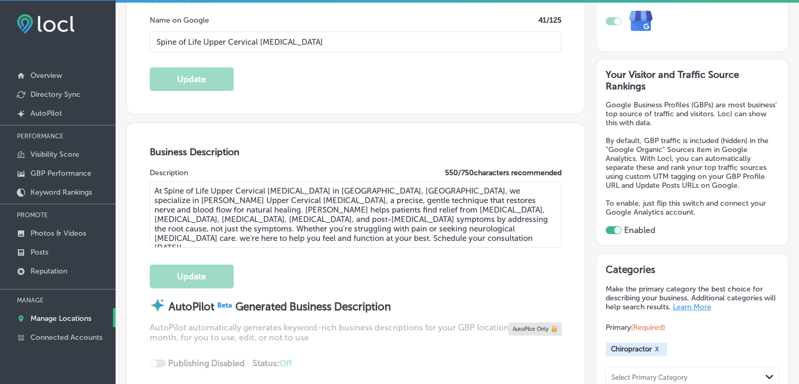
scroll to position [158, 0]
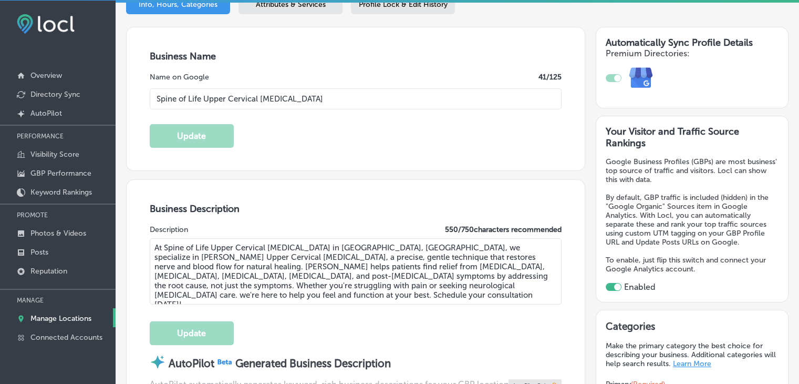
click at [285, 14] on div "Attributes & Services" at bounding box center [291, 4] width 104 height 20
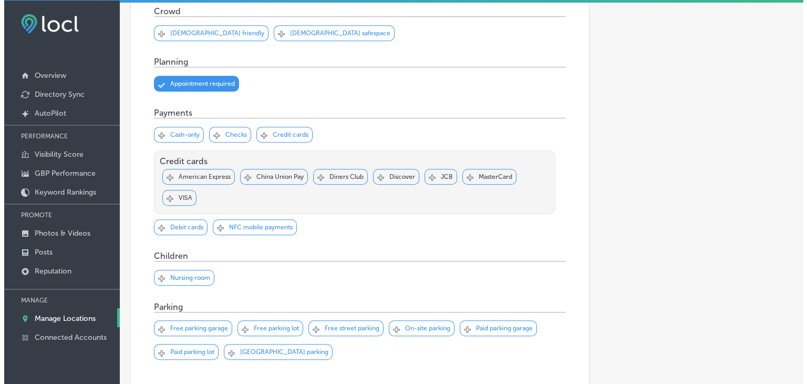
scroll to position [962, 0]
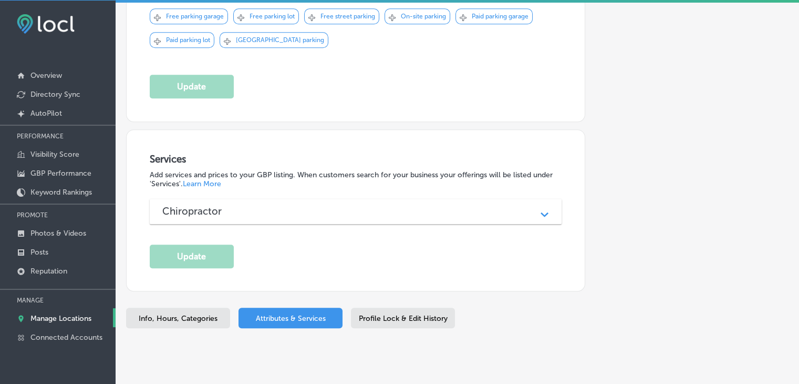
click at [319, 199] on div "Chiropractor Path Created with Sketch." at bounding box center [356, 211] width 412 height 25
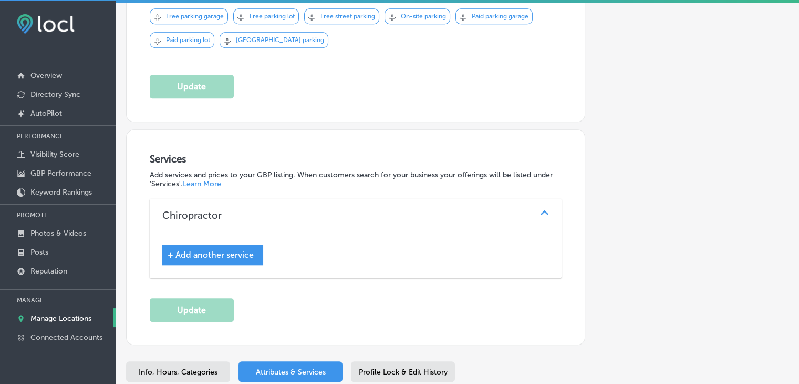
drag, startPoint x: 174, startPoint y: 239, endPoint x: 211, endPoint y: 229, distance: 38.1
click at [177, 239] on div "+ Add another service" at bounding box center [356, 254] width 412 height 45
click at [211, 250] on span "+ Add another service" at bounding box center [211, 255] width 86 height 10
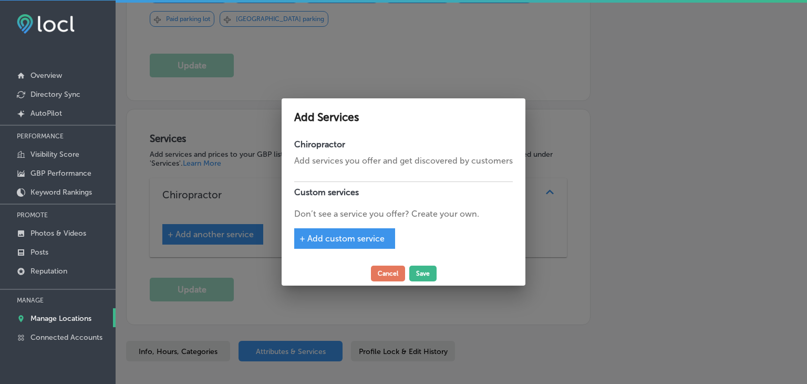
click at [492, 27] on div at bounding box center [403, 192] width 807 height 384
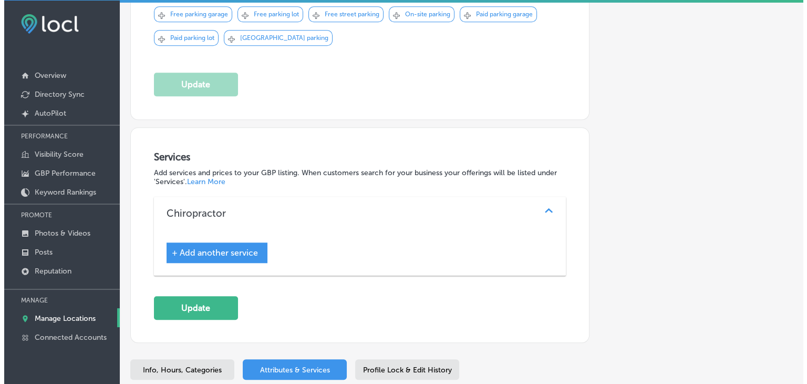
scroll to position [962, 0]
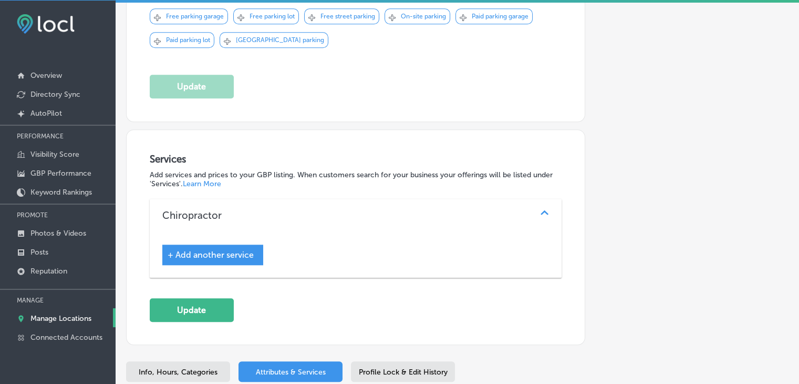
click at [210, 244] on div "+ Add another service" at bounding box center [212, 254] width 101 height 20
click at [209, 244] on div "+ Add another service" at bounding box center [212, 254] width 101 height 20
click at [211, 250] on span "+ Add another service" at bounding box center [211, 255] width 86 height 10
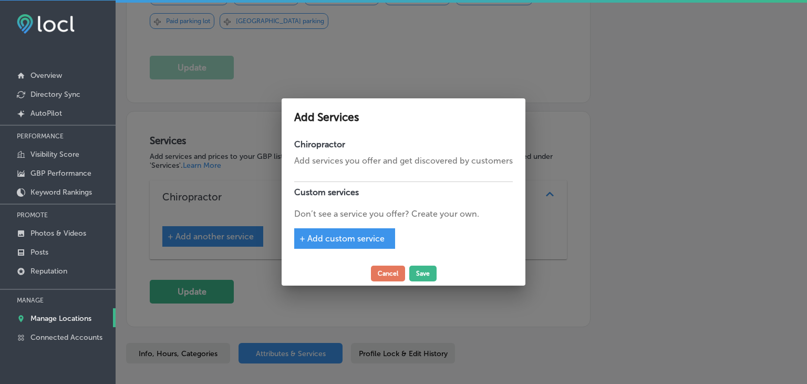
scroll to position [965, 0]
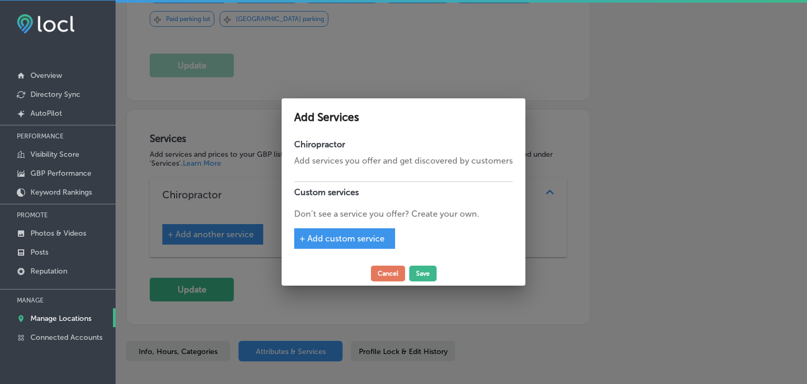
click at [366, 242] on span "+ Add custom service" at bounding box center [341, 238] width 85 height 10
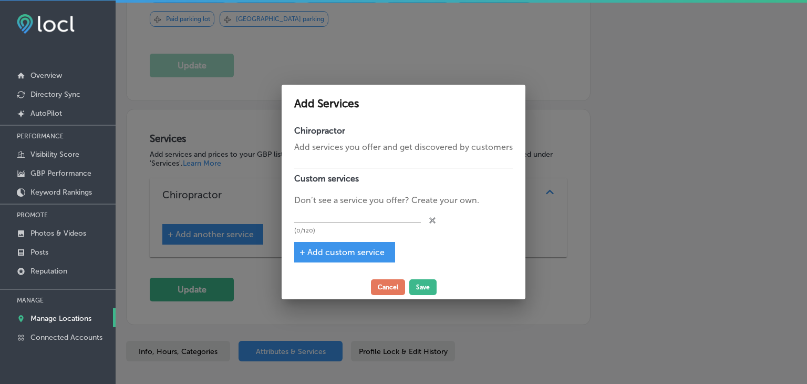
click at [353, 204] on p "Don’t see a service you offer? Create your own." at bounding box center [403, 200] width 219 height 13
click at [352, 210] on input "text" at bounding box center [357, 214] width 127 height 16
paste input "Vertigo and Dizziness Relief"
type input "Vertigo and Dizziness Relief"
click at [305, 253] on span "+ Add custom service" at bounding box center [341, 252] width 85 height 10
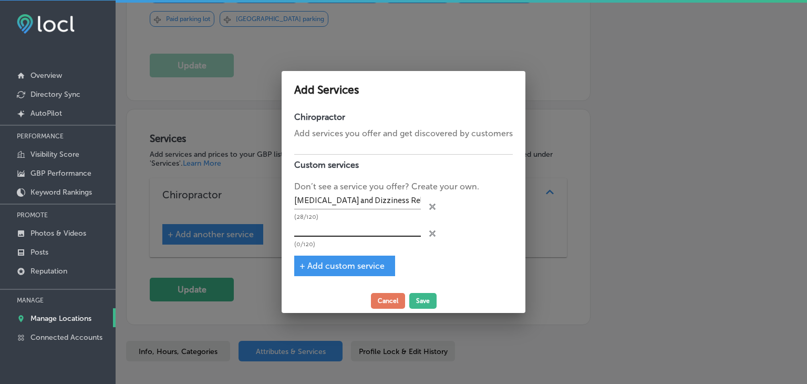
click at [340, 227] on input "text" at bounding box center [357, 228] width 127 height 16
paste input "Migraine and Headache Treatment"
type input "Migraine and Headache Treatment"
click at [343, 261] on span "+ Add custom service" at bounding box center [341, 266] width 85 height 10
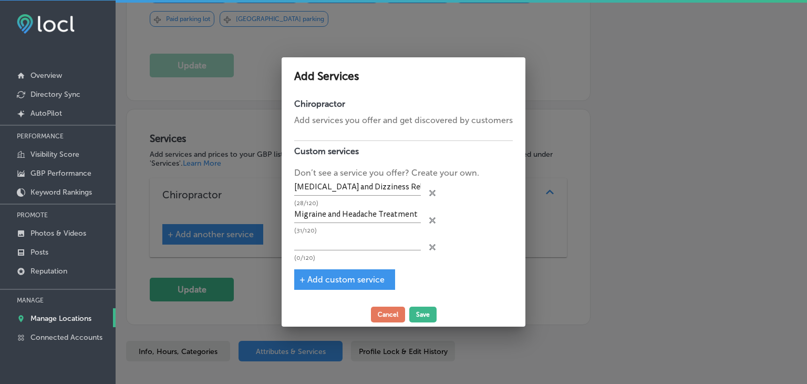
click at [350, 267] on div "Chiropractor Add services you offer and get discovered by customers Custom serv…" at bounding box center [404, 198] width 244 height 209
click at [351, 245] on input "text" at bounding box center [357, 242] width 127 height 16
paste input "Post-Concussion Syndrome (PCS) Rehabilitation"
type input "Post-Concussion Syndrome (PCS) Rehabilitation"
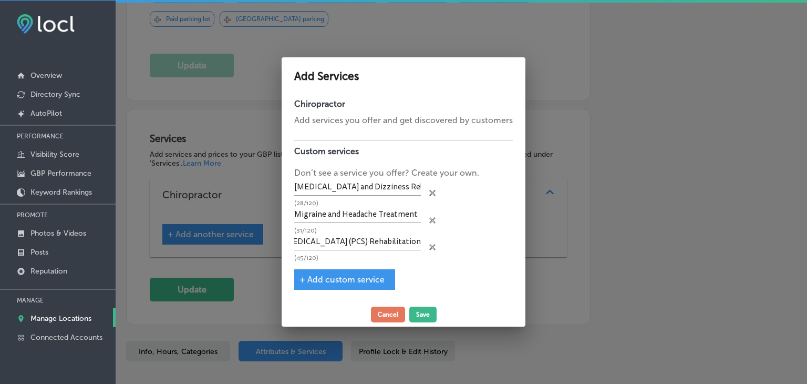
click at [344, 274] on span "+ Add custom service" at bounding box center [341, 279] width 85 height 10
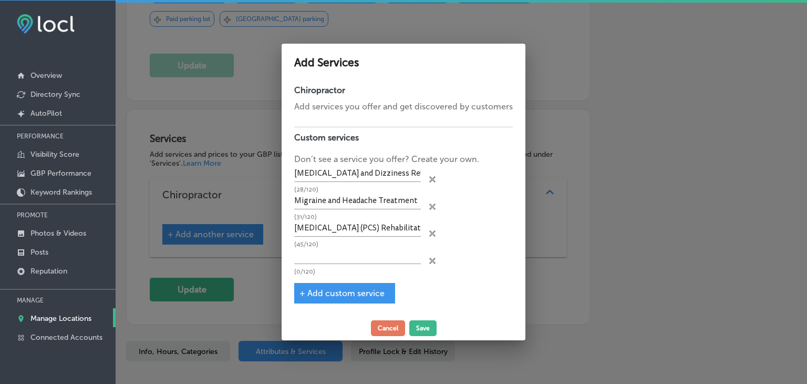
click at [343, 246] on p "(45/120)" at bounding box center [357, 244] width 127 height 7
click at [343, 249] on input "text" at bounding box center [357, 255] width 127 height 16
paste input "Trigeminal Neuralgia Pain Management"
type input "Trigeminal Neuralgia Pain Management"
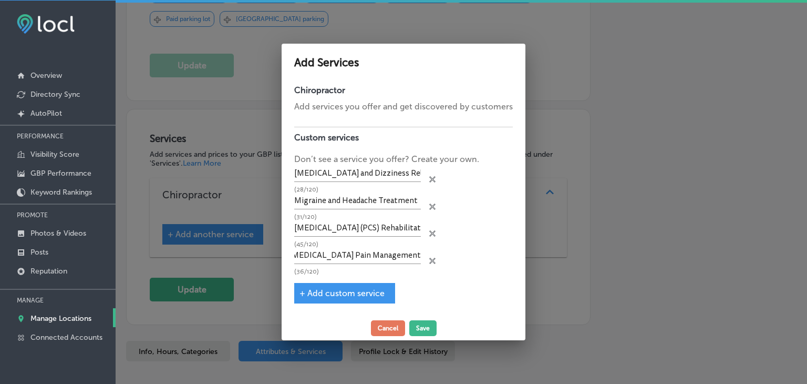
click at [332, 289] on span "+ Add custom service" at bounding box center [341, 293] width 85 height 10
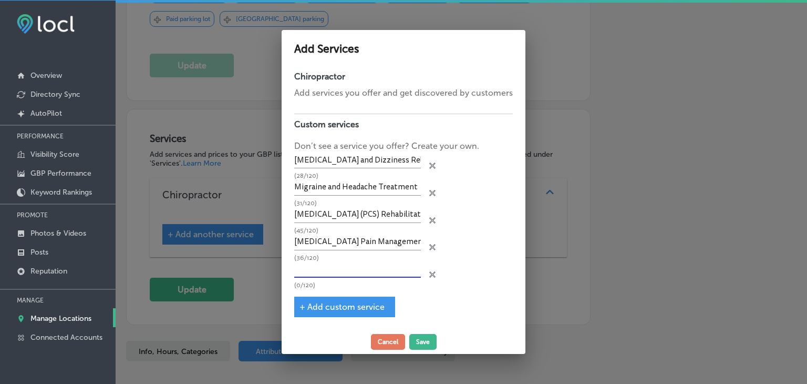
drag, startPoint x: 340, startPoint y: 268, endPoint x: 336, endPoint y: 280, distance: 12.6
click at [340, 268] on input "text" at bounding box center [357, 269] width 127 height 16
paste input "Meniere's Disease Symptom Management"
type input "Meniere's Disease Symptom Management"
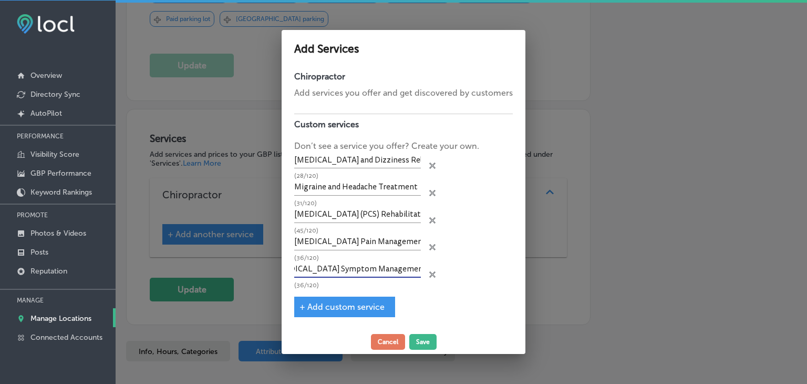
click at [326, 309] on span "+ Add custom service" at bounding box center [341, 307] width 85 height 10
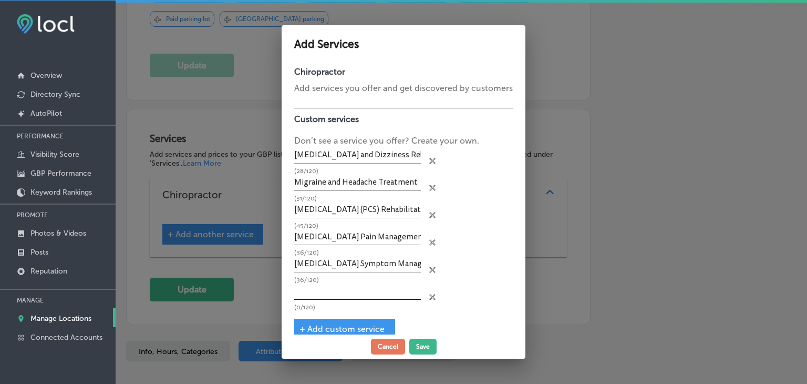
click at [355, 294] on input "text" at bounding box center [357, 291] width 127 height 16
paste input "Neck and Back Pain Relief"
type input "Neck and Back Pain Relief"
click at [342, 318] on div "+ Add custom service" at bounding box center [344, 328] width 101 height 20
click at [345, 332] on div "+ Add custom service" at bounding box center [344, 328] width 101 height 20
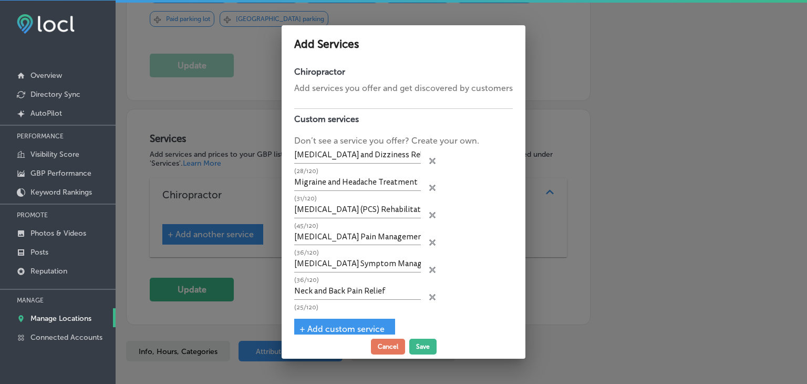
click at [347, 324] on span "+ Add custom service" at bounding box center [341, 329] width 85 height 10
click at [350, 310] on input "text" at bounding box center [357, 318] width 127 height 16
paste input "Numbness and Tingling Treatment"
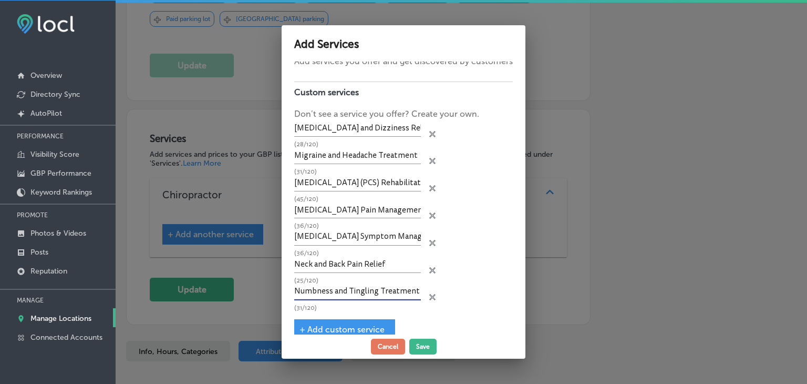
scroll to position [42, 0]
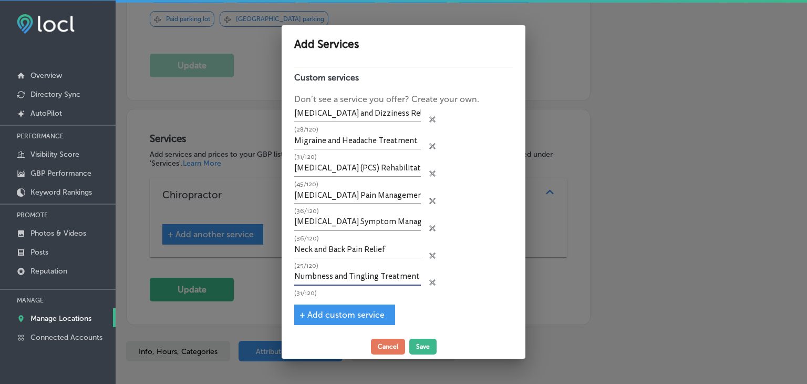
type input "Numbness and Tingling Treatment"
click at [343, 318] on div "+ Add custom service" at bounding box center [344, 314] width 101 height 20
click at [359, 321] on div "Chiropractor Add services you offer and get discovered by customers Custom serv…" at bounding box center [404, 197] width 244 height 273
click at [365, 304] on div "+ Add custom service" at bounding box center [344, 314] width 101 height 20
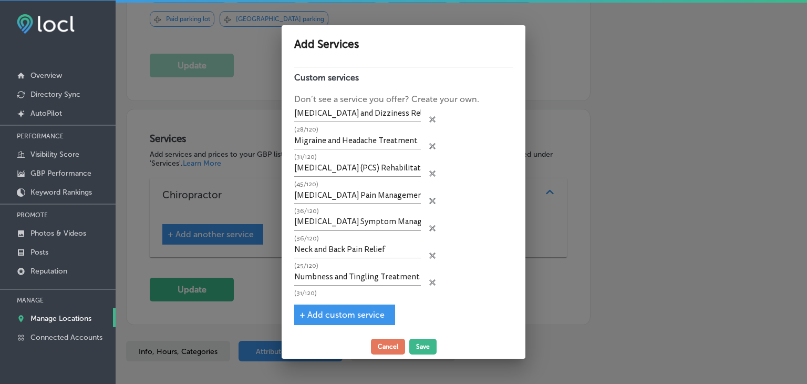
click at [365, 309] on span "+ Add custom service" at bounding box center [341, 314] width 85 height 10
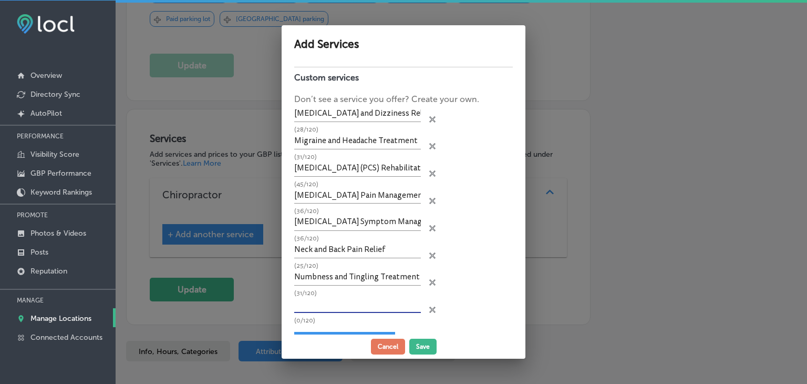
drag, startPoint x: 364, startPoint y: 300, endPoint x: 364, endPoint y: 295, distance: 5.8
click at [364, 300] on input "text" at bounding box center [357, 304] width 127 height 16
paste input "Sciatica Pain Relief"
type input "Sciatica Pain Relief"
click at [366, 331] on div "+ Add custom service" at bounding box center [344, 341] width 101 height 20
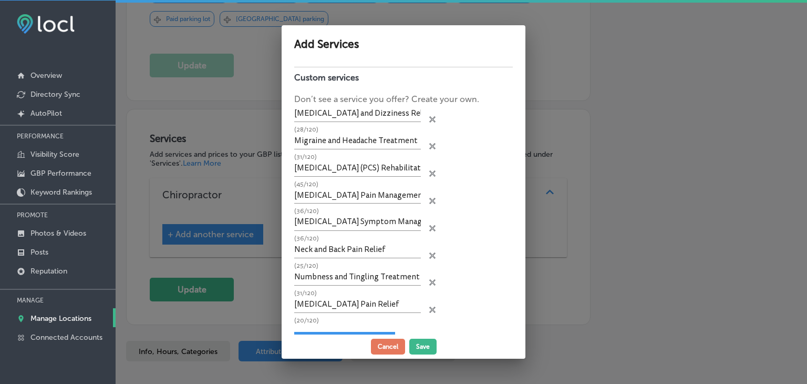
click at [368, 331] on div "+ Add custom service" at bounding box center [344, 341] width 101 height 20
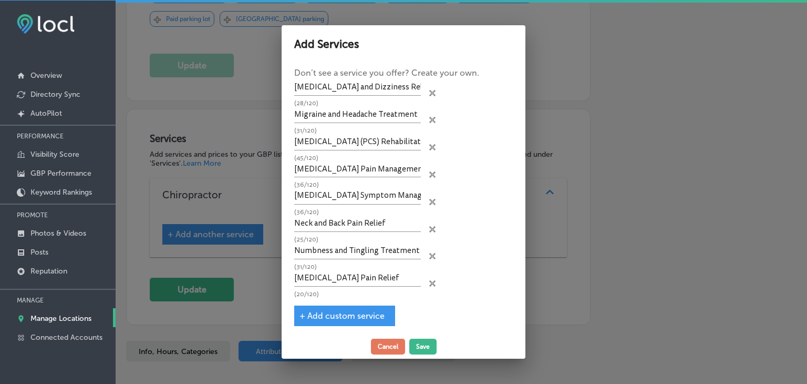
click at [379, 315] on span "+ Add custom service" at bounding box center [341, 315] width 85 height 10
click at [378, 302] on input "text" at bounding box center [357, 305] width 127 height 16
paste input "Tinnitus Symptom Relief"
type input "Tinnitus Symptom Relief"
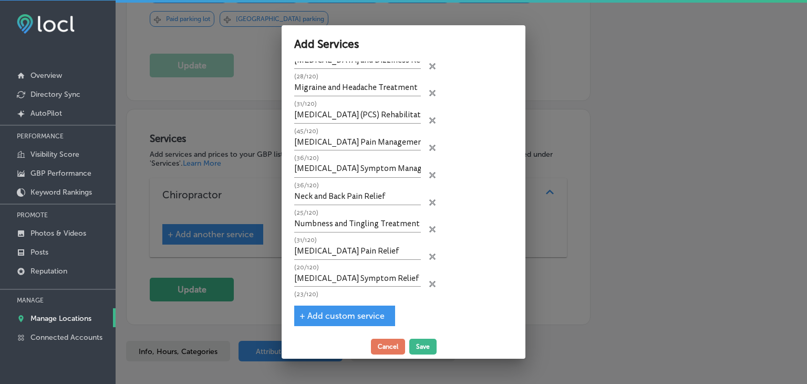
click at [366, 313] on span "+ Add custom service" at bounding box center [341, 315] width 85 height 10
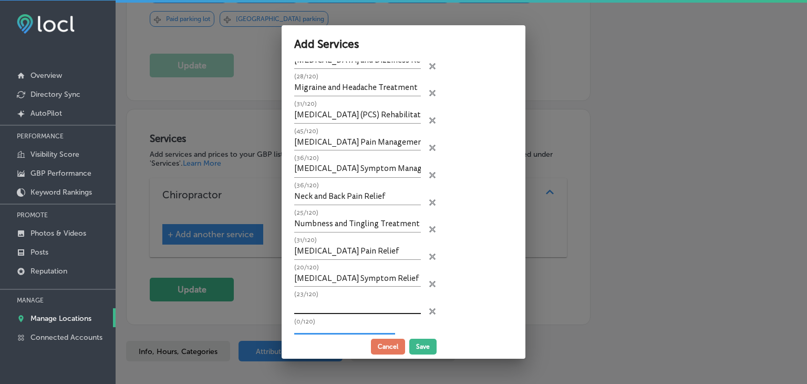
drag, startPoint x: 355, startPoint y: 305, endPoint x: 360, endPoint y: 294, distance: 12.2
click at [355, 305] on input "text" at bounding box center [357, 305] width 127 height 16
paste input "Occipital Neuralgia Treatment"
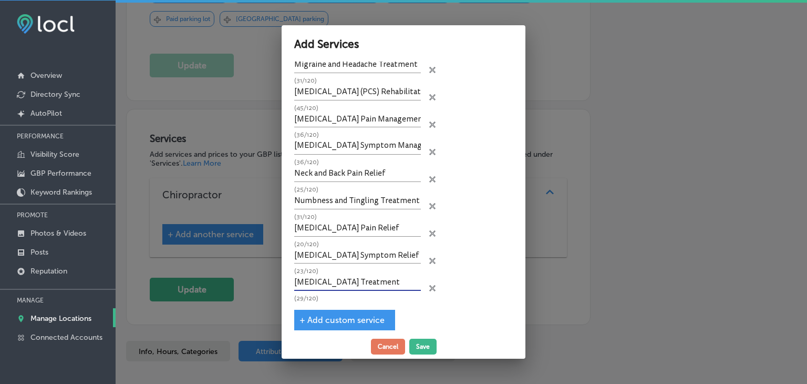
scroll to position [121, 0]
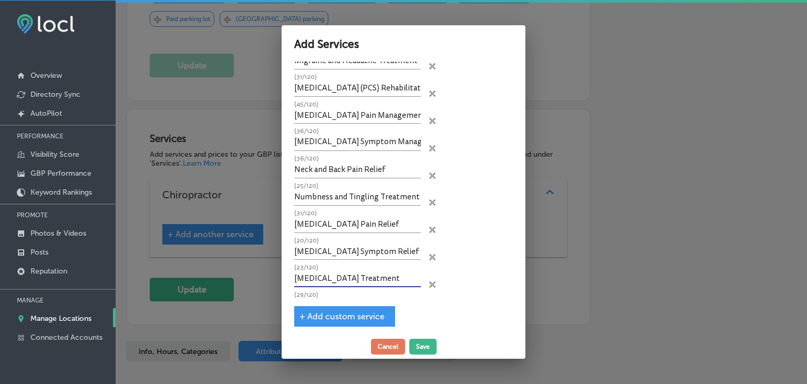
type input "Occipital Neuralgia Treatment"
click at [377, 312] on span "+ Add custom service" at bounding box center [341, 316] width 85 height 10
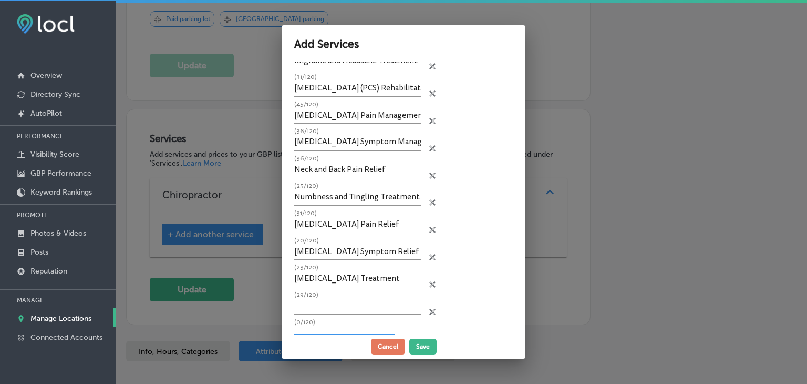
click at [370, 310] on div "(0/120)" at bounding box center [357, 311] width 127 height 27
click at [370, 302] on input "text" at bounding box center [357, 306] width 127 height 16
paste input "Fibromyalgia Symptom Management"
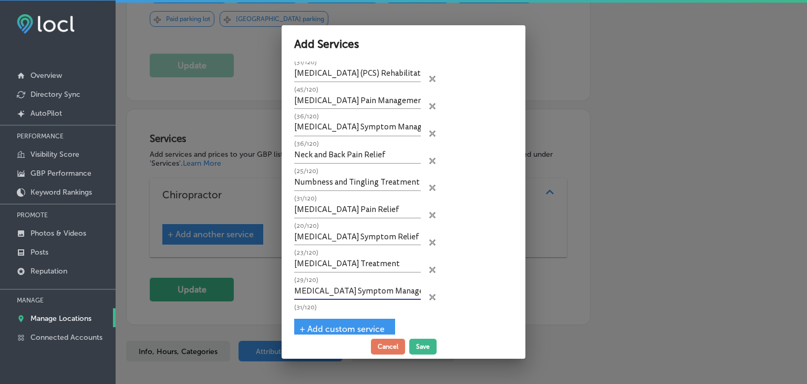
scroll to position [148, 0]
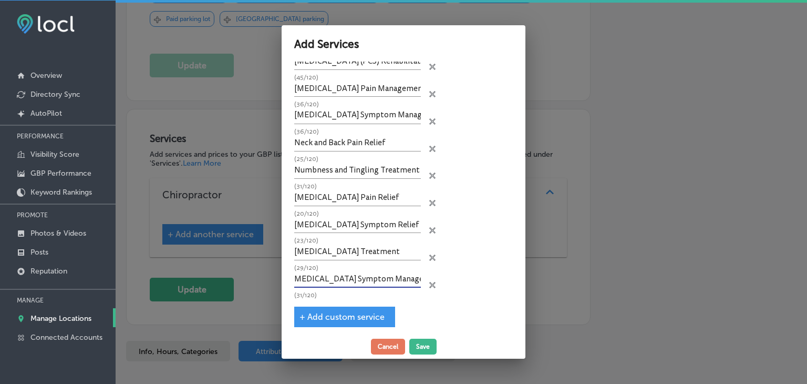
type input "Fibromyalgia Symptom Management"
click at [330, 312] on span "+ Add custom service" at bounding box center [341, 317] width 85 height 10
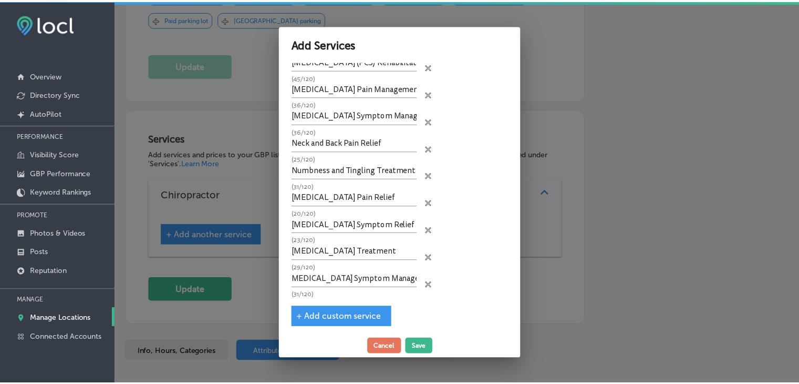
scroll to position [0, 0]
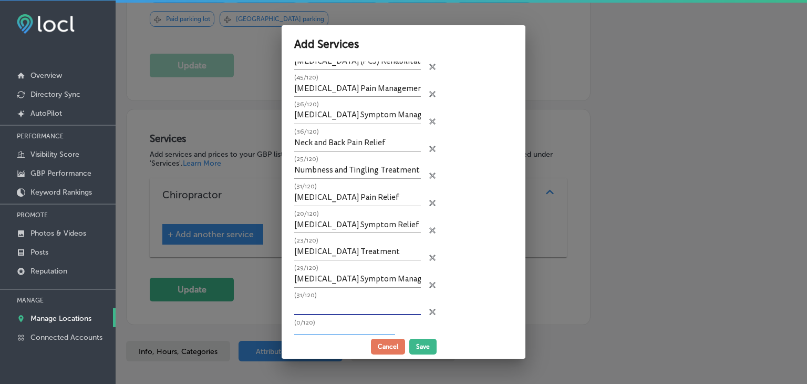
click at [332, 303] on input "text" at bounding box center [357, 306] width 127 height 16
paste input "Chronic Fatigue Symptom Relief"
type input "Chronic Fatigue Symptom Relief"
click at [433, 346] on button "Save" at bounding box center [422, 346] width 27 height 16
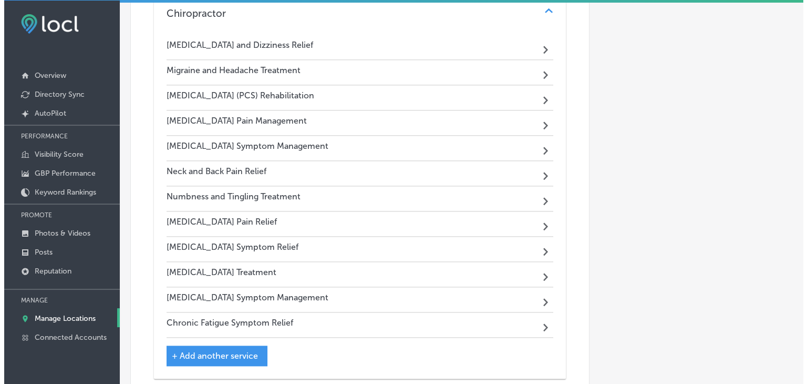
scroll to position [1278, 0]
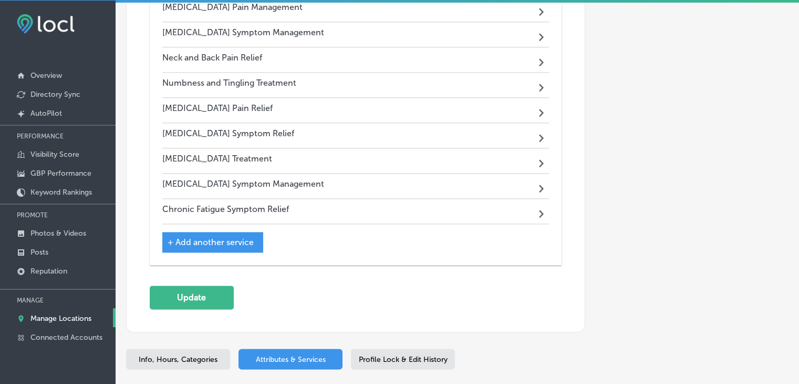
click at [198, 296] on div "Services Add services and prices to your GBP listing. When customers search for…" at bounding box center [356, 73] width 458 height 517
click at [206, 285] on button "Update" at bounding box center [192, 297] width 84 height 24
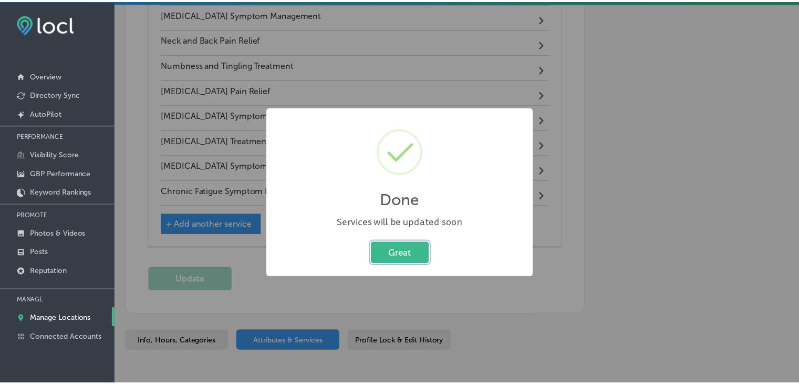
scroll to position [1281, 0]
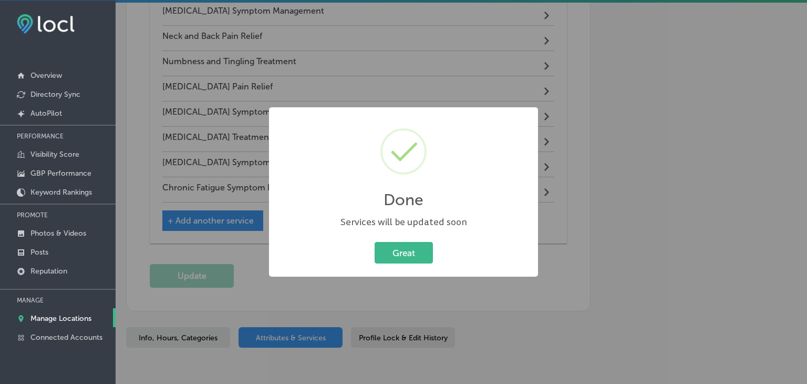
click at [413, 64] on div "Done × Services will be updated soon Great Cancel" at bounding box center [403, 192] width 807 height 384
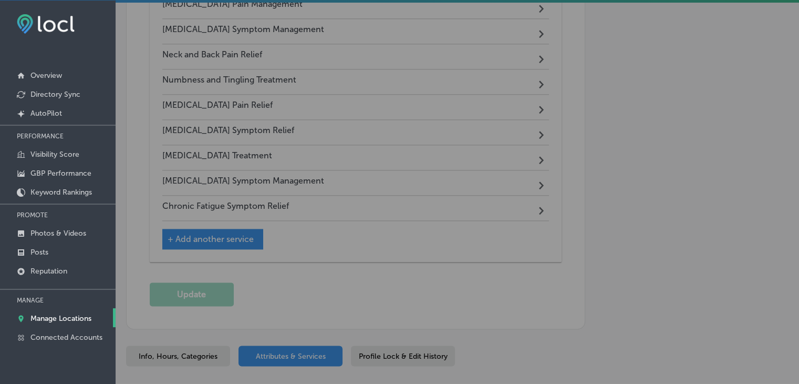
scroll to position [1278, 0]
